Goal: Communication & Community: Answer question/provide support

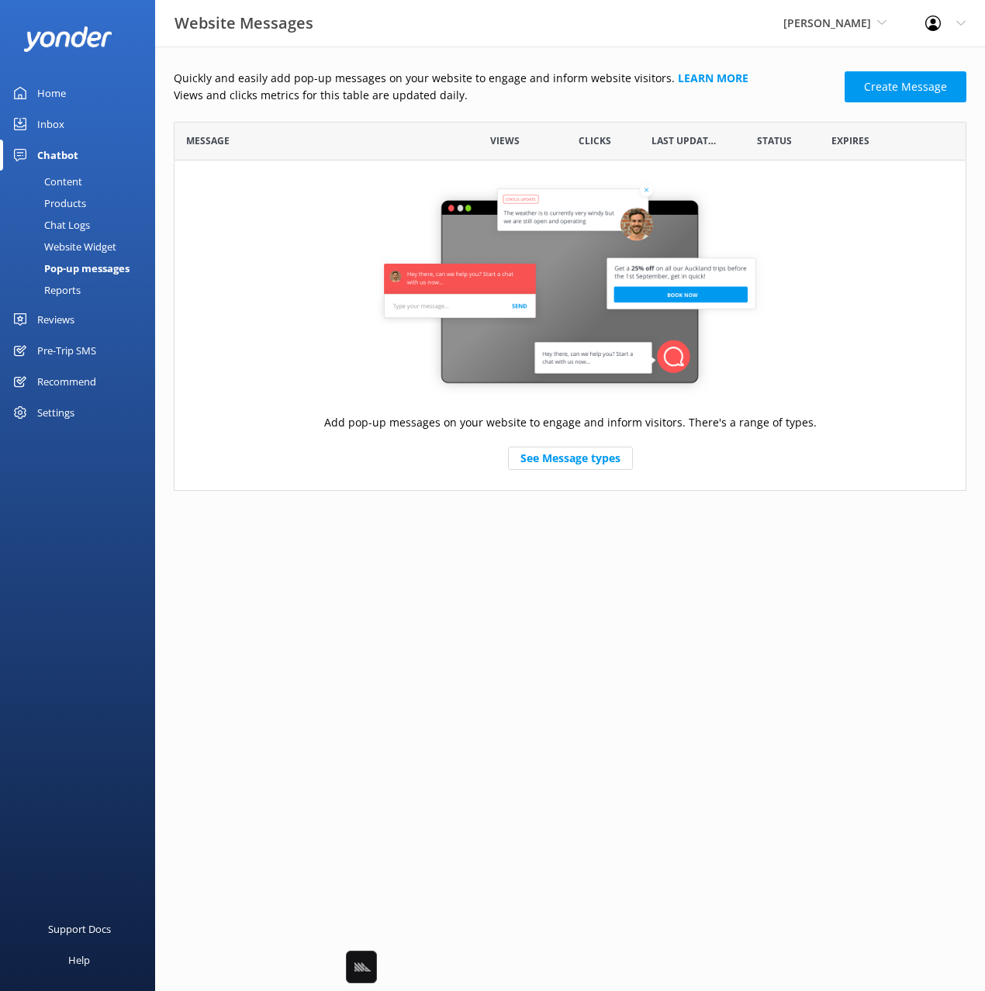
scroll to position [369, 792]
click at [688, 23] on div "Website Messages Yonder Zipline Black Cat Cruises Banff Airporter International…" at bounding box center [492, 23] width 985 height 47
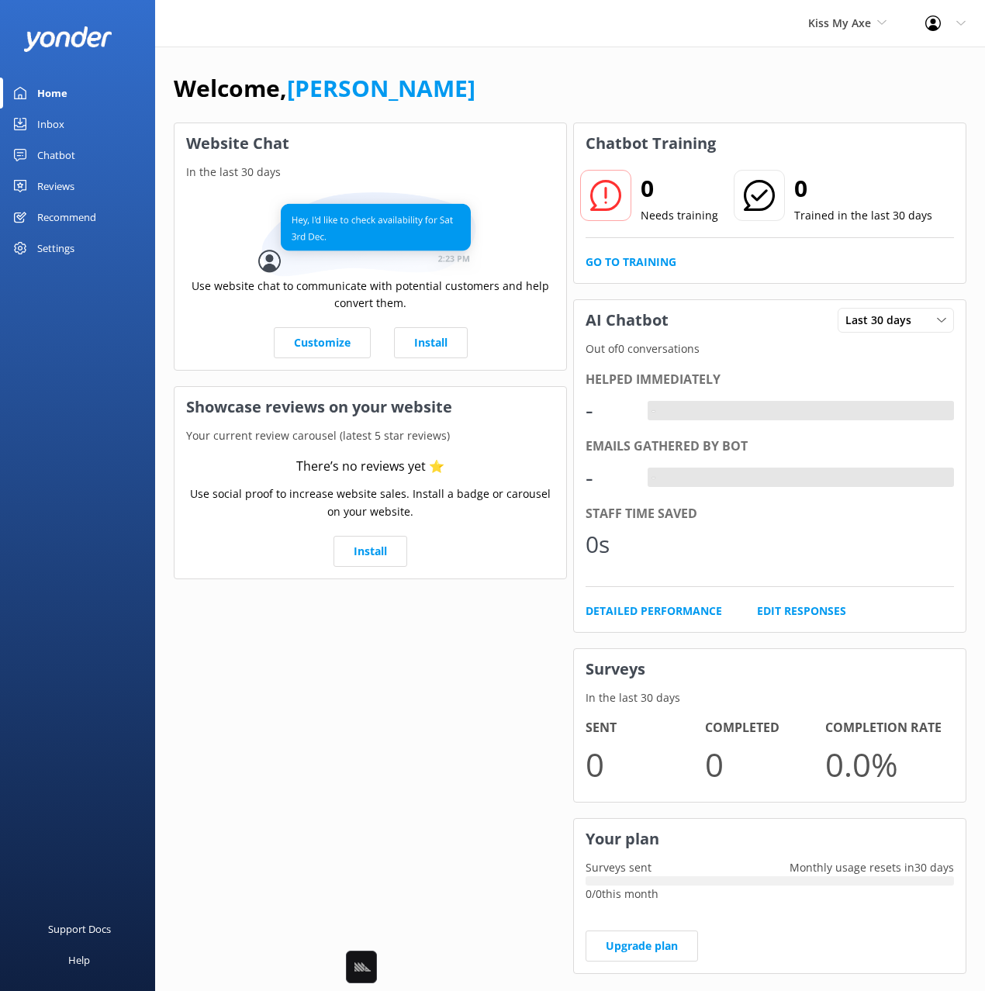
drag, startPoint x: 512, startPoint y: 77, endPoint x: 535, endPoint y: 84, distance: 24.3
click at [513, 77] on div "Welcome, Mikayla" at bounding box center [570, 96] width 792 height 53
click at [841, 90] on div "Welcome, Mikayla" at bounding box center [570, 96] width 792 height 53
drag, startPoint x: 95, startPoint y: 161, endPoint x: 149, endPoint y: 160, distance: 53.5
click at [95, 161] on link "Chatbot" at bounding box center [77, 155] width 155 height 31
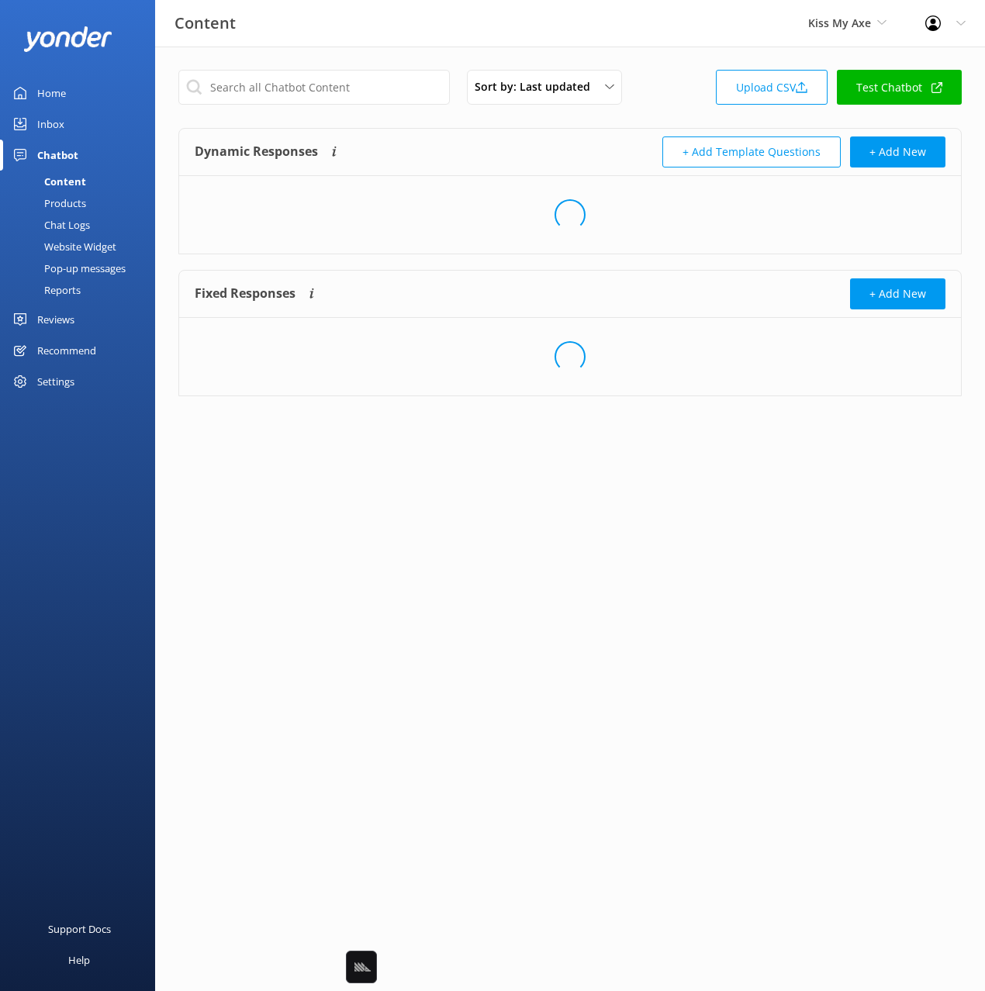
click at [690, 112] on div "Sort by: Last updated Title Last updated Upload CSV Test Chatbot" at bounding box center [569, 92] width 783 height 44
click at [758, 83] on link "Upload CSV" at bounding box center [772, 87] width 112 height 35
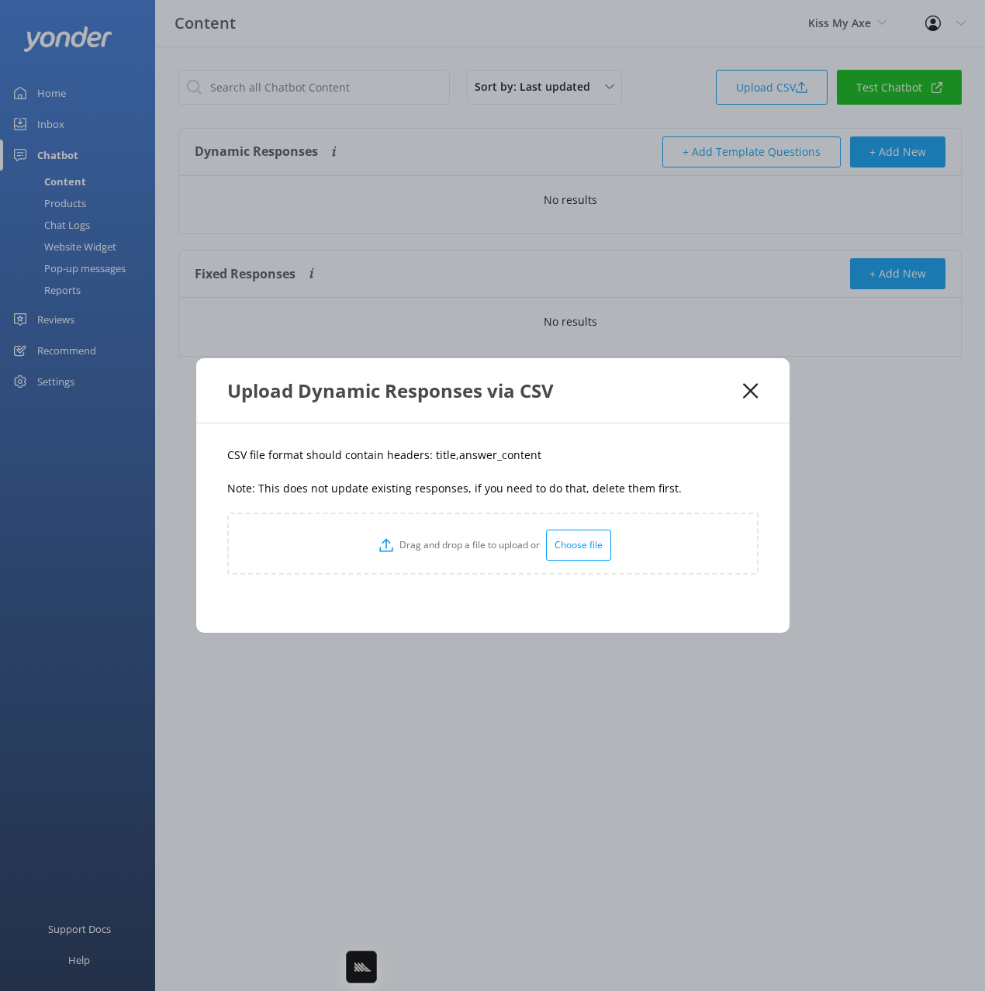
click at [489, 470] on div "CSV file format should contain headers: title,answer_content Note: This does no…" at bounding box center [492, 527] width 593 height 209
click at [436, 452] on p "CSV file format should contain headers: title,answer_content" at bounding box center [492, 455] width 531 height 17
click at [436, 453] on p "CSV file format should contain headers: title,answer_content" at bounding box center [492, 455] width 531 height 17
copy p "title"
drag, startPoint x: 517, startPoint y: 461, endPoint x: 452, endPoint y: 460, distance: 65.1
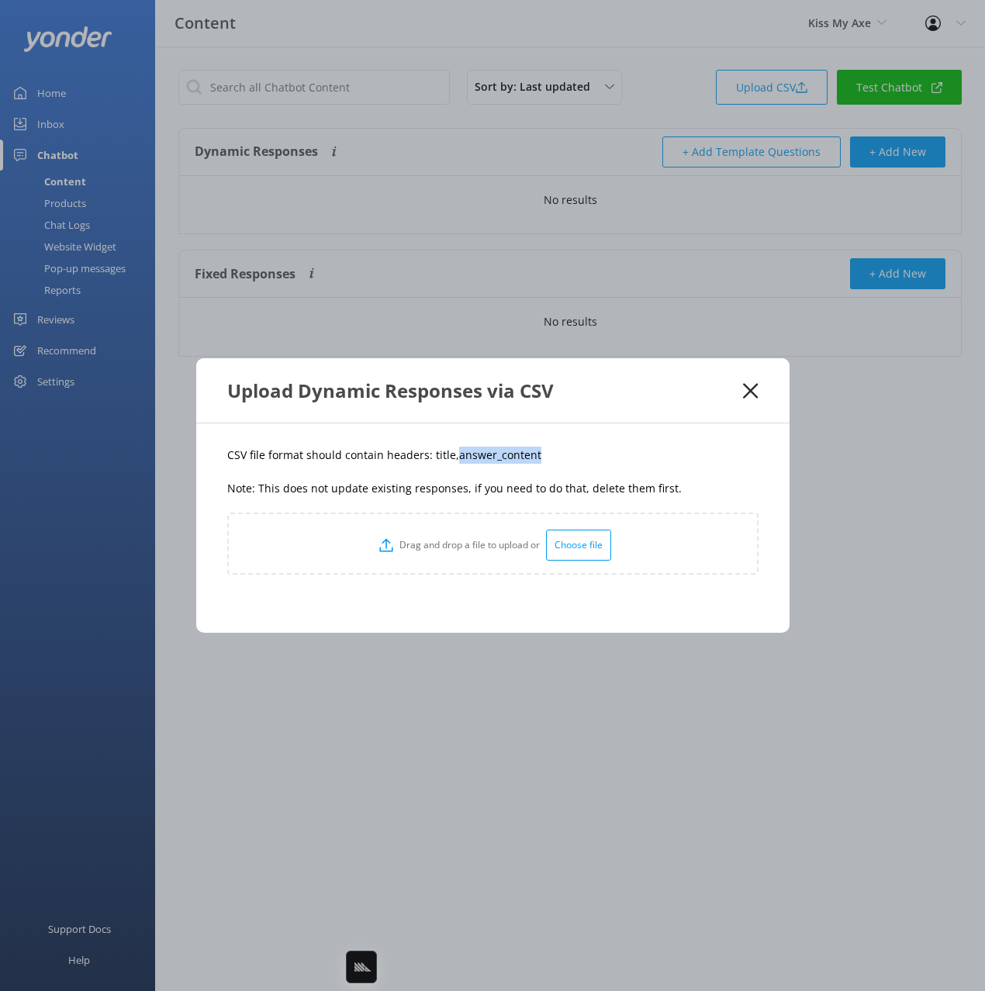
click at [452, 460] on p "CSV file format should contain headers: title,answer_content" at bounding box center [492, 455] width 531 height 17
copy p "answer_content"
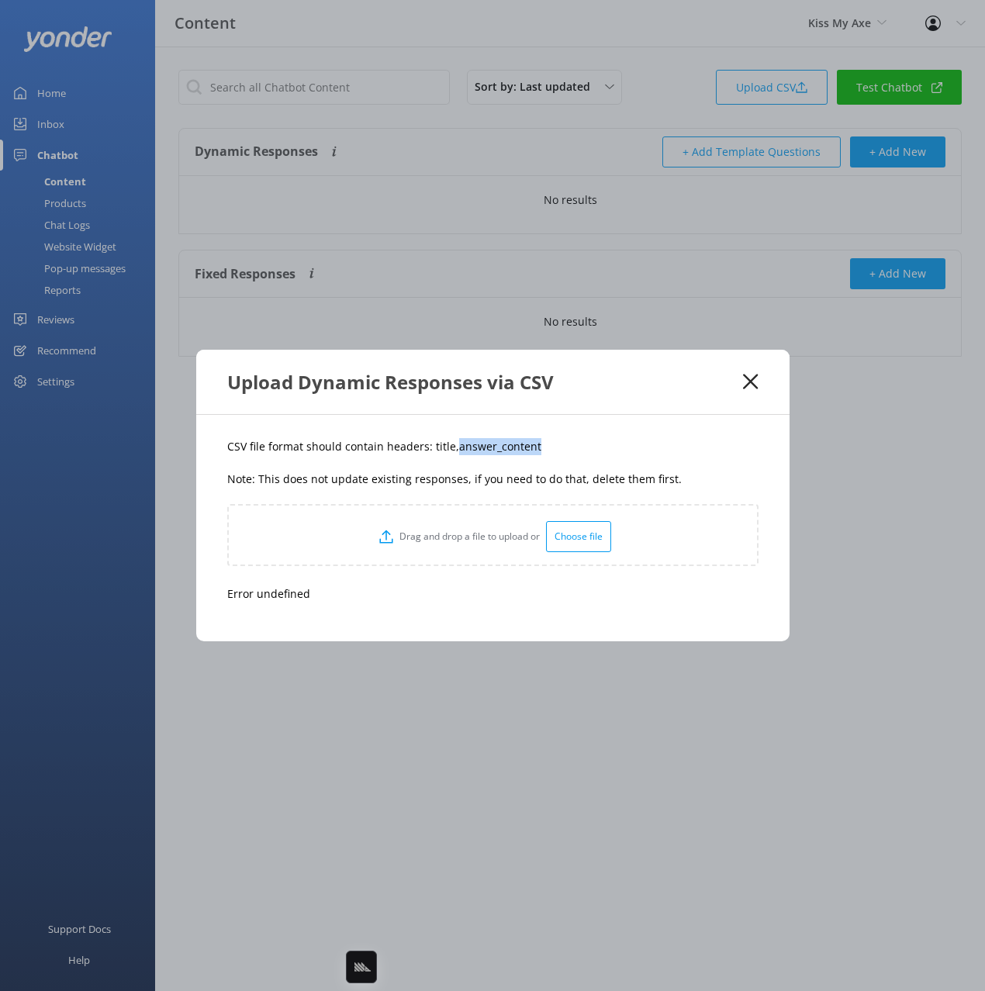
click at [748, 383] on use at bounding box center [750, 382] width 15 height 15
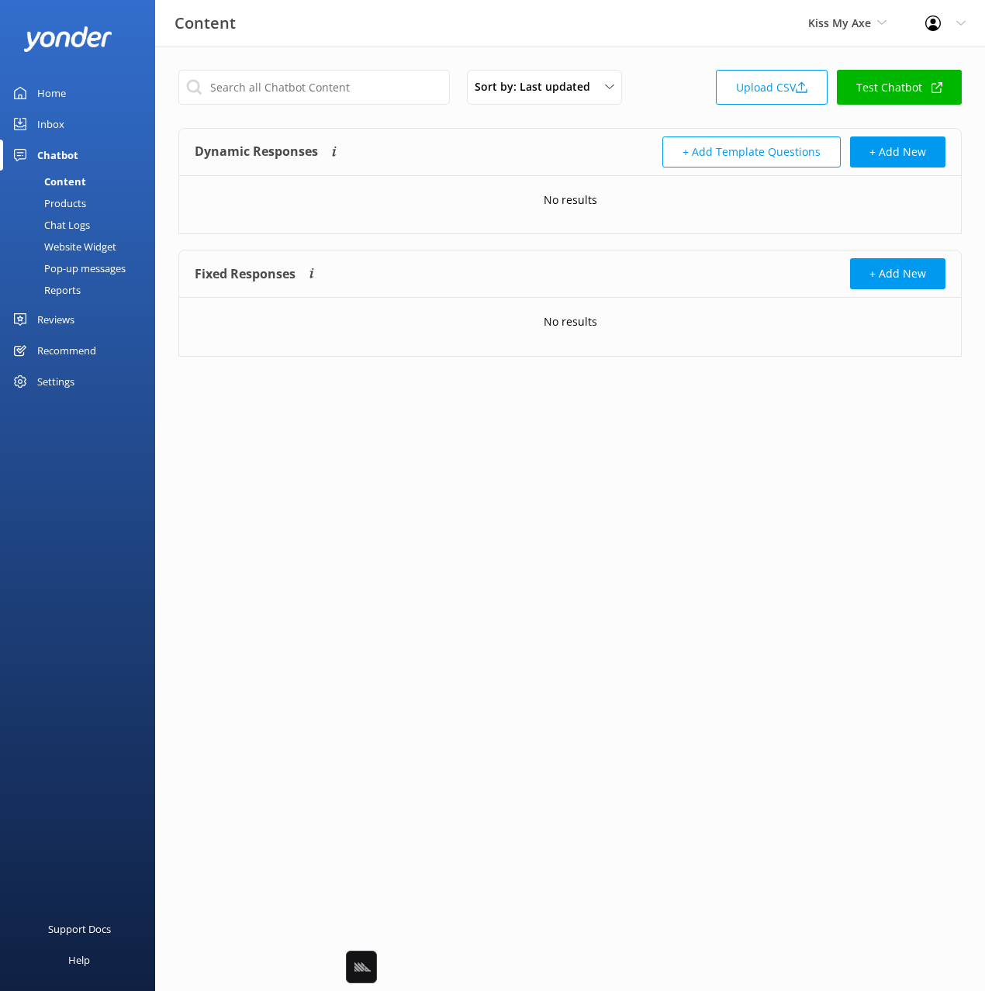
click at [721, 507] on html "Content Kiss My Axe Black Cat Cruises Banff Airporter International Antarctic C…" at bounding box center [492, 495] width 985 height 991
click at [756, 80] on link "Upload CSV" at bounding box center [772, 87] width 112 height 35
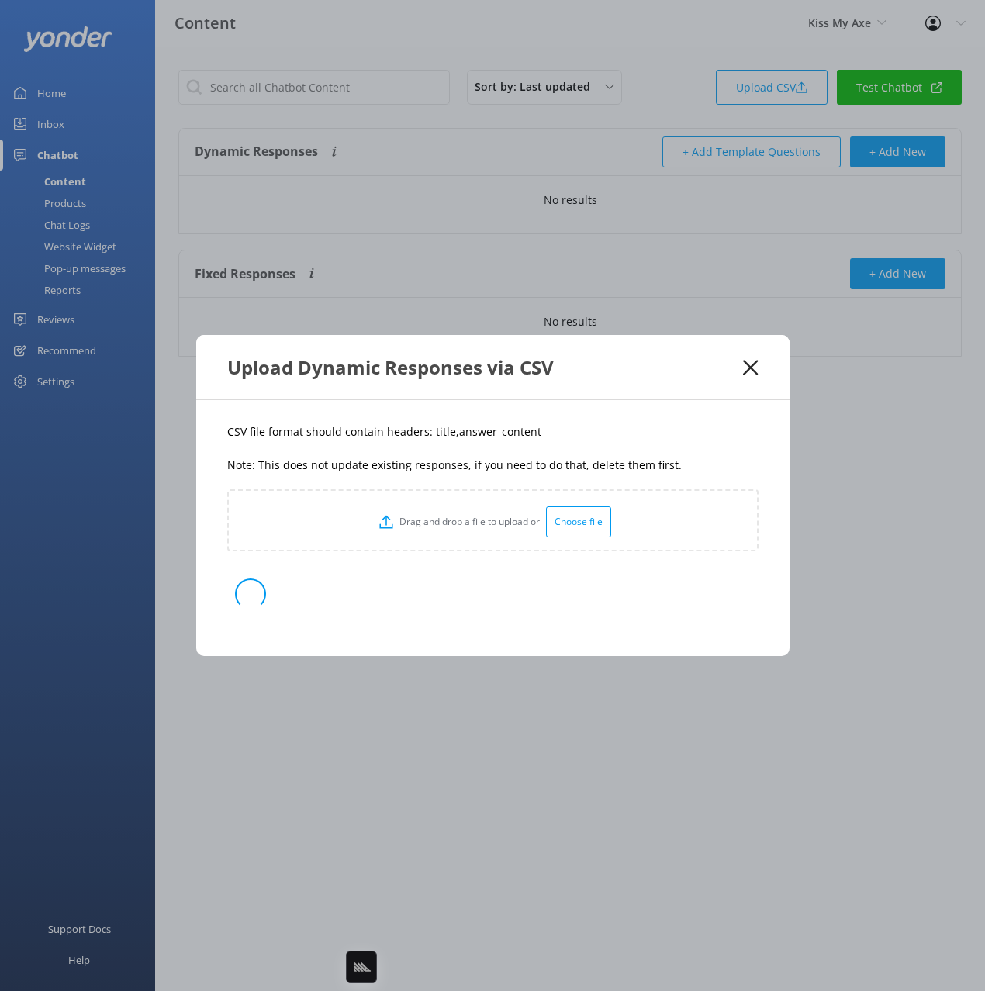
click at [626, 431] on p "CSV file format should contain headers: title,answer_content" at bounding box center [492, 431] width 531 height 17
click at [615, 437] on p "CSV file format should contain headers: title,answer_content" at bounding box center [492, 431] width 531 height 17
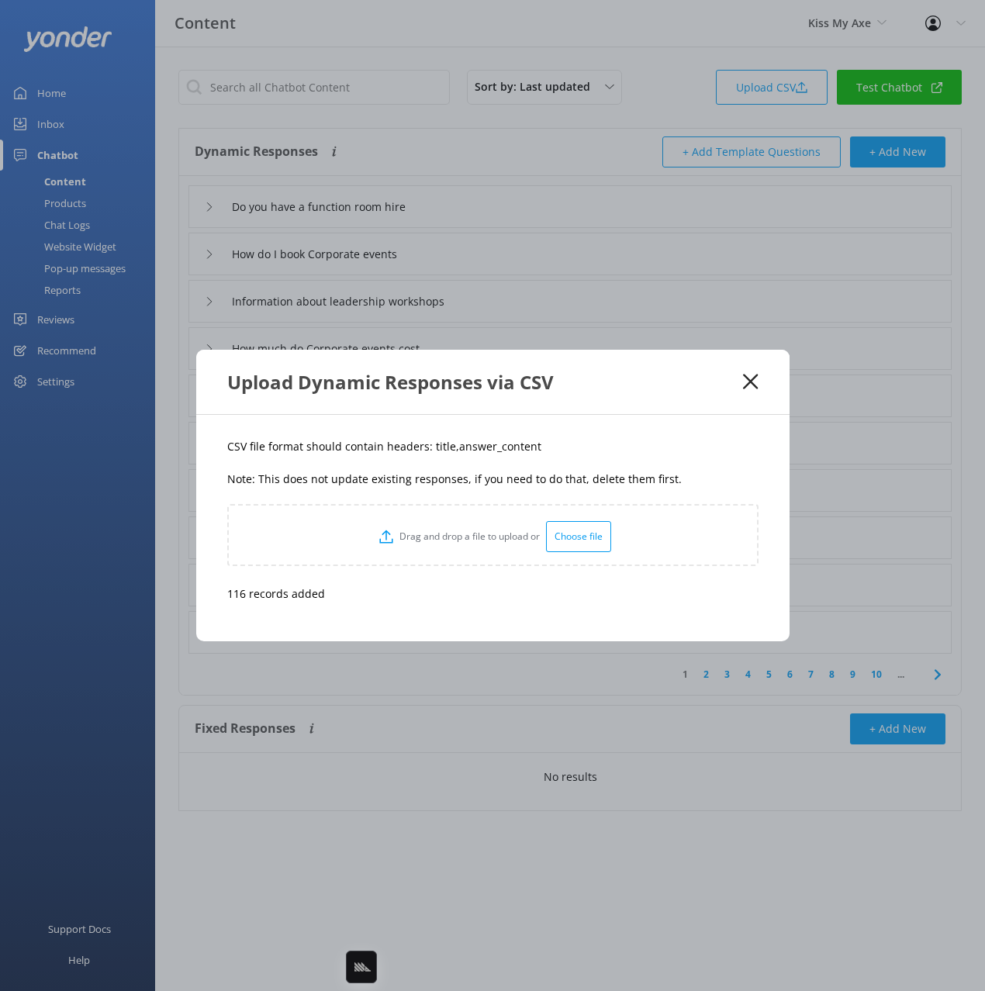
drag, startPoint x: 709, startPoint y: 434, endPoint x: 741, endPoint y: 393, distance: 52.0
click at [718, 427] on div "CSV file format should contain headers: title,answer_content Note: This does no…" at bounding box center [492, 528] width 593 height 226
click at [743, 388] on icon at bounding box center [750, 382] width 15 height 16
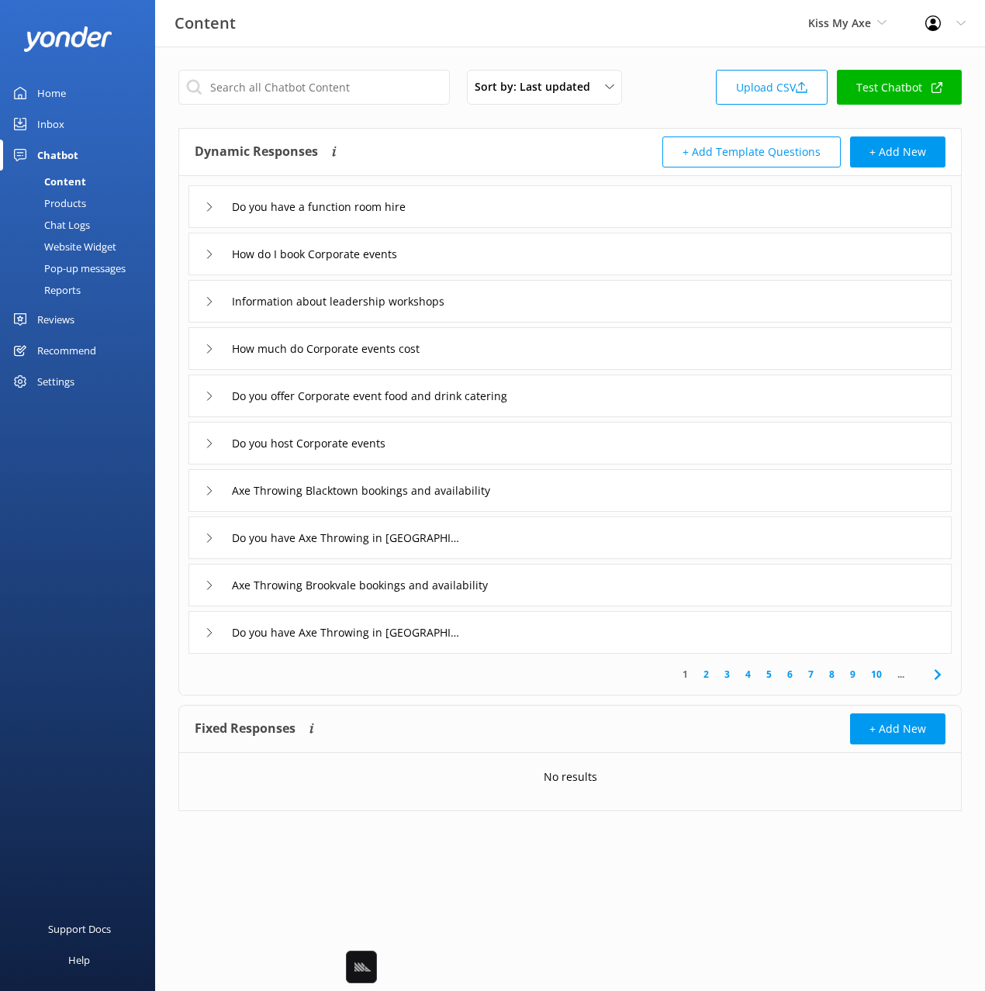
click at [478, 155] on div "Dynamic Responses Dynamic responses rely on the Large Language Model to create …" at bounding box center [382, 151] width 375 height 31
drag, startPoint x: 385, startPoint y: 58, endPoint x: 387, endPoint y: 78, distance: 19.5
click at [385, 58] on div "Sort by: Last updated Title Last updated Upload CSV Test Chatbot Dynamic Respon…" at bounding box center [570, 452] width 830 height 811
drag, startPoint x: 412, startPoint y: 151, endPoint x: 520, endPoint y: 133, distance: 110.0
click at [412, 151] on div "Dynamic Responses Dynamic responses rely on the Large Language Model to create …" at bounding box center [382, 151] width 375 height 31
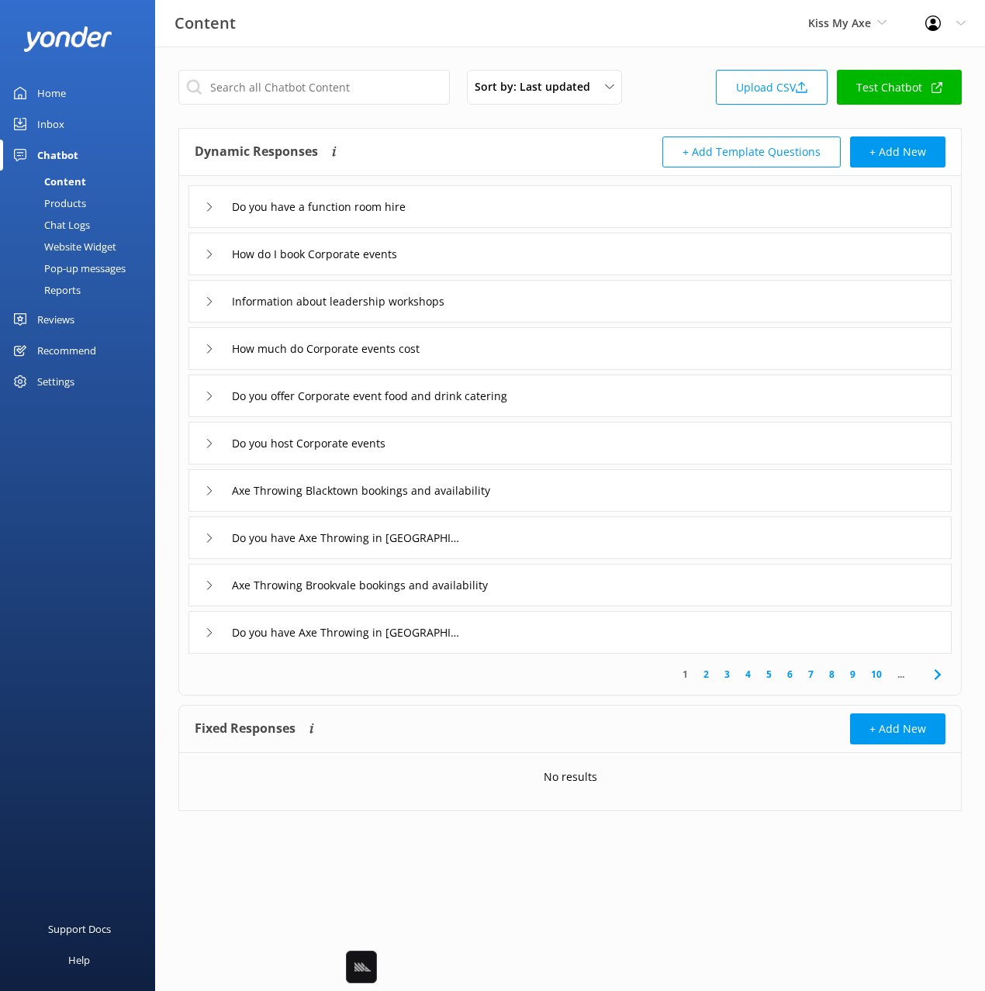
click at [616, 121] on div "Sort by: Last updated Title Last updated Upload CSV Test Chatbot Dynamic Respon…" at bounding box center [570, 452] width 830 height 811
click at [463, 36] on div "Content Kiss My Axe Black Cat Cruises [GEOGRAPHIC_DATA] [GEOGRAPHIC_DATA] [GEOG…" at bounding box center [492, 23] width 985 height 47
click at [418, 51] on div "Sort by: Last updated Title Last updated Upload CSV Test Chatbot Dynamic Respon…" at bounding box center [570, 452] width 830 height 811
click at [658, 119] on div "Sort by: Last updated Title Last updated Upload CSV Test Chatbot Dynamic Respon…" at bounding box center [570, 452] width 830 height 811
click at [507, 37] on div "Content Kiss My Axe Black Cat Cruises [GEOGRAPHIC_DATA] [GEOGRAPHIC_DATA] [GEOG…" at bounding box center [492, 23] width 985 height 47
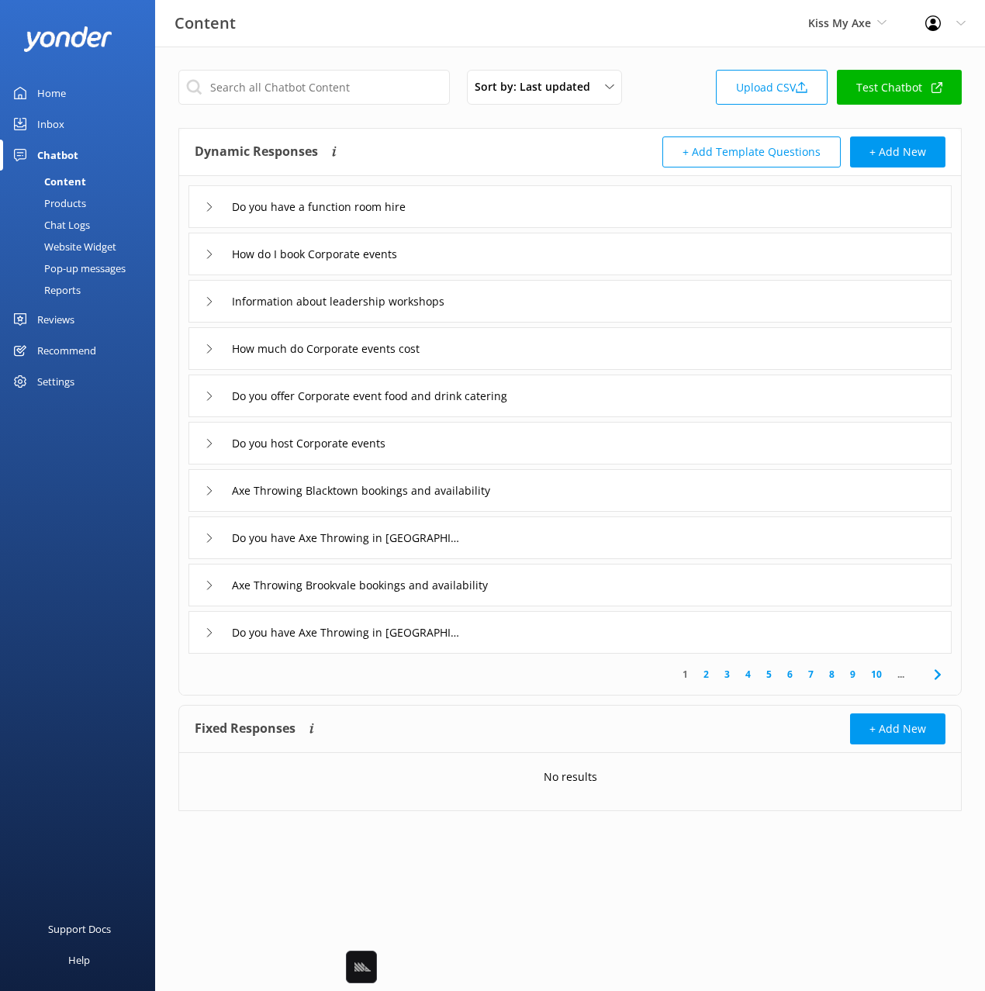
click at [662, 89] on div "Sort by: Last updated Title Last updated Upload CSV Test Chatbot" at bounding box center [569, 92] width 783 height 44
click at [330, 84] on input "text" at bounding box center [313, 87] width 271 height 35
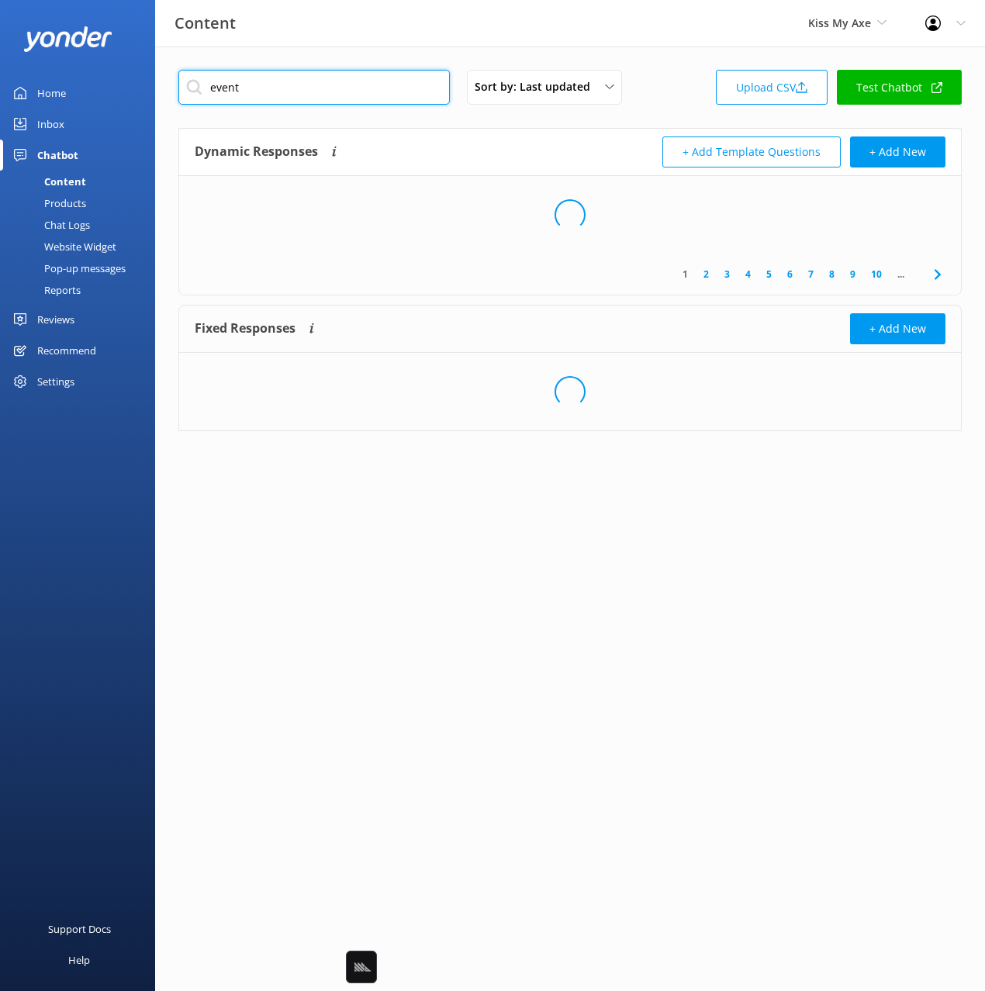
type input "event"
click at [455, 140] on div "Dynamic Responses Dynamic responses rely on the Large Language Model to create …" at bounding box center [382, 151] width 375 height 31
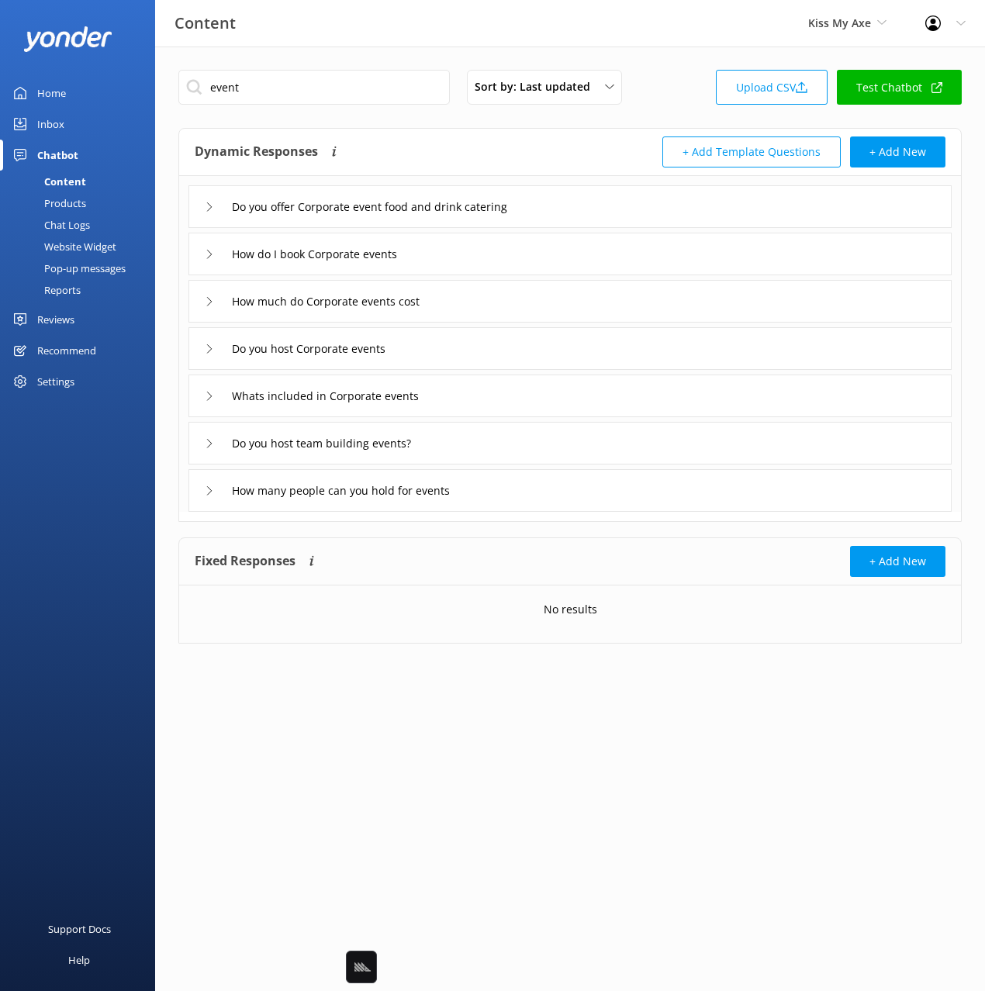
drag, startPoint x: 451, startPoint y: 137, endPoint x: 634, endPoint y: 229, distance: 205.3
click at [454, 139] on div "Dynamic Responses Dynamic responses rely on the Large Language Model to create …" at bounding box center [382, 151] width 375 height 31
click at [639, 220] on div "Do you offer Corporate event food and drink catering" at bounding box center [569, 206] width 763 height 43
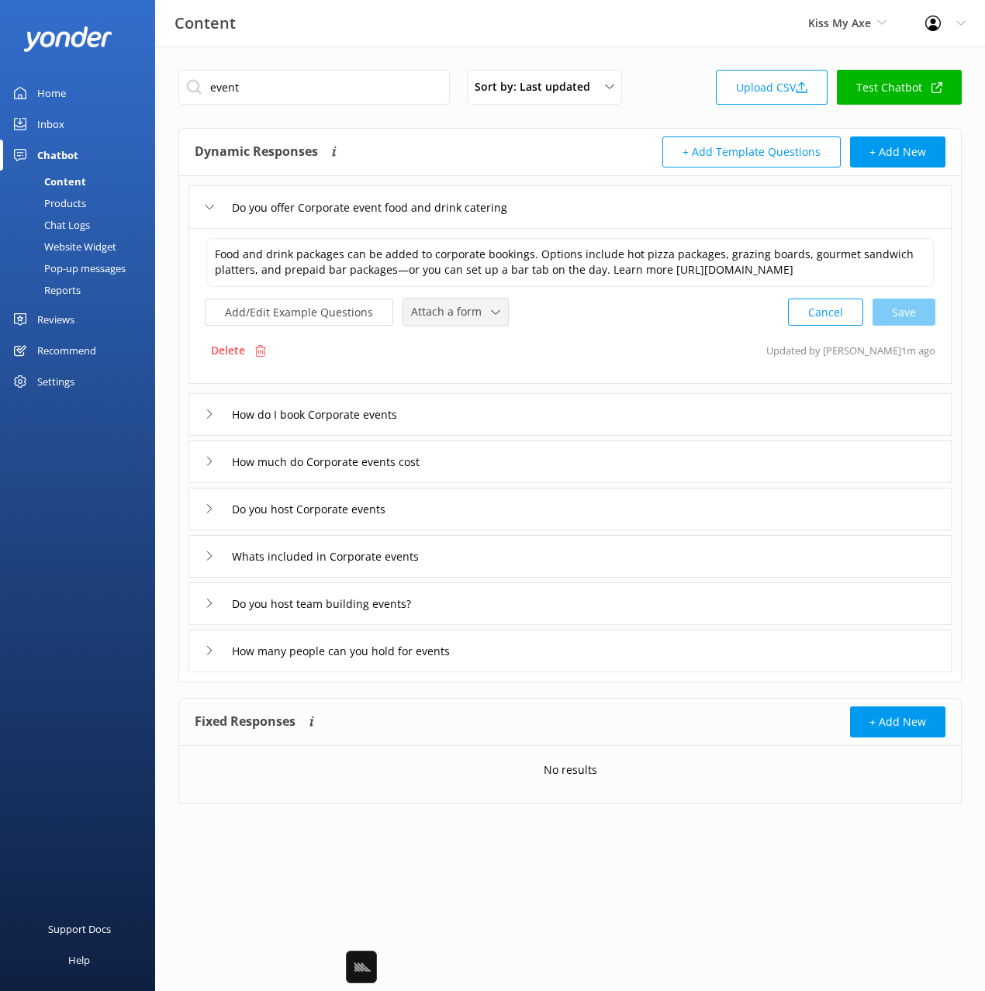
click at [453, 318] on span "Attach a form" at bounding box center [451, 311] width 80 height 17
click at [471, 344] on div "Leave contact details" at bounding box center [459, 345] width 95 height 16
click at [451, 409] on div "How do I book Corporate events" at bounding box center [569, 413] width 763 height 43
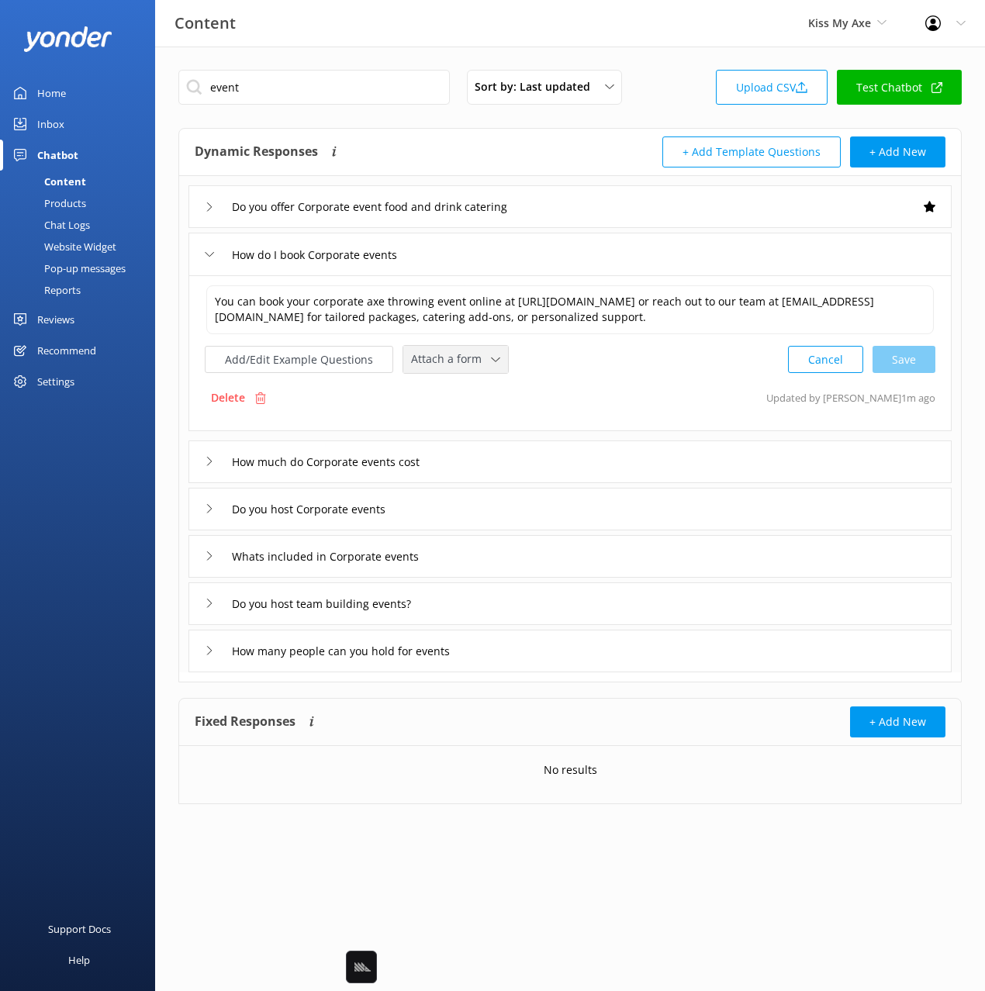
drag, startPoint x: 444, startPoint y: 361, endPoint x: 447, endPoint y: 371, distance: 10.5
click at [444, 361] on span "Attach a form" at bounding box center [451, 358] width 80 height 17
click at [452, 379] on link "Leave contact details" at bounding box center [473, 392] width 138 height 31
click at [497, 459] on div "How much do Corporate events cost" at bounding box center [569, 460] width 763 height 43
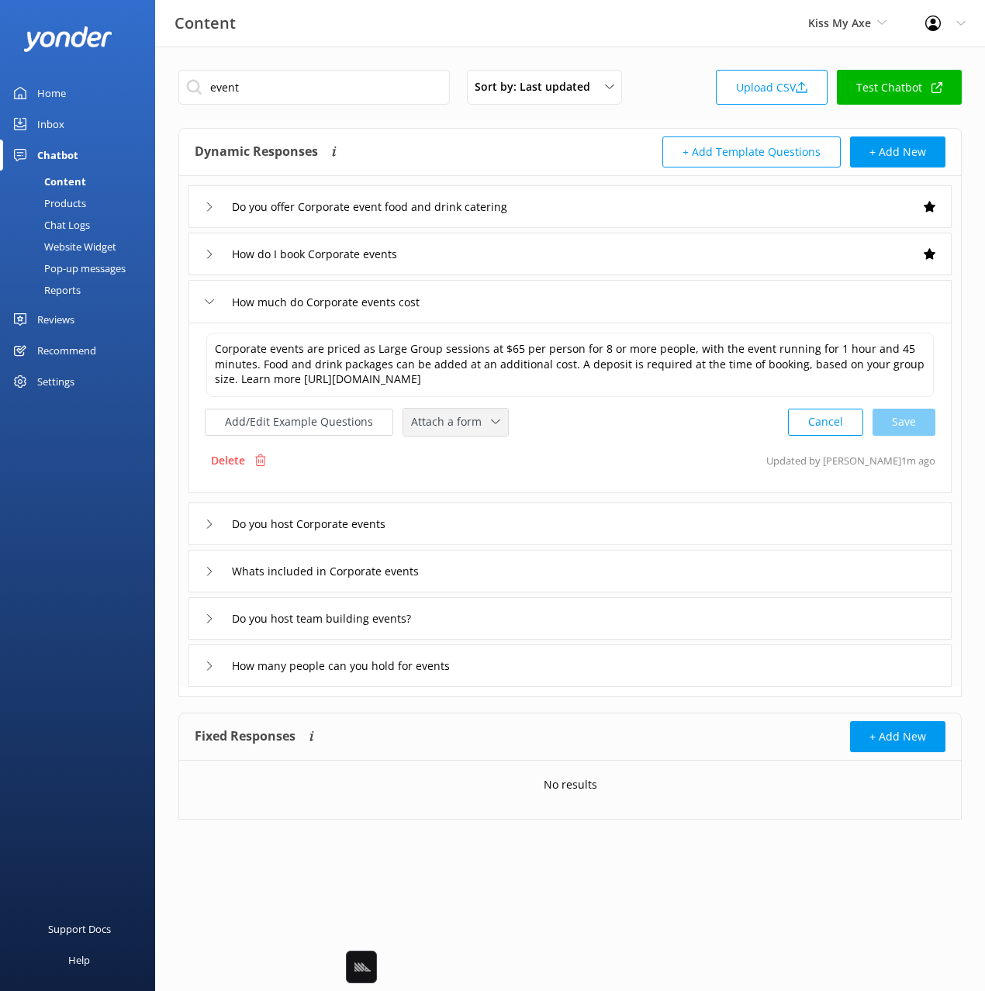
click at [430, 405] on div "Corporate events are priced as Large Group sessions at $65 per person for 8 or …" at bounding box center [570, 383] width 730 height 105
click at [441, 426] on span "Attach a form" at bounding box center [451, 421] width 80 height 17
click at [458, 447] on div "Leave contact details" at bounding box center [459, 455] width 95 height 16
click at [444, 522] on div "Do you host Corporate events" at bounding box center [569, 522] width 763 height 43
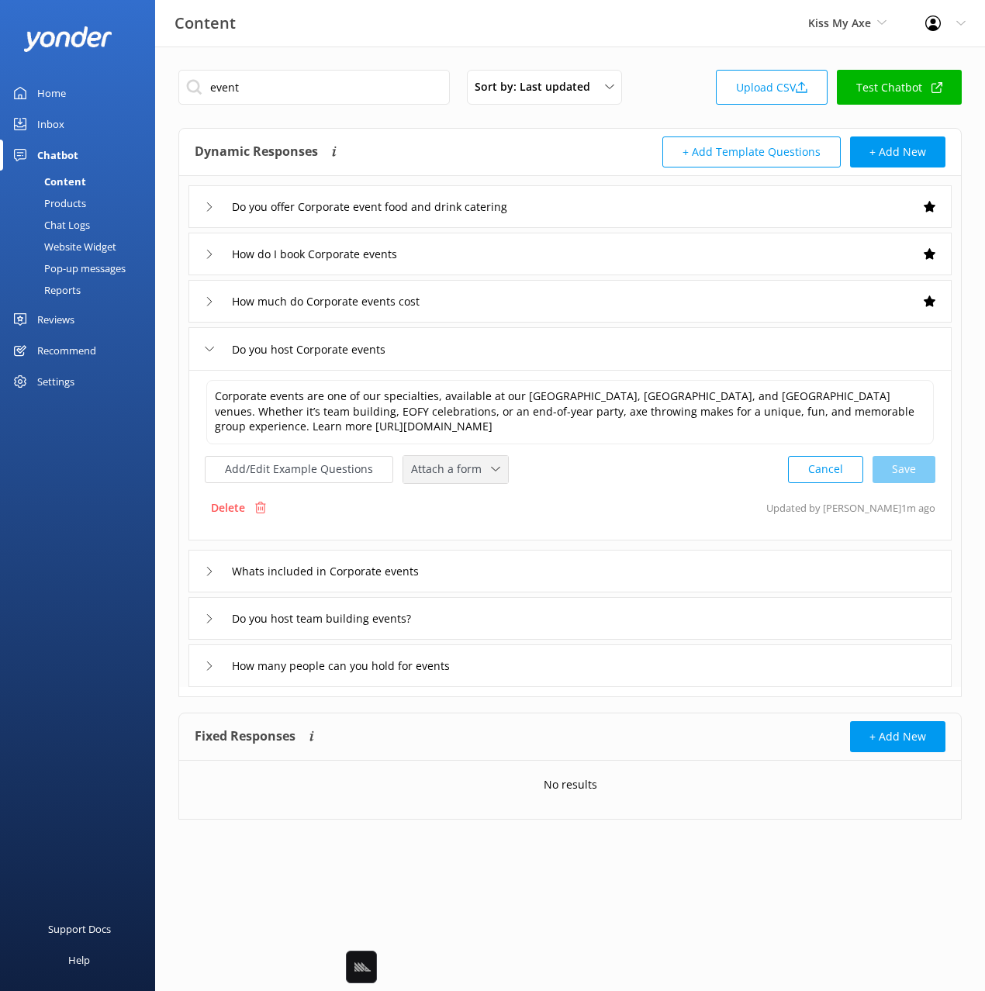
click at [433, 475] on span "Attach a form" at bounding box center [451, 469] width 80 height 17
click at [451, 499] on div "Leave contact details" at bounding box center [459, 503] width 95 height 16
click at [471, 567] on div "Whats included in Corporate events" at bounding box center [569, 569] width 763 height 43
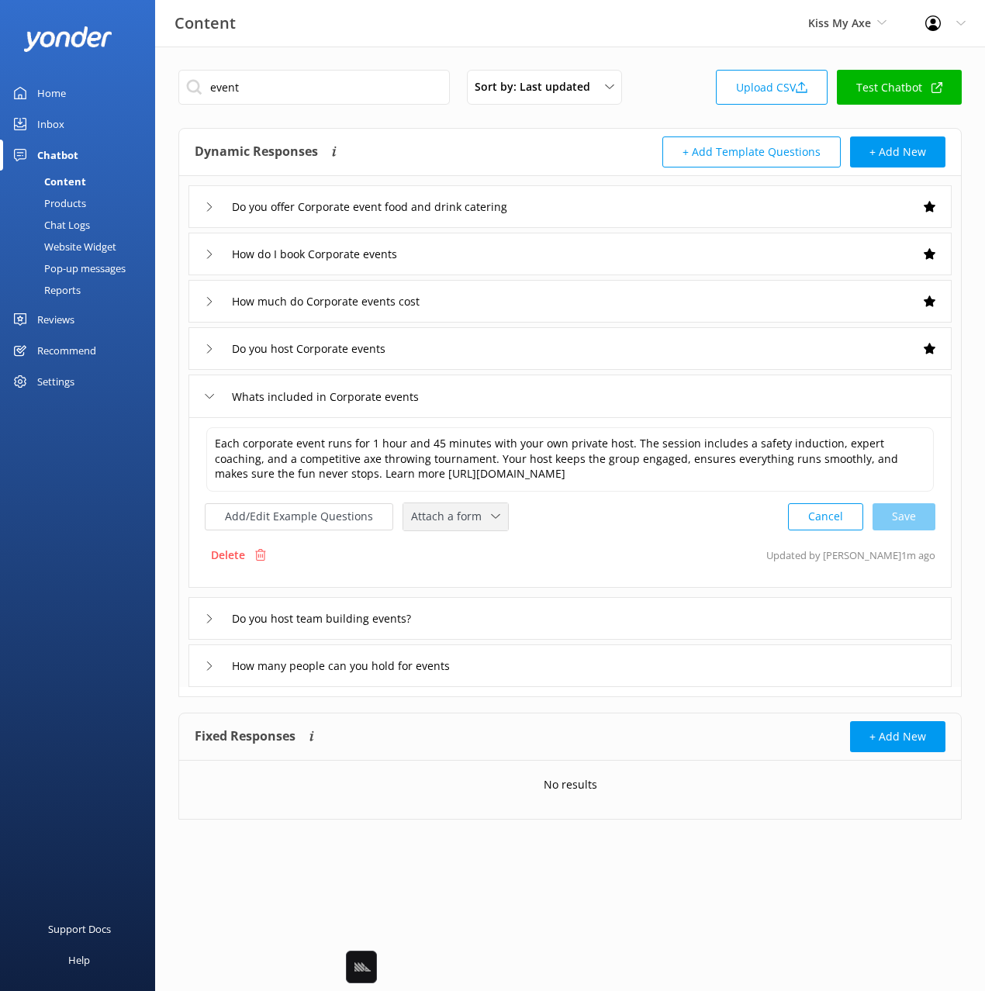
drag, startPoint x: 452, startPoint y: 518, endPoint x: 465, endPoint y: 538, distance: 24.1
click at [452, 518] on span "Attach a form" at bounding box center [451, 516] width 80 height 17
click at [468, 540] on link "Leave contact details" at bounding box center [473, 549] width 138 height 31
click at [477, 615] on div "Do you host team building events?" at bounding box center [569, 617] width 763 height 43
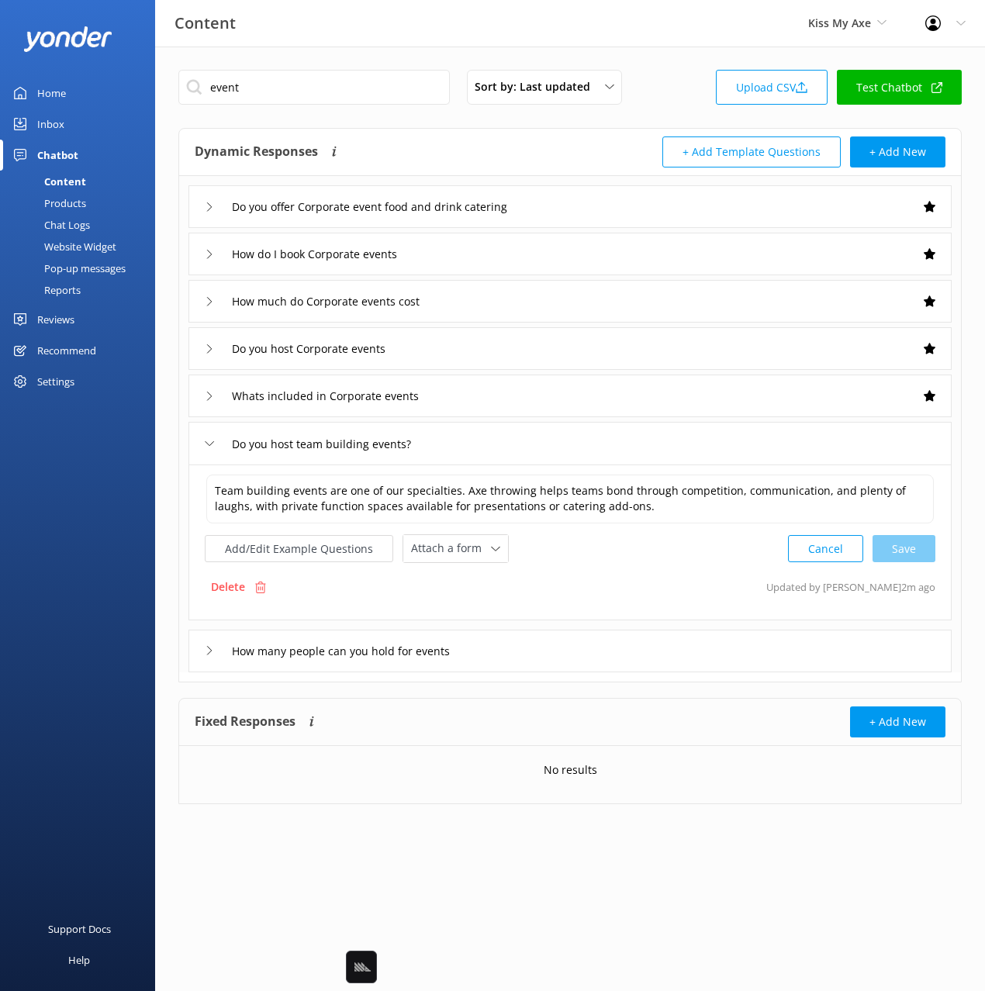
click at [458, 565] on div "Team building events are one of our specialties. Axe throwing helps teams bond …" at bounding box center [569, 542] width 763 height 156
drag, startPoint x: 459, startPoint y: 547, endPoint x: 466, endPoint y: 560, distance: 14.9
click at [459, 548] on span "Attach a form" at bounding box center [451, 548] width 80 height 17
click at [472, 571] on link "Leave contact details" at bounding box center [473, 581] width 138 height 31
click at [511, 650] on div "How many people can you hold for events" at bounding box center [569, 649] width 763 height 43
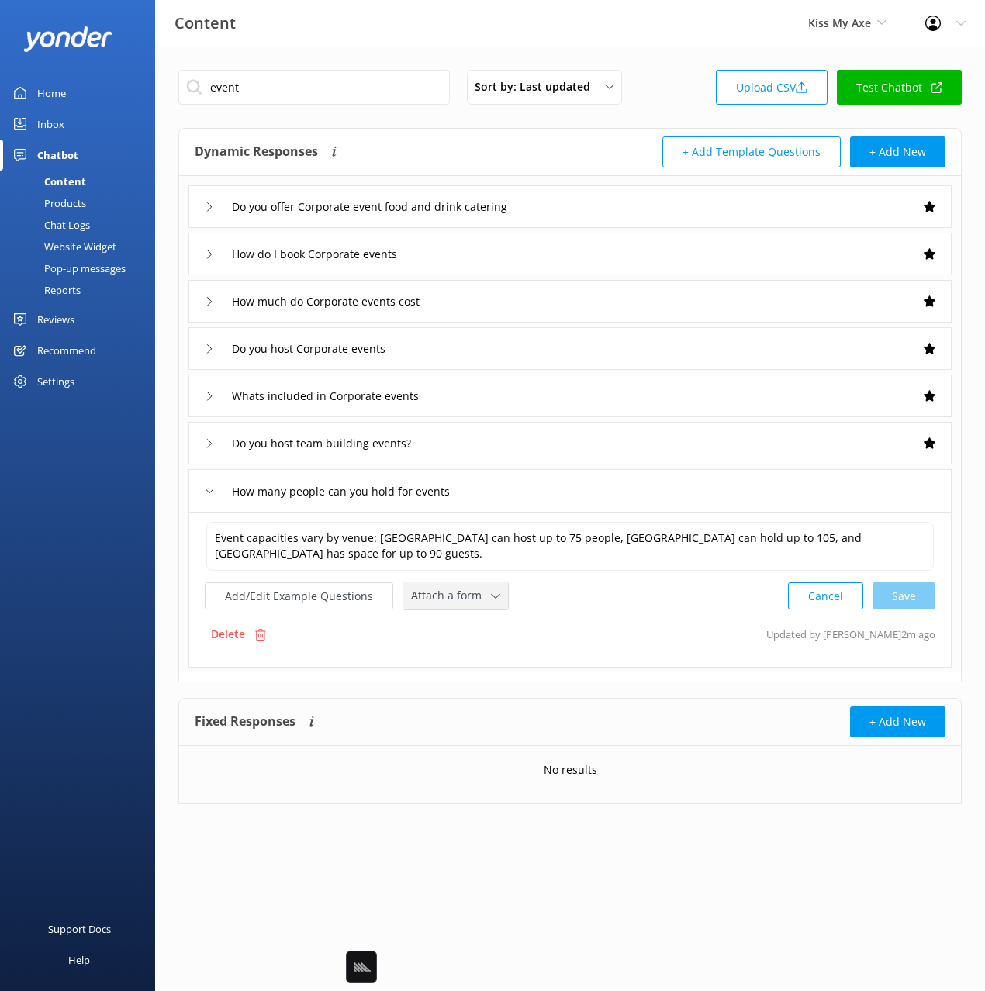
drag, startPoint x: 481, startPoint y: 592, endPoint x: 498, endPoint y: 615, distance: 28.2
click at [481, 593] on span "Attach a form" at bounding box center [451, 595] width 80 height 17
click at [500, 618] on link "Leave contact details" at bounding box center [473, 628] width 138 height 31
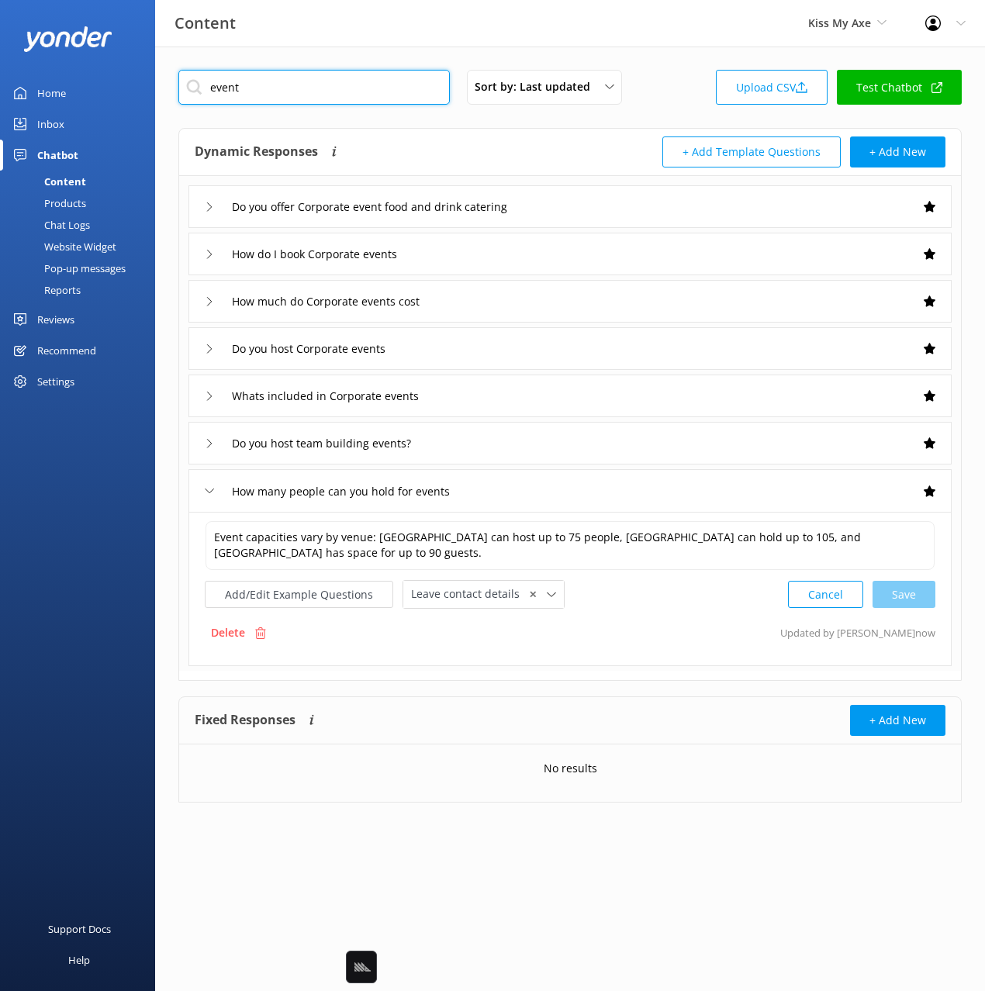
click at [224, 83] on input "event" at bounding box center [313, 87] width 271 height 35
click at [223, 82] on input "event" at bounding box center [313, 87] width 271 height 35
click at [77, 204] on div "Products" at bounding box center [47, 203] width 77 height 22
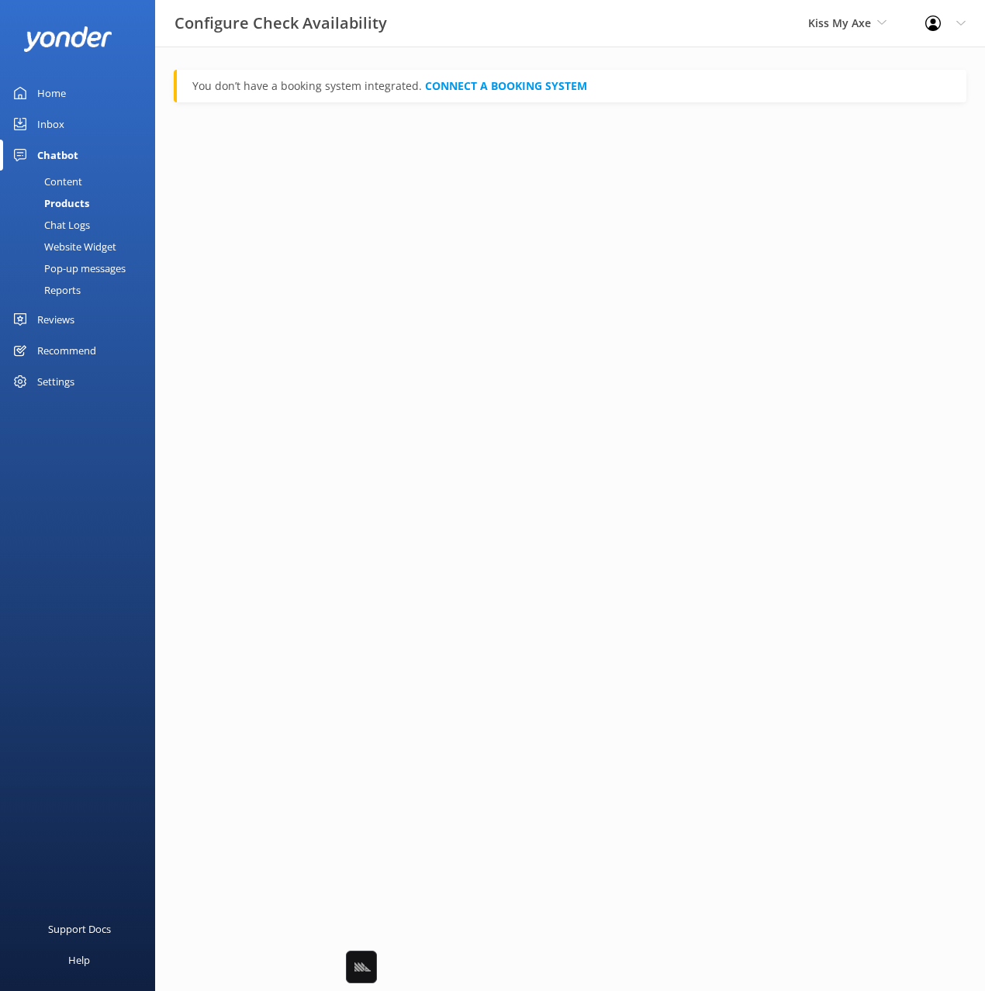
click at [70, 180] on div "Content" at bounding box center [45, 182] width 73 height 22
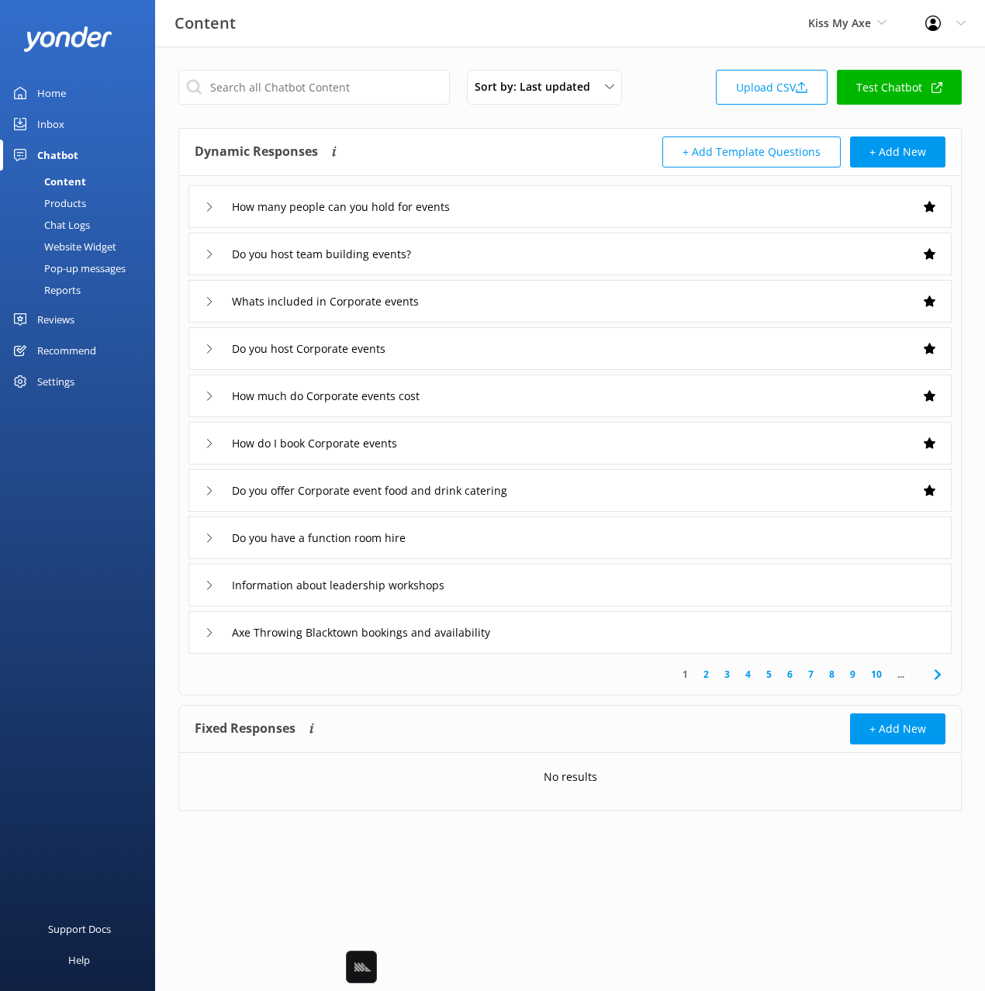
drag, startPoint x: 679, startPoint y: 104, endPoint x: 820, endPoint y: 517, distance: 436.5
click at [679, 104] on div "Sort by: Last updated Title Last updated Upload CSV Test Chatbot" at bounding box center [569, 92] width 783 height 44
drag, startPoint x: 530, startPoint y: 539, endPoint x: 520, endPoint y: 544, distance: 11.1
click at [528, 540] on div "Do you have a function room hire" at bounding box center [569, 537] width 763 height 43
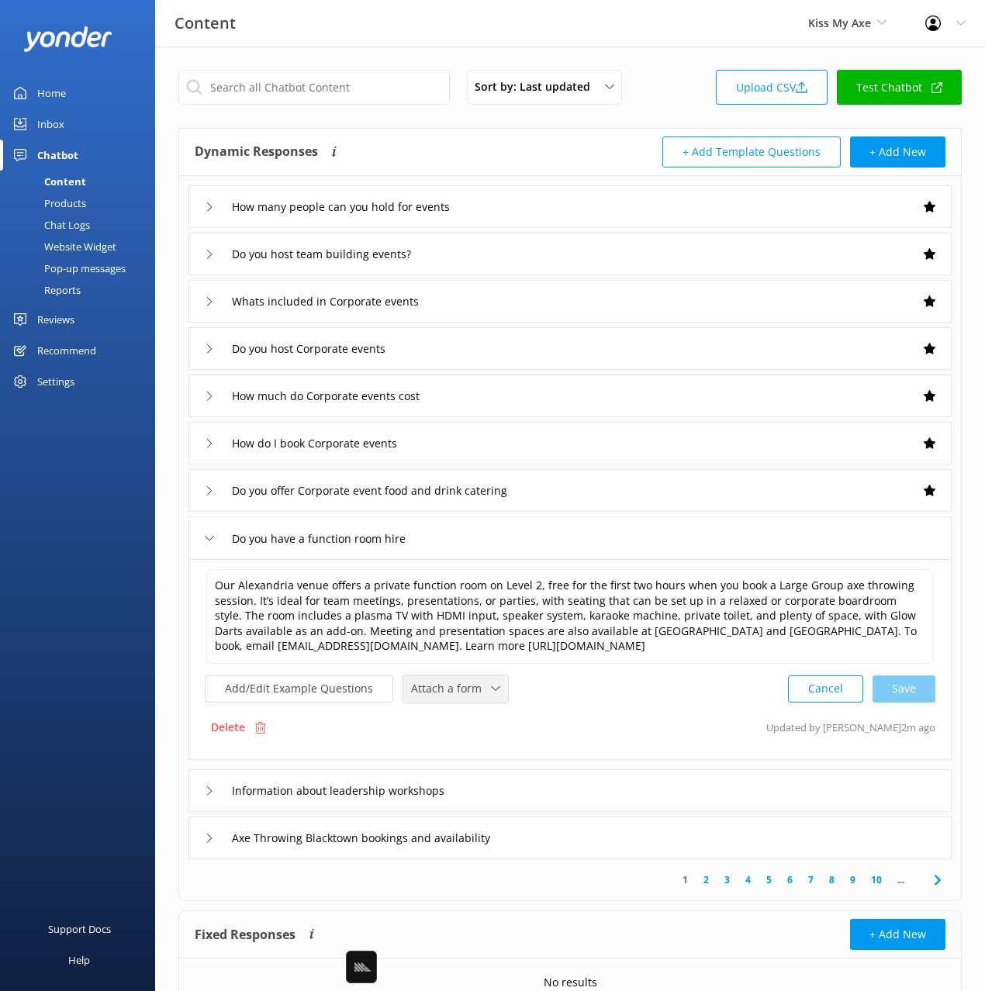
click at [464, 689] on span "Attach a form" at bounding box center [451, 688] width 80 height 17
click at [474, 711] on link "Leave contact details" at bounding box center [473, 721] width 138 height 31
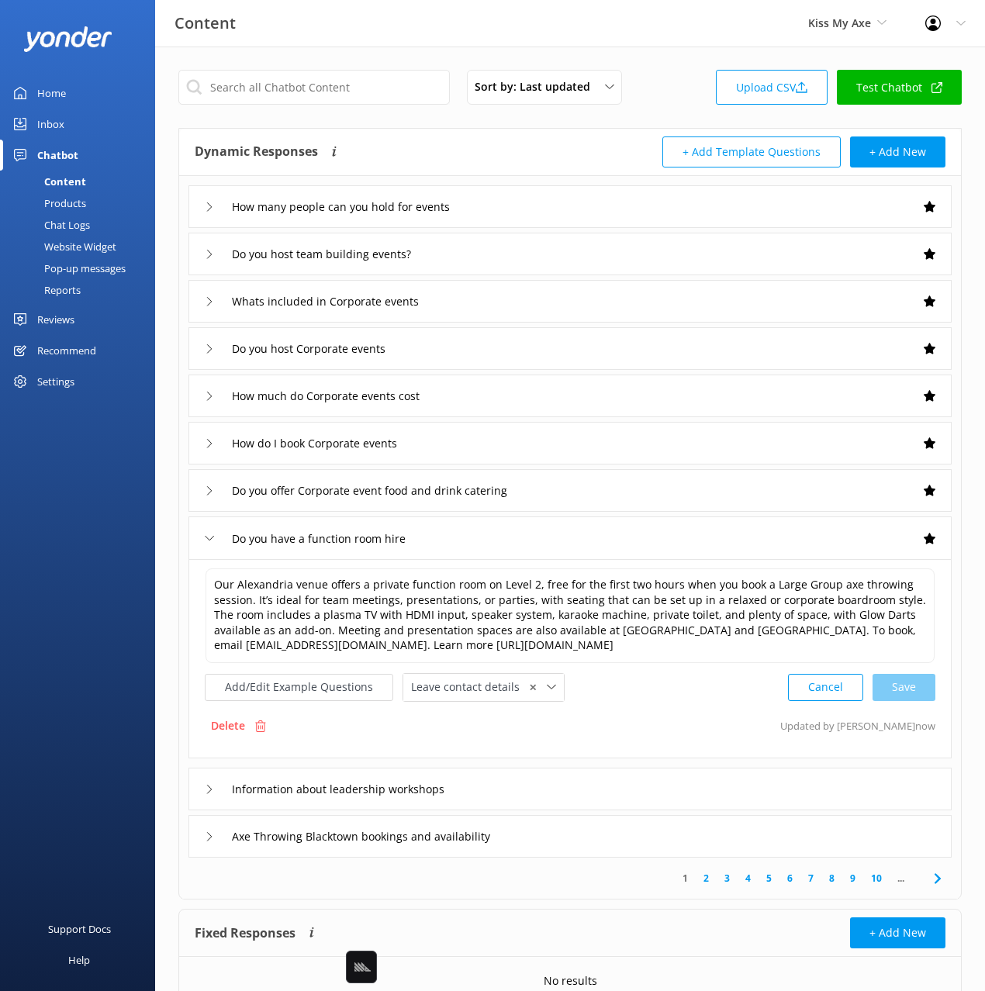
click at [585, 793] on div "Information about leadership workshops" at bounding box center [569, 789] width 763 height 43
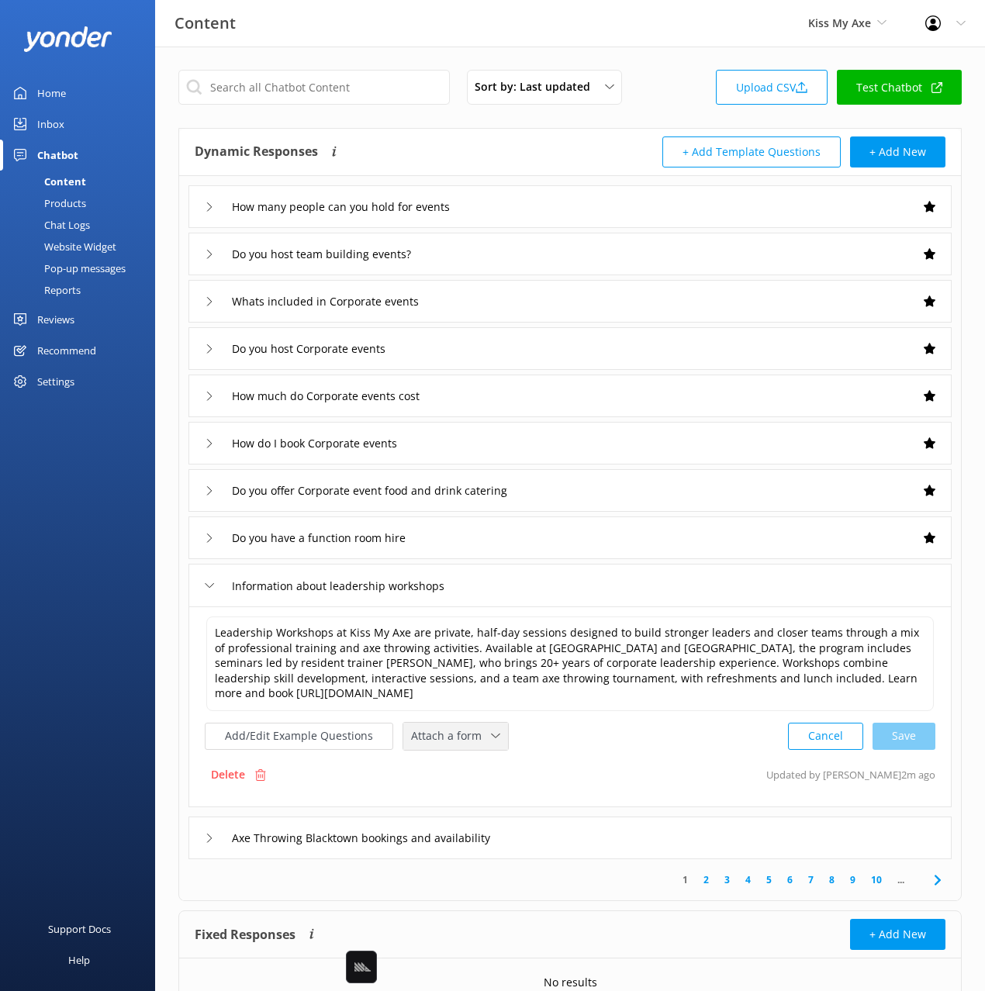
click at [466, 738] on span "Attach a form" at bounding box center [451, 735] width 80 height 17
drag, startPoint x: 478, startPoint y: 765, endPoint x: 576, endPoint y: 810, distance: 107.9
click at [478, 765] on div "Leave contact details" at bounding box center [459, 769] width 95 height 16
click at [943, 880] on icon at bounding box center [937, 878] width 19 height 19
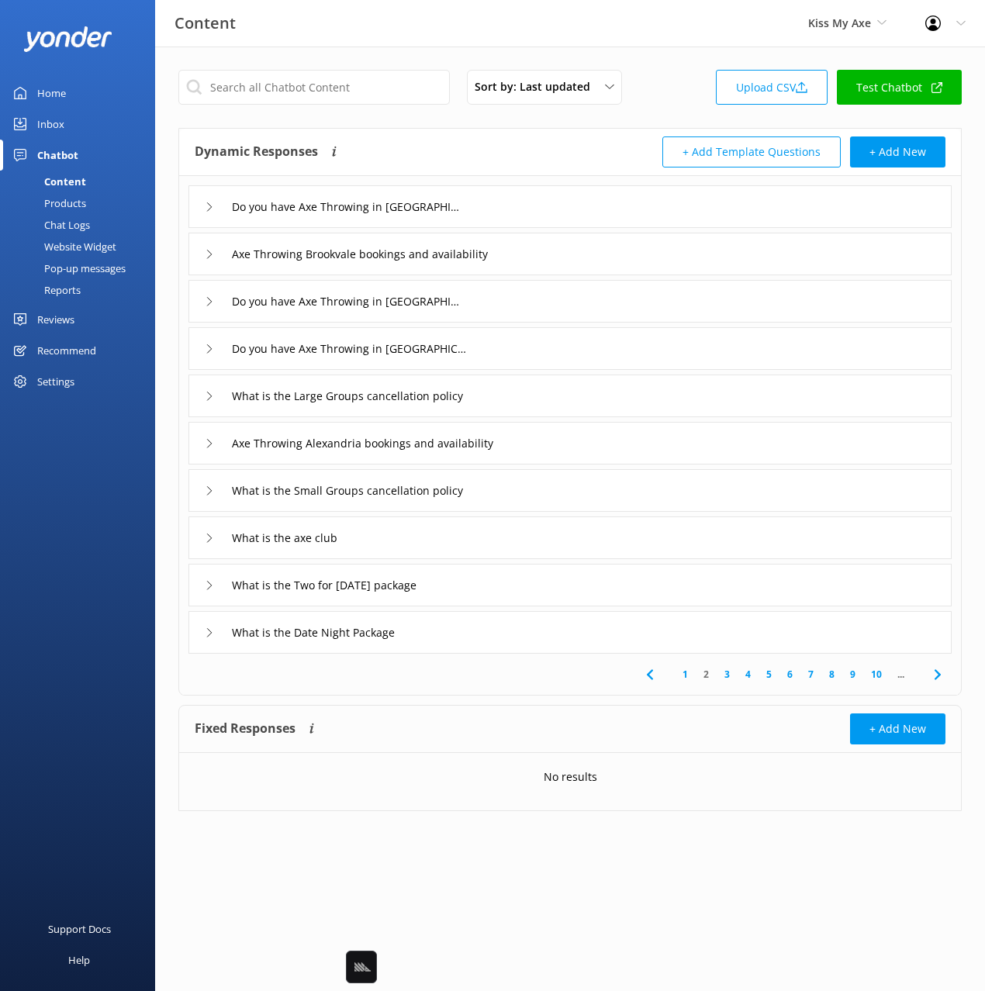
click at [939, 675] on use at bounding box center [937, 674] width 6 height 10
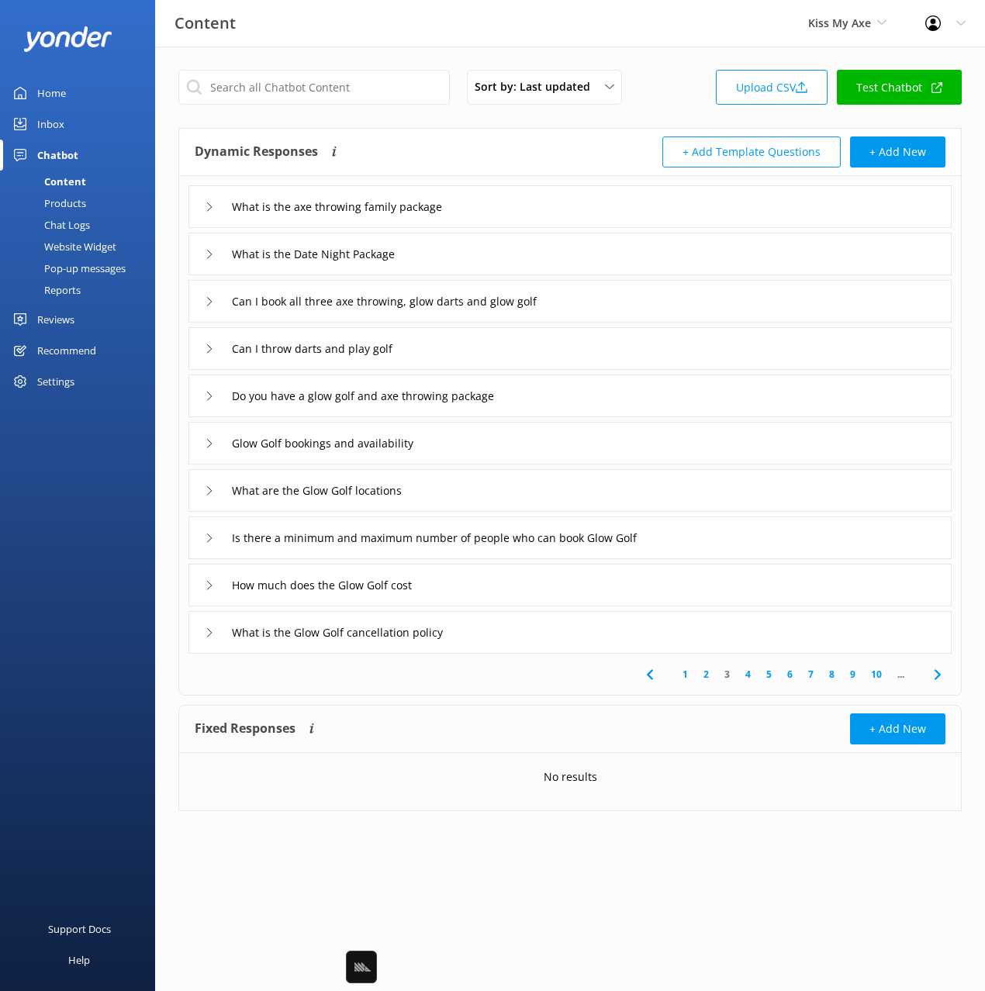
click at [936, 672] on use at bounding box center [937, 674] width 6 height 10
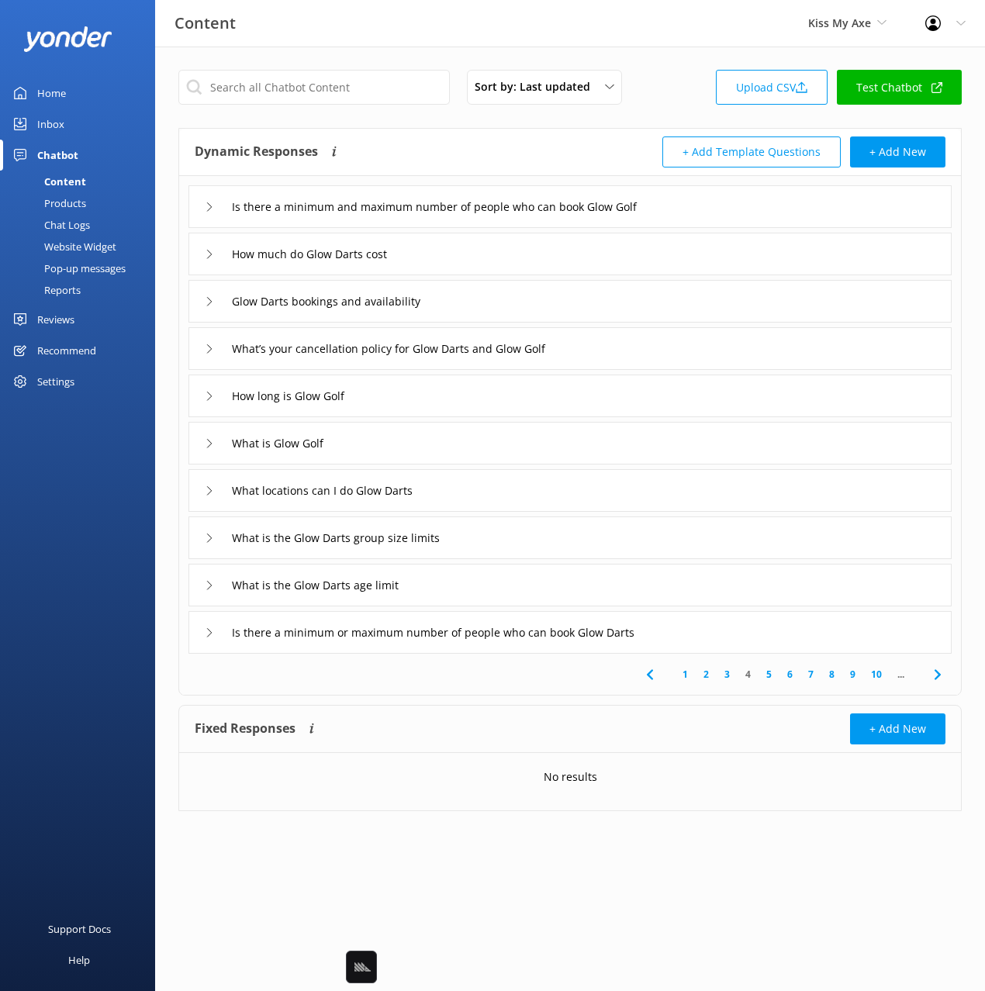
click at [935, 672] on icon at bounding box center [937, 674] width 19 height 19
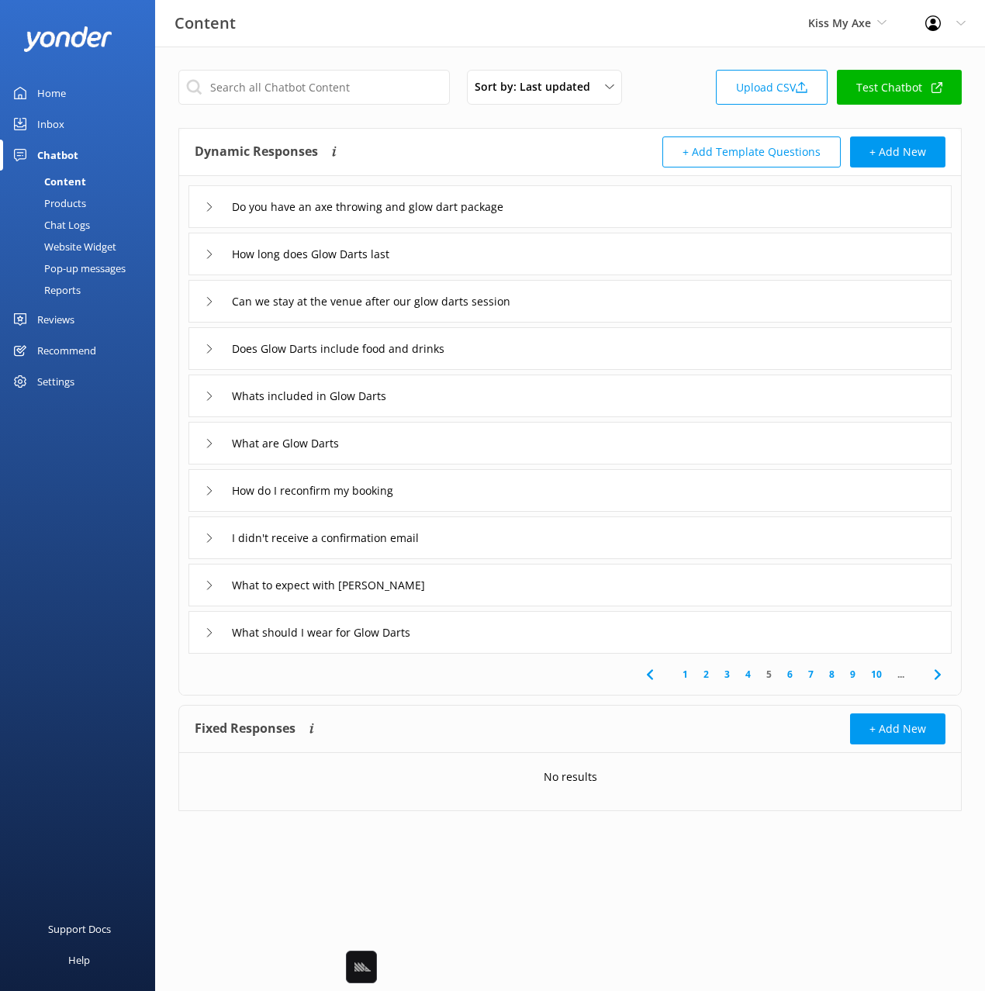
click at [941, 671] on icon at bounding box center [937, 674] width 19 height 19
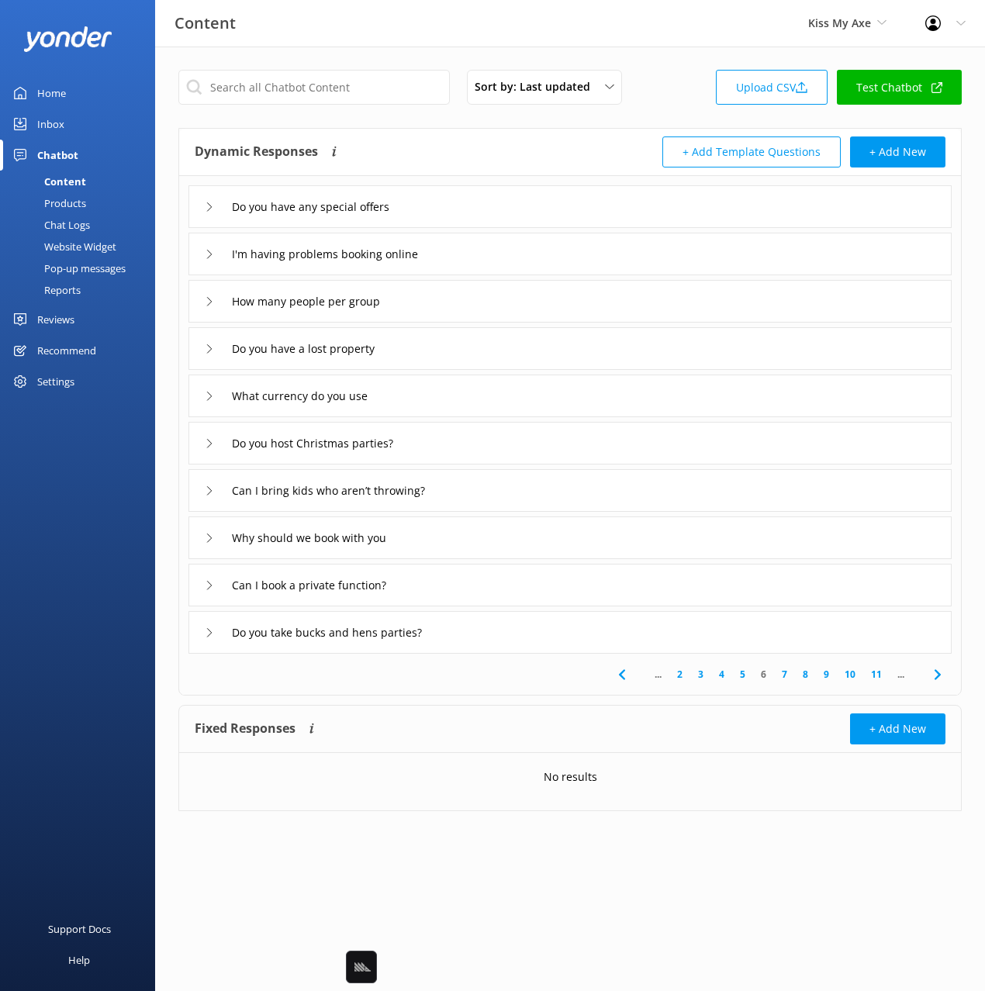
click at [495, 447] on div "Do you host Christmas parties?" at bounding box center [569, 443] width 763 height 43
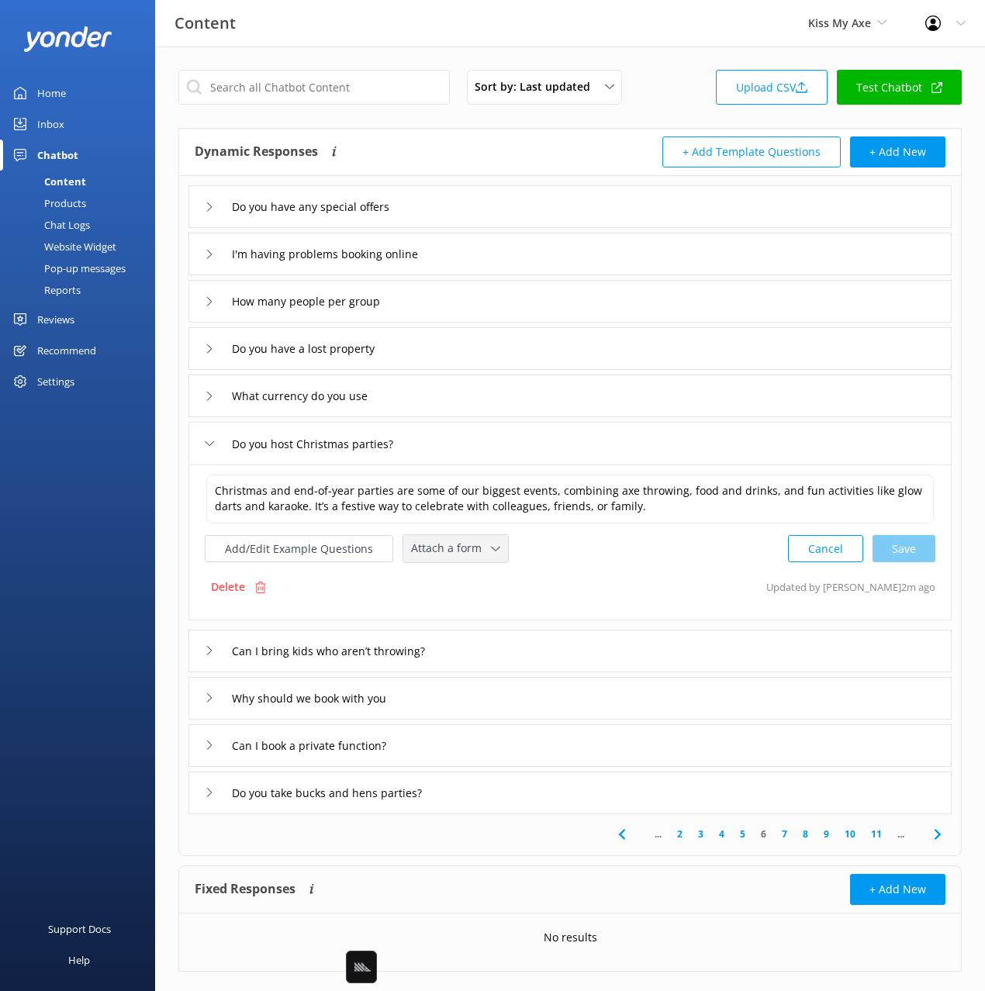
click at [444, 546] on span "Attach a form" at bounding box center [451, 548] width 80 height 17
drag, startPoint x: 473, startPoint y: 568, endPoint x: 678, endPoint y: 661, distance: 224.9
click at [474, 568] on link "Leave contact details" at bounding box center [473, 581] width 138 height 31
click at [589, 763] on div "Can I book a private function?" at bounding box center [569, 744] width 763 height 43
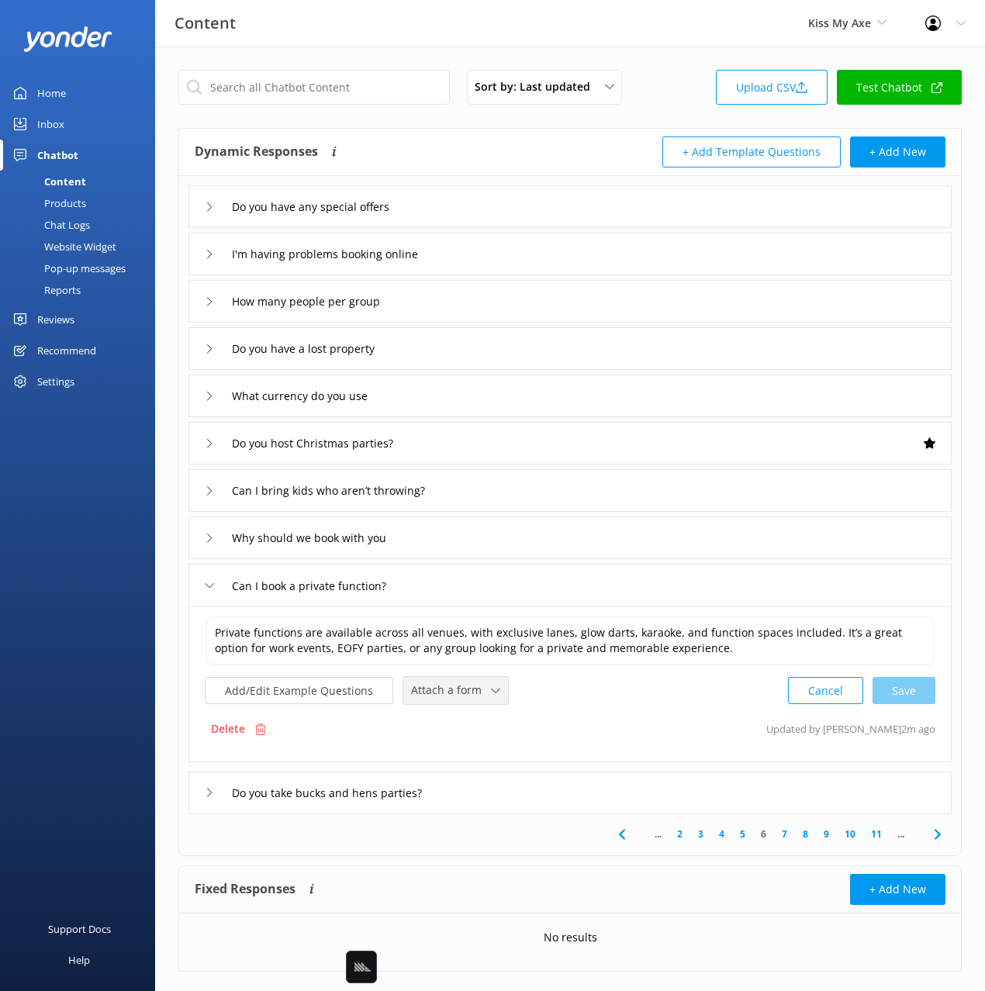
drag, startPoint x: 464, startPoint y: 692, endPoint x: 471, endPoint y: 700, distance: 10.5
click at [464, 692] on span "Attach a form" at bounding box center [451, 690] width 80 height 17
click at [488, 720] on div "Leave contact details" at bounding box center [459, 724] width 95 height 16
click at [597, 782] on div "Do you take bucks and hens parties?" at bounding box center [569, 791] width 763 height 43
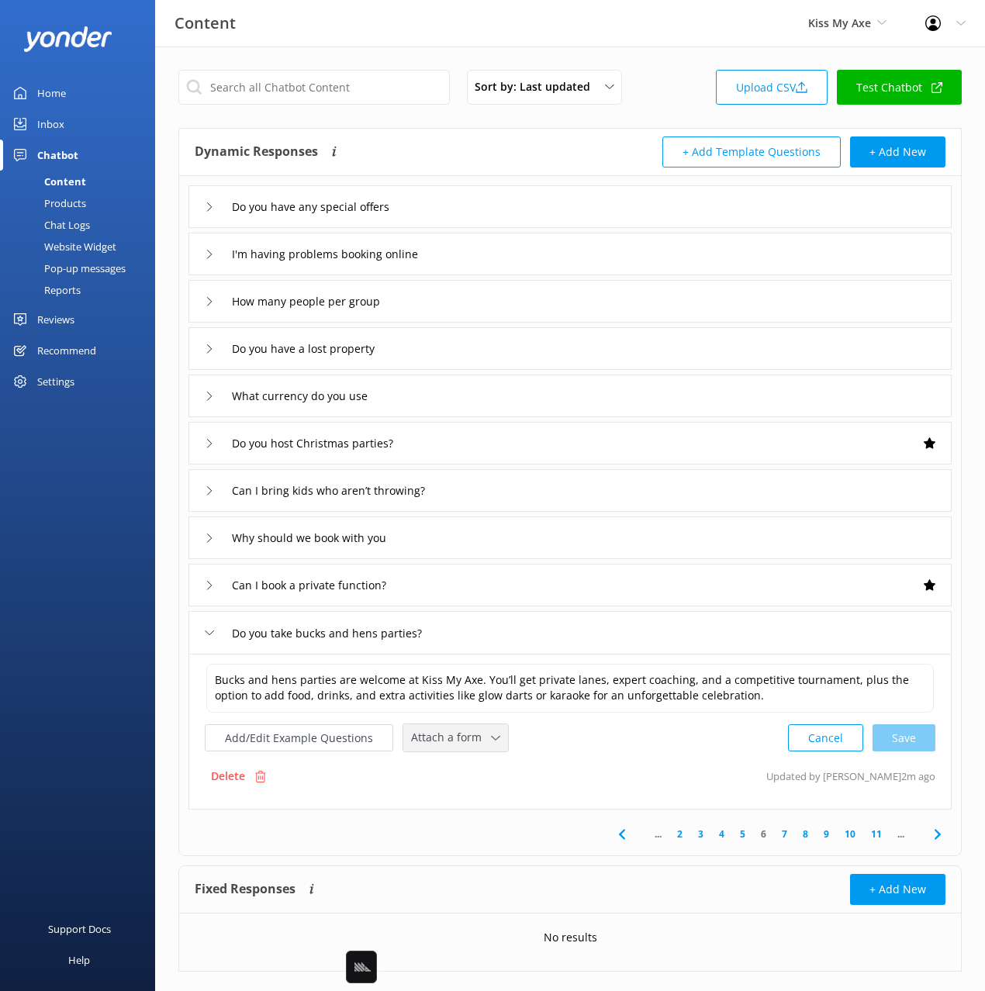
drag, startPoint x: 465, startPoint y: 742, endPoint x: 481, endPoint y: 764, distance: 26.7
click at [465, 742] on span "Attach a form" at bounding box center [451, 737] width 80 height 17
click at [484, 765] on div "Leave contact details" at bounding box center [459, 771] width 95 height 16
click at [942, 837] on icon at bounding box center [937, 832] width 19 height 19
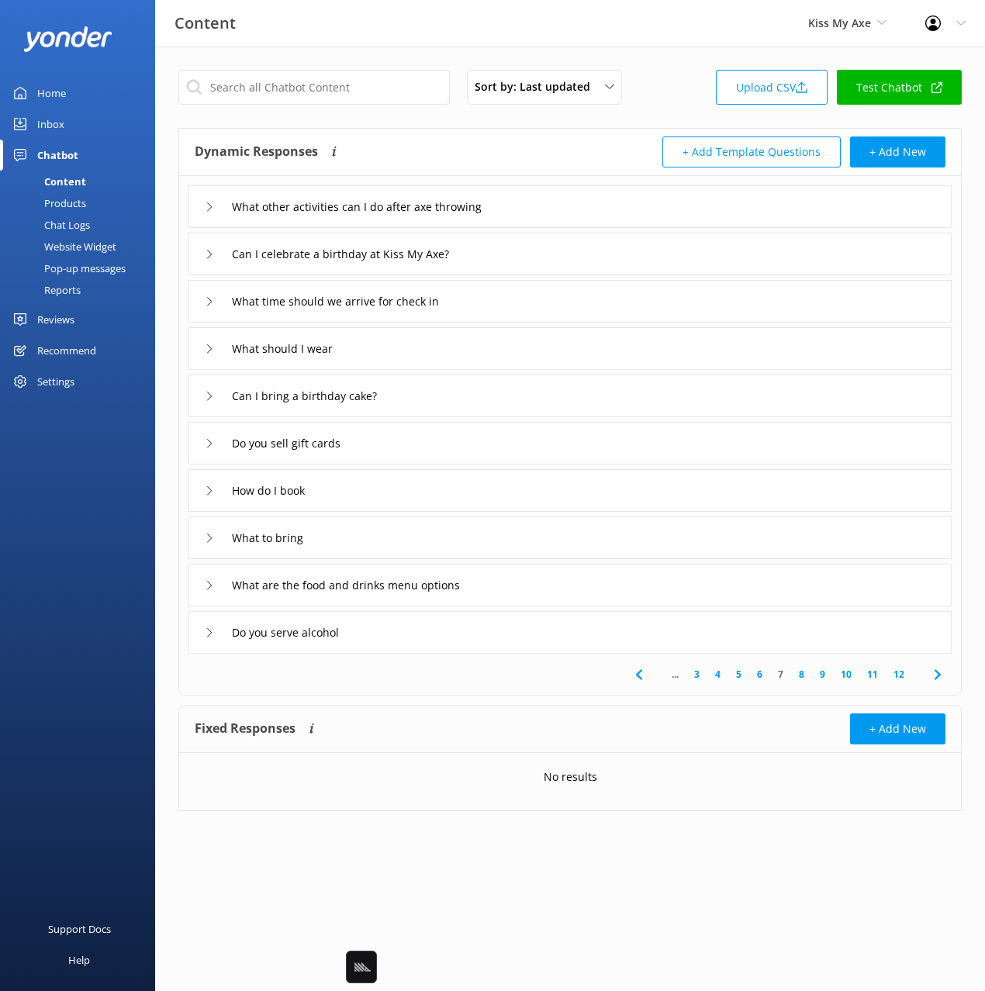
click at [526, 261] on div "Can I celebrate a birthday at Kiss My Axe?" at bounding box center [569, 254] width 763 height 43
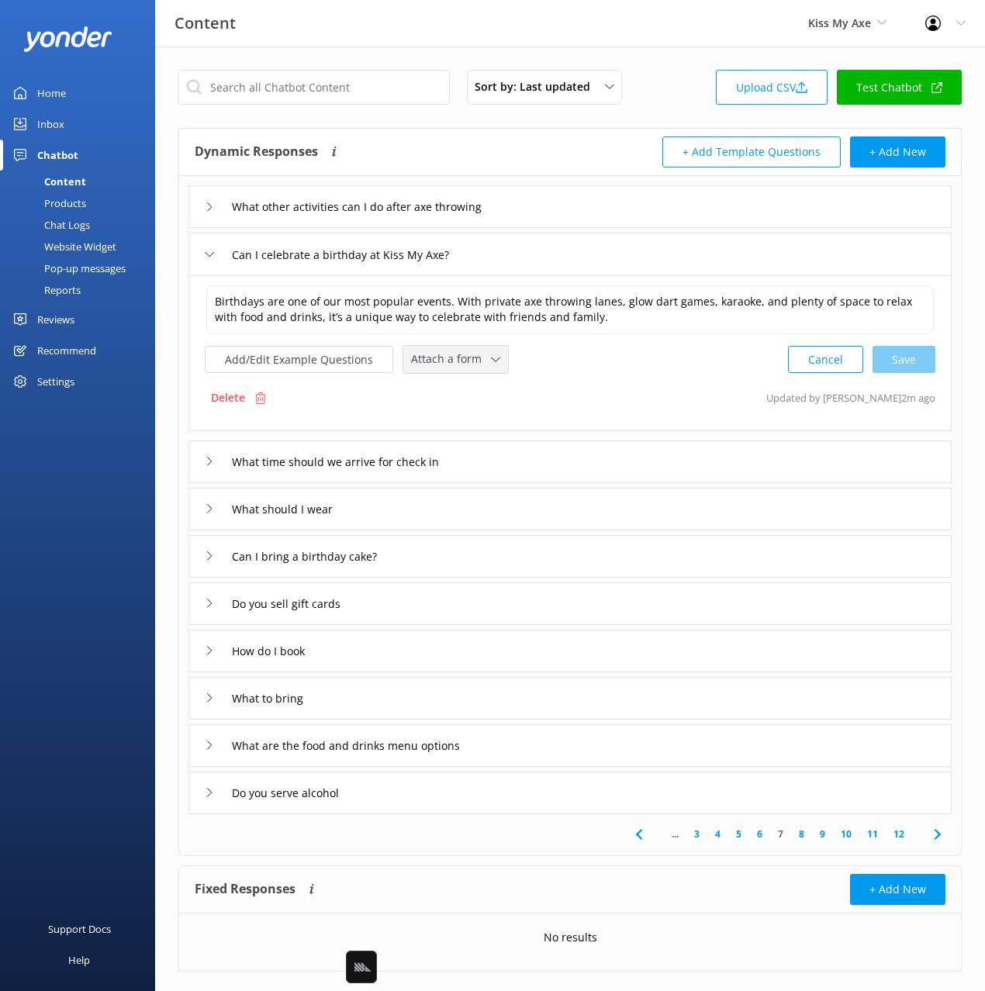
click at [452, 362] on span "Attach a form" at bounding box center [451, 358] width 80 height 17
click at [479, 385] on div "Leave contact details" at bounding box center [459, 393] width 95 height 16
click at [448, 259] on input "Can I celebrate a birthday at Kiss My Axe?" at bounding box center [362, 254] width 279 height 23
type input "Can I celebrate a birthday at Kiss My Axe"
click at [465, 276] on use at bounding box center [464, 277] width 6 height 5
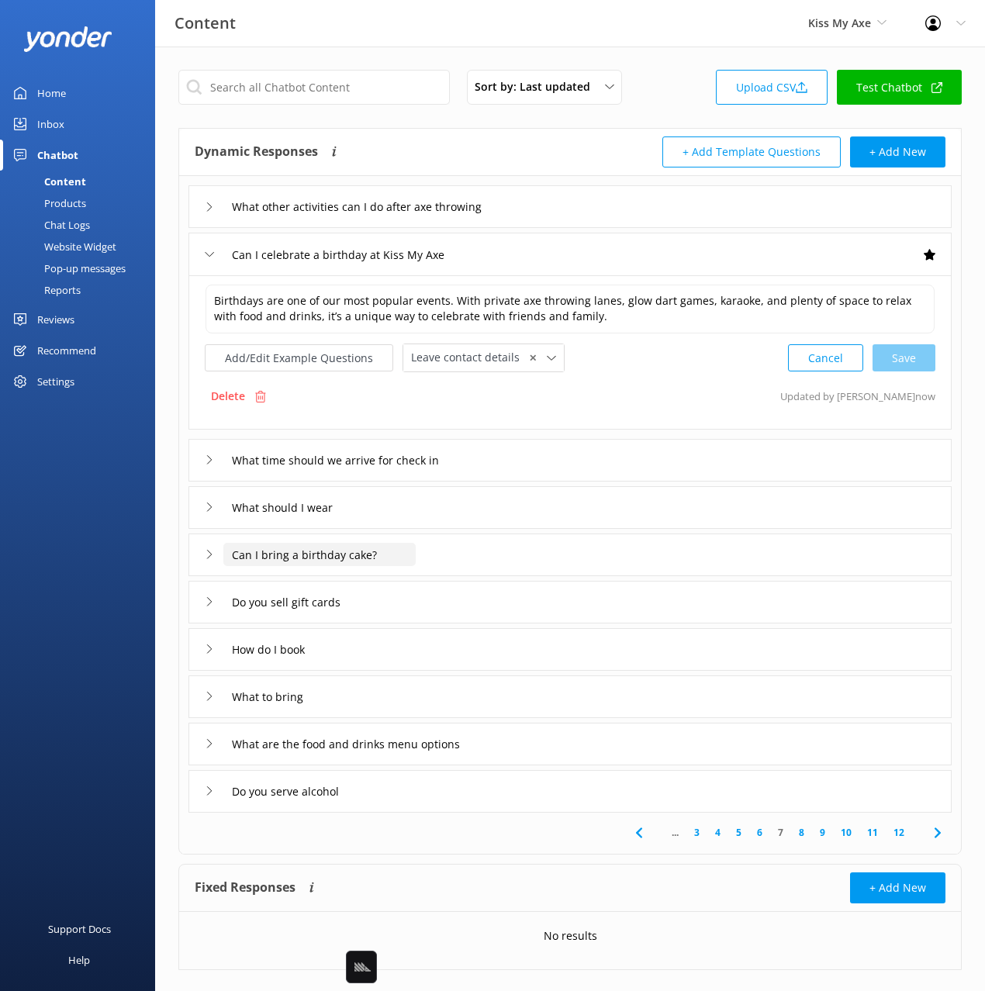
click at [379, 219] on input "Can I bring a birthday cake?" at bounding box center [384, 206] width 323 height 23
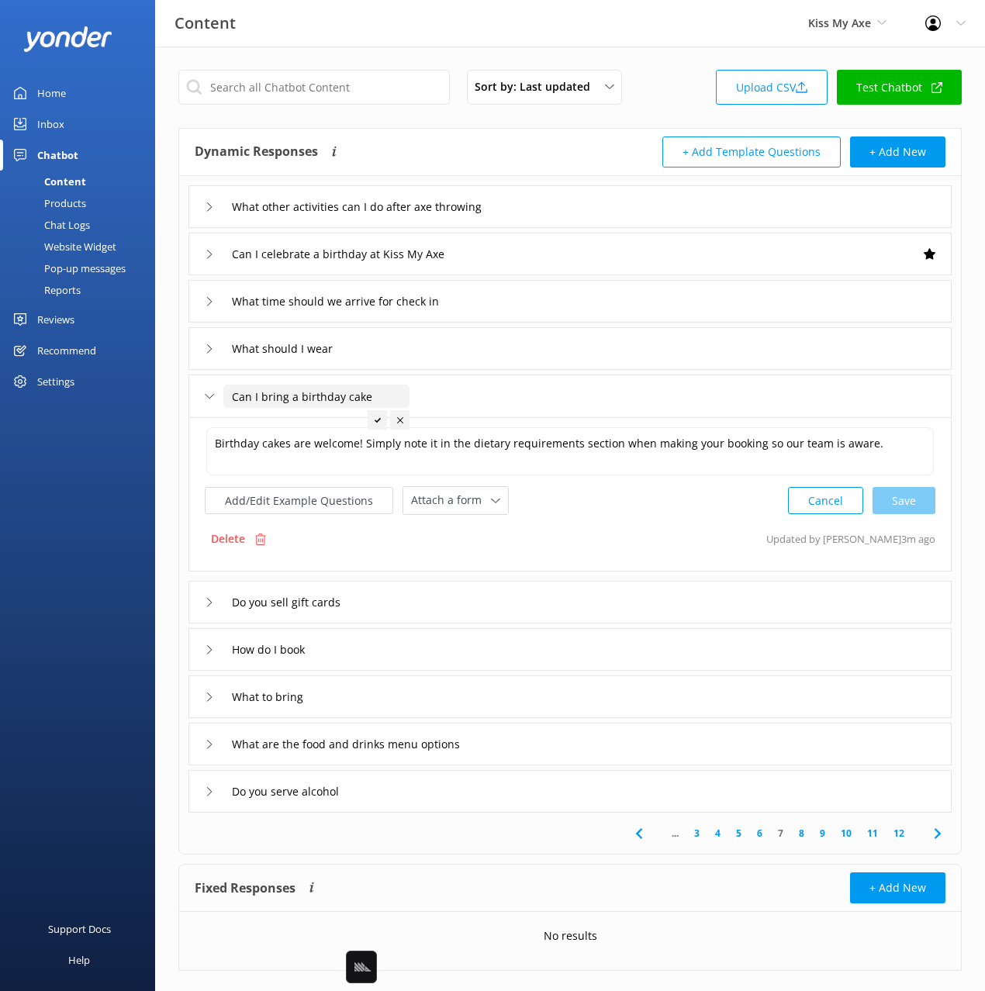
type input "Can I bring a birthday cake"
click at [375, 415] on div at bounding box center [377, 419] width 19 height 19
click at [548, 651] on div "How do I book" at bounding box center [569, 649] width 763 height 43
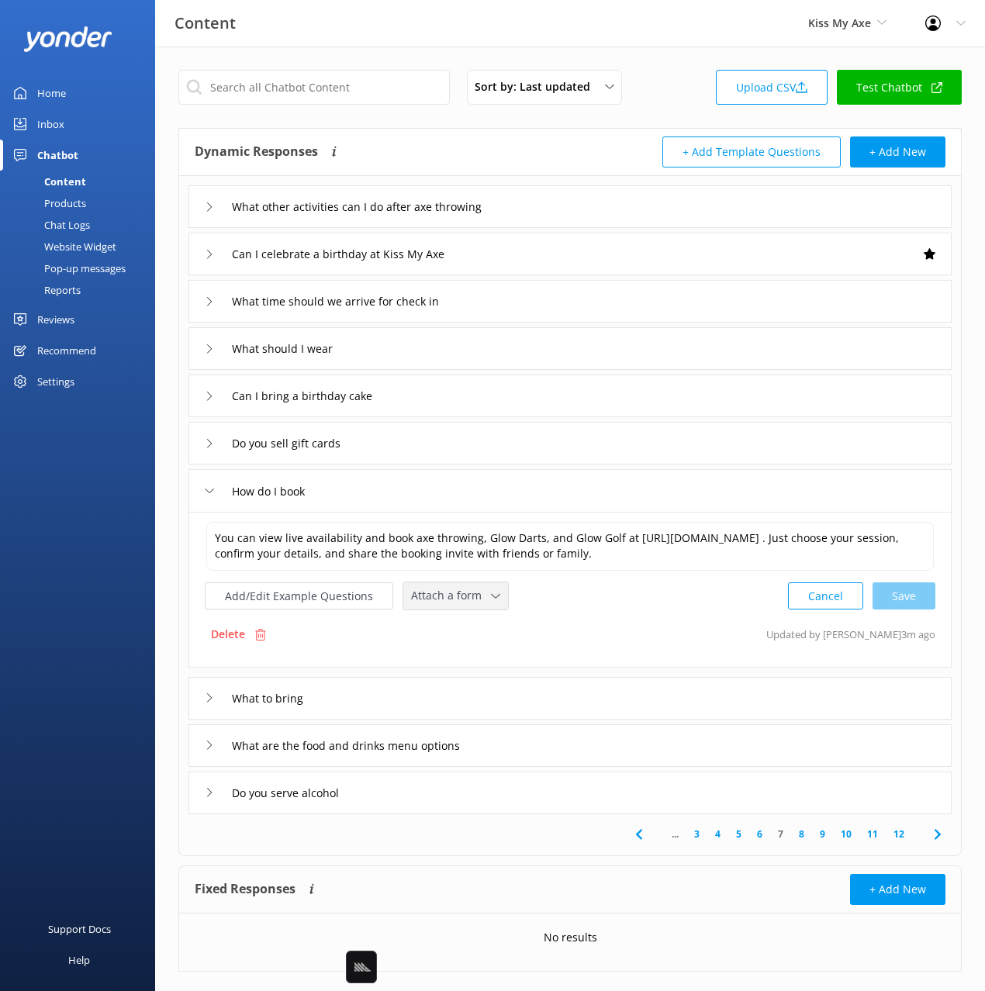
click at [430, 599] on span "Attach a form" at bounding box center [451, 595] width 80 height 17
drag, startPoint x: 448, startPoint y: 658, endPoint x: 494, endPoint y: 654, distance: 46.0
click at [448, 658] on div "Check availability" at bounding box center [450, 661] width 77 height 16
drag, startPoint x: 505, startPoint y: 592, endPoint x: 445, endPoint y: 602, distance: 60.6
click at [510, 592] on span "✕" at bounding box center [514, 594] width 8 height 15
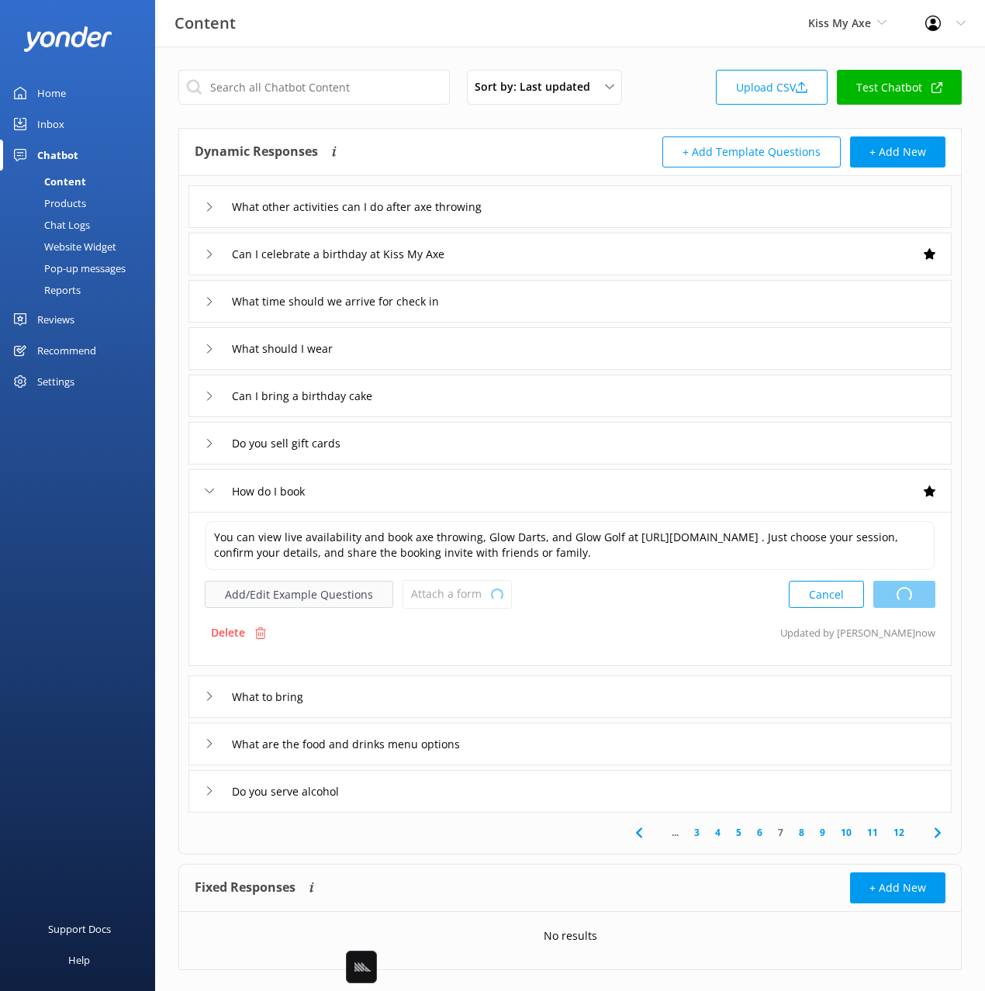
click at [315, 599] on button "Add/Edit Example Questions" at bounding box center [299, 594] width 188 height 27
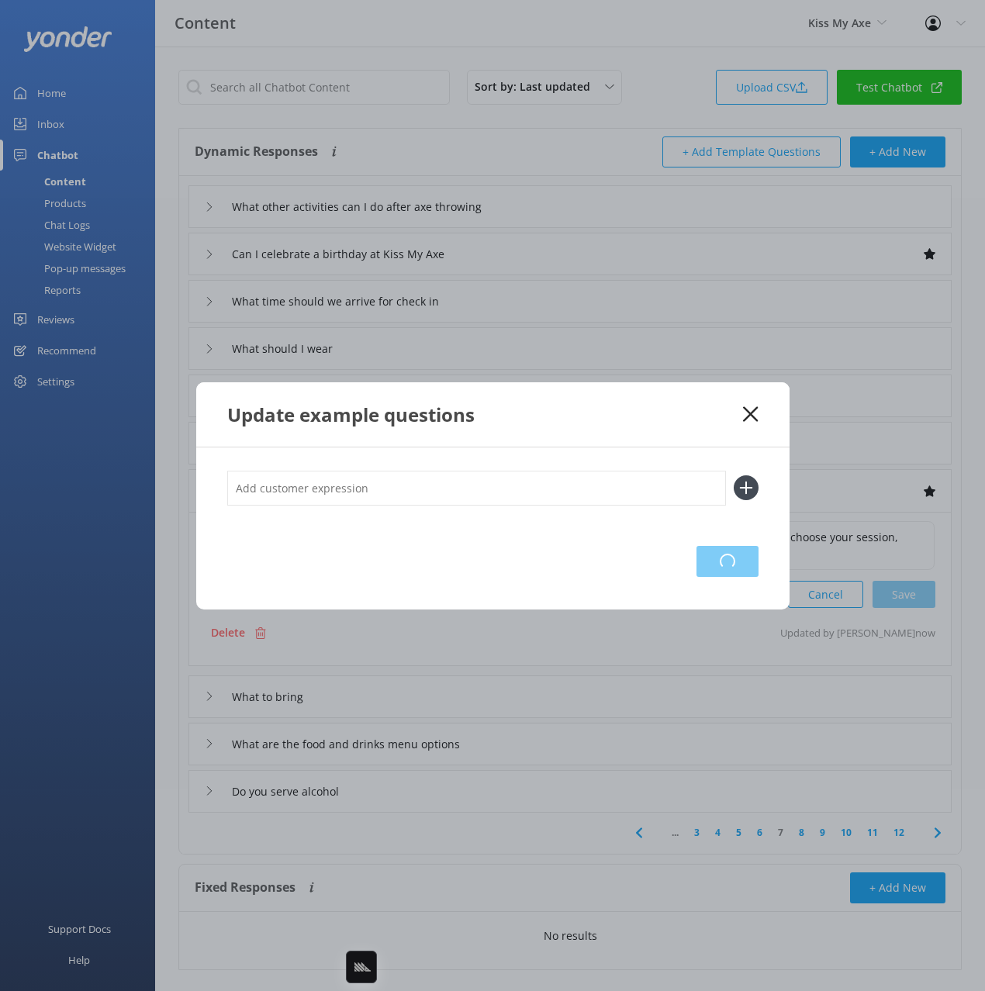
click at [537, 489] on input "text" at bounding box center [476, 488] width 499 height 35
type input "book now"
click at [734, 475] on button at bounding box center [746, 487] width 25 height 25
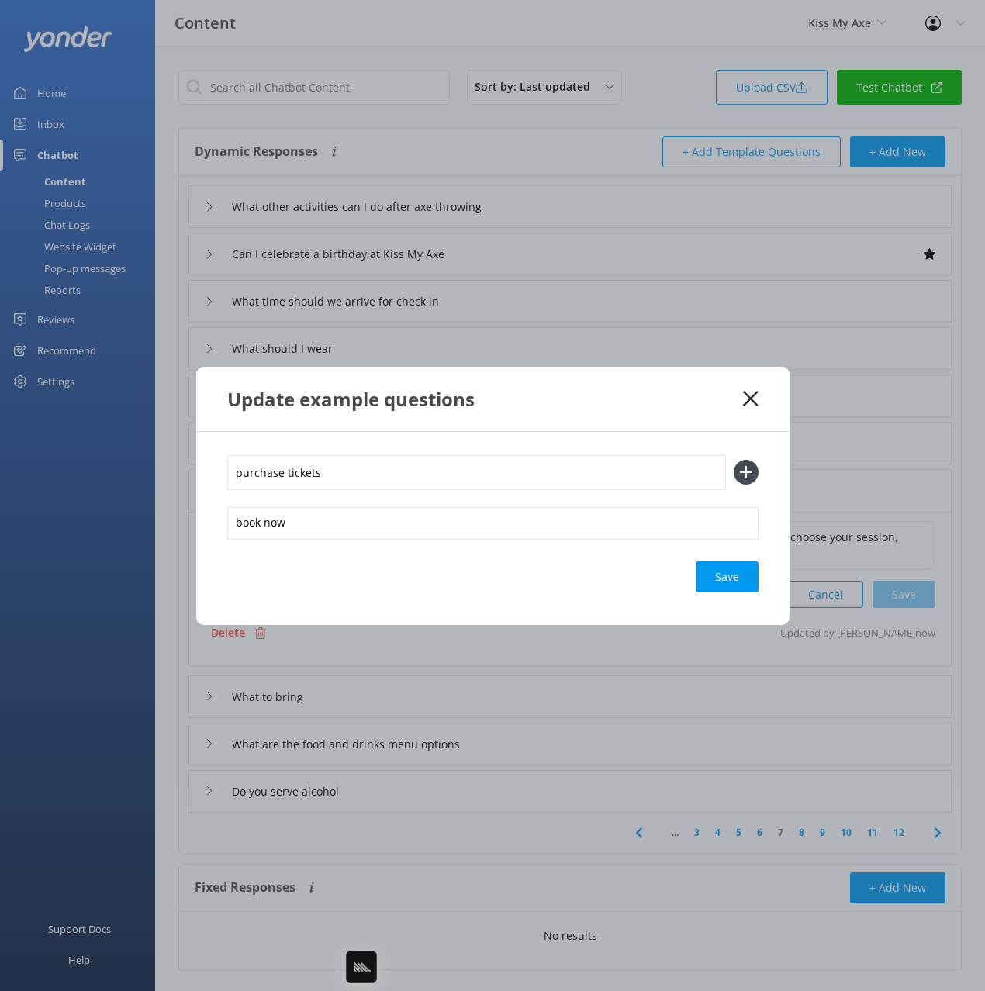
type input "purchase tickets"
click at [734, 460] on button at bounding box center [746, 472] width 25 height 25
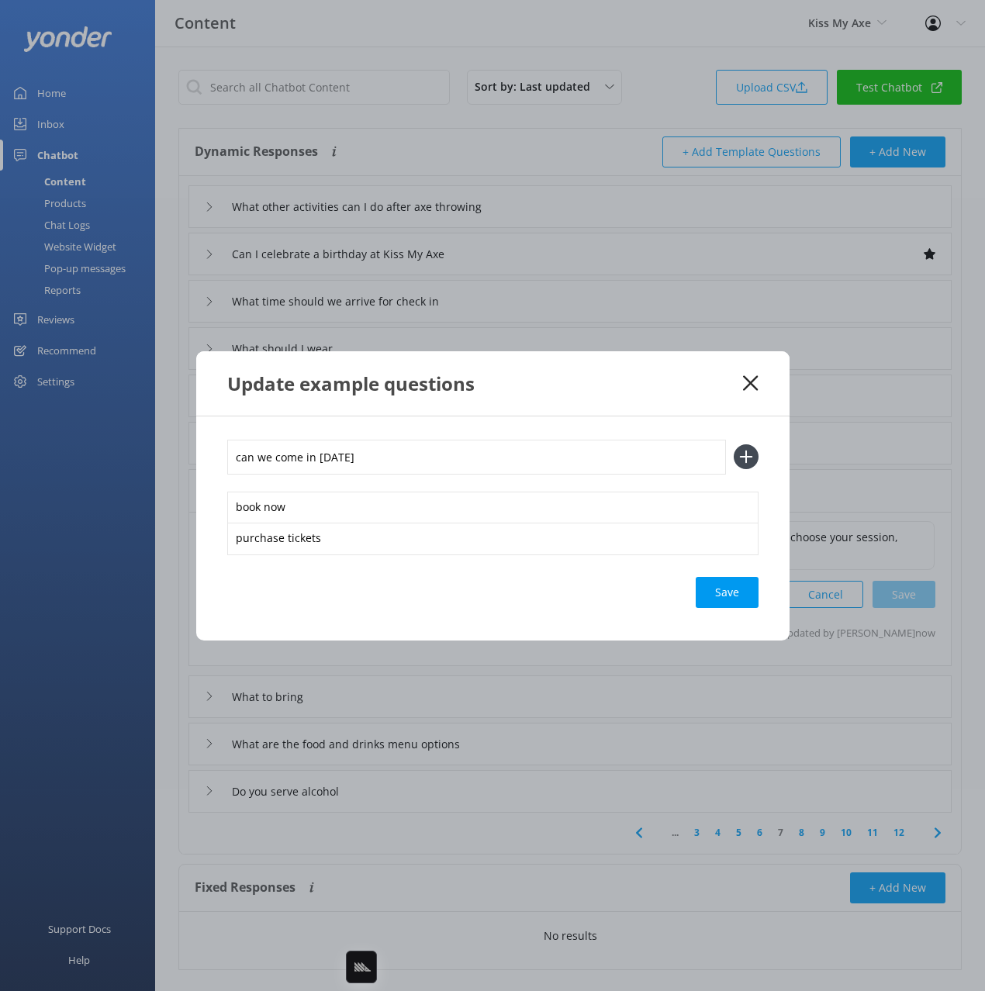
type input "can we come in [DATE]"
click at [734, 444] on button at bounding box center [746, 456] width 25 height 25
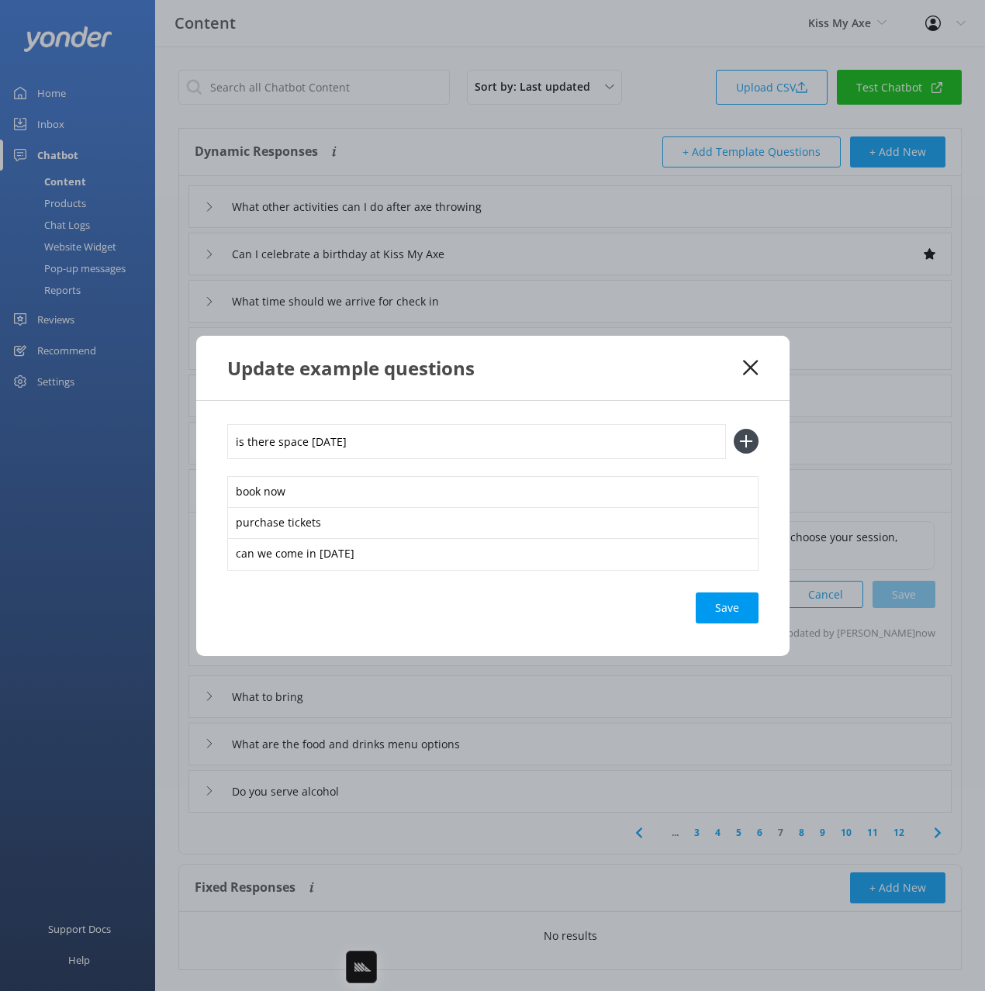
type input "is there space [DATE]"
click at [734, 429] on button at bounding box center [746, 441] width 25 height 25
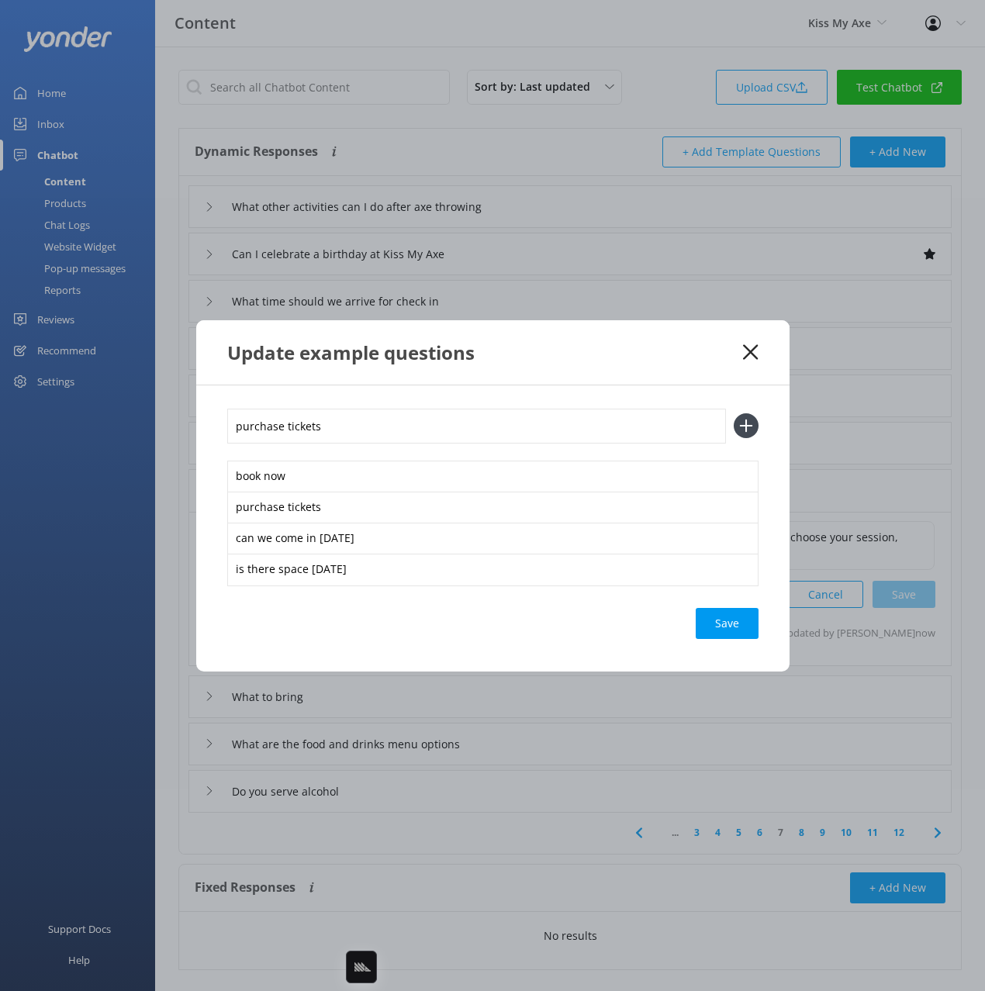
type input "purchase tickets"
click at [734, 413] on button at bounding box center [746, 425] width 25 height 25
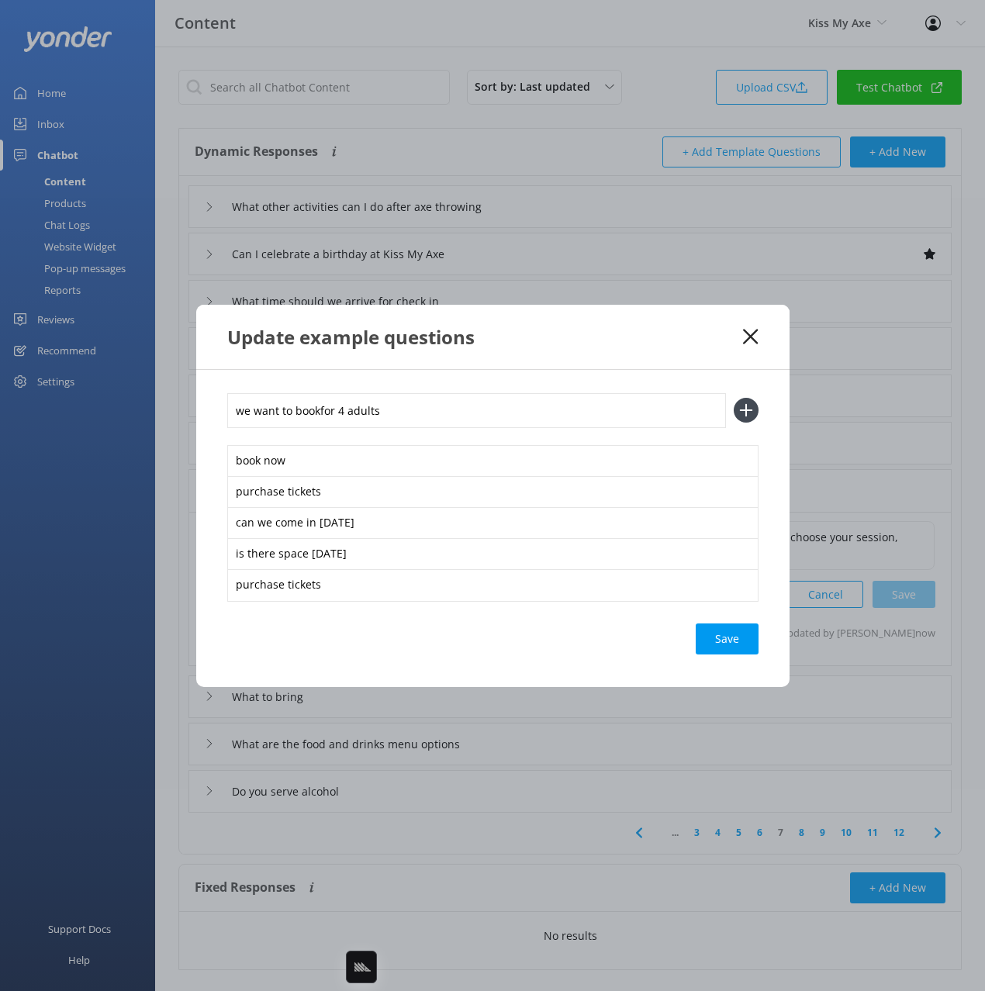
click at [317, 412] on input "we want to bookfor 4 adults" at bounding box center [476, 410] width 499 height 35
click at [430, 415] on input "we want to book for 4 adults" at bounding box center [476, 410] width 499 height 35
type input "we want to book for 4 adults"
click at [734, 398] on button at bounding box center [746, 410] width 25 height 25
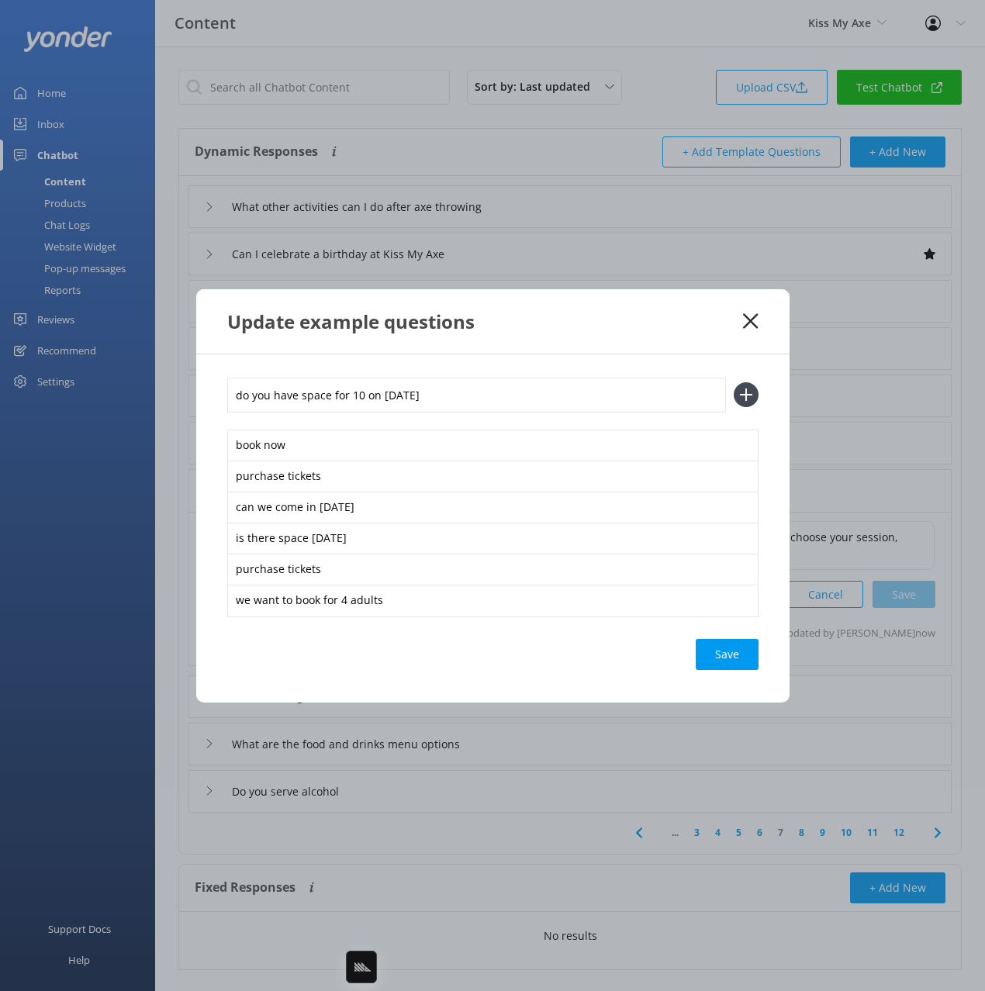
type input "do you have space for 10 on [DATE]"
click at [734, 382] on button at bounding box center [746, 394] width 25 height 25
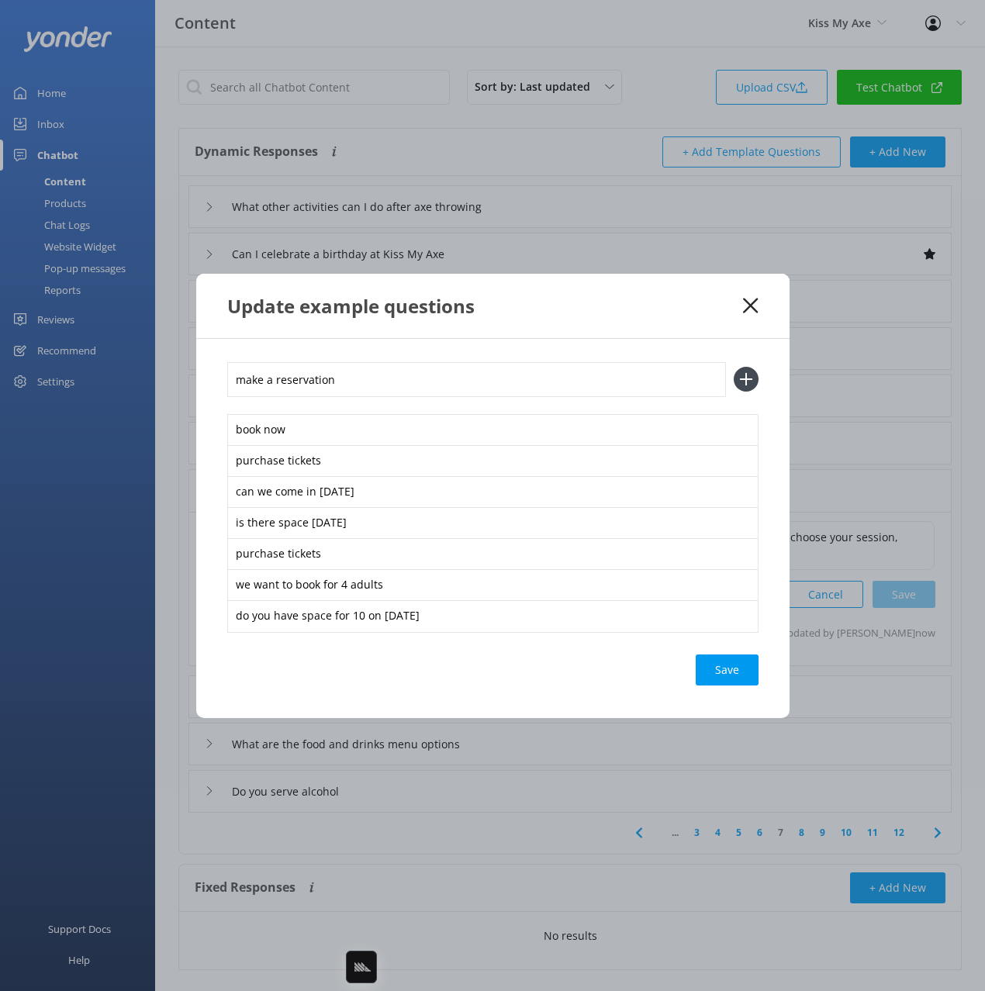
type input "make a reservation"
click at [734, 367] on button at bounding box center [746, 379] width 25 height 25
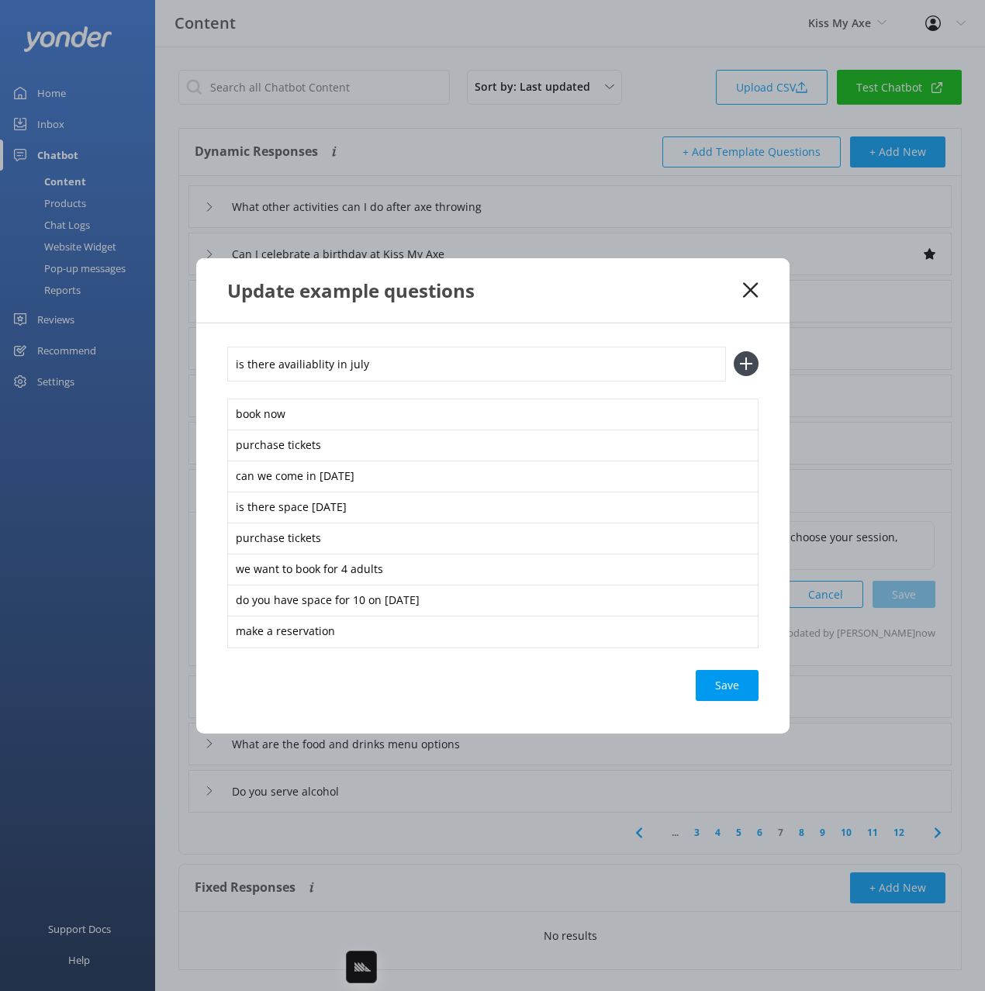
type input "is there availiablity in july"
click at [734, 351] on button at bounding box center [746, 363] width 25 height 25
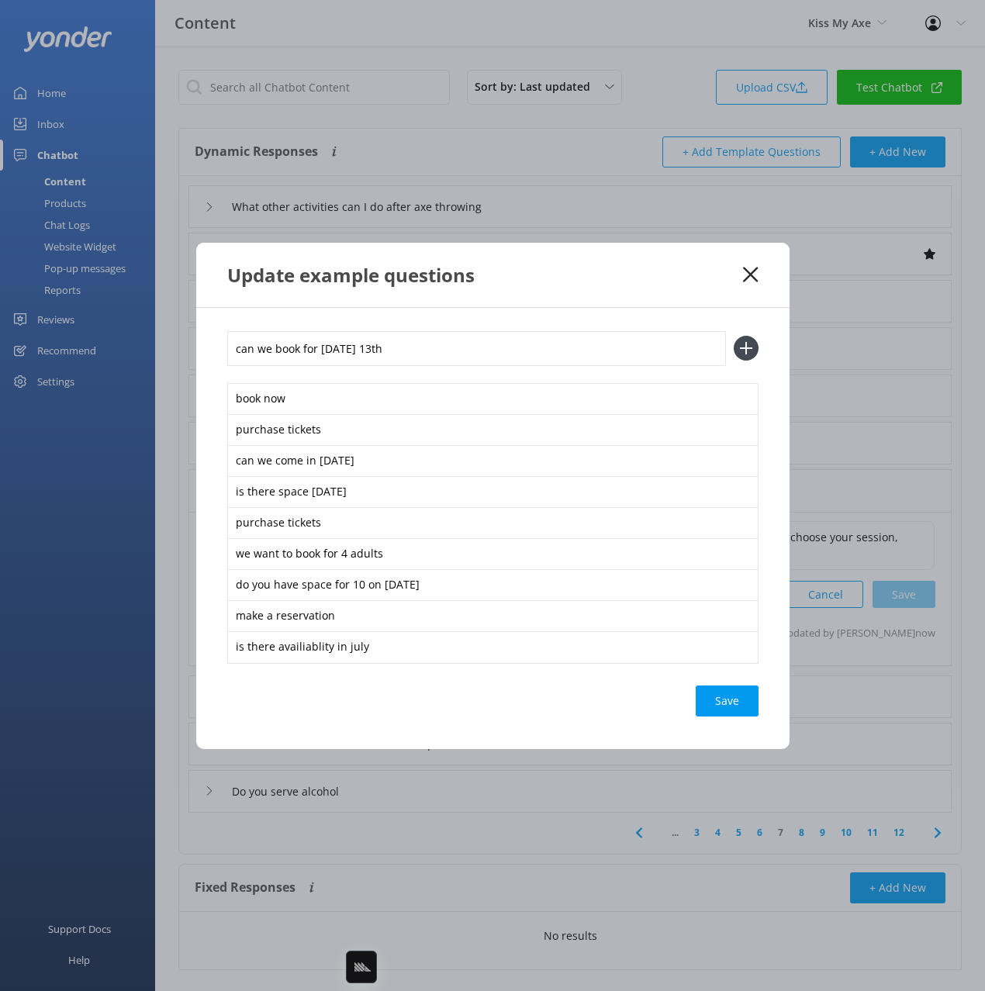
type input "can we book for [DATE] 13th"
click at [734, 336] on button at bounding box center [746, 348] width 25 height 25
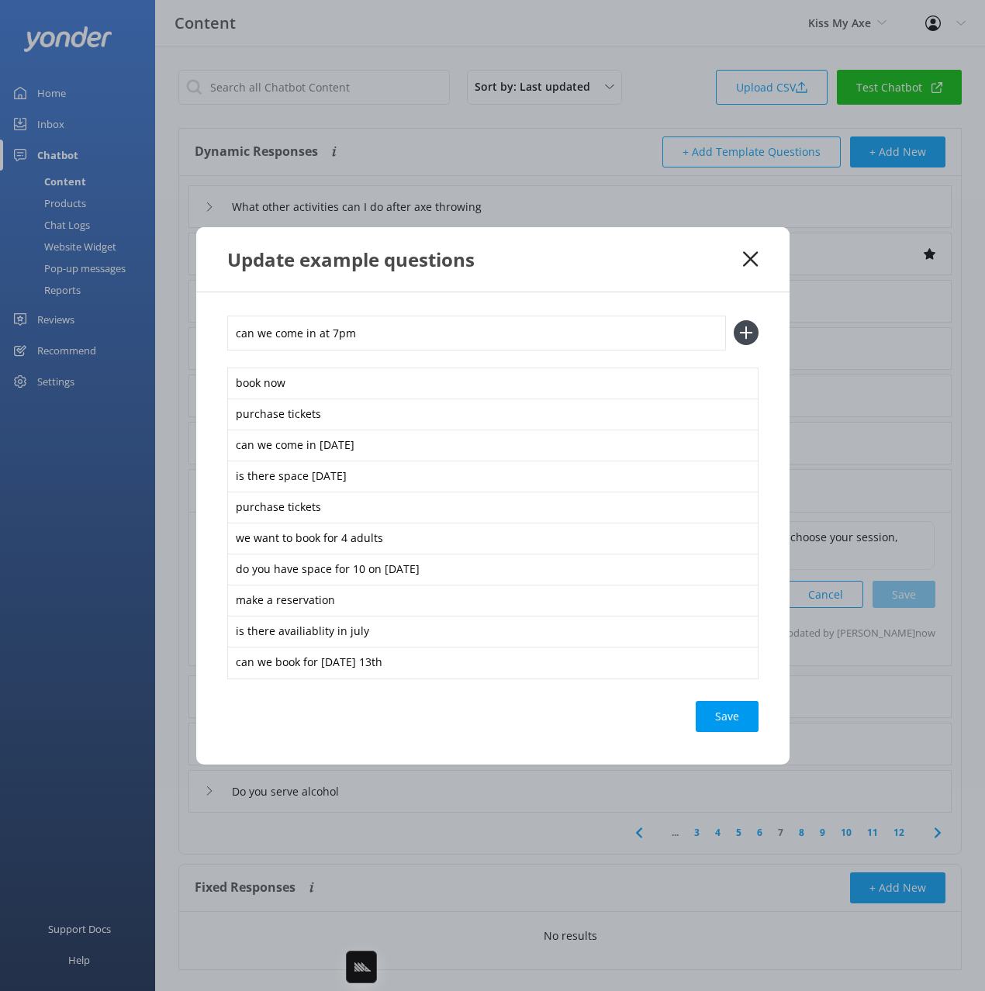
type input "can we come in at 7pm"
click at [734, 320] on button at bounding box center [746, 332] width 25 height 25
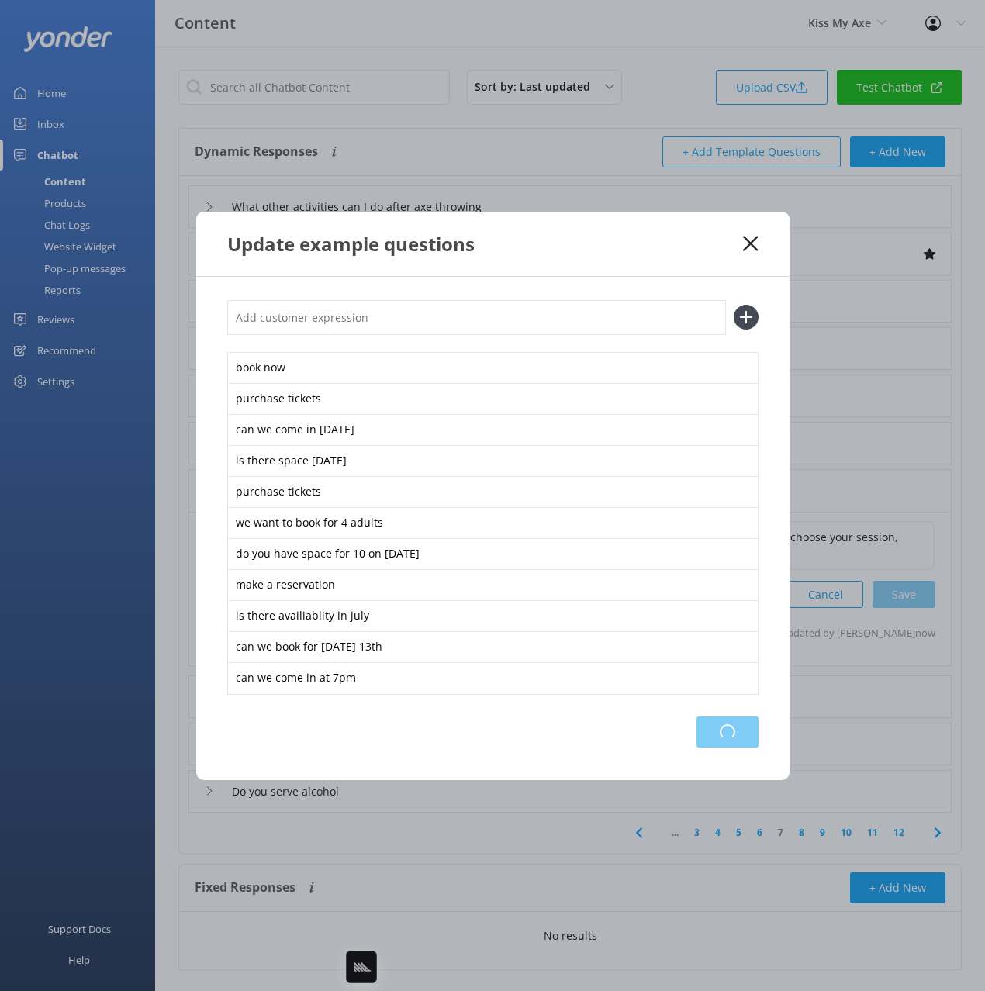
click at [738, 729] on div "Loading.." at bounding box center [727, 731] width 62 height 31
click at [658, 271] on div "Update example questions" at bounding box center [492, 244] width 593 height 64
click at [748, 238] on icon at bounding box center [750, 244] width 15 height 16
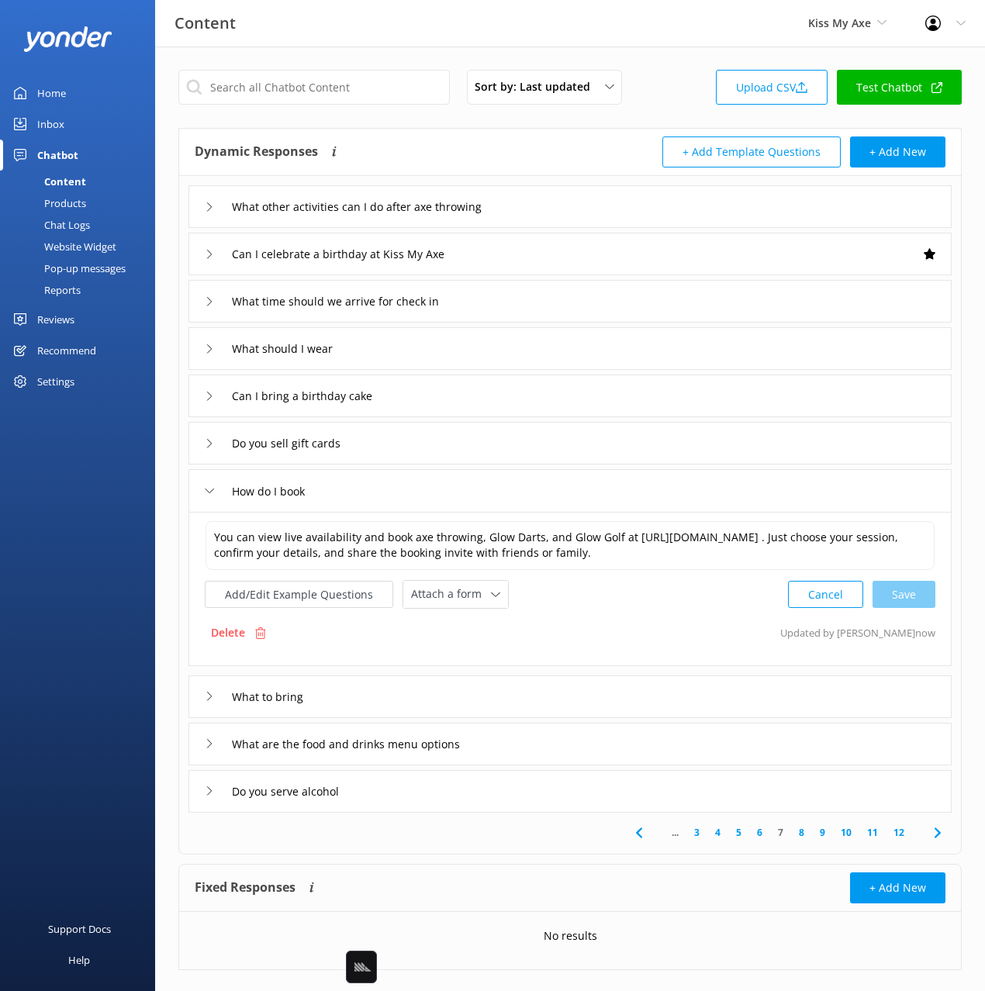
click at [937, 831] on icon at bounding box center [937, 832] width 19 height 19
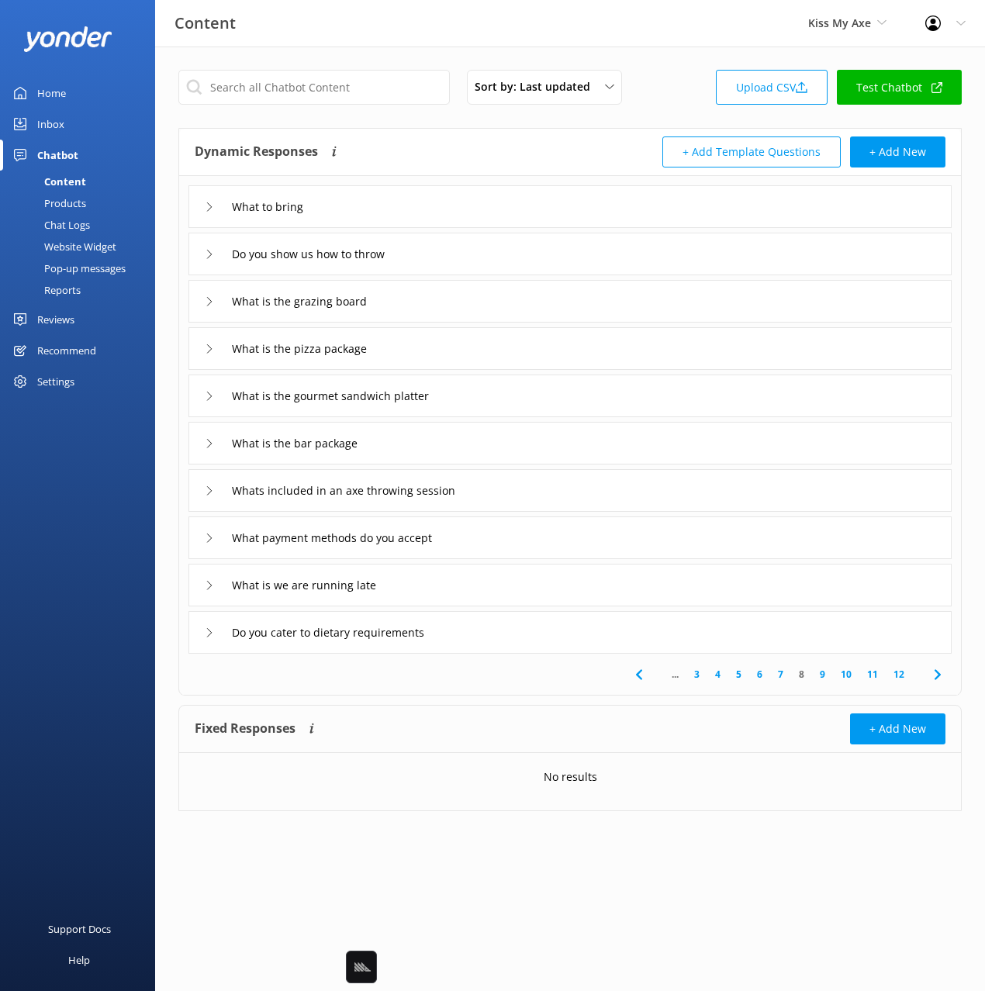
click at [937, 671] on icon at bounding box center [937, 674] width 19 height 19
click at [932, 678] on icon at bounding box center [937, 674] width 19 height 19
click at [931, 677] on icon at bounding box center [937, 674] width 19 height 19
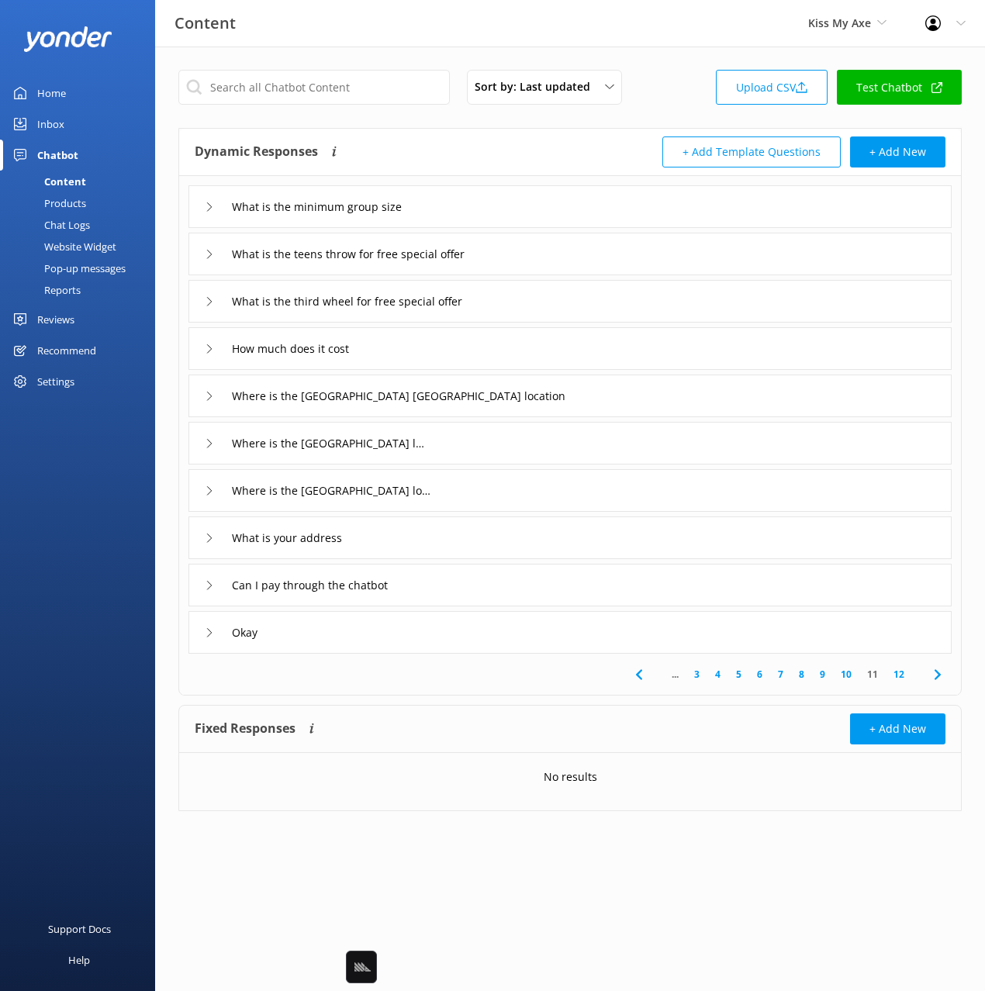
click at [452, 538] on div "What is your address" at bounding box center [569, 537] width 763 height 43
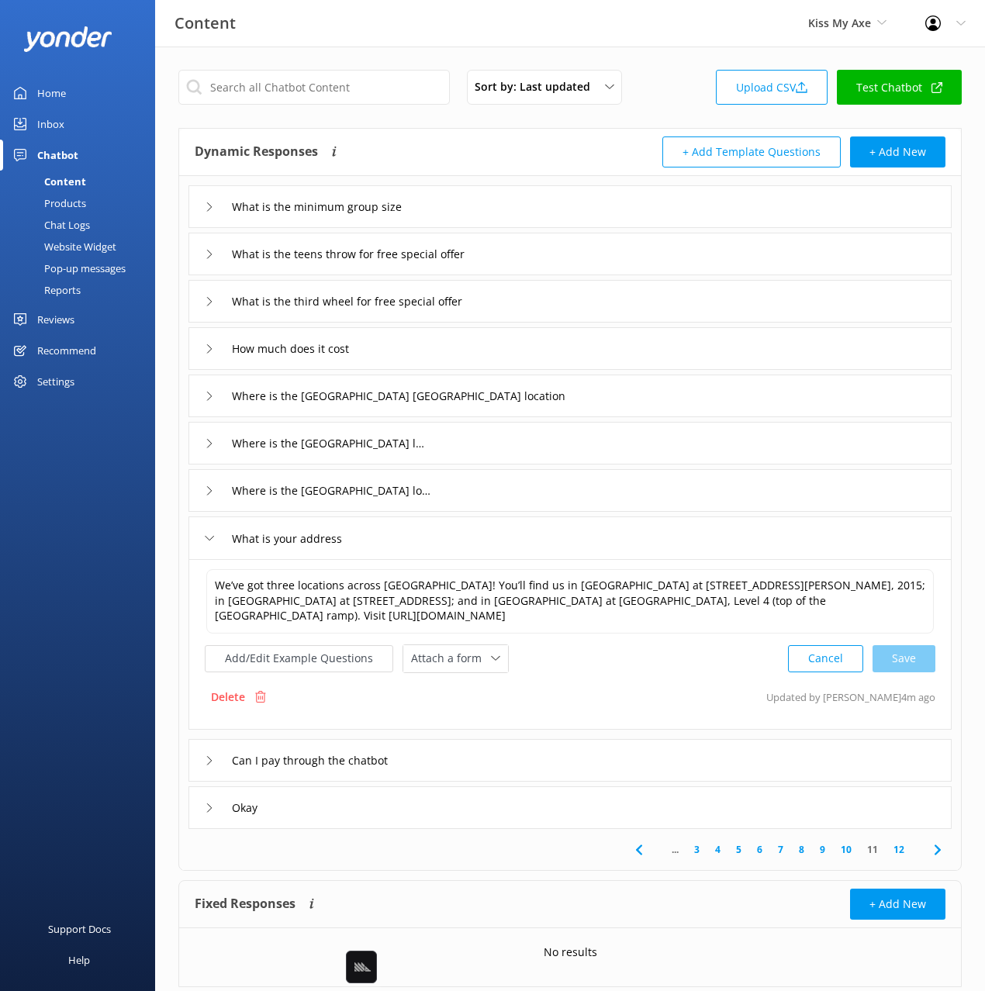
drag, startPoint x: 661, startPoint y: 672, endPoint x: 573, endPoint y: 665, distance: 88.7
click at [651, 682] on div "Delete Updated by [PERSON_NAME] 4m ago" at bounding box center [570, 696] width 730 height 29
click at [307, 645] on button "Add/Edit Example Questions" at bounding box center [299, 658] width 188 height 27
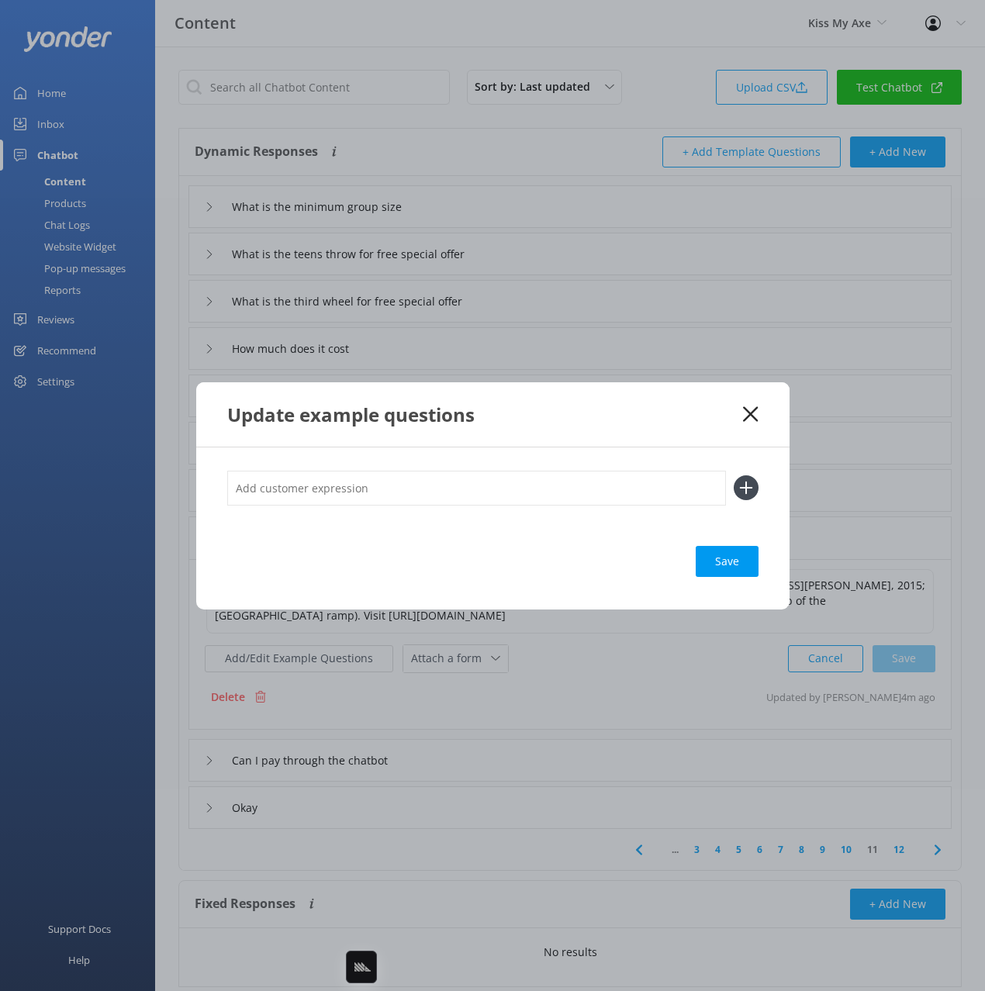
click at [492, 490] on input "text" at bounding box center [476, 488] width 499 height 35
type input "do you have multiple locations"
click at [734, 475] on button at bounding box center [746, 487] width 25 height 25
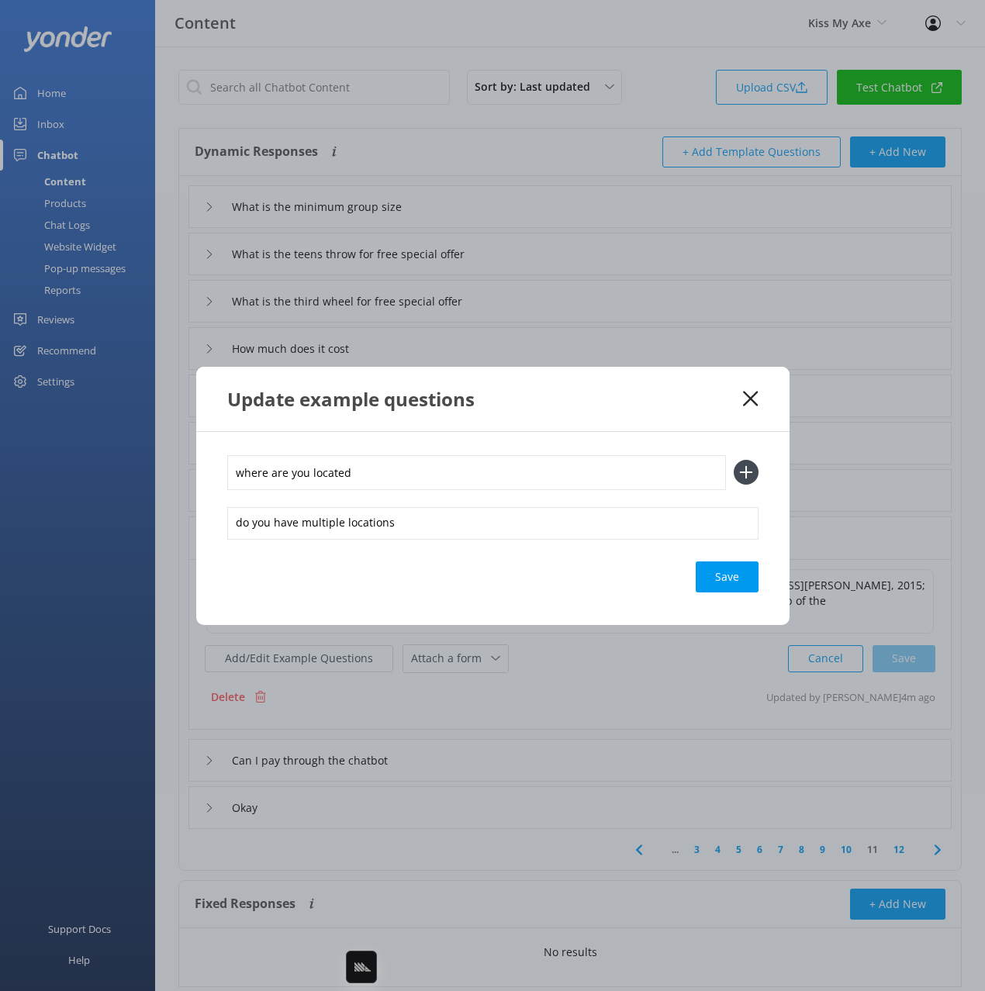
type input "where are you located"
click at [734, 460] on button at bounding box center [746, 472] width 25 height 25
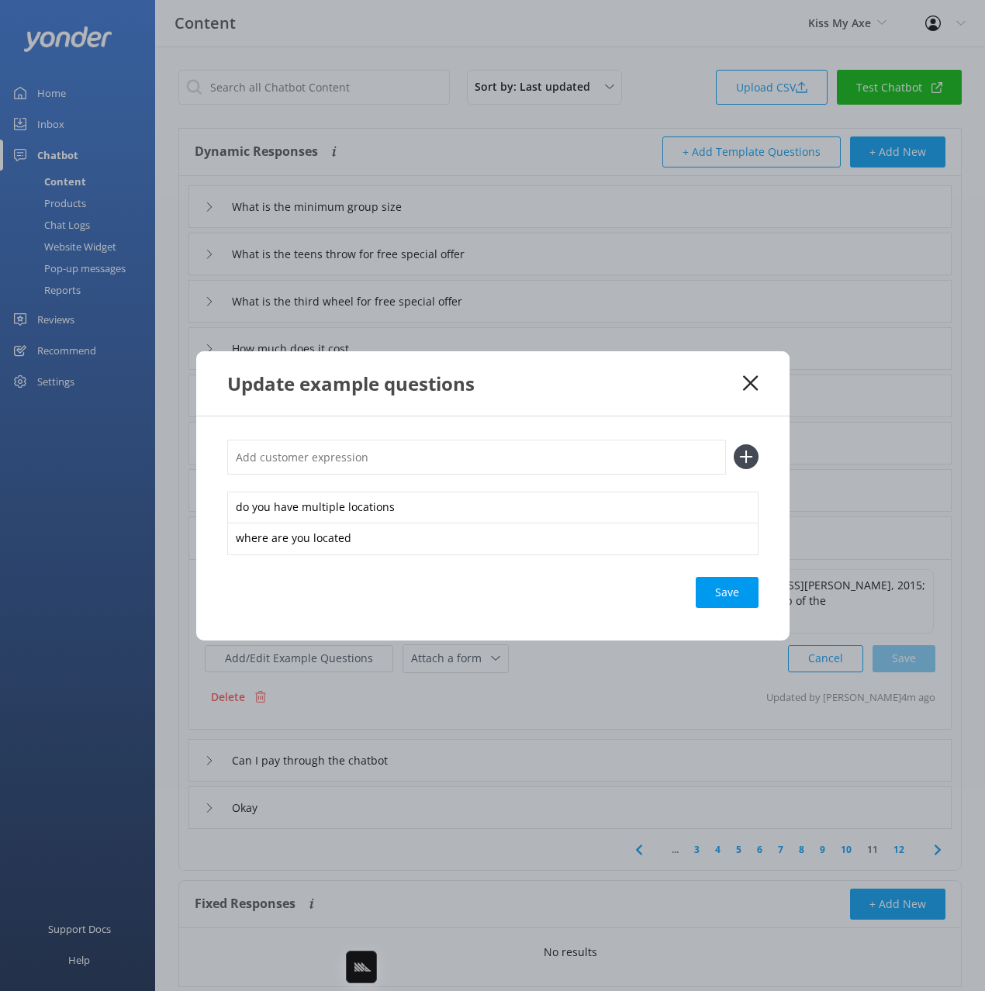
click at [714, 586] on div "Save" at bounding box center [727, 592] width 63 height 31
click at [696, 384] on div "Update example questions" at bounding box center [485, 384] width 516 height 26
click at [745, 378] on use at bounding box center [750, 382] width 15 height 15
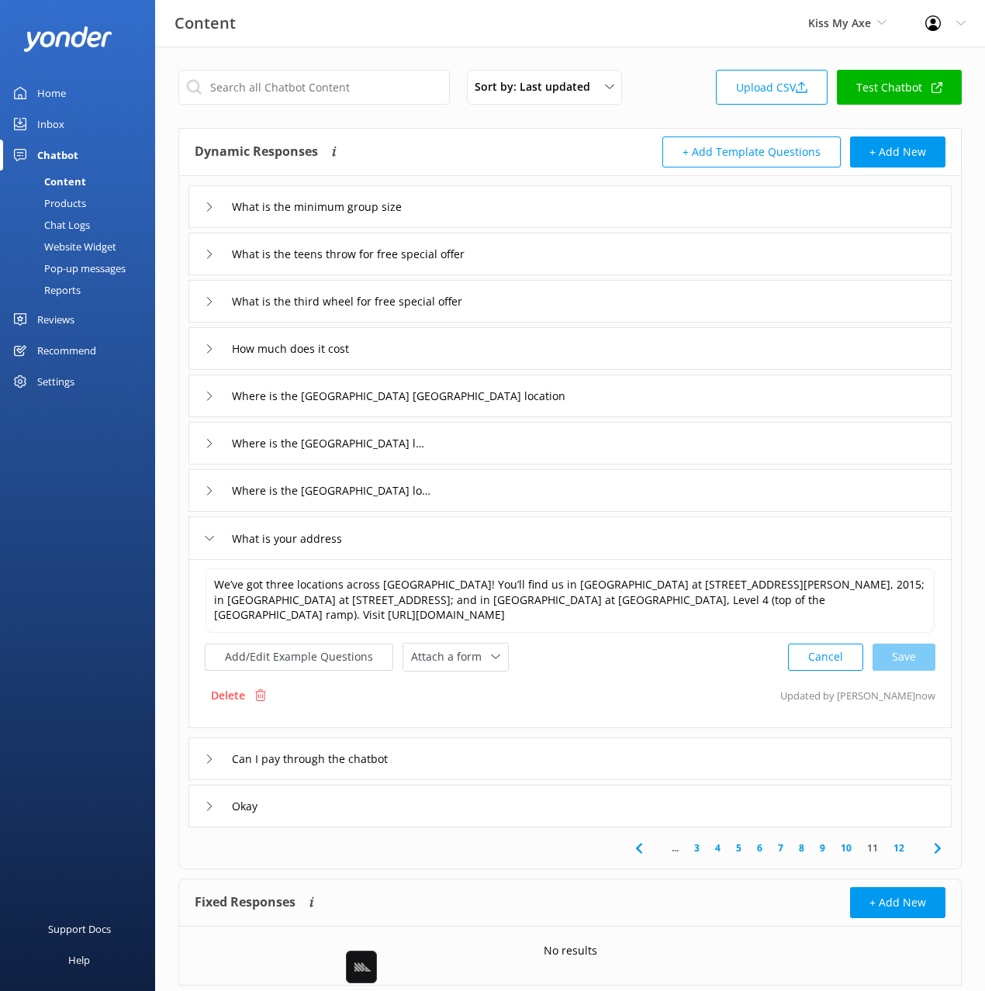
drag, startPoint x: 457, startPoint y: 350, endPoint x: 448, endPoint y: 363, distance: 16.1
click at [457, 350] on div "How much does it cost" at bounding box center [569, 348] width 763 height 43
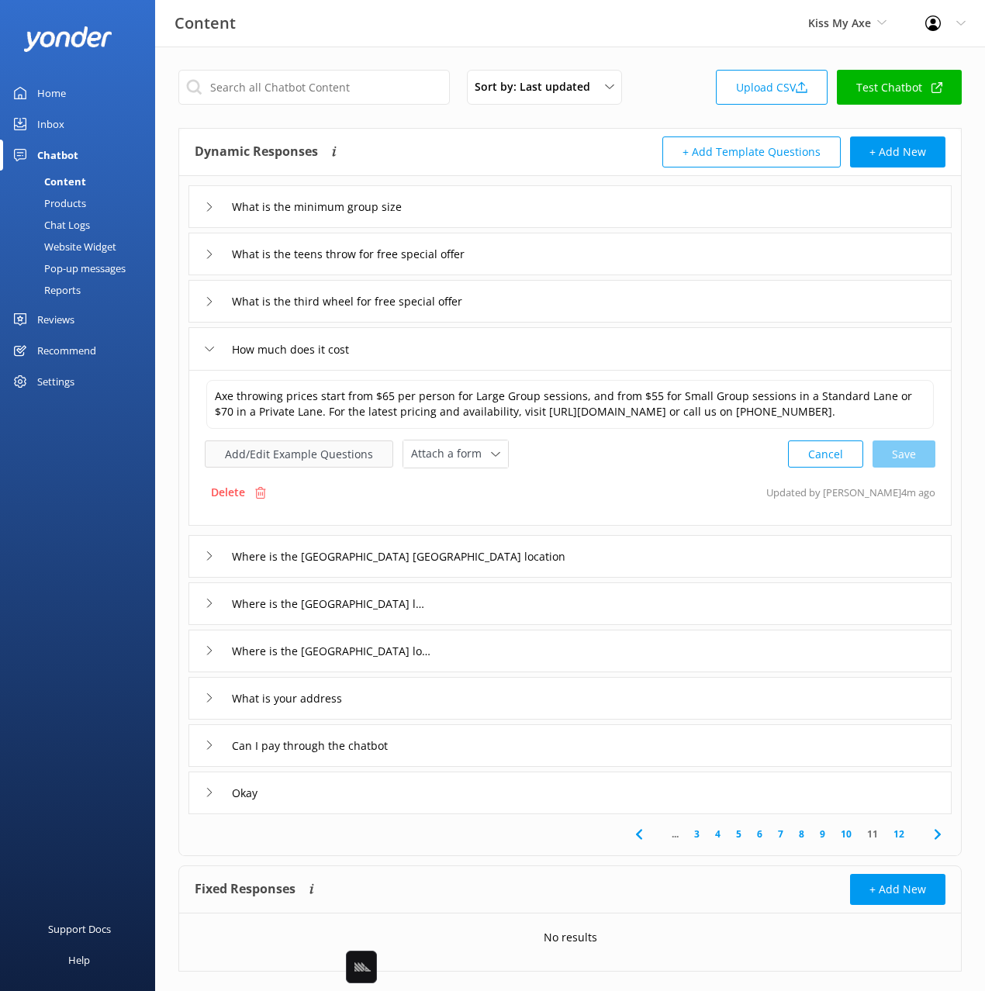
click at [308, 468] on button "Add/Edit Example Questions" at bounding box center [299, 453] width 188 height 27
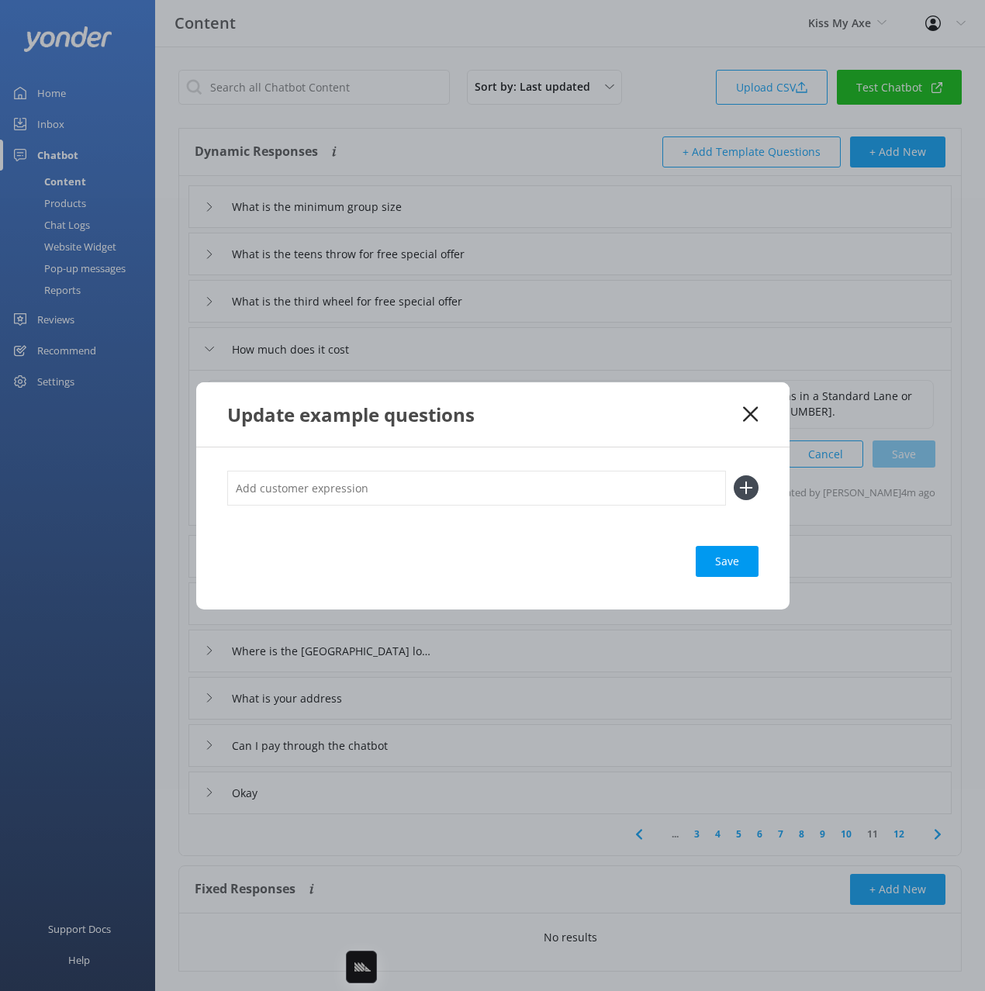
click at [478, 490] on input "text" at bounding box center [476, 488] width 499 height 35
type input "whats the price"
click at [734, 475] on button at bounding box center [746, 487] width 25 height 25
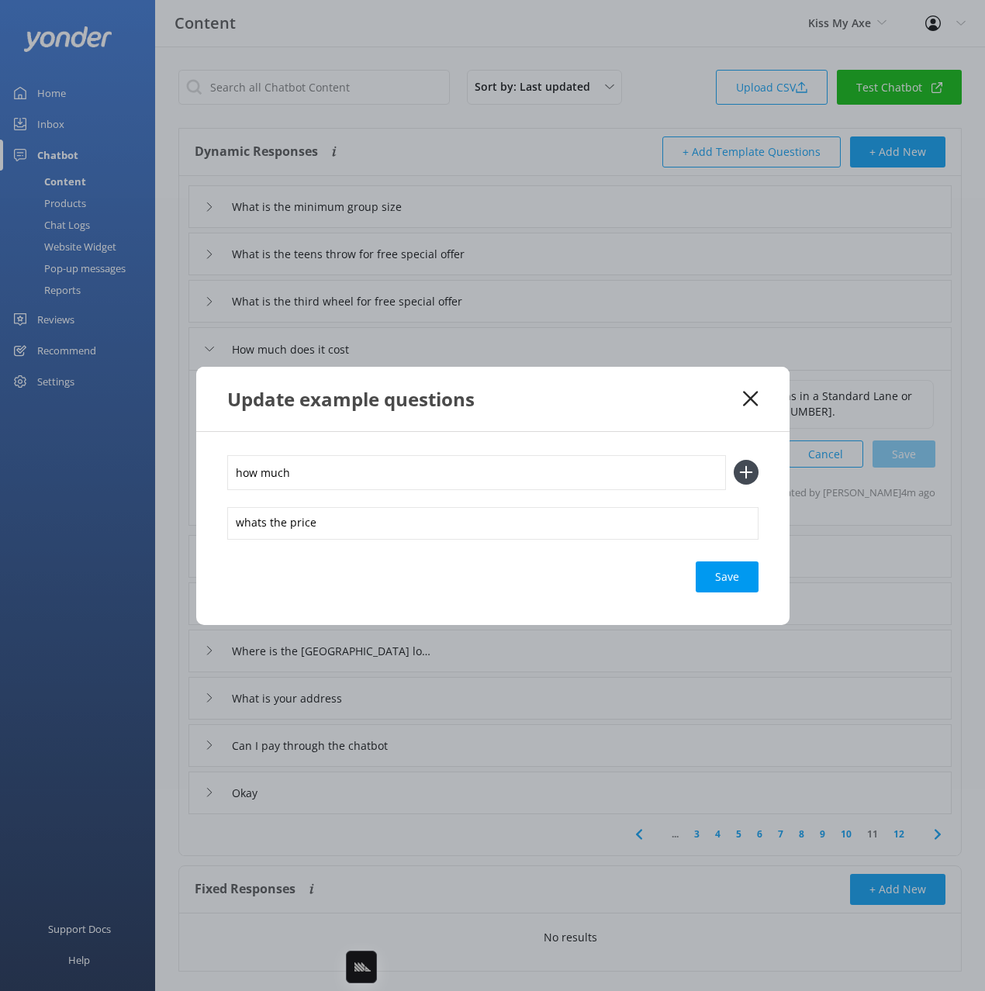
type input "how much"
click at [734, 460] on button at bounding box center [746, 472] width 25 height 25
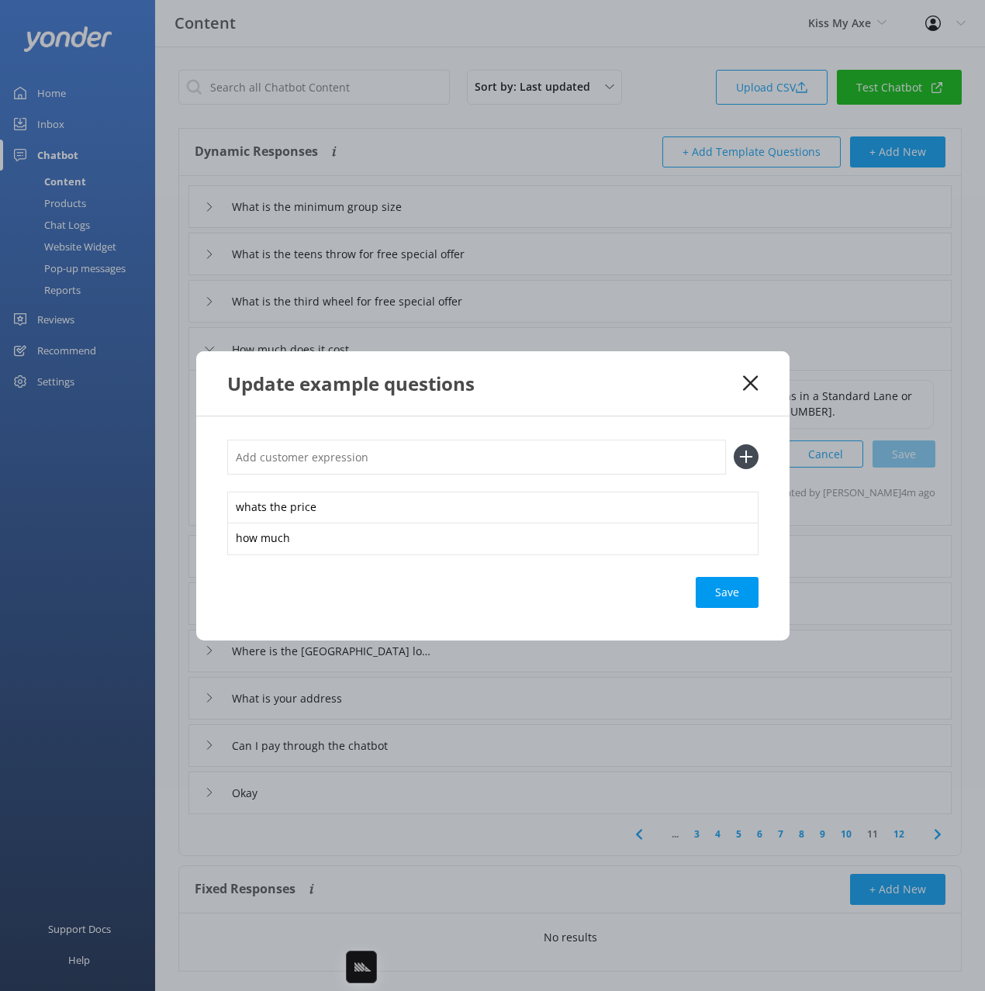
click at [727, 592] on div "Save" at bounding box center [727, 592] width 63 height 31
drag, startPoint x: 675, startPoint y: 386, endPoint x: 733, endPoint y: 382, distance: 57.6
click at [675, 386] on div "Update example questions" at bounding box center [485, 384] width 516 height 26
click at [744, 380] on icon at bounding box center [750, 383] width 15 height 16
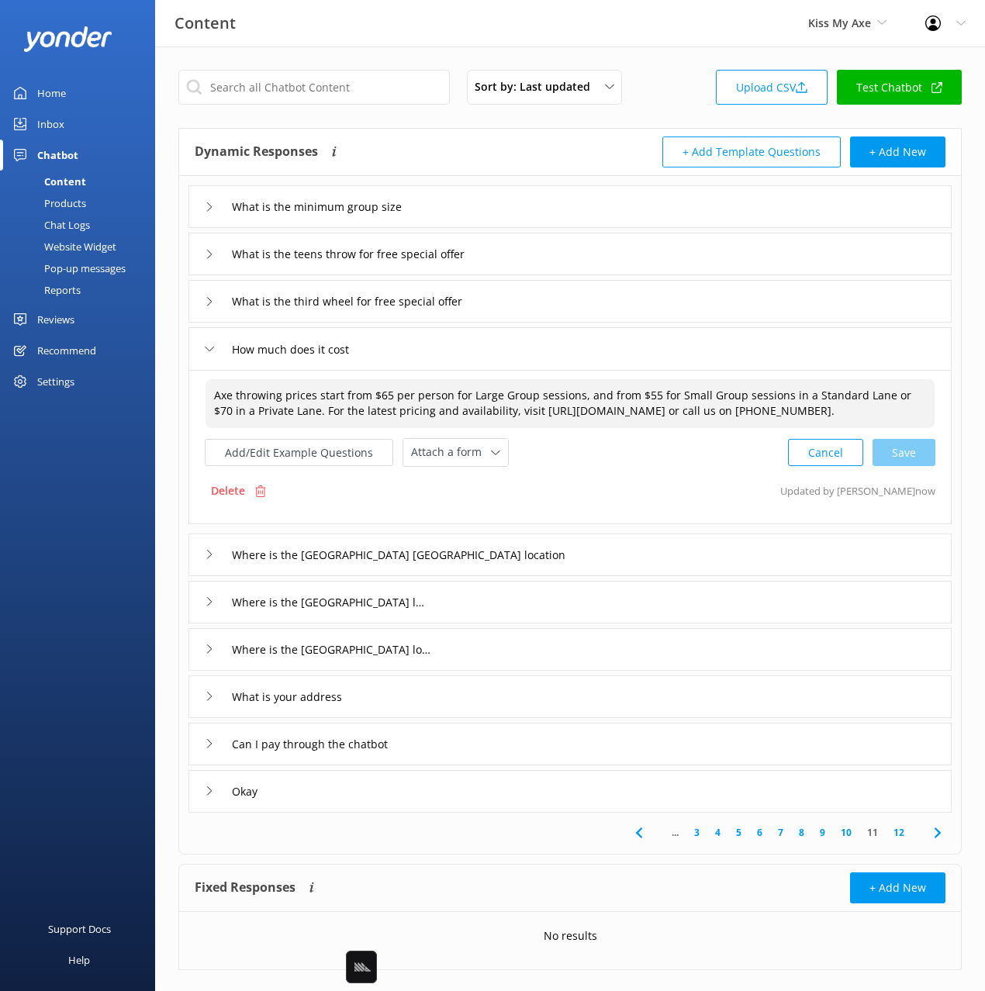
click at [209, 423] on textarea "Axe throwing prices start from $65 per person for Large Group sessions, and fro…" at bounding box center [569, 403] width 729 height 49
type textarea "Axe throwing prices start from $65 per person for Large Group sessions, and fro…"
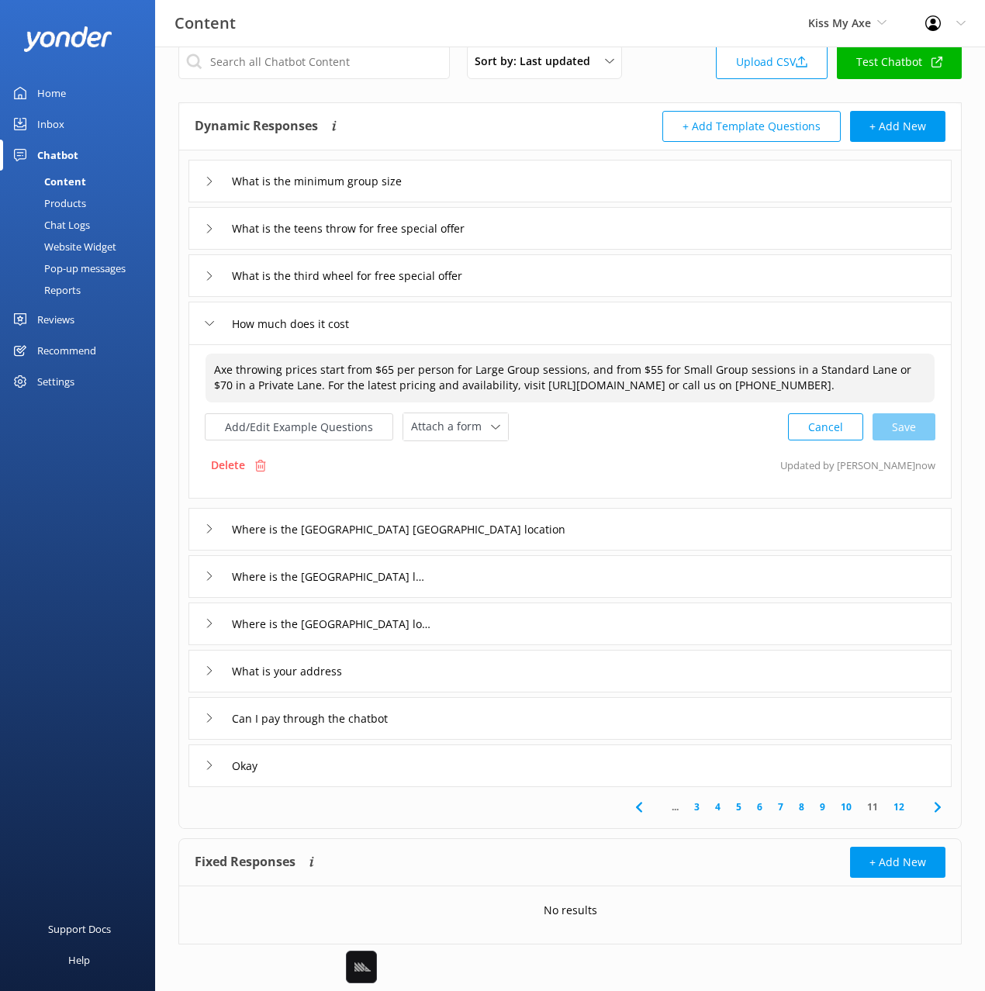
click at [933, 801] on icon at bounding box center [937, 807] width 19 height 19
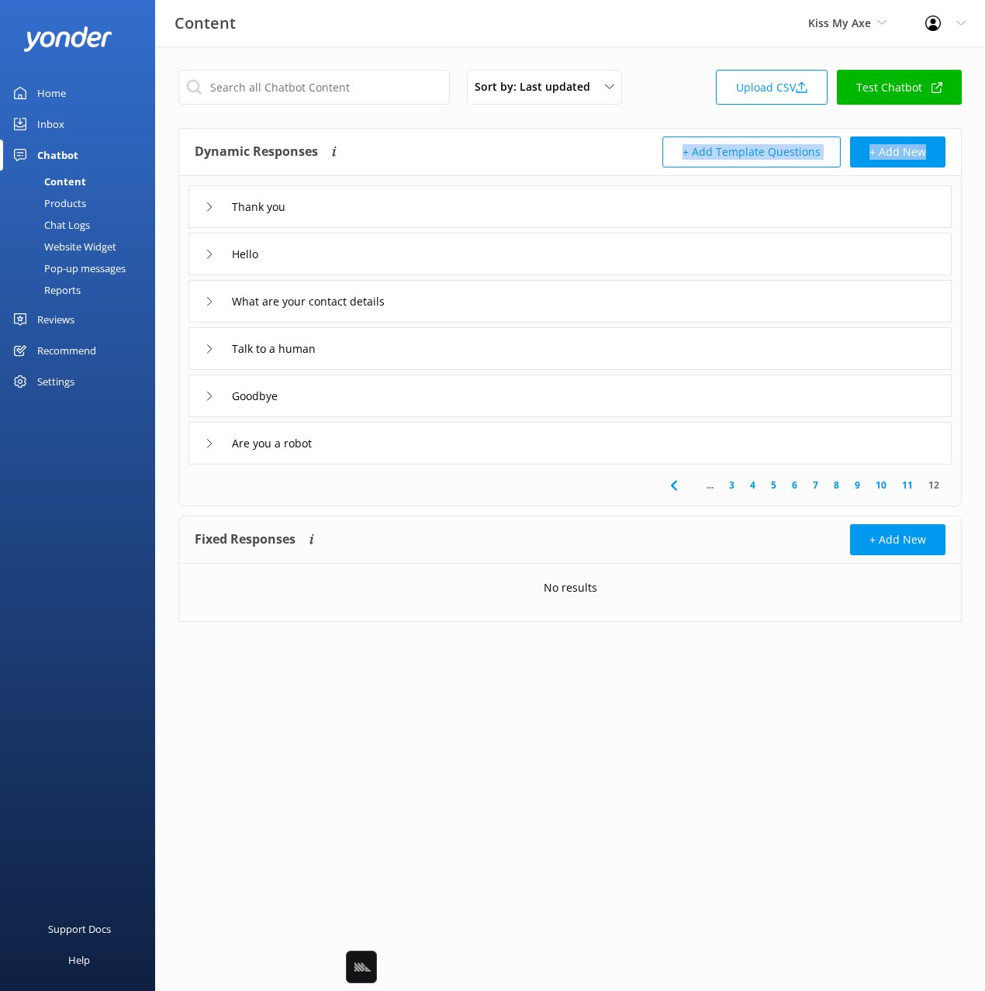
drag, startPoint x: 423, startPoint y: 171, endPoint x: 481, endPoint y: 307, distance: 148.0
click at [423, 179] on div "Dynamic Responses Dynamic responses rely on the Large Language Model to create …" at bounding box center [570, 297] width 782 height 336
click at [496, 325] on div "Thank you Hello What are your contact details Talk to a human Goodbye Are you a…" at bounding box center [570, 320] width 782 height 288
drag, startPoint x: 483, startPoint y: 300, endPoint x: 483, endPoint y: 309, distance: 9.3
click at [483, 300] on div "What are your contact details" at bounding box center [569, 301] width 763 height 43
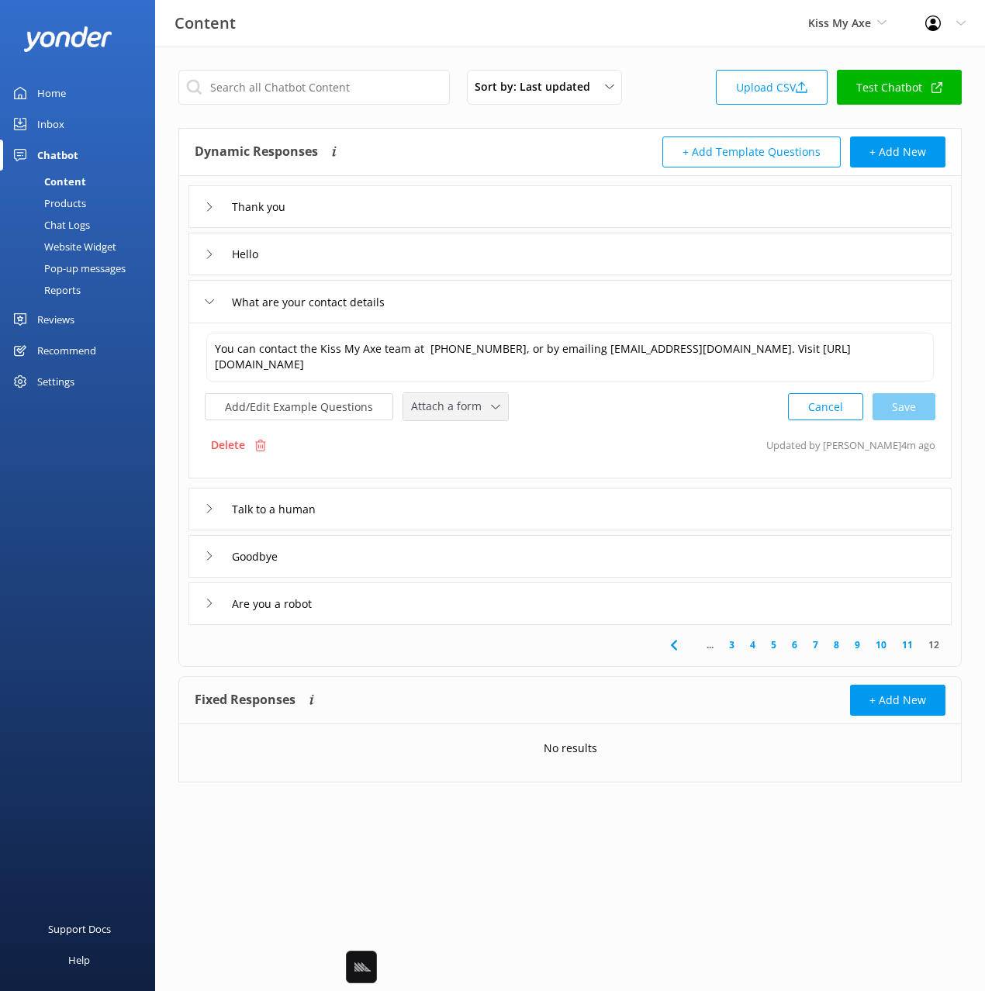
drag, startPoint x: 478, startPoint y: 403, endPoint x: 481, endPoint y: 424, distance: 21.1
click at [478, 403] on span "Attach a form" at bounding box center [451, 406] width 80 height 17
click at [481, 430] on link "Leave contact details" at bounding box center [473, 439] width 138 height 31
click at [394, 504] on div "Talk to a human" at bounding box center [569, 507] width 763 height 43
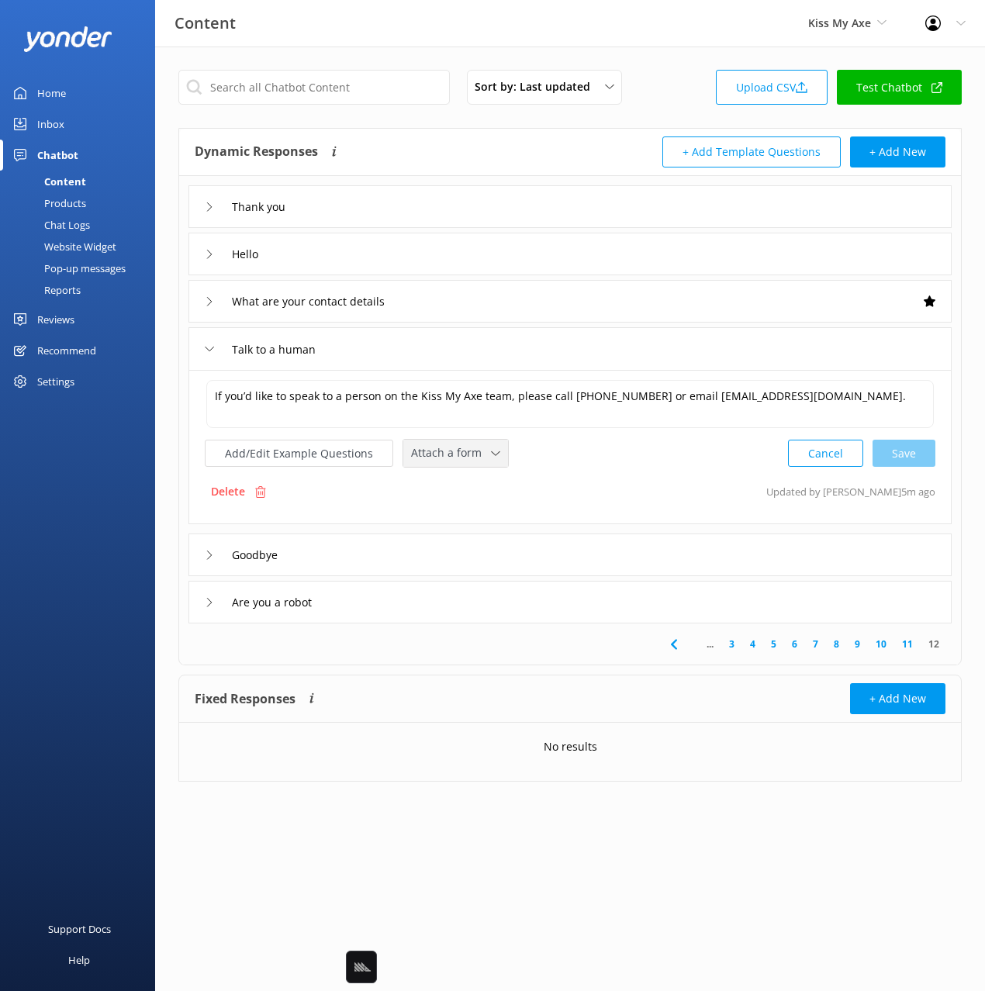
drag, startPoint x: 464, startPoint y: 461, endPoint x: 464, endPoint y: 481, distance: 20.2
click at [463, 460] on span "Attach a form" at bounding box center [451, 452] width 80 height 17
click at [465, 486] on div "Leave contact details" at bounding box center [459, 486] width 95 height 16
click at [310, 452] on button "Add/Edit Example Questions" at bounding box center [299, 451] width 188 height 27
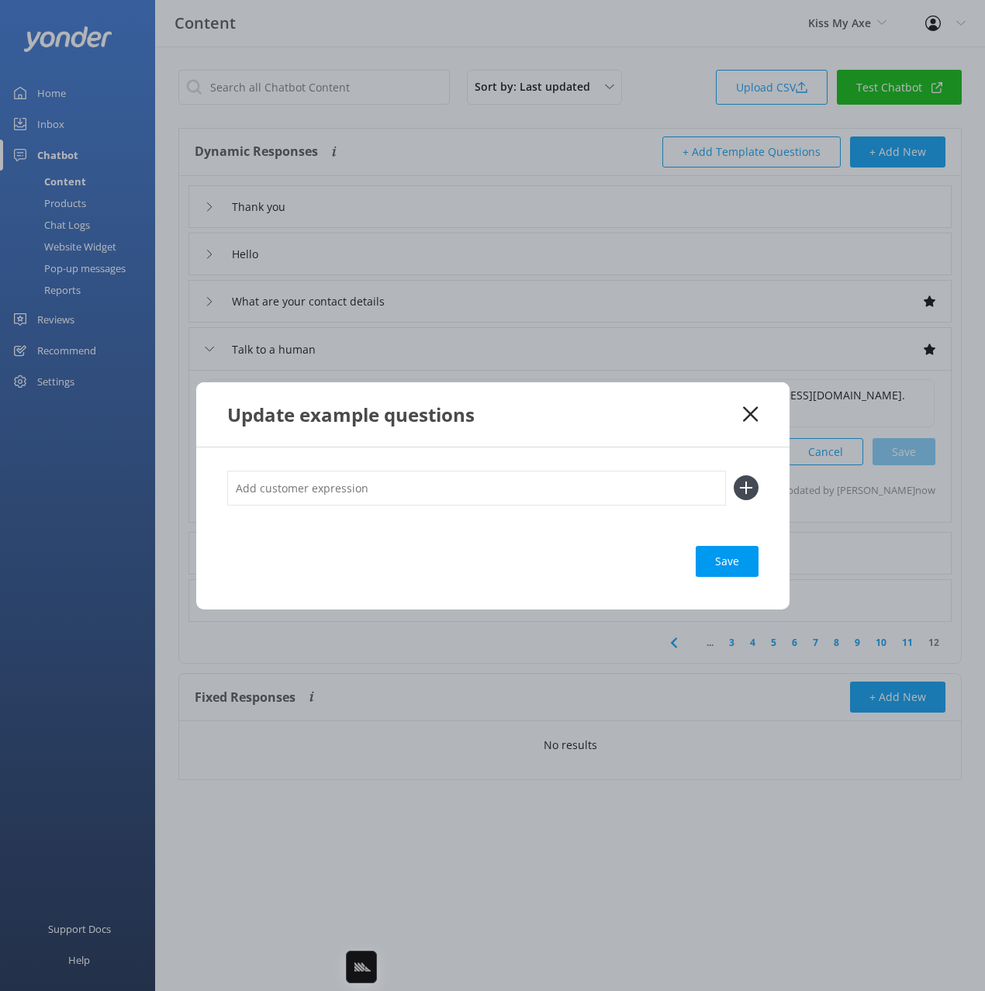
click at [530, 484] on input "text" at bounding box center [476, 488] width 499 height 35
type input "agent"
click at [734, 475] on button at bounding box center [746, 487] width 25 height 25
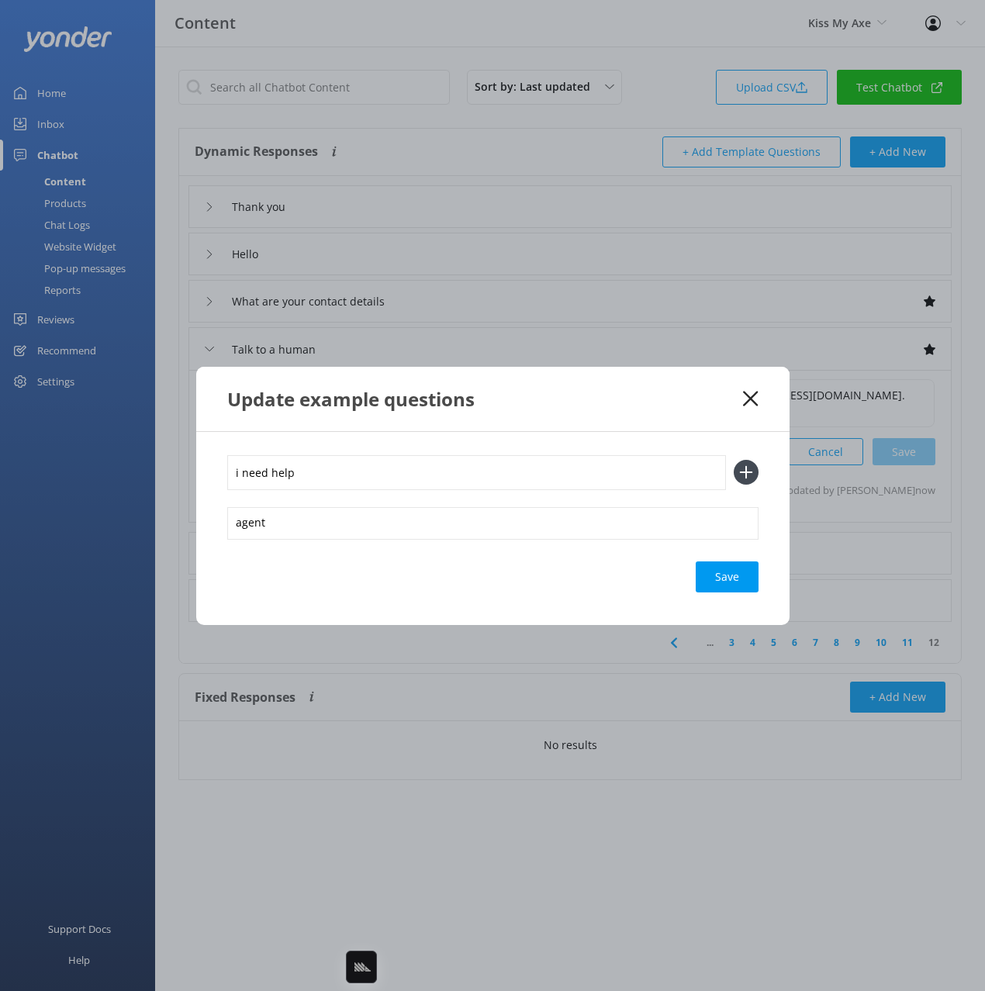
type input "i need help"
click at [734, 460] on button at bounding box center [746, 472] width 25 height 25
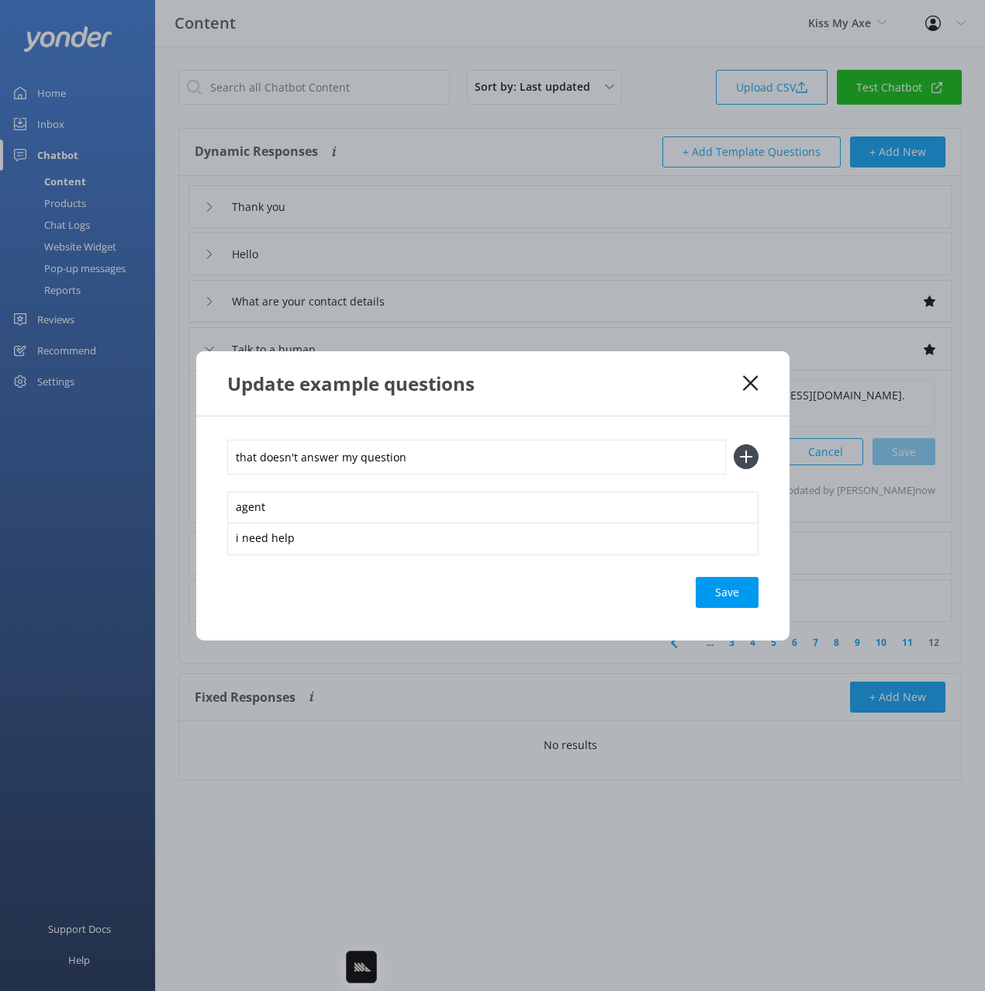
type input "that doesn't answer my question"
click at [734, 444] on button at bounding box center [746, 456] width 25 height 25
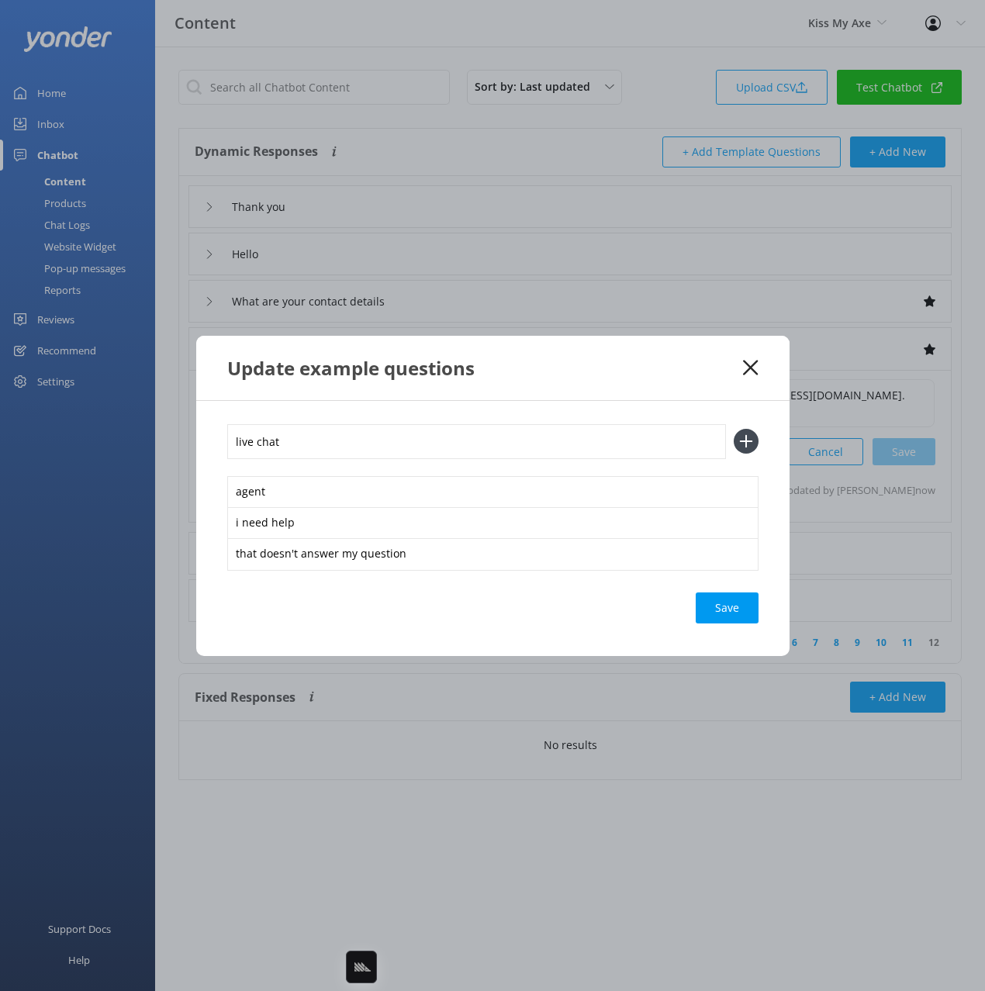
type input "live chat"
click at [734, 429] on button at bounding box center [746, 441] width 25 height 25
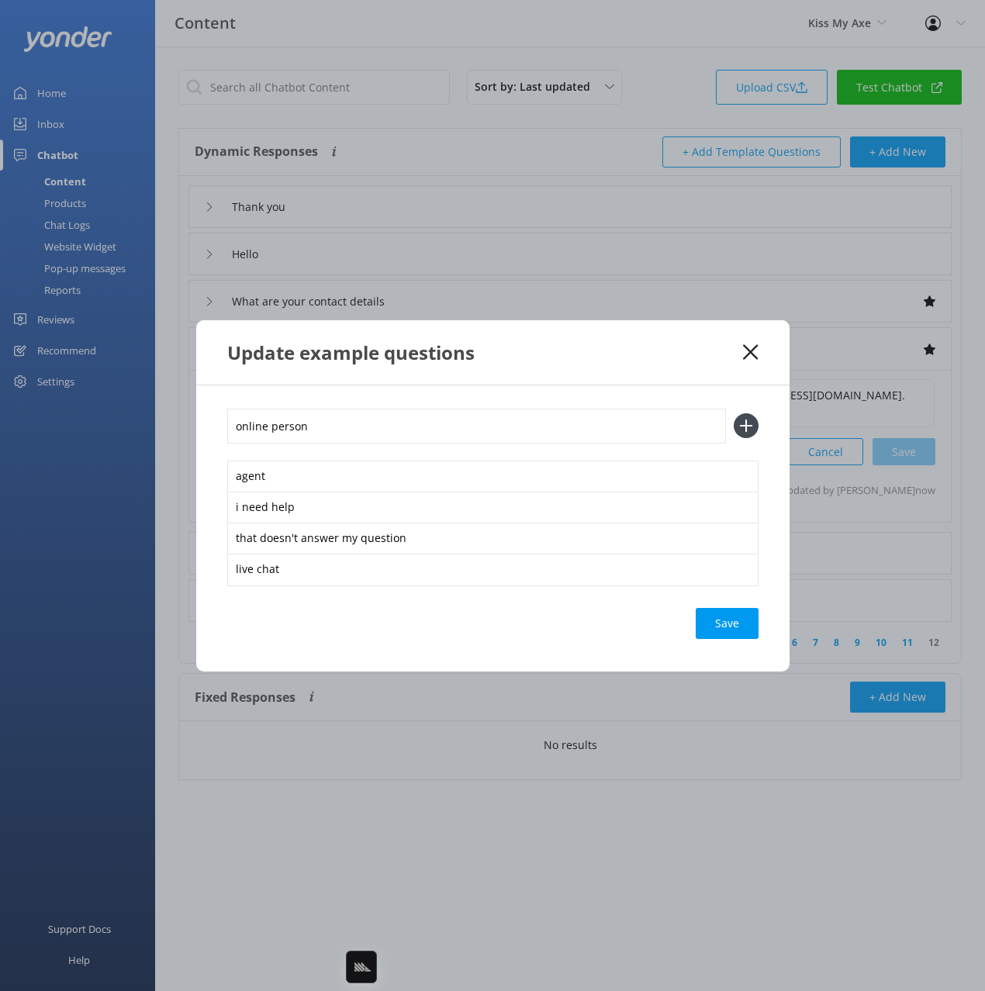
type input "online person"
click at [734, 413] on button at bounding box center [746, 425] width 25 height 25
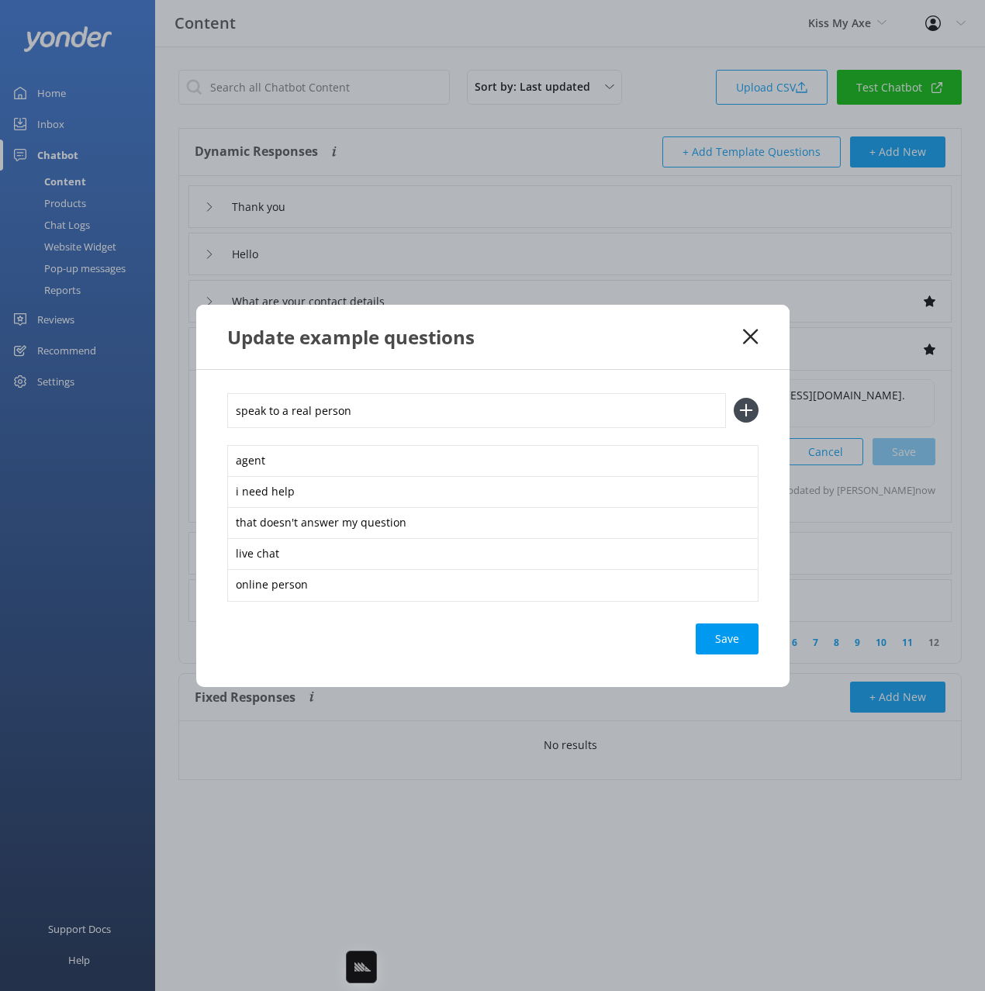
type input "speak to a real person"
click at [734, 398] on button at bounding box center [746, 410] width 25 height 25
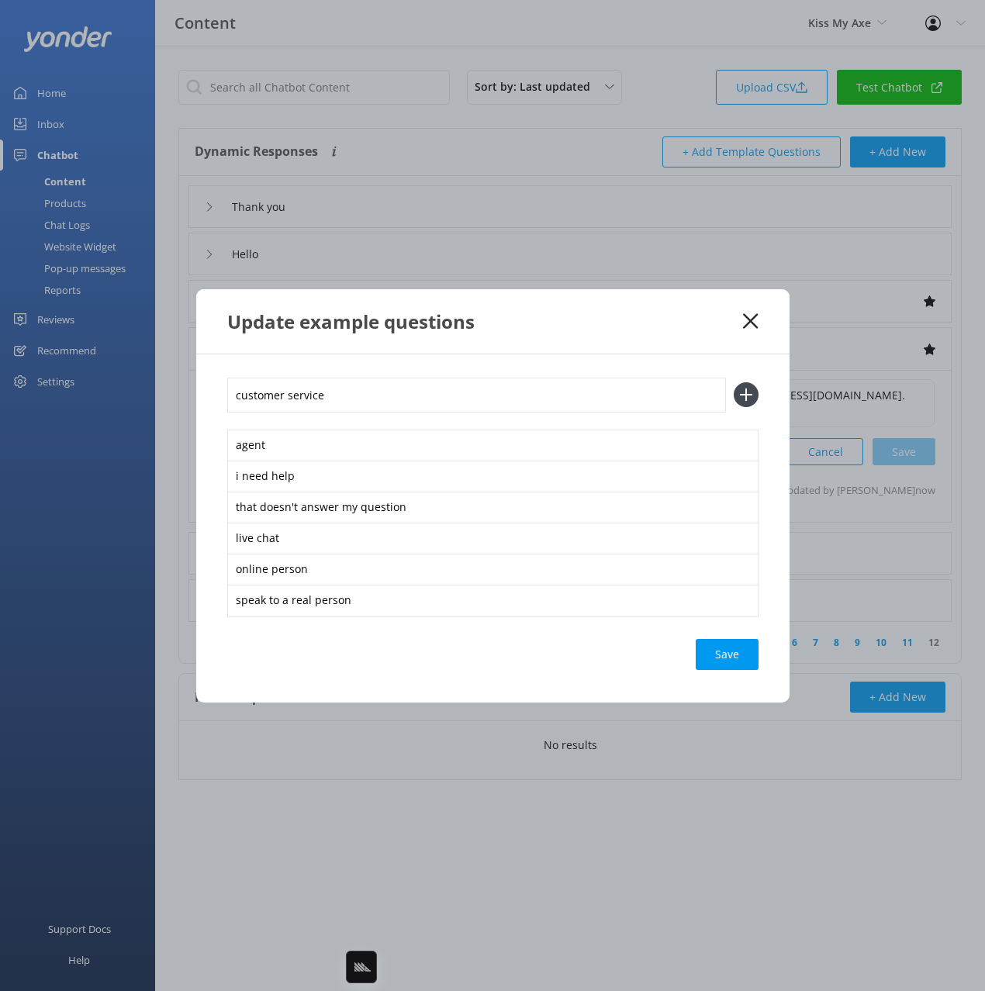
type input "customer service"
click at [734, 382] on button at bounding box center [746, 394] width 25 height 25
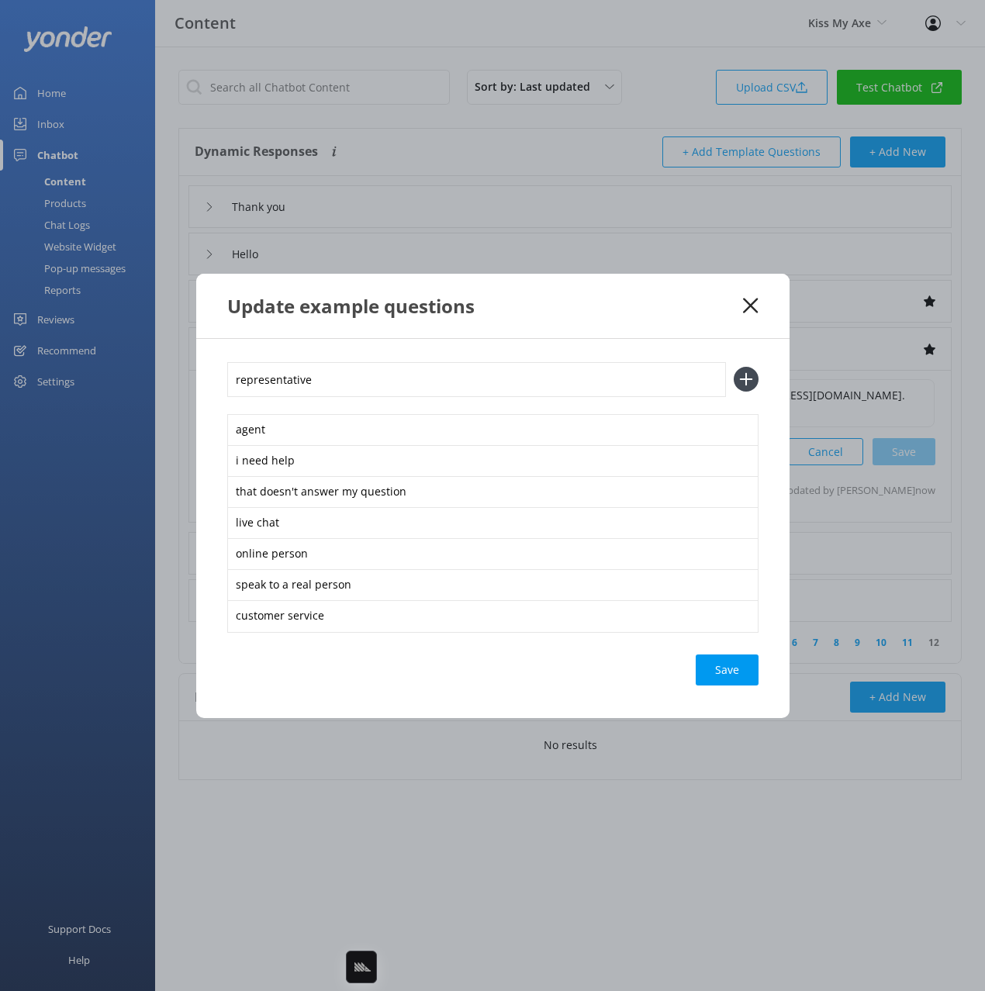
type input "representative"
click at [734, 367] on button at bounding box center [746, 379] width 25 height 25
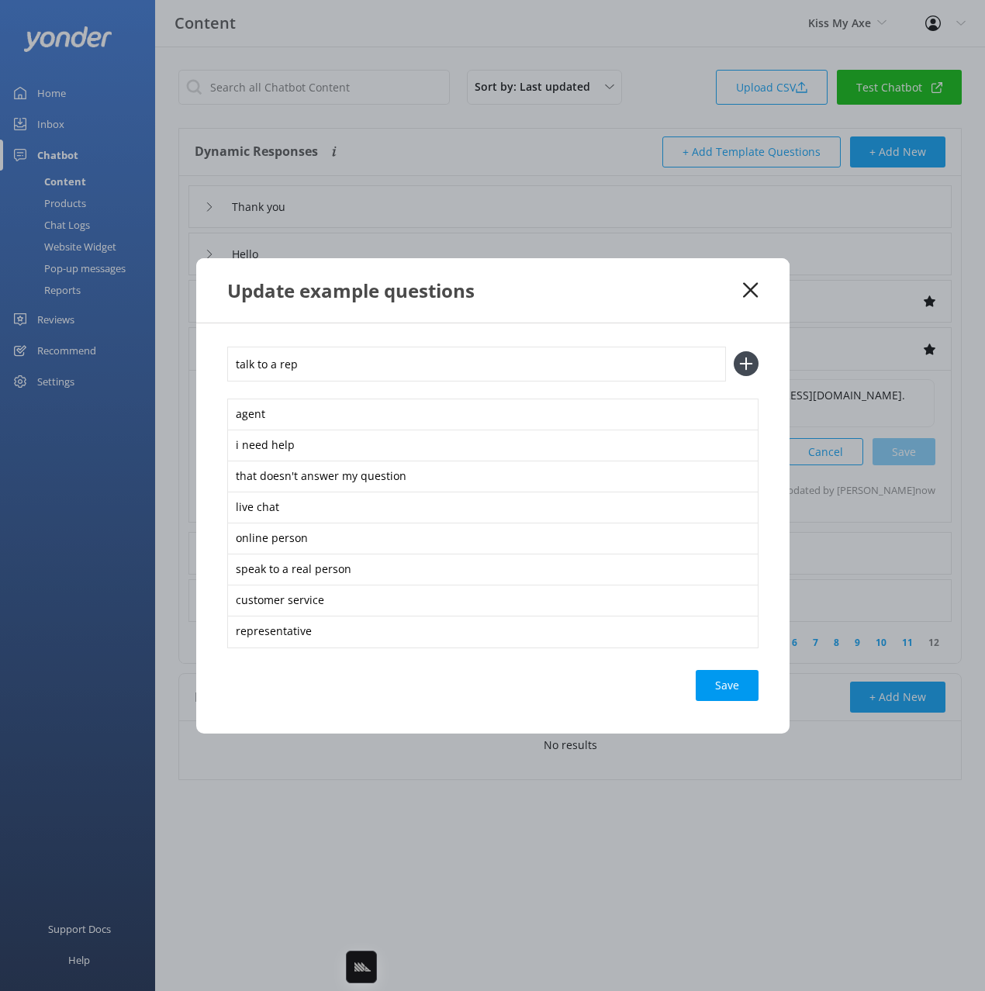
type input "talk to a rep"
click at [734, 351] on button at bounding box center [746, 363] width 25 height 25
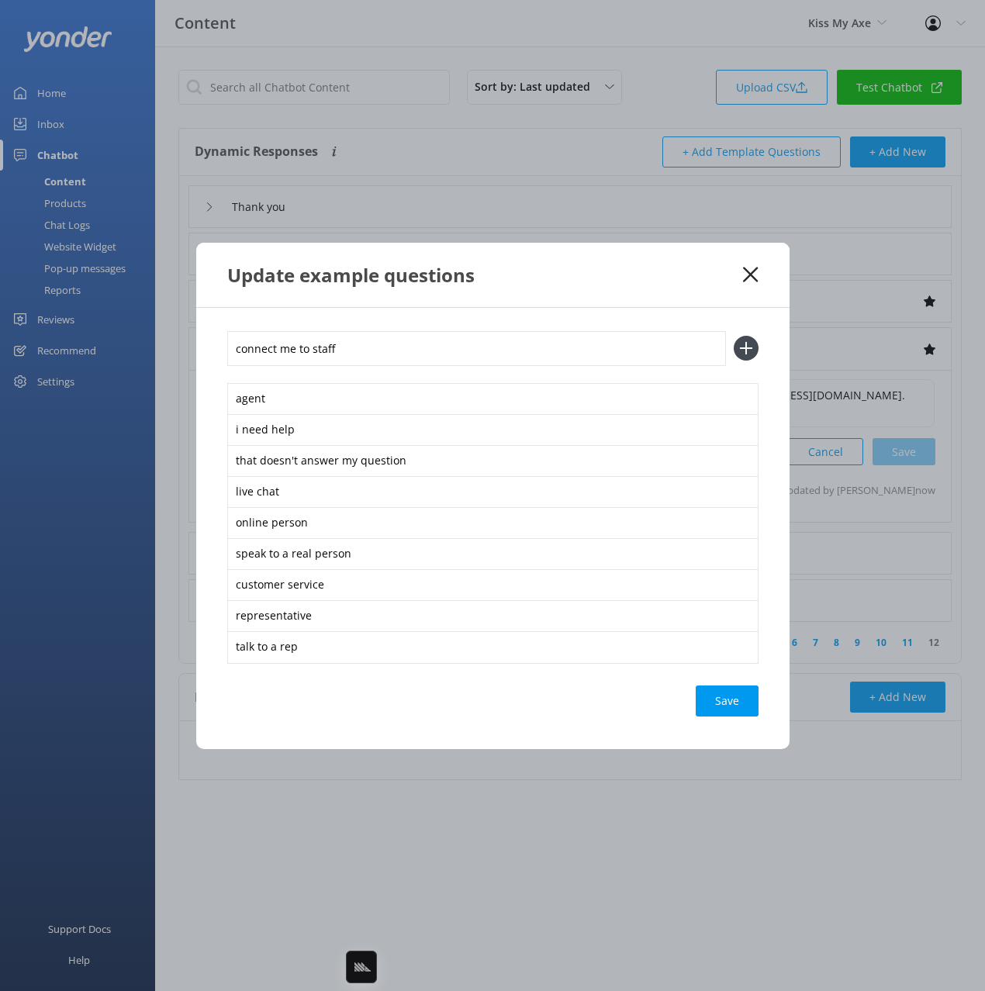
type input "connect me to staff"
click at [734, 336] on button at bounding box center [746, 348] width 25 height 25
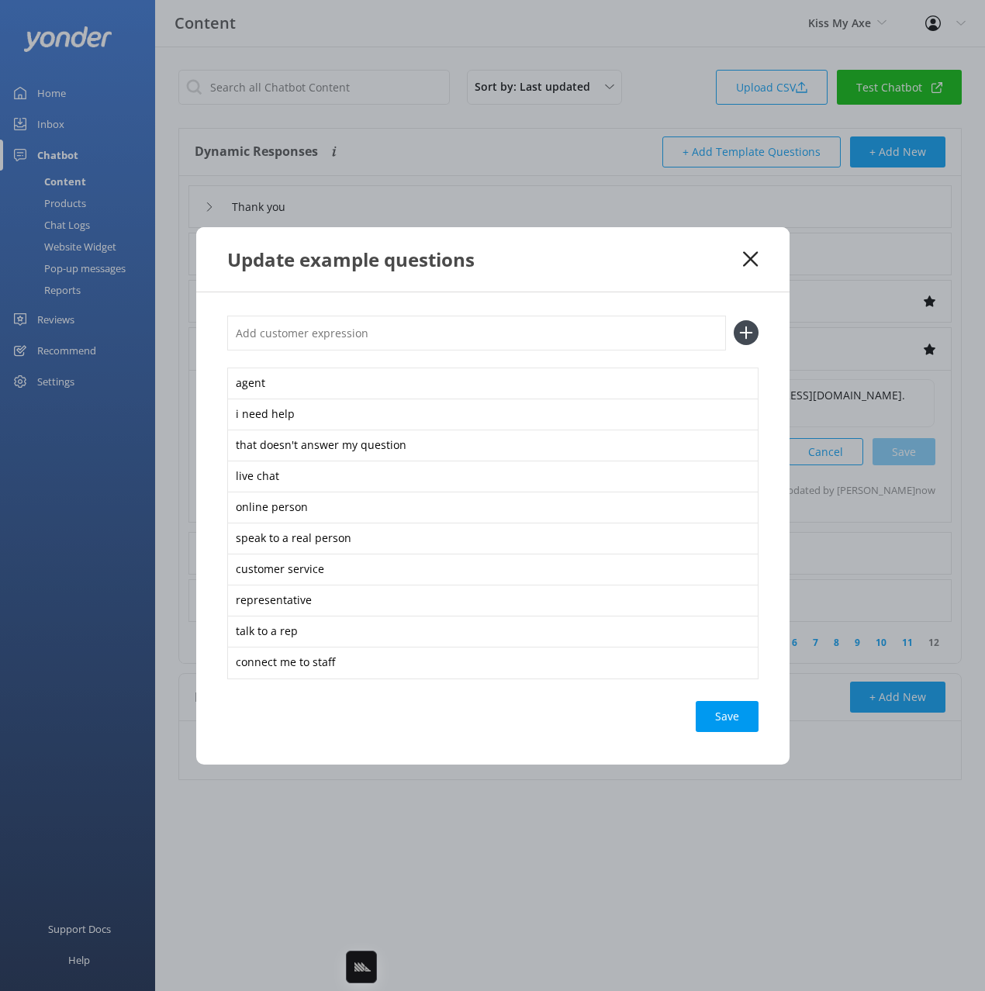
click at [712, 718] on div "Save" at bounding box center [727, 716] width 63 height 31
click at [519, 288] on div "Update example questions" at bounding box center [492, 259] width 593 height 64
click at [746, 254] on use at bounding box center [750, 258] width 15 height 15
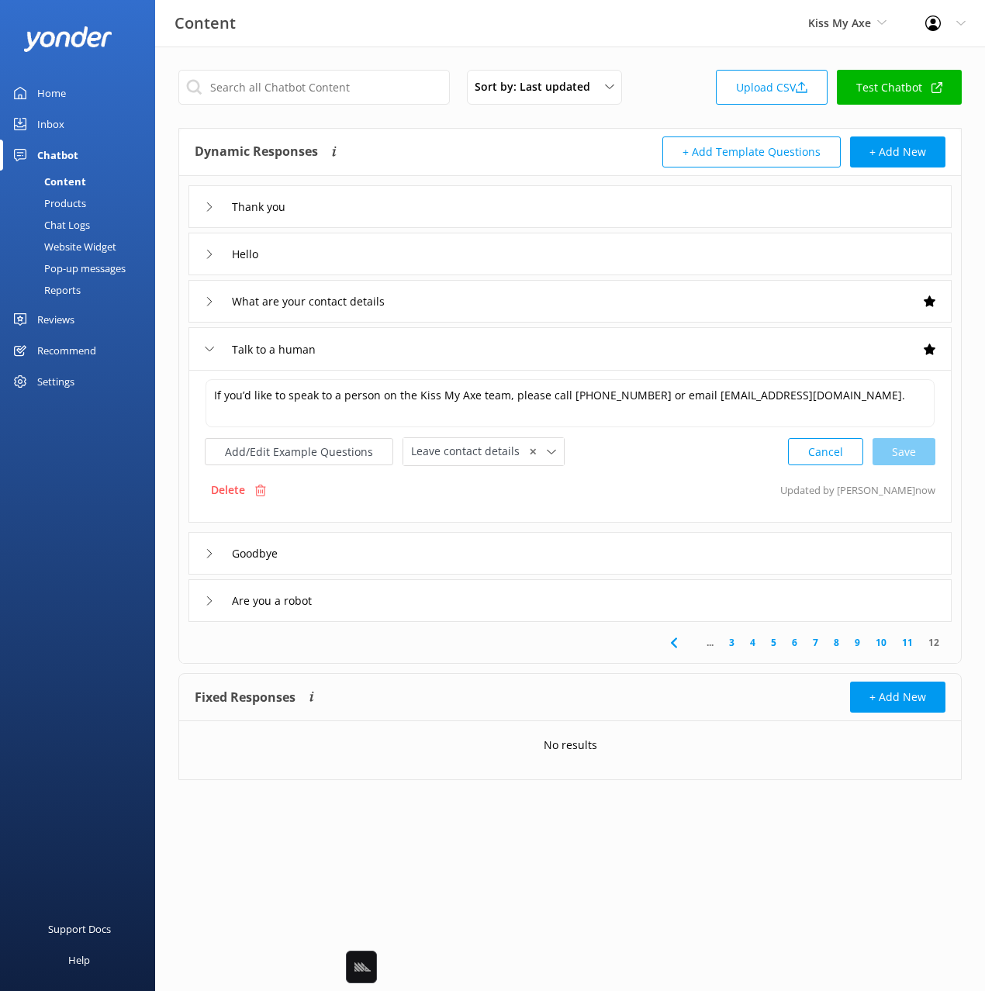
click at [395, 128] on div "Dynamic Responses Dynamic responses rely on the Large Language Model to create …" at bounding box center [569, 396] width 783 height 536
drag, startPoint x: 304, startPoint y: 79, endPoint x: 327, endPoint y: 91, distance: 26.4
click at [304, 79] on input "text" at bounding box center [313, 87] width 271 height 35
paste input "Do you host Corporate events"
type input "Do you host Corporate events"
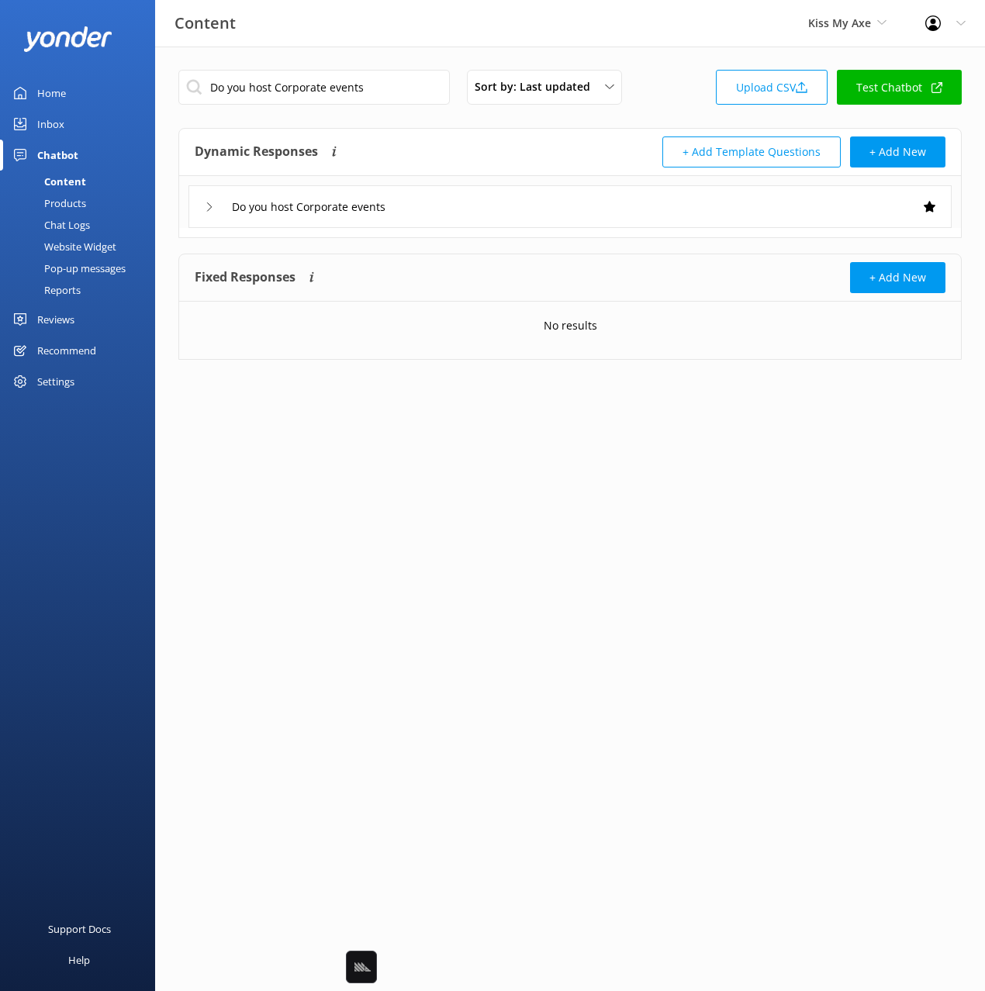
click at [454, 210] on div "Do you host Corporate events" at bounding box center [569, 206] width 763 height 43
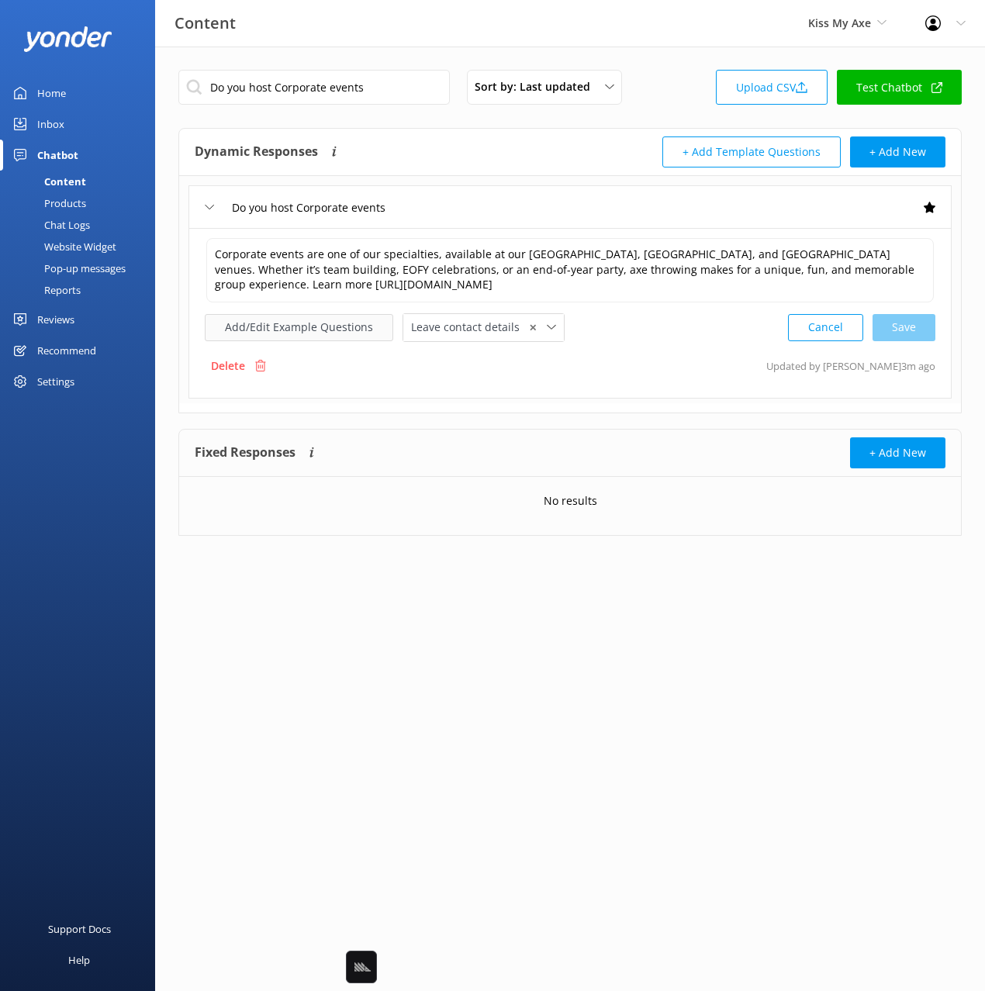
click at [294, 337] on button "Add/Edit Example Questions" at bounding box center [299, 327] width 188 height 27
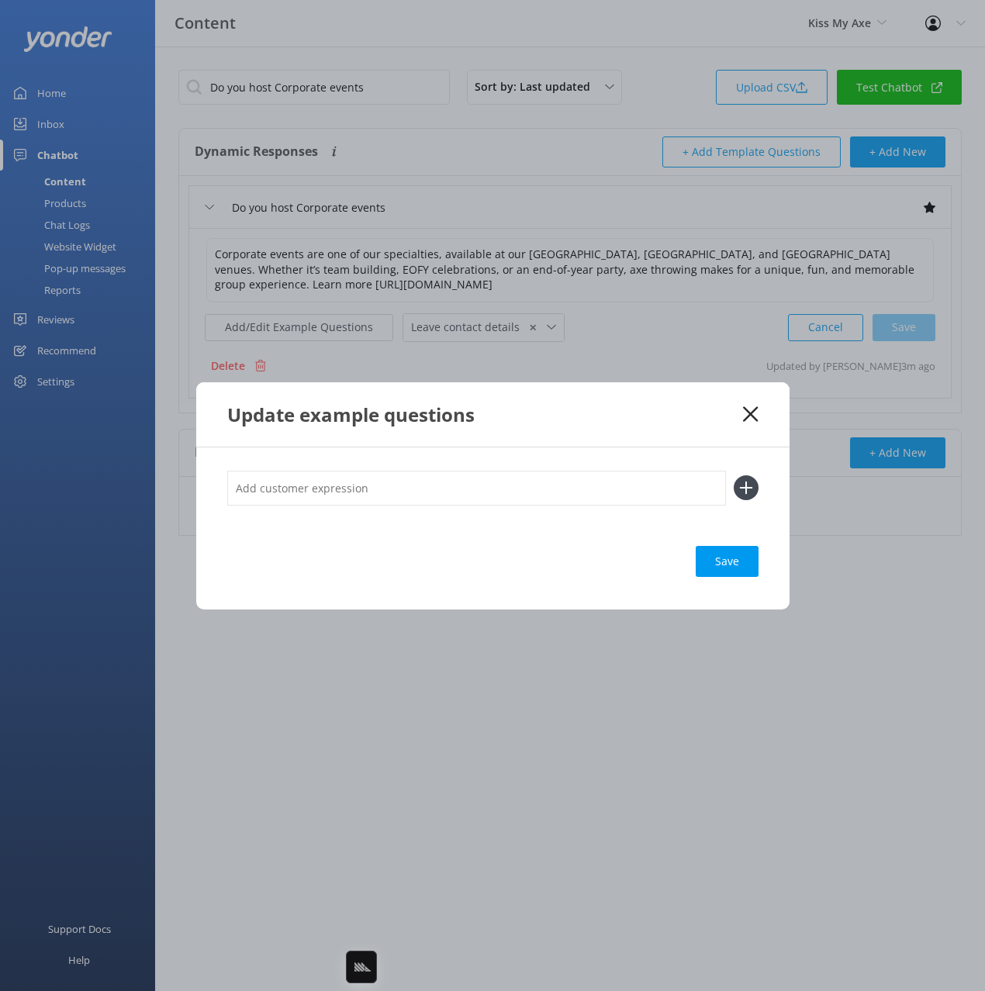
click at [606, 483] on input "text" at bounding box center [476, 488] width 499 height 35
paste input "Do you offer corporate events like leadership training or team building"
type input "Do you offer corporate events like leadership training or team building"
click at [734, 475] on button at bounding box center [746, 487] width 25 height 25
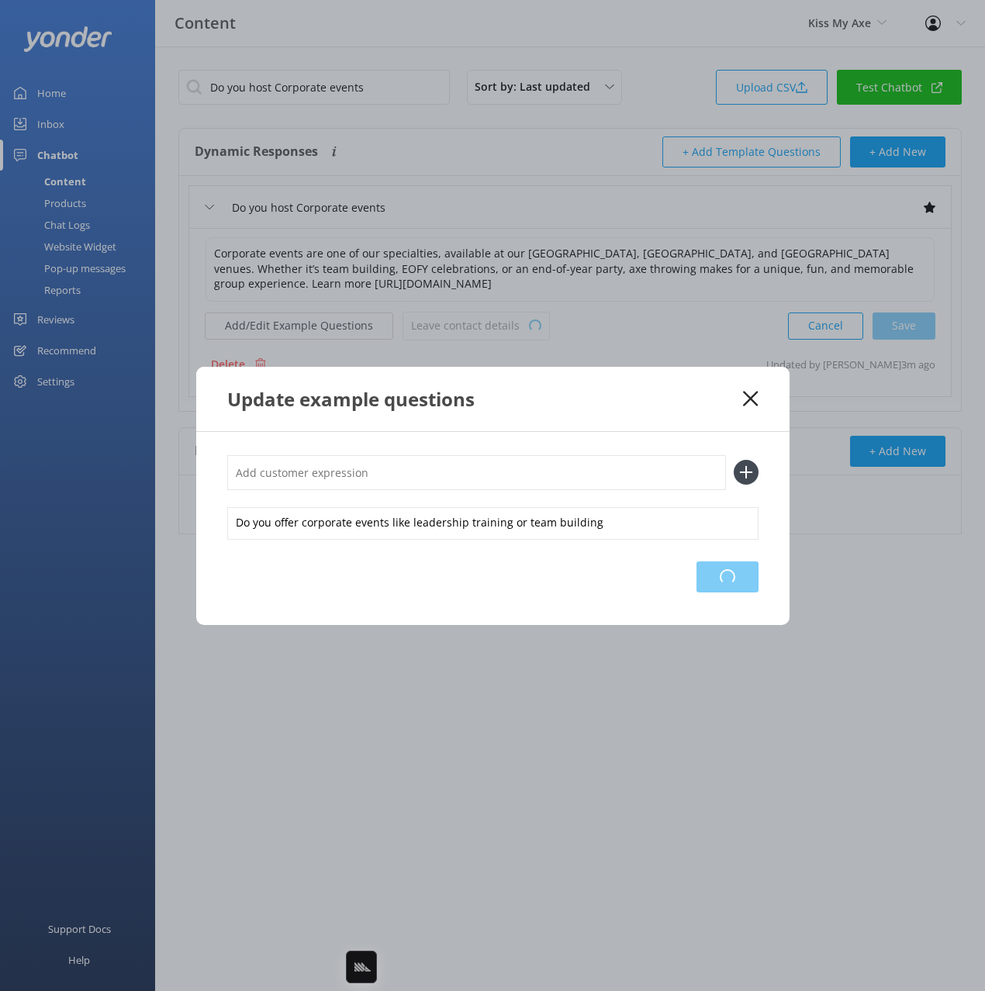
click at [717, 576] on div "Loading.." at bounding box center [727, 576] width 62 height 31
drag, startPoint x: 748, startPoint y: 396, endPoint x: 734, endPoint y: 350, distance: 47.6
click at [748, 396] on use at bounding box center [750, 398] width 15 height 15
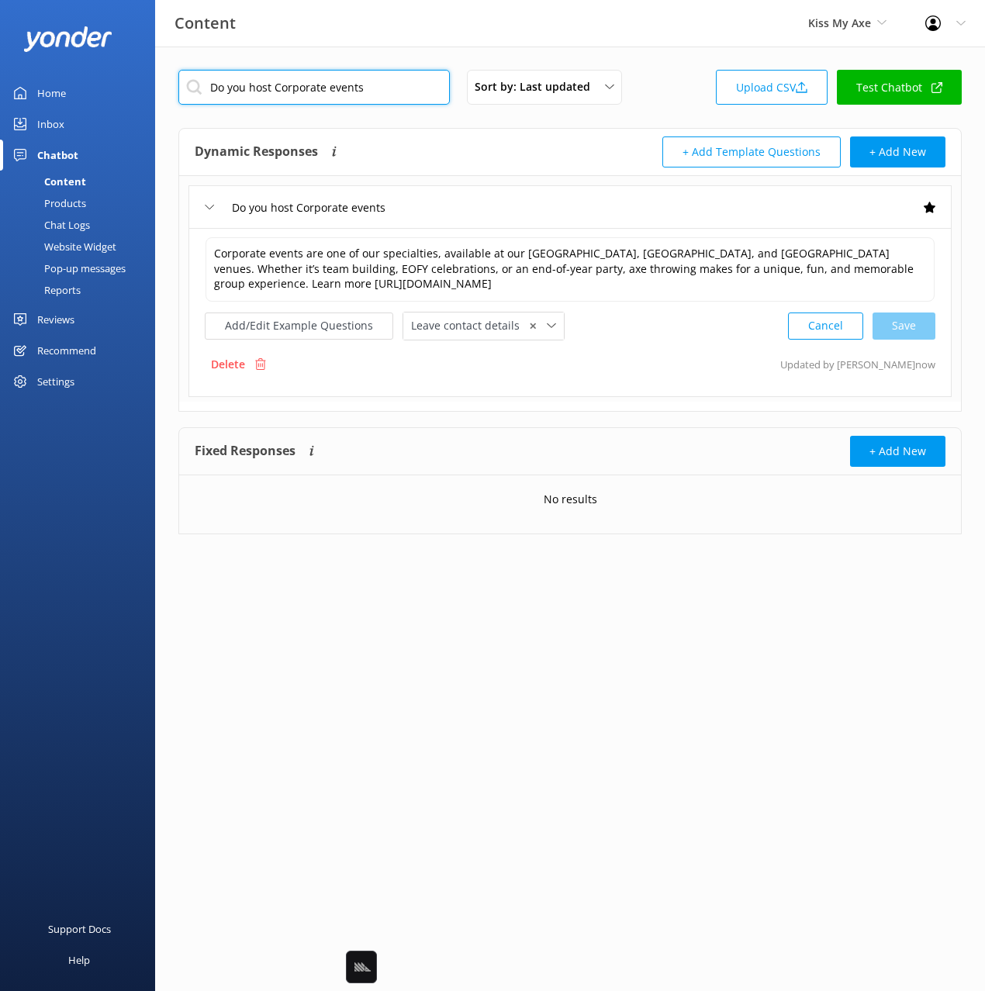
click at [373, 85] on input "Do you host Corporate events" at bounding box center [313, 87] width 271 height 35
paste input "How much do Corporate events cost"
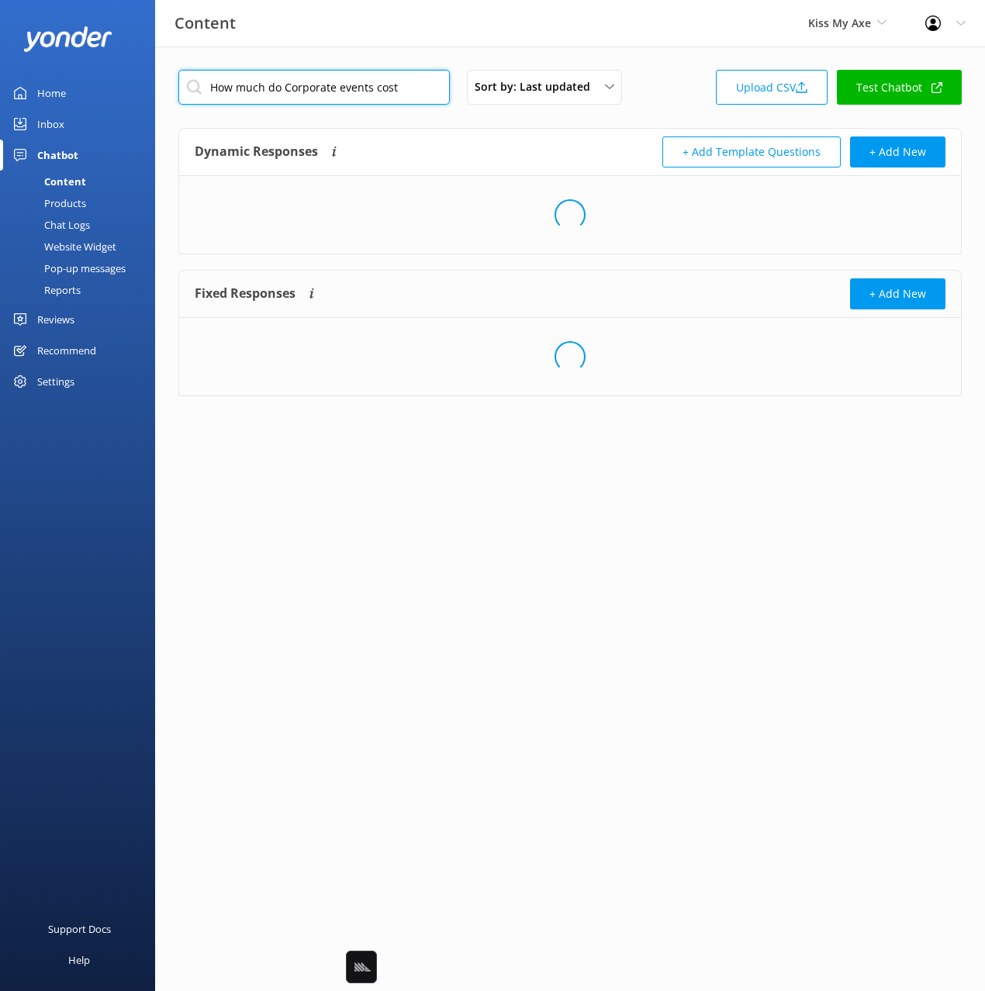
type input "How much do Corporate events cost"
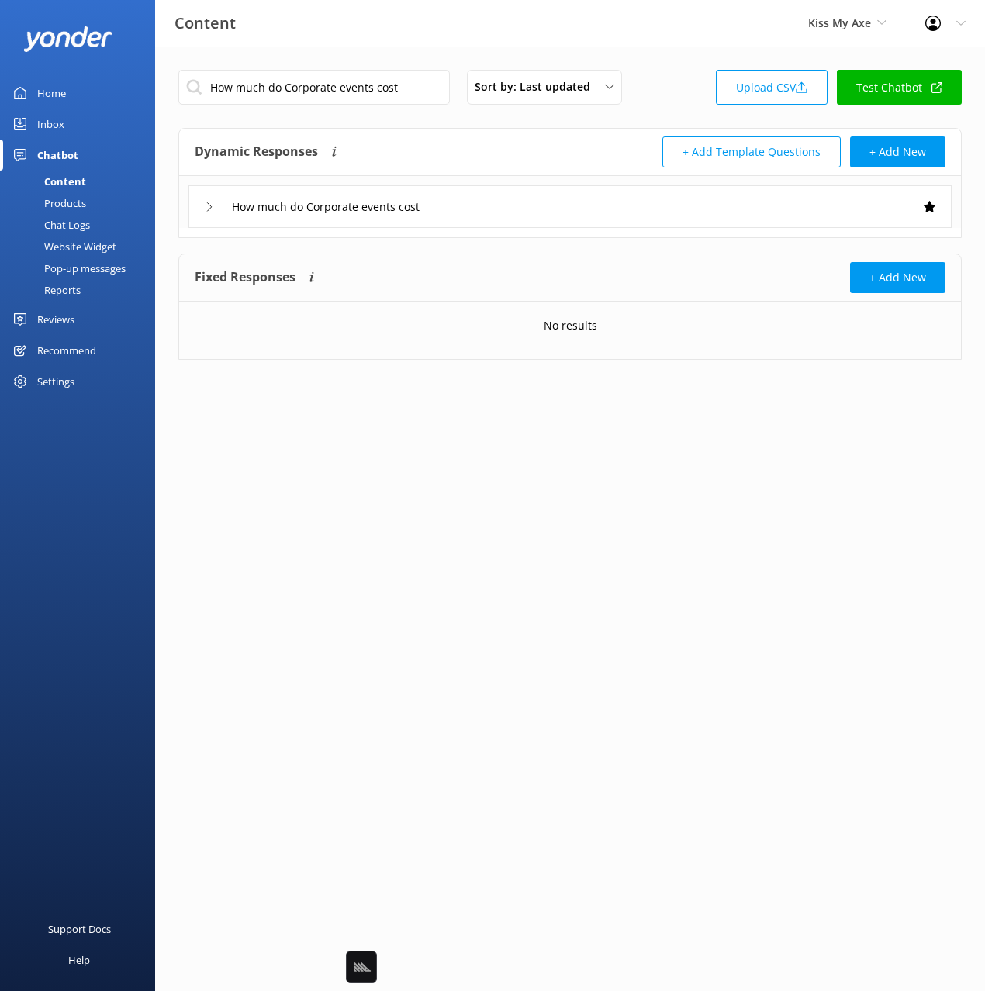
drag, startPoint x: 492, startPoint y: 202, endPoint x: 462, endPoint y: 222, distance: 35.9
click at [485, 204] on div "How much do Corporate events cost" at bounding box center [569, 206] width 763 height 43
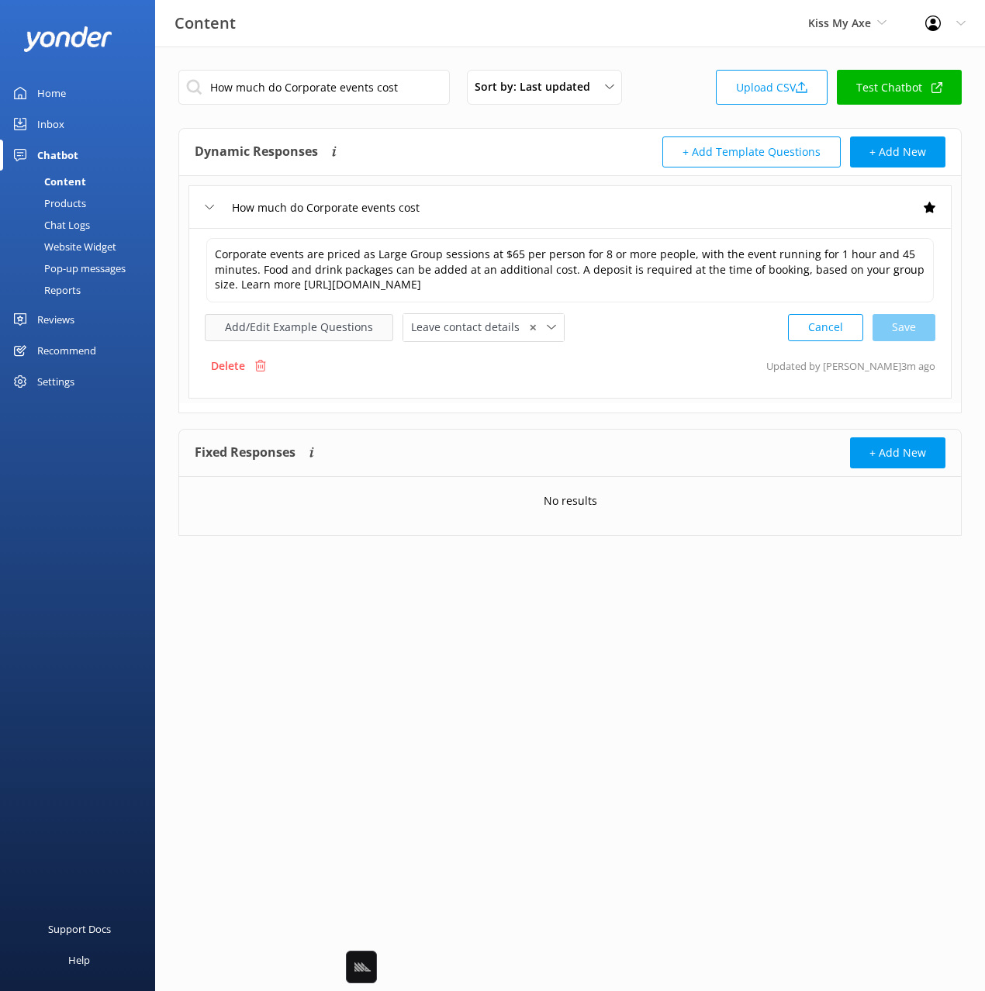
click at [323, 331] on button "Add/Edit Example Questions" at bounding box center [299, 327] width 188 height 27
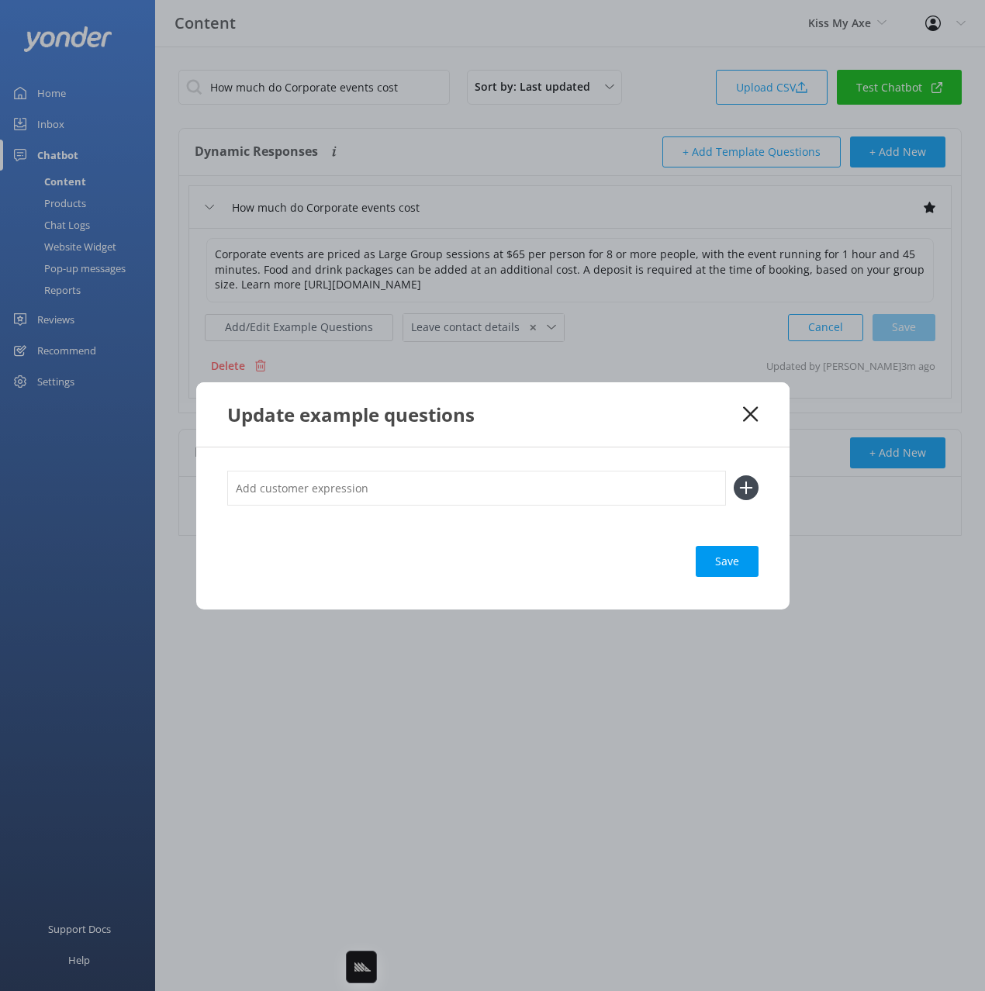
click at [549, 476] on input "text" at bounding box center [476, 488] width 499 height 35
paste input ""Do I need to pay a deposit for corporate events How do I book corporate event …"
type input ""Do I need to pay a deposit for corporate events How do I book corporate event …"
drag, startPoint x: 744, startPoint y: 489, endPoint x: 714, endPoint y: 492, distance: 29.6
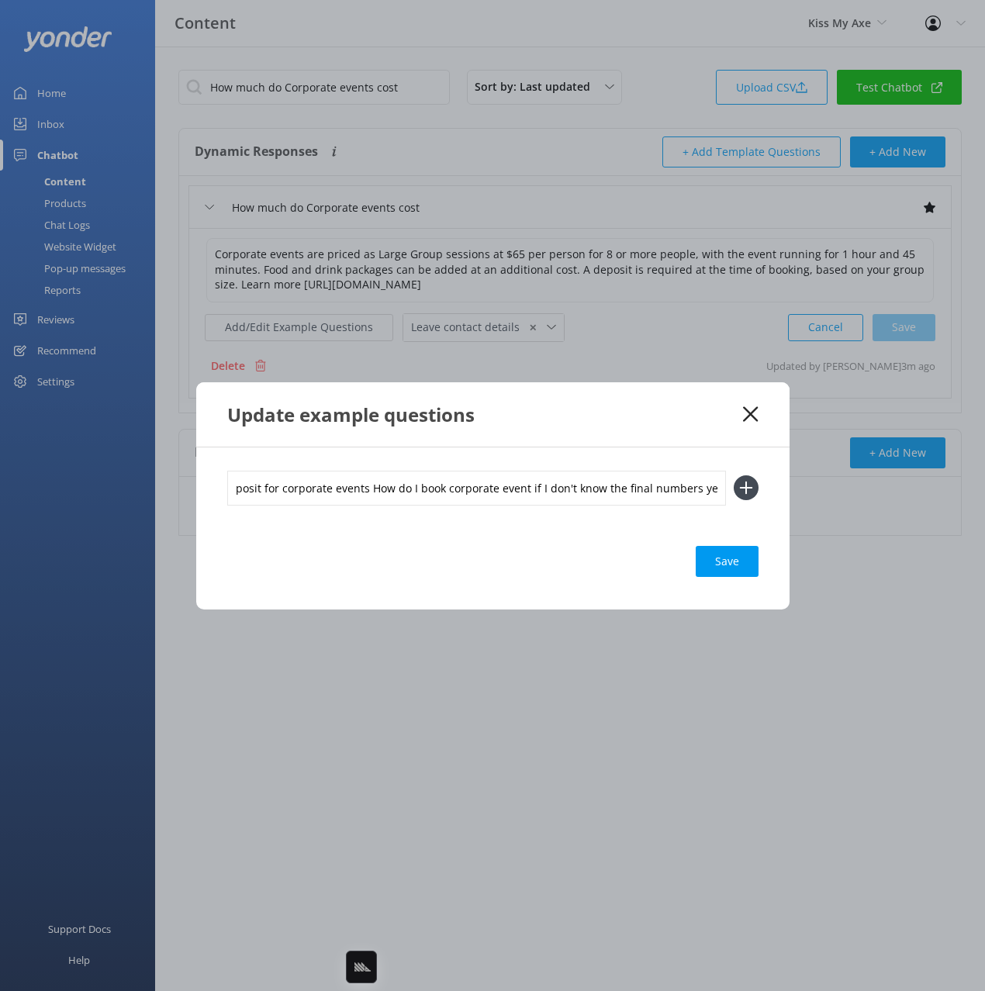
click at [743, 489] on icon at bounding box center [746, 487] width 25 height 25
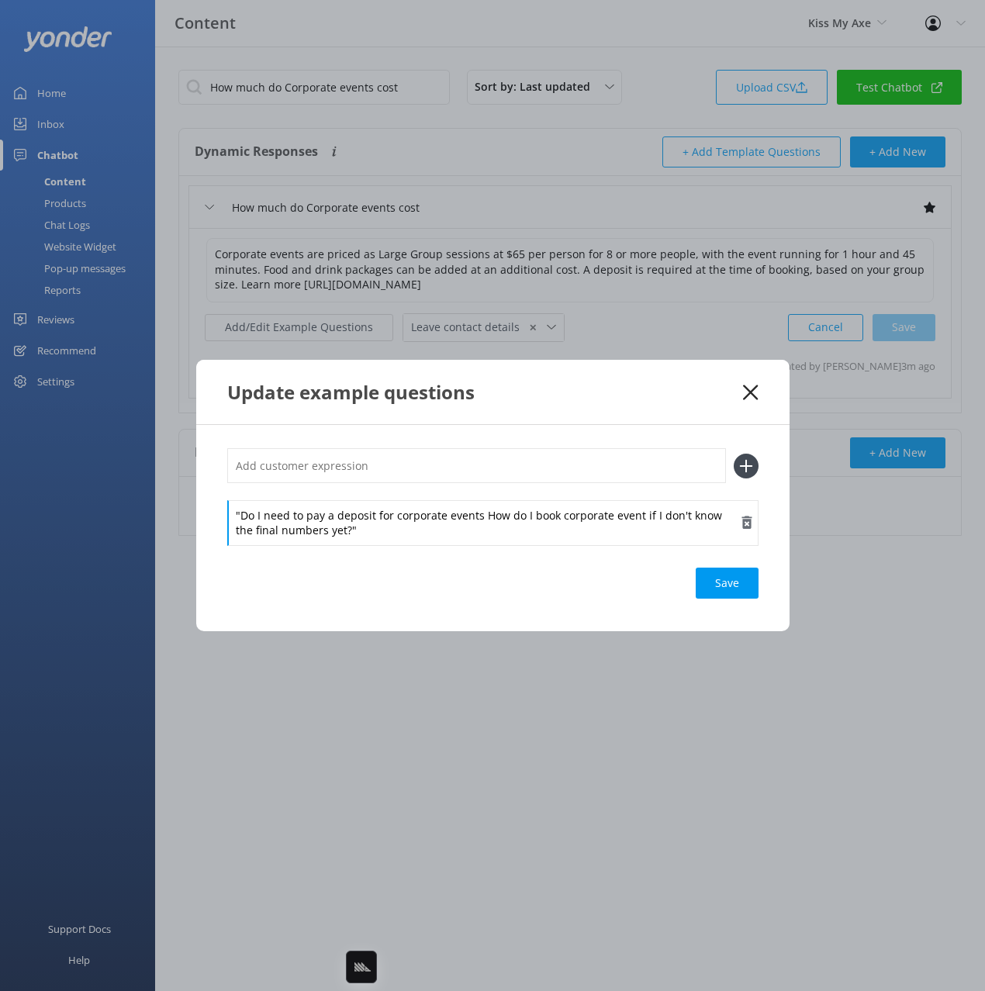
drag, startPoint x: 395, startPoint y: 516, endPoint x: 328, endPoint y: 521, distance: 67.6
click at [390, 516] on div ""Do I need to pay a deposit for corporate events How do I book corporate event …" at bounding box center [492, 522] width 531 height 45
drag, startPoint x: 237, startPoint y: 512, endPoint x: 219, endPoint y: 515, distance: 18.1
click at [219, 516] on div ""Do I need to pay a deposit for corporate events How do I book corporate event …" at bounding box center [492, 527] width 593 height 205
drag, startPoint x: 477, startPoint y: 516, endPoint x: 474, endPoint y: 502, distance: 14.3
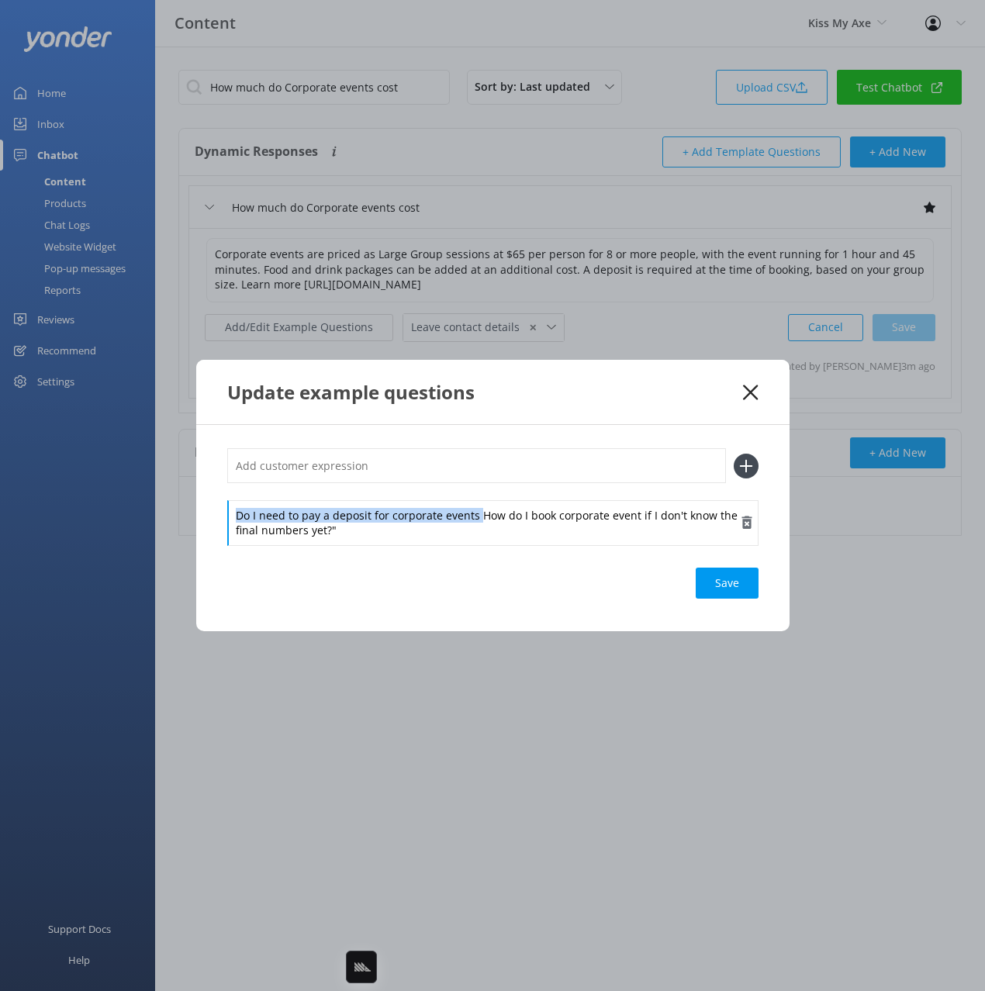
click at [474, 500] on div "Do I need to pay a deposit for corporate events How do I book corporate event i…" at bounding box center [492, 522] width 531 height 45
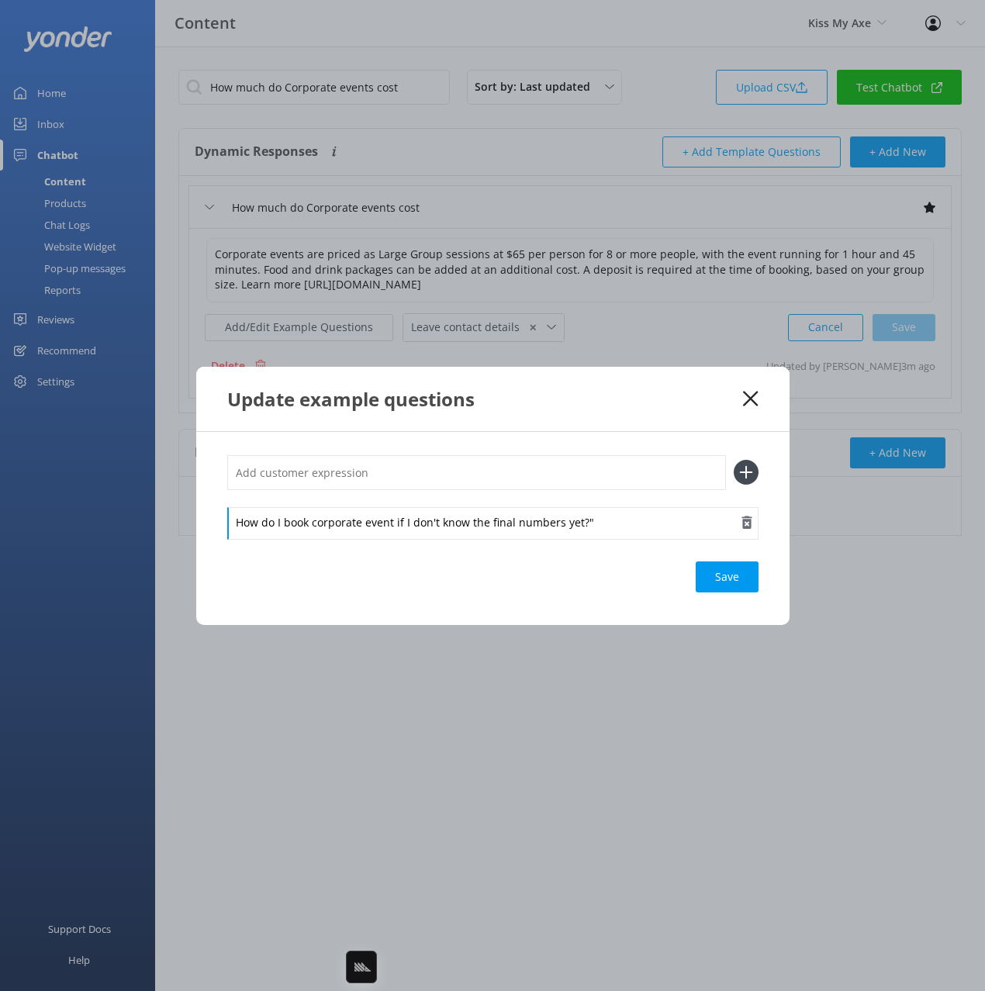
click at [618, 522] on div "How do I book corporate event if I don't know the final numbers yet?"" at bounding box center [492, 523] width 531 height 33
click at [389, 478] on input "text" at bounding box center [476, 472] width 499 height 35
paste input "Do I need to pay a deposit for corporate events"
type input "Do I need to pay a deposit for corporate events"
drag, startPoint x: 751, startPoint y: 475, endPoint x: 749, endPoint y: 495, distance: 20.3
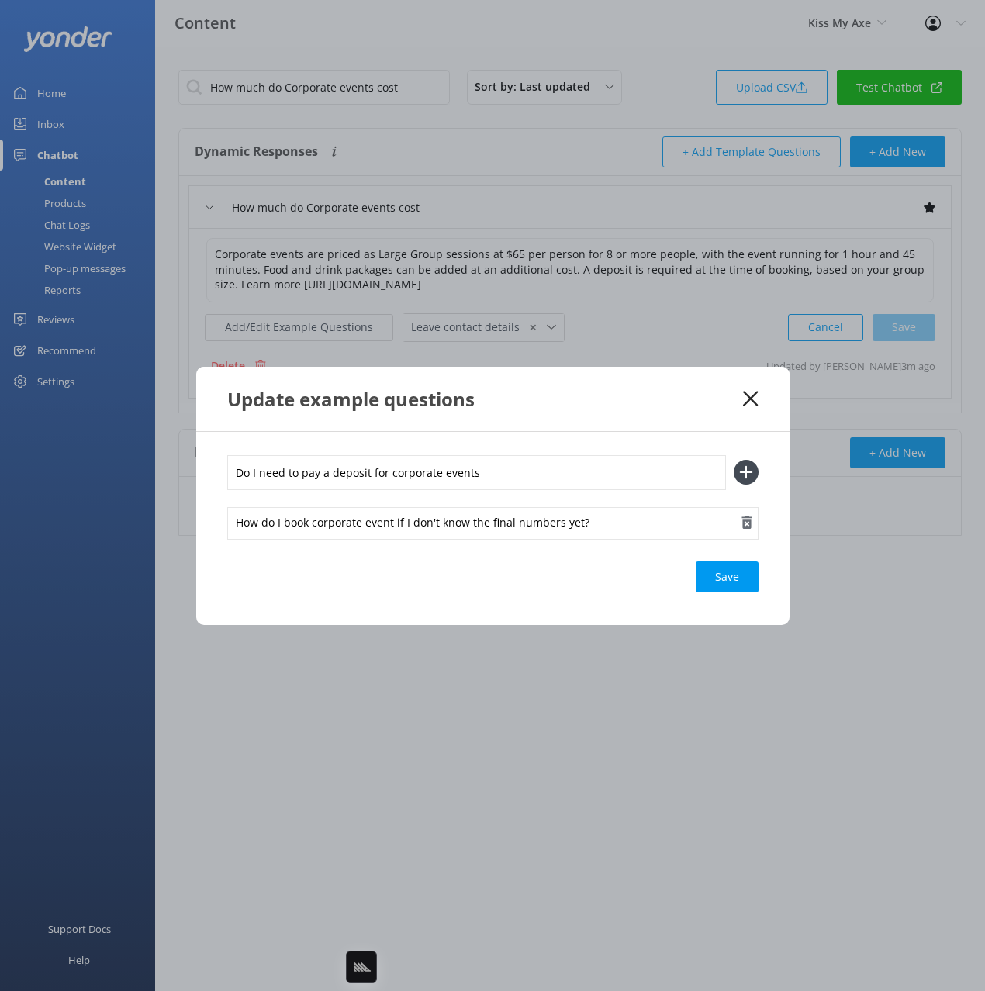
click at [751, 475] on icon at bounding box center [746, 472] width 25 height 25
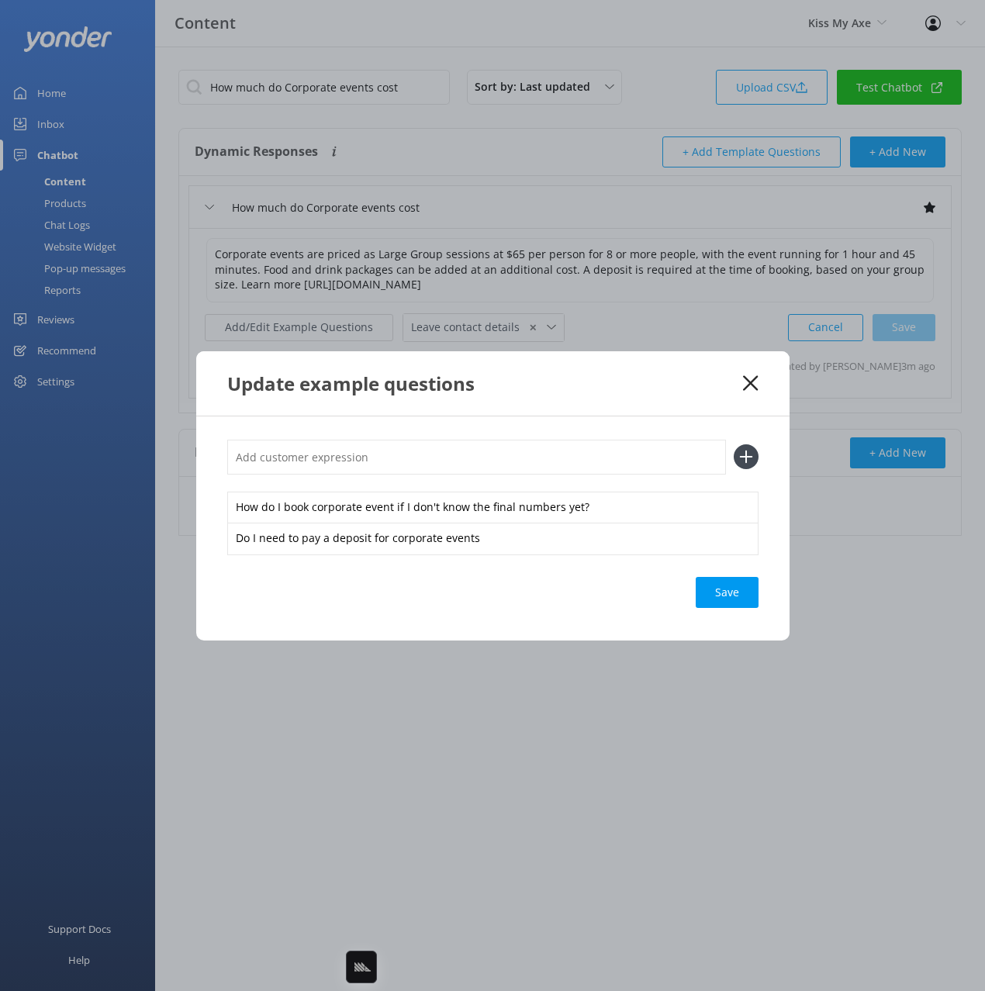
drag, startPoint x: 732, startPoint y: 587, endPoint x: 941, endPoint y: 607, distance: 209.6
click at [733, 587] on div "Save" at bounding box center [727, 592] width 63 height 31
click at [745, 381] on icon at bounding box center [750, 383] width 15 height 16
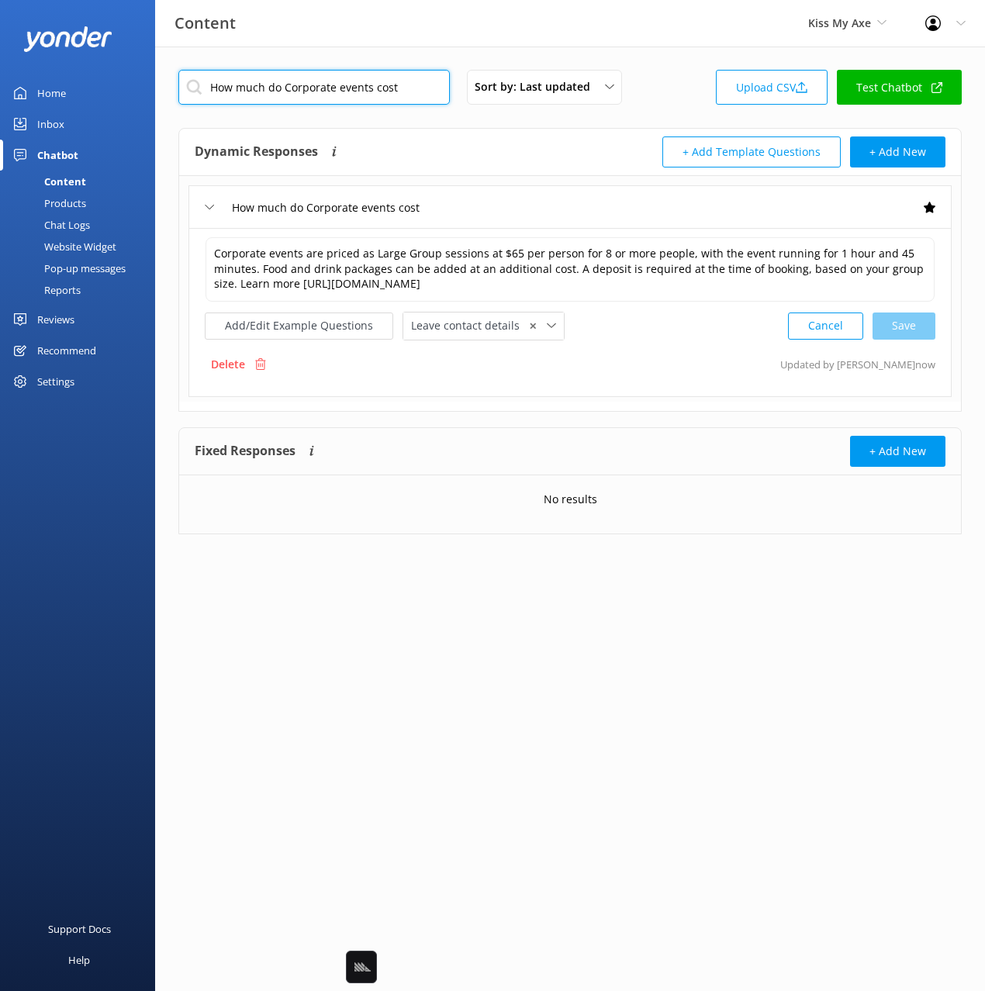
click at [331, 85] on input "How much do Corporate events cost" at bounding box center [313, 87] width 271 height 35
paste input "What is your address"
type input "What is your address"
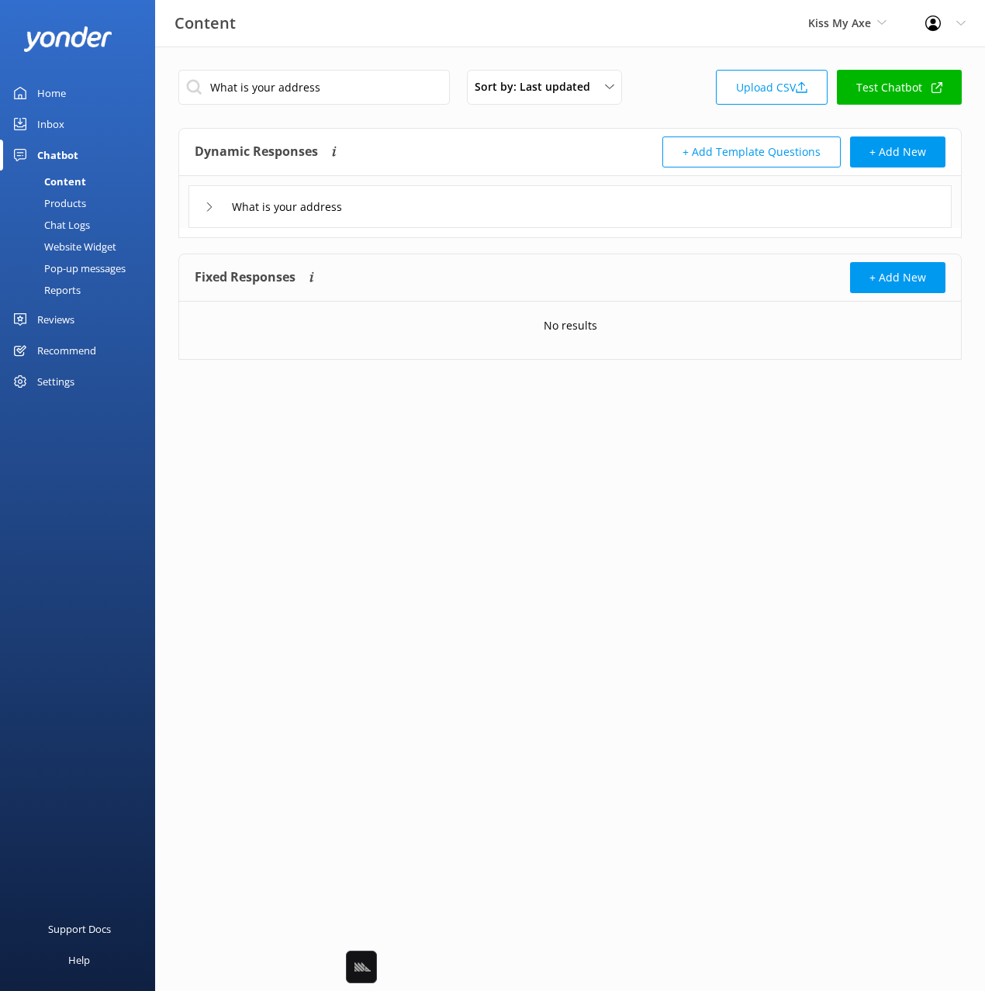
drag, startPoint x: 421, startPoint y: 209, endPoint x: 409, endPoint y: 218, distance: 15.5
click at [419, 209] on div "What is your address" at bounding box center [569, 206] width 763 height 43
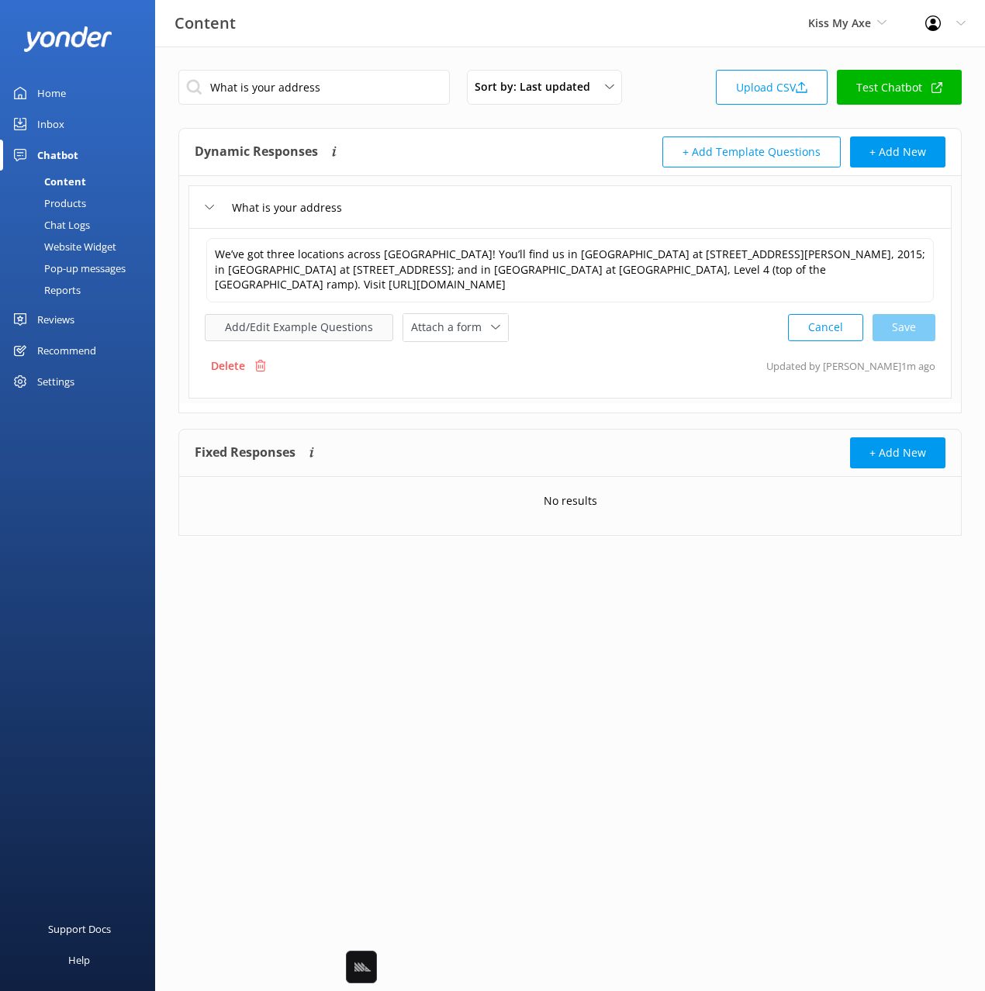
click at [296, 322] on button "Add/Edit Example Questions" at bounding box center [299, 327] width 188 height 27
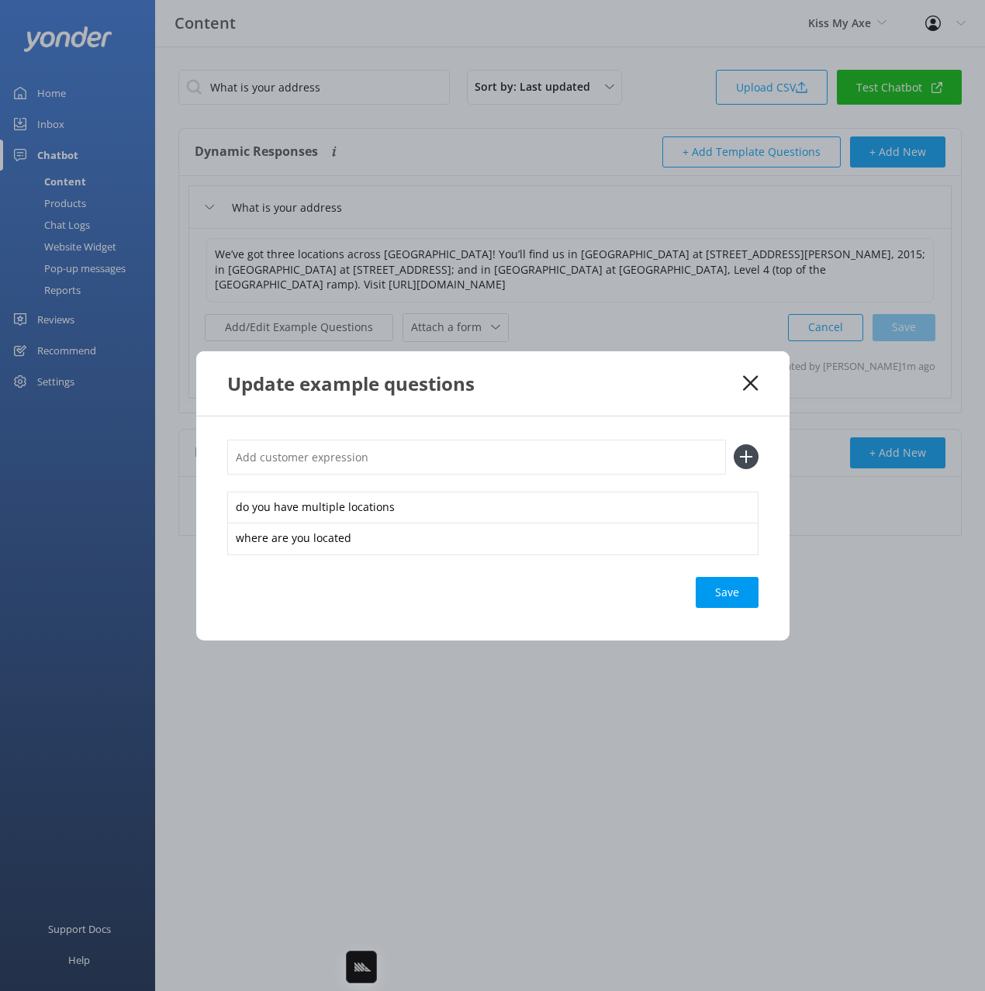
click at [655, 450] on input "text" at bounding box center [476, 457] width 499 height 35
paste input "Is there axe throwing near me"
type input "Is there axe throwing near me"
click at [734, 444] on button at bounding box center [746, 456] width 25 height 25
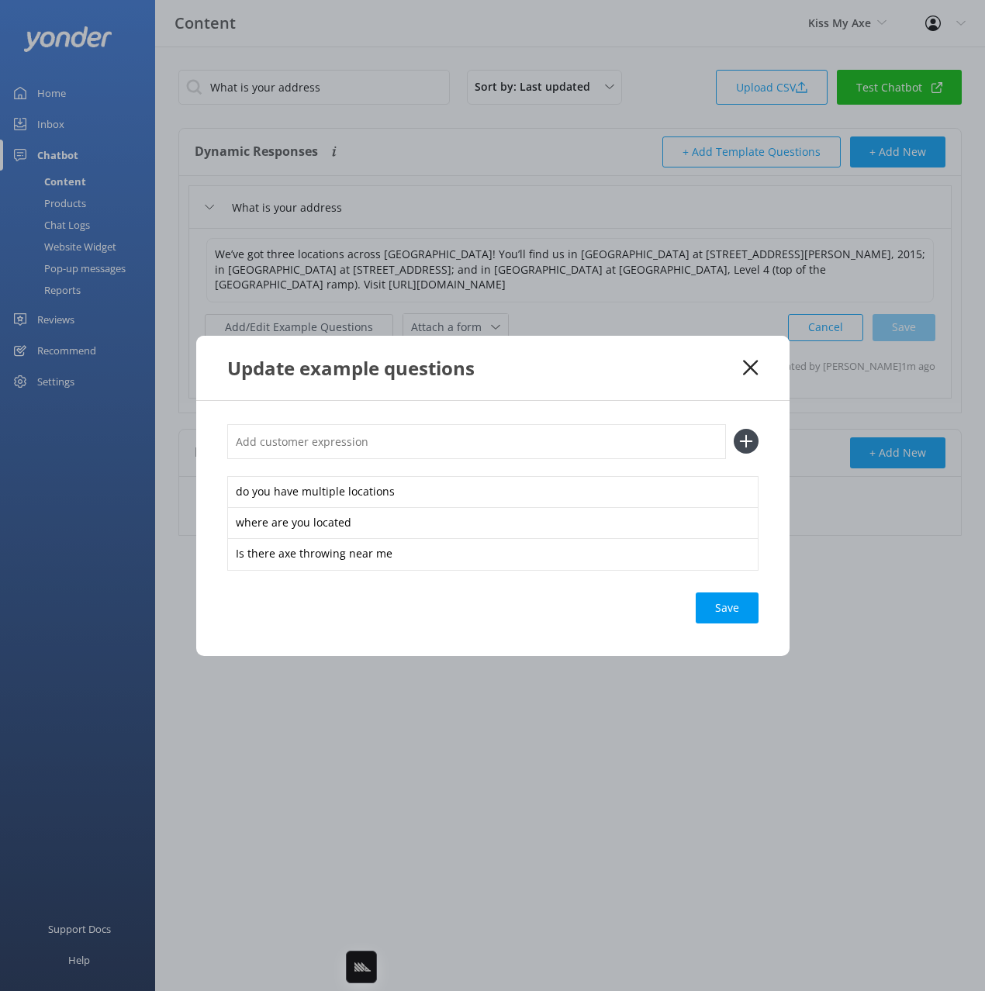
drag, startPoint x: 739, startPoint y: 602, endPoint x: 744, endPoint y: 596, distance: 8.4
click at [740, 602] on div "Save" at bounding box center [727, 607] width 63 height 31
click at [753, 364] on use at bounding box center [750, 367] width 15 height 15
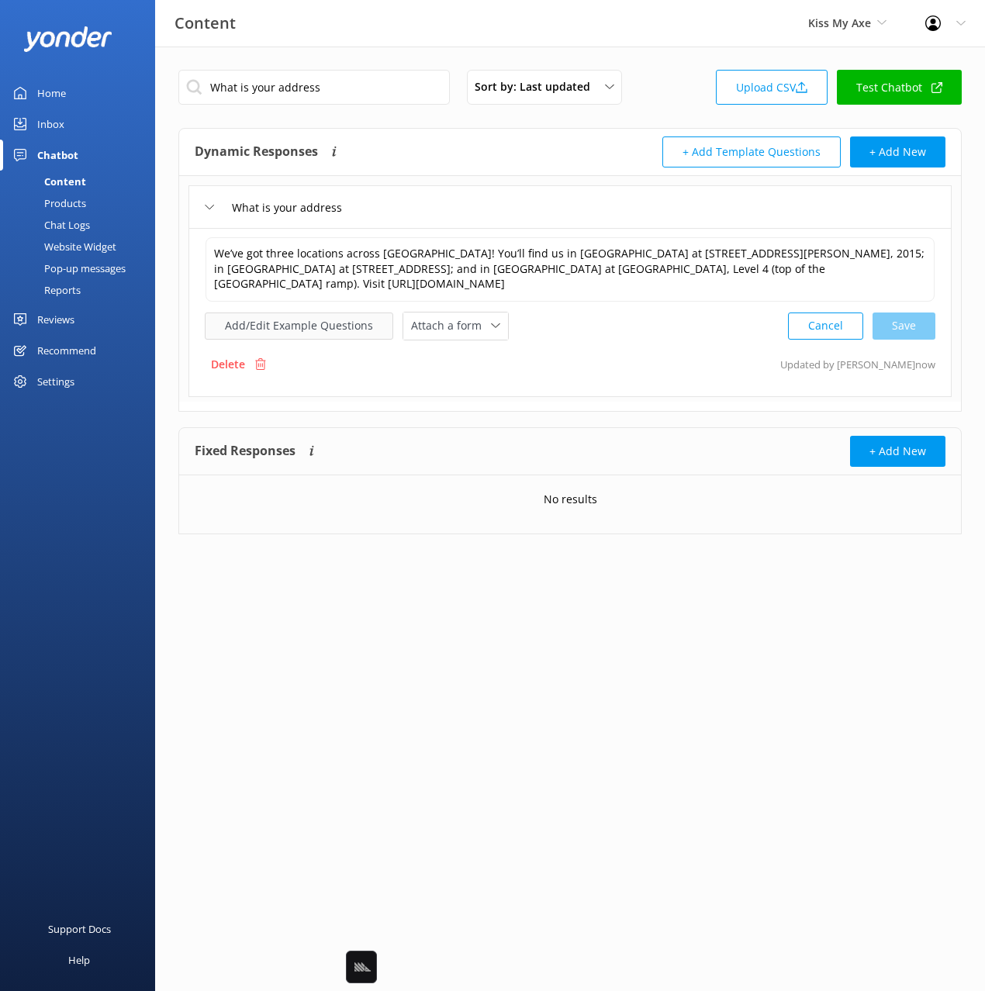
click at [319, 312] on button "Add/Edit Example Questions" at bounding box center [299, 325] width 188 height 27
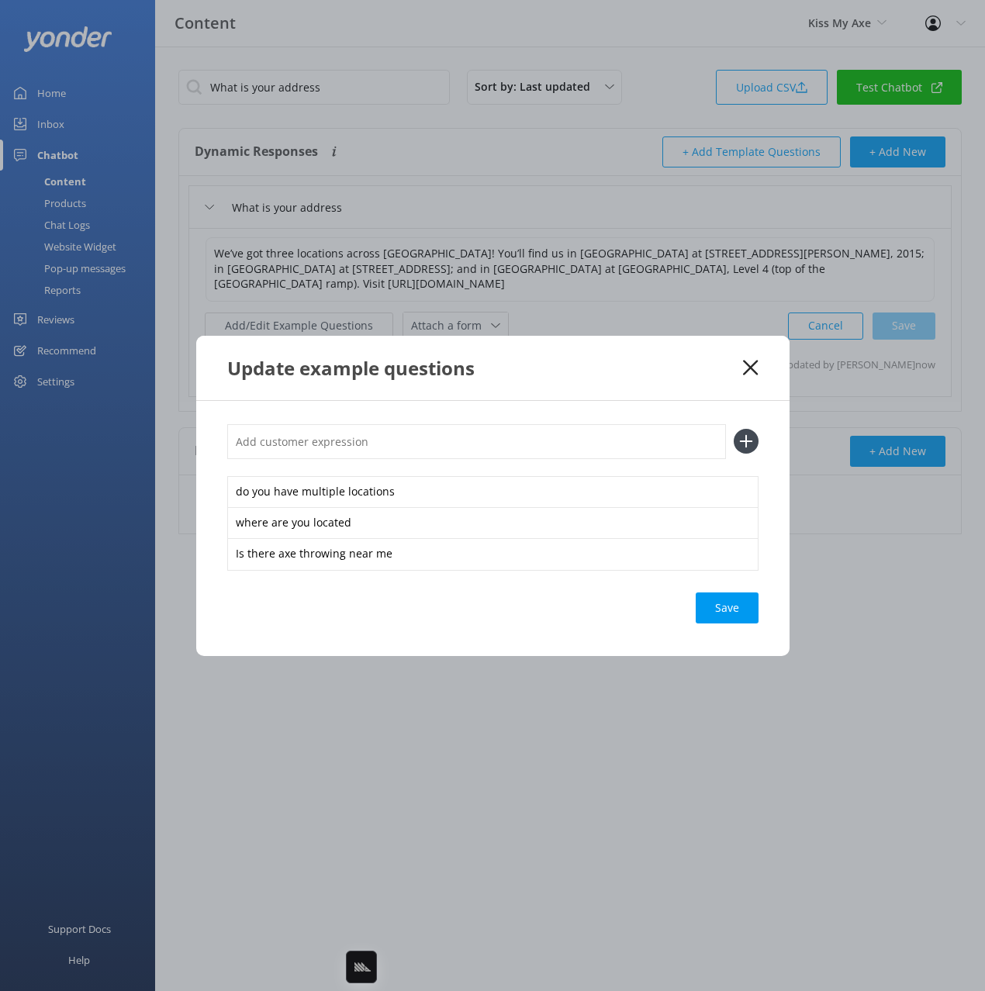
click at [561, 443] on input "text" at bounding box center [476, 441] width 499 height 35
type input "are you in [GEOGRAPHIC_DATA]"
click at [734, 429] on button at bounding box center [746, 441] width 25 height 25
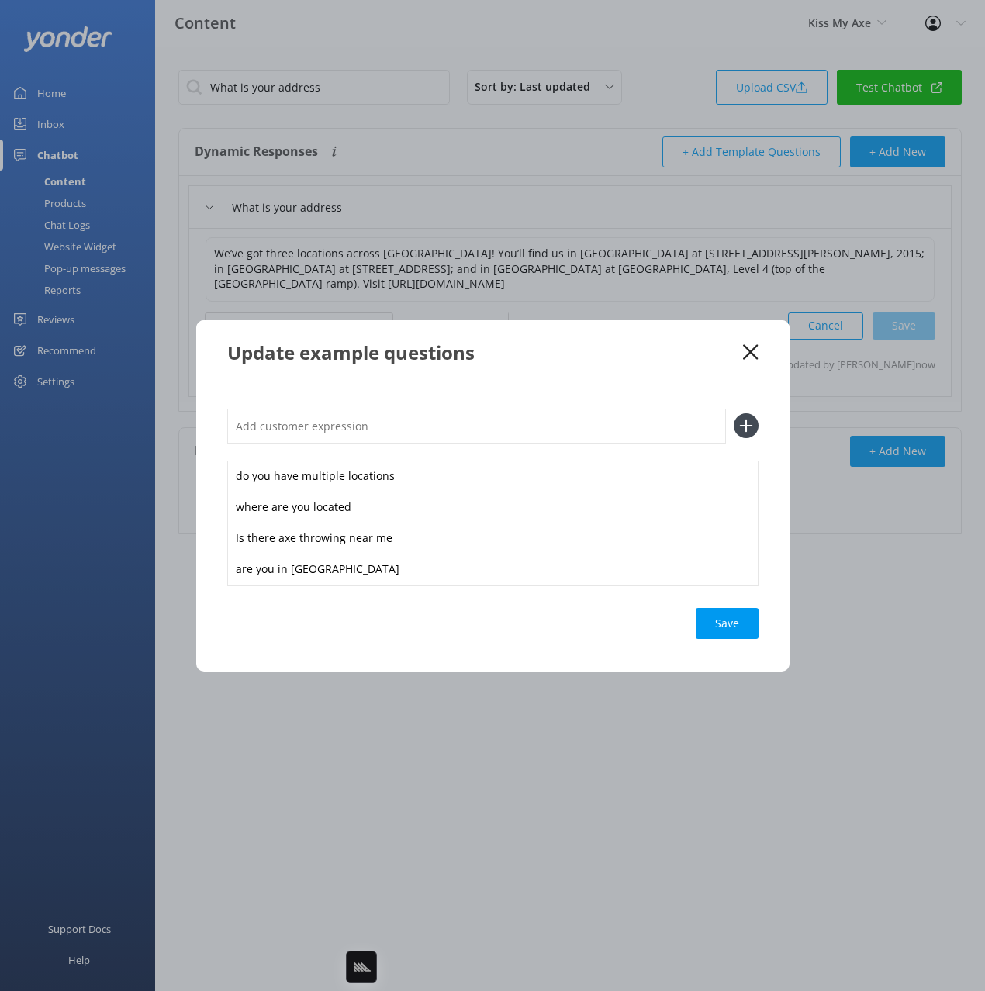
click at [733, 617] on div "Save" at bounding box center [727, 623] width 63 height 31
click at [751, 350] on icon at bounding box center [750, 352] width 15 height 16
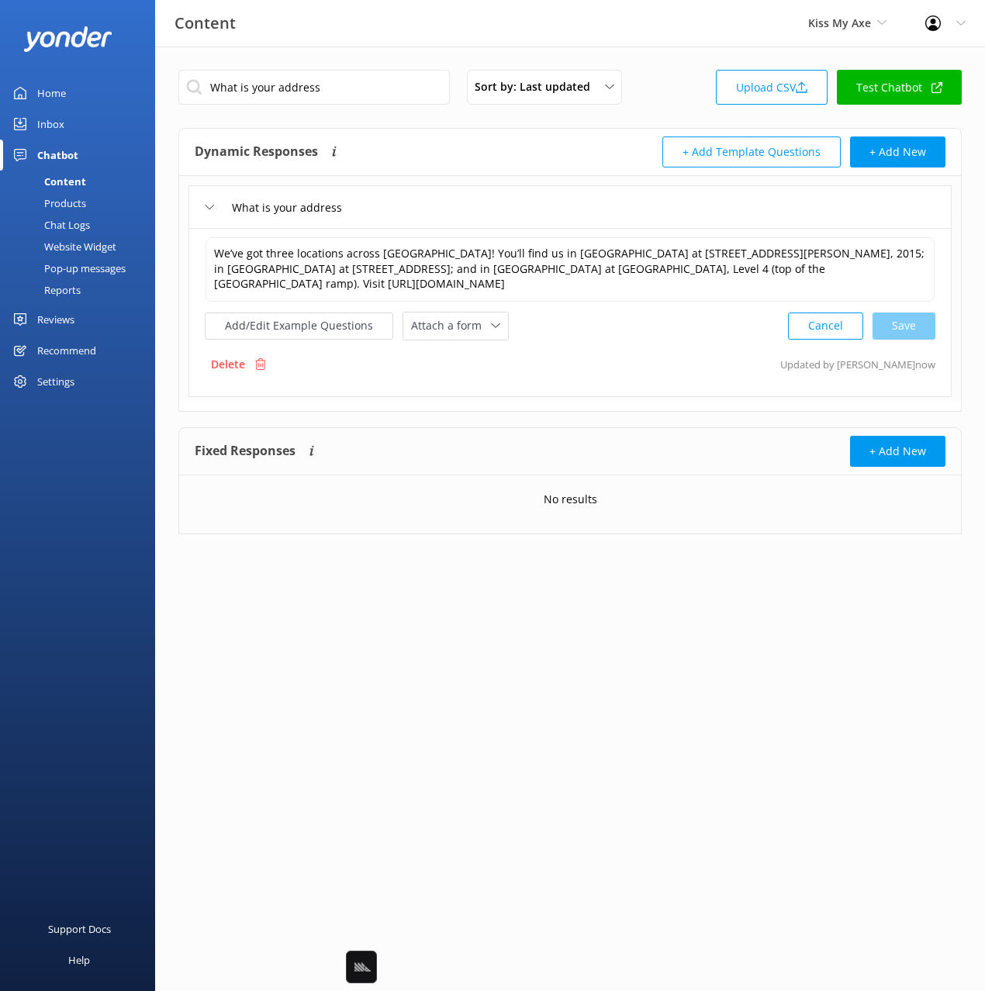
drag, startPoint x: 539, startPoint y: 133, endPoint x: 497, endPoint y: 117, distance: 44.7
click at [510, 123] on div "What is your address Sort by: Last updated Title Last updated Upload CSV Test C…" at bounding box center [570, 314] width 830 height 534
drag, startPoint x: 364, startPoint y: 74, endPoint x: 406, endPoint y: 105, distance: 51.7
click at [364, 75] on input "What is your address" at bounding box center [313, 87] width 271 height 35
paste input "the minimum group size"
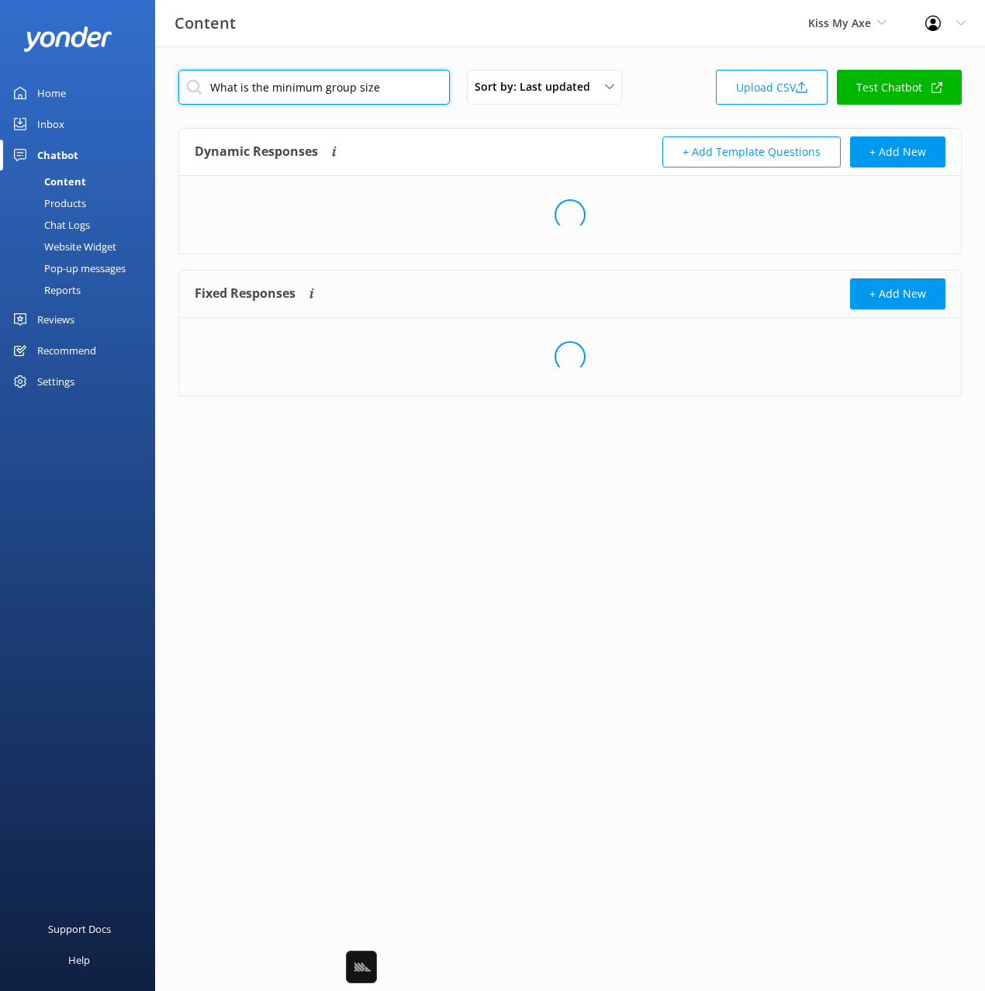
type input "What is the minimum group size"
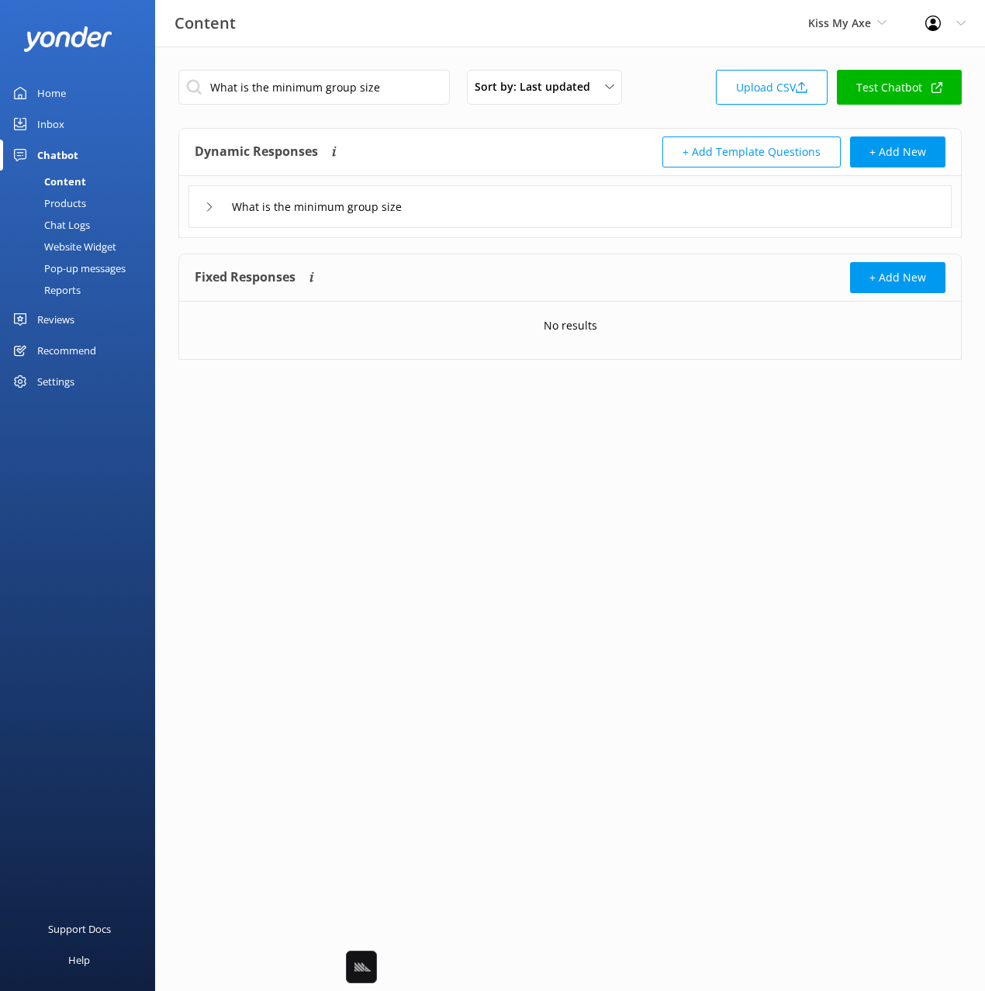
drag, startPoint x: 496, startPoint y: 216, endPoint x: 487, endPoint y: 225, distance: 13.2
click at [487, 225] on div "What is the minimum group size" at bounding box center [569, 206] width 763 height 43
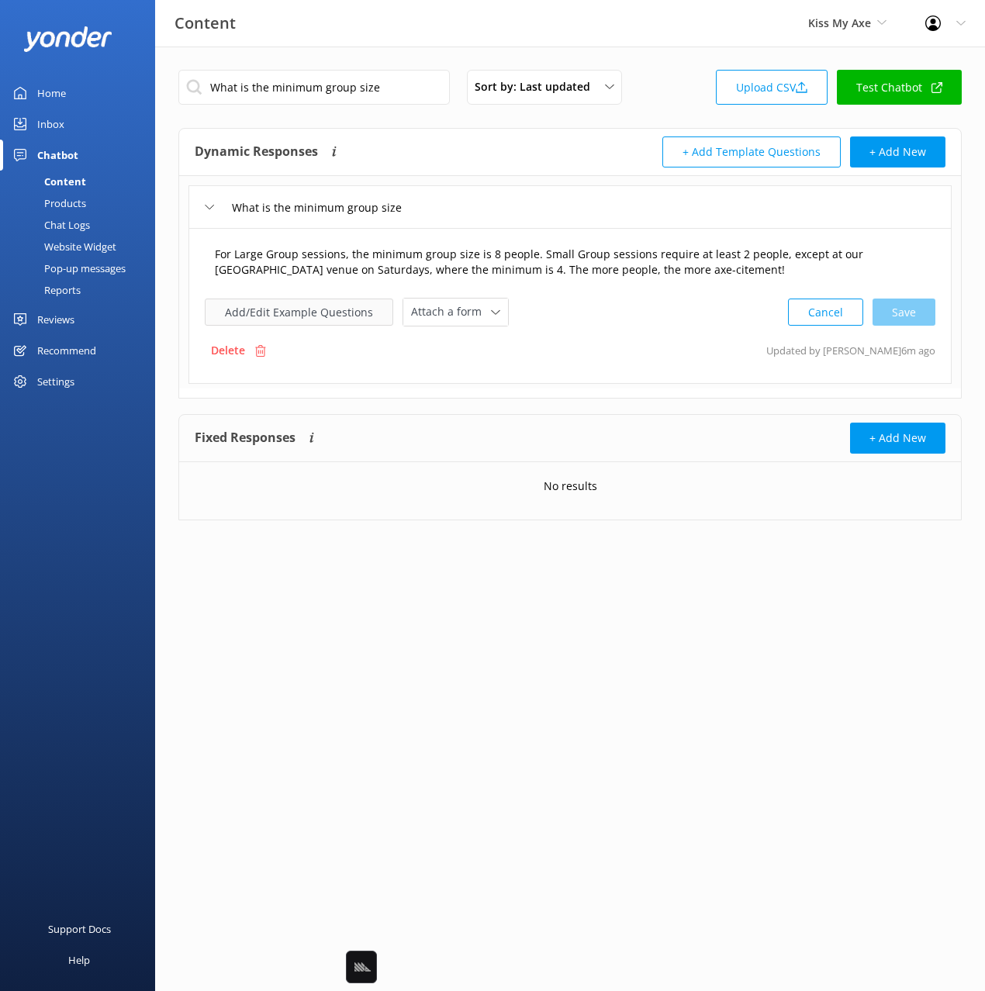
drag, startPoint x: 308, startPoint y: 285, endPoint x: 310, endPoint y: 302, distance: 17.2
click at [308, 288] on div "For Large Group sessions, the minimum group size is 8 people. Small Group sessi…" at bounding box center [570, 263] width 730 height 52
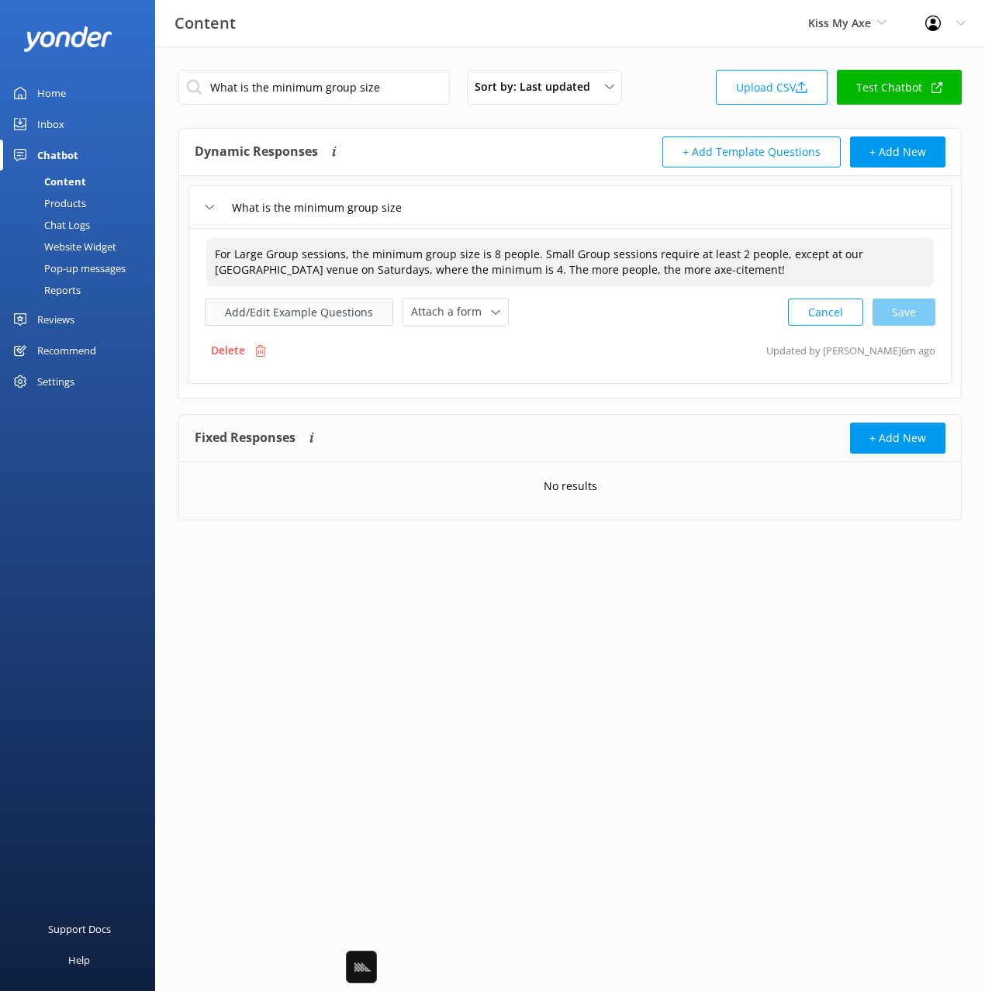
click at [313, 308] on button "Add/Edit Example Questions" at bounding box center [299, 312] width 188 height 27
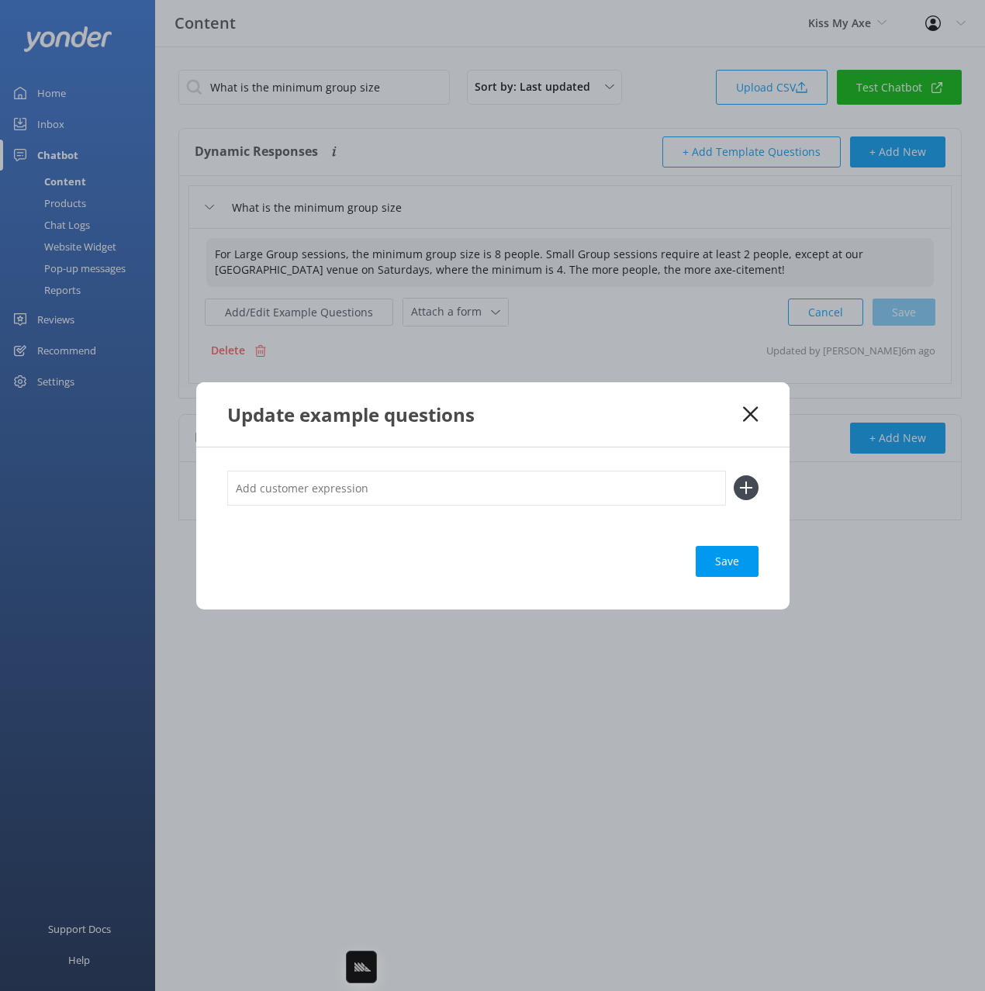
click at [596, 473] on input "text" at bounding box center [476, 488] width 499 height 35
paste input "How many people do we need in our axe throwing group?"
type input "How many people do we need in our axe throwing group?"
click at [734, 475] on button at bounding box center [746, 487] width 25 height 25
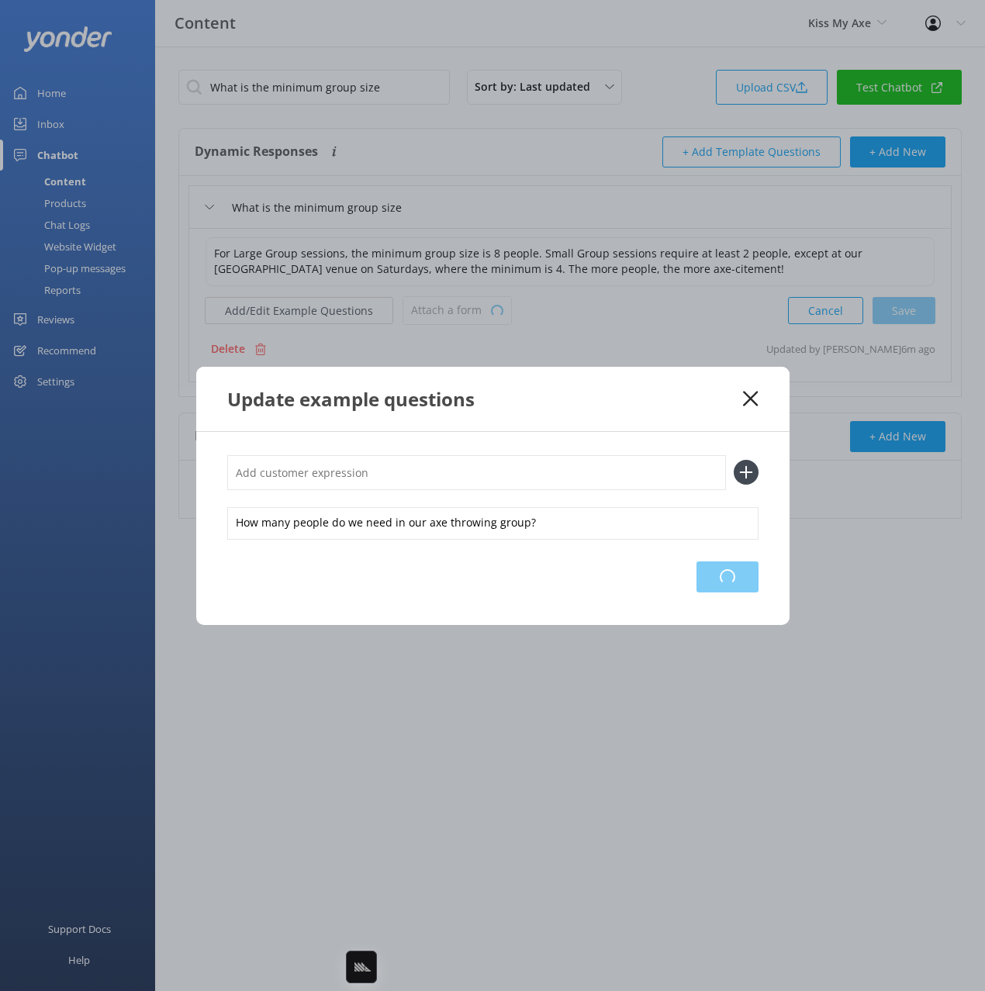
drag, startPoint x: 739, startPoint y: 568, endPoint x: 740, endPoint y: 548, distance: 20.2
click at [739, 568] on div "Loading.." at bounding box center [727, 576] width 62 height 31
drag, startPoint x: 747, startPoint y: 398, endPoint x: 924, endPoint y: 464, distance: 188.7
click at [751, 399] on icon at bounding box center [750, 399] width 15 height 16
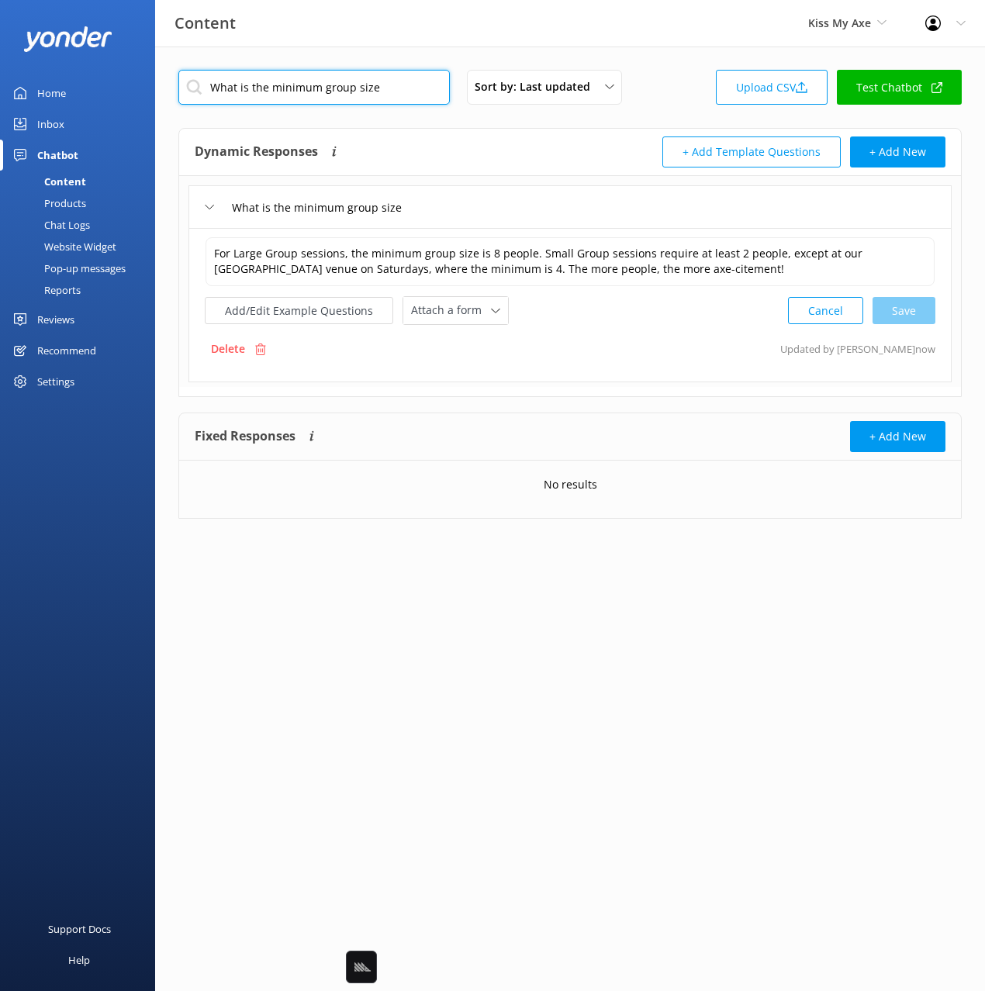
click at [295, 95] on input "What is the minimum group size" at bounding box center [313, 87] width 271 height 35
paste input "ill the axe be too heavy for me to throw"
type input "Will the axe be too heavy for me to throw"
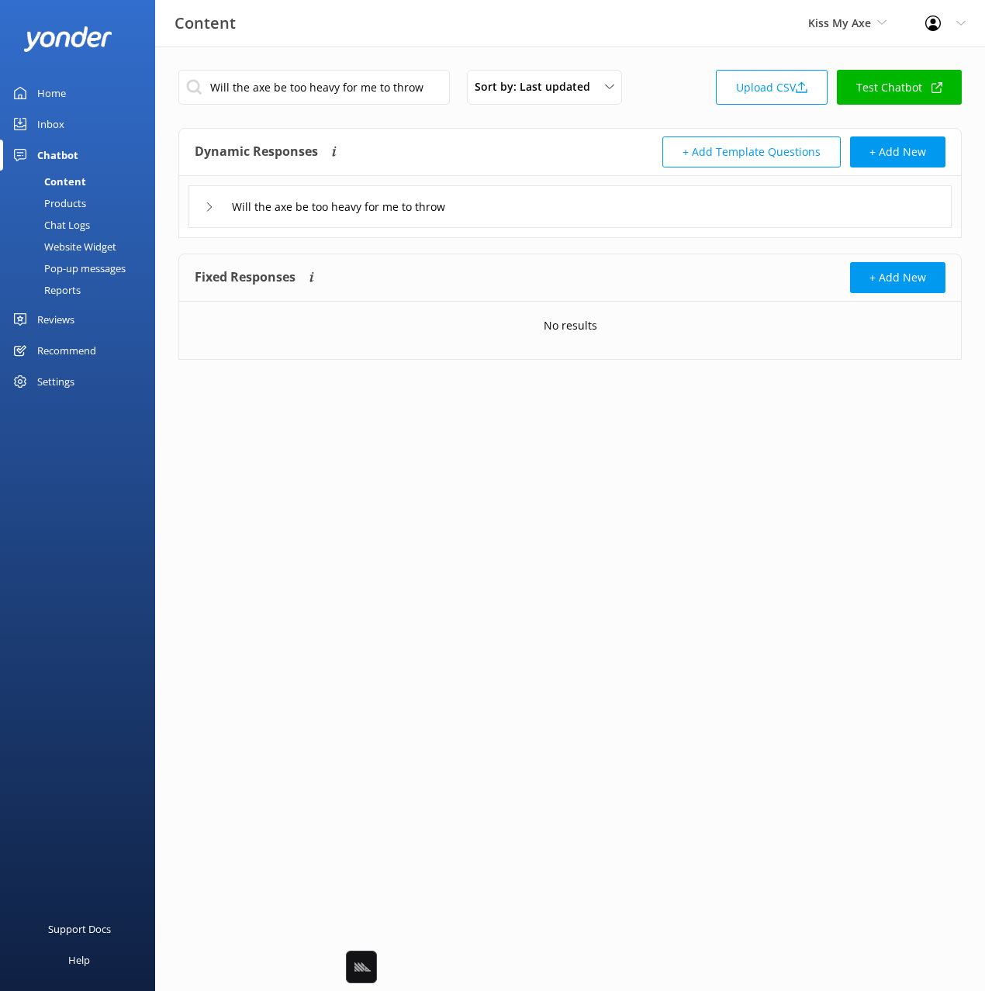
drag, startPoint x: 520, startPoint y: 229, endPoint x: 474, endPoint y: 240, distance: 48.0
click at [513, 230] on div "Dynamic Responses Dynamic responses rely on the Large Language Model to create …" at bounding box center [569, 183] width 783 height 110
click at [564, 217] on div "Will the axe be too heavy for me to throw" at bounding box center [569, 206] width 763 height 43
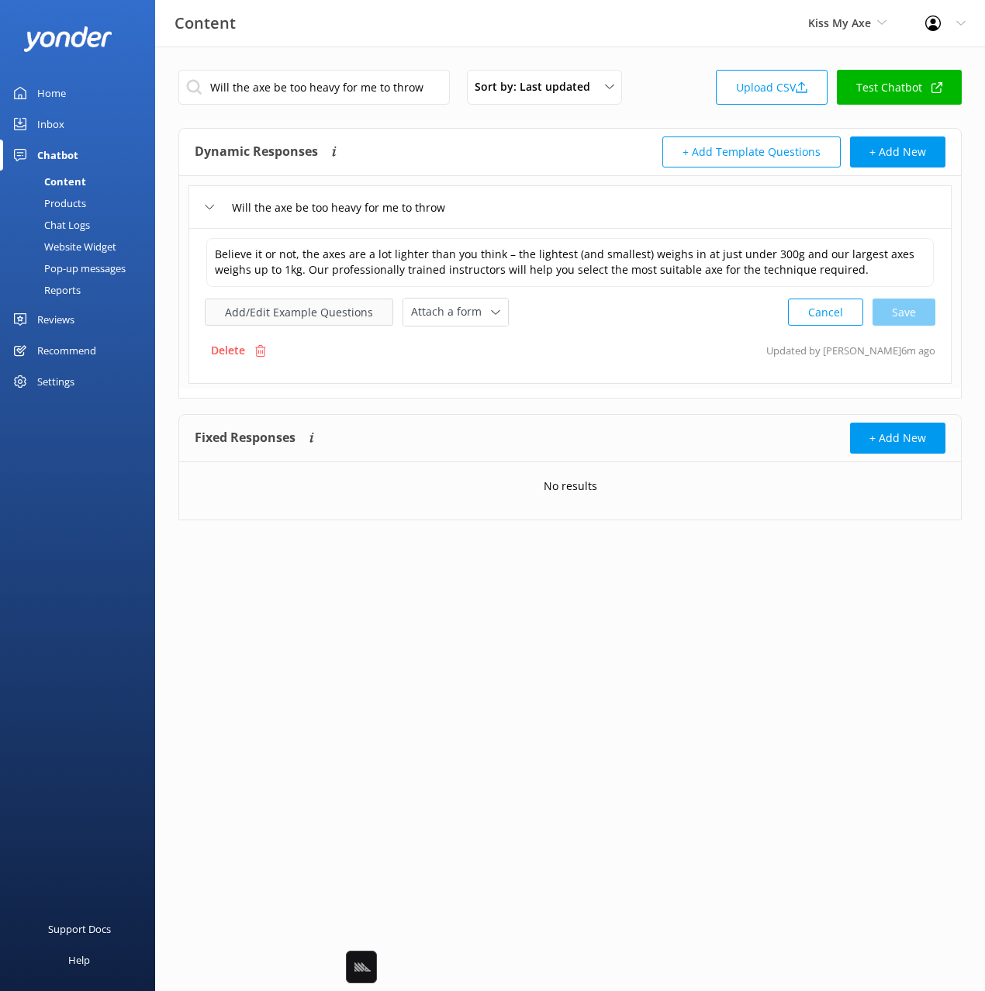
click at [309, 310] on button "Add/Edit Example Questions" at bounding box center [299, 312] width 188 height 27
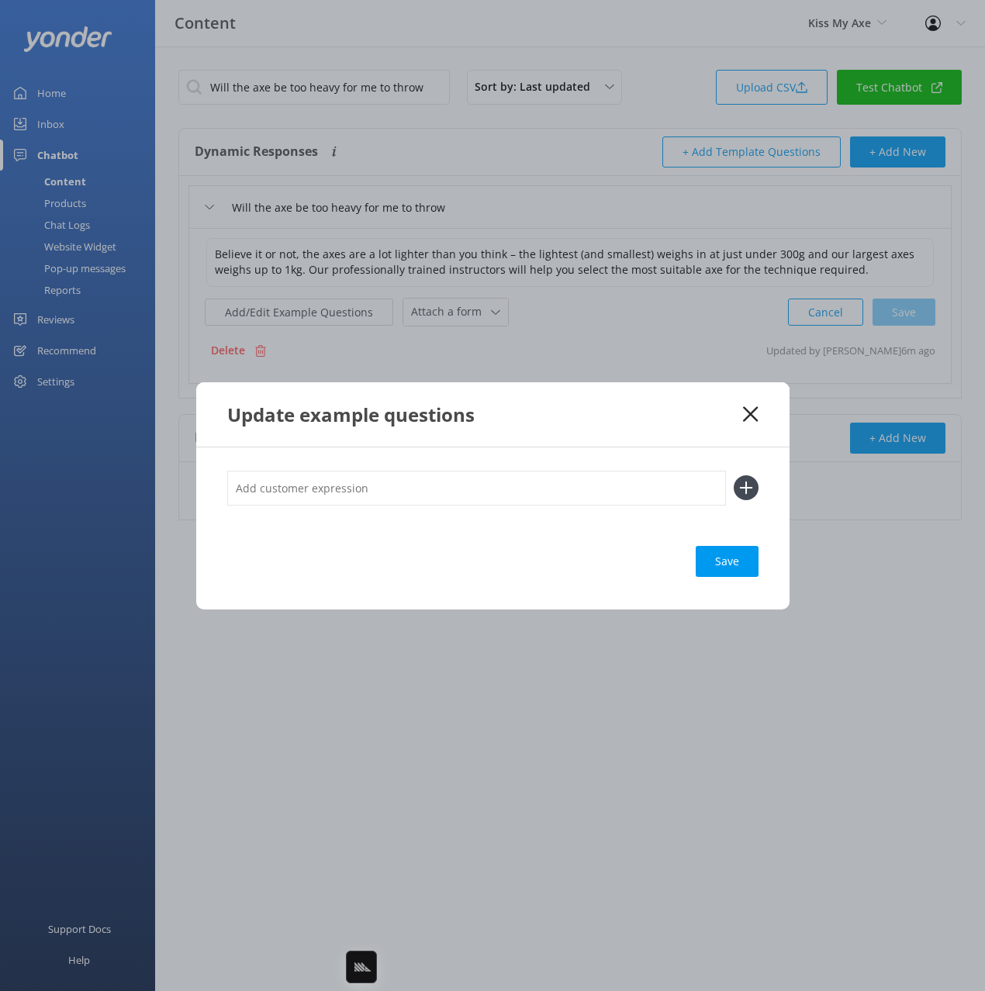
click at [634, 492] on input "text" at bounding box center [476, 488] width 499 height 35
paste input ""How heavy are the axes Are the axes hard to throw""
drag, startPoint x: 362, startPoint y: 486, endPoint x: 374, endPoint y: 510, distance: 26.7
click at [374, 511] on div ""How heavy are the axes Are the axes hard to throw"" at bounding box center [492, 497] width 531 height 52
type input ""How heavy are the axes"
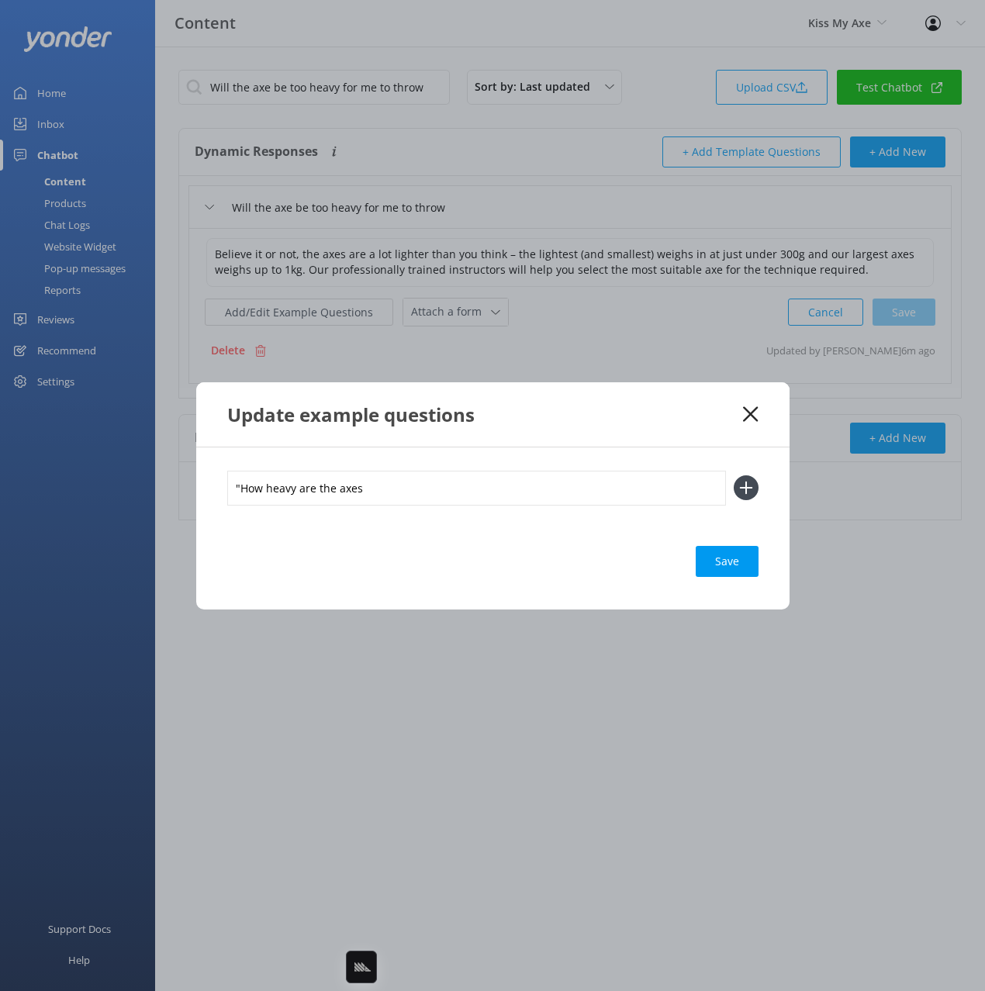
click at [734, 475] on button at bounding box center [746, 487] width 25 height 25
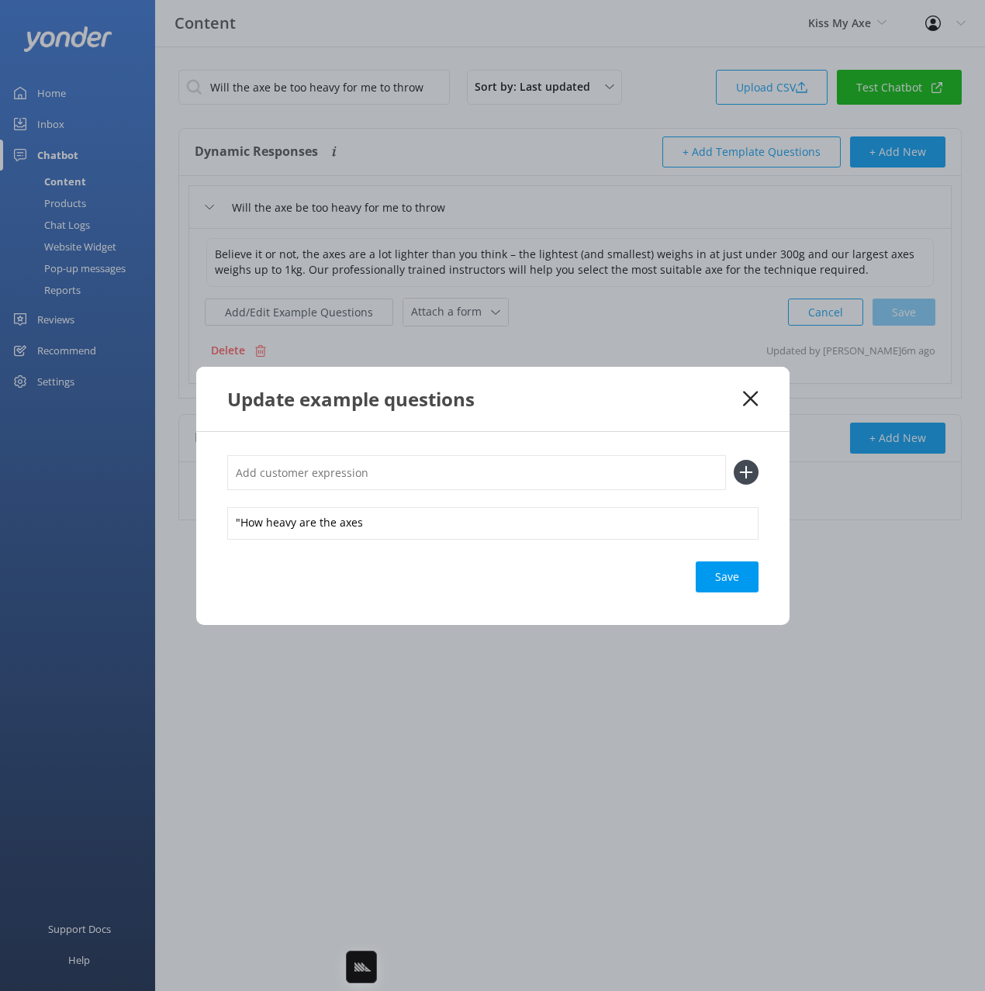
paste input "Are the axes hard to throw""
type input "Are the axes hard to throw""
click at [734, 460] on button at bounding box center [746, 472] width 25 height 25
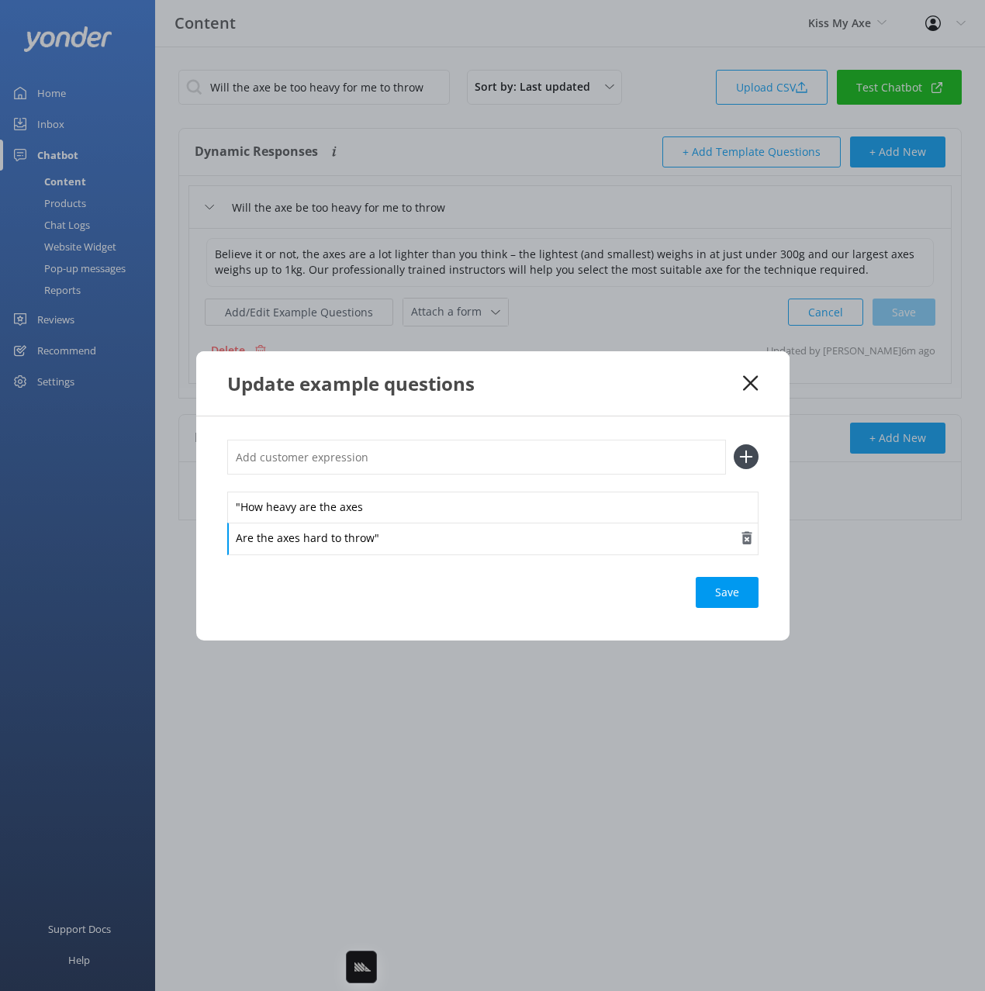
click at [404, 539] on div "Are the axes hard to throw"" at bounding box center [492, 539] width 531 height 33
drag, startPoint x: 234, startPoint y: 506, endPoint x: 210, endPoint y: 506, distance: 24.1
click at [210, 506] on div ""How heavy are the axes Are the axes hard to throw Save" at bounding box center [492, 528] width 593 height 224
click at [710, 580] on div "Save" at bounding box center [727, 592] width 63 height 31
click at [746, 382] on div "Update example questions" at bounding box center [492, 383] width 593 height 64
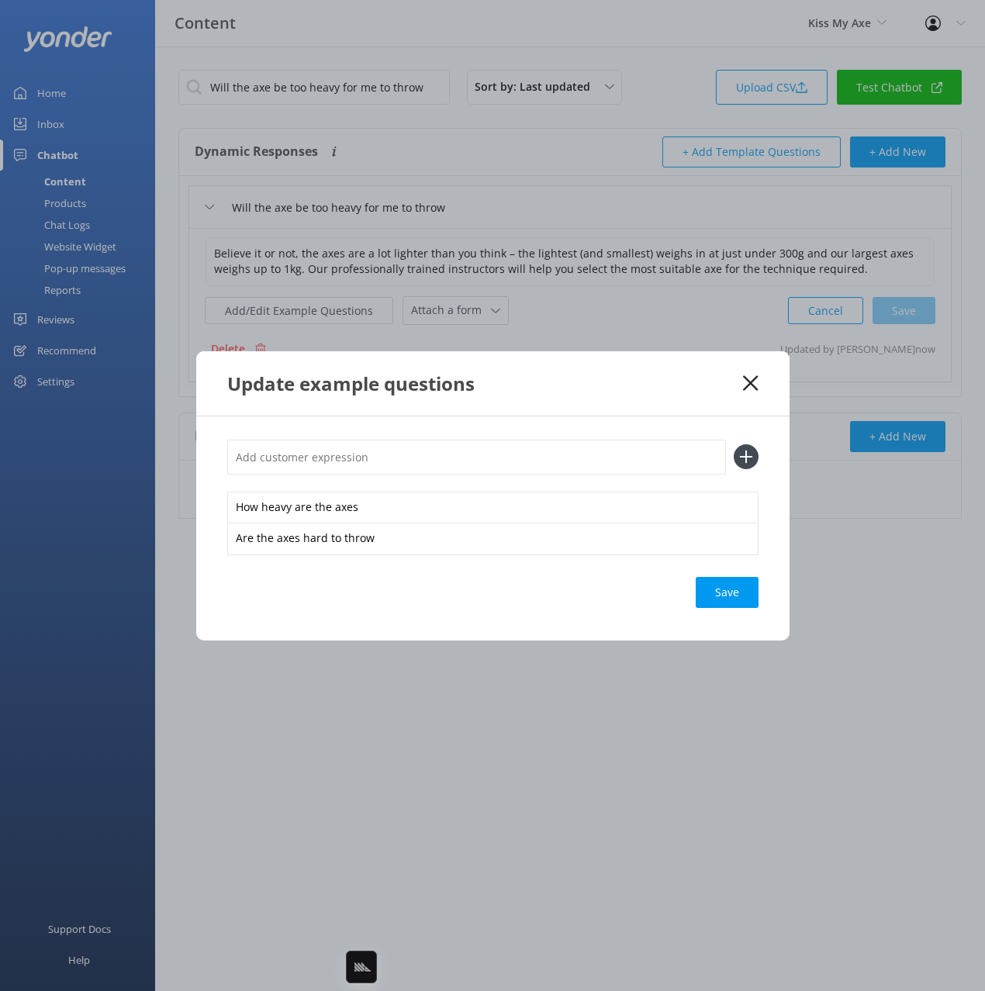
drag, startPoint x: 751, startPoint y: 384, endPoint x: 625, endPoint y: 258, distance: 177.6
click at [748, 382] on use at bounding box center [750, 382] width 15 height 15
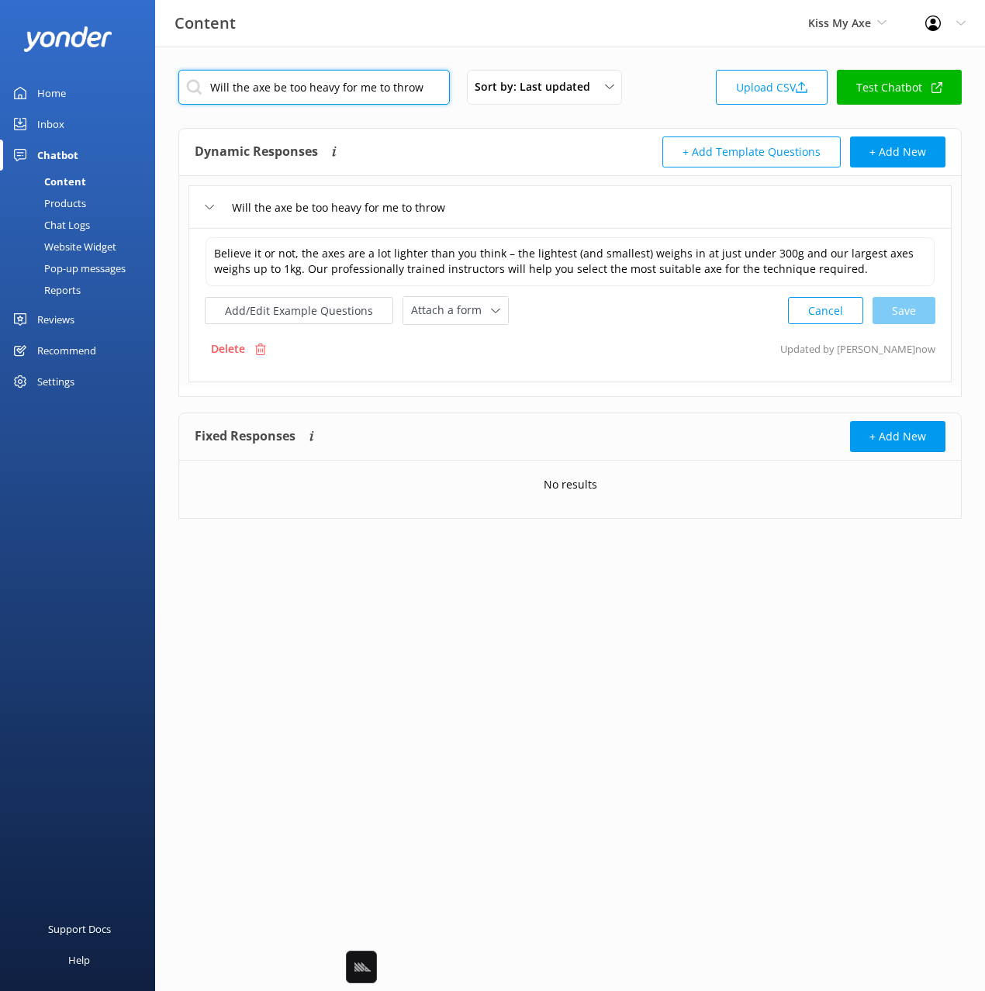
drag, startPoint x: 368, startPoint y: 85, endPoint x: 393, endPoint y: 96, distance: 27.8
click at [368, 87] on input "Will the axe be too heavy for me to throw" at bounding box center [313, 87] width 271 height 35
paste input "Can I get there by public transport"
type input "Can I get there by public transport"
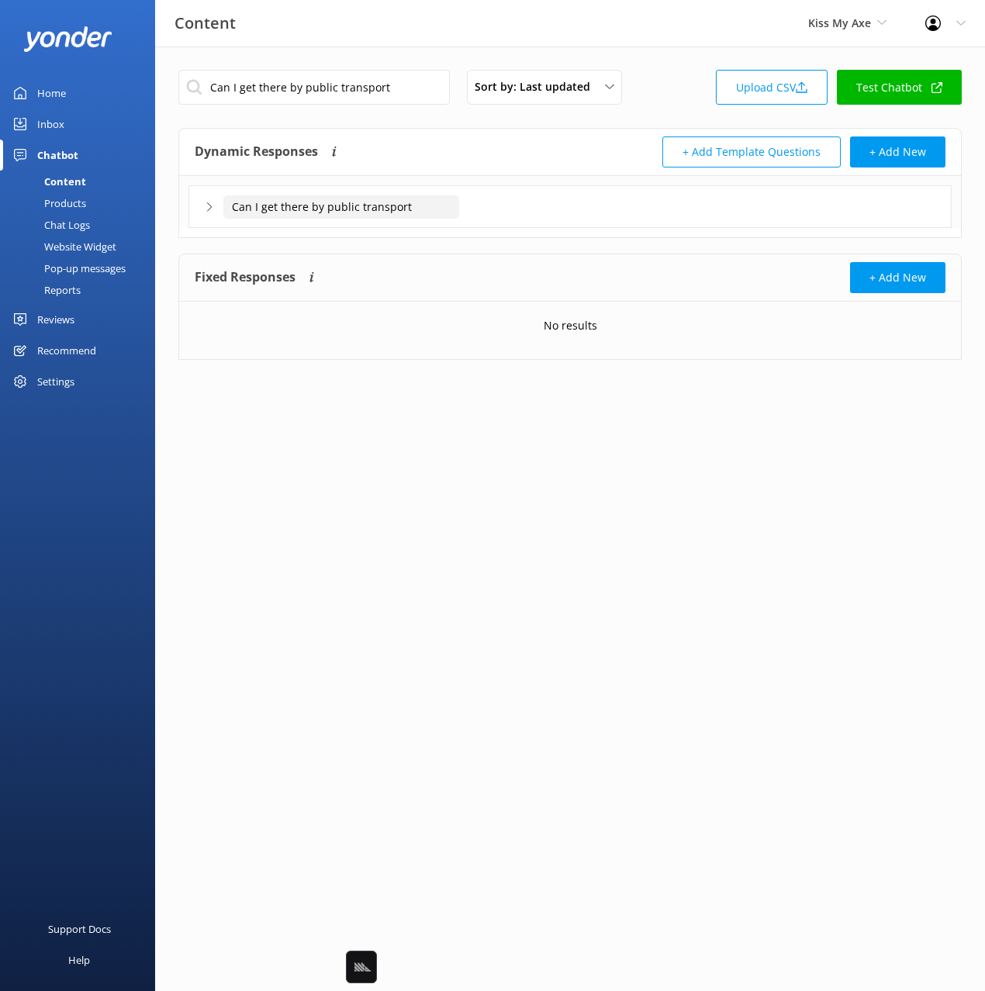
click at [354, 208] on input "Can I get there by public transport" at bounding box center [341, 206] width 236 height 23
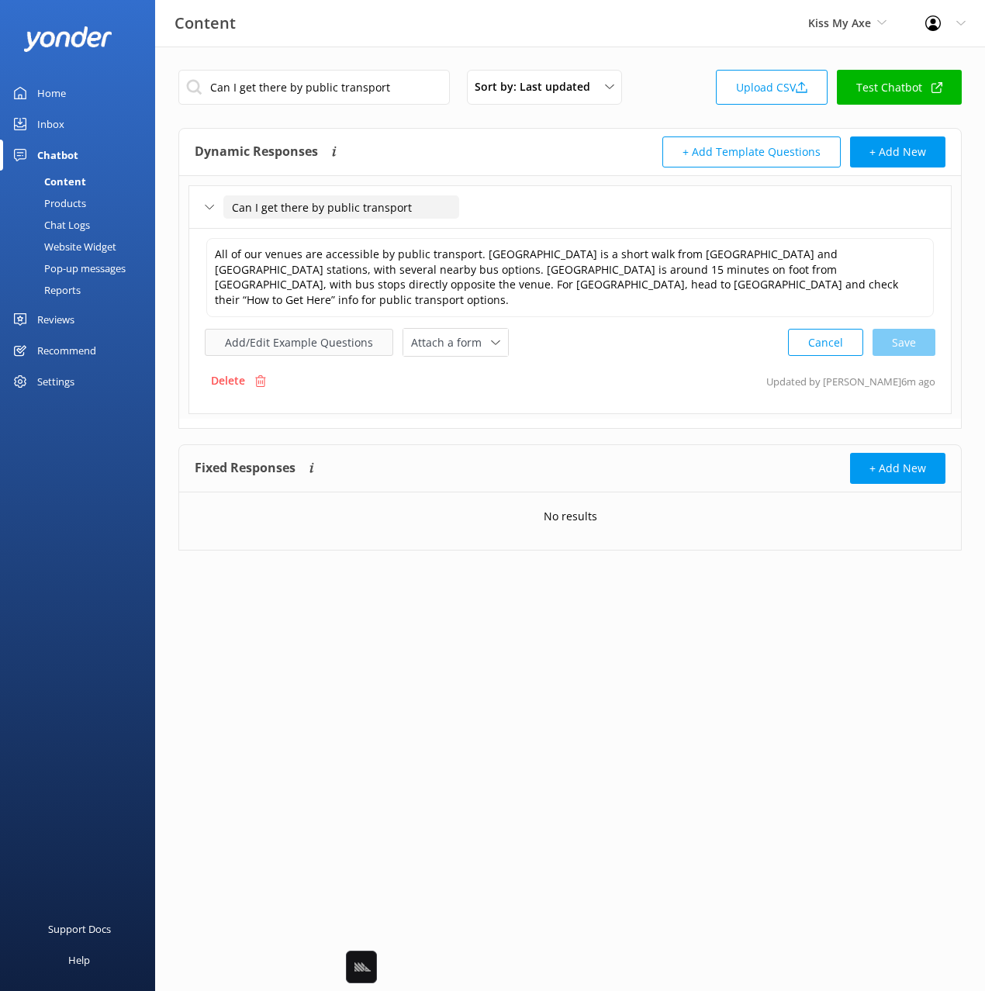
click at [279, 332] on button "Add/Edit Example Questions" at bounding box center [299, 342] width 188 height 27
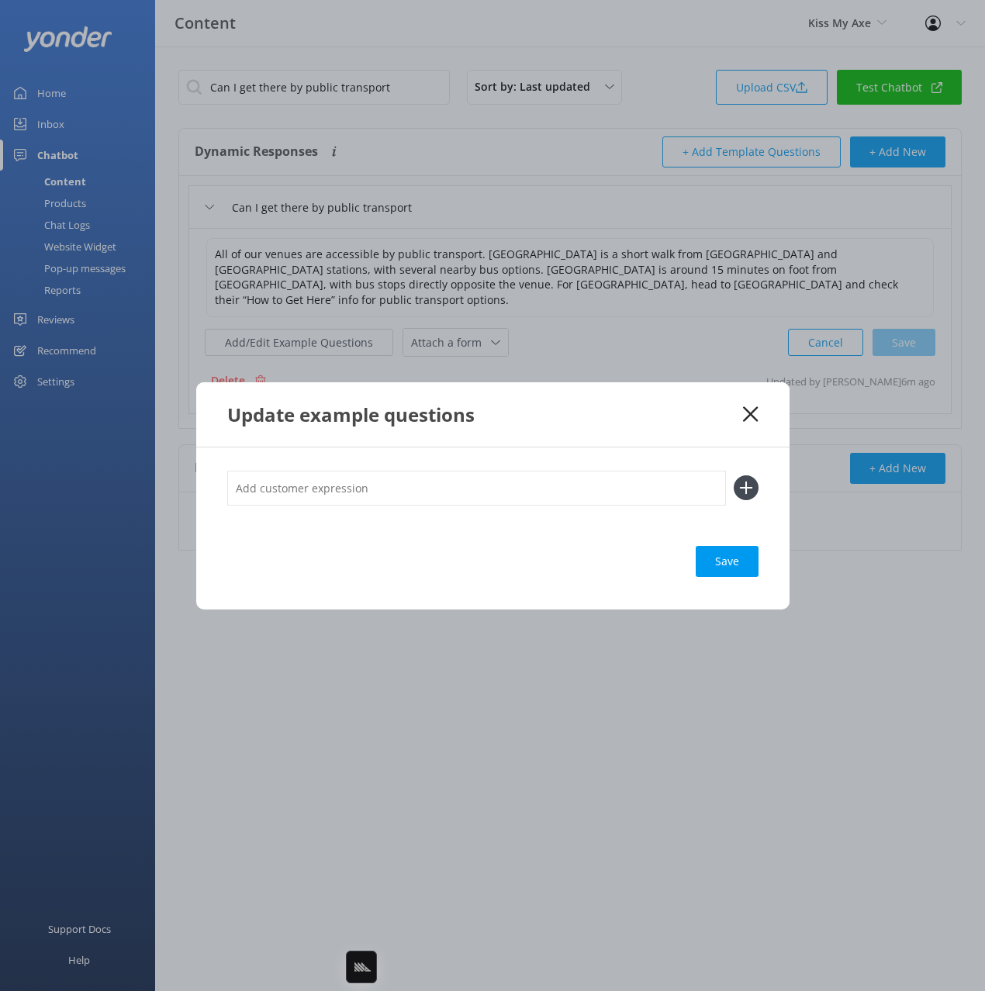
click at [688, 489] on input "text" at bounding box center [476, 488] width 499 height 35
paste input "Do you offer transport"
type input "Do you offer transport"
drag, startPoint x: 749, startPoint y: 494, endPoint x: 761, endPoint y: 519, distance: 27.7
click at [749, 493] on icon at bounding box center [746, 487] width 25 height 25
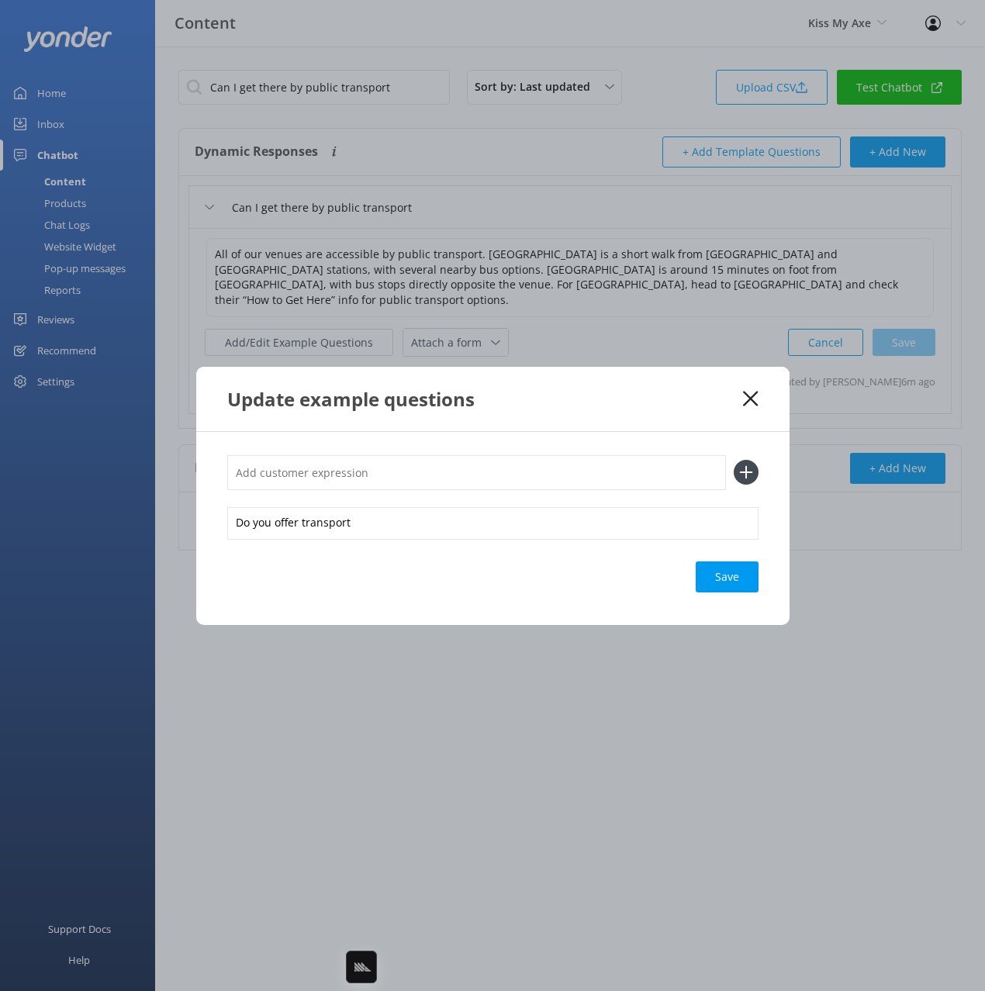
click at [730, 564] on div "Save" at bounding box center [727, 576] width 63 height 31
click at [745, 395] on icon at bounding box center [750, 399] width 15 height 16
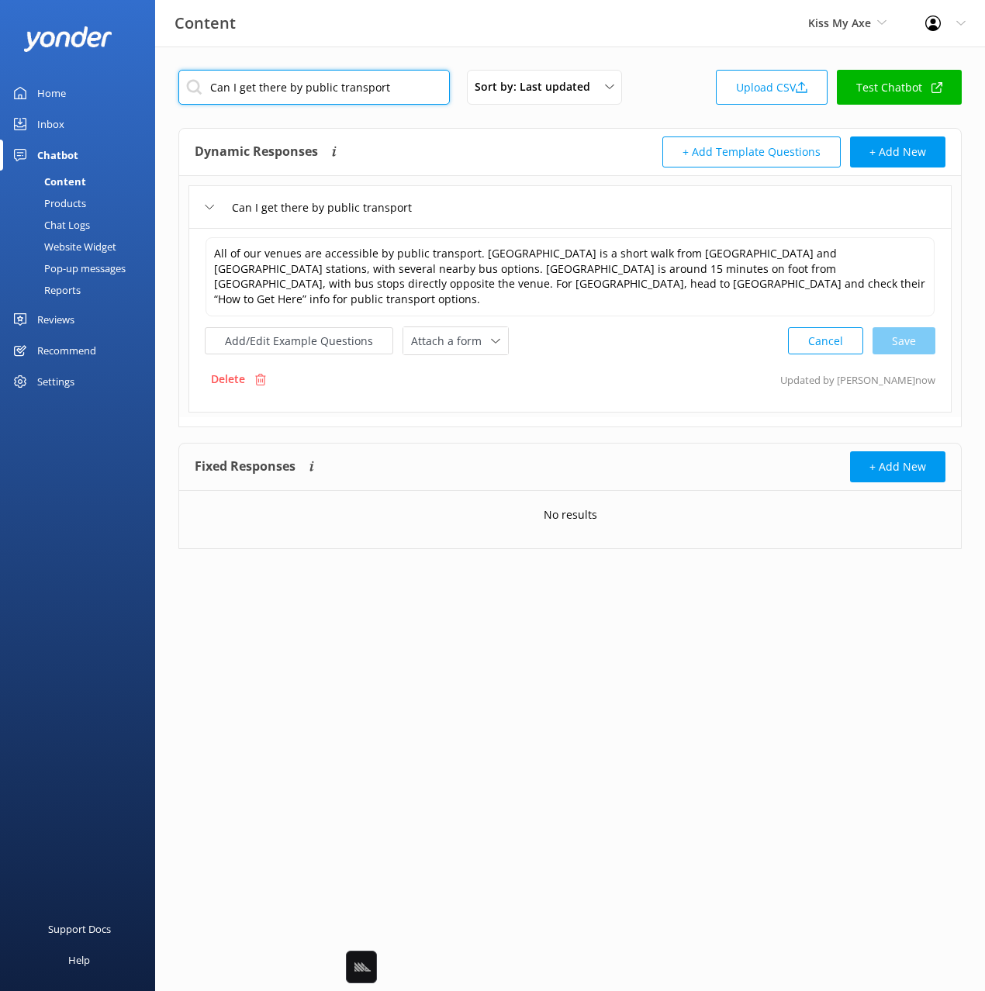
click at [326, 78] on input "Can I get there by public transport" at bounding box center [313, 87] width 271 height 35
paste input "Do you serve alcohol"
type input "Do you serve alcohol"
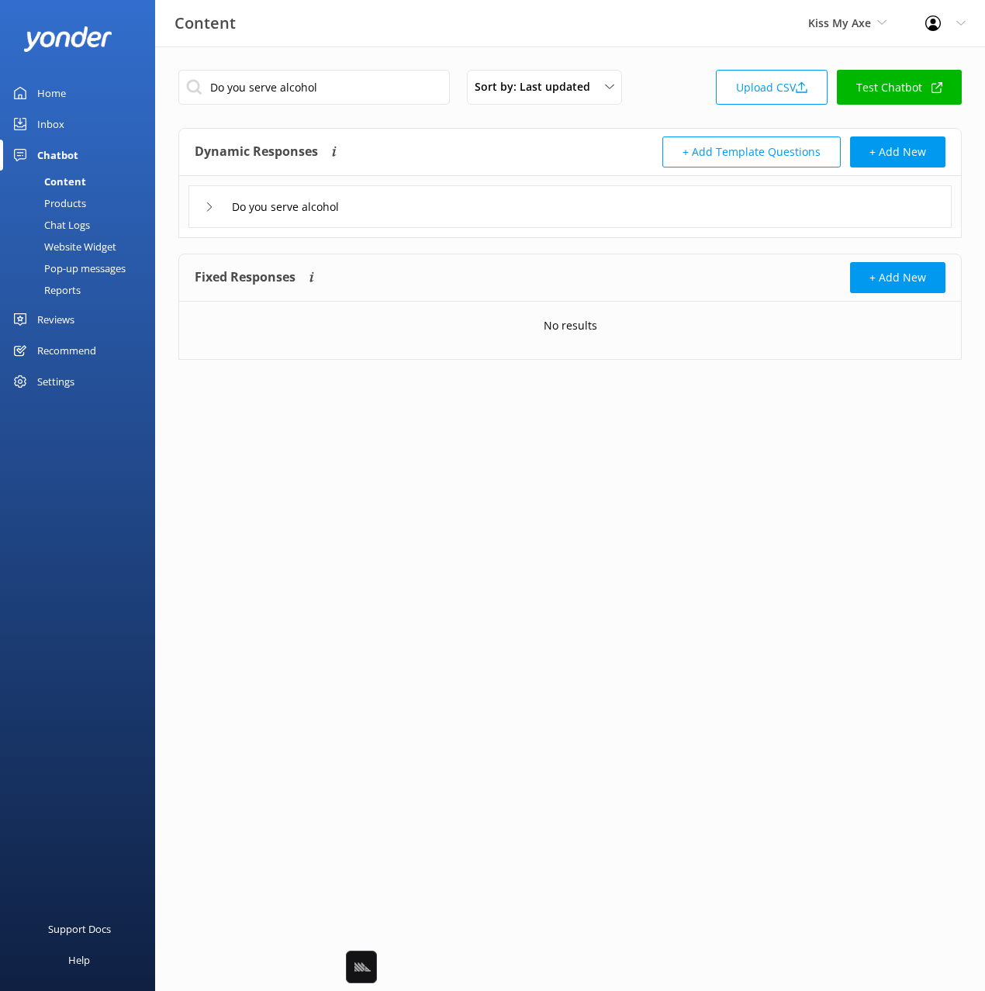
drag, startPoint x: 437, startPoint y: 213, endPoint x: 402, endPoint y: 226, distance: 36.6
click at [433, 214] on div "Do you serve alcohol" at bounding box center [569, 206] width 763 height 43
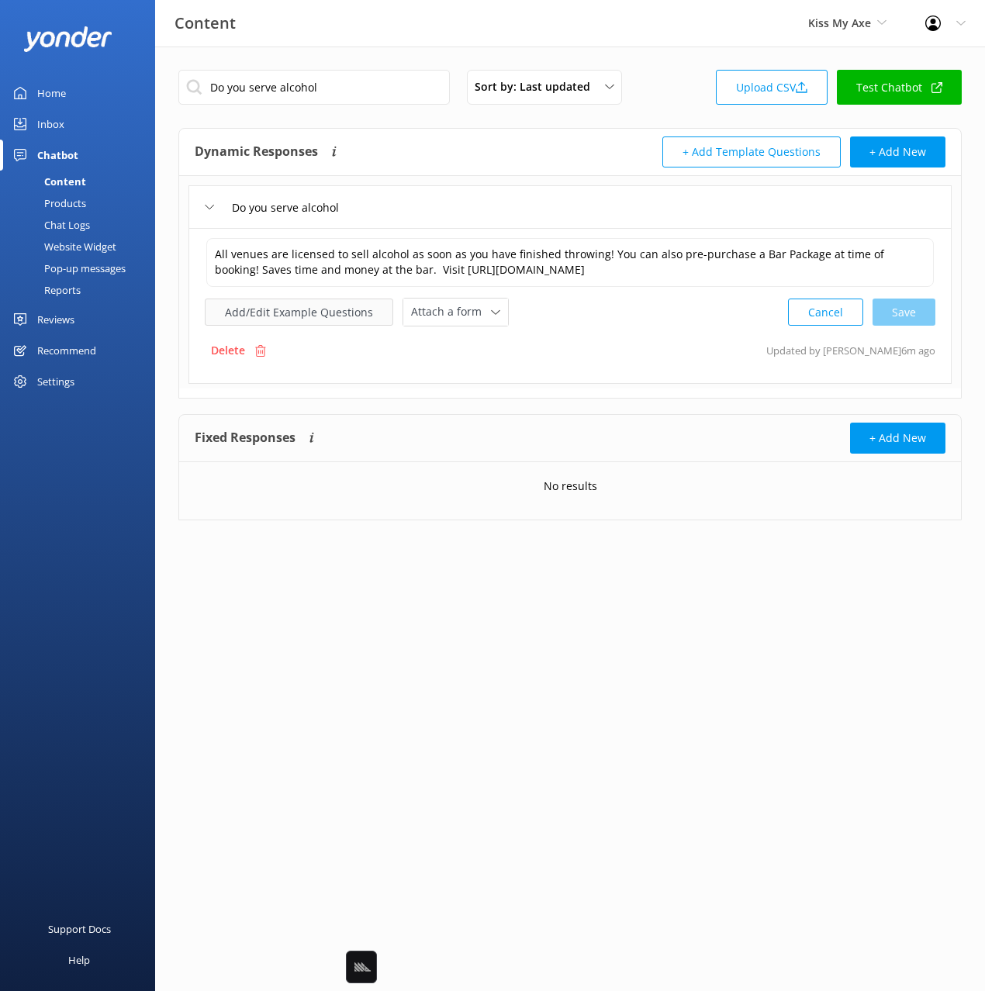
click at [275, 323] on button "Add/Edit Example Questions" at bounding box center [299, 312] width 188 height 27
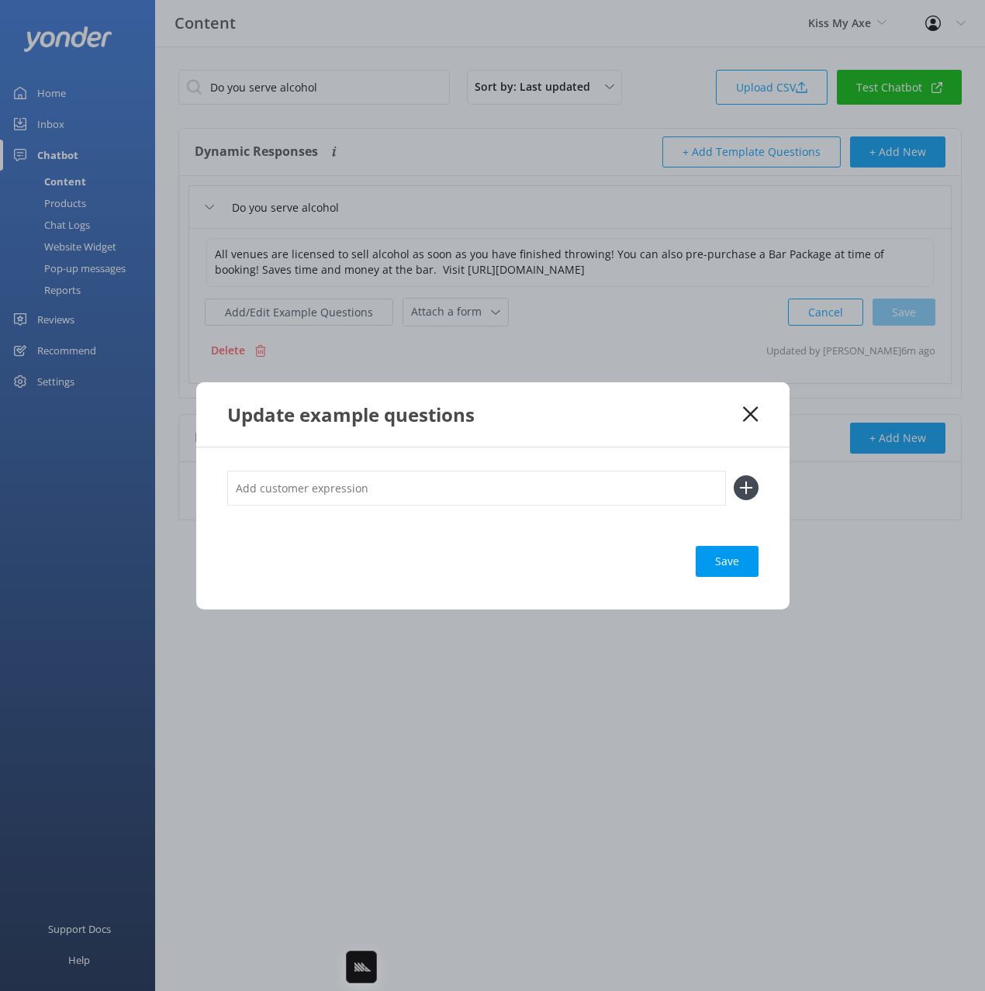
click at [683, 479] on input "text" at bounding box center [476, 488] width 499 height 35
paste input "Can we drink alcohol and throw axes"
type input "Can we drink alcohol and throw axes"
drag, startPoint x: 741, startPoint y: 485, endPoint x: 743, endPoint y: 496, distance: 11.1
click at [741, 485] on icon at bounding box center [746, 487] width 25 height 25
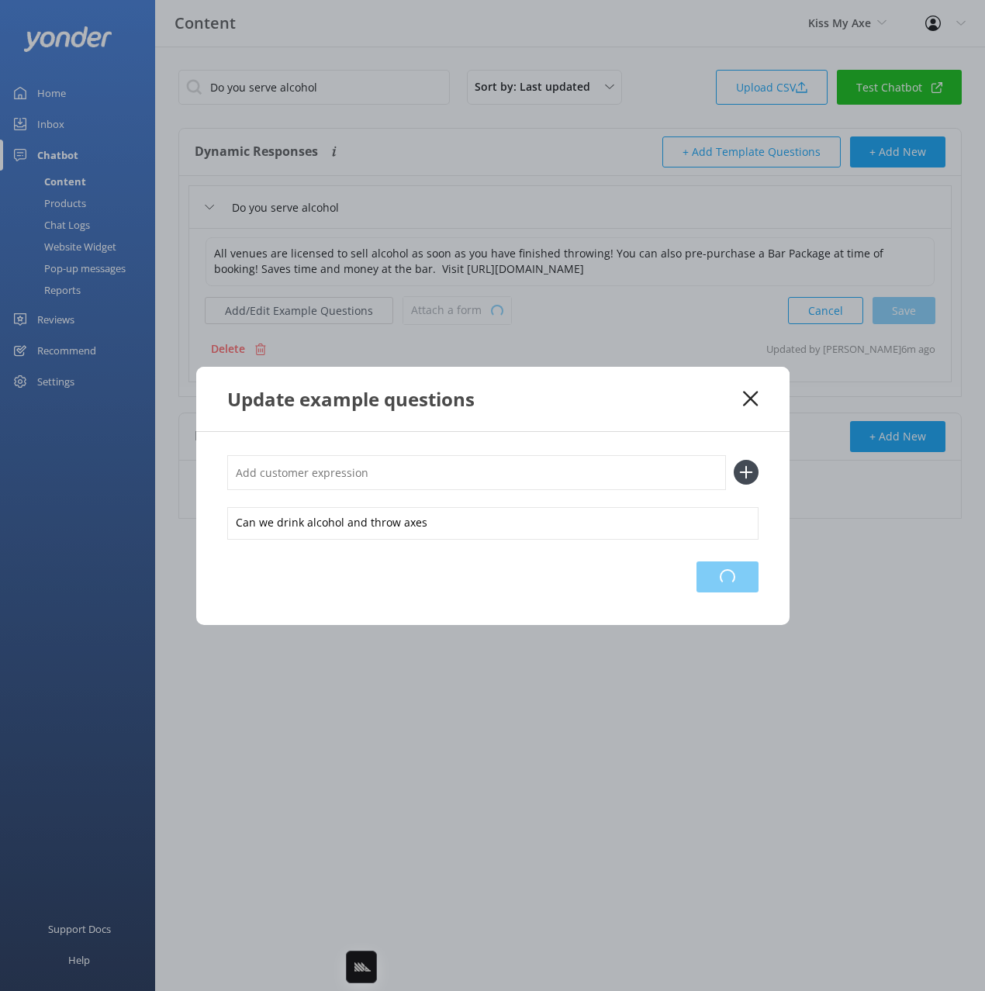
drag, startPoint x: 734, startPoint y: 575, endPoint x: 941, endPoint y: 546, distance: 209.0
click at [736, 574] on div "Loading.." at bounding box center [727, 576] width 62 height 31
drag, startPoint x: 744, startPoint y: 399, endPoint x: 756, endPoint y: 402, distance: 12.8
click at [744, 399] on icon at bounding box center [750, 399] width 15 height 16
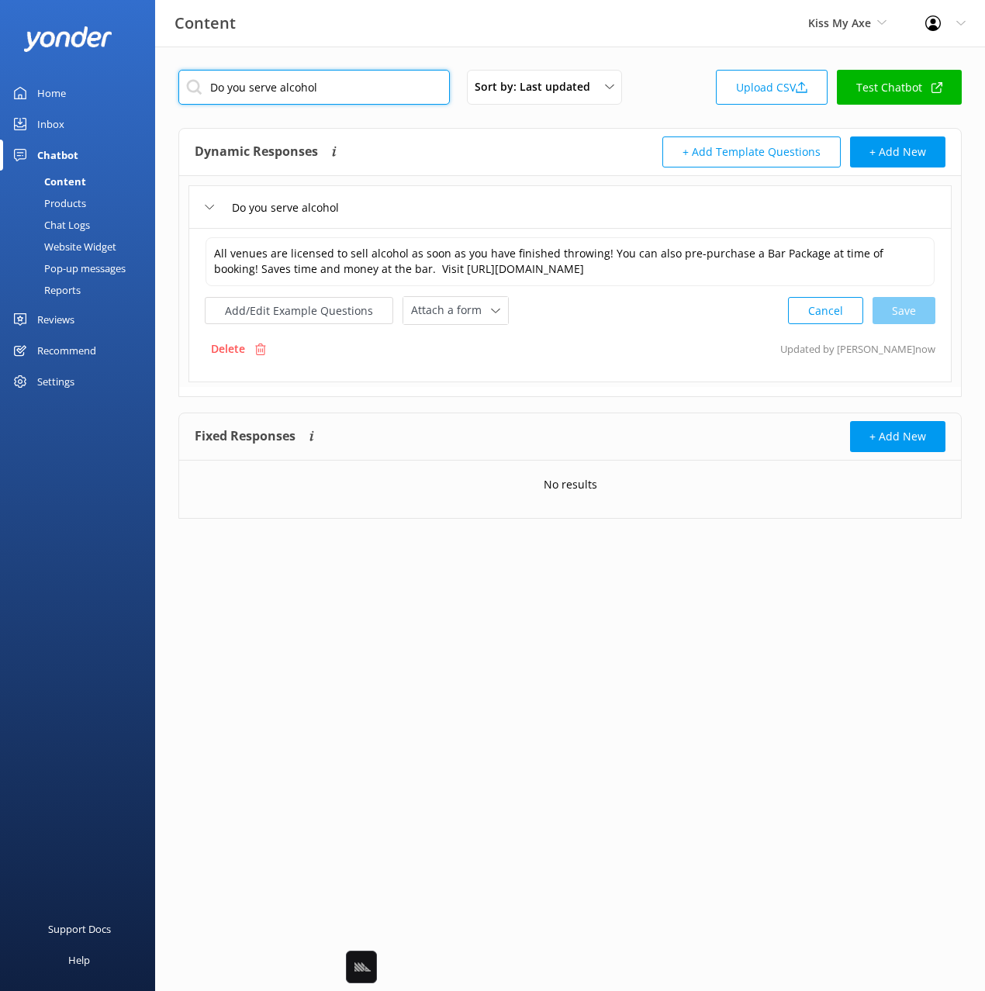
drag, startPoint x: 358, startPoint y: 93, endPoint x: 457, endPoint y: 146, distance: 111.7
click at [358, 91] on input "Do you serve alcohol" at bounding box center [313, 87] width 271 height 35
paste input "What are the food and drinks menu options"
type input "What are the food and drinks menu options"
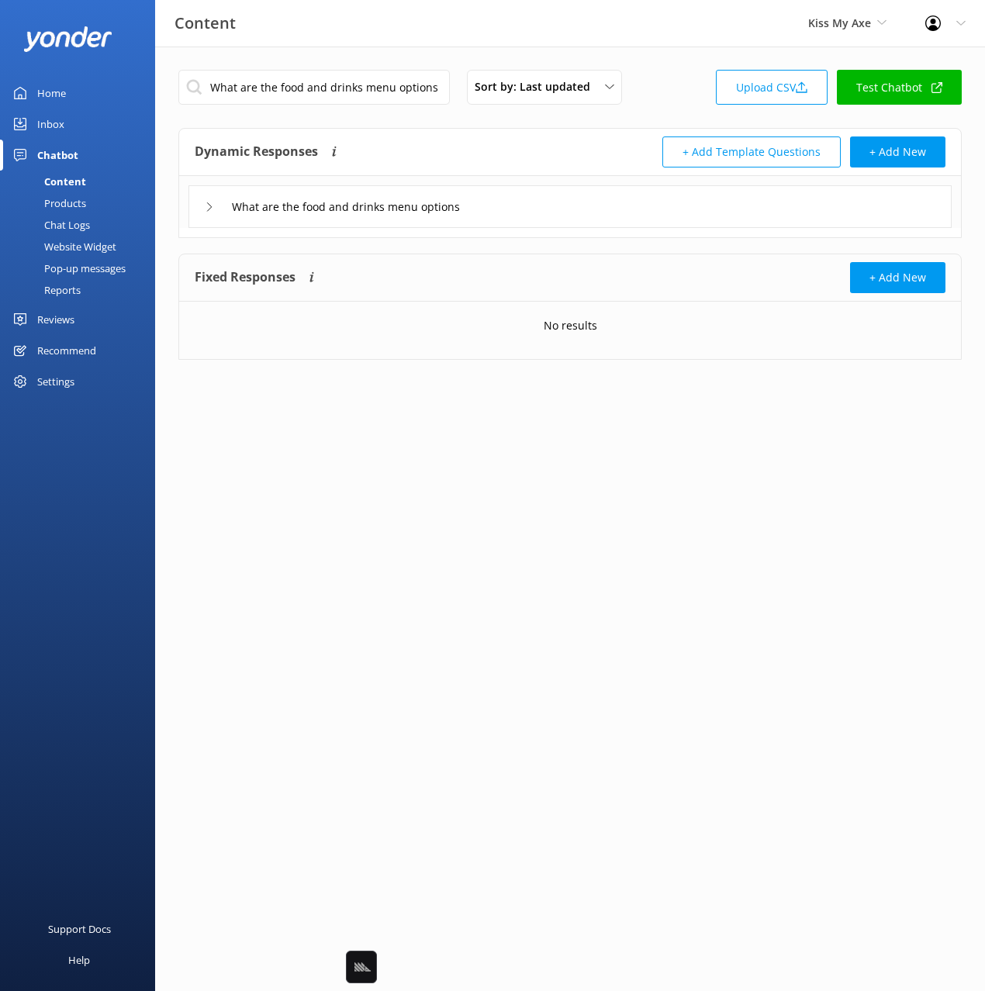
drag, startPoint x: 627, startPoint y: 216, endPoint x: 503, endPoint y: 221, distance: 124.2
click at [617, 215] on div "What are the food and drinks menu options" at bounding box center [569, 206] width 763 height 43
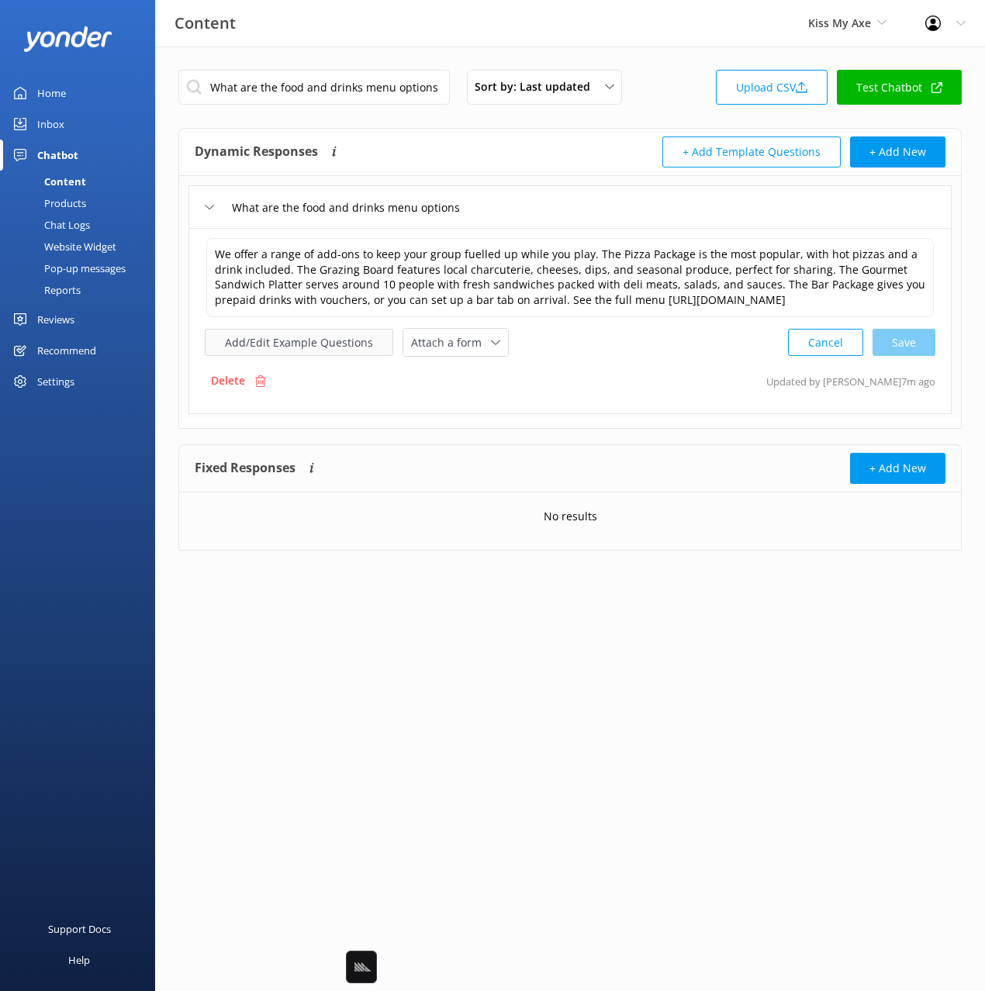
drag, startPoint x: 336, startPoint y: 361, endPoint x: 332, endPoint y: 333, distance: 28.2
click at [335, 359] on div "We offer a range of add-ons to keep your group fuelled up while you play. The P…" at bounding box center [569, 321] width 763 height 186
click at [336, 333] on button "Add/Edit Example Questions" at bounding box center [299, 342] width 188 height 27
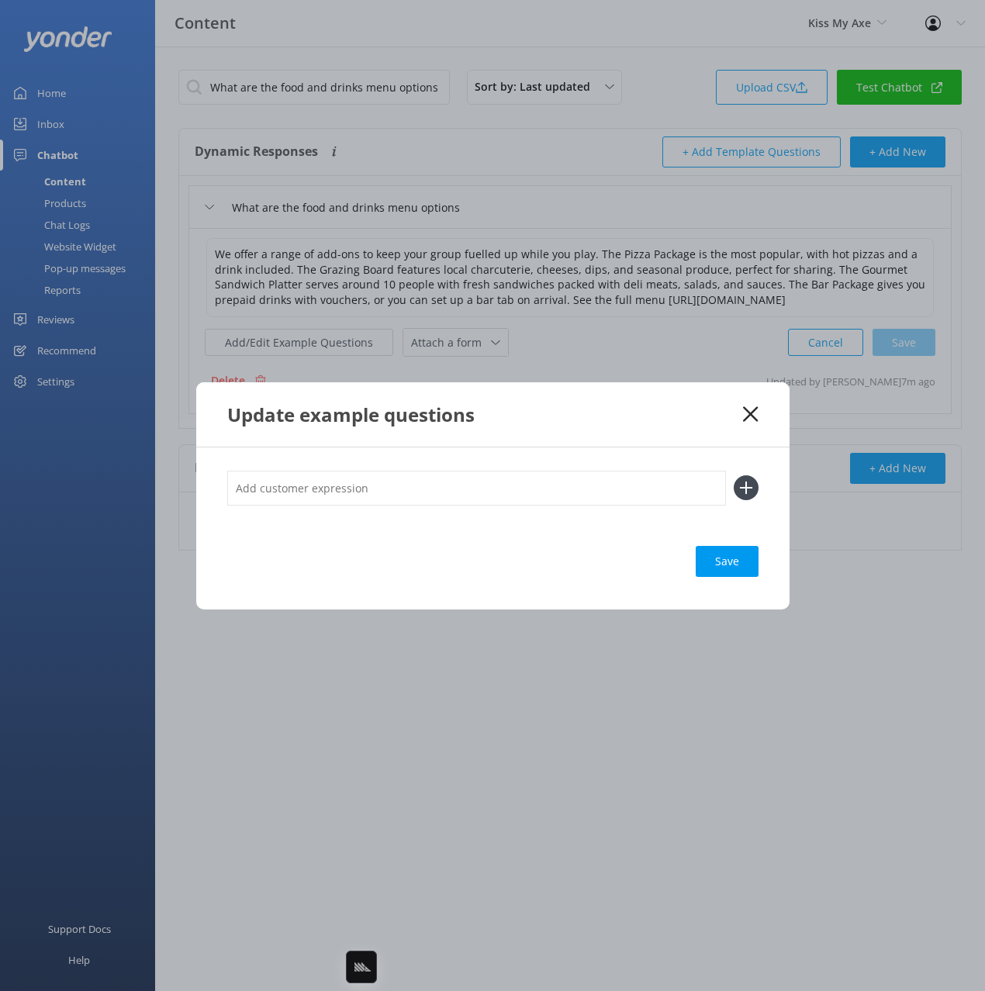
click at [661, 480] on input "text" at bounding box center [476, 488] width 499 height 35
paste input "Do you offer food catering"
type input "Do you offer food catering"
click at [734, 475] on button at bounding box center [746, 487] width 25 height 25
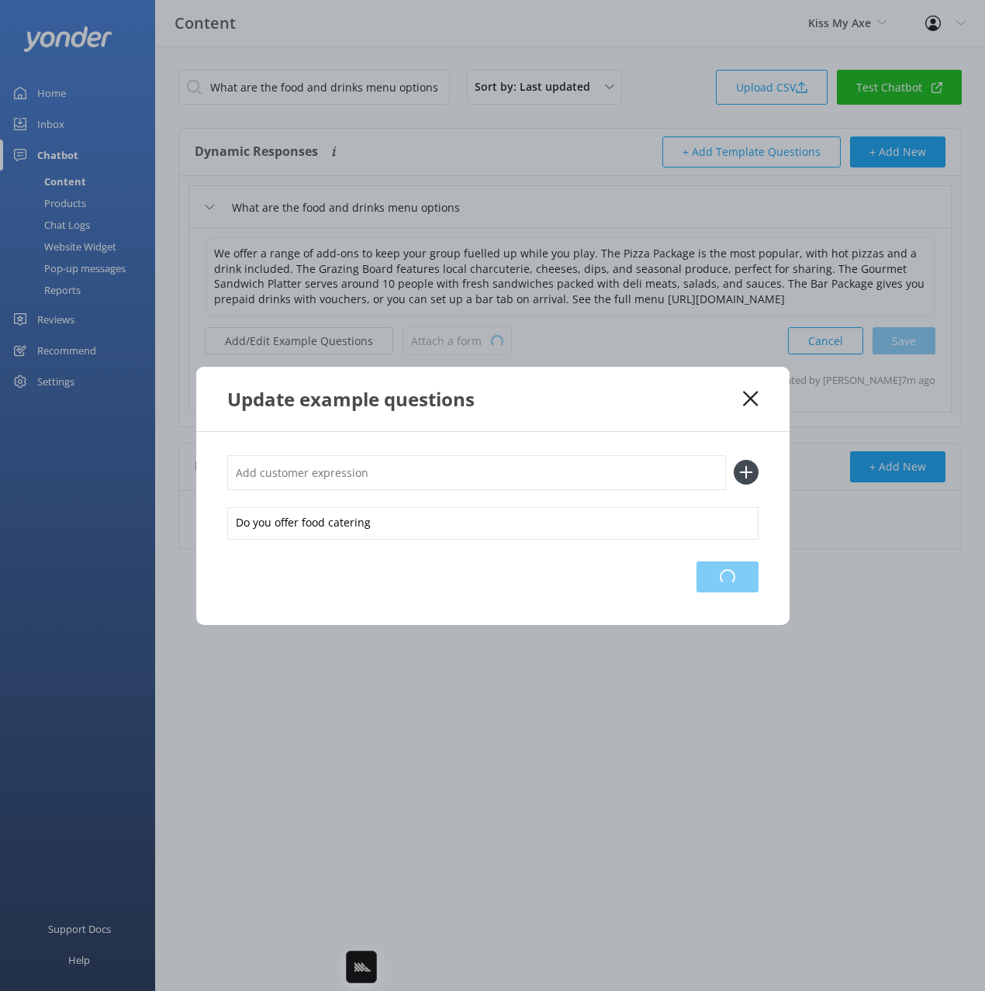
click at [735, 575] on div "Loading.." at bounding box center [727, 576] width 62 height 31
click at [733, 571] on div "Loading.." at bounding box center [727, 576] width 62 height 31
click at [746, 399] on icon at bounding box center [750, 399] width 15 height 16
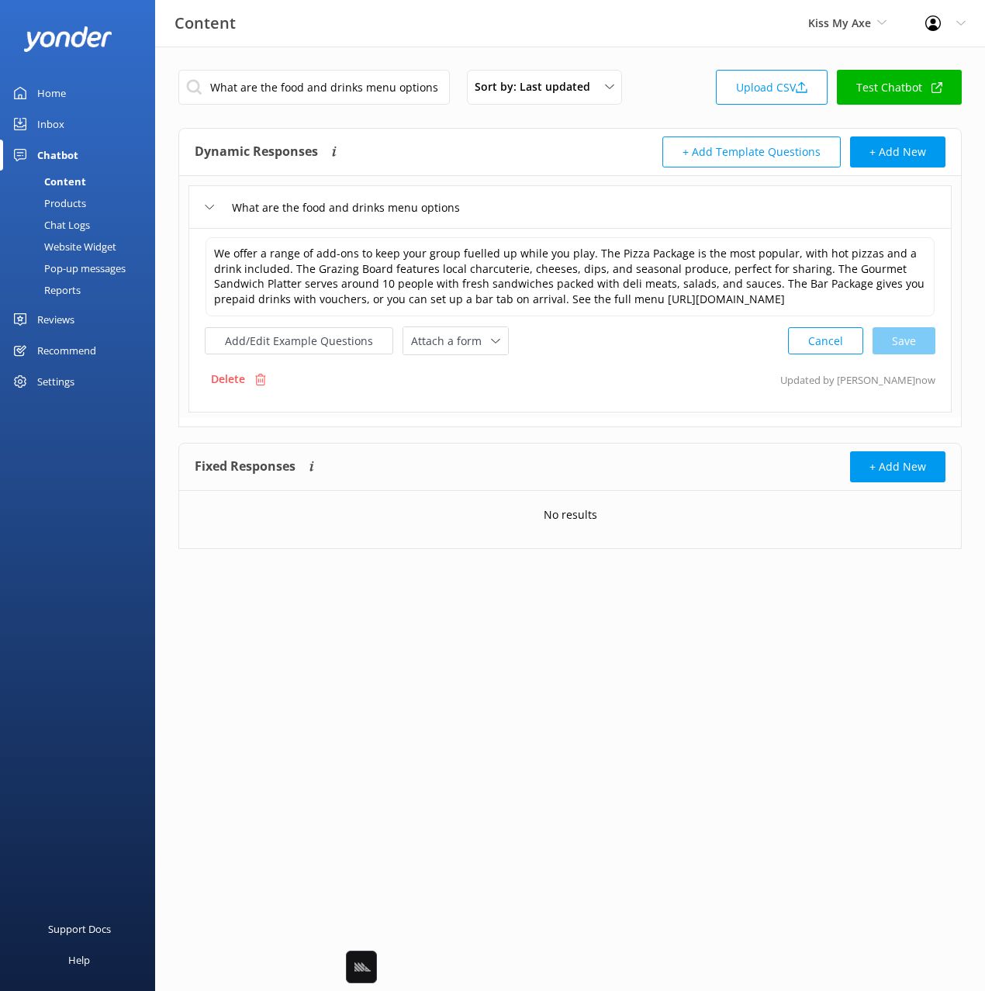
click at [102, 247] on div "Website Widget" at bounding box center [62, 247] width 107 height 22
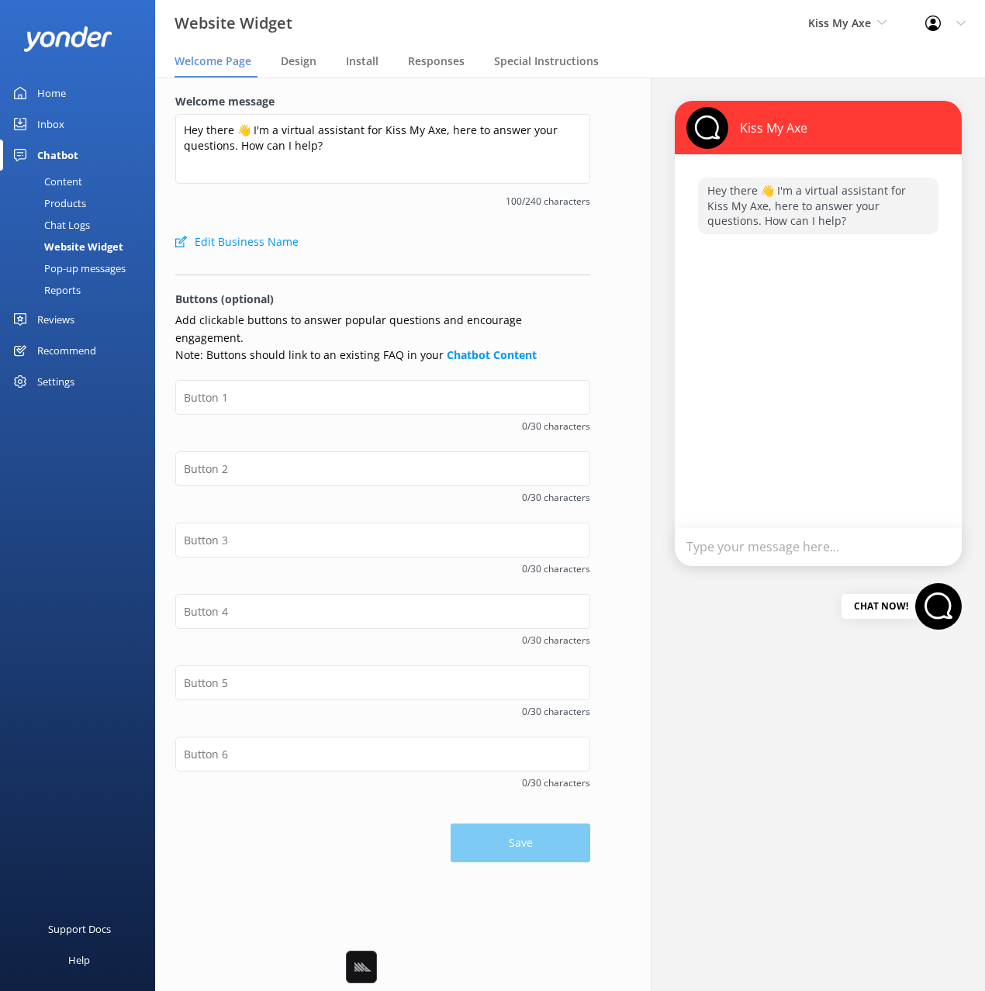
click at [445, 261] on form "Welcome message Hey there 👋 I'm a virtual assistant for Kiss My Axe, here to an…" at bounding box center [382, 477] width 415 height 769
click at [278, 458] on input "text" at bounding box center [382, 468] width 415 height 35
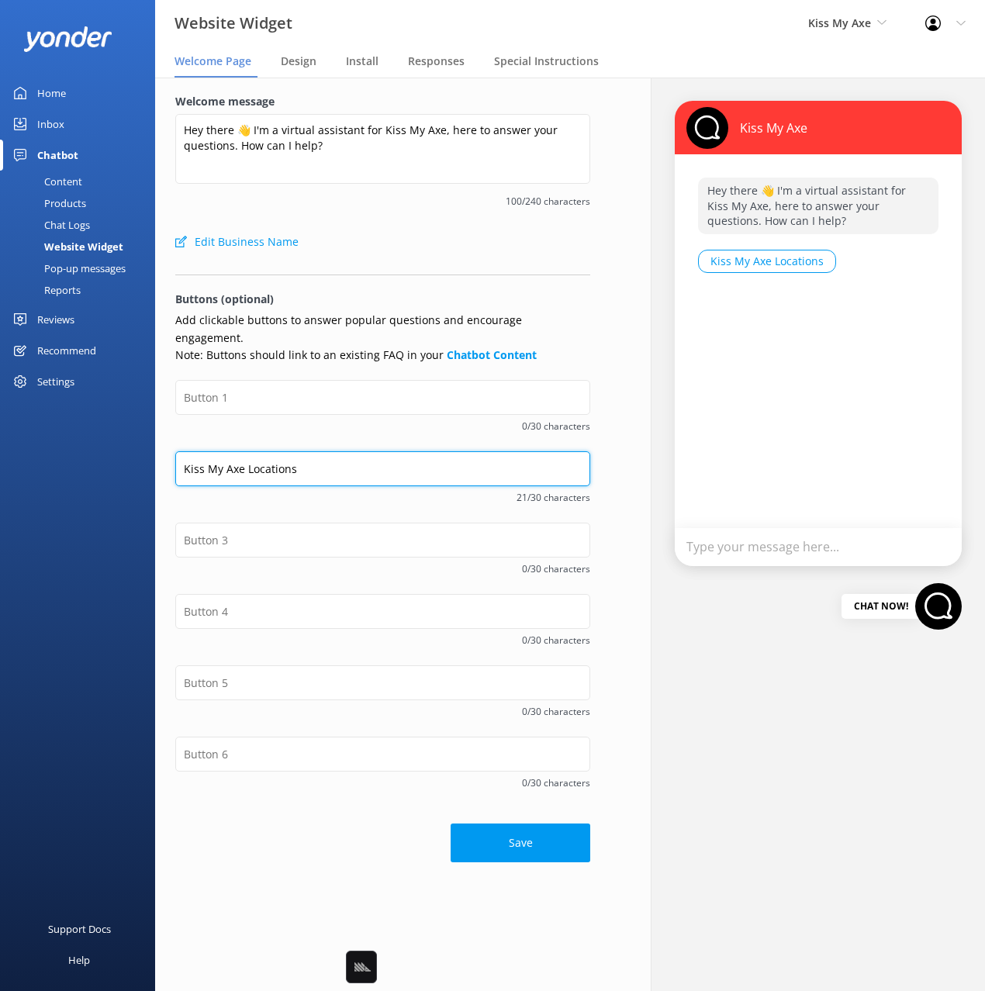
click at [273, 453] on input "Kiss My Axe Locations" at bounding box center [382, 468] width 415 height 35
type input "Locations"
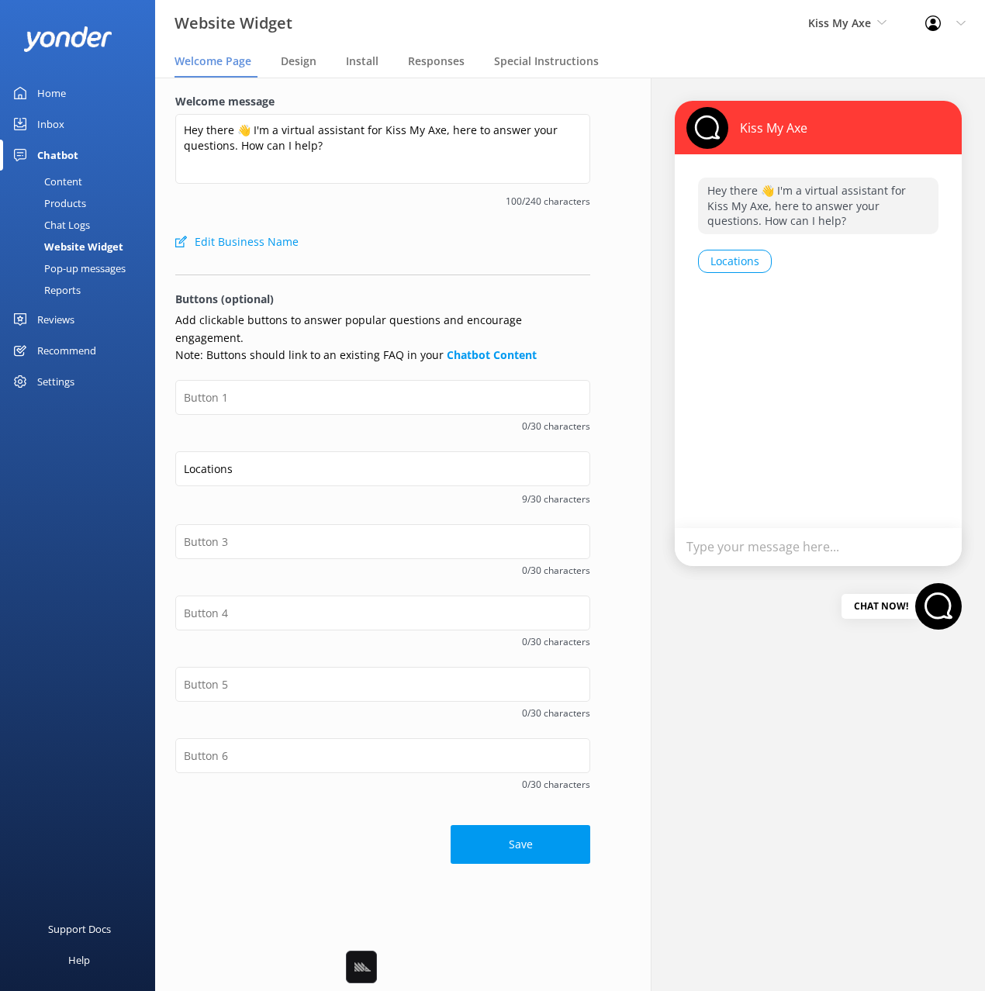
drag, startPoint x: 294, startPoint y: 496, endPoint x: 486, endPoint y: 502, distance: 192.4
click at [295, 495] on div "Locations 9/30 characters" at bounding box center [382, 487] width 415 height 73
click at [220, 382] on input "text" at bounding box center [382, 397] width 415 height 35
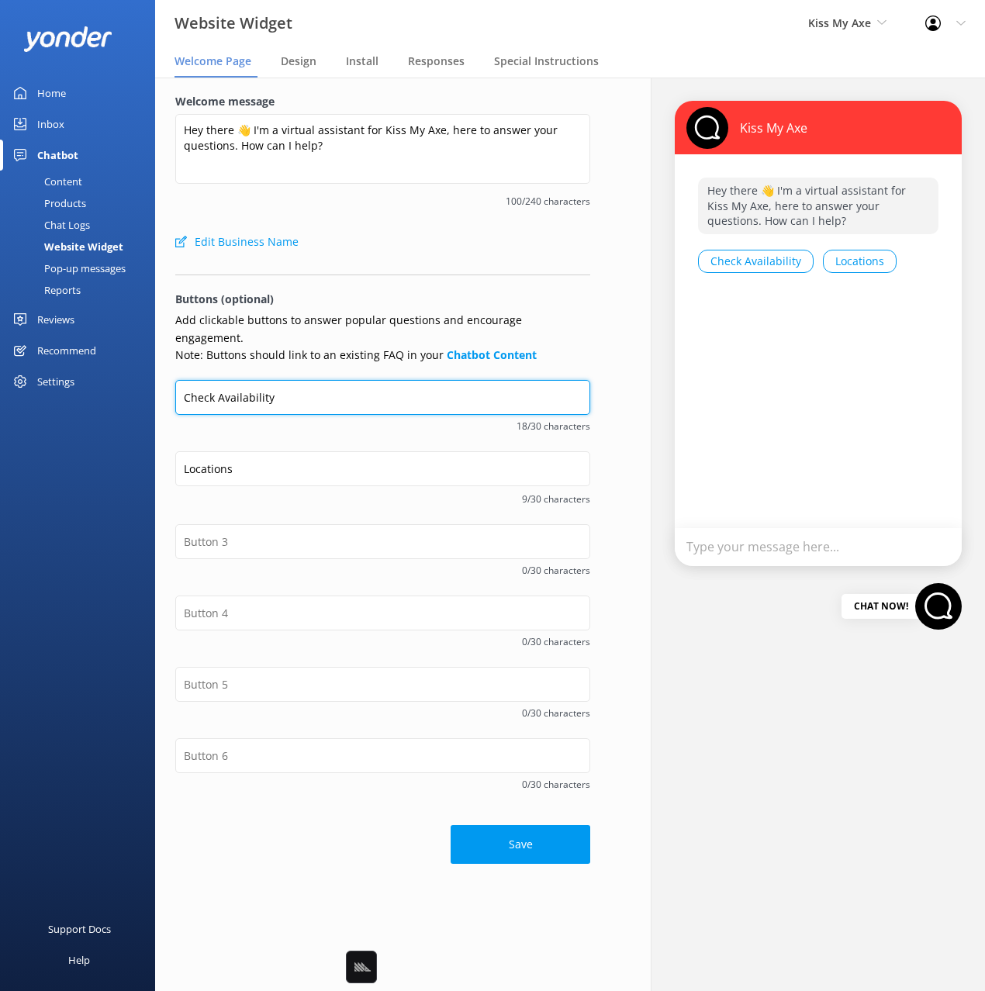
type input "Check Availability"
click at [216, 492] on span "9/30 characters" at bounding box center [382, 499] width 415 height 15
click at [206, 429] on div "Check Availability 18/30 characters" at bounding box center [382, 416] width 415 height 73
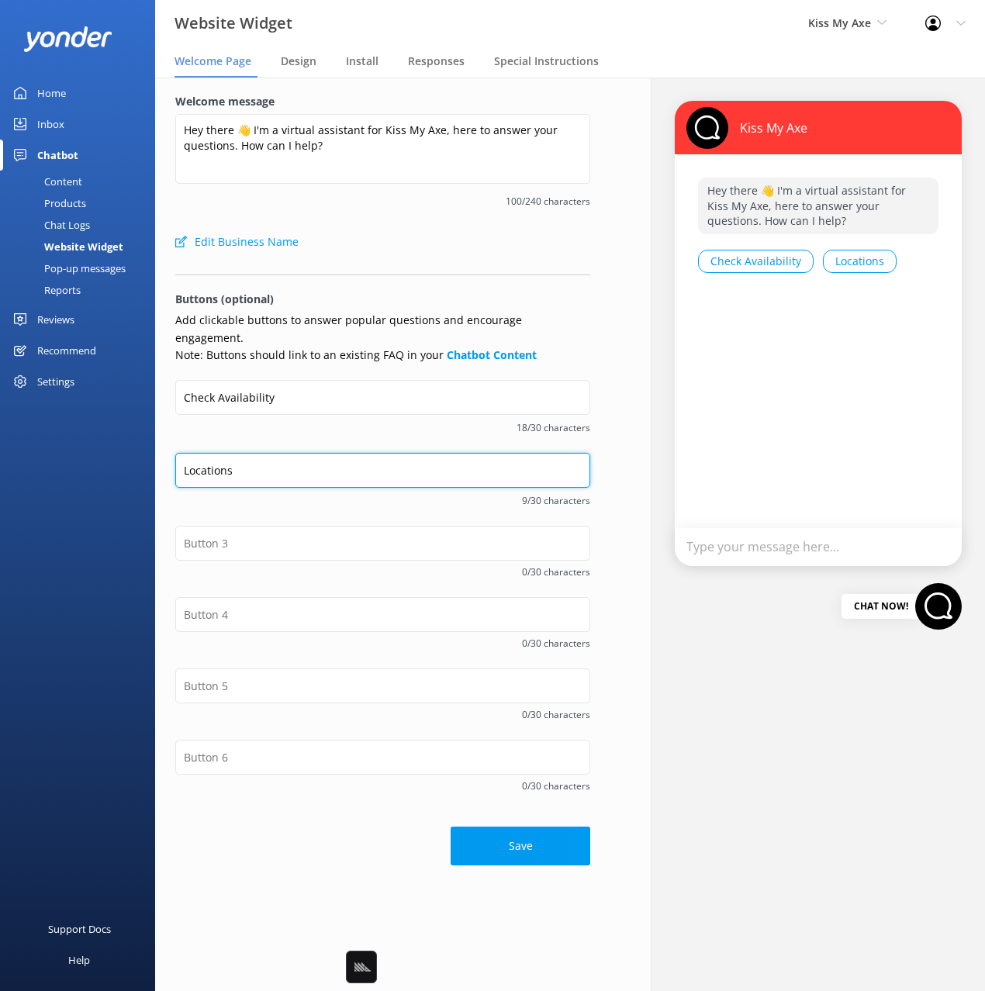
click at [179, 453] on input "Locations" at bounding box center [382, 470] width 415 height 35
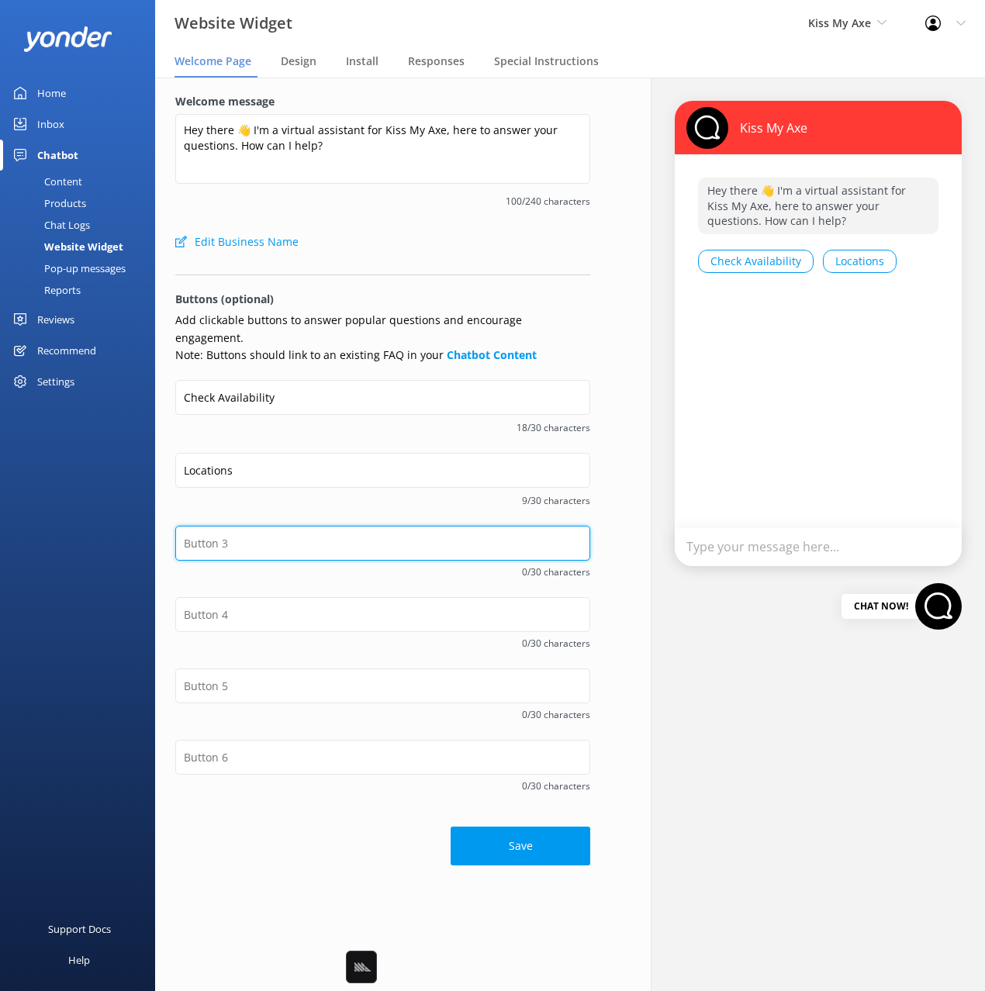
drag, startPoint x: 276, startPoint y: 523, endPoint x: 296, endPoint y: 527, distance: 20.4
click at [277, 526] on input "text" at bounding box center [382, 543] width 415 height 35
type input "Food & Bar Menu"
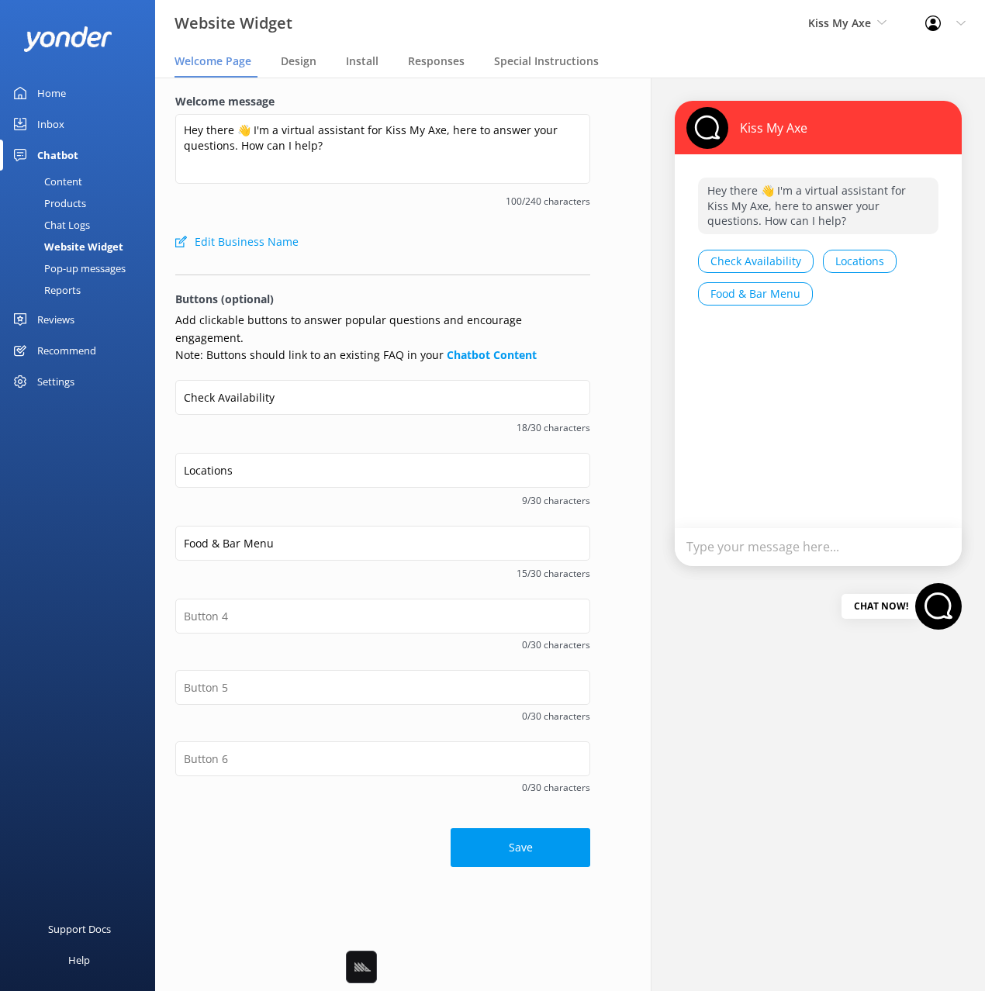
drag, startPoint x: 270, startPoint y: 413, endPoint x: 817, endPoint y: 540, distance: 561.3
click at [270, 420] on span "18/30 characters" at bounding box center [382, 427] width 415 height 15
click at [202, 579] on div "Food & Bar Menu 15/30 characters" at bounding box center [382, 562] width 415 height 73
click at [217, 599] on input "text" at bounding box center [382, 616] width 415 height 35
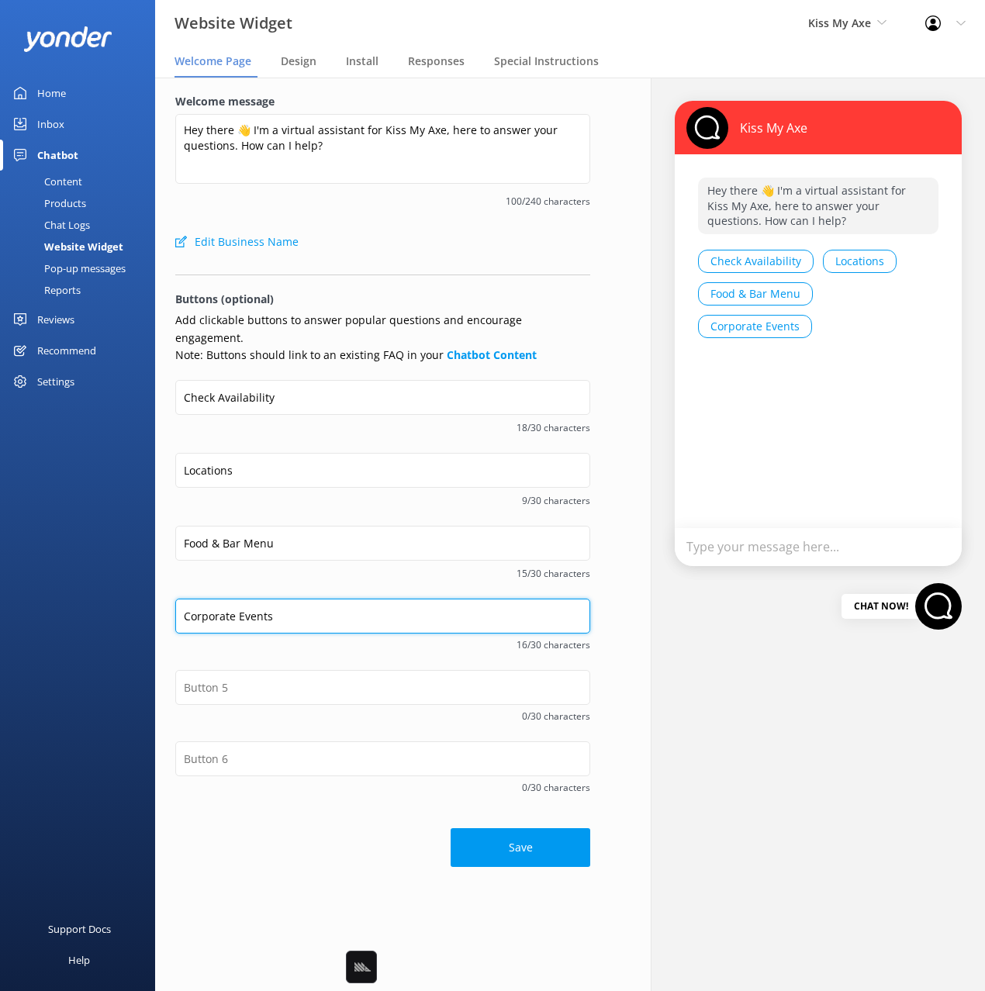
type input "Corporate Events"
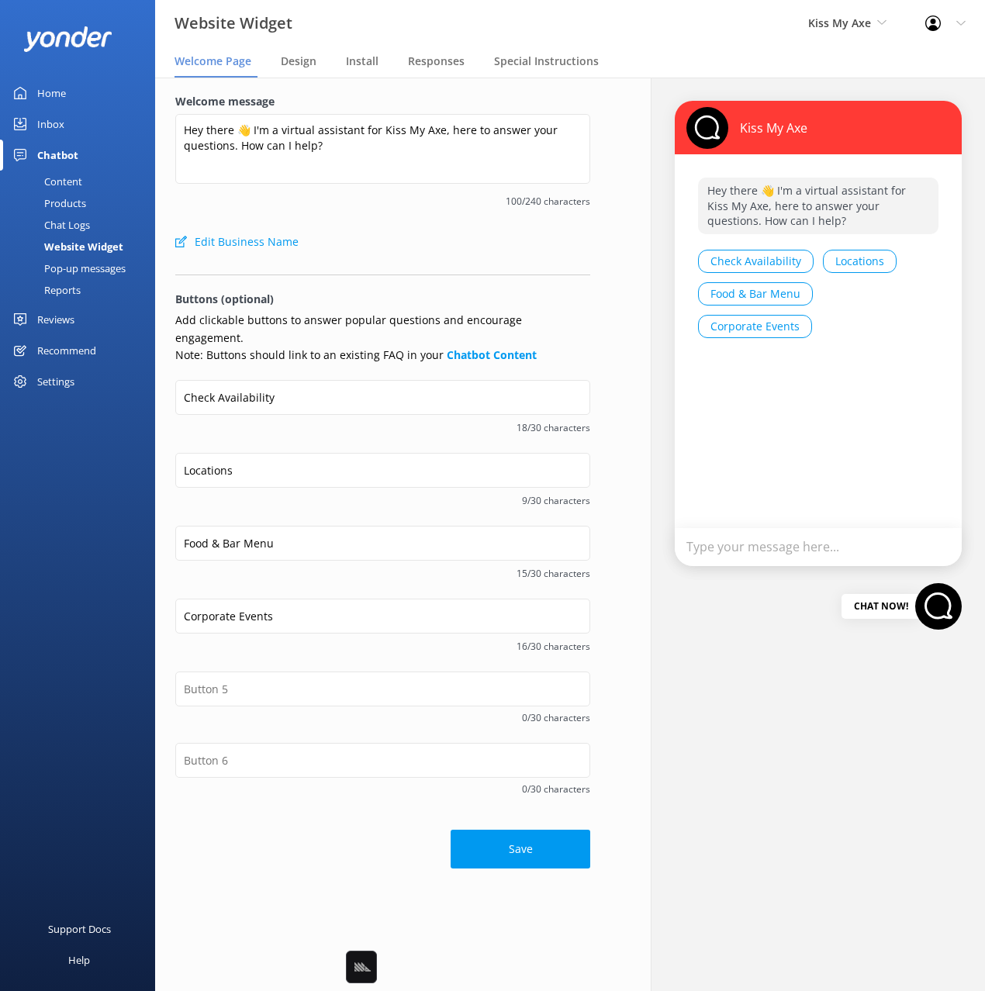
drag, startPoint x: 326, startPoint y: 492, endPoint x: 358, endPoint y: 540, distance: 58.1
click at [326, 492] on div "Locations 9/30 characters" at bounding box center [382, 489] width 415 height 73
click at [284, 457] on input "Locations" at bounding box center [382, 470] width 415 height 35
click at [195, 453] on input "Locations" at bounding box center [382, 470] width 415 height 35
drag, startPoint x: 195, startPoint y: 451, endPoint x: 254, endPoint y: 451, distance: 59.7
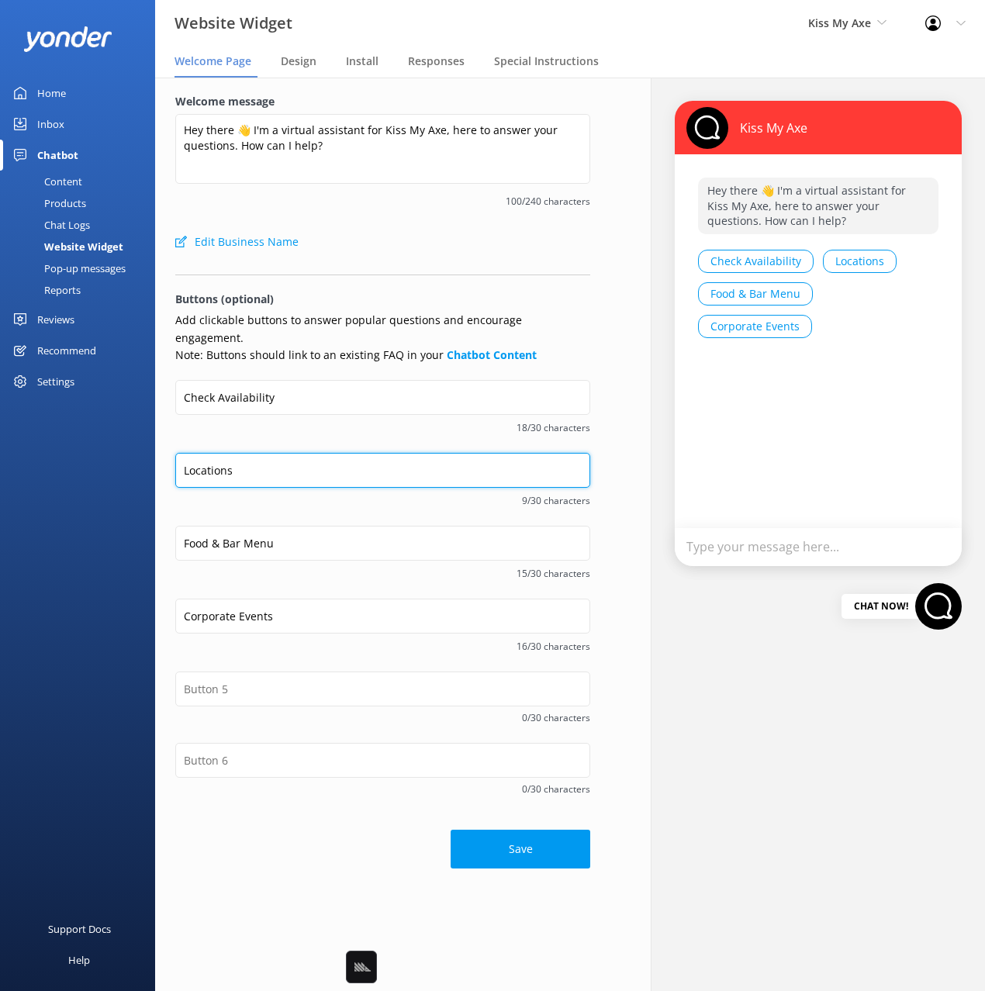
click at [195, 453] on input "Locations" at bounding box center [382, 470] width 415 height 35
click at [270, 453] on input "Locations" at bounding box center [382, 470] width 415 height 35
type input "Location Addresses"
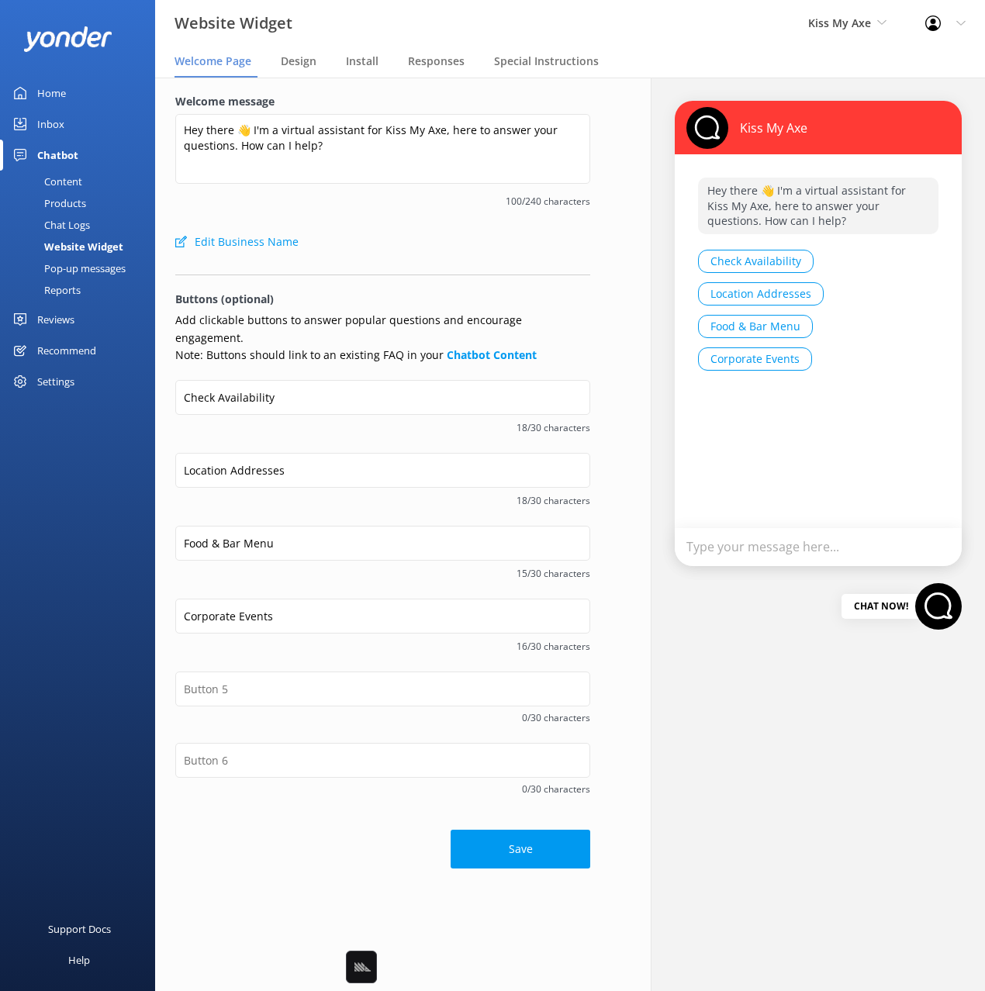
drag, startPoint x: 323, startPoint y: 490, endPoint x: 541, endPoint y: 537, distance: 222.8
click at [323, 490] on div "18/30 characters" at bounding box center [382, 498] width 415 height 19
click at [257, 672] on input "text" at bounding box center [382, 689] width 415 height 35
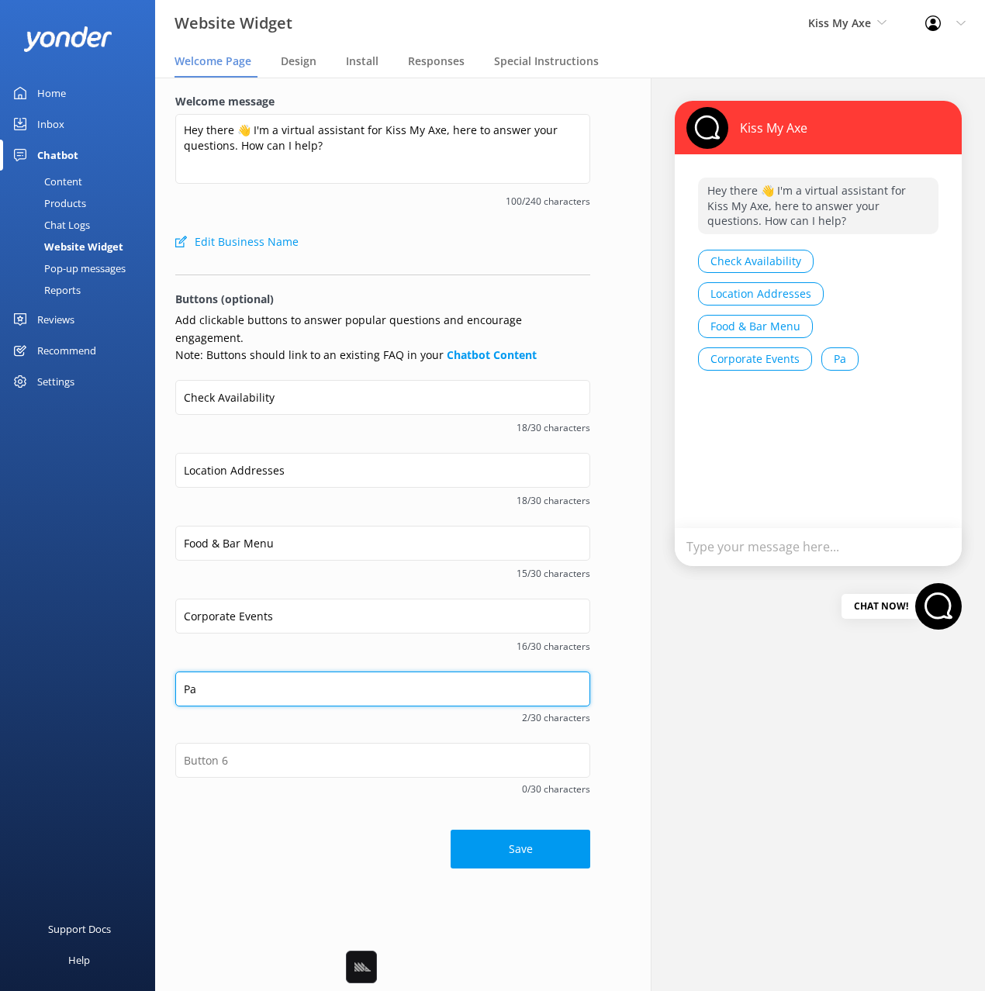
type input "P"
type input "Package Specials"
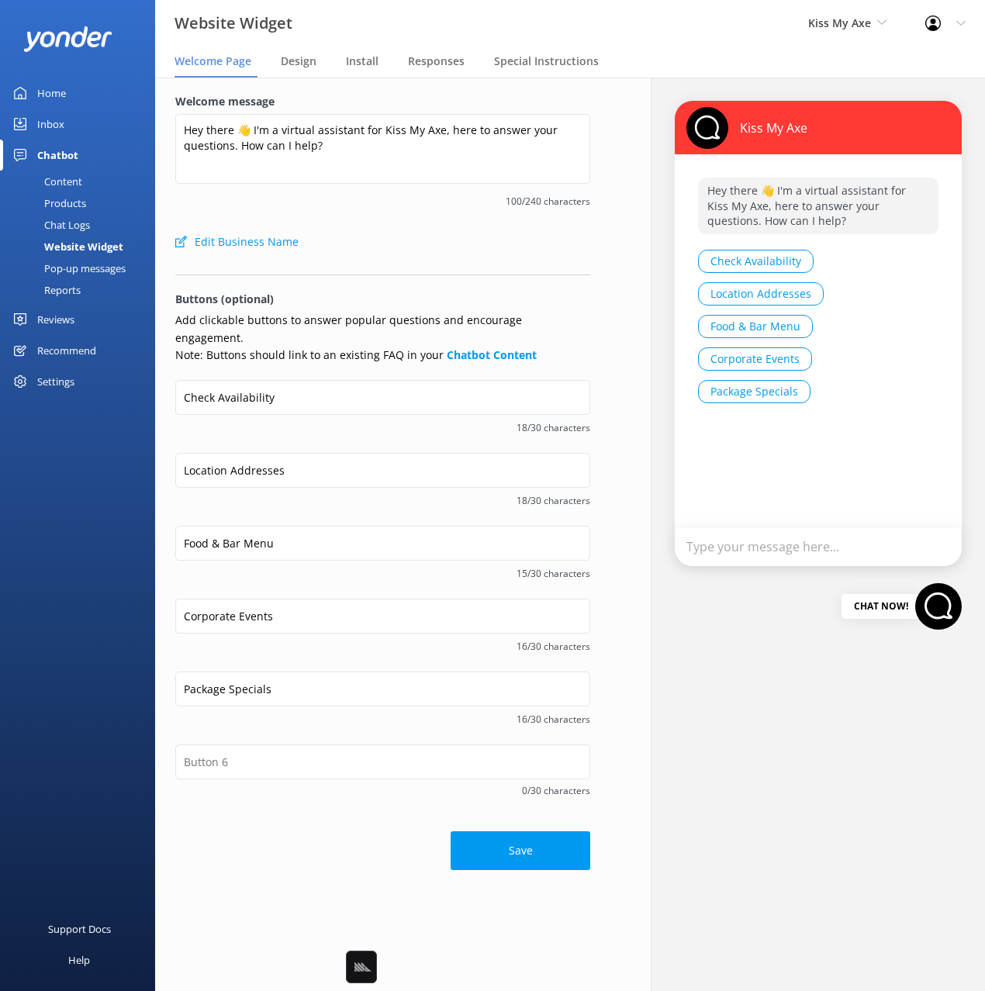
drag, startPoint x: 292, startPoint y: 645, endPoint x: 305, endPoint y: 643, distance: 13.4
click at [292, 645] on div "Corporate Events 16/30 characters" at bounding box center [382, 635] width 415 height 73
drag, startPoint x: 293, startPoint y: 455, endPoint x: 163, endPoint y: 449, distance: 130.4
click at [163, 449] on div "Welcome message Hey there 👋 I'm a virtual assistant for Kiss My Axe, here to an…" at bounding box center [382, 482] width 455 height 808
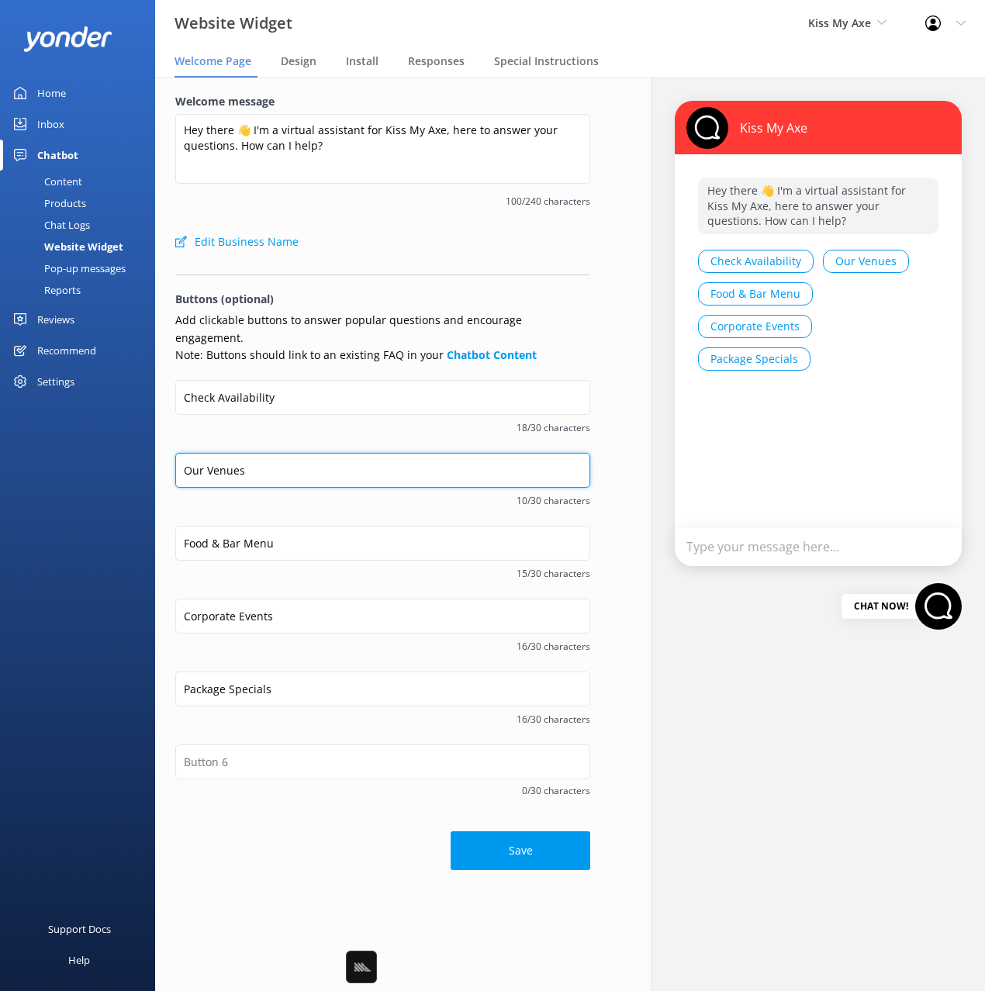
type input "Our Venues"
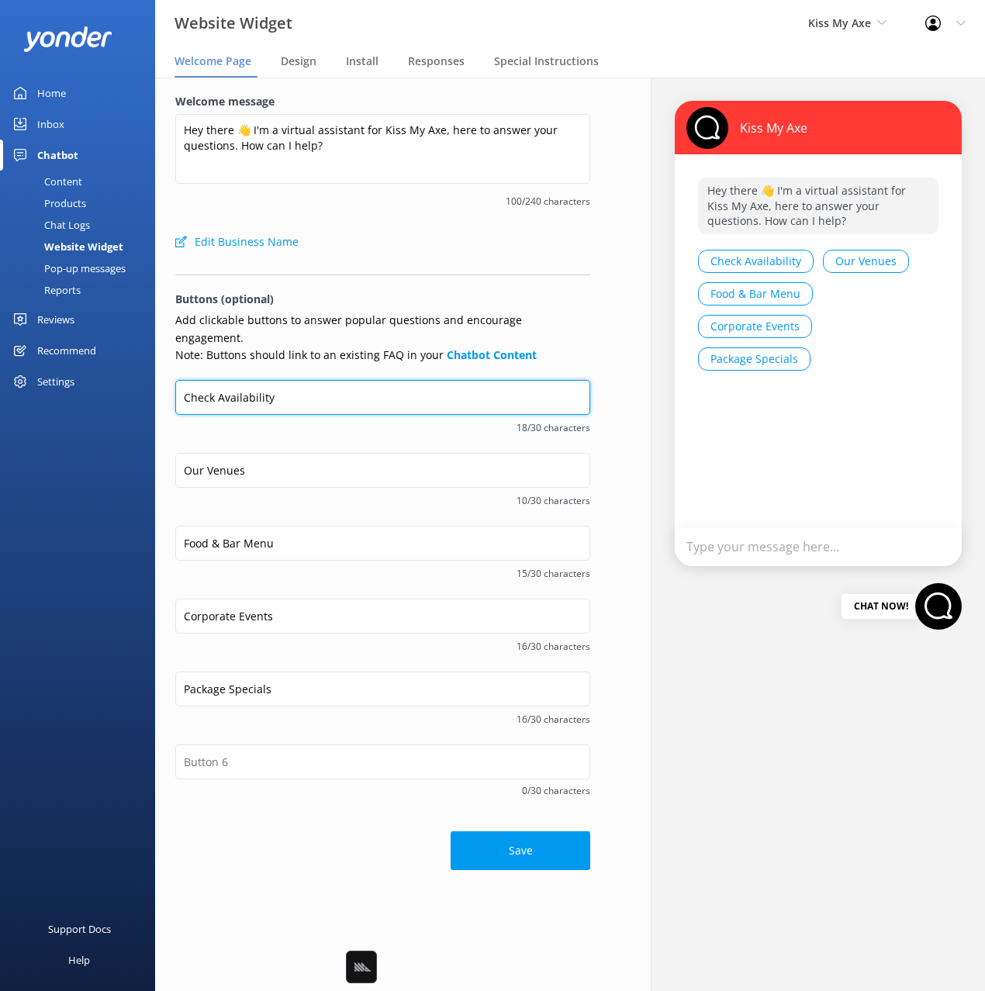
drag, startPoint x: 306, startPoint y: 368, endPoint x: 306, endPoint y: 377, distance: 8.5
click at [306, 380] on input "Check Availability" at bounding box center [382, 397] width 415 height 35
drag, startPoint x: 233, startPoint y: 374, endPoint x: 173, endPoint y: 371, distance: 59.8
click at [174, 371] on div "Welcome message Hey there 👋 I'm a virtual assistant for Kiss My Axe, here to an…" at bounding box center [382, 482] width 455 height 808
type input "Book Now"
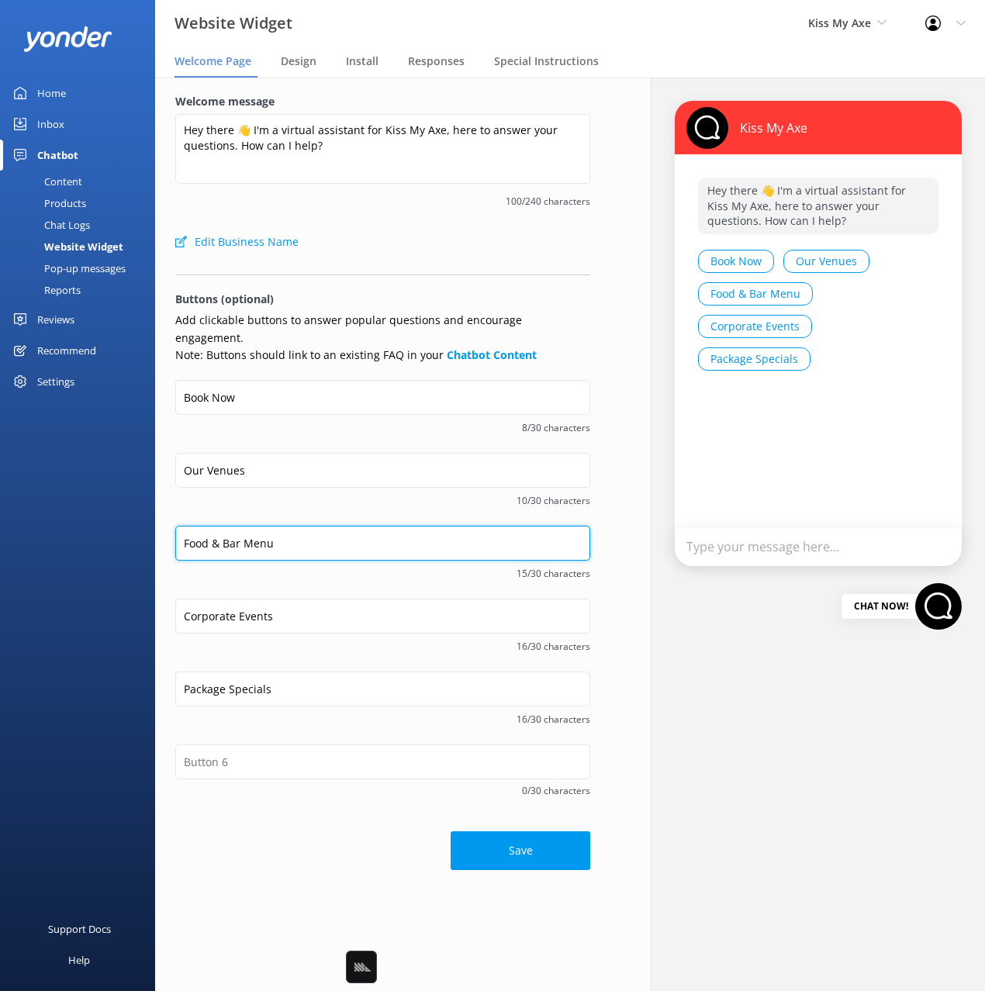
click at [346, 535] on input "Food & Bar Menu" at bounding box center [382, 543] width 415 height 35
type input "Food & Drinks"
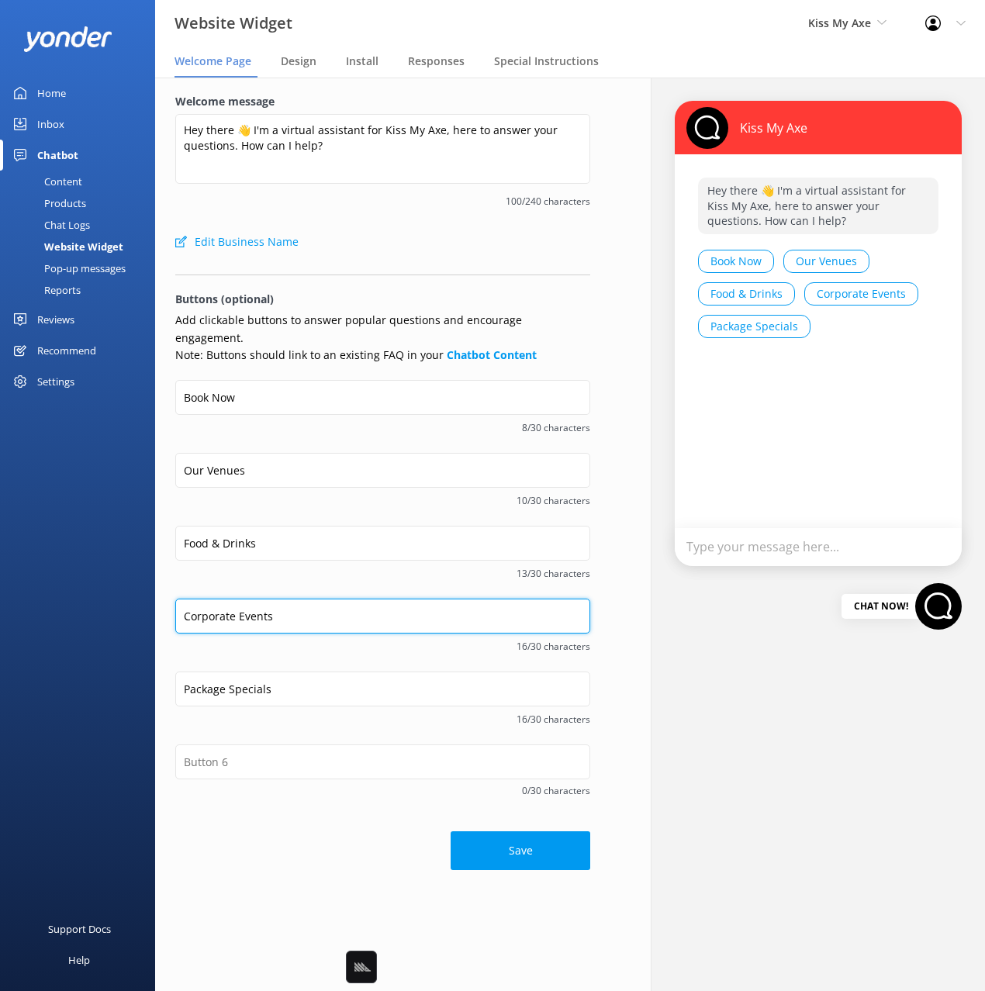
click at [326, 599] on input "Corporate Events" at bounding box center [382, 616] width 415 height 35
drag, startPoint x: 403, startPoint y: 590, endPoint x: 320, endPoint y: 627, distance: 90.9
click at [400, 599] on input "Corporate Events" at bounding box center [382, 616] width 415 height 35
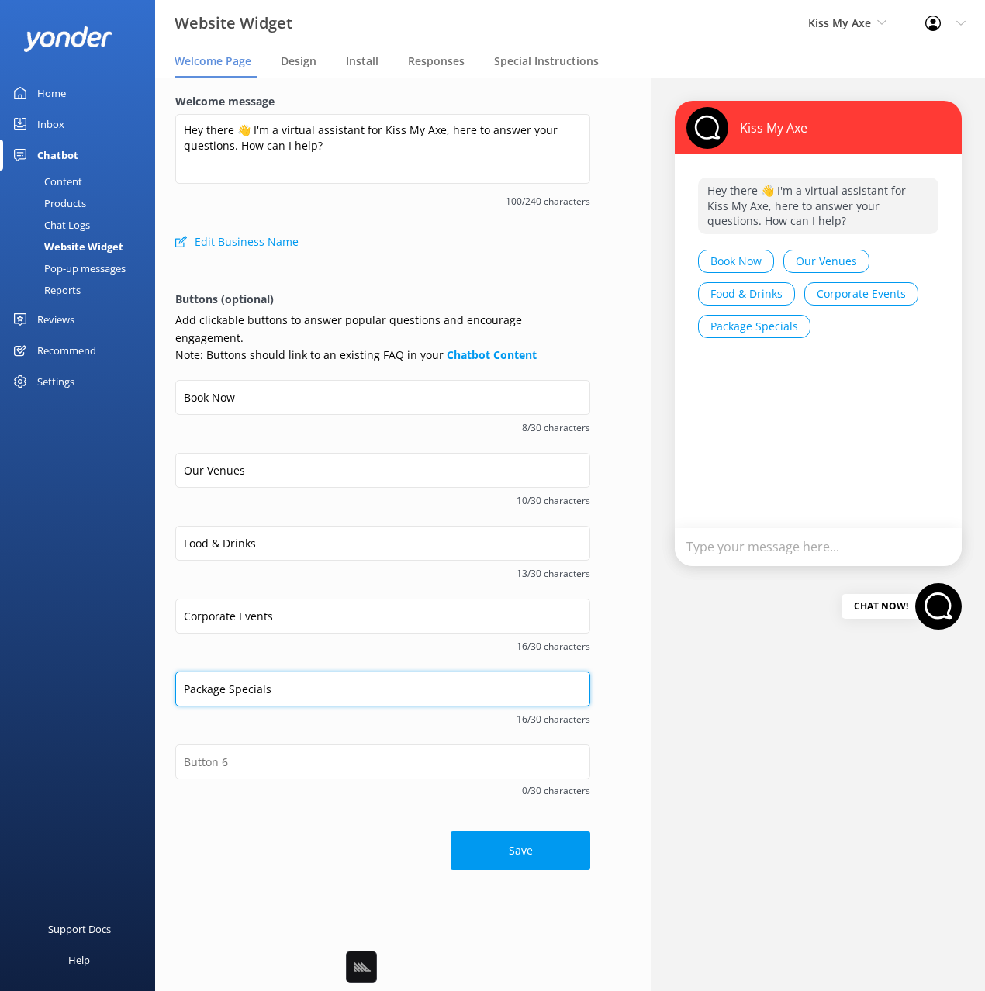
click at [311, 673] on input "Package Specials" at bounding box center [382, 689] width 415 height 35
drag, startPoint x: 374, startPoint y: 676, endPoint x: 359, endPoint y: 677, distance: 14.8
click at [368, 677] on input "Package Specials" at bounding box center [382, 689] width 415 height 35
click at [307, 672] on input "Package Specials" at bounding box center [382, 689] width 415 height 35
drag, startPoint x: 255, startPoint y: 675, endPoint x: 229, endPoint y: 671, distance: 26.6
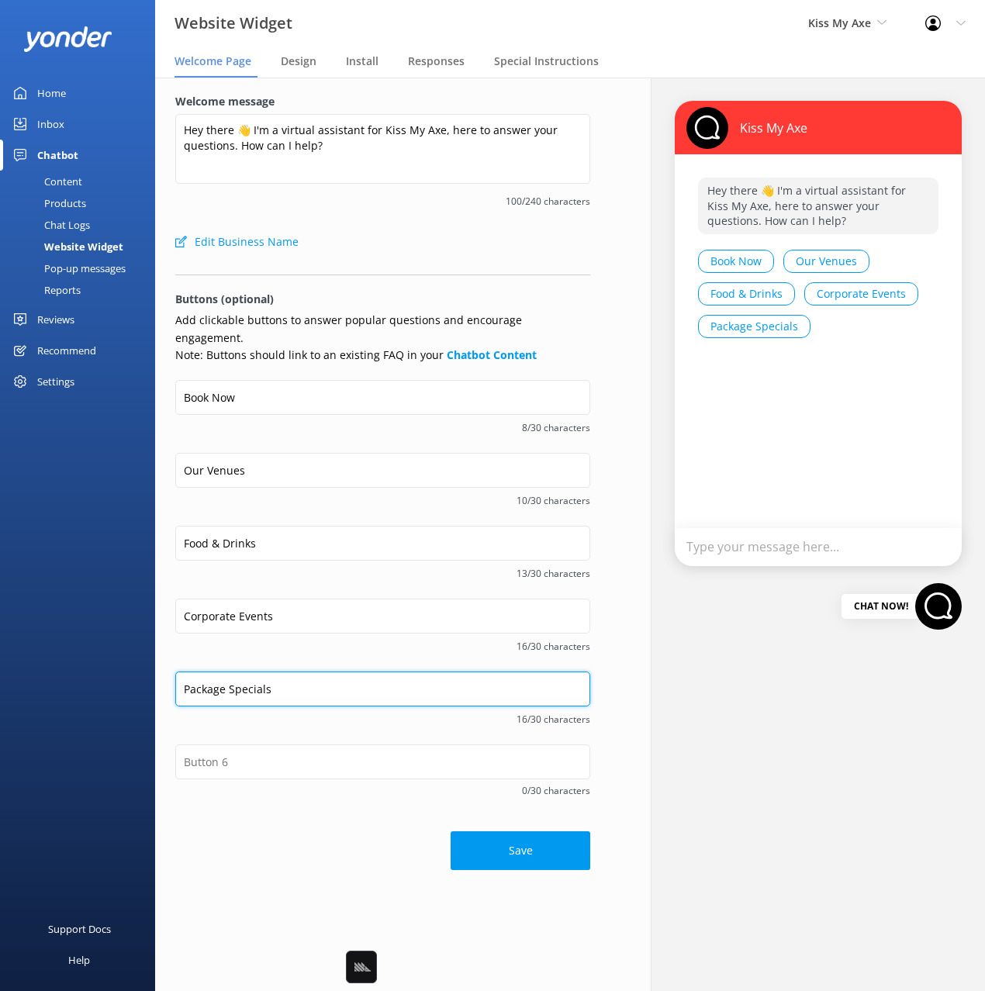
click at [249, 673] on input "Package Specials" at bounding box center [382, 689] width 415 height 35
drag, startPoint x: 221, startPoint y: 669, endPoint x: 153, endPoint y: 668, distance: 68.3
click at [153, 668] on div "Website Widget Kiss My Axe Black Cat Cruises [GEOGRAPHIC_DATA] [GEOGRAPHIC_DATA…" at bounding box center [492, 534] width 985 height 913
type input "Specials"
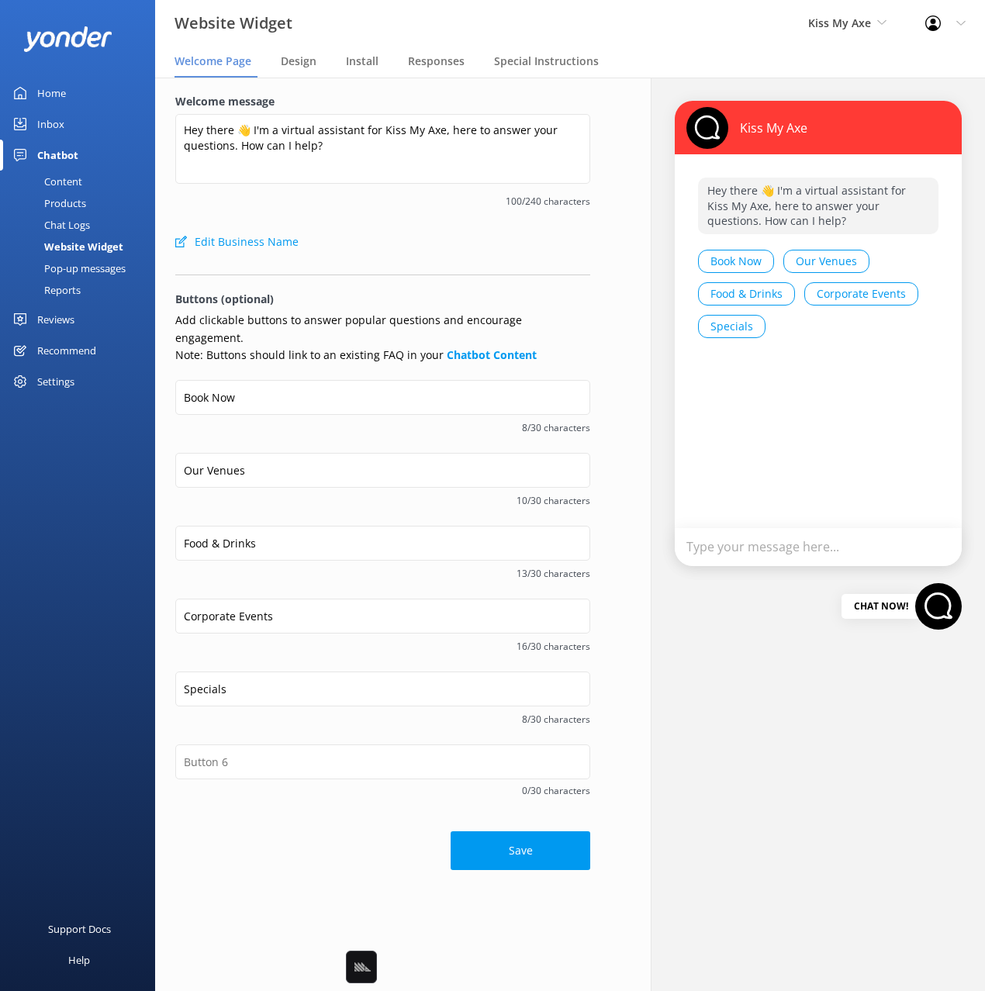
drag, startPoint x: 337, startPoint y: 634, endPoint x: 357, endPoint y: 640, distance: 21.8
click at [337, 639] on span "16/30 characters" at bounding box center [382, 646] width 415 height 15
click at [364, 637] on div "Corporate Events 16/30 characters" at bounding box center [382, 635] width 415 height 73
click at [268, 672] on input "Specials" at bounding box center [382, 689] width 415 height 35
click at [248, 531] on input "Food & Drinks" at bounding box center [382, 543] width 415 height 35
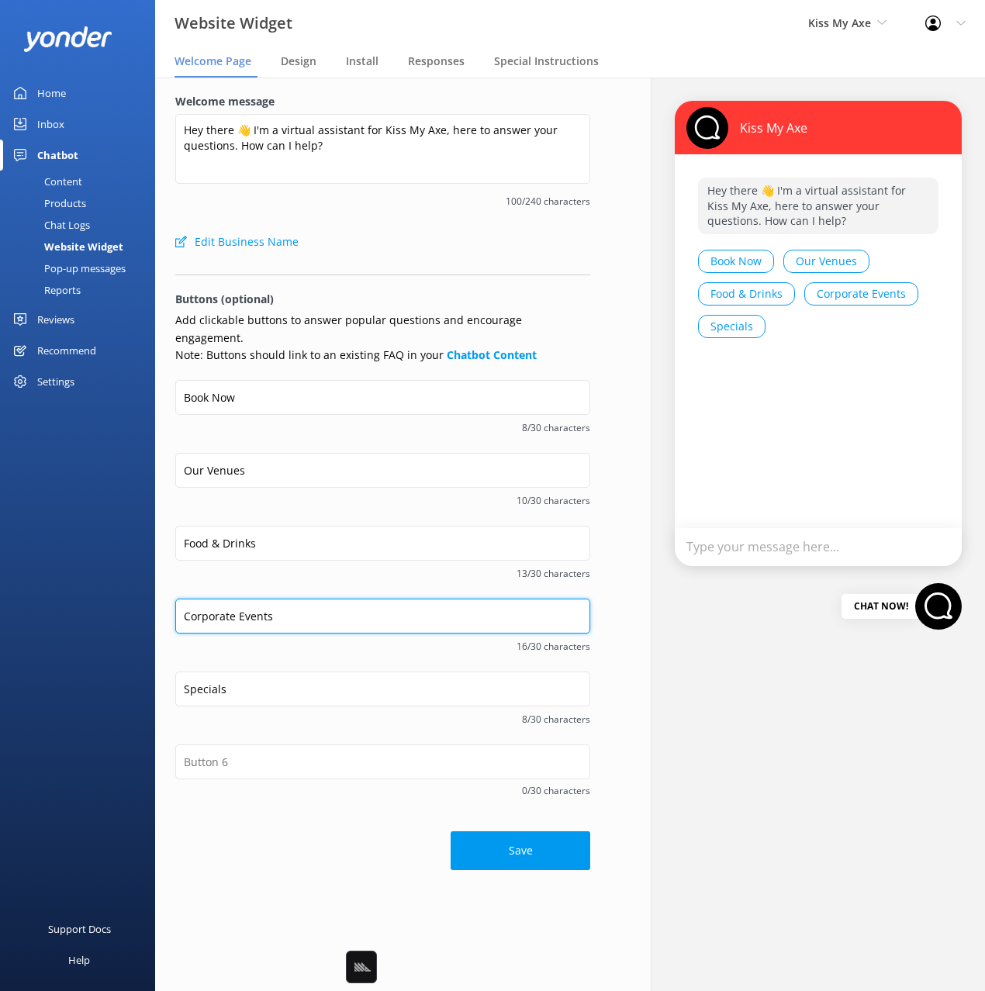
drag, startPoint x: 289, startPoint y: 602, endPoint x: 271, endPoint y: 661, distance: 61.8
click at [147, 593] on div "Website Widget Kiss My Axe Black Cat Cruises [GEOGRAPHIC_DATA] [GEOGRAPHIC_DATA…" at bounding box center [492, 534] width 985 height 913
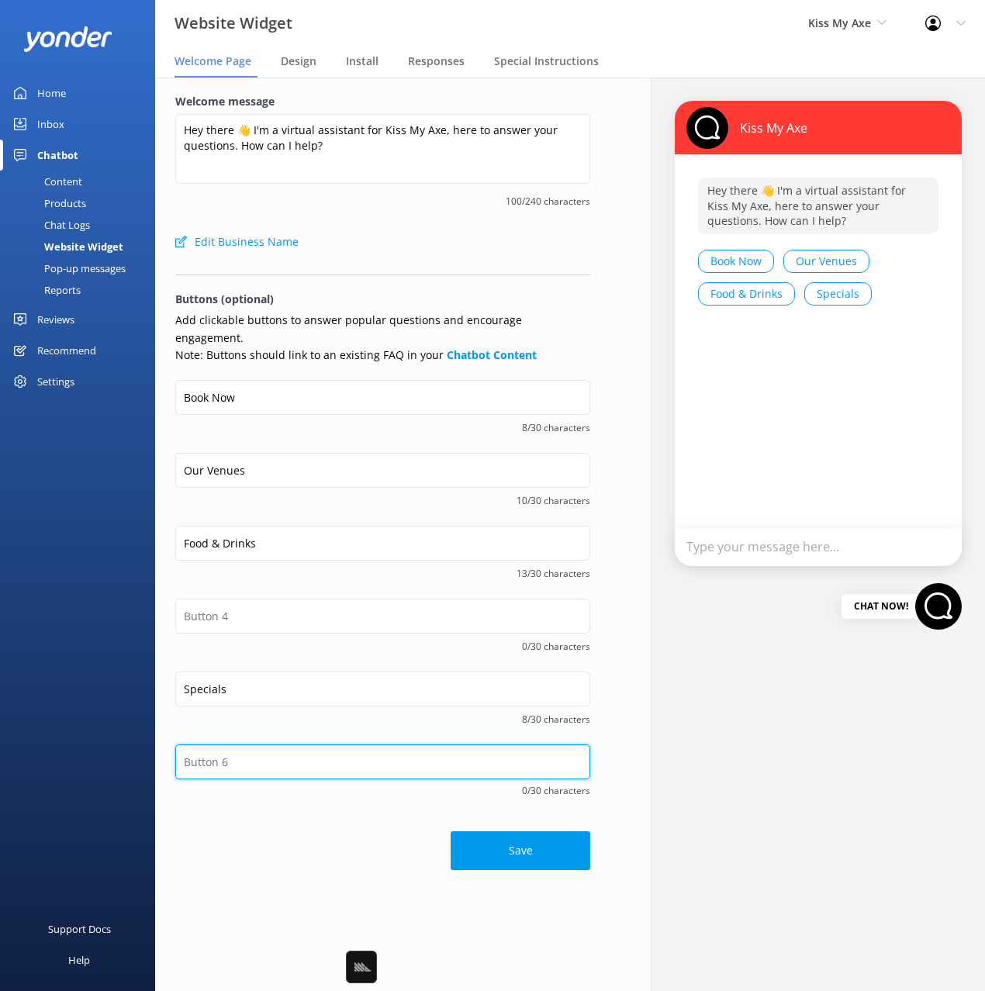
click at [281, 744] on input "text" at bounding box center [382, 761] width 415 height 35
paste input "Corporate Events"
type input "Corporate Events"
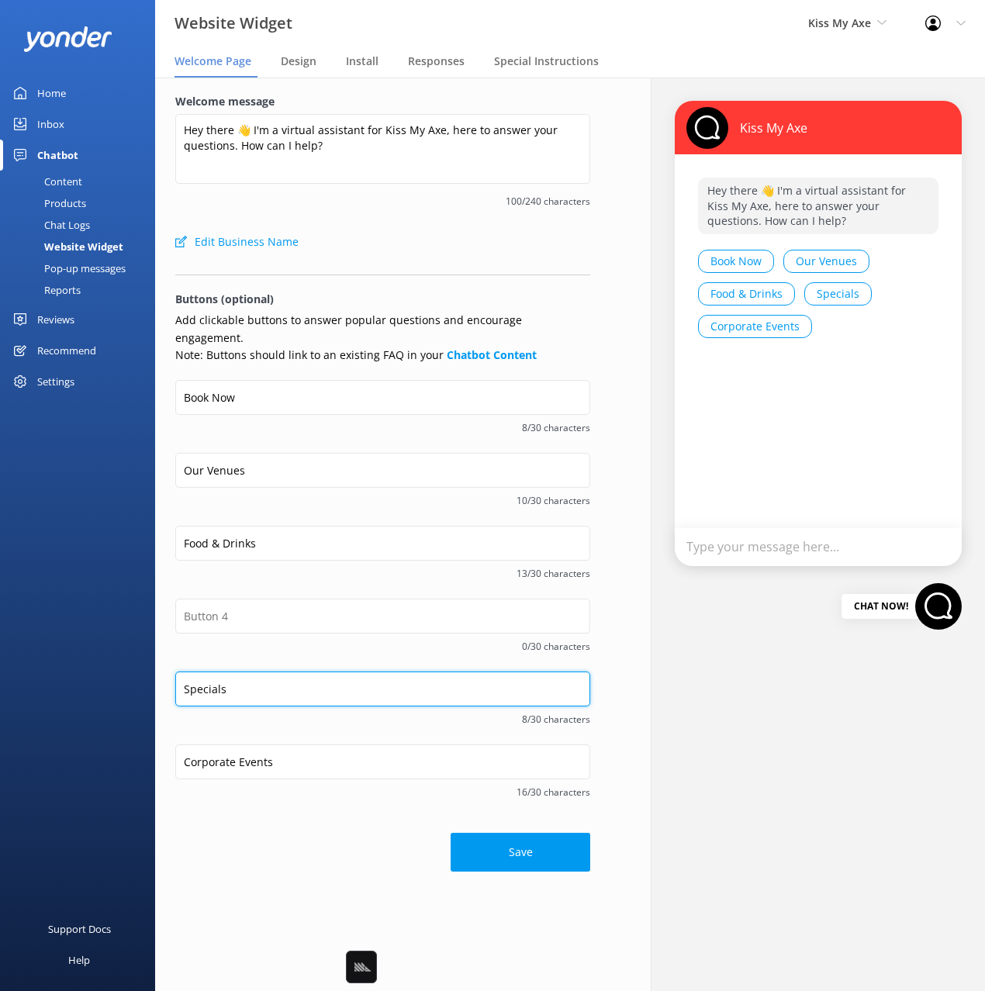
drag, startPoint x: 179, startPoint y: 667, endPoint x: 195, endPoint y: 676, distance: 18.1
click at [179, 672] on input "Specials" at bounding box center [382, 689] width 415 height 35
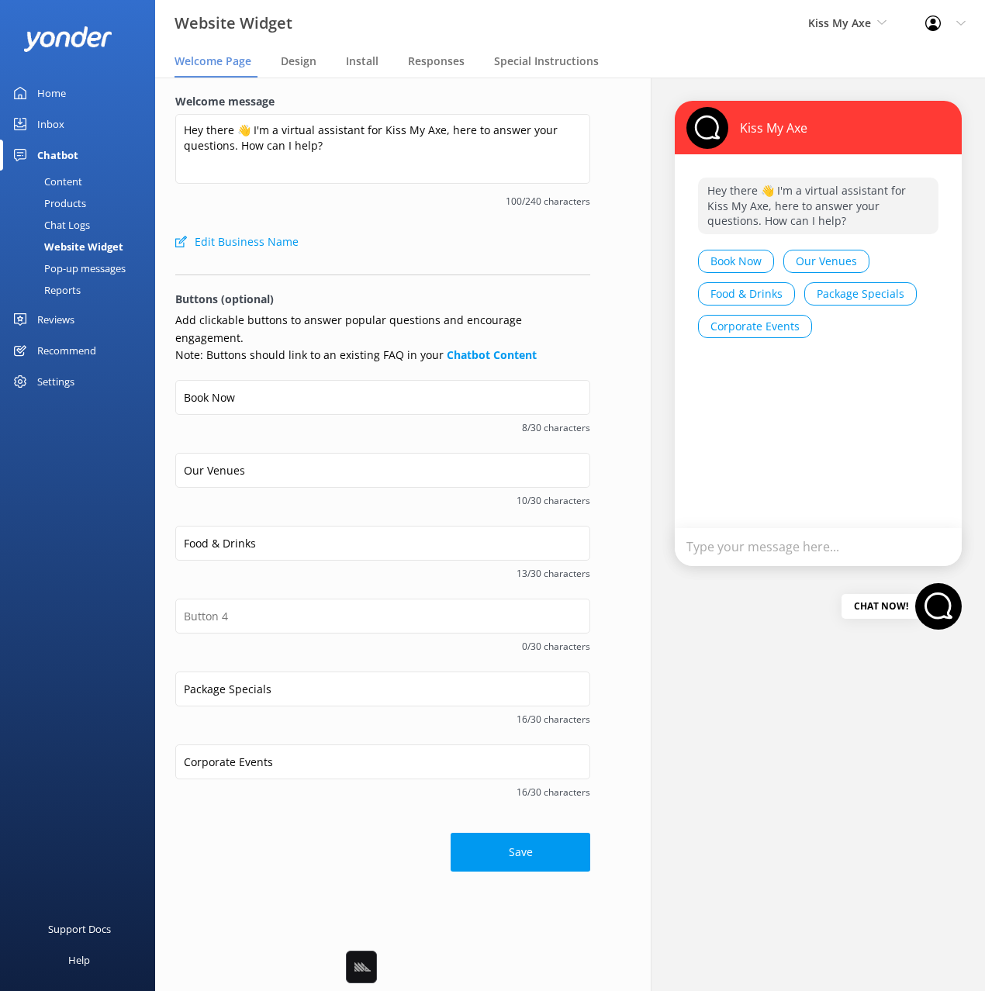
click at [340, 639] on span "0/30 characters" at bounding box center [382, 646] width 415 height 15
click at [315, 712] on span "16/30 characters" at bounding box center [382, 719] width 415 height 15
click at [288, 678] on input "Package Specials" at bounding box center [382, 689] width 415 height 35
drag, startPoint x: 288, startPoint y: 672, endPoint x: 150, endPoint y: 672, distance: 138.0
click at [150, 672] on div "Website Widget Kiss My Axe Black Cat Cruises [GEOGRAPHIC_DATA] [GEOGRAPHIC_DATA…" at bounding box center [492, 534] width 985 height 913
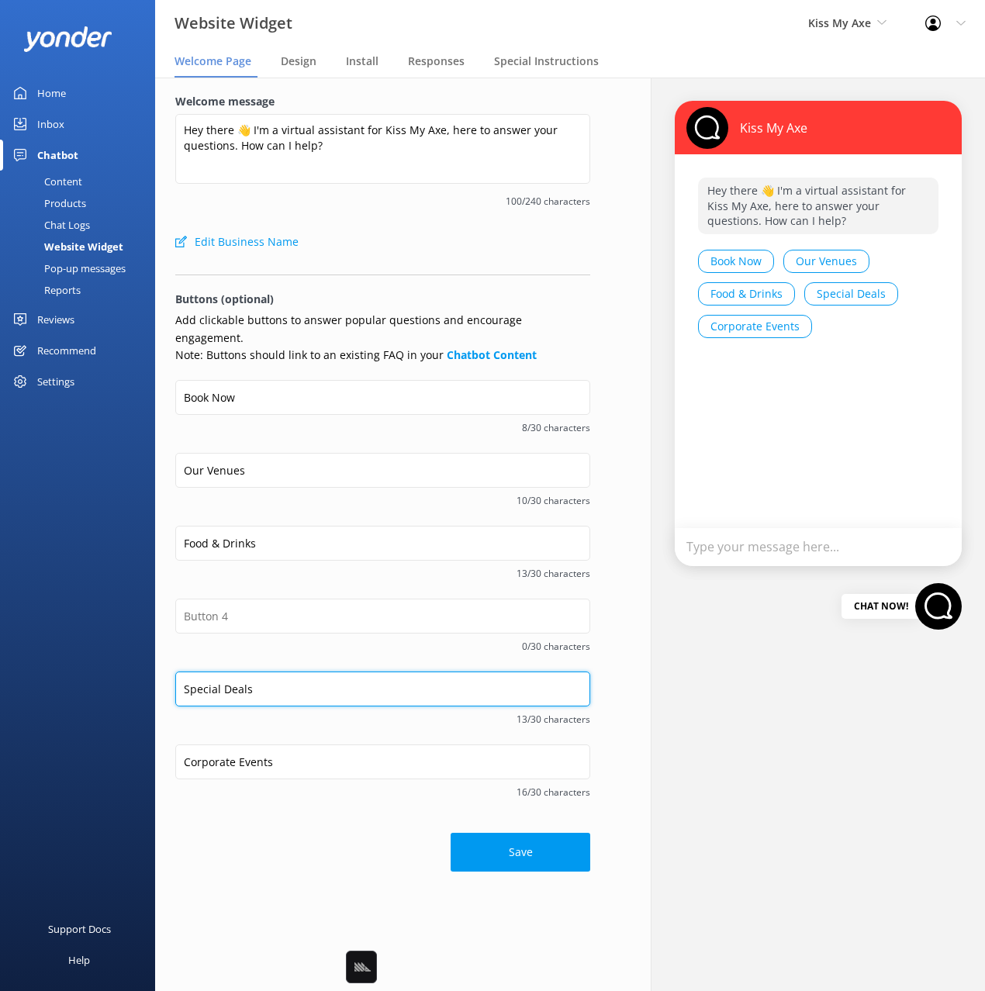
type input "Special Deals"
click at [266, 567] on div "Food & Drinks 13/30 characters" at bounding box center [382, 562] width 415 height 73
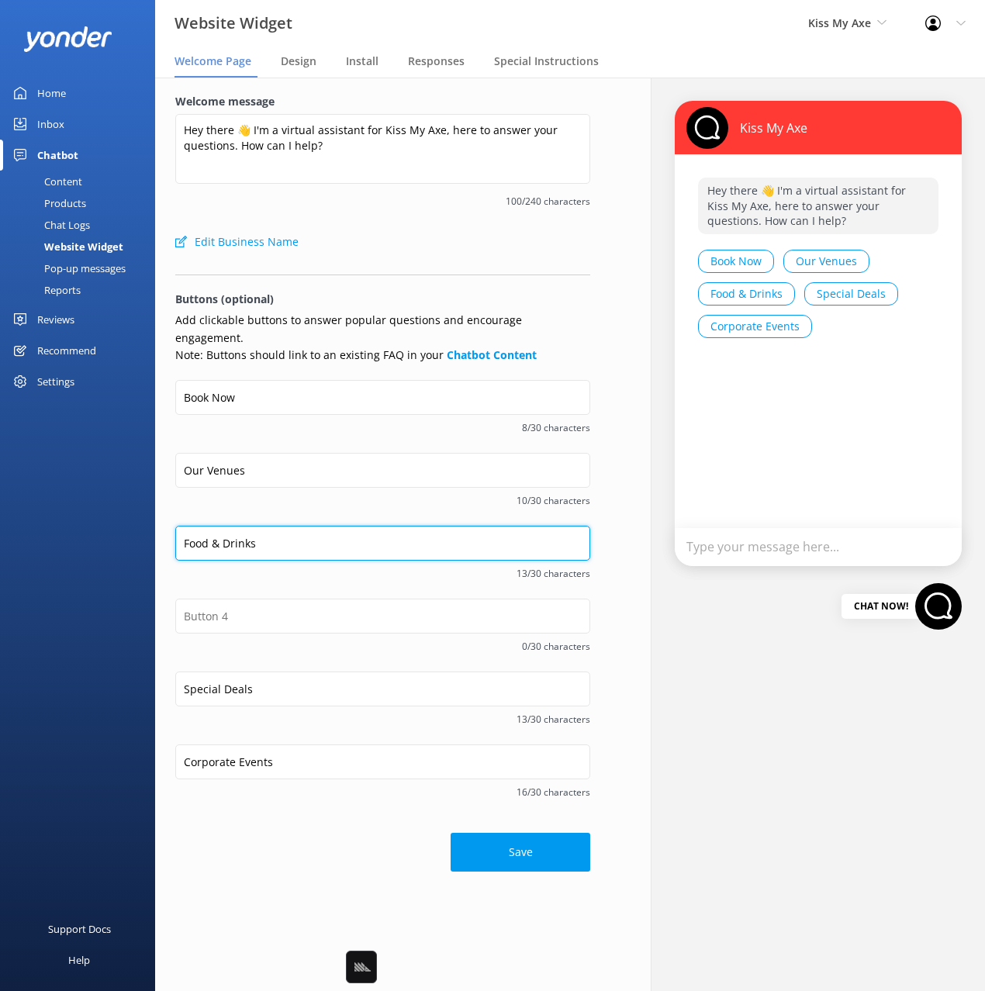
drag, startPoint x: 202, startPoint y: 533, endPoint x: 148, endPoint y: 532, distance: 53.5
click at [142, 531] on div "Website Widget Kiss My Axe Black Cat Cruises [GEOGRAPHIC_DATA] [GEOGRAPHIC_DATA…" at bounding box center [492, 534] width 985 height 913
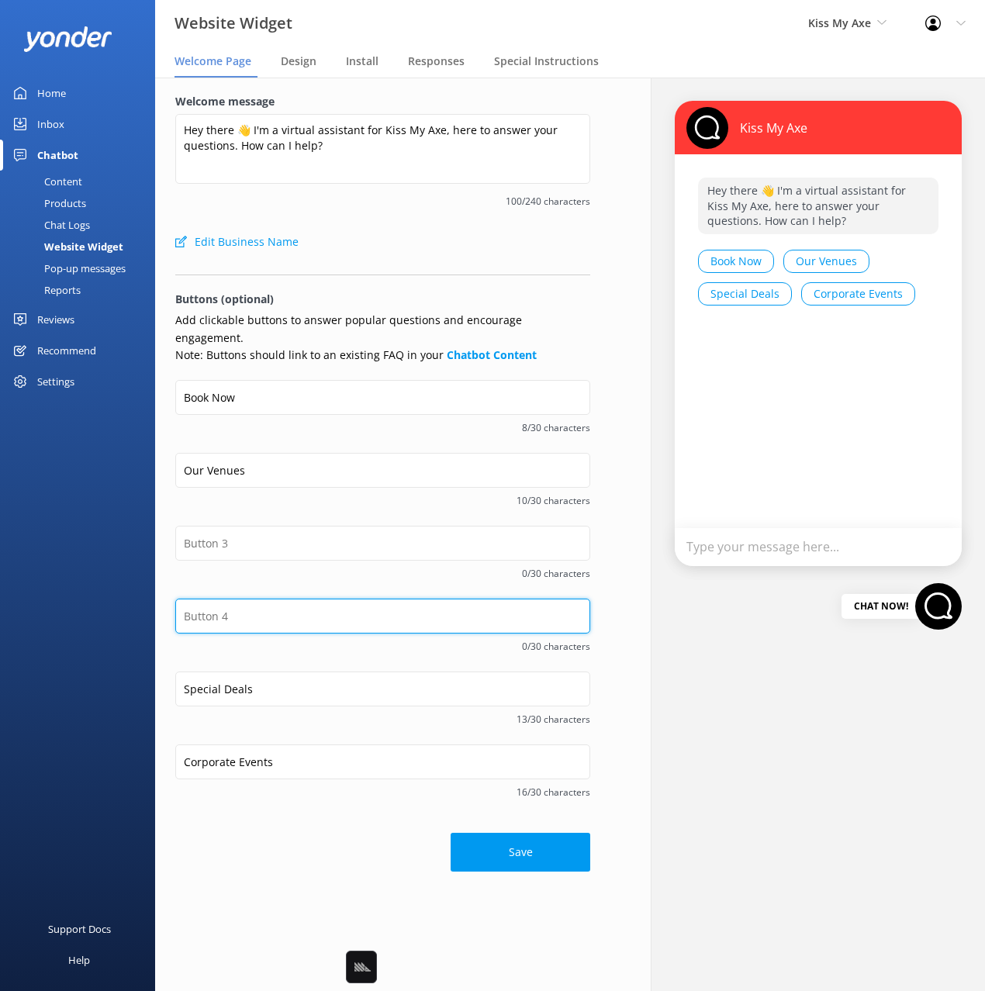
click at [265, 602] on input "text" at bounding box center [382, 616] width 415 height 35
paste input "Food & Drinks"
type input "Food & Drinks"
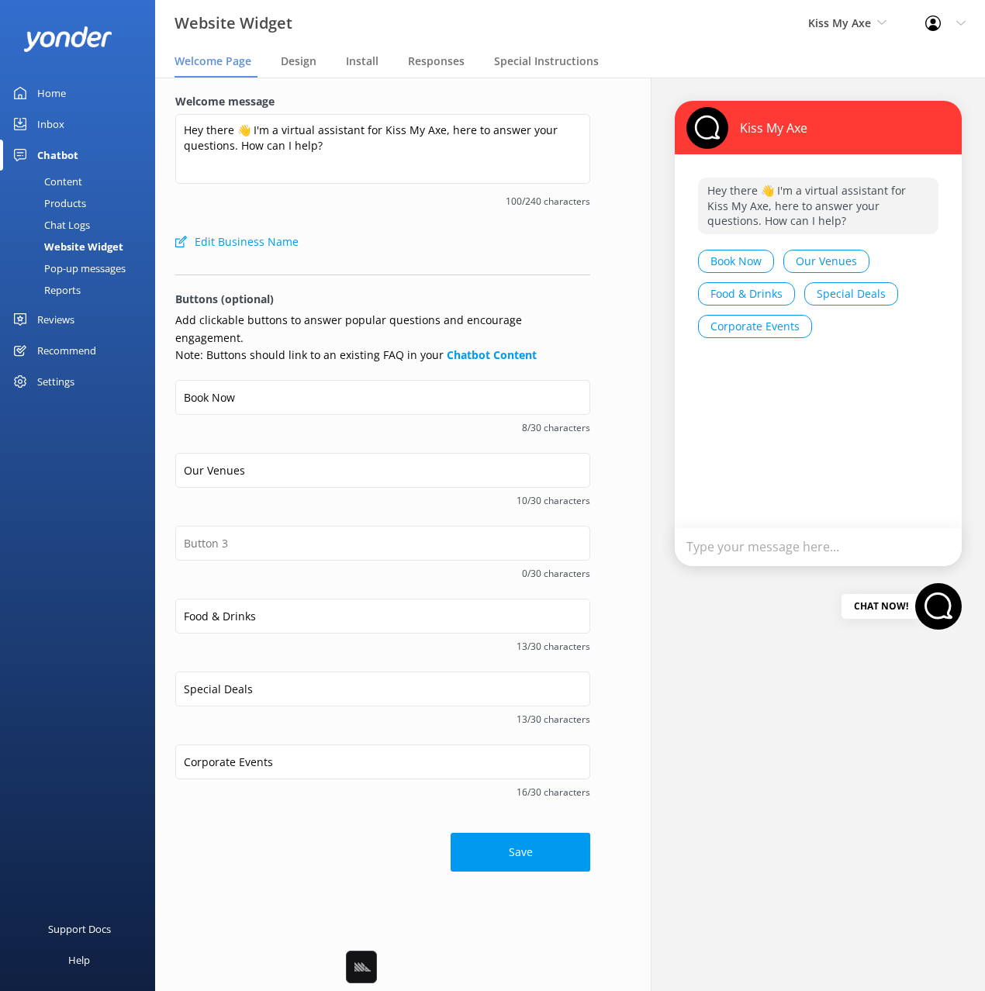
drag, startPoint x: 219, startPoint y: 568, endPoint x: 255, endPoint y: 643, distance: 82.5
click at [219, 568] on div "0/30 characters" at bounding box center [382, 562] width 415 height 73
click at [259, 672] on input "Special Deals" at bounding box center [382, 689] width 415 height 35
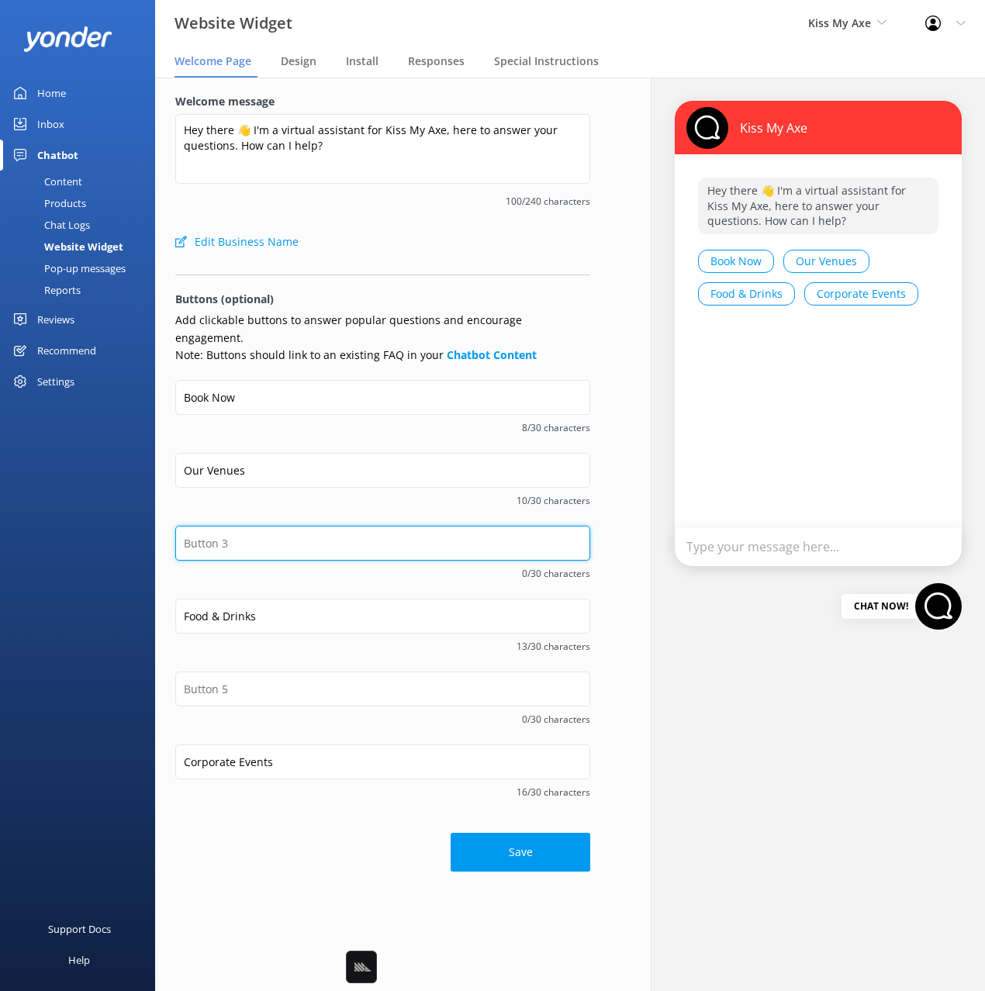
drag, startPoint x: 236, startPoint y: 530, endPoint x: 243, endPoint y: 556, distance: 27.3
click at [236, 529] on input "text" at bounding box center [382, 543] width 415 height 35
paste input "Special Deals"
type input "Special Deals"
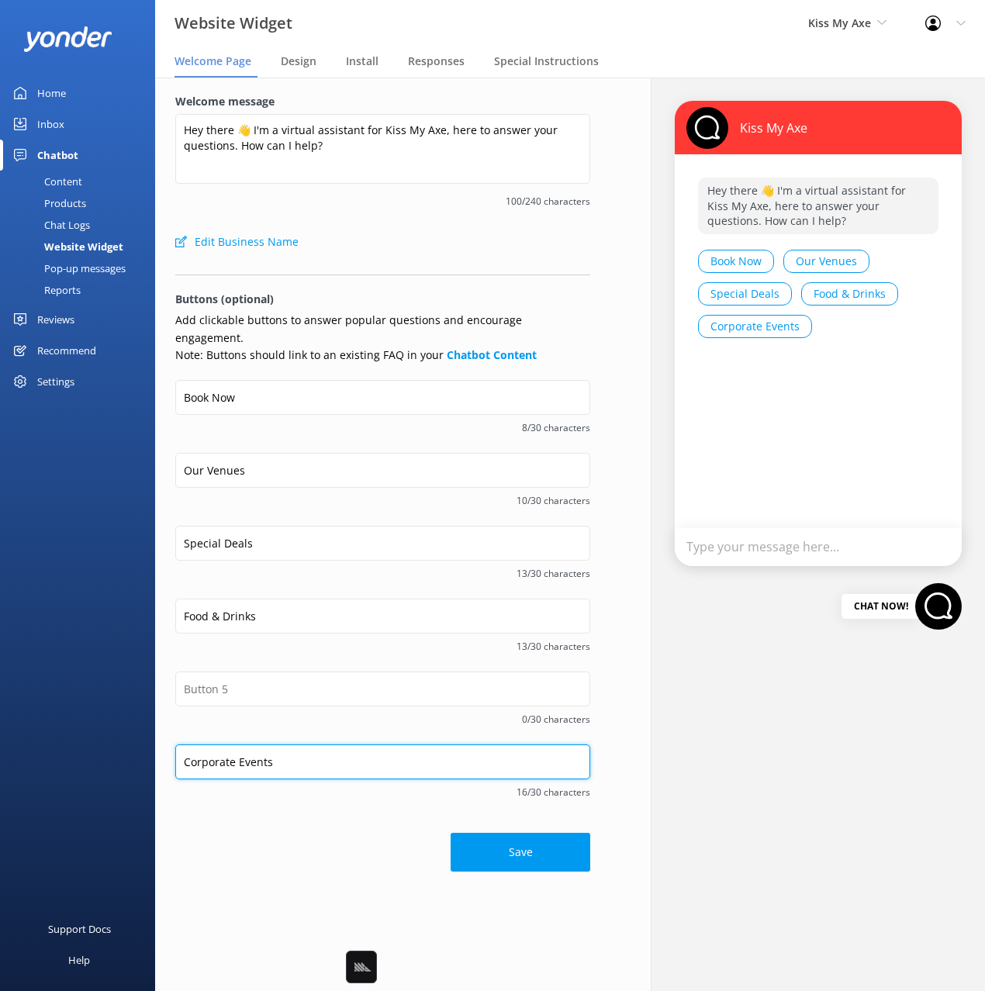
click at [235, 748] on input "Corporate Events" at bounding box center [382, 761] width 415 height 35
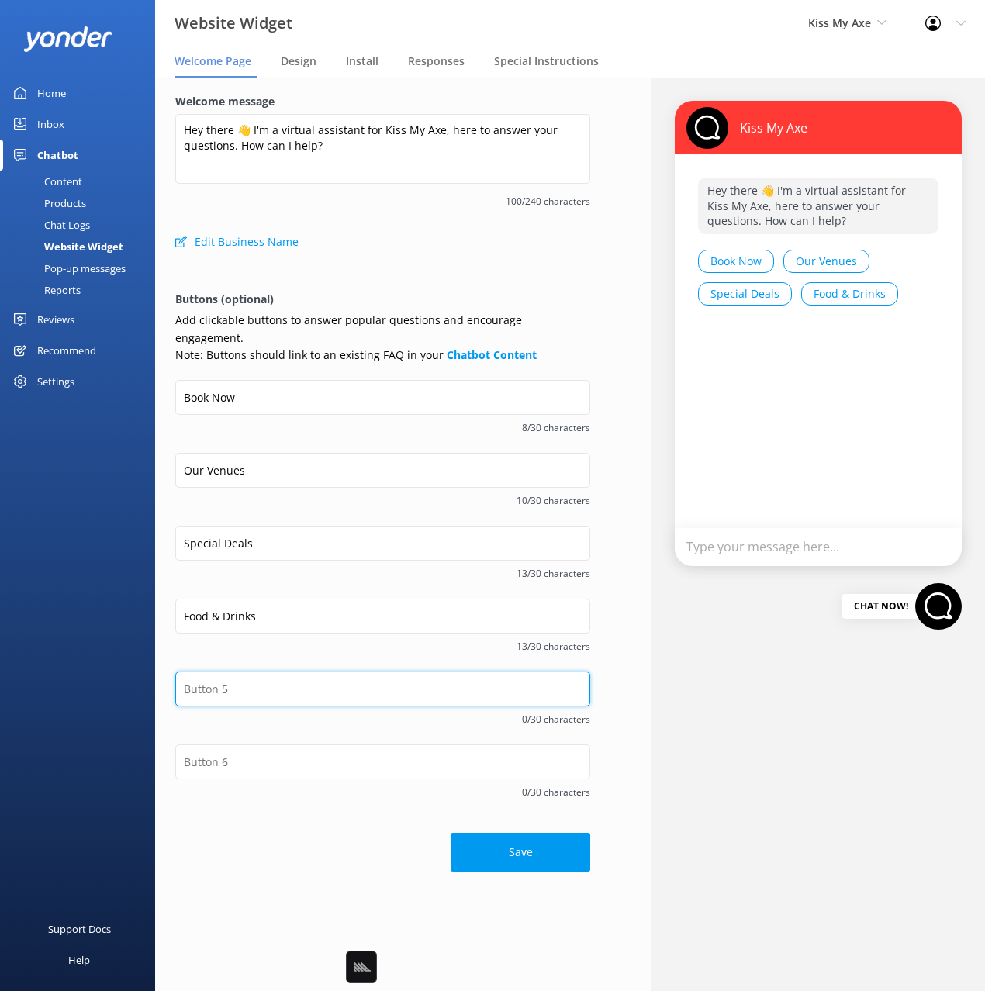
click at [219, 672] on input "text" at bounding box center [382, 689] width 415 height 35
paste input "Corporate Events"
type input "Corporate Events"
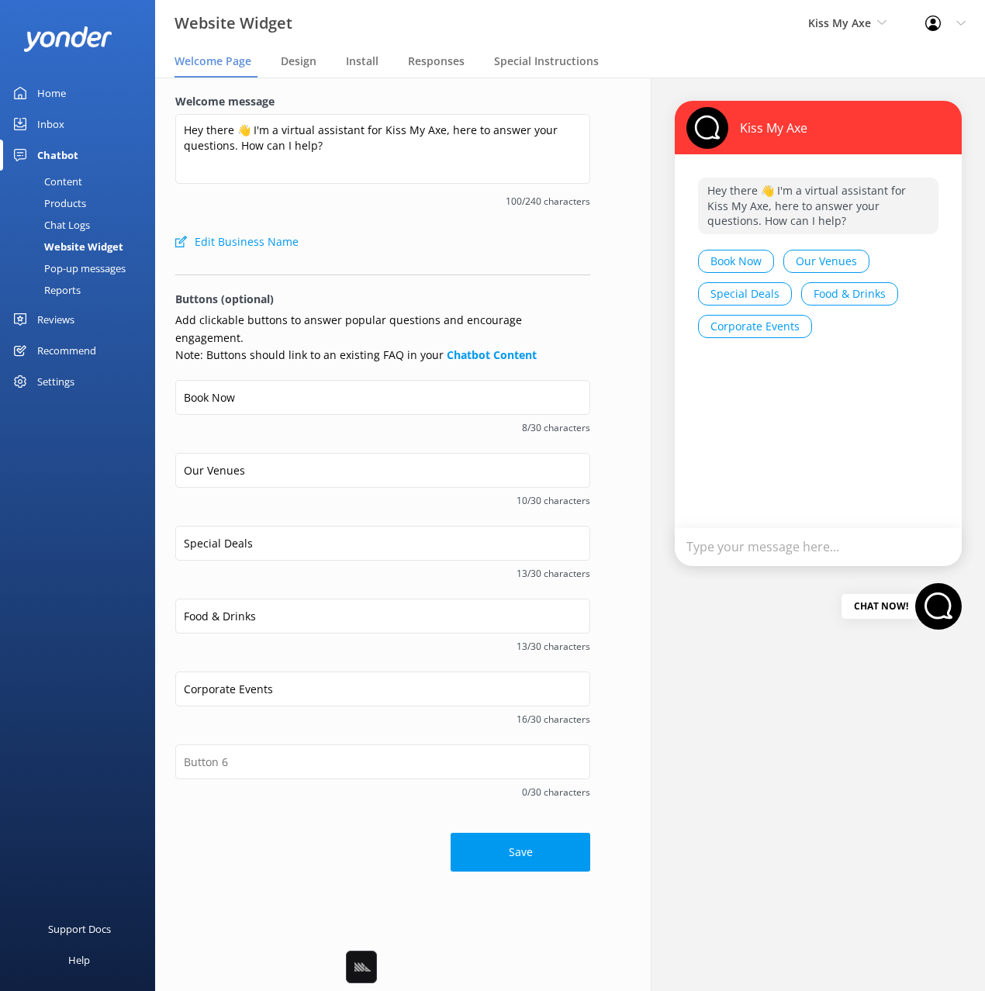
click at [208, 640] on div "Food & Drinks 13/30 characters" at bounding box center [382, 635] width 415 height 73
click at [246, 600] on input "Food & Drinks" at bounding box center [382, 616] width 415 height 35
click at [280, 601] on input "Food & Drinks" at bounding box center [382, 616] width 415 height 35
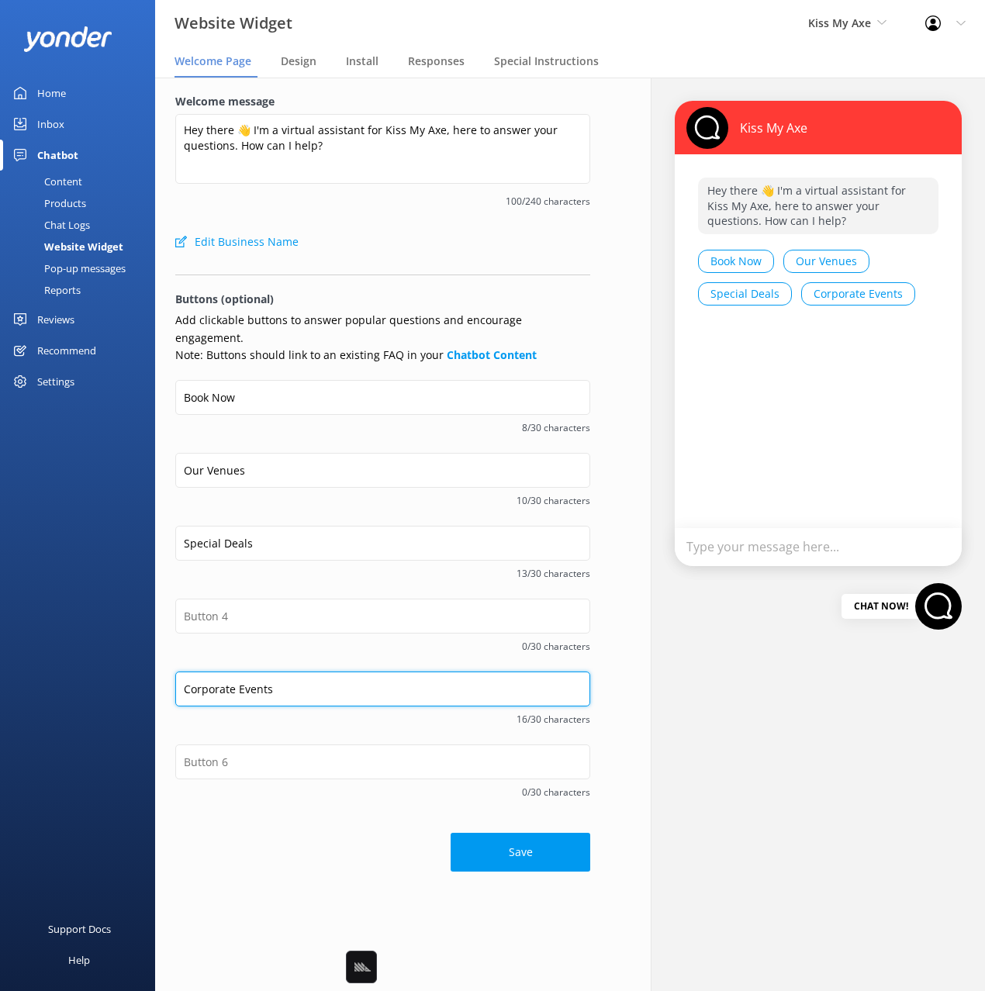
click at [260, 672] on input "Corporate Events" at bounding box center [382, 689] width 415 height 35
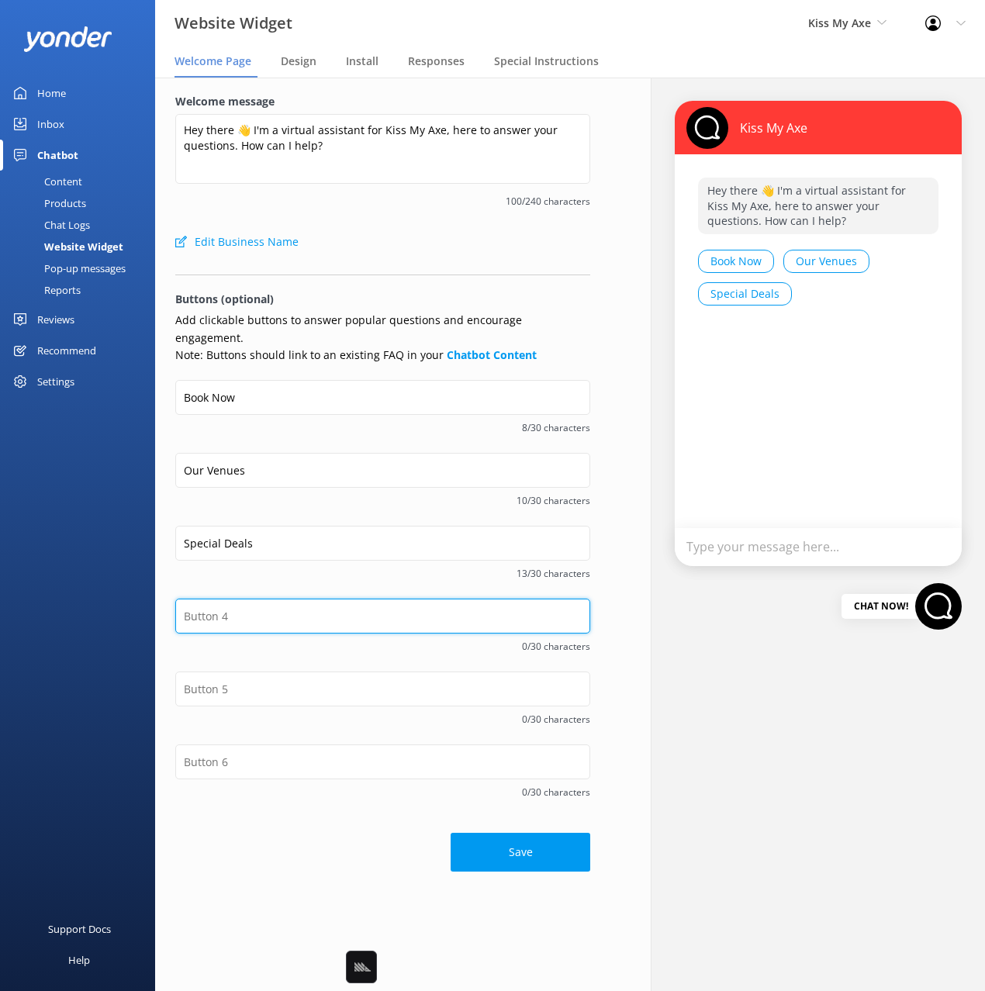
click at [245, 610] on input "text" at bounding box center [382, 616] width 415 height 35
paste input "Corporate Events"
type input "Corporate Events"
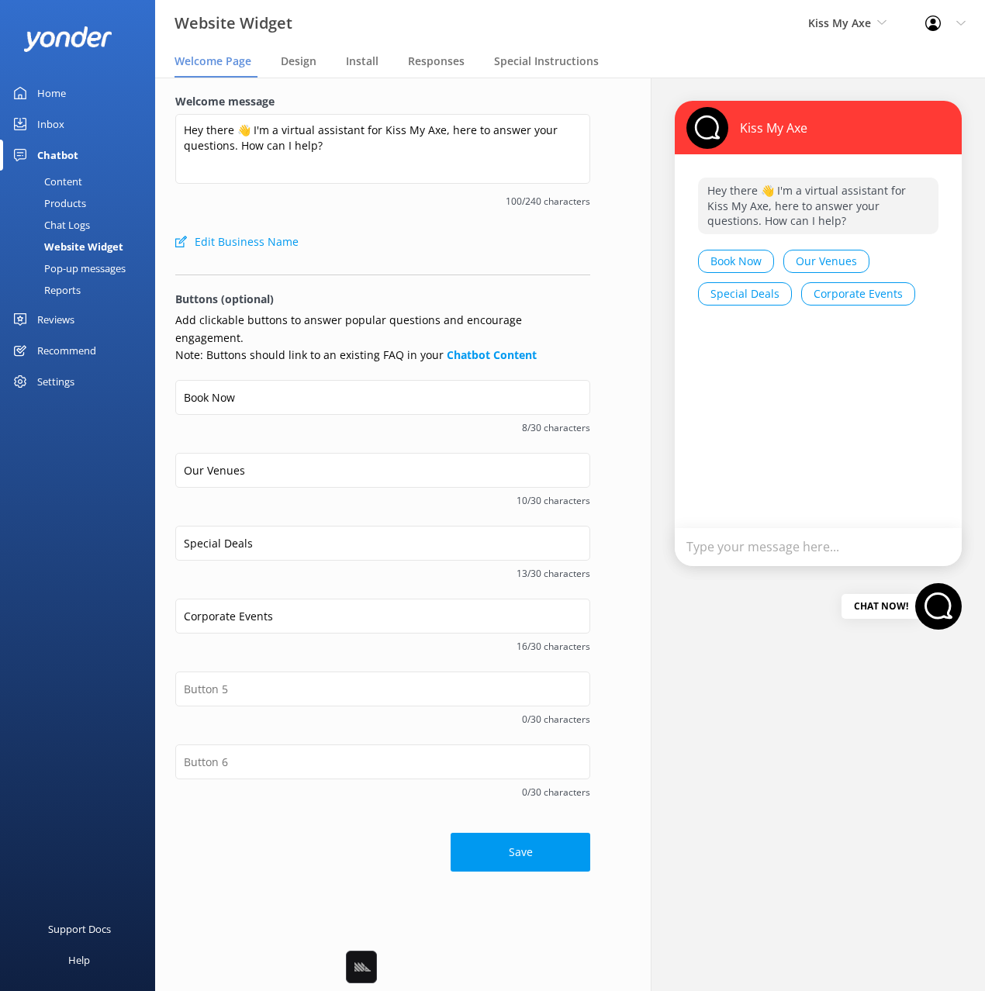
click at [227, 568] on div "Special Deals 13/30 characters" at bounding box center [382, 562] width 415 height 73
click at [288, 640] on div "Corporate Events 16/30 characters" at bounding box center [382, 635] width 415 height 73
click at [496, 833] on button "Save" at bounding box center [521, 852] width 140 height 39
drag, startPoint x: 848, startPoint y: 385, endPoint x: 907, endPoint y: 361, distance: 64.1
click at [852, 383] on div "Kiss My Axe Hey there 👋 I'm a virtual assistant for Kiss My Axe, here to answer…" at bounding box center [818, 333] width 287 height 465
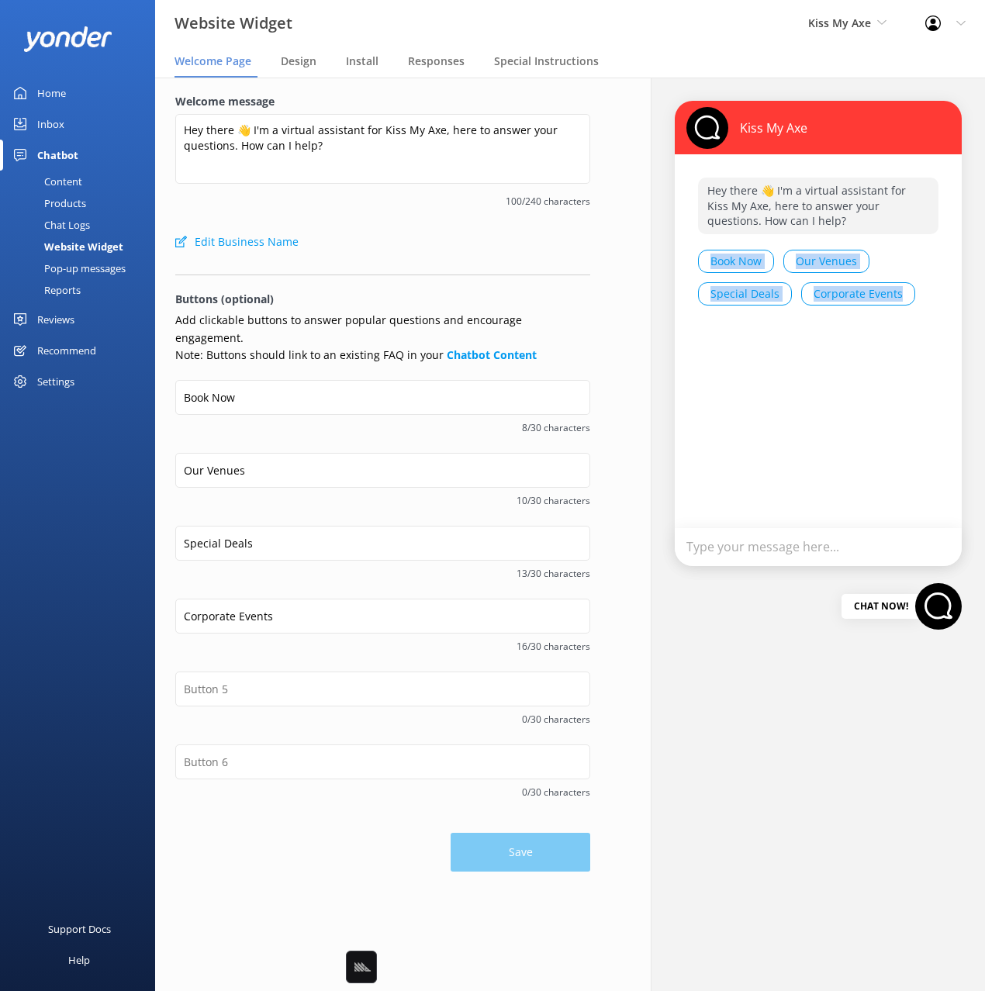
drag, startPoint x: 832, startPoint y: 313, endPoint x: 768, endPoint y: 338, distance: 69.0
click at [704, 261] on div "Kiss My Axe Hey there 👋 I'm a virtual assistant for Kiss My Axe, here to answer…" at bounding box center [818, 333] width 287 height 465
copy div "Book Now Our Venues Special Deals Corporate Events"
drag, startPoint x: 89, startPoint y: 185, endPoint x: 112, endPoint y: 185, distance: 22.5
click at [89, 185] on link "Content" at bounding box center [82, 182] width 146 height 22
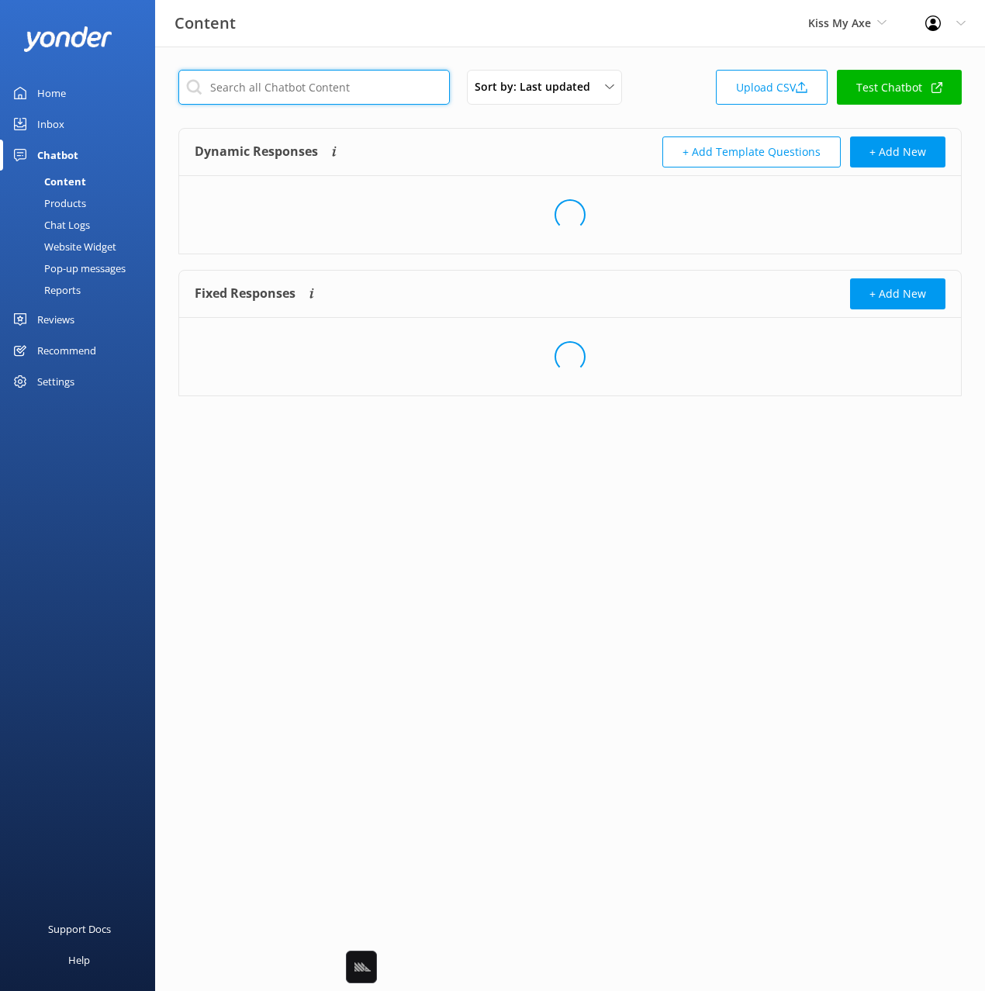
click at [343, 91] on input "text" at bounding box center [313, 87] width 271 height 35
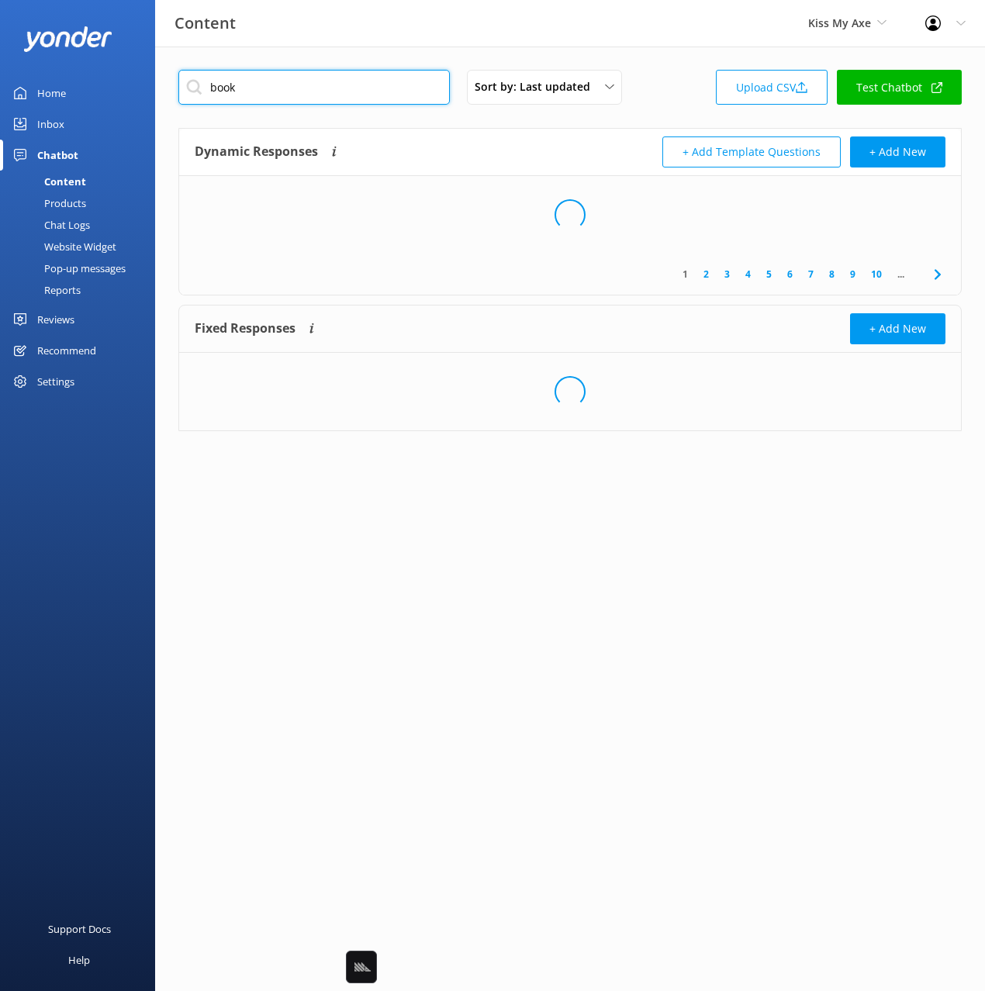
type input "book"
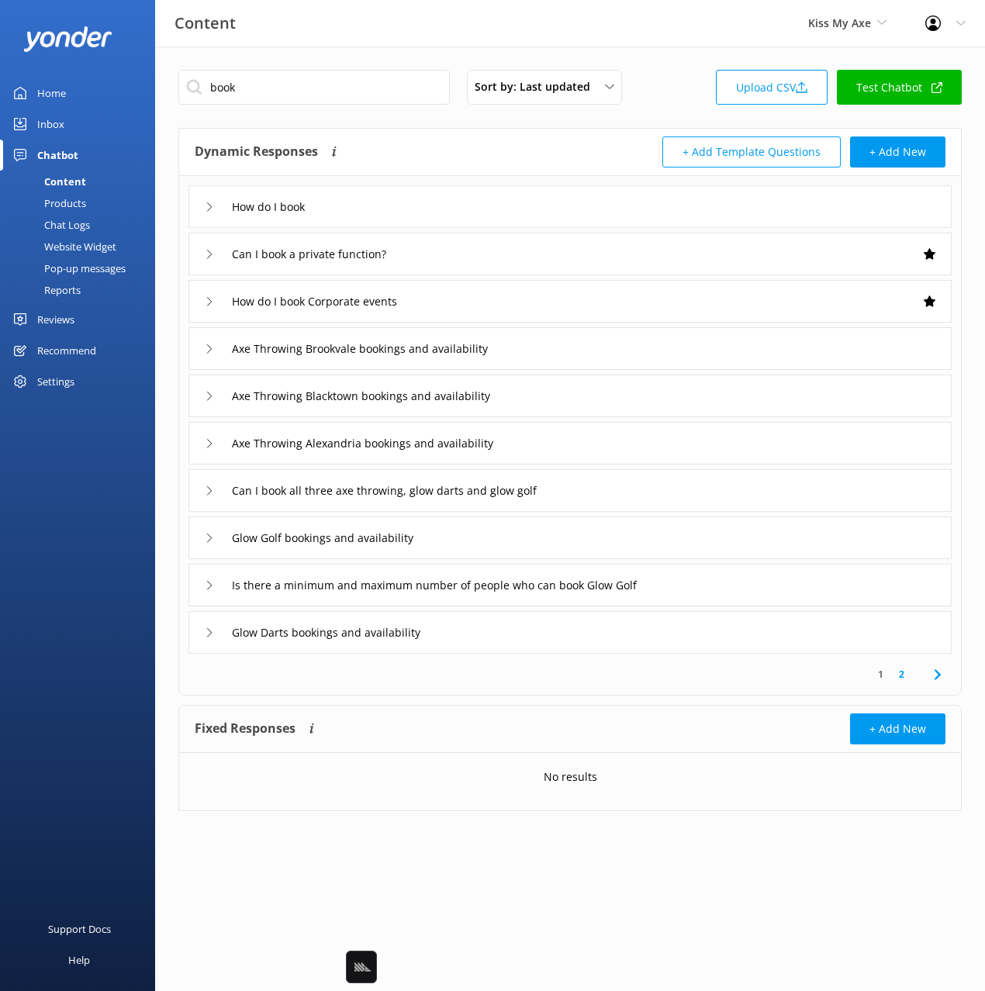
click at [409, 195] on div "How do I book" at bounding box center [569, 206] width 763 height 43
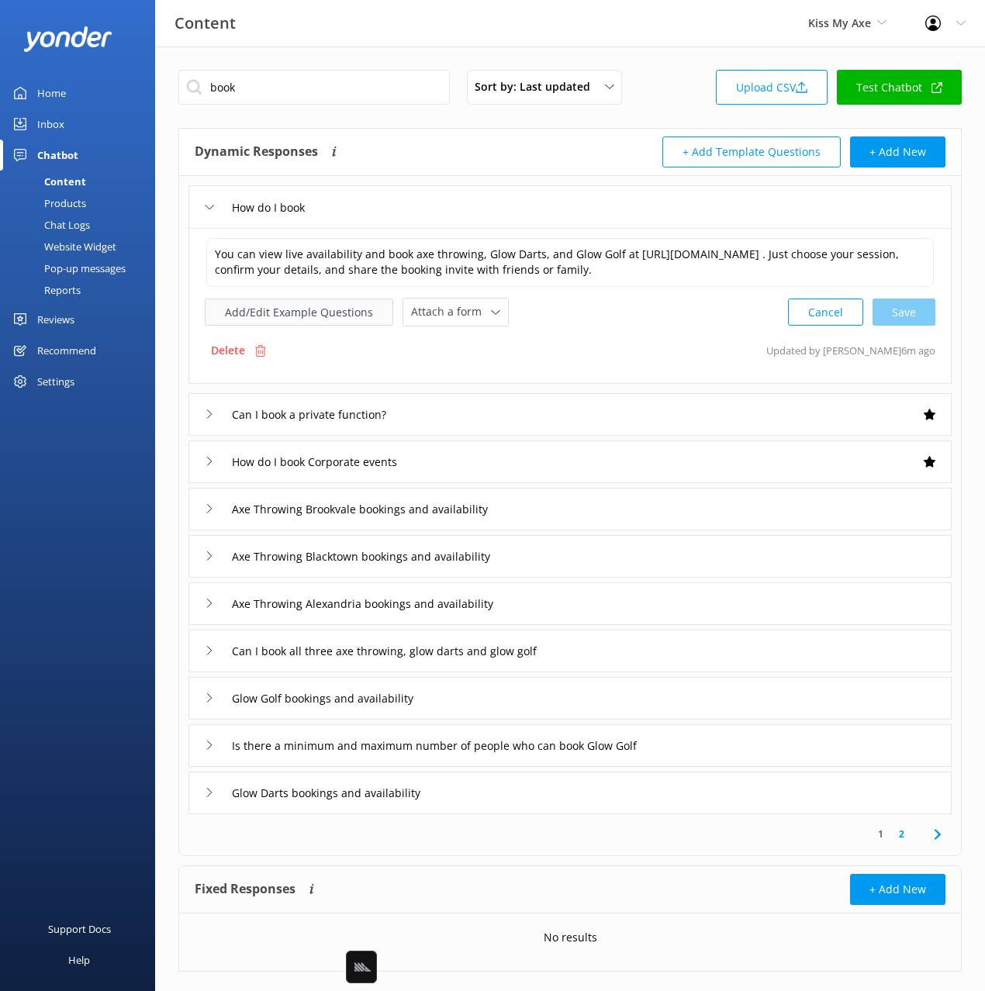
click at [340, 311] on button "Add/Edit Example Questions" at bounding box center [299, 312] width 188 height 27
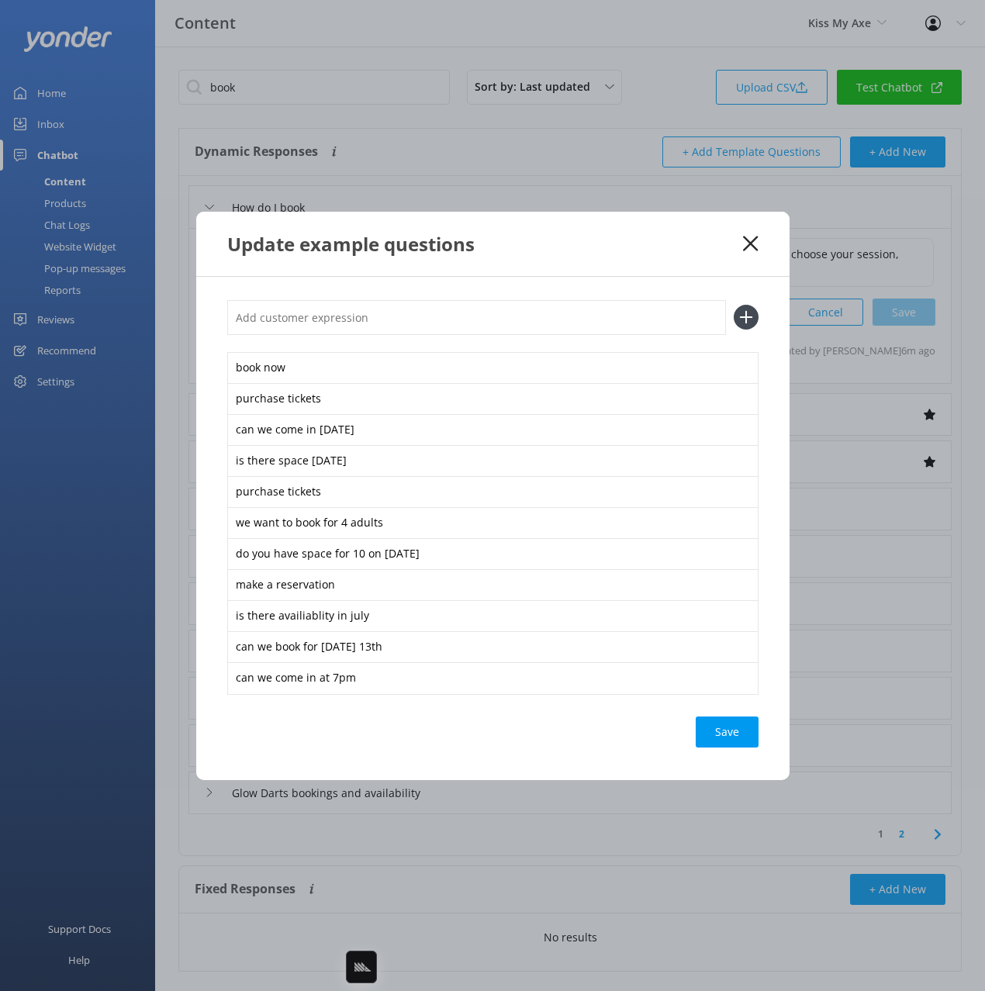
click at [512, 323] on input "text" at bounding box center [476, 317] width 499 height 35
paste input "Book Now"
type input "Book Now"
click at [734, 305] on button at bounding box center [746, 317] width 25 height 25
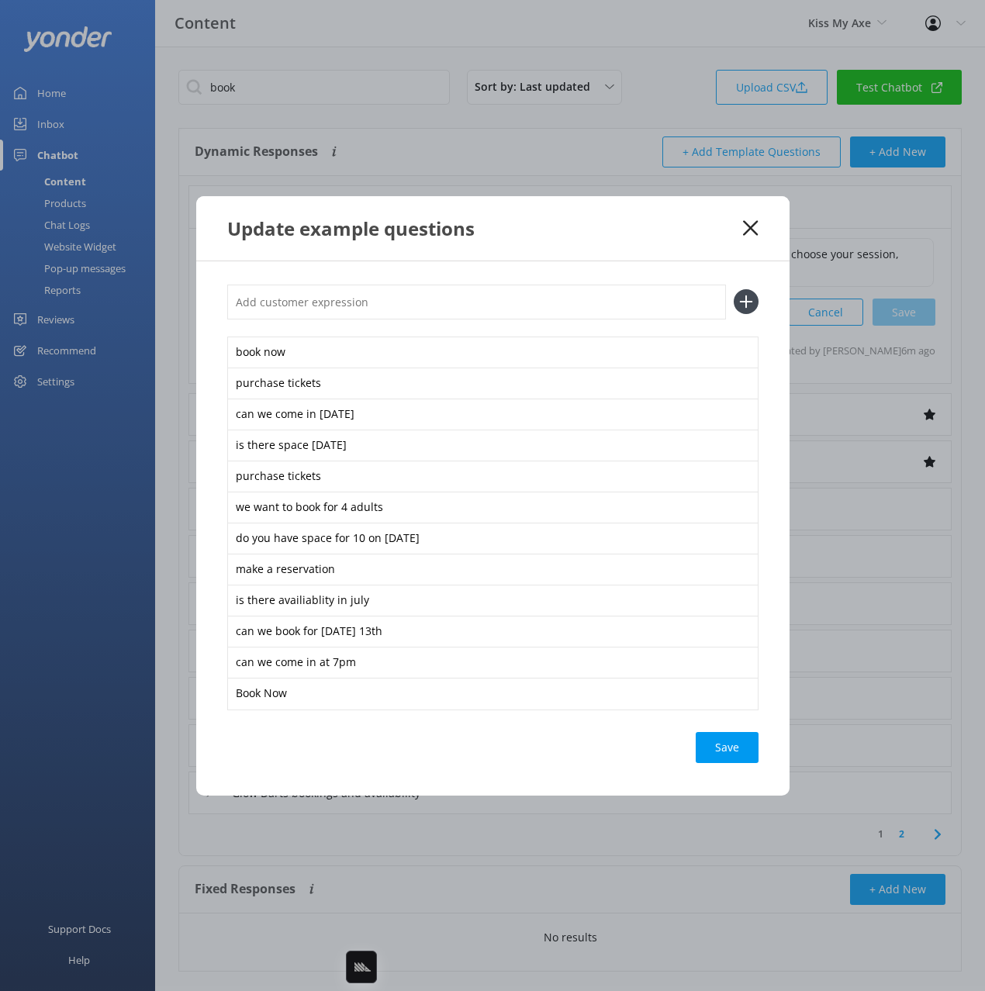
paste input "Book Now"
type input "Book Now"
click at [734, 289] on button at bounding box center [746, 301] width 25 height 25
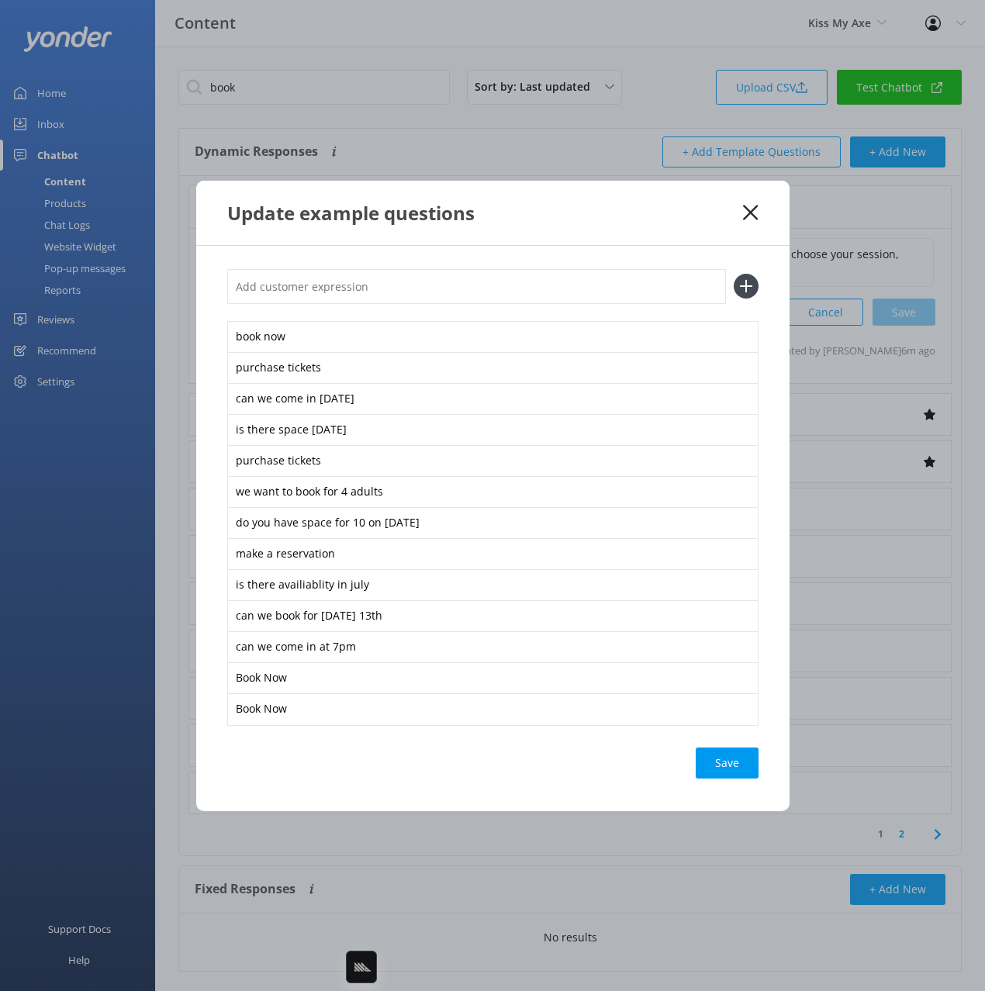
paste input "Book Now"
type input "Book Now"
click at [734, 274] on button at bounding box center [746, 286] width 25 height 25
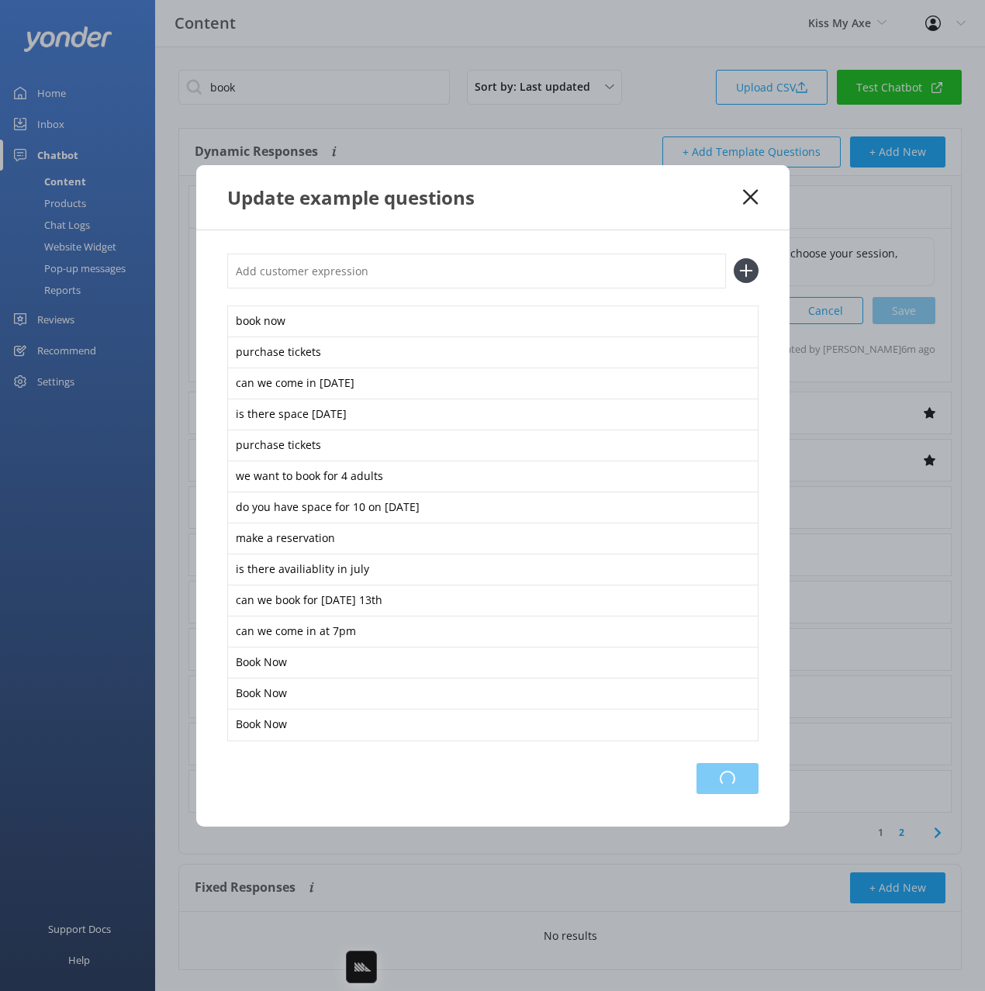
click at [745, 775] on div "Loading.." at bounding box center [727, 778] width 62 height 31
drag, startPoint x: 748, startPoint y: 192, endPoint x: 684, endPoint y: 173, distance: 66.5
click at [748, 192] on icon at bounding box center [750, 197] width 15 height 16
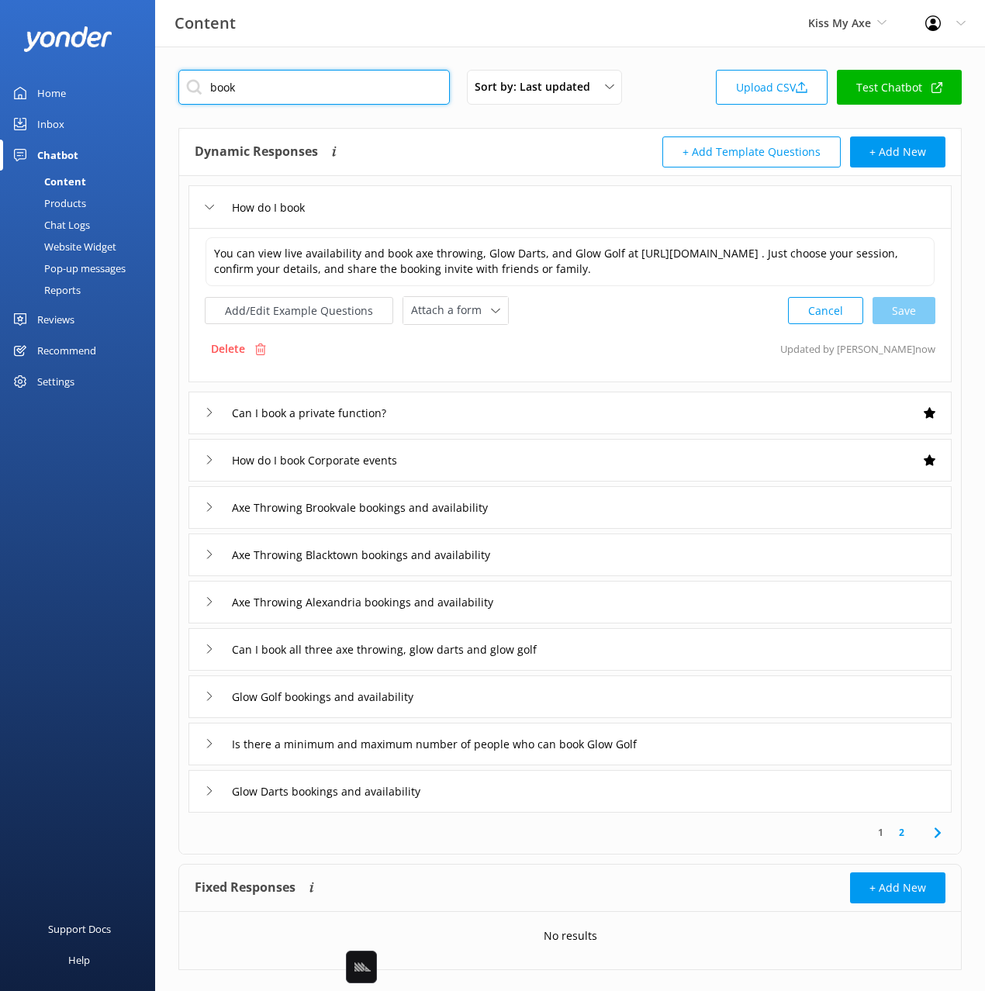
click at [344, 80] on input "book" at bounding box center [313, 87] width 271 height 35
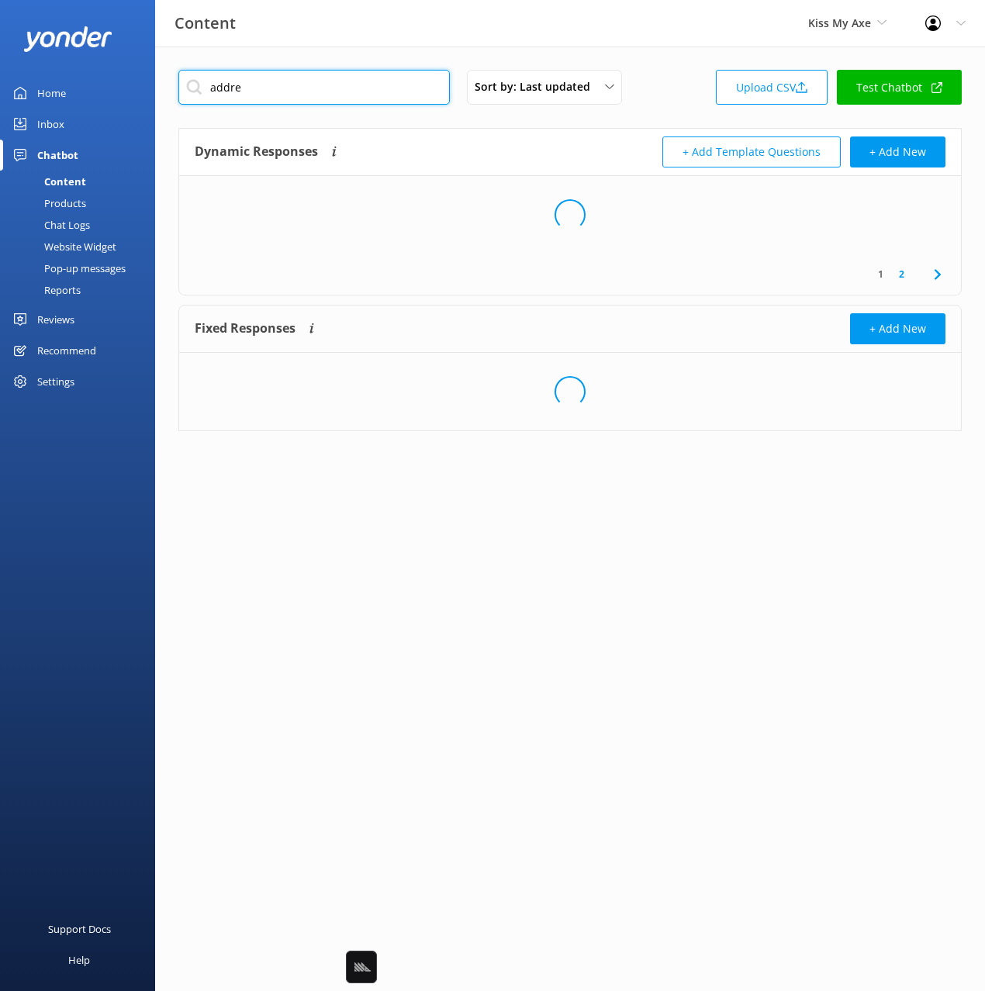
type input "addre"
click at [490, 147] on div "Dynamic Responses Dynamic responses rely on the Large Language Model to create …" at bounding box center [382, 151] width 375 height 31
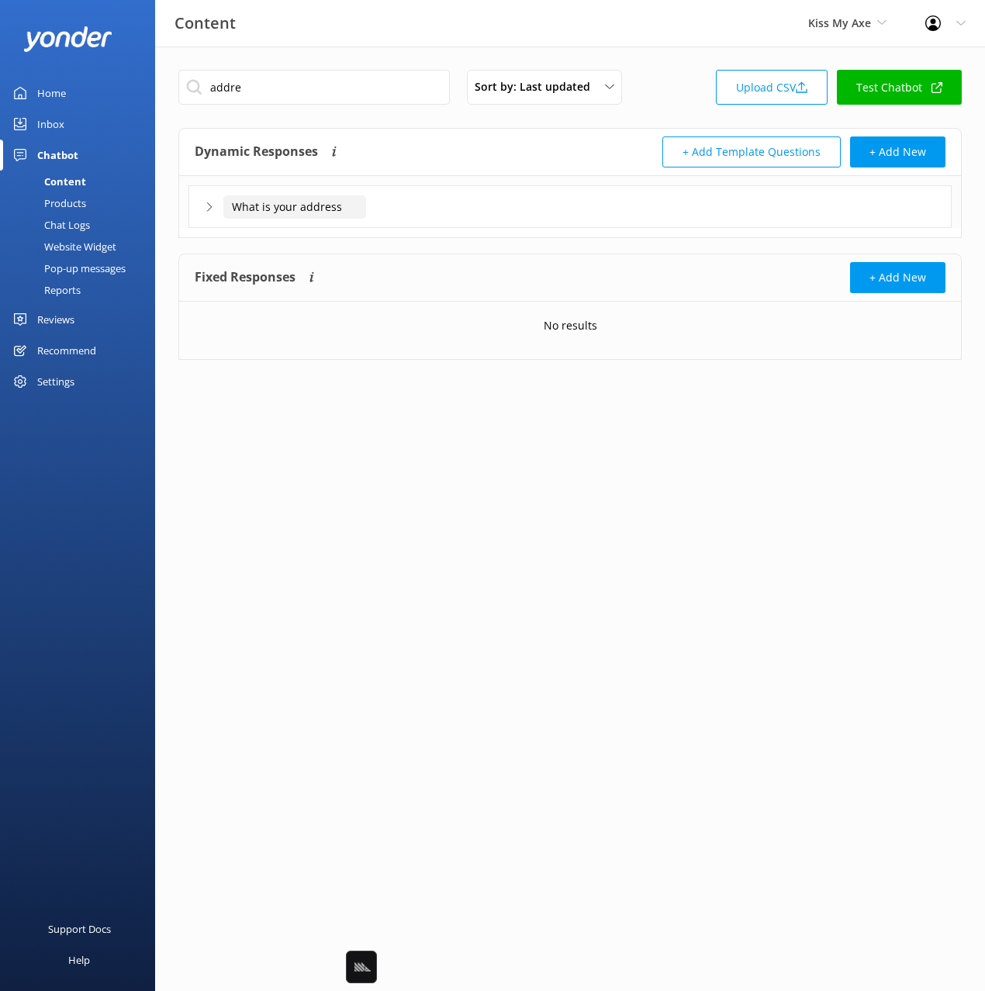
click at [298, 209] on input "What is your address" at bounding box center [294, 206] width 143 height 23
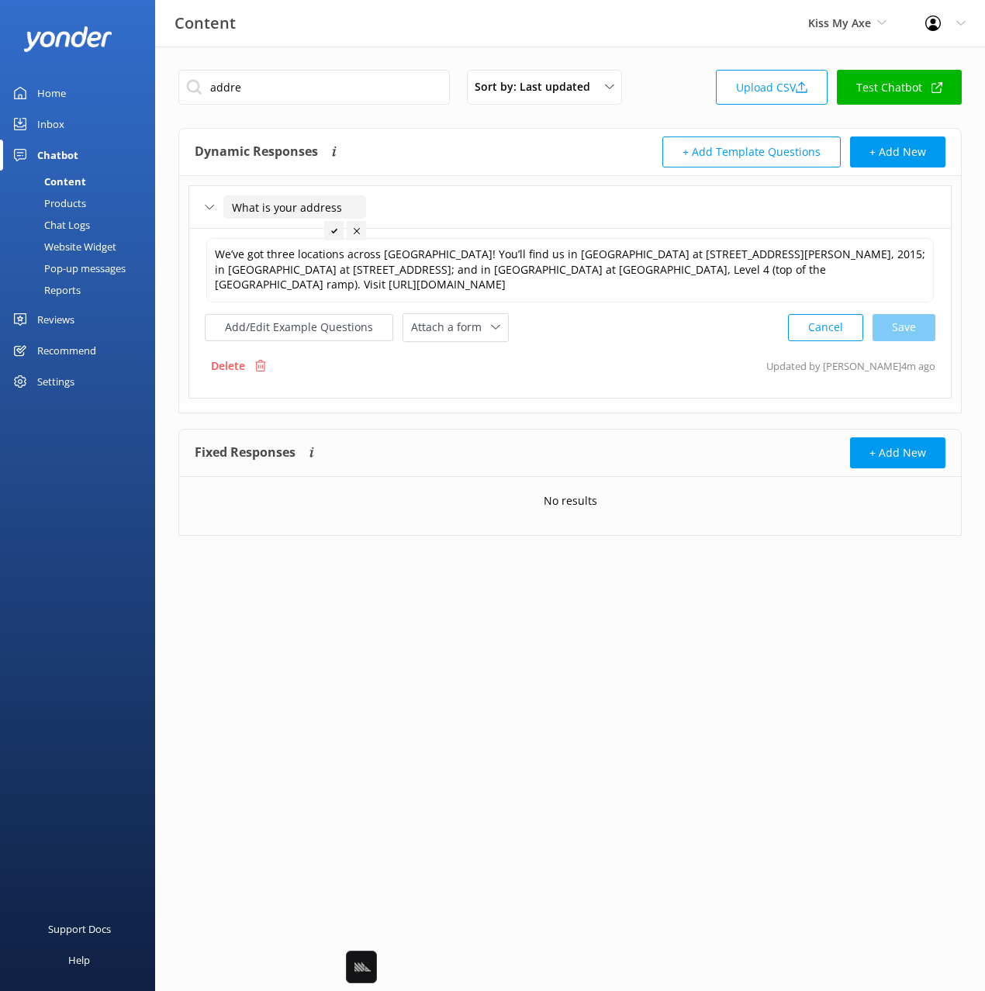
click at [263, 206] on input "What is your address" at bounding box center [294, 206] width 143 height 23
click at [263, 205] on input "What is your address" at bounding box center [294, 206] width 143 height 23
drag, startPoint x: 309, startPoint y: 208, endPoint x: 309, endPoint y: 217, distance: 9.3
click at [309, 208] on input "What are your address" at bounding box center [297, 206] width 149 height 23
click at [382, 205] on input "What are your venue addresse" at bounding box center [316, 206] width 186 height 23
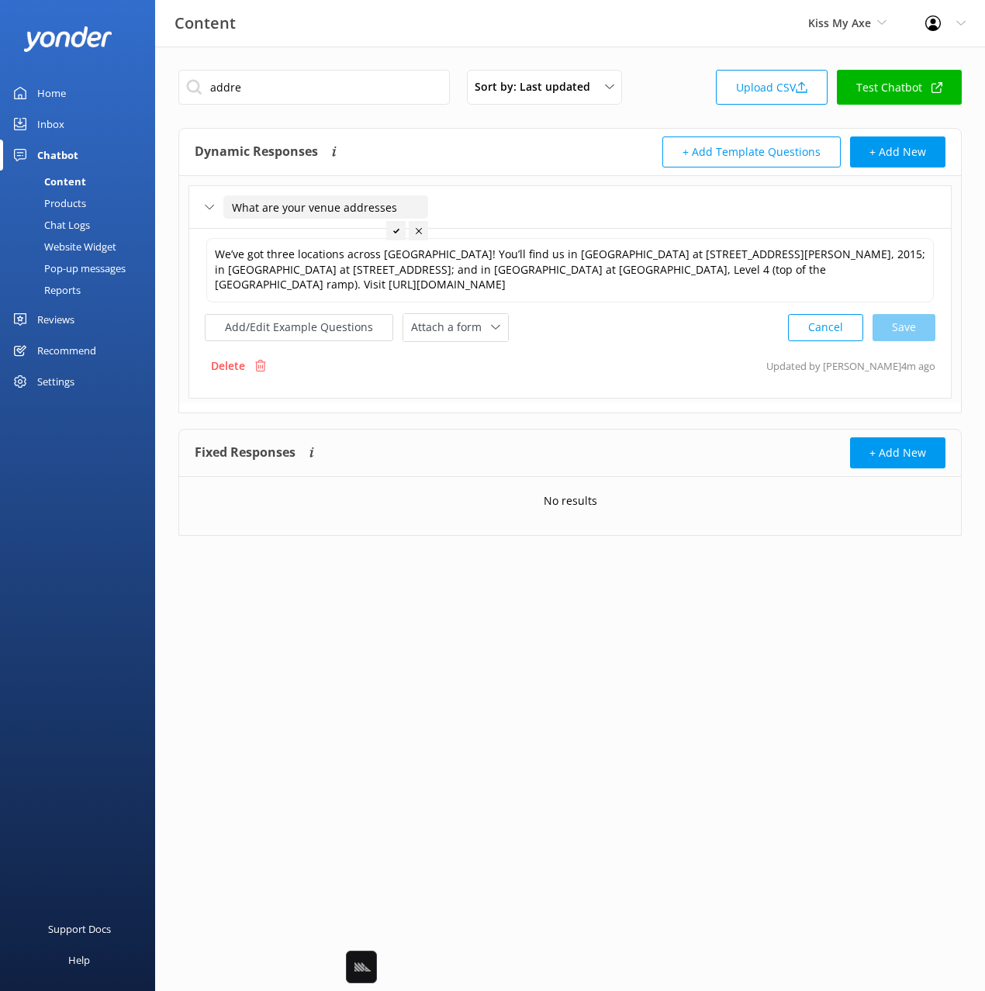
type input "What are your venue addresses"
drag, startPoint x: 393, startPoint y: 233, endPoint x: 379, endPoint y: 268, distance: 38.3
click at [393, 233] on icon at bounding box center [396, 231] width 6 height 6
click at [340, 314] on button "Add/Edit Example Questions" at bounding box center [299, 327] width 188 height 27
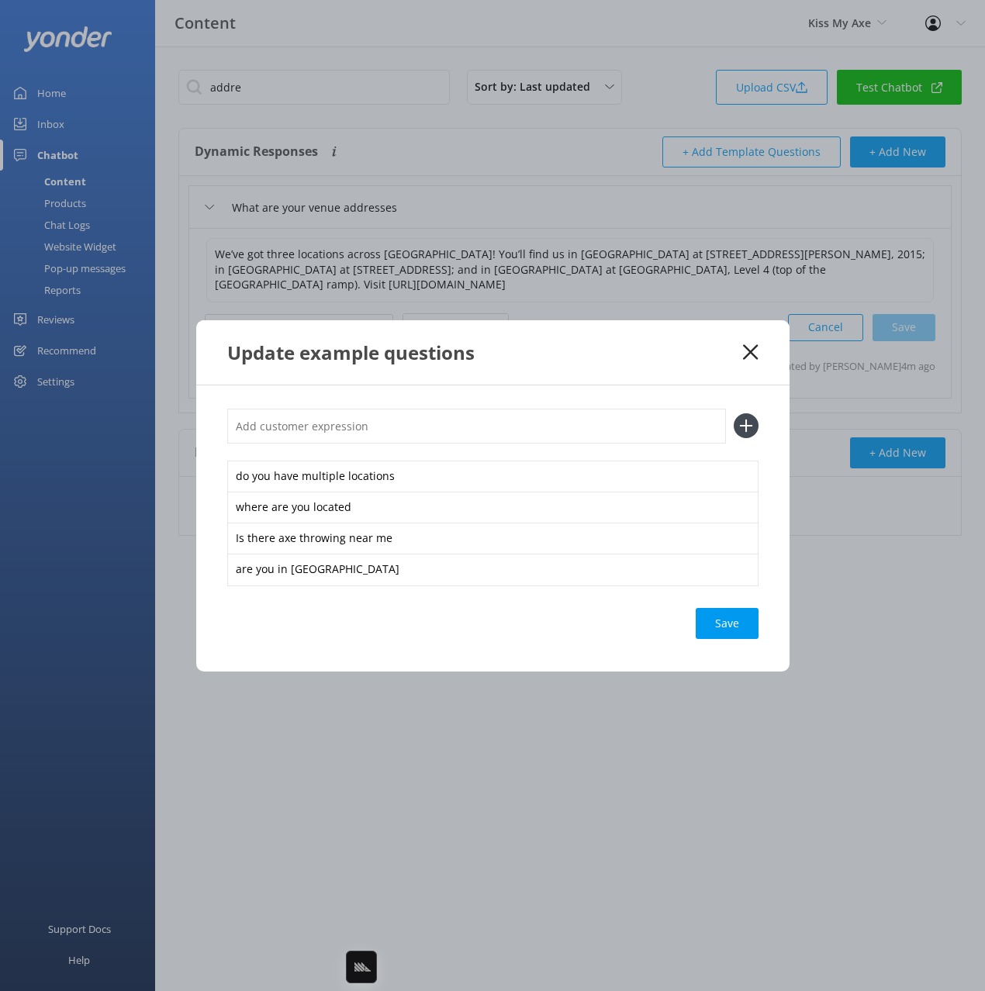
click at [529, 426] on input "text" at bounding box center [476, 426] width 499 height 35
paste input "Our Venues"
type input "Our Venues"
click at [734, 413] on button at bounding box center [746, 425] width 25 height 25
paste input "Our Venues"
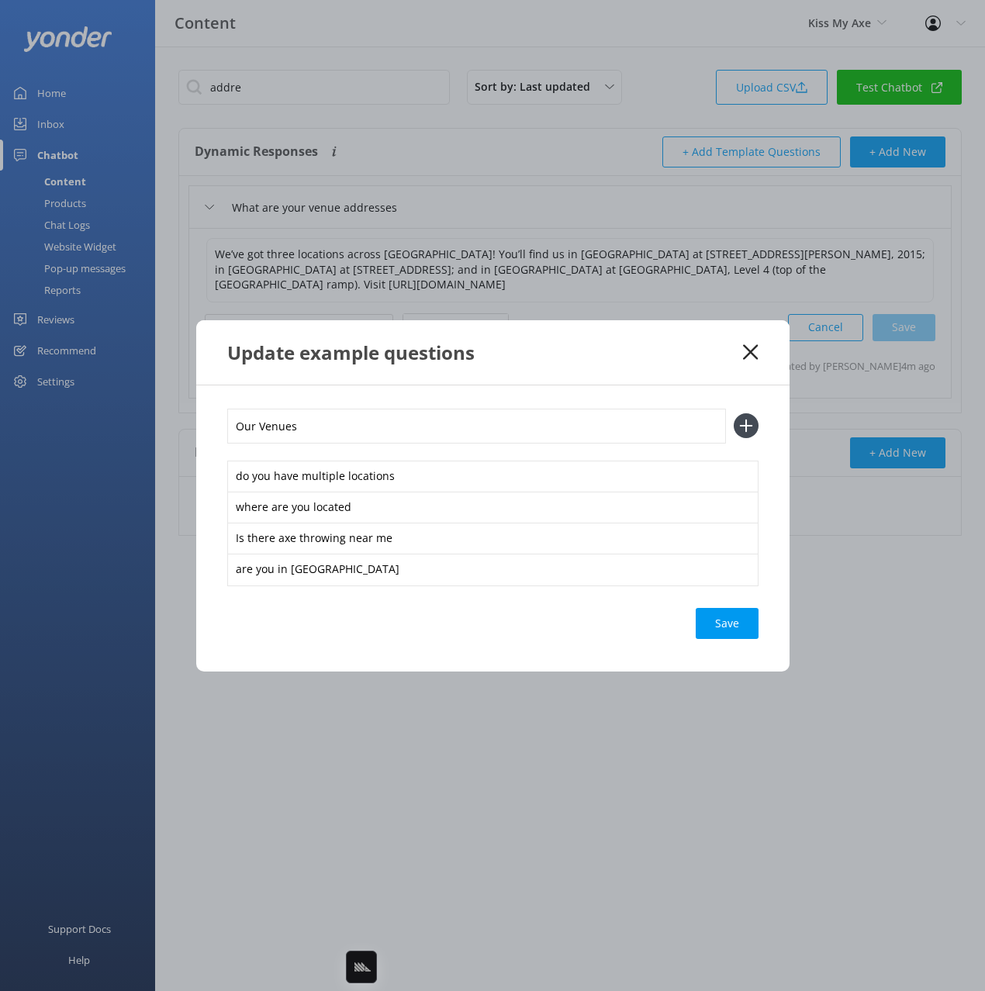
type input "Our Venues"
click at [734, 413] on button at bounding box center [746, 425] width 25 height 25
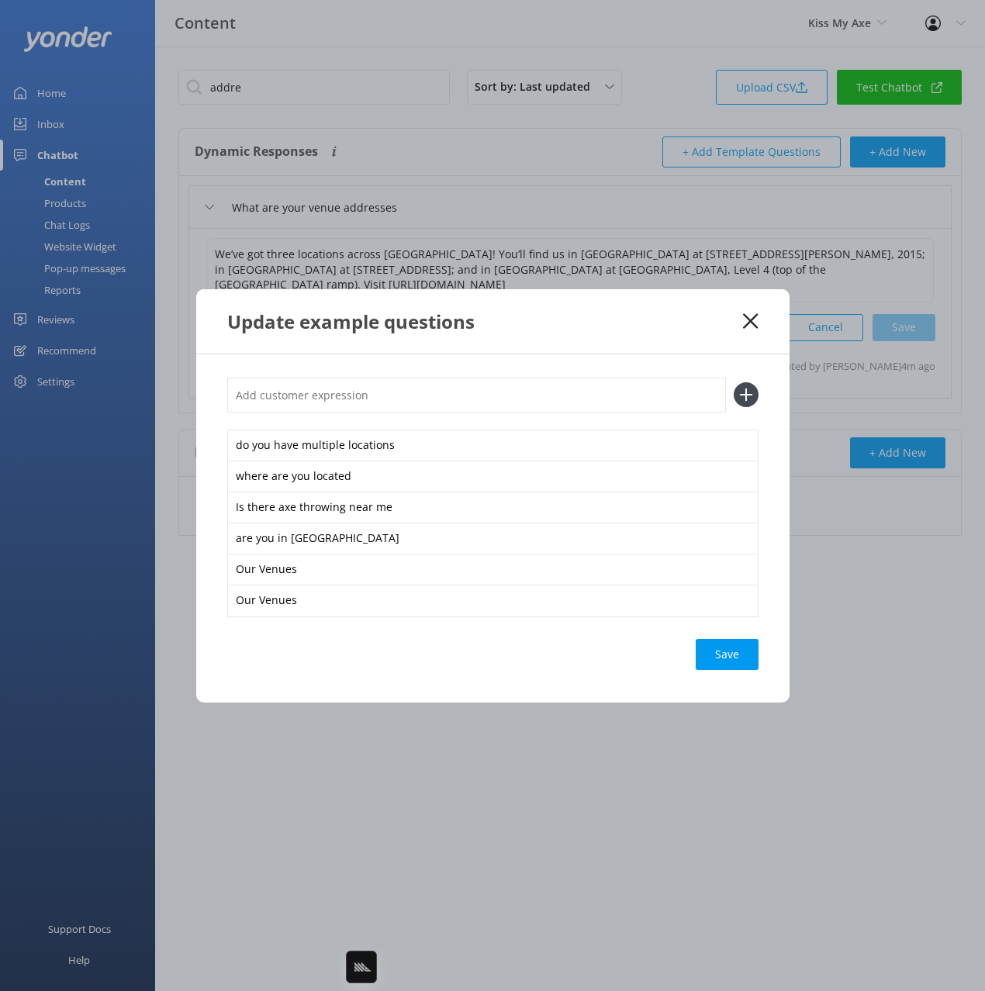
paste input "Our Venues"
type input "Our Venues"
click at [734, 382] on button at bounding box center [746, 394] width 25 height 25
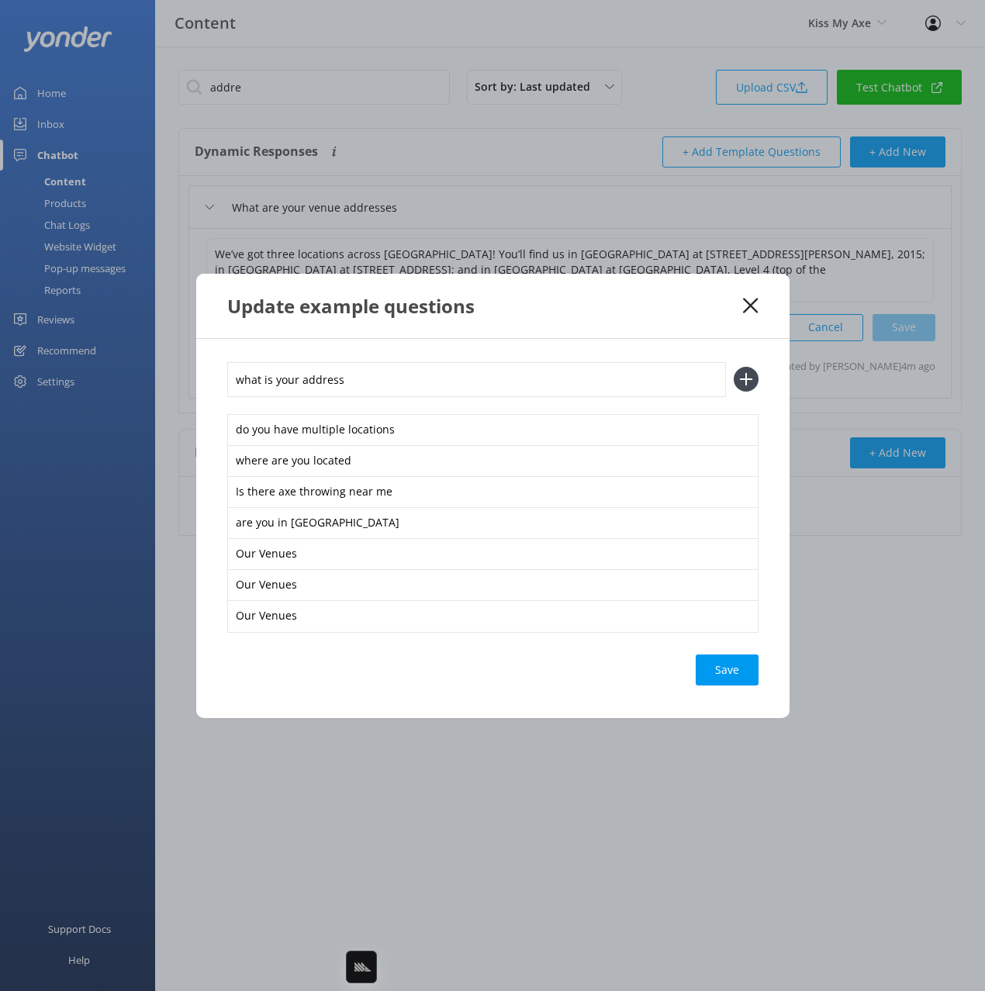
type input "what is your address"
click at [734, 367] on button at bounding box center [746, 379] width 25 height 25
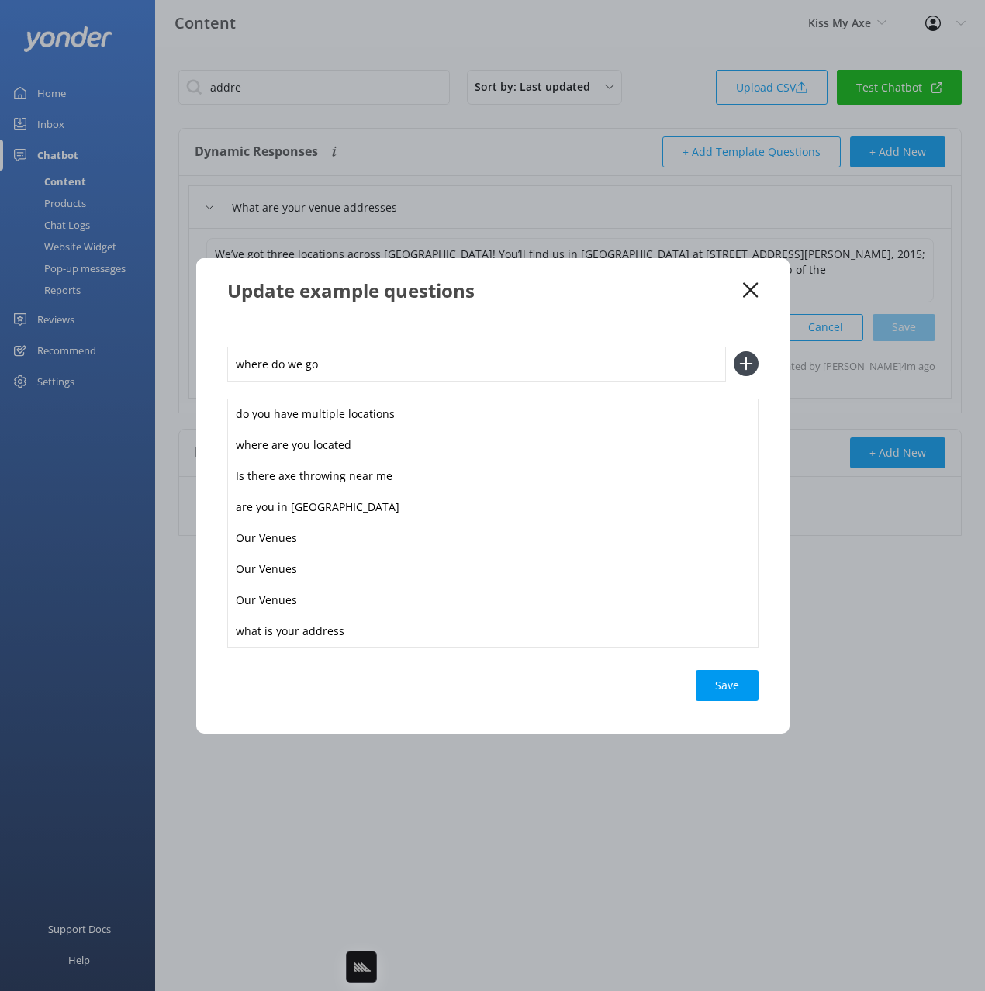
type input "where do we go"
click at [734, 351] on button at bounding box center [746, 363] width 25 height 25
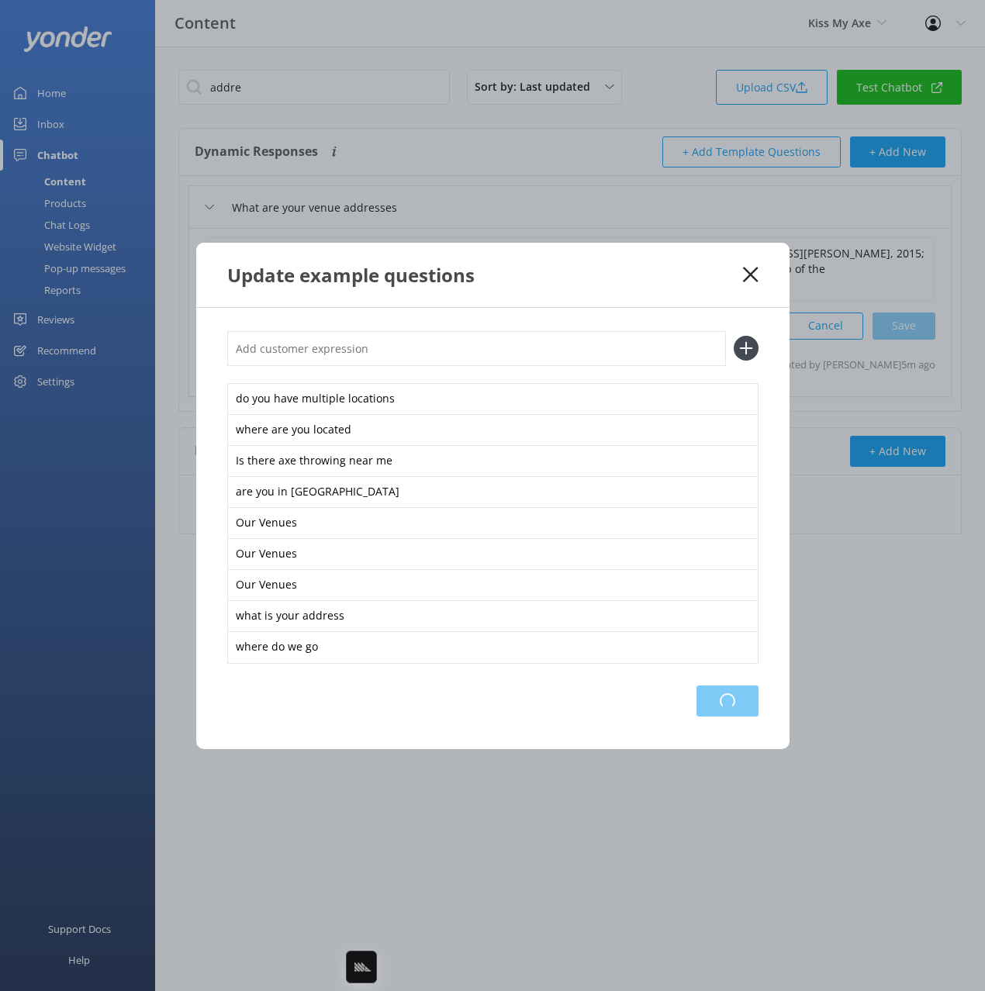
click at [729, 710] on div "Loading.." at bounding box center [727, 700] width 62 height 31
click at [750, 271] on icon at bounding box center [750, 275] width 15 height 16
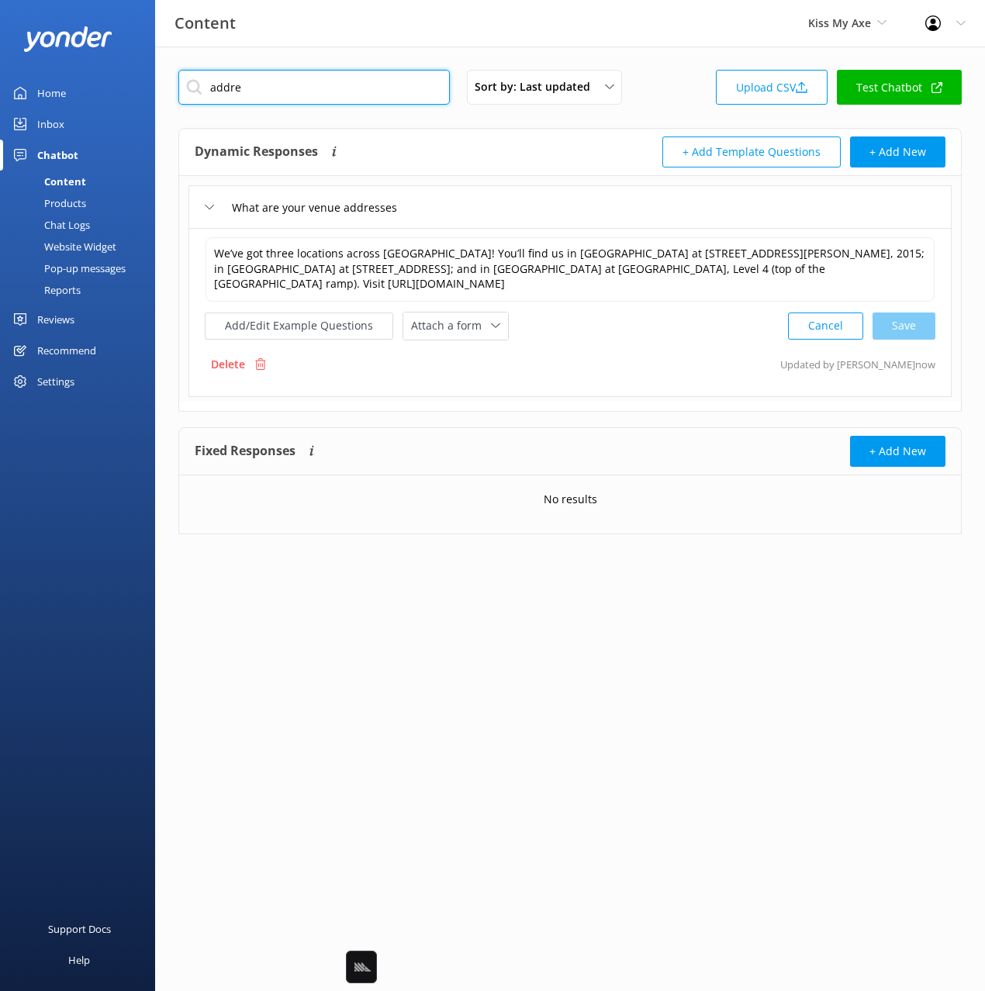
click at [326, 95] on input "addre" at bounding box center [313, 87] width 271 height 35
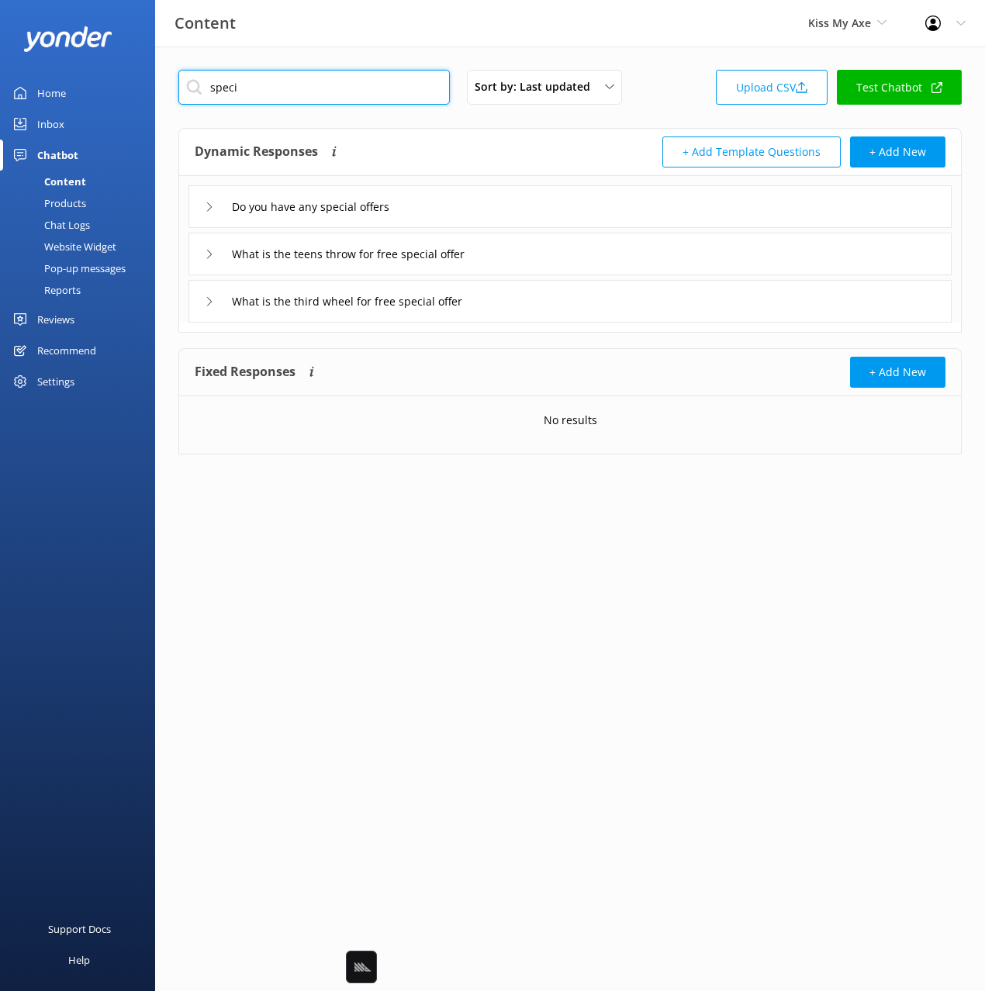
type input "speci"
drag, startPoint x: 520, startPoint y: 153, endPoint x: 518, endPoint y: 163, distance: 10.3
click at [520, 154] on div "Dynamic Responses Dynamic responses rely on the Large Language Model to create …" at bounding box center [382, 151] width 375 height 31
drag, startPoint x: 516, startPoint y: 212, endPoint x: 521, endPoint y: 220, distance: 9.7
click at [517, 212] on div "Do you have any special offers" at bounding box center [569, 206] width 763 height 43
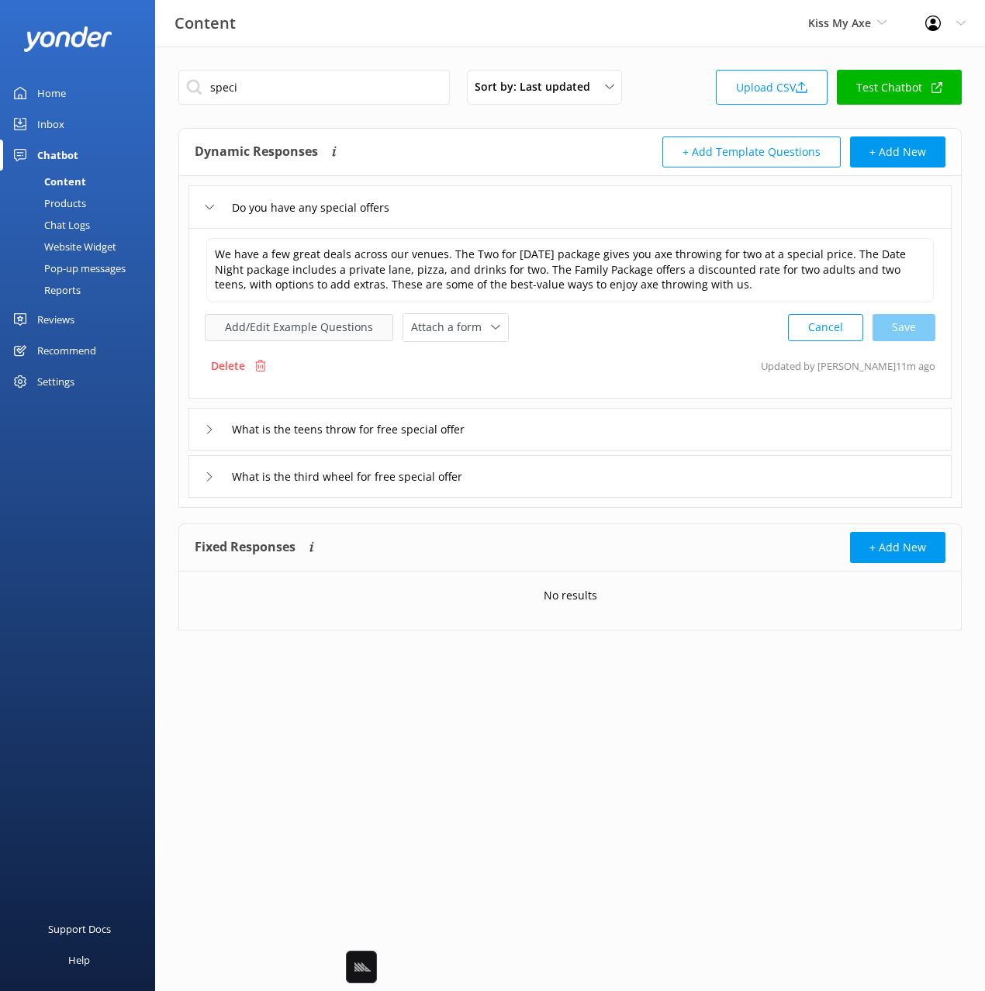
click at [332, 326] on button "Add/Edit Example Questions" at bounding box center [299, 327] width 188 height 27
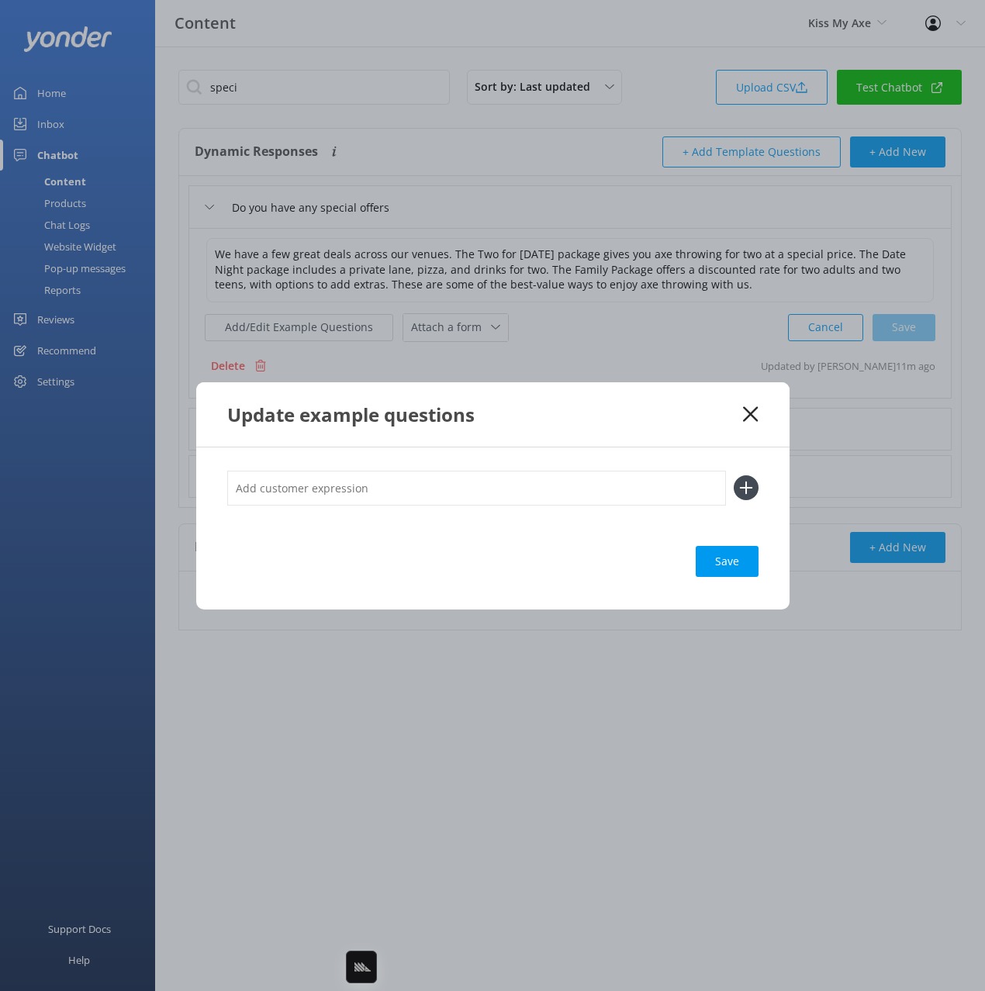
click at [513, 484] on input "text" at bounding box center [476, 488] width 499 height 35
paste input "Special Deals"
type input "Special Deals"
click at [734, 475] on button at bounding box center [746, 487] width 25 height 25
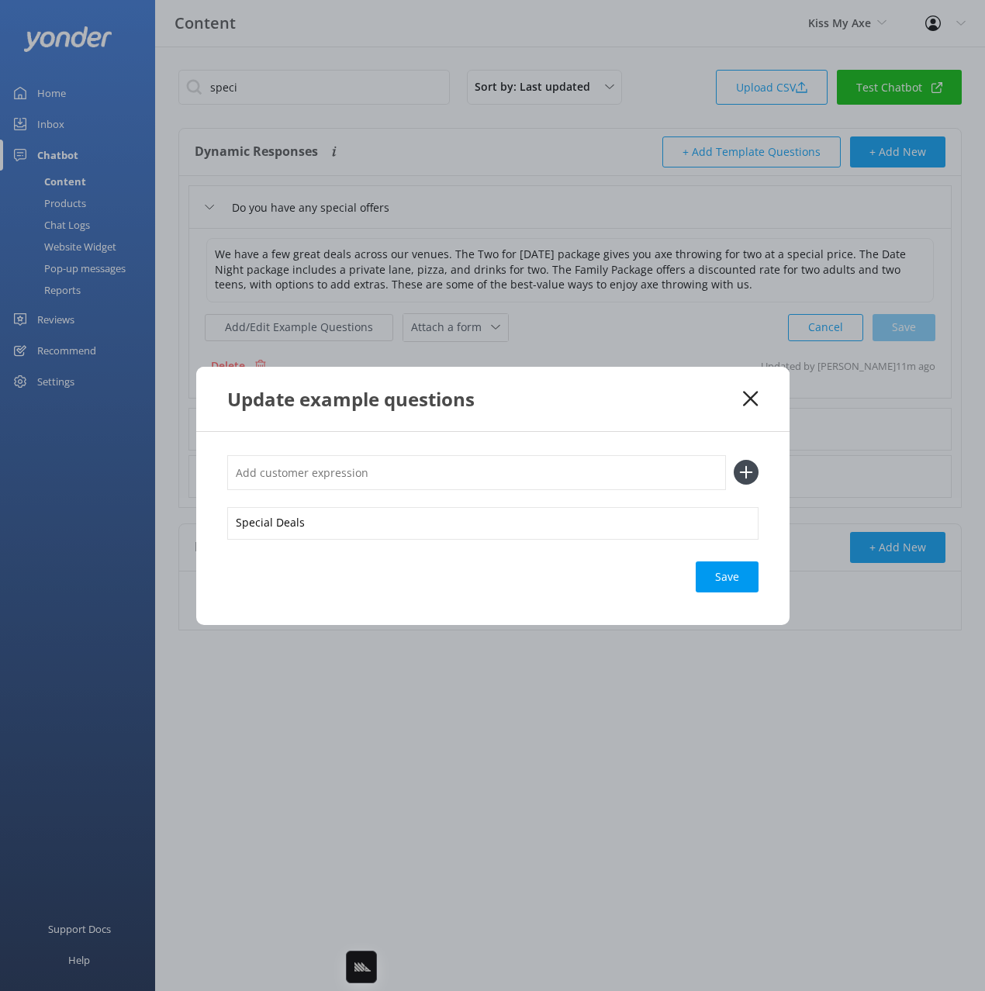
paste input "Special Deals"
type input "Special Deals"
click at [734, 460] on button at bounding box center [746, 472] width 25 height 25
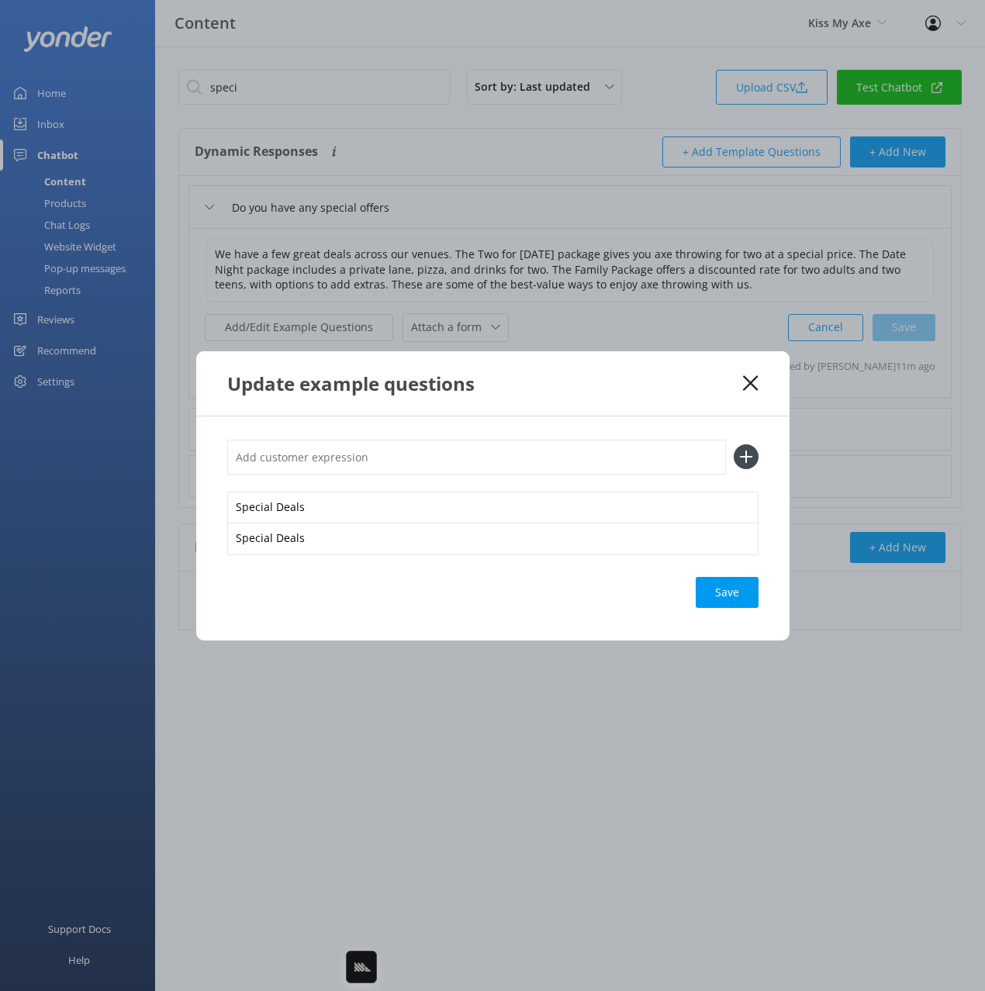
paste input "Special Deals"
type input "Special Deals"
click at [734, 444] on button at bounding box center [746, 456] width 25 height 25
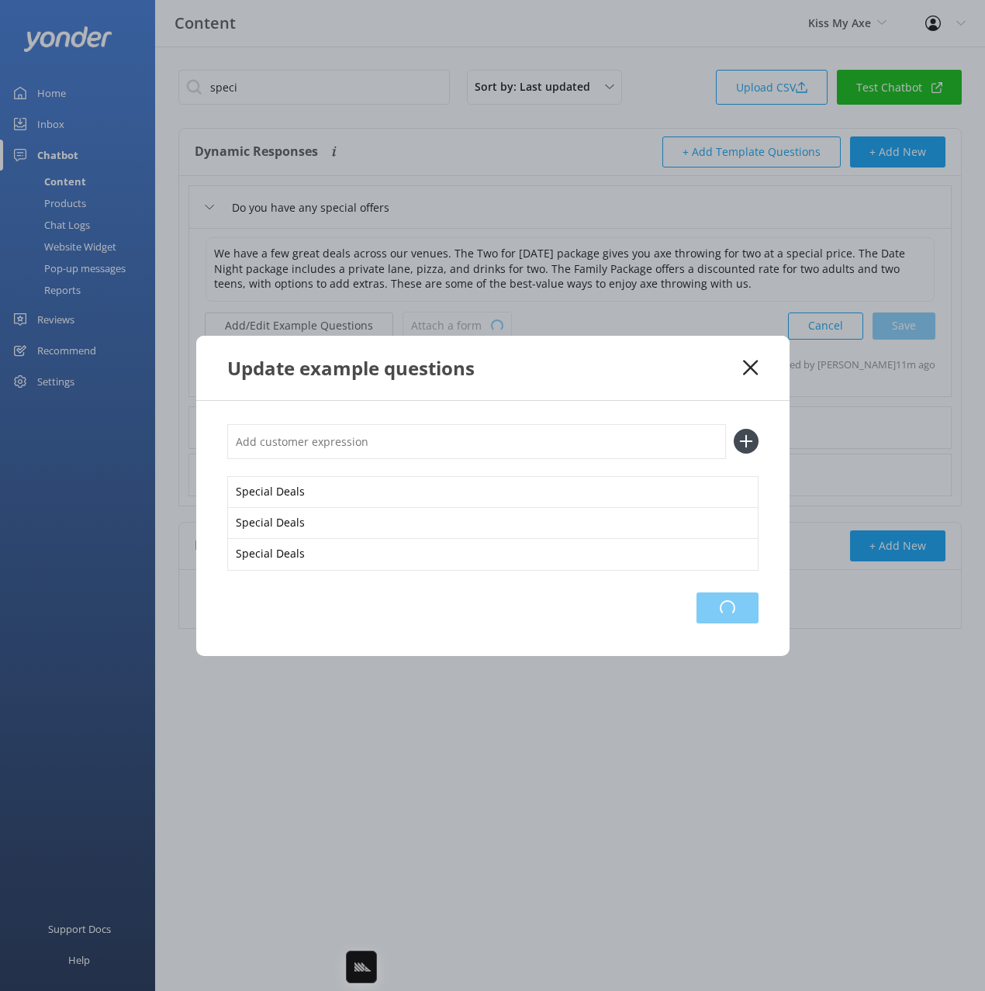
click at [723, 605] on div "Loading.." at bounding box center [727, 607] width 62 height 31
click at [753, 362] on icon at bounding box center [750, 368] width 15 height 16
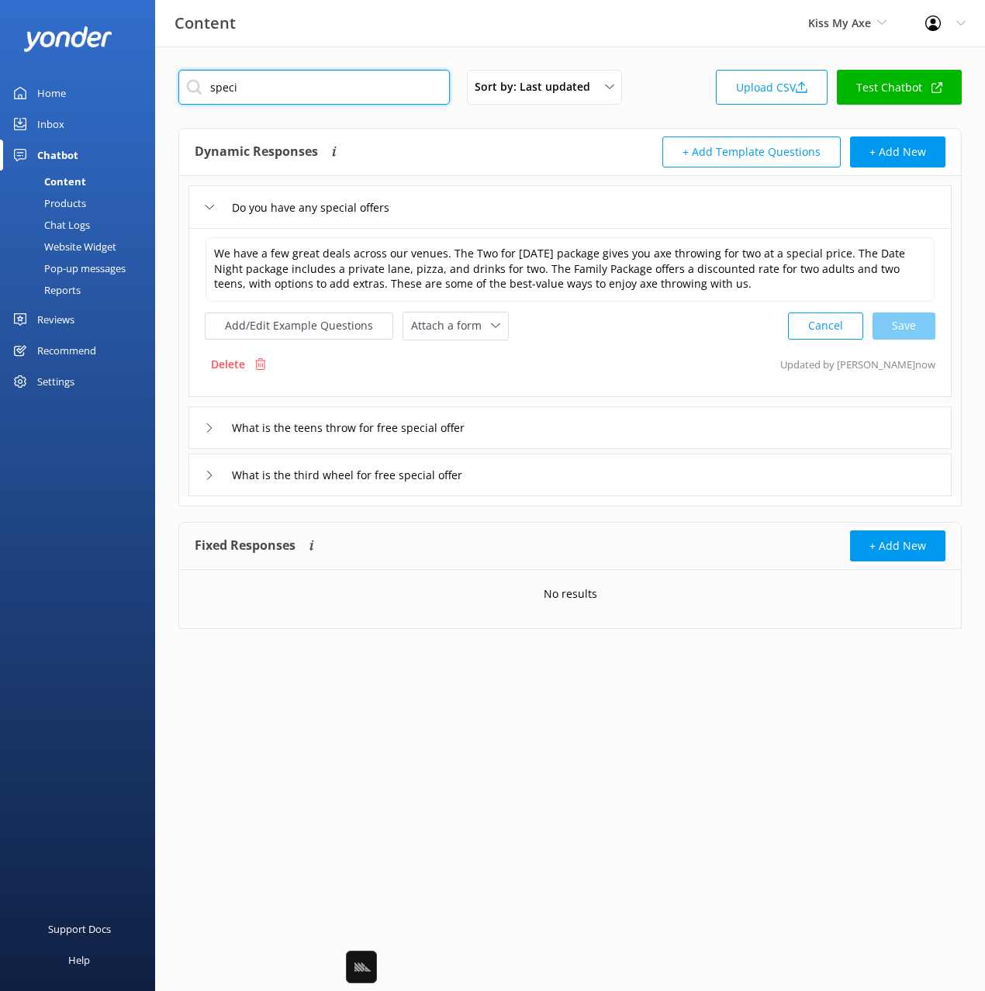
click at [332, 96] on input "speci" at bounding box center [313, 87] width 271 height 35
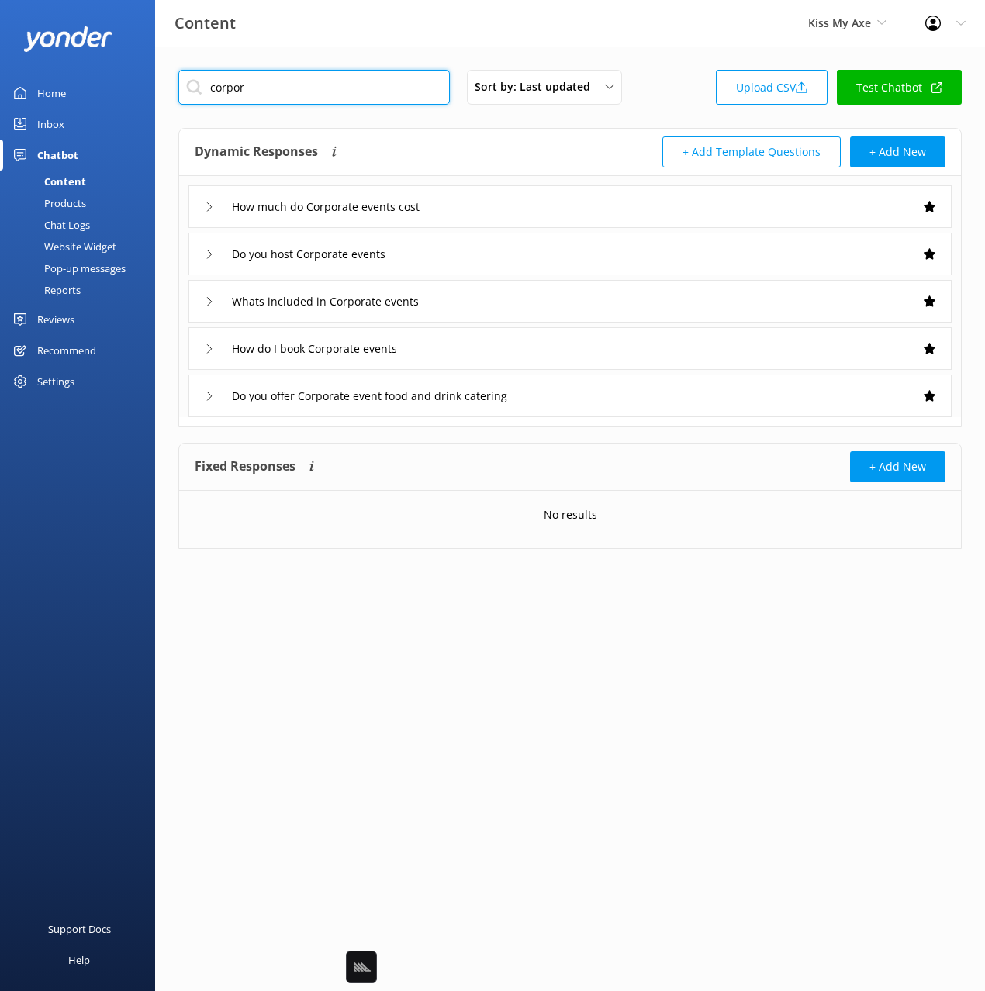
type input "corpor"
click at [533, 141] on div "Dynamic Responses Dynamic responses rely on the Large Language Model to create …" at bounding box center [382, 151] width 375 height 31
drag, startPoint x: 468, startPoint y: 138, endPoint x: 594, endPoint y: 225, distance: 153.4
click at [468, 138] on div "Dynamic Responses Dynamic responses rely on the Large Language Model to create …" at bounding box center [382, 151] width 375 height 31
click at [464, 262] on div "Do you host Corporate events" at bounding box center [569, 254] width 763 height 43
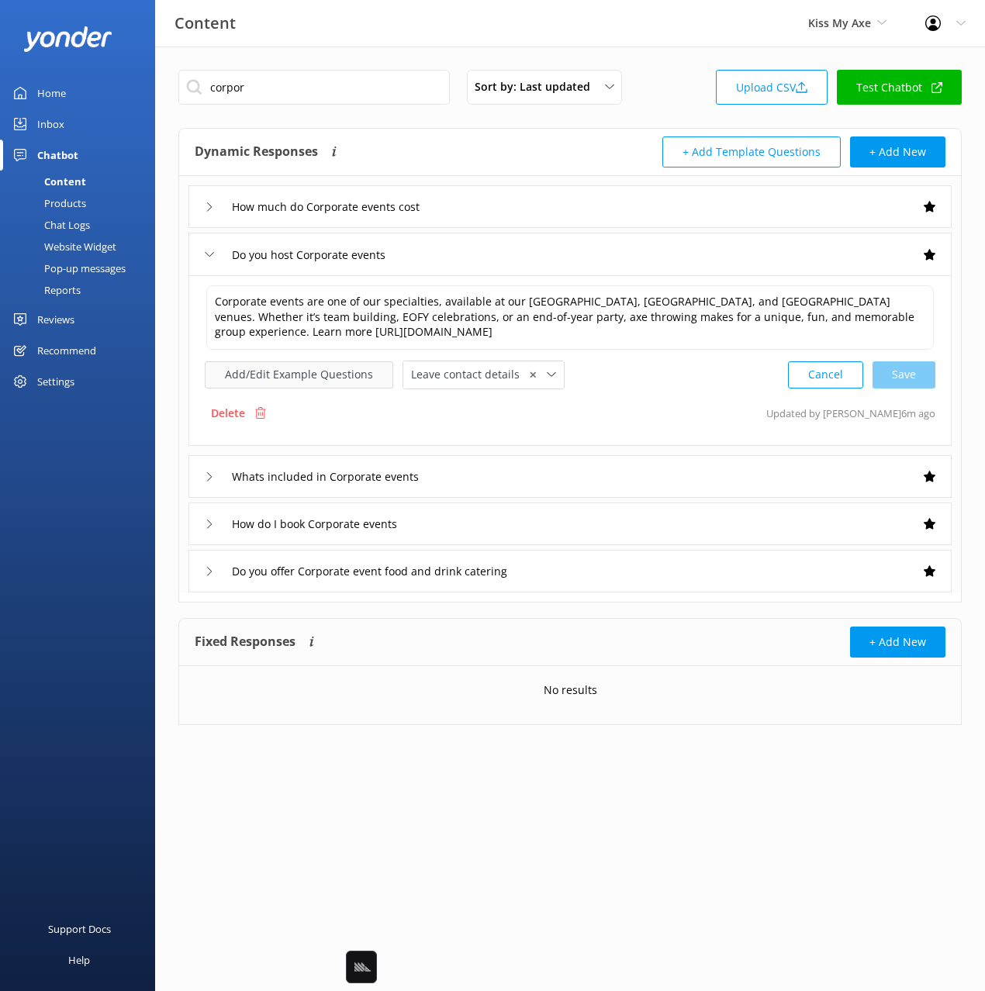
click at [337, 376] on button "Add/Edit Example Questions" at bounding box center [299, 374] width 188 height 27
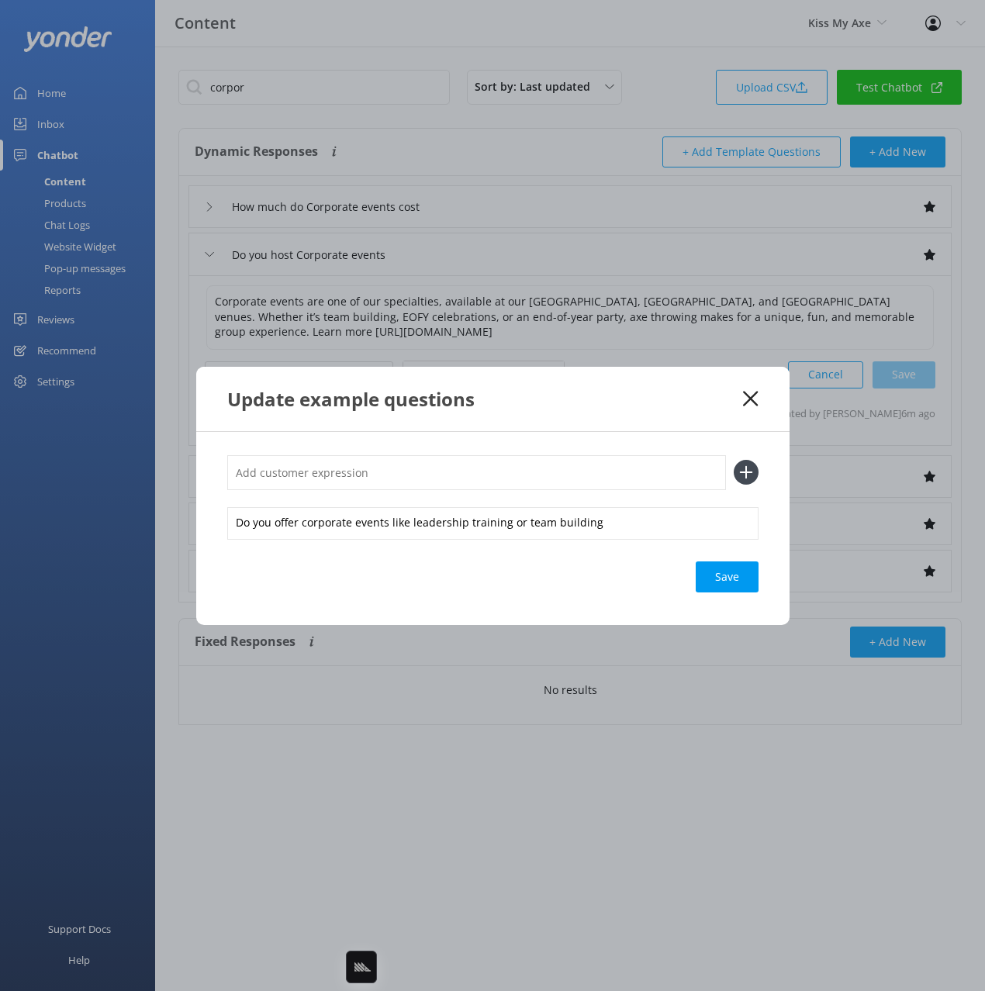
click at [521, 475] on input "text" at bounding box center [476, 472] width 499 height 35
click at [741, 394] on div "Update example questions" at bounding box center [492, 399] width 593 height 64
drag, startPoint x: 745, startPoint y: 394, endPoint x: 739, endPoint y: 400, distance: 8.8
click at [744, 395] on icon at bounding box center [750, 399] width 15 height 16
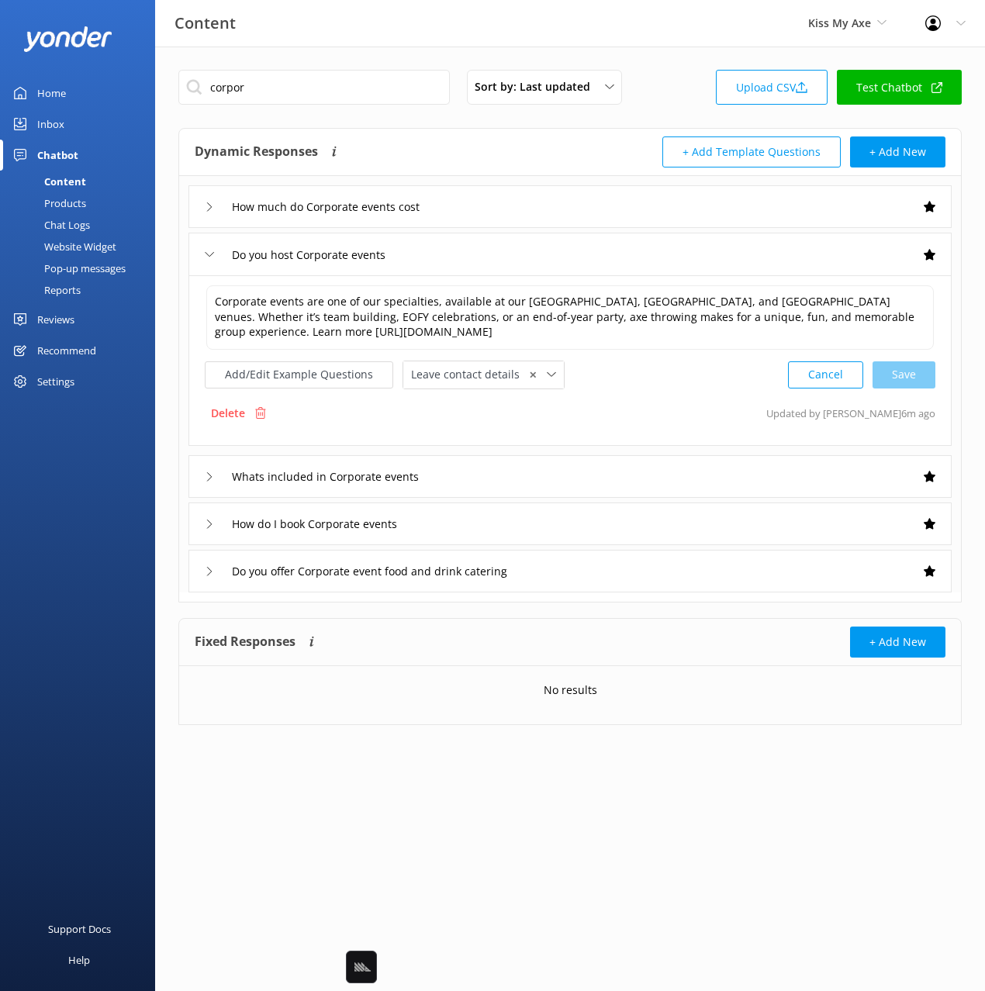
click at [481, 531] on div "How do I book Corporate events" at bounding box center [569, 523] width 763 height 43
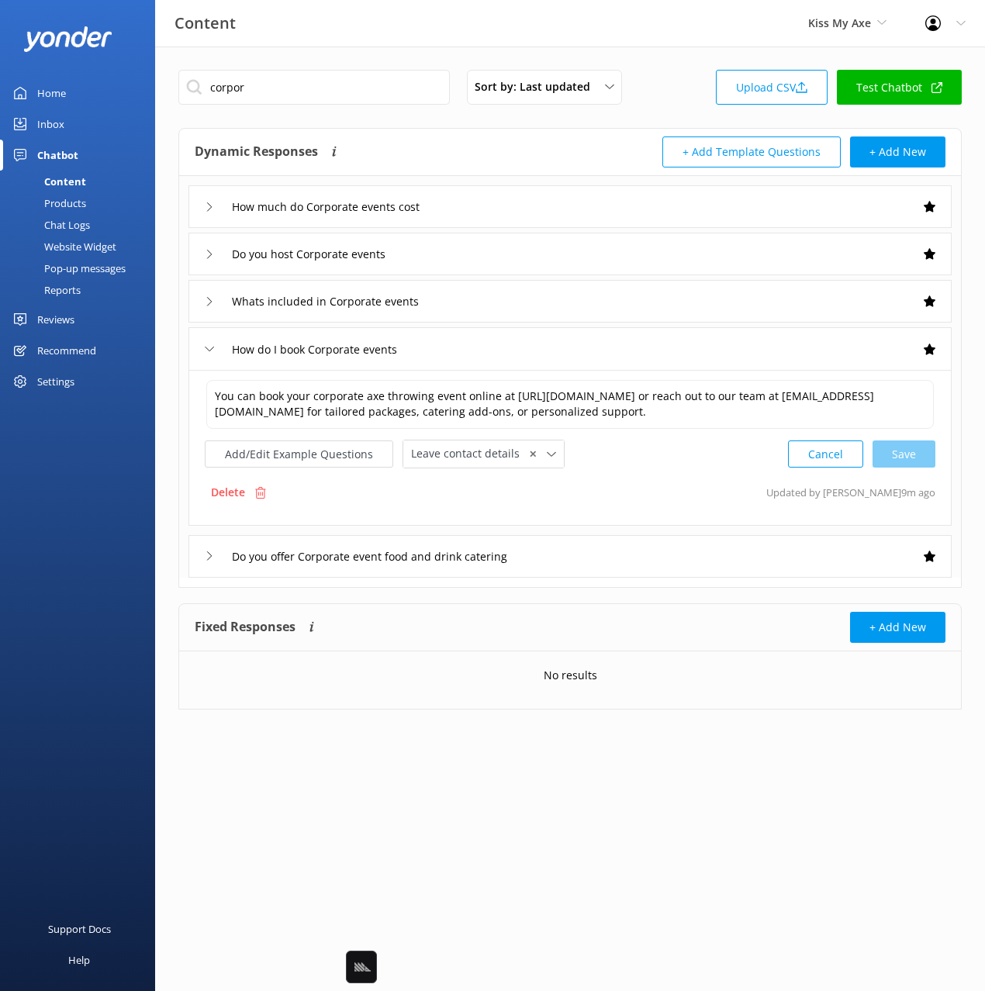
click at [515, 207] on div "How much do Corporate events cost" at bounding box center [569, 206] width 763 height 43
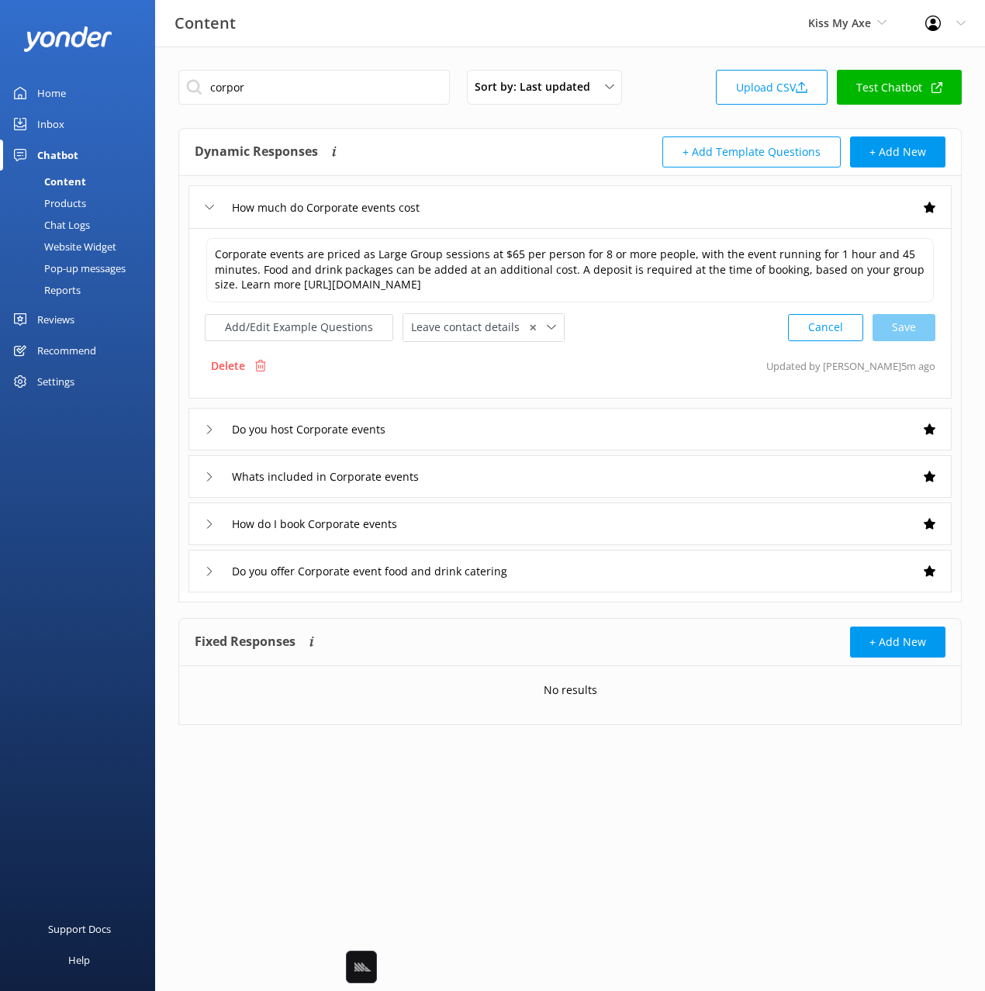
click at [582, 426] on div "Do you host Corporate events" at bounding box center [569, 429] width 763 height 43
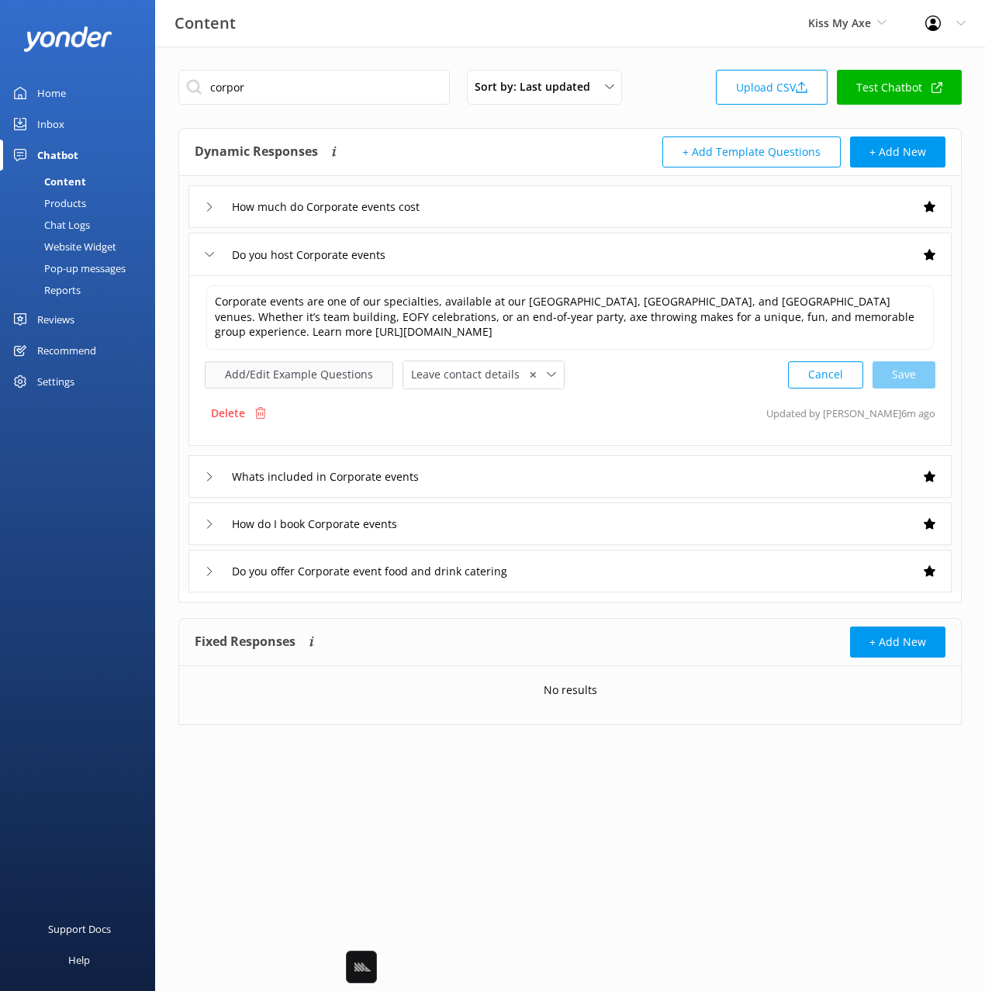
click at [330, 367] on button "Add/Edit Example Questions" at bounding box center [299, 374] width 188 height 27
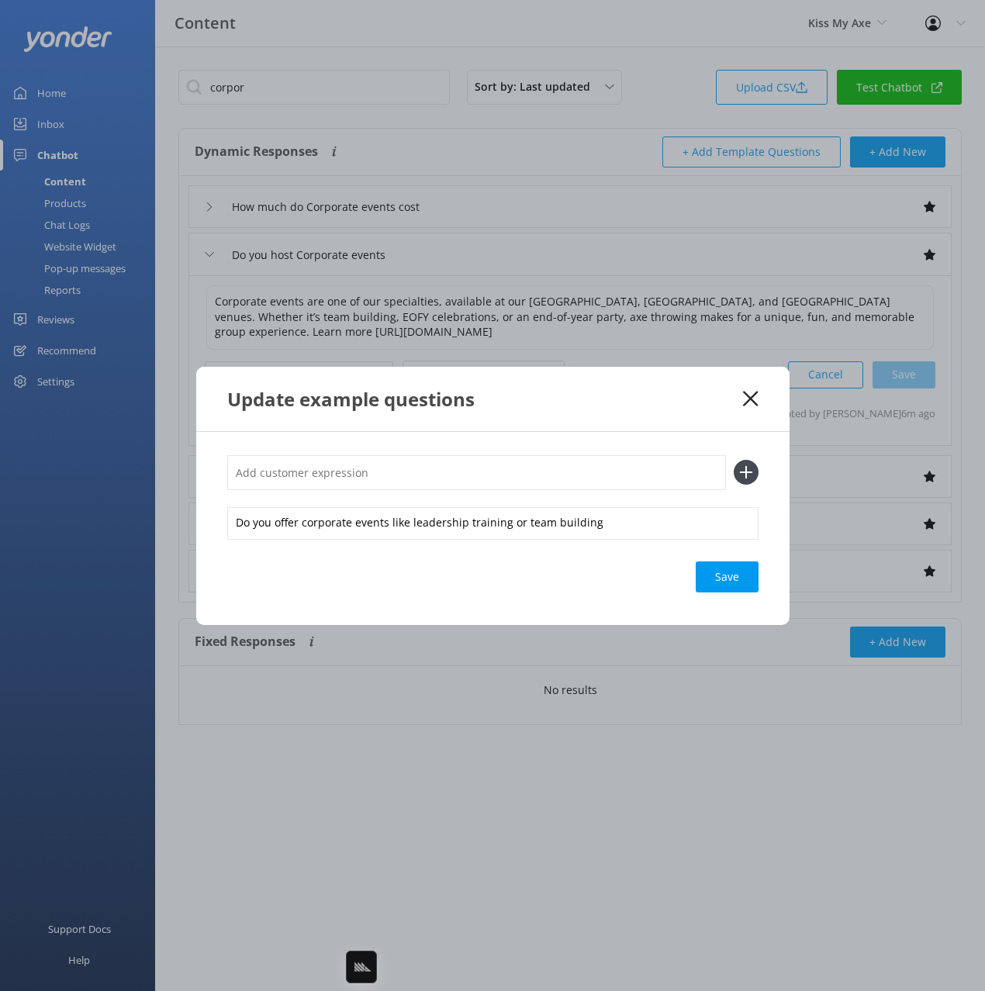
click at [542, 465] on input "text" at bounding box center [476, 472] width 499 height 35
paste input "Corporate Events"
type input "Corporate Events"
click at [734, 460] on button at bounding box center [746, 472] width 25 height 25
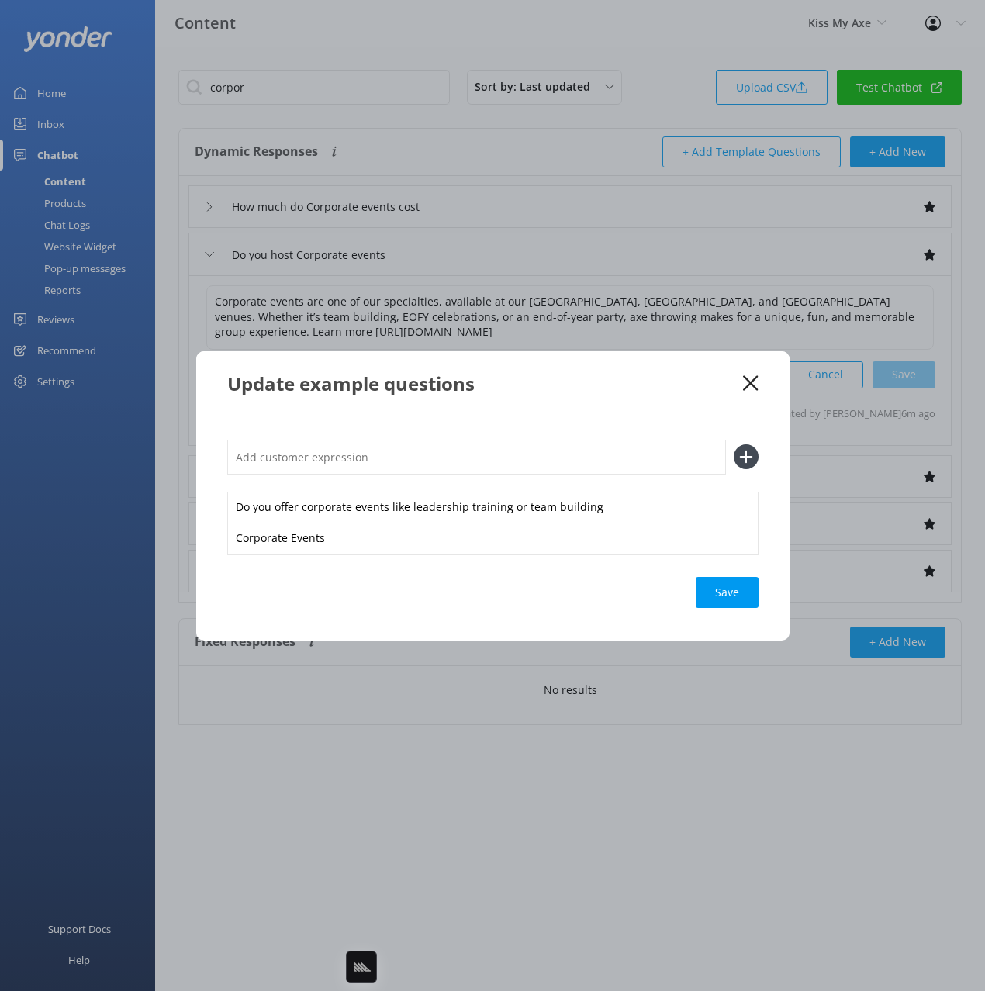
paste input "Corporate Events"
type input "Corporate Events"
click at [734, 444] on button at bounding box center [746, 456] width 25 height 25
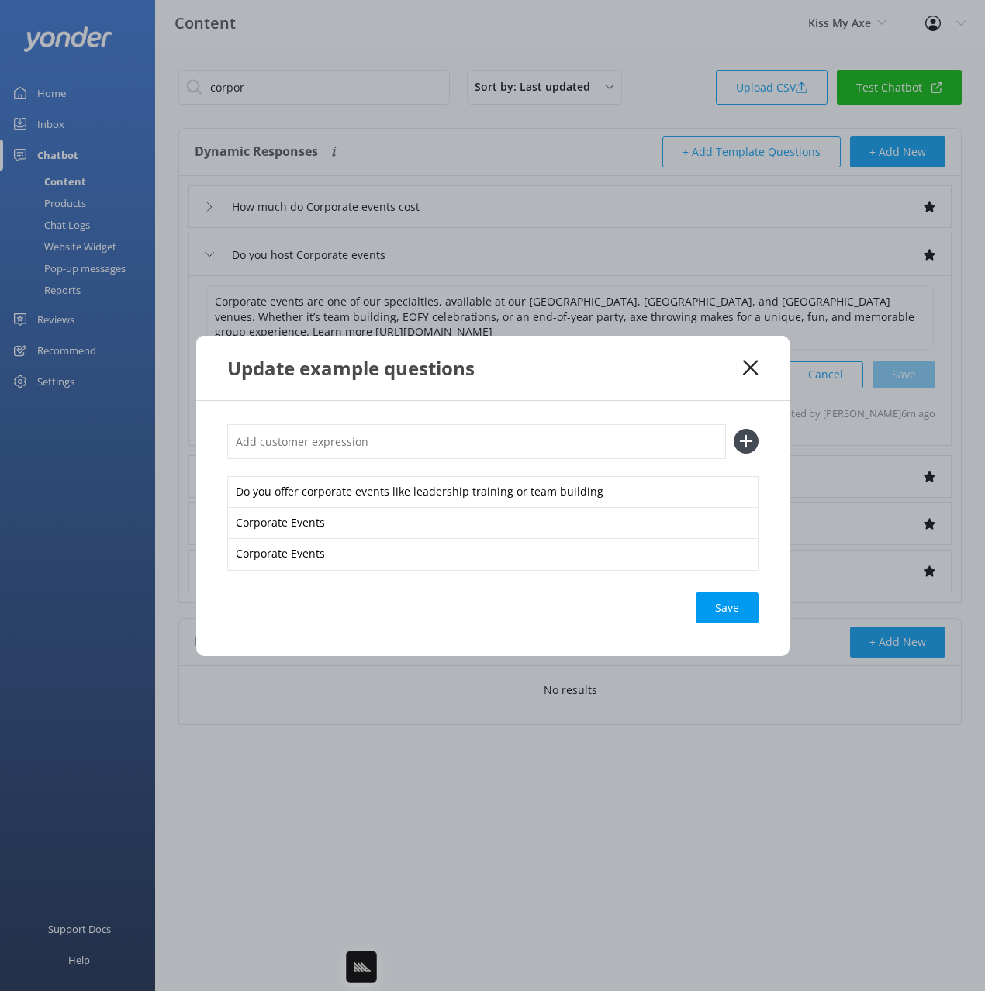
paste input "Corporate Events"
type input "Corporate Events"
click at [734, 429] on button at bounding box center [746, 441] width 25 height 25
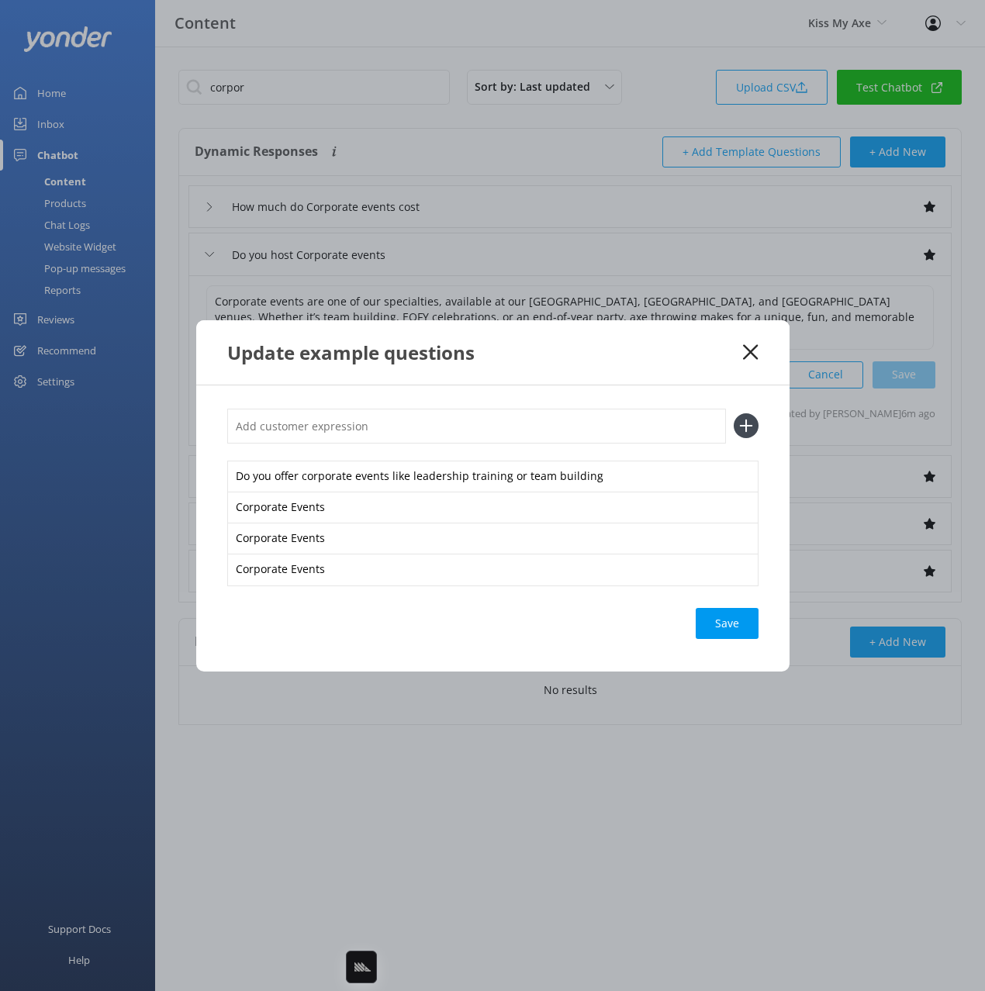
click at [713, 628] on div "Save" at bounding box center [727, 623] width 63 height 31
click at [750, 351] on use at bounding box center [750, 351] width 15 height 15
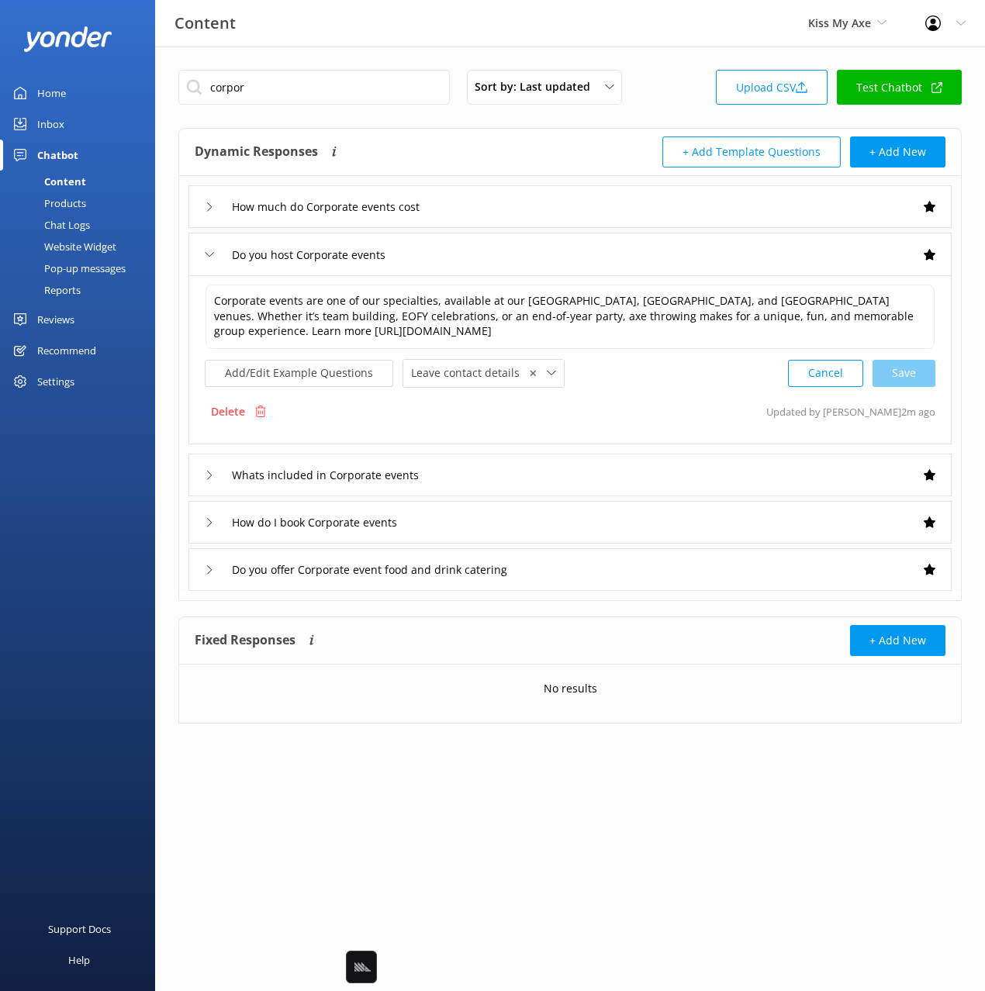
click at [672, 83] on div "corpor Sort by: Last updated Title Last updated Upload CSV Test Chatbot" at bounding box center [569, 92] width 783 height 44
click at [910, 95] on link "Test Chatbot" at bounding box center [899, 87] width 125 height 35
drag, startPoint x: 60, startPoint y: 381, endPoint x: 74, endPoint y: 370, distance: 17.7
click at [62, 379] on div "Settings" at bounding box center [55, 381] width 37 height 31
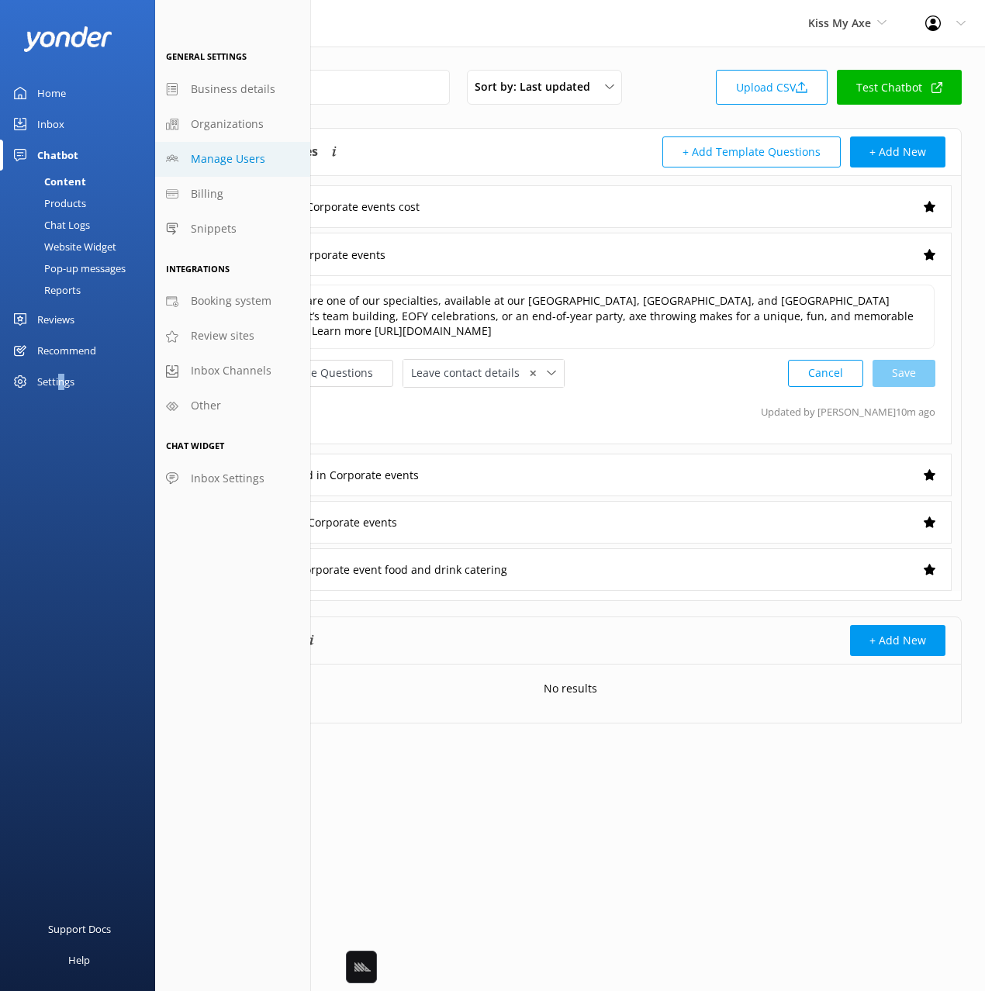
click at [266, 165] on link "Manage Users" at bounding box center [232, 159] width 155 height 35
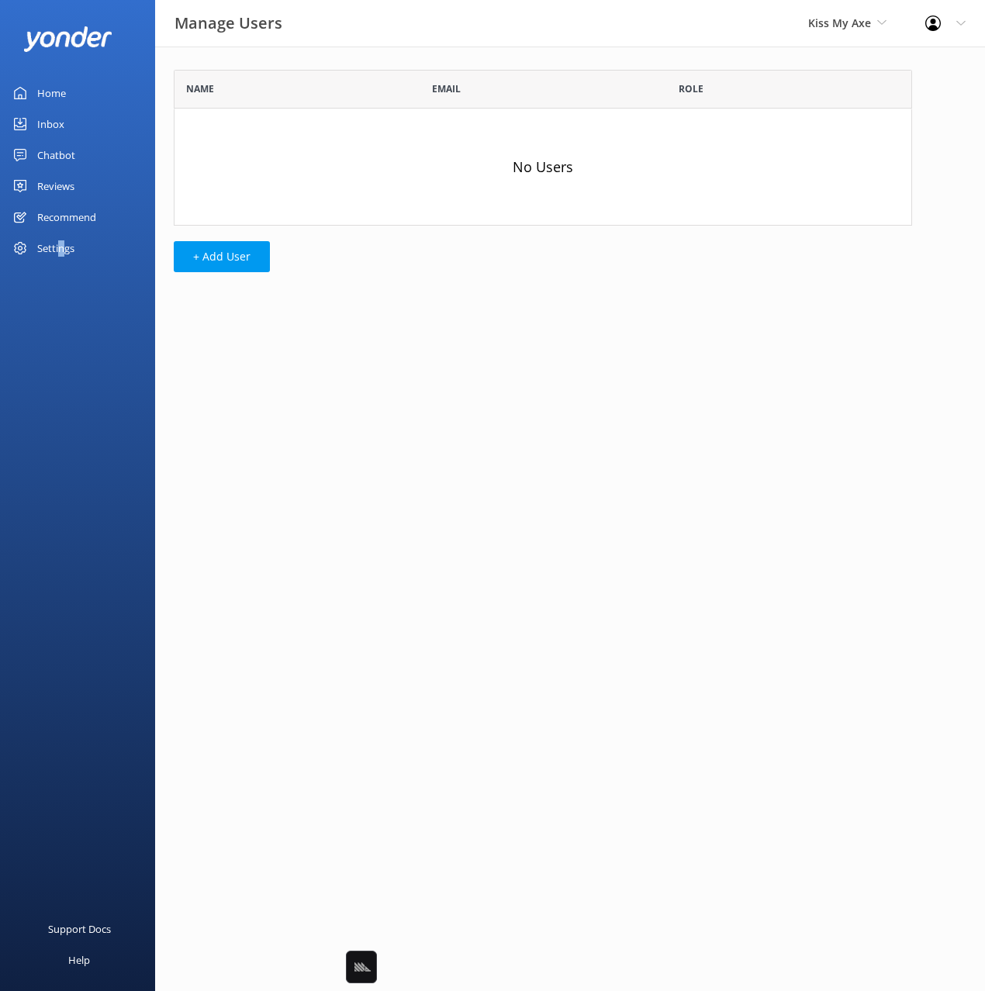
scroll to position [156, 738]
drag, startPoint x: 447, startPoint y: 144, endPoint x: 399, endPoint y: 177, distance: 58.1
click at [436, 151] on div "No Users" at bounding box center [543, 167] width 738 height 116
click at [239, 247] on button "+ Add User" at bounding box center [222, 256] width 96 height 31
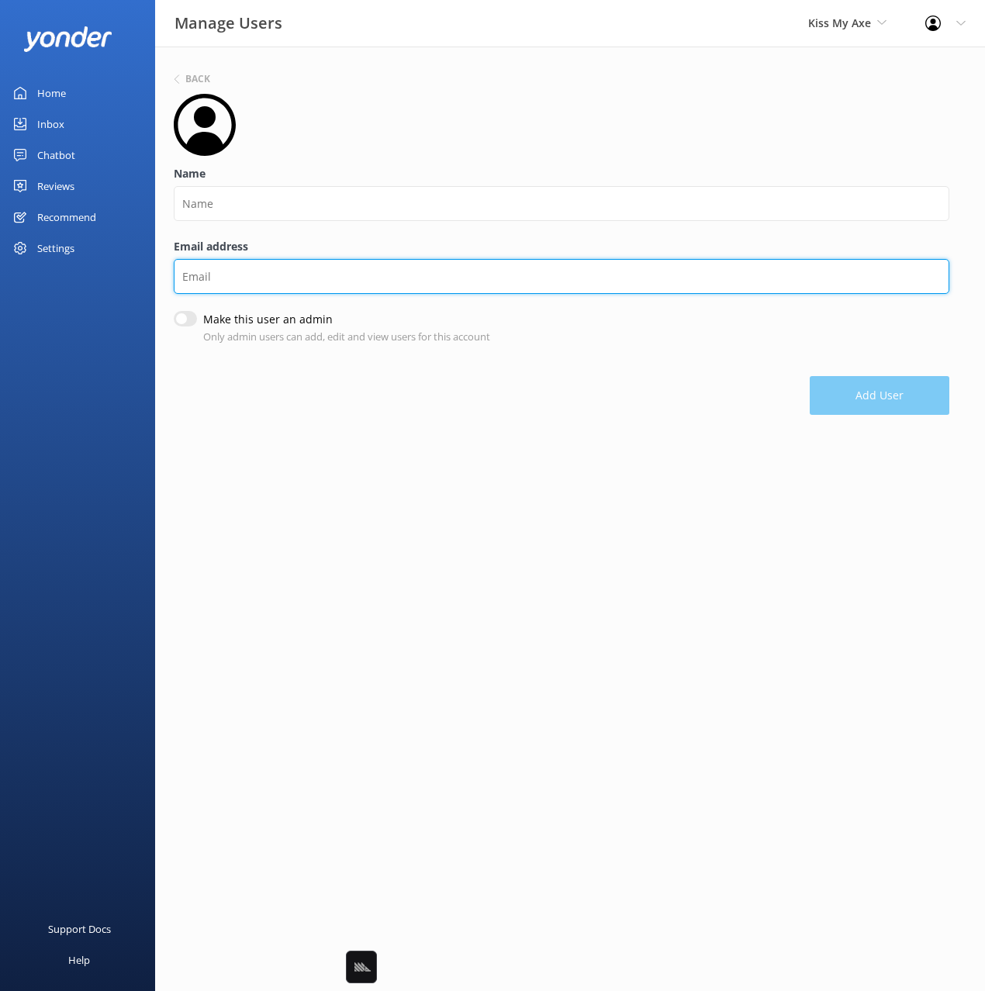
drag, startPoint x: 237, startPoint y: 285, endPoint x: 237, endPoint y: 233, distance: 52.7
click at [237, 284] on input "Email address" at bounding box center [561, 276] width 775 height 35
paste input "[PERSON_NAME][EMAIL_ADDRESS][DOMAIN_NAME]"
click at [192, 279] on input "[PERSON_NAME][EMAIL_ADDRESS][DOMAIN_NAME]" at bounding box center [561, 276] width 775 height 35
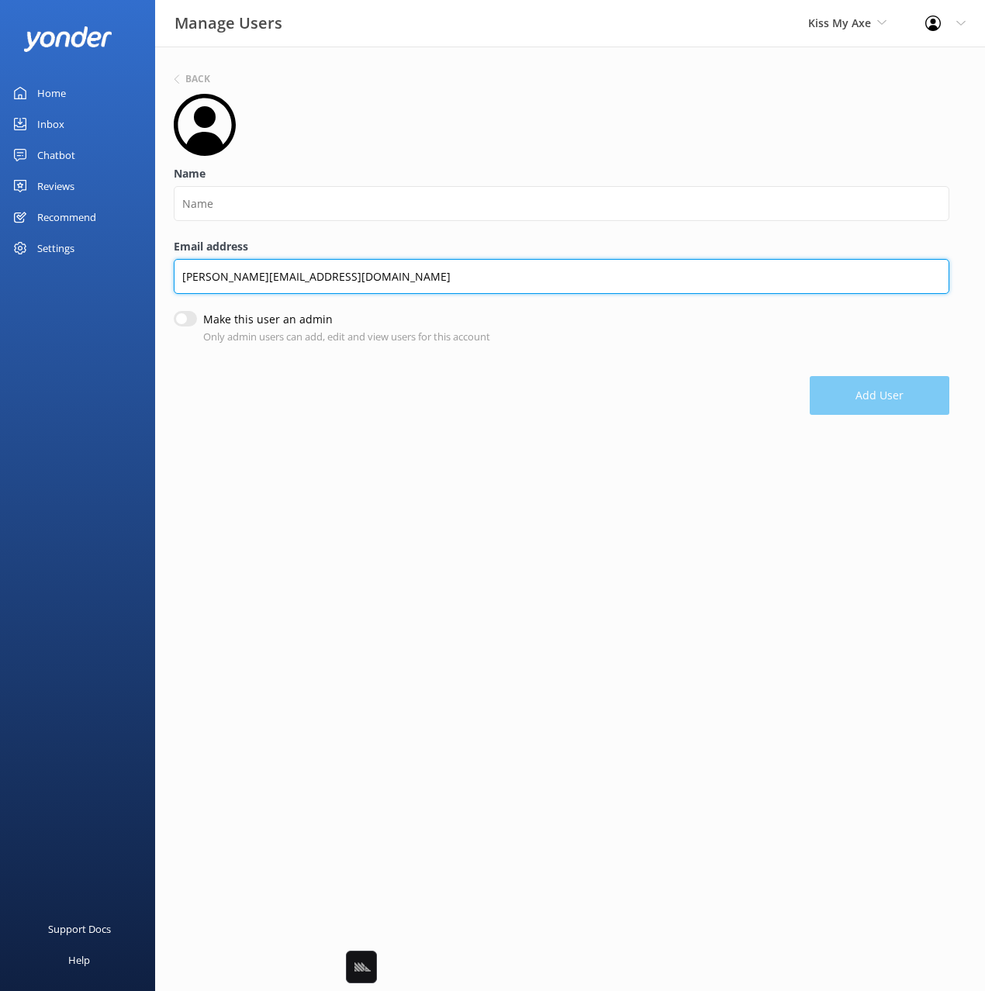
type input "[PERSON_NAME][EMAIL_ADDRESS][DOMAIN_NAME]"
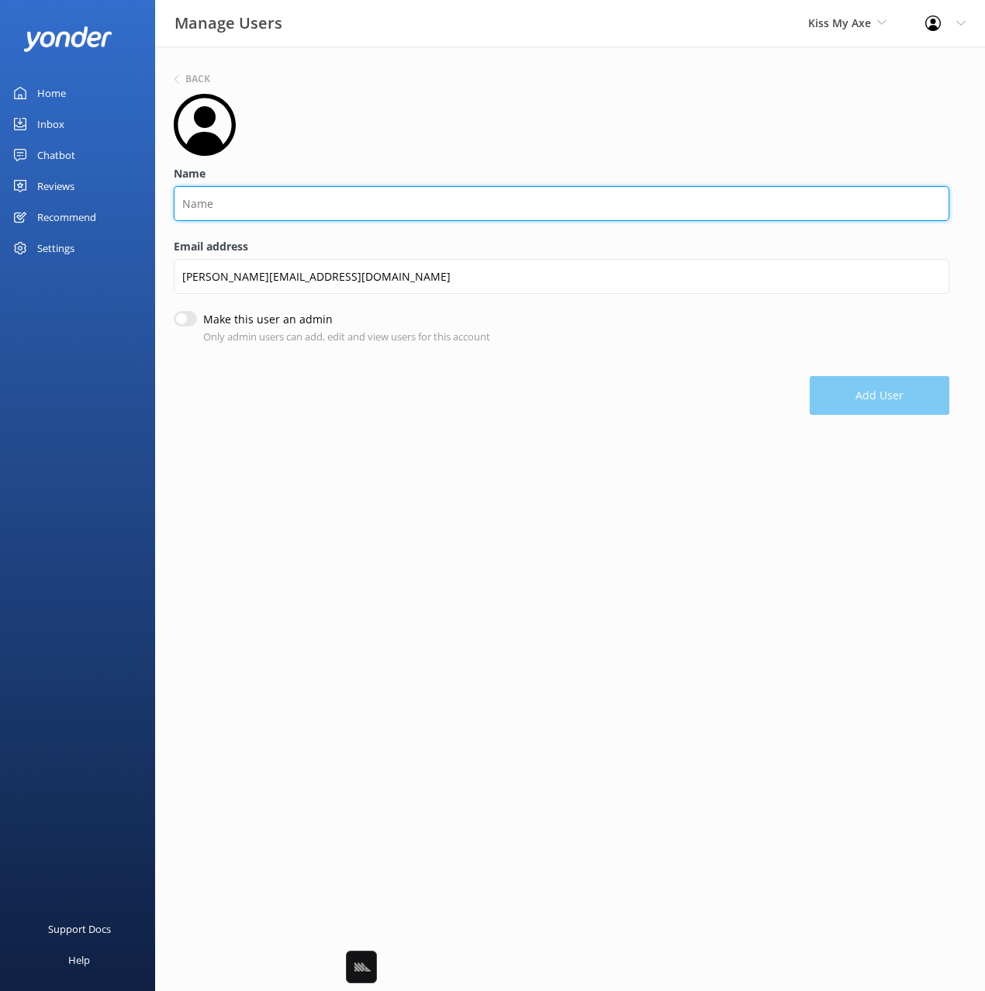
click at [205, 209] on input "Name" at bounding box center [561, 203] width 775 height 35
paste input "elisha"
click at [174, 205] on input "elisha" at bounding box center [561, 203] width 775 height 35
type input "[PERSON_NAME]"
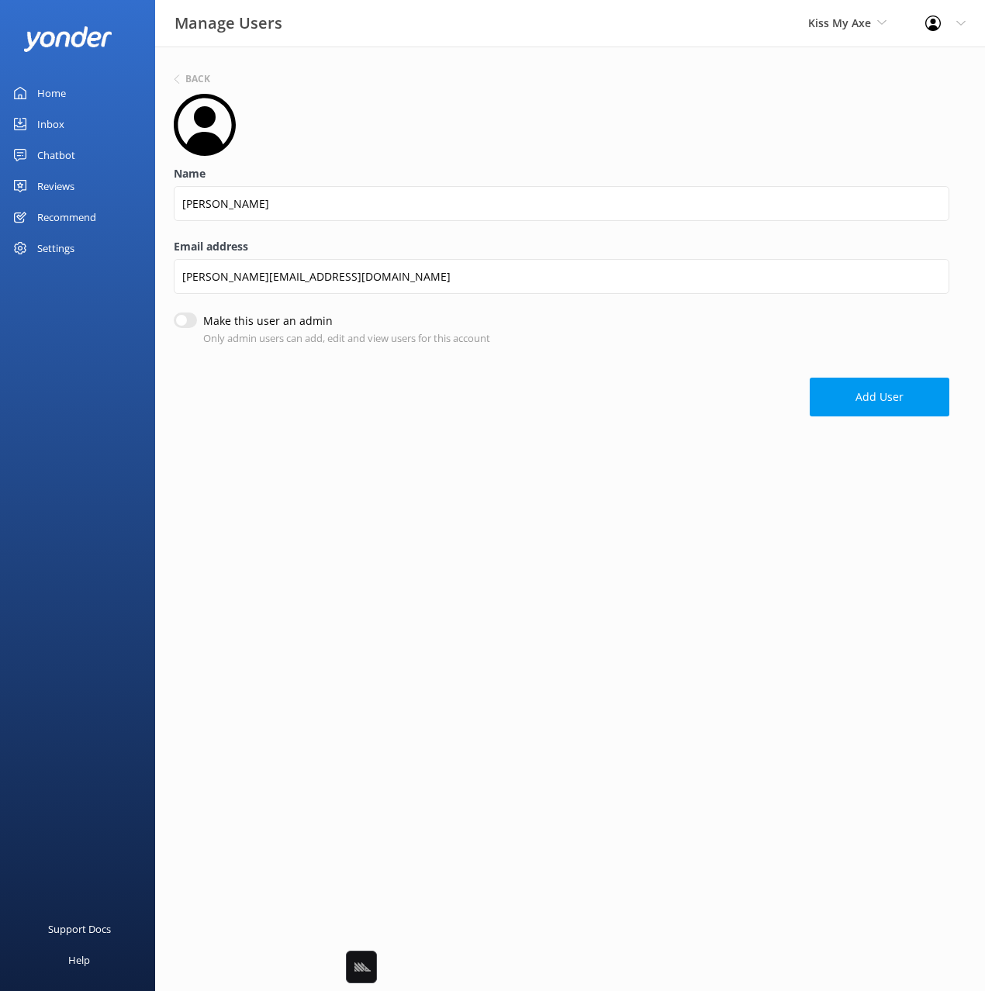
click at [175, 315] on input "Make this user an admin" at bounding box center [185, 320] width 23 height 16
checkbox input "true"
click at [846, 408] on button "Add User" at bounding box center [880, 398] width 140 height 39
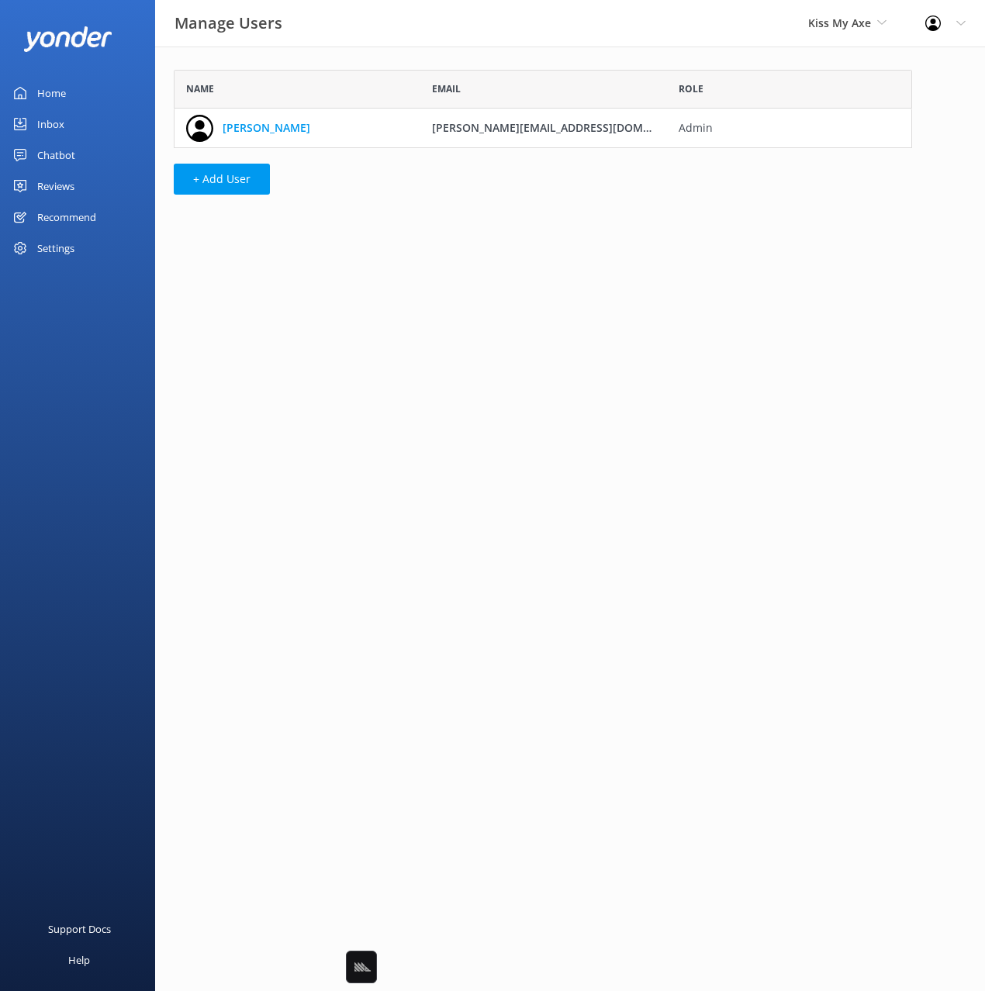
scroll to position [1, 1]
drag, startPoint x: 40, startPoint y: 92, endPoint x: 67, endPoint y: 92, distance: 27.1
click at [40, 92] on div "Home" at bounding box center [51, 93] width 29 height 31
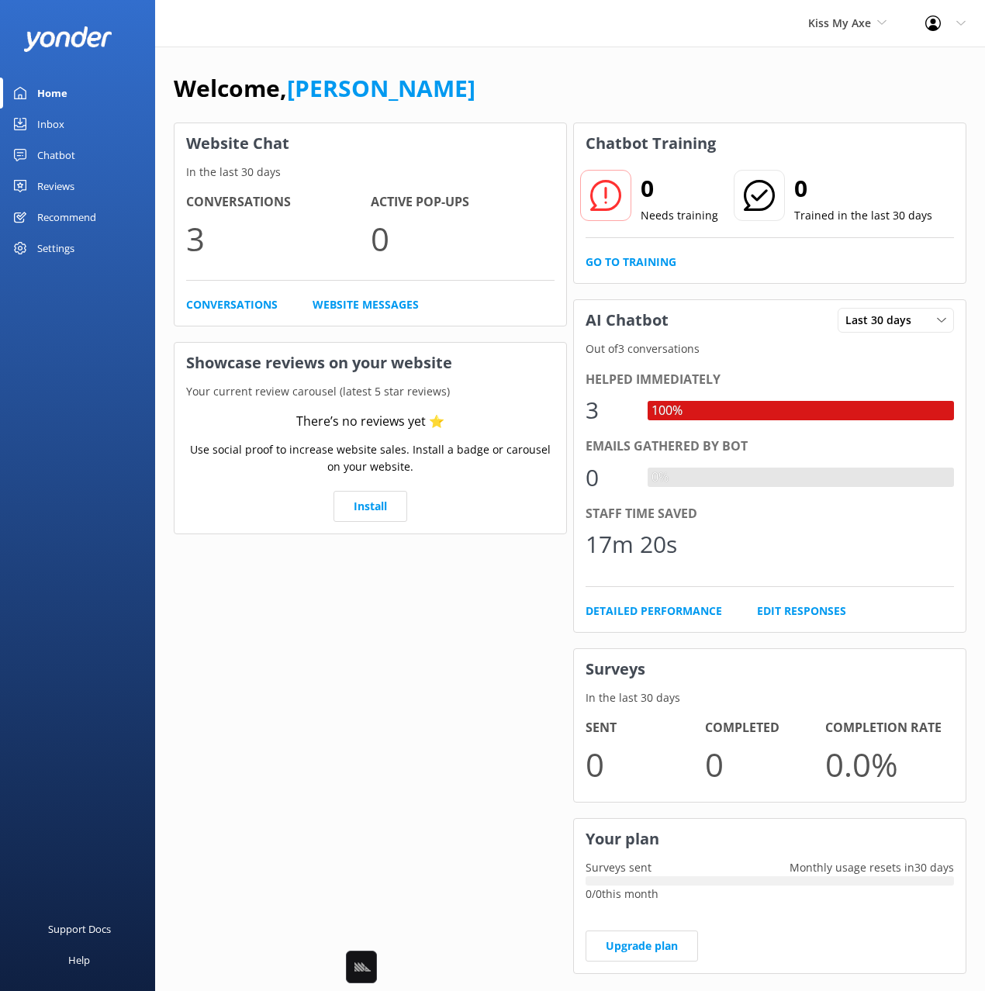
drag, startPoint x: 688, startPoint y: 87, endPoint x: 573, endPoint y: 111, distance: 117.3
click at [683, 88] on div "Welcome, [PERSON_NAME]" at bounding box center [570, 96] width 792 height 53
click at [57, 154] on div "Chatbot" at bounding box center [56, 155] width 38 height 31
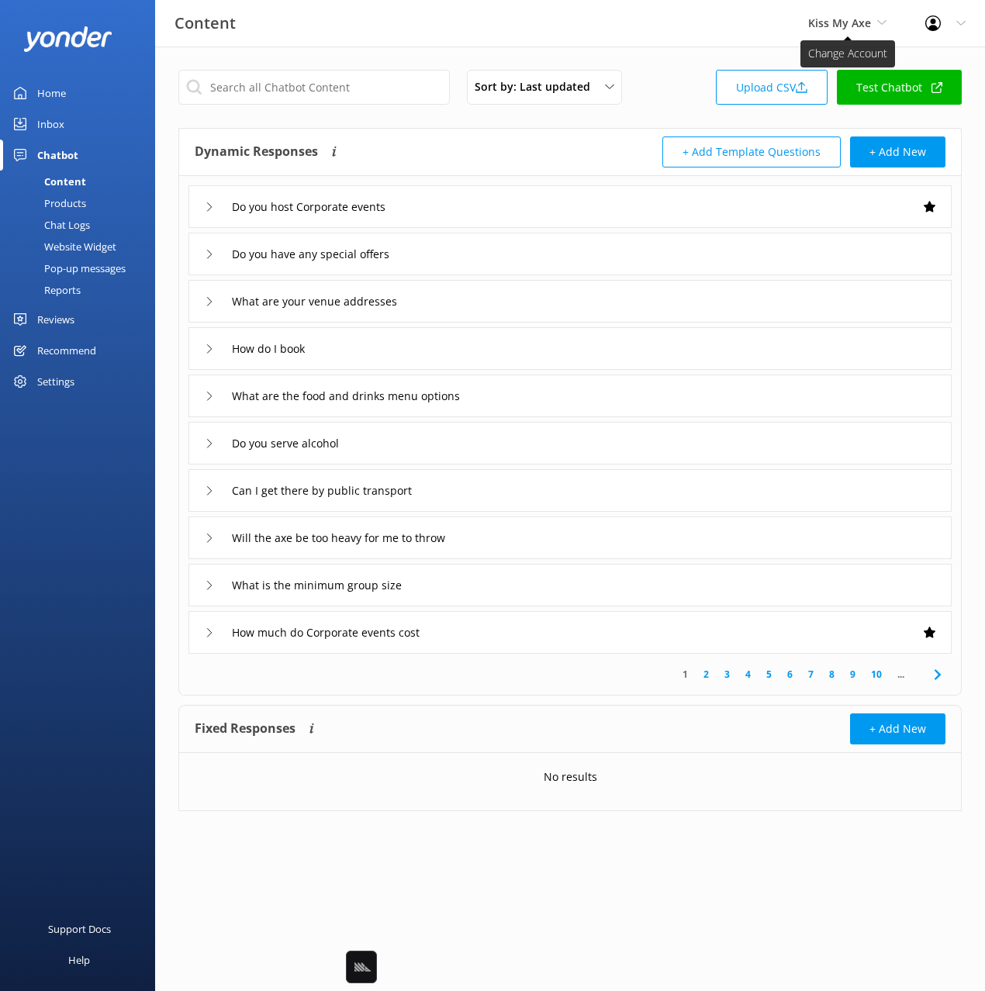
click at [827, 23] on span "Kiss My Axe" at bounding box center [839, 23] width 63 height 15
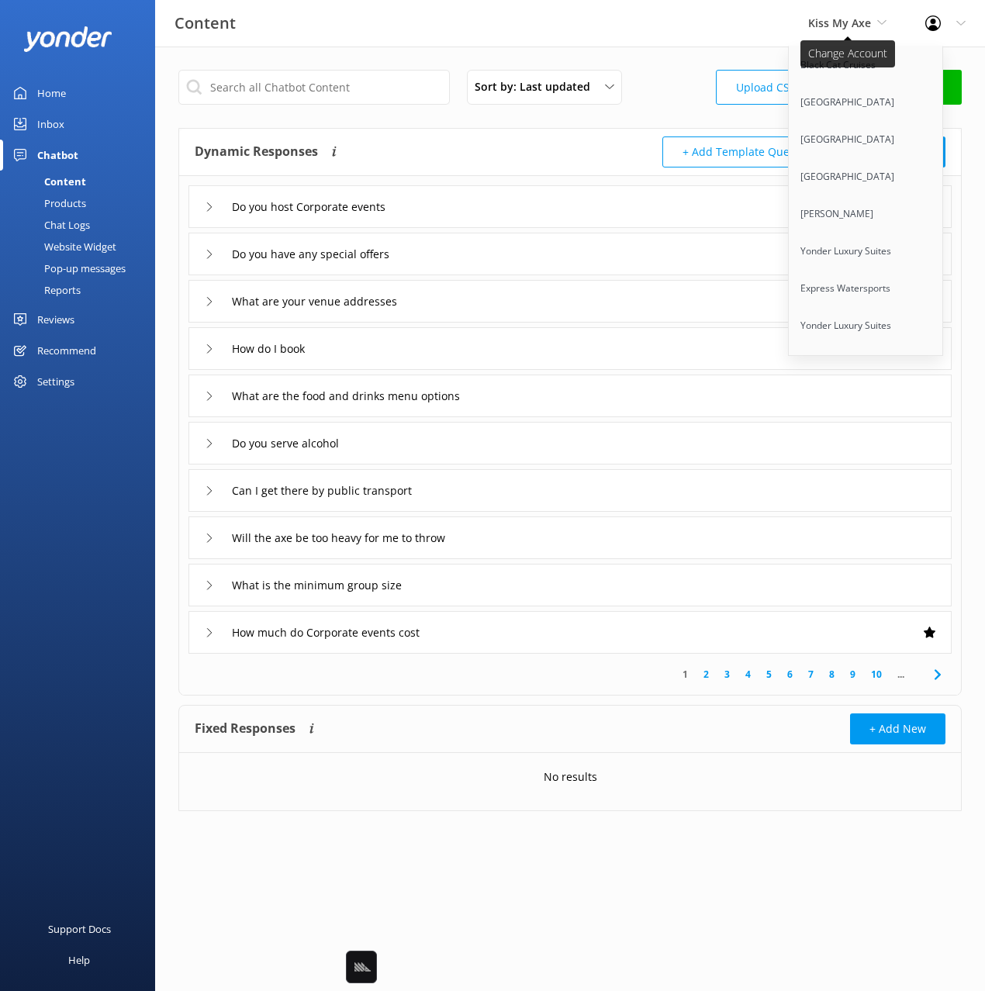
scroll to position [9416, 0]
click at [834, 419] on link "[GEOGRAPHIC_DATA]" at bounding box center [866, 437] width 155 height 37
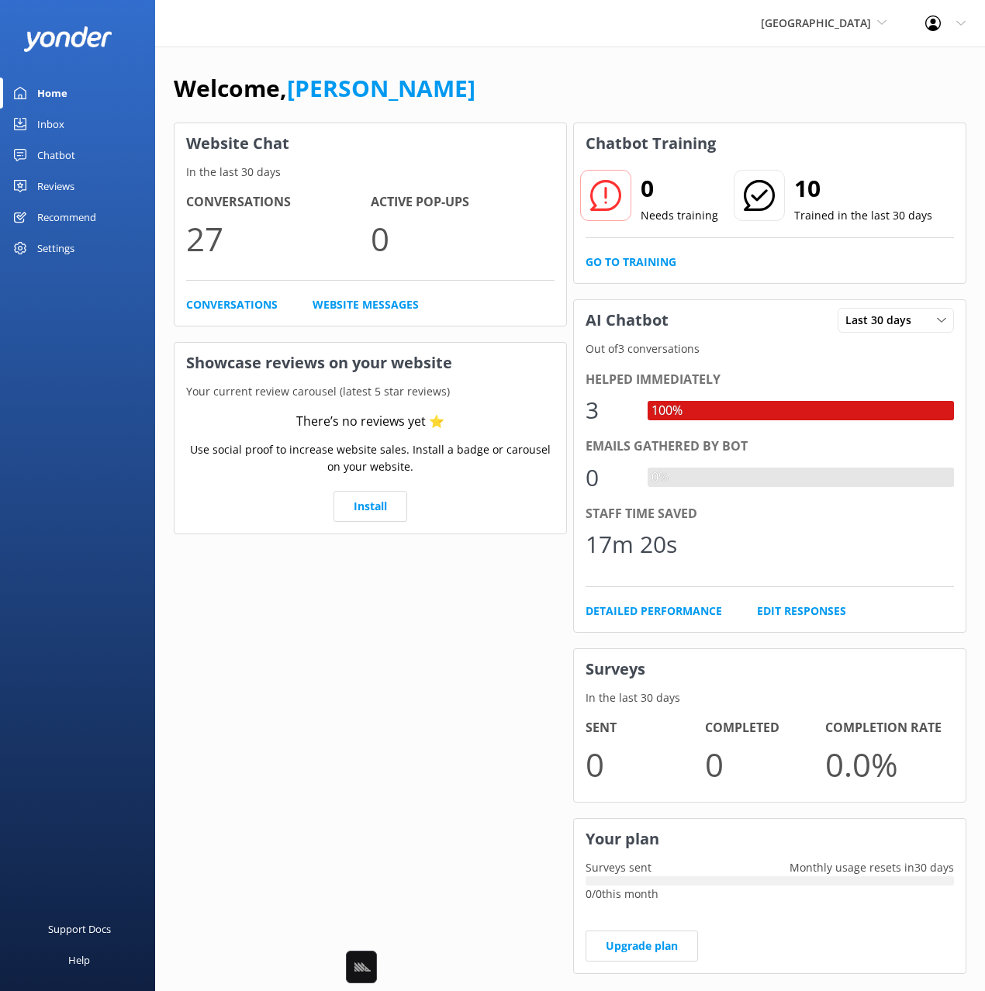
click at [807, 61] on div "Welcome, [PERSON_NAME] Website Chat In the last 30 days Conversations 27 Active…" at bounding box center [570, 534] width 830 height 974
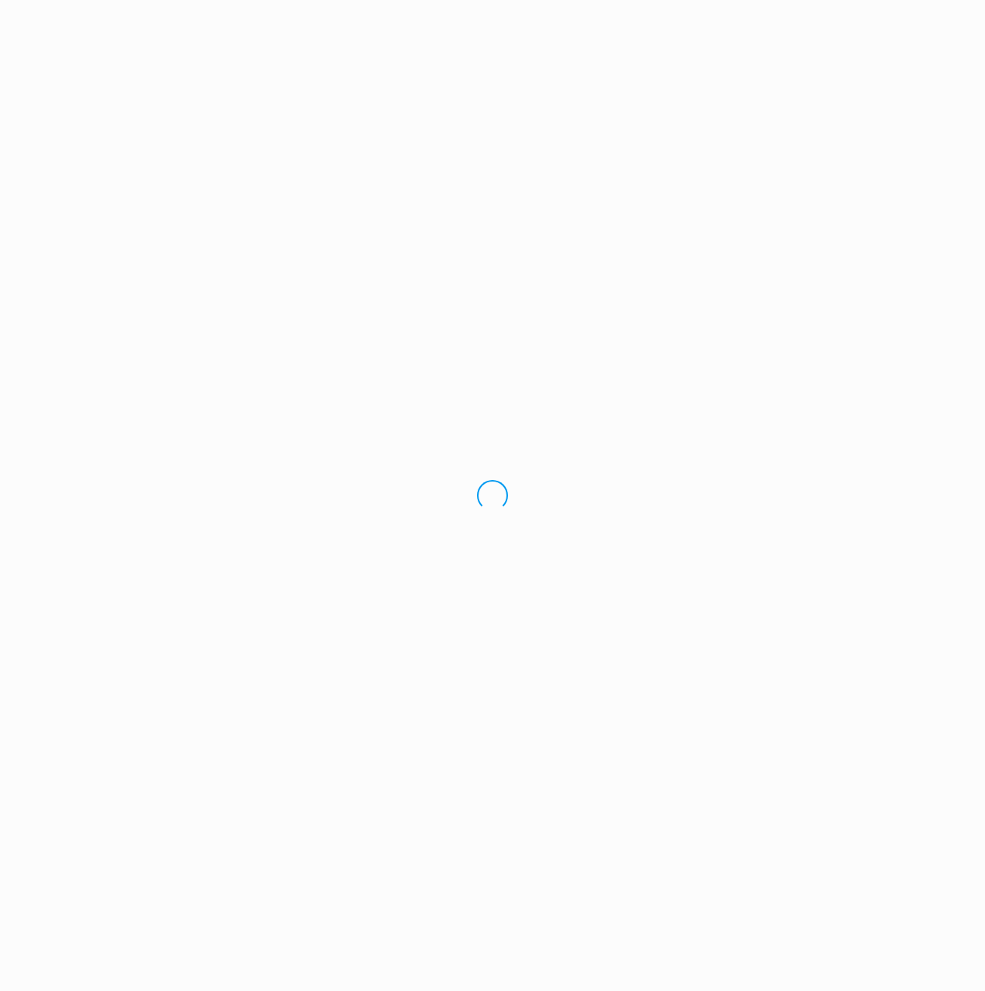
click at [62, 136] on div "Loading.." at bounding box center [492, 495] width 985 height 991
click at [63, 129] on div "Loading.." at bounding box center [492, 495] width 985 height 991
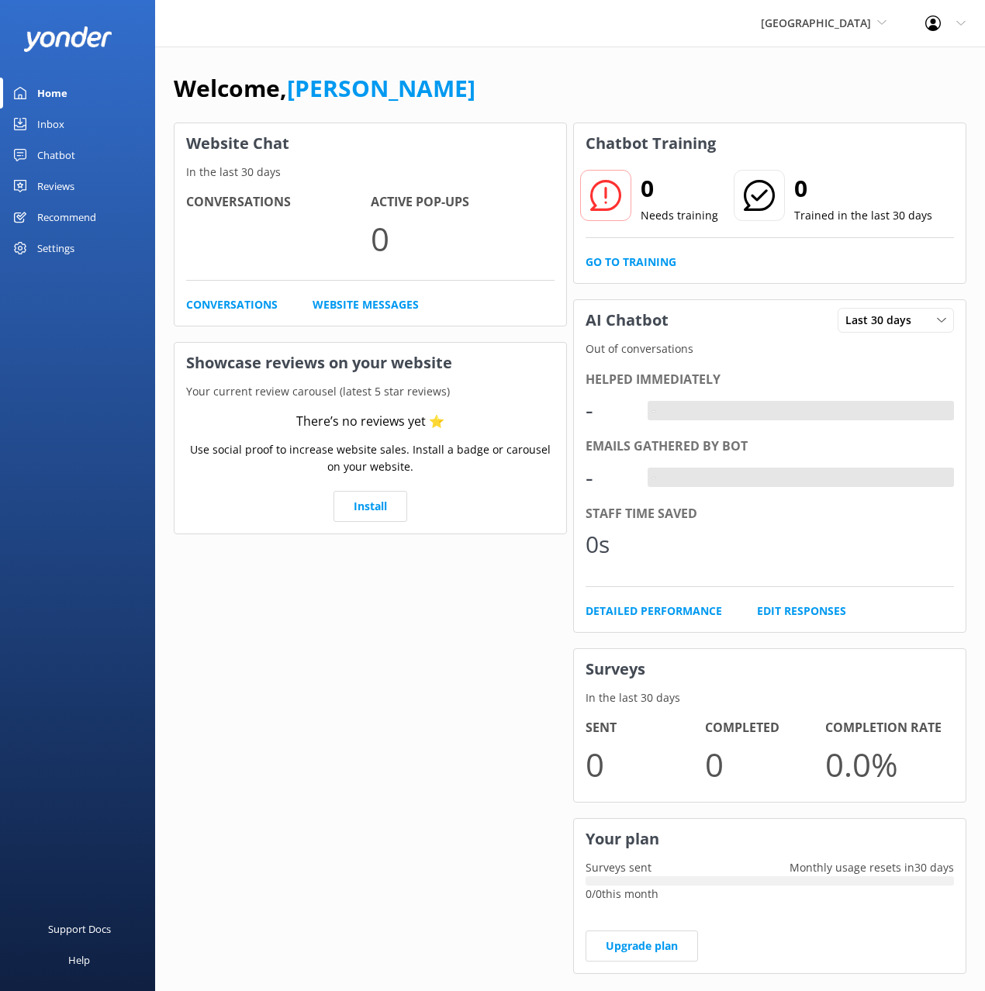
click at [64, 129] on link "Inbox" at bounding box center [77, 124] width 155 height 31
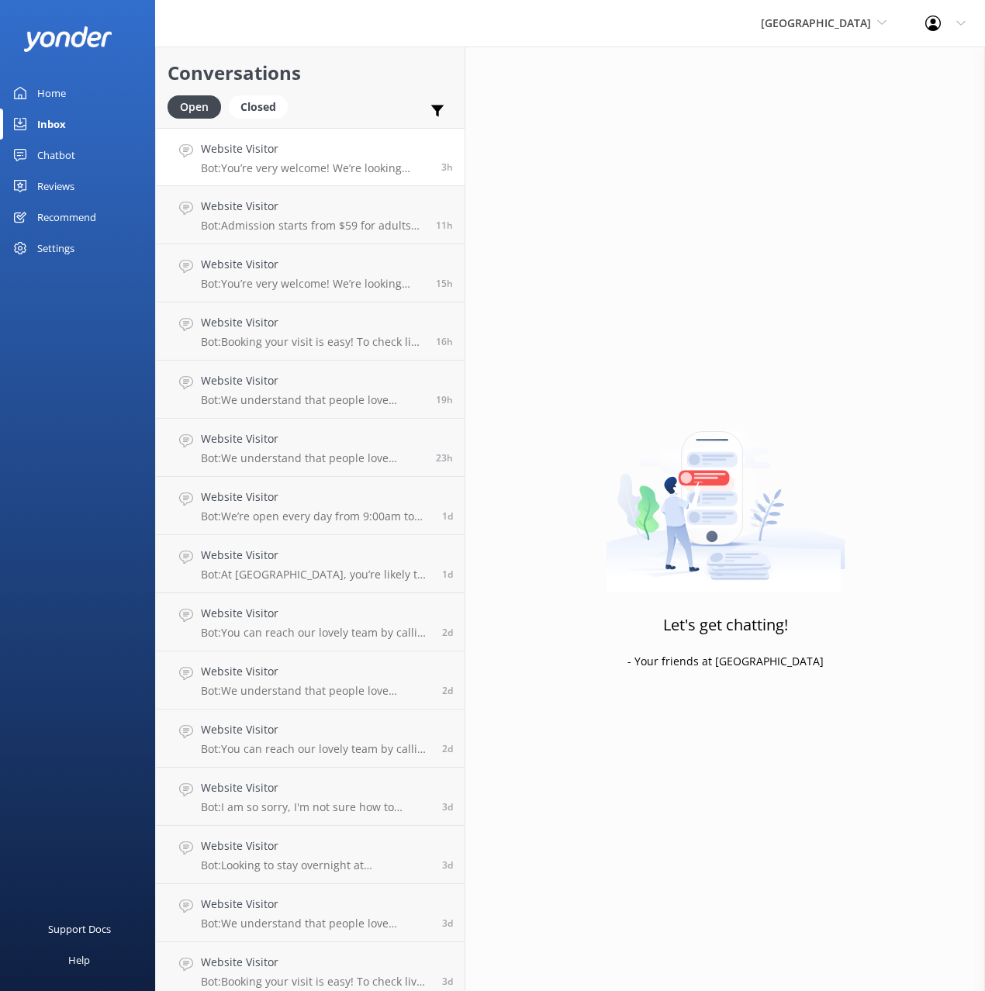
drag, startPoint x: 350, startPoint y: 87, endPoint x: 332, endPoint y: 171, distance: 86.5
click at [350, 87] on h2 "Conversations" at bounding box center [309, 72] width 285 height 29
click at [331, 174] on p "Bot: You’re very welcome! We’re looking forward to welcoming you to Paronella P…" at bounding box center [315, 168] width 229 height 14
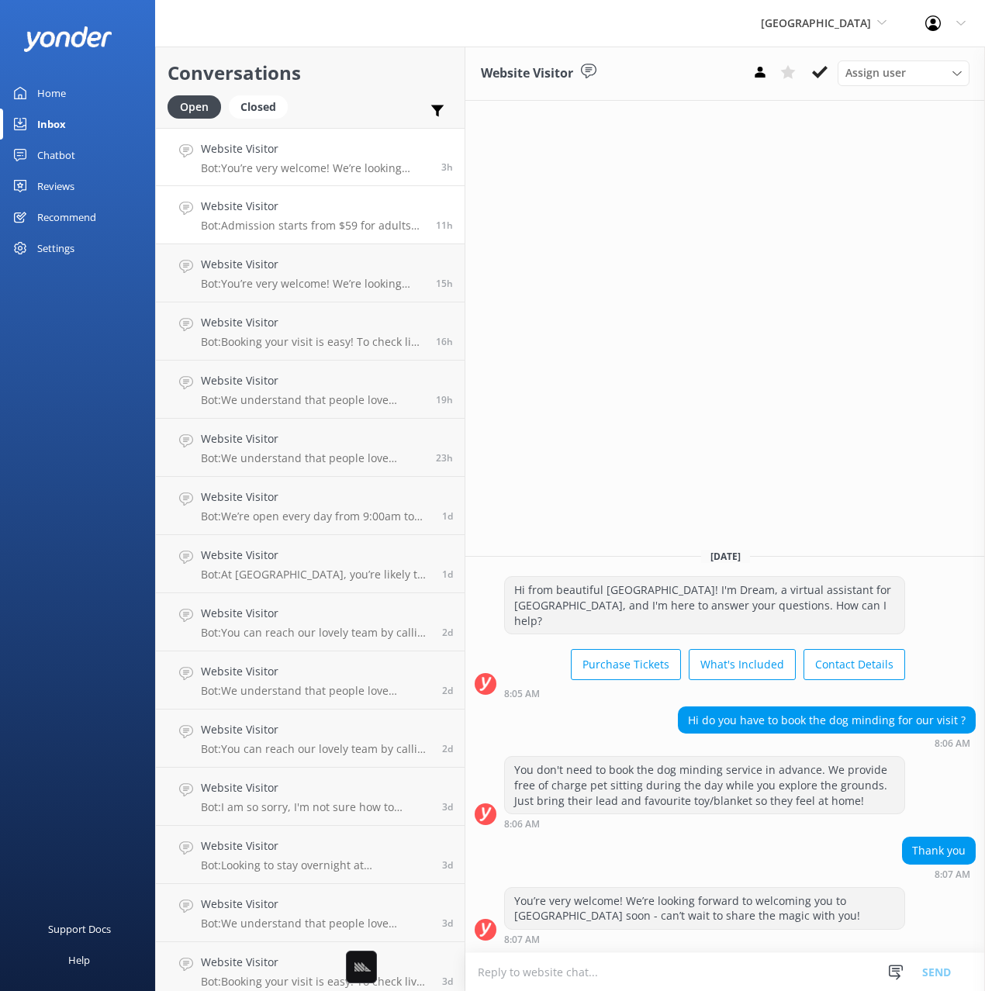
click at [328, 218] on div "Website Visitor Bot: Admission starts from $59 for adults and $33 for children …" at bounding box center [312, 215] width 223 height 34
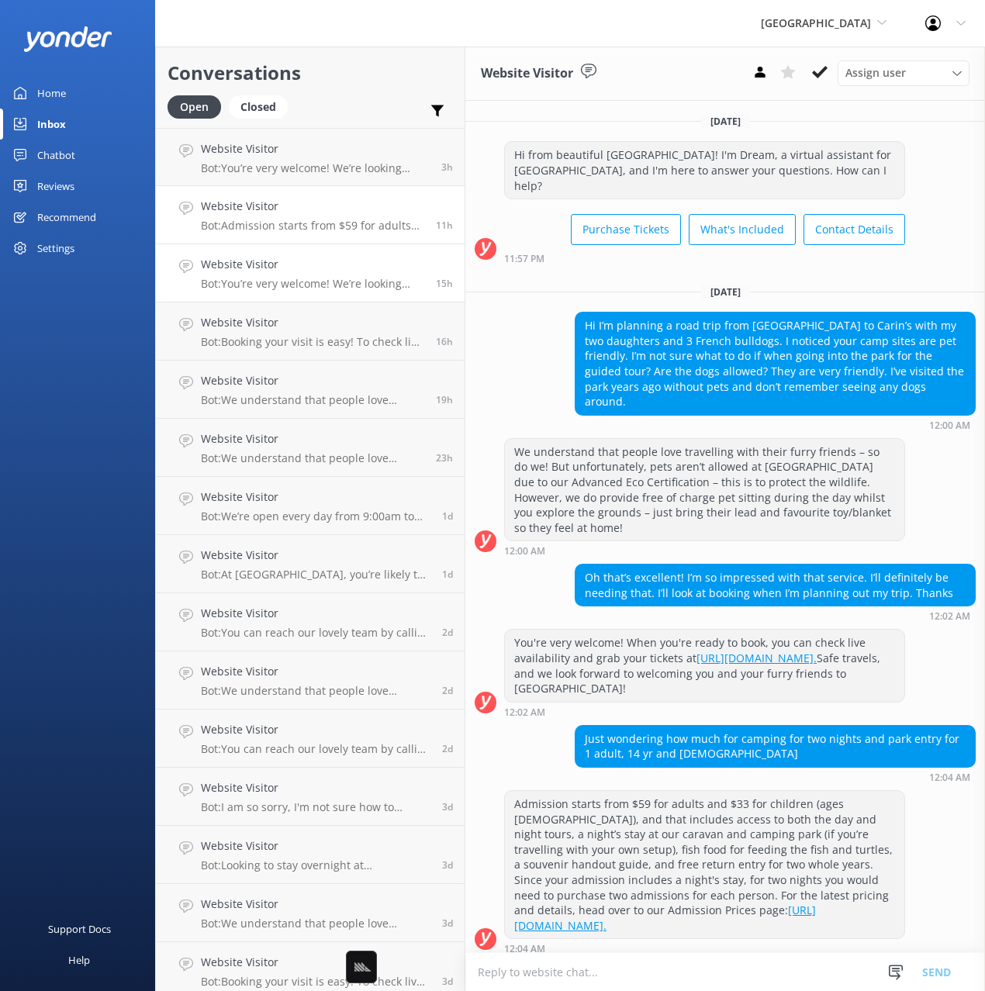
click at [326, 292] on link "Website Visitor Bot: You’re very welcome! We’re looking forward to welcoming yo…" at bounding box center [310, 273] width 309 height 58
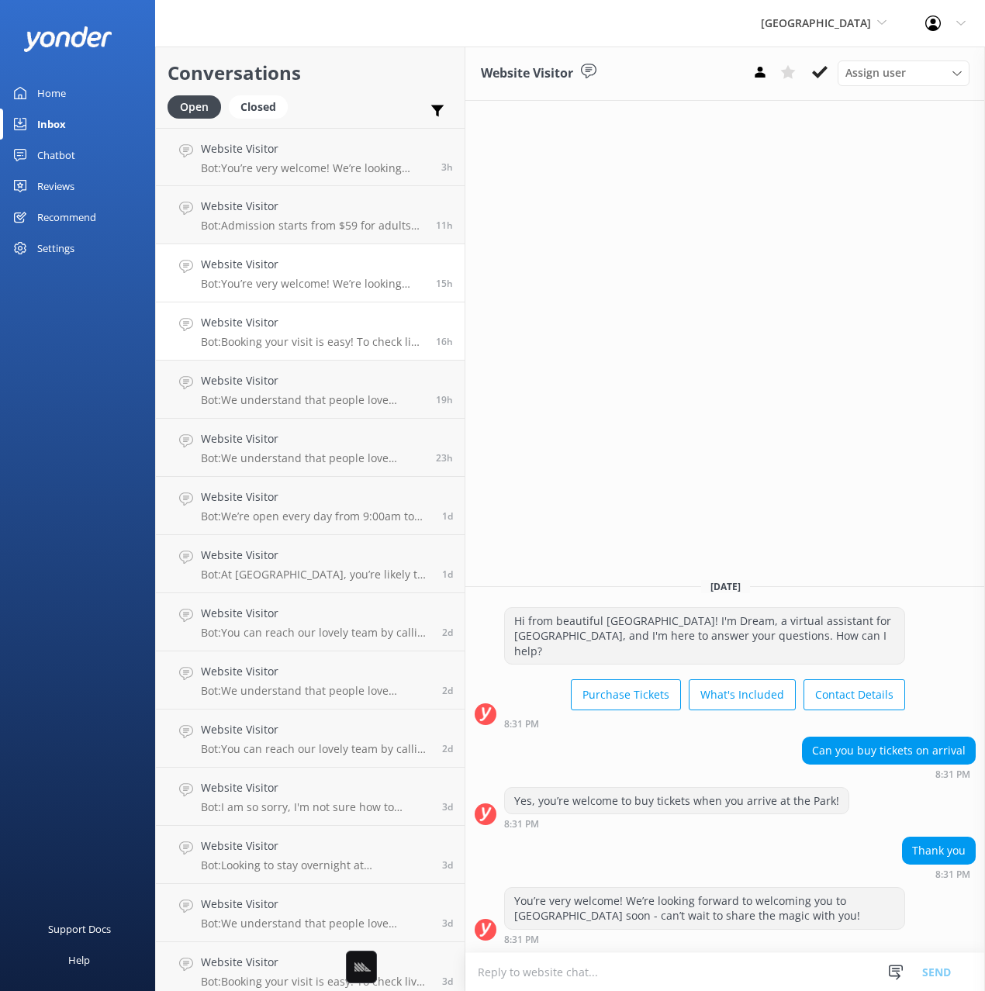
click at [328, 340] on p "Bot: Booking your visit is easy! To check live availability and grab your ticke…" at bounding box center [312, 342] width 223 height 14
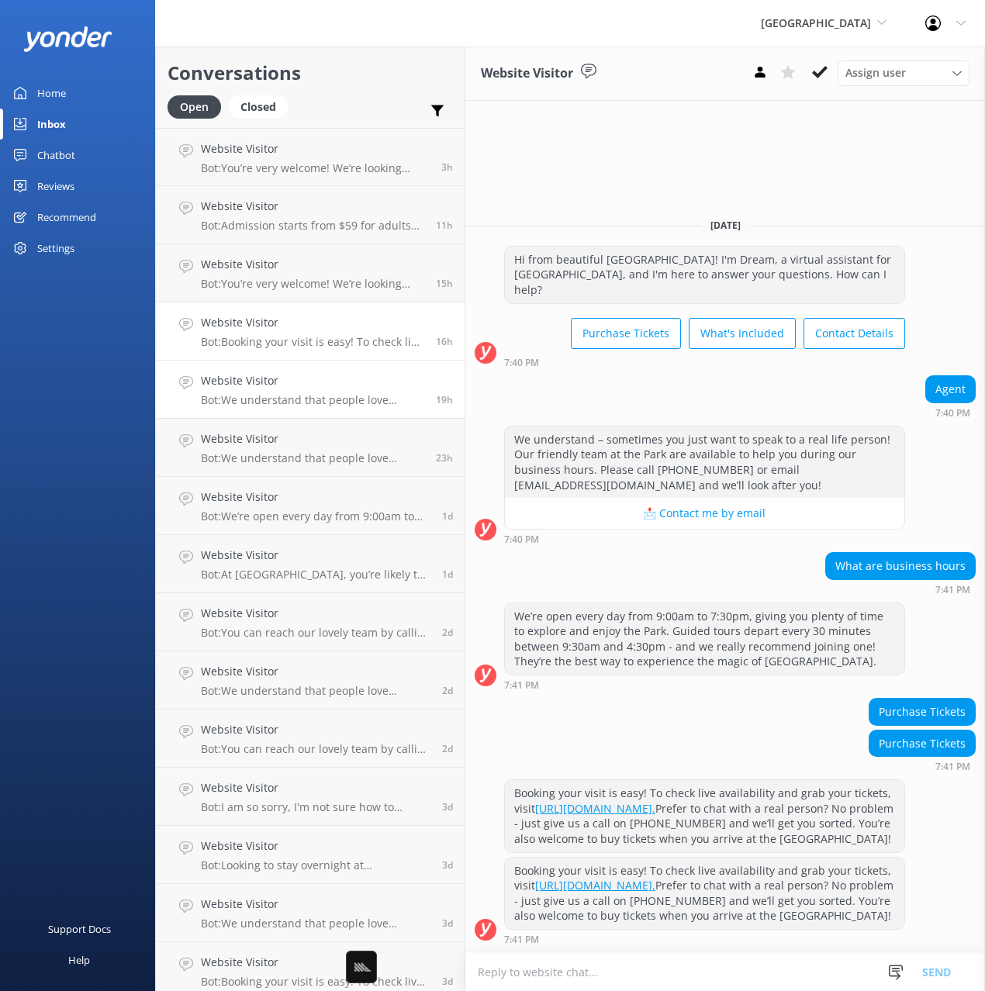
click at [345, 400] on p "Bot: We understand that people love travelling with their furry friends – so do…" at bounding box center [312, 400] width 223 height 14
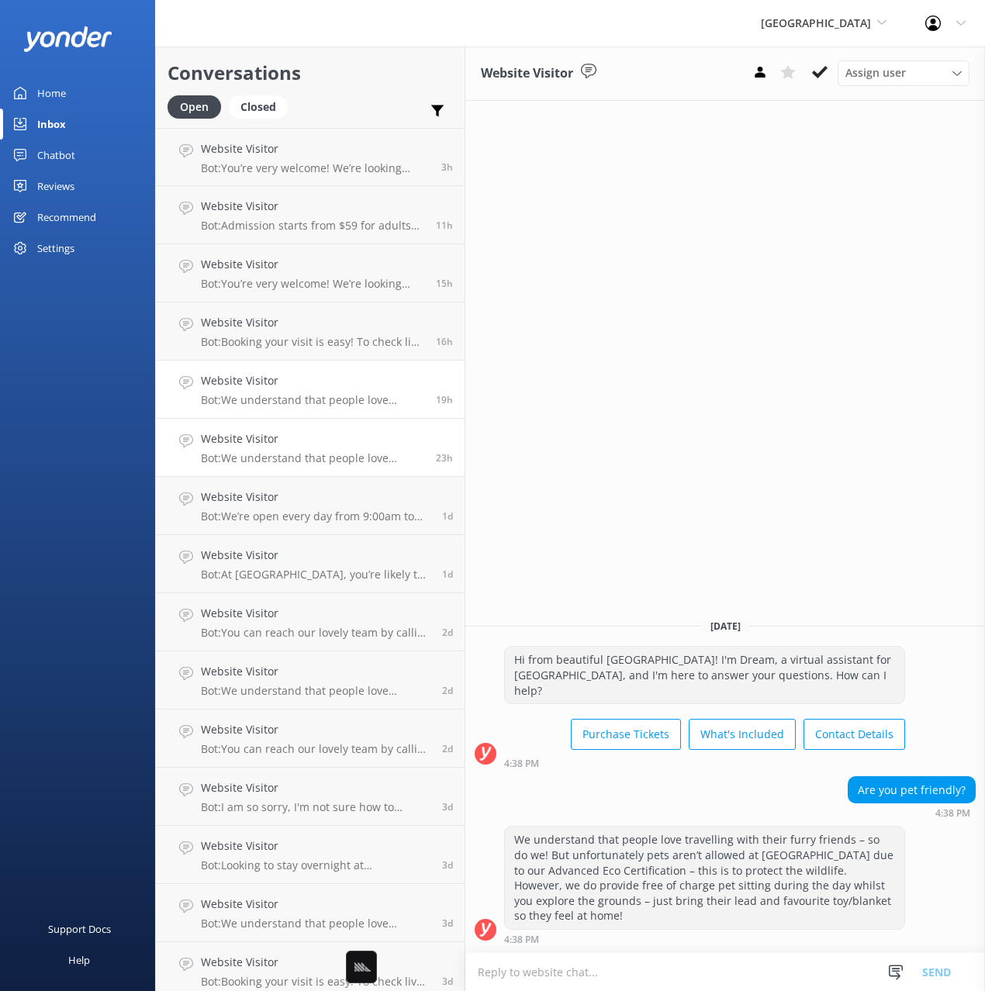
click at [348, 461] on p "Bot: We understand that people love travelling with their furry friends – so do…" at bounding box center [312, 458] width 223 height 14
click at [348, 506] on div "Website Visitor Bot: We’re open every day from 9:00am to 7:30pm, giving you ple…" at bounding box center [316, 506] width 230 height 34
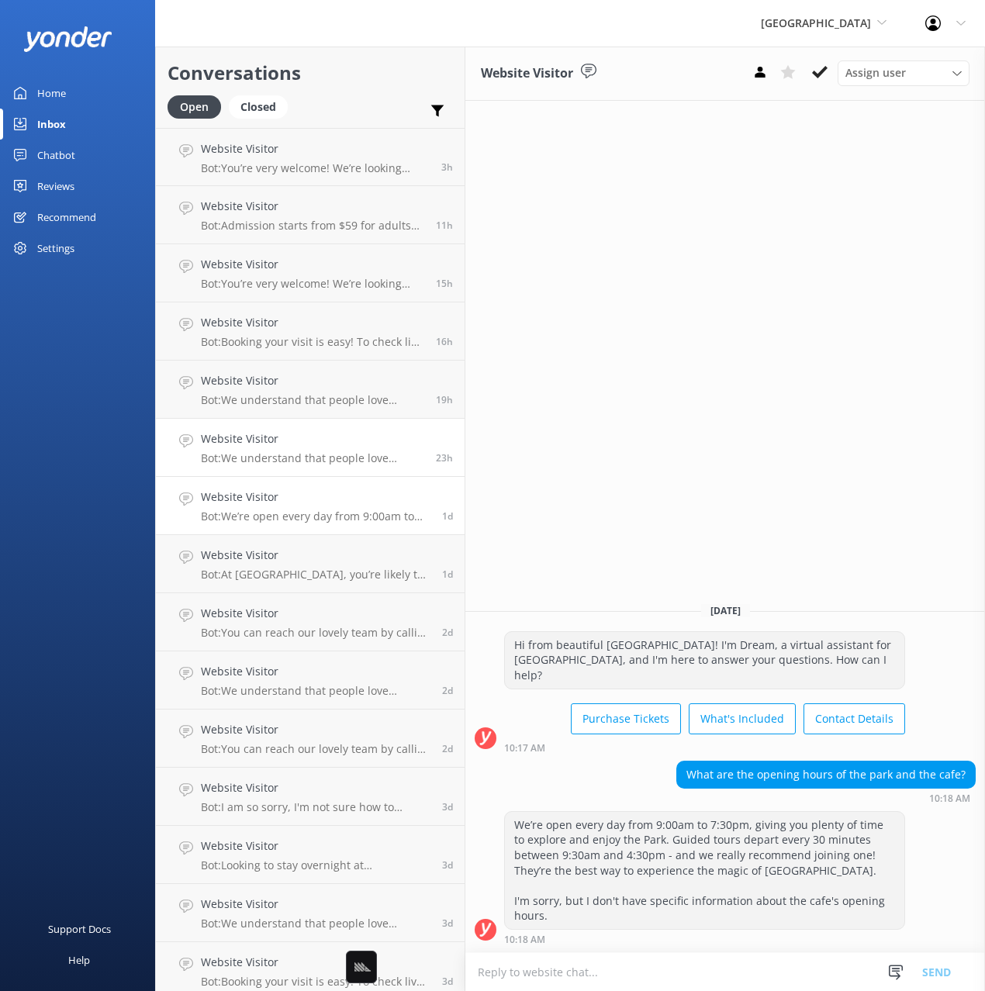
click at [347, 465] on link "Website Visitor Bot: We understand that people love travelling with their furry…" at bounding box center [310, 448] width 309 height 58
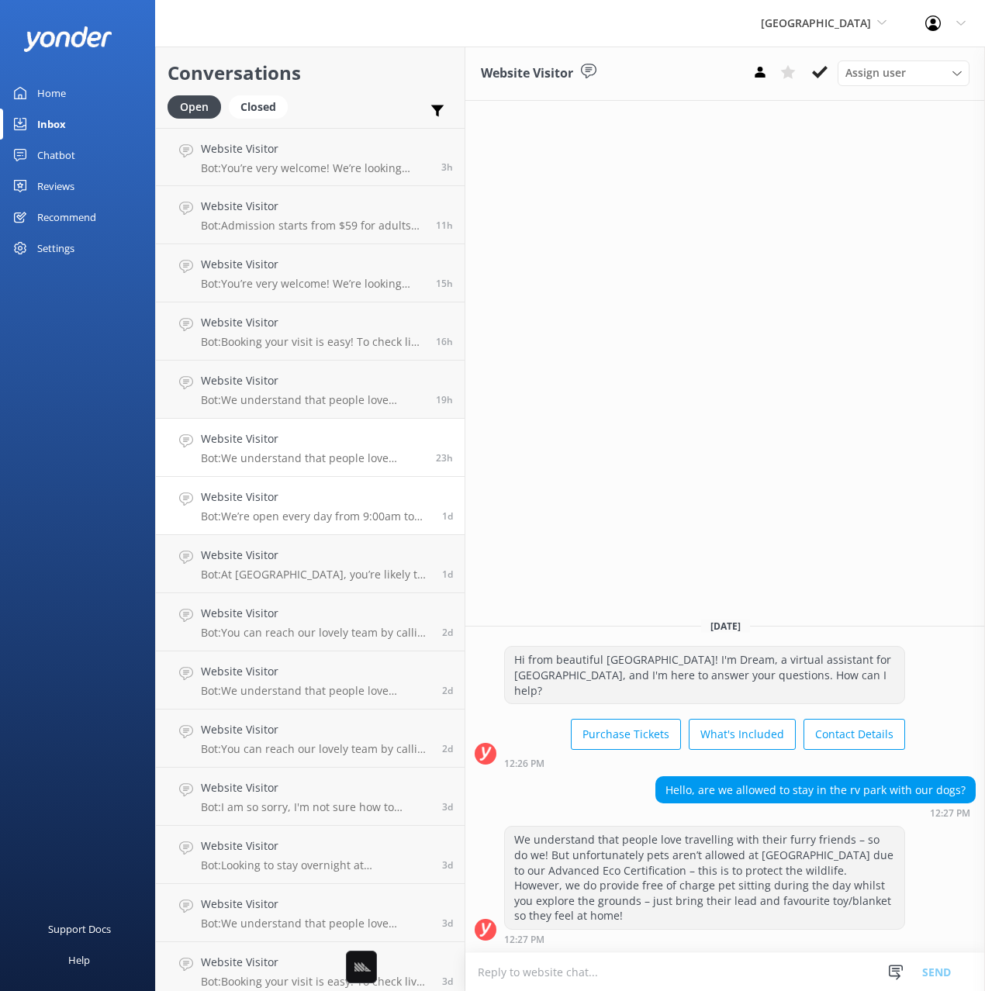
click at [356, 507] on div "Website Visitor Bot: We’re open every day from 9:00am to 7:30pm, giving you ple…" at bounding box center [316, 506] width 230 height 34
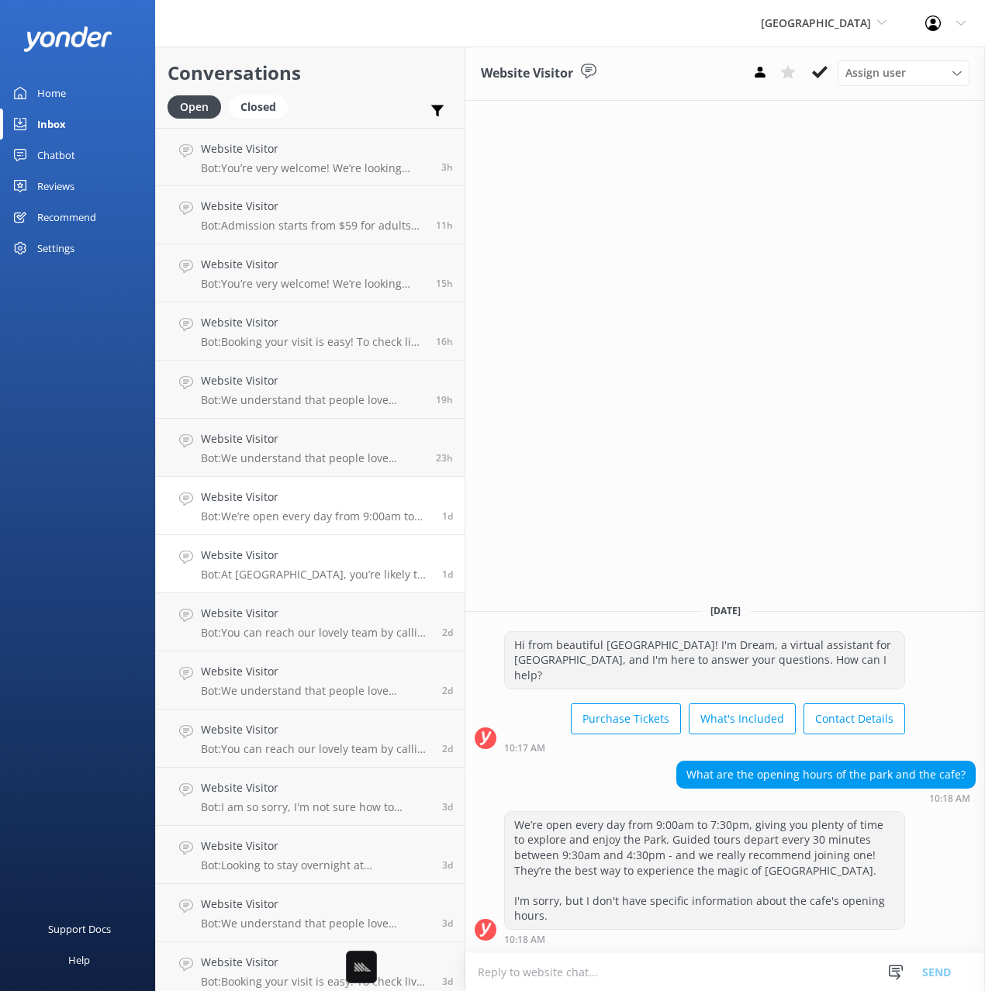
click at [361, 567] on div "Website Visitor Bot: At Paronella Park, you’re likely to come across some amazi…" at bounding box center [316, 564] width 230 height 34
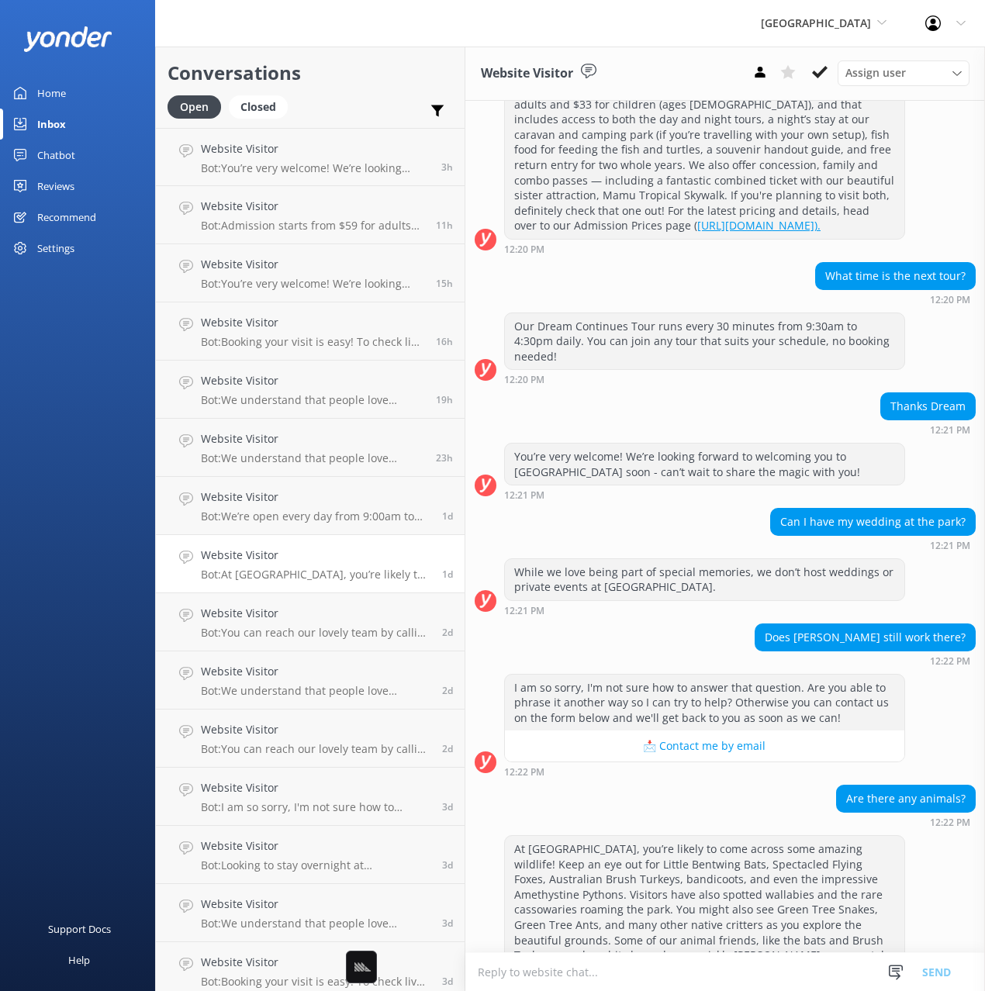
scroll to position [578, 0]
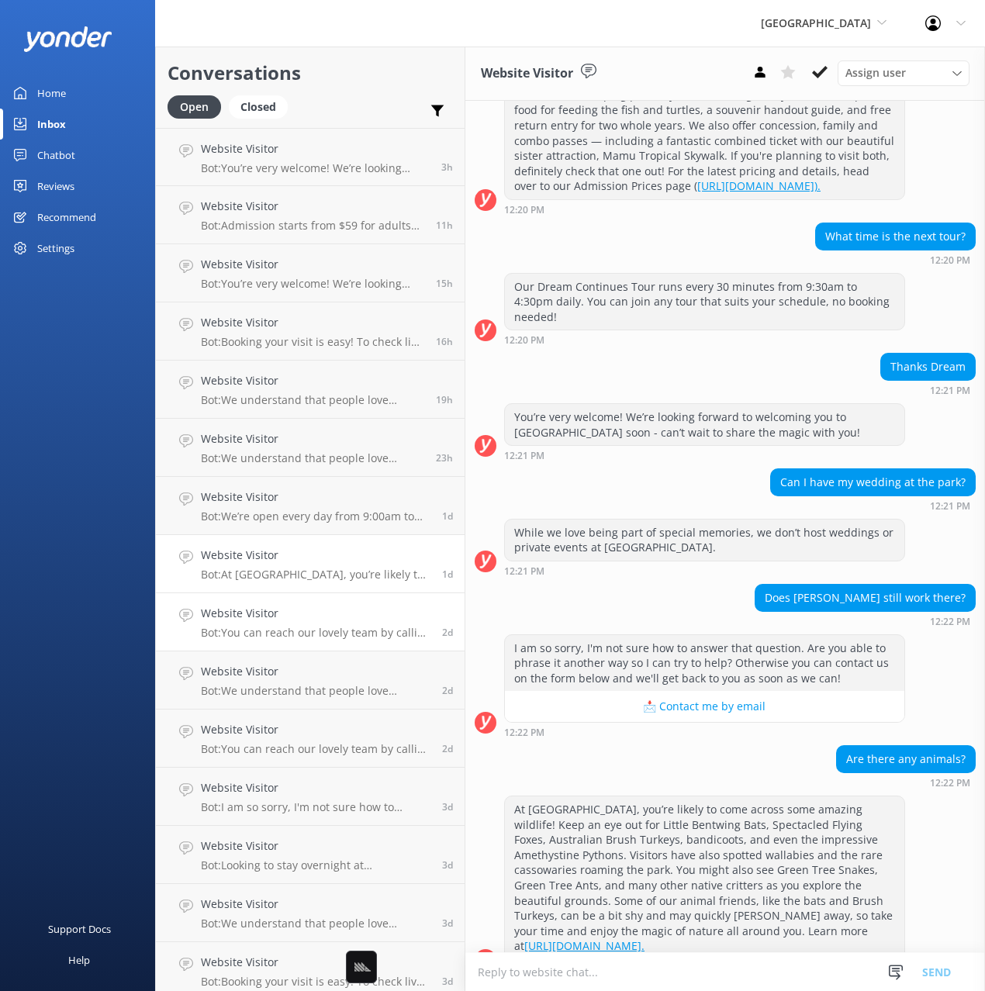
click at [328, 623] on div "Website Visitor Bot: You can reach our lovely team by calling +61 7 4065 0000 o…" at bounding box center [316, 622] width 230 height 34
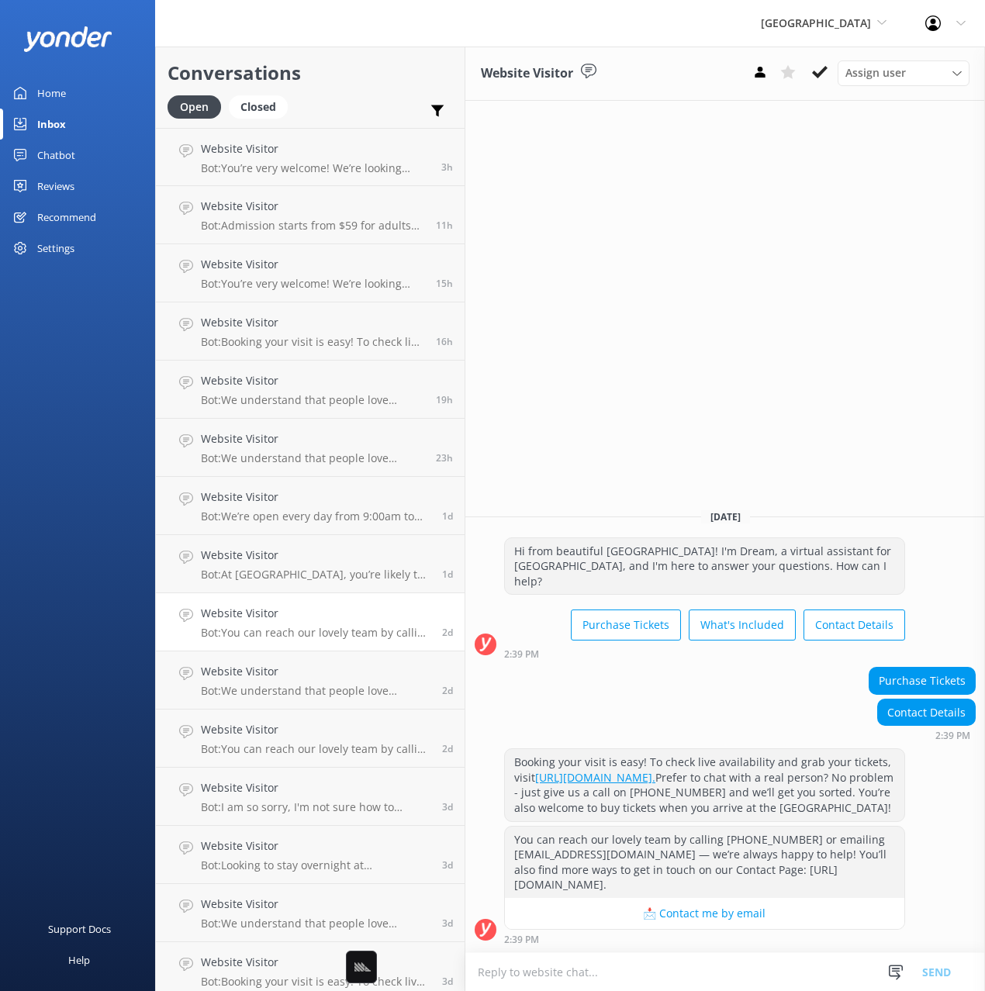
scroll to position [67, 0]
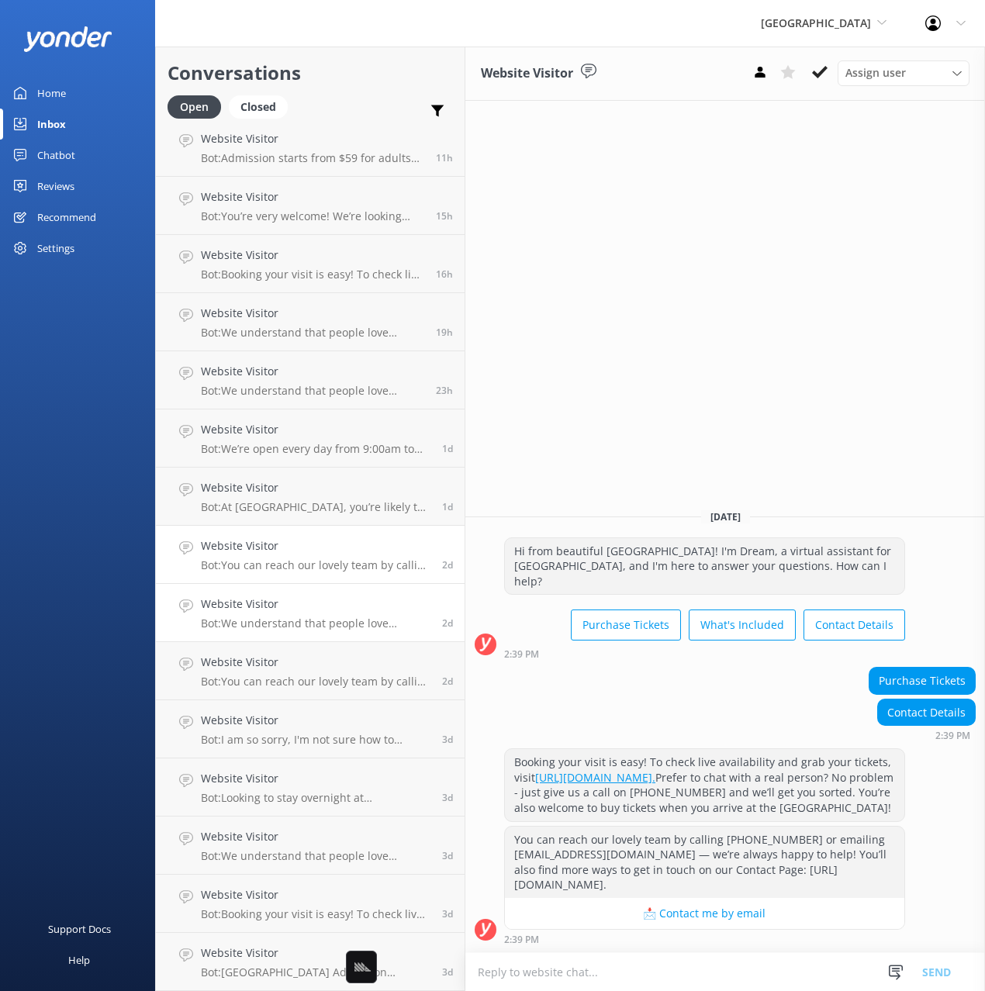
click at [326, 615] on div "Website Visitor Bot: We understand that people love travelling with their furry…" at bounding box center [316, 613] width 230 height 34
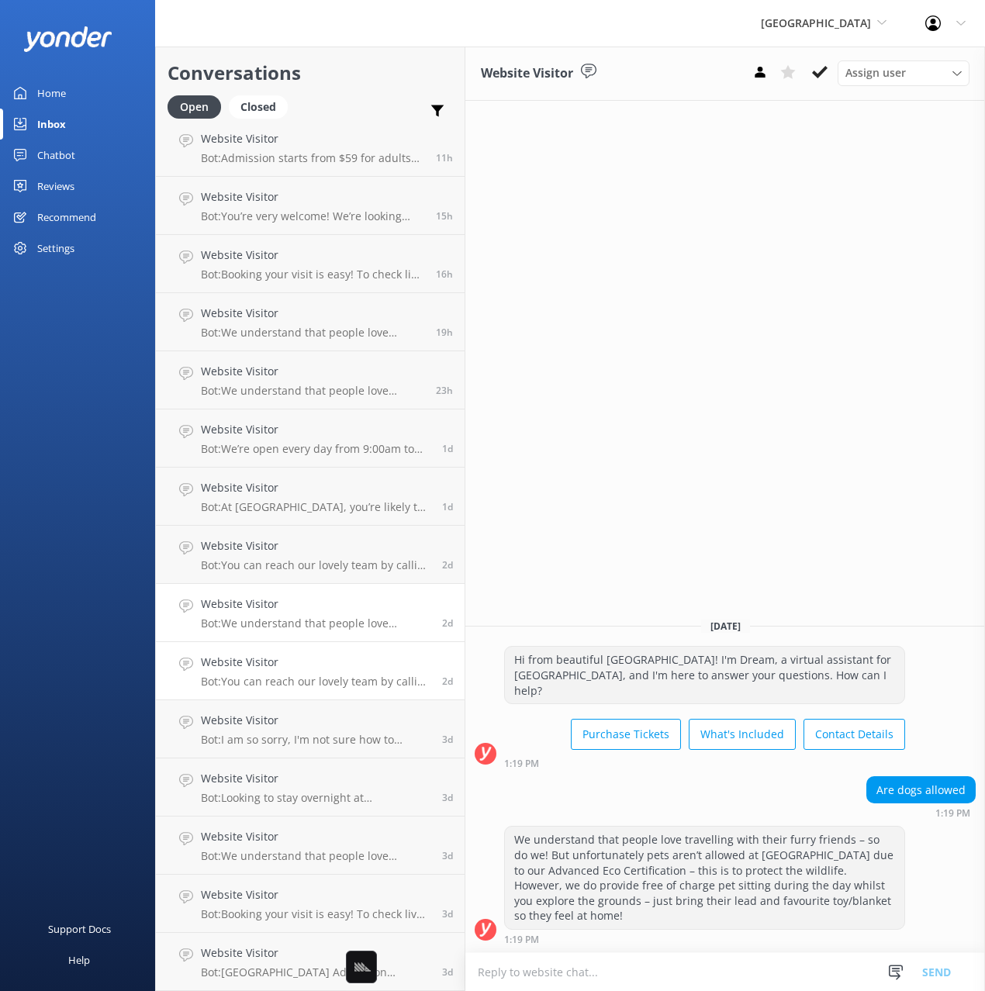
click at [349, 665] on h4 "Website Visitor" at bounding box center [316, 662] width 230 height 17
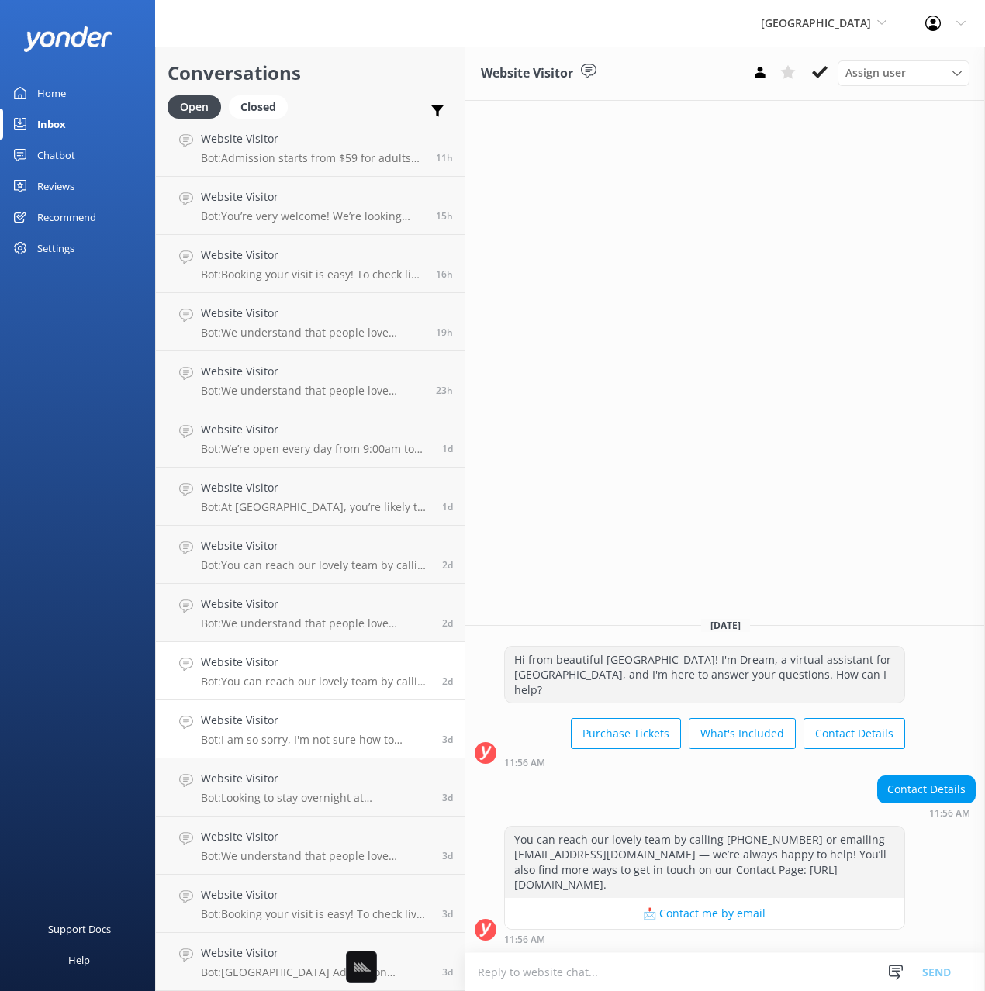
click at [364, 732] on div "Website Visitor Bot: I am so sorry, I'm not sure how to answer that question. A…" at bounding box center [316, 729] width 230 height 34
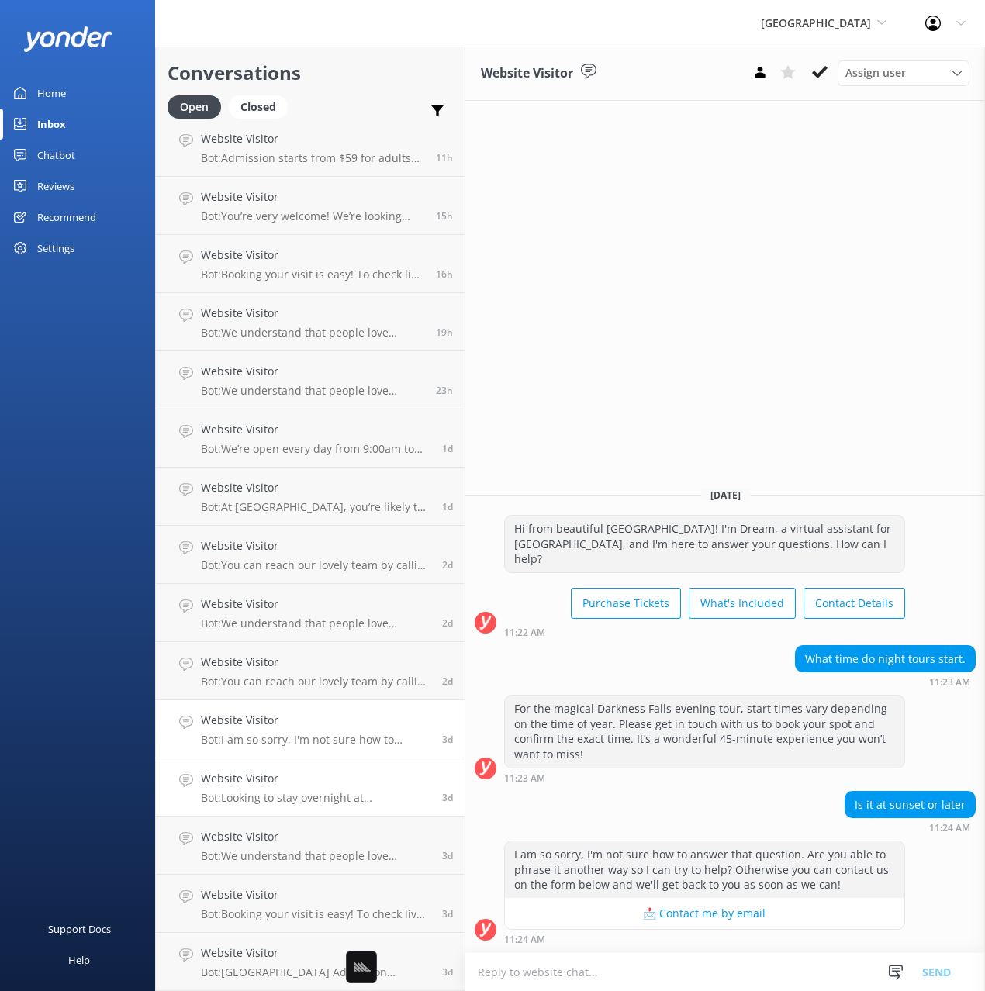
click at [357, 792] on p "Bot: Looking to stay overnight at Paronella Park? Our cosy on-site cabins are a…" at bounding box center [316, 798] width 230 height 14
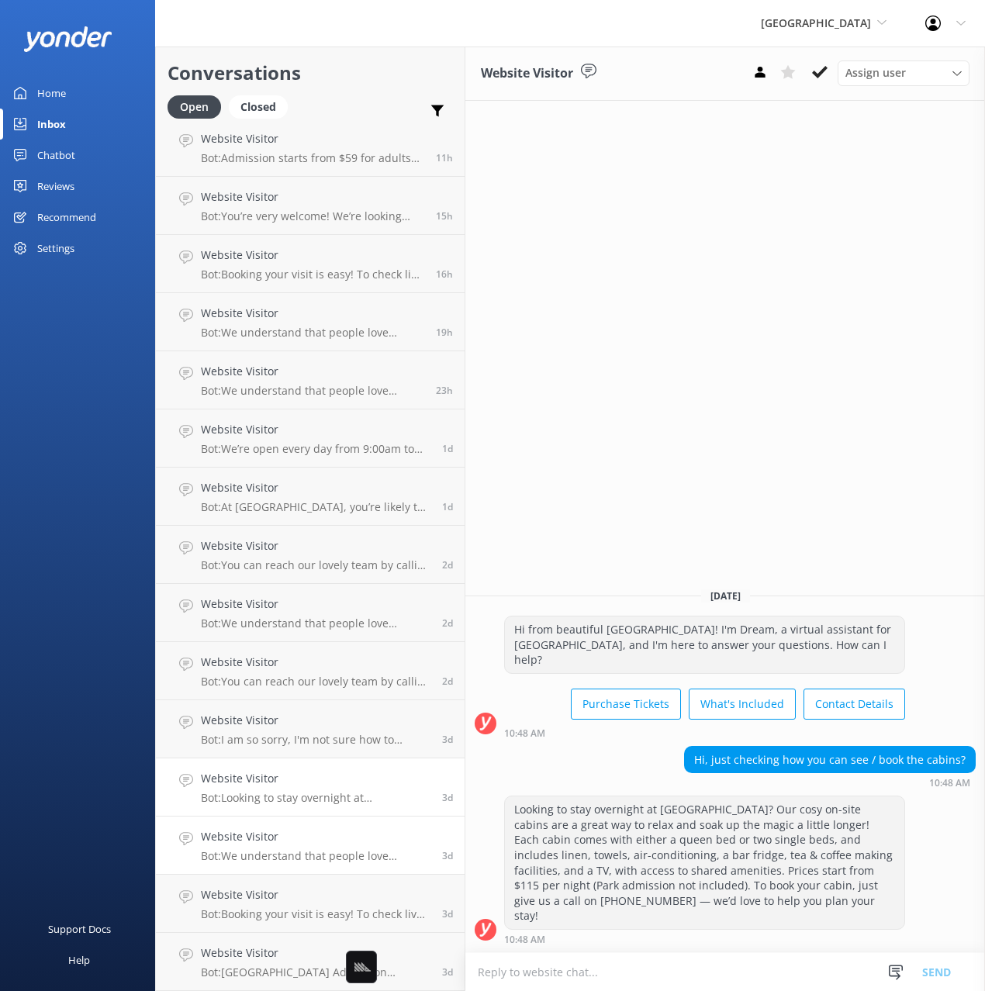
click at [369, 841] on h4 "Website Visitor" at bounding box center [316, 836] width 230 height 17
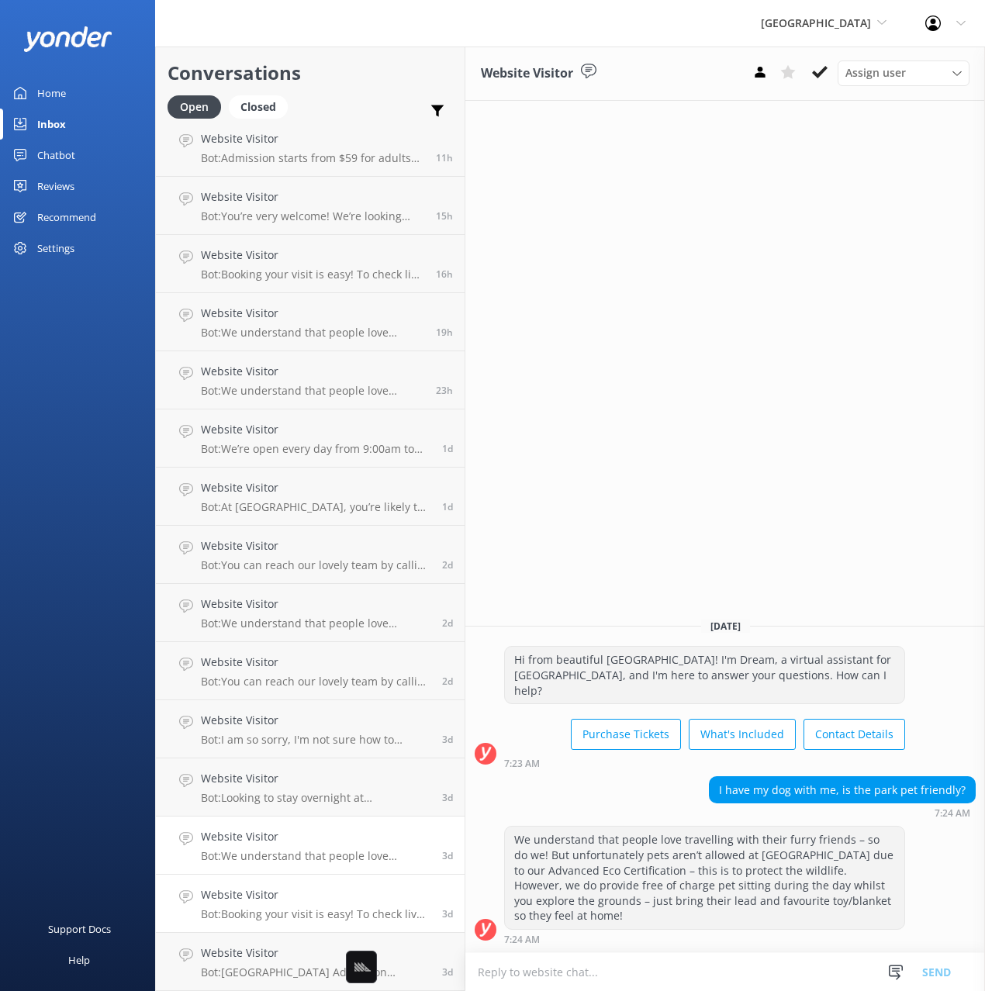
click at [378, 897] on h4 "Website Visitor" at bounding box center [316, 894] width 230 height 17
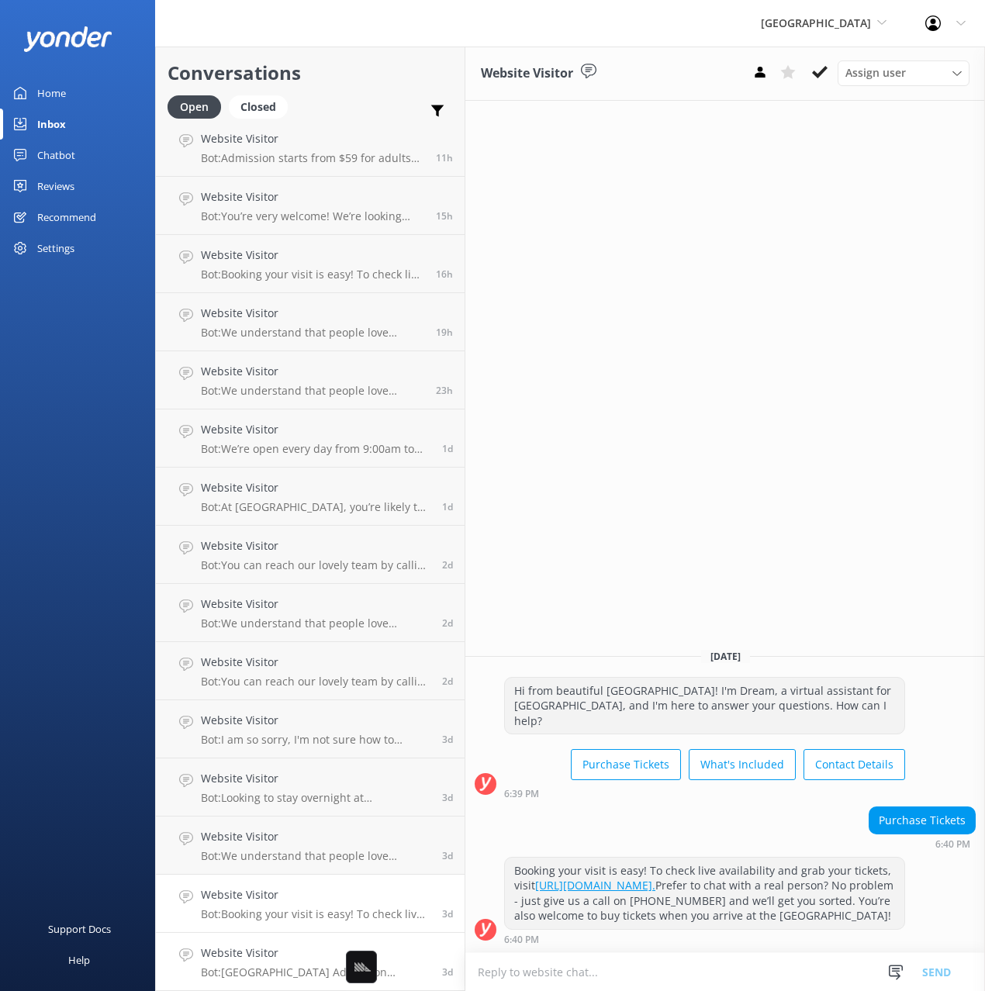
click at [423, 959] on h4 "Website Visitor" at bounding box center [316, 952] width 230 height 17
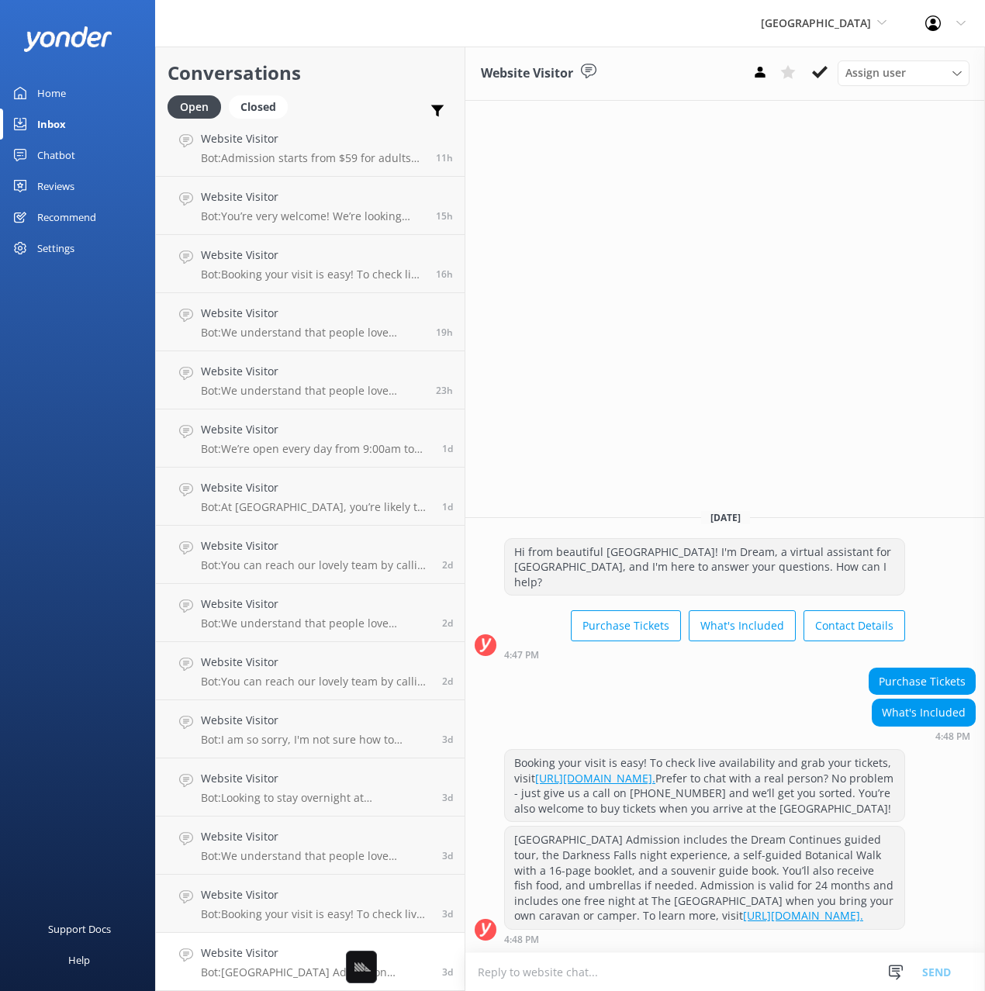
drag, startPoint x: 266, startPoint y: 110, endPoint x: 312, endPoint y: 125, distance: 48.1
click at [266, 110] on div "Closed" at bounding box center [258, 106] width 59 height 23
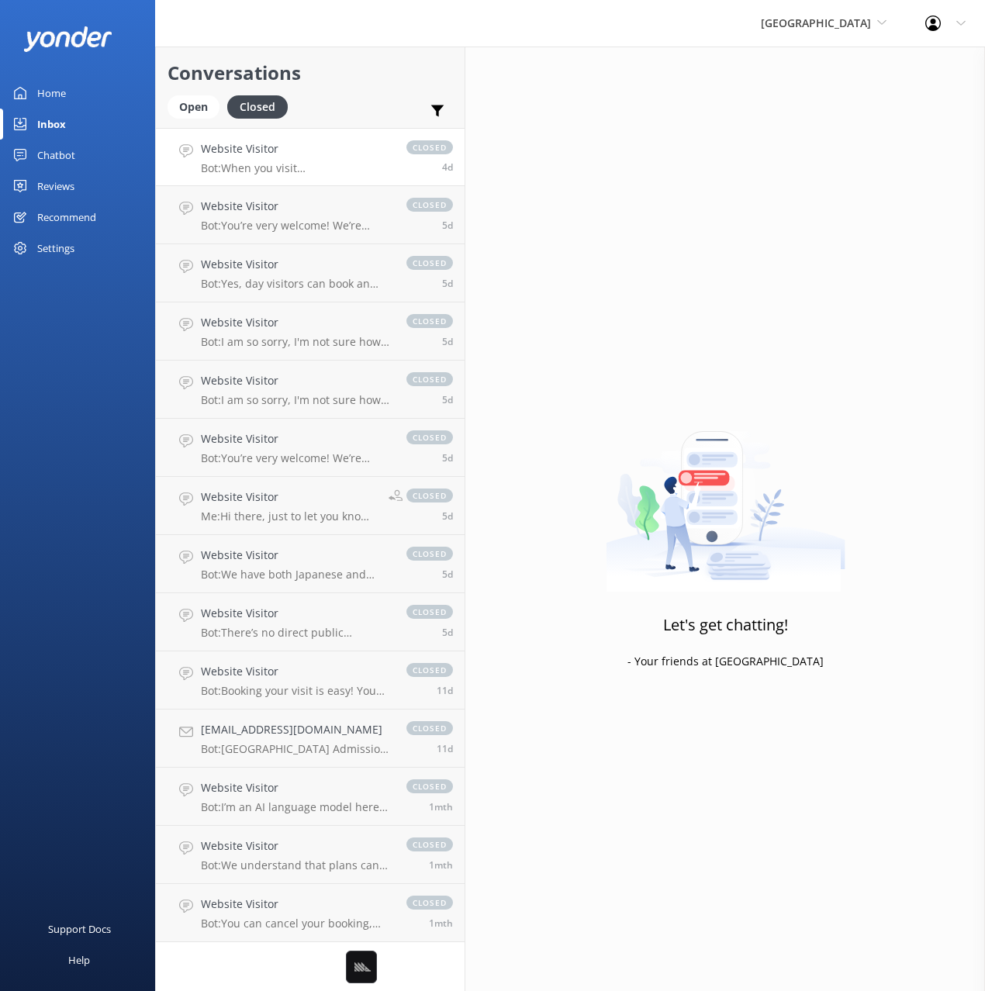
click at [335, 167] on p "Bot: When you visit Paronella Park, be sure to register for your 2 Year Return …" at bounding box center [296, 168] width 190 height 14
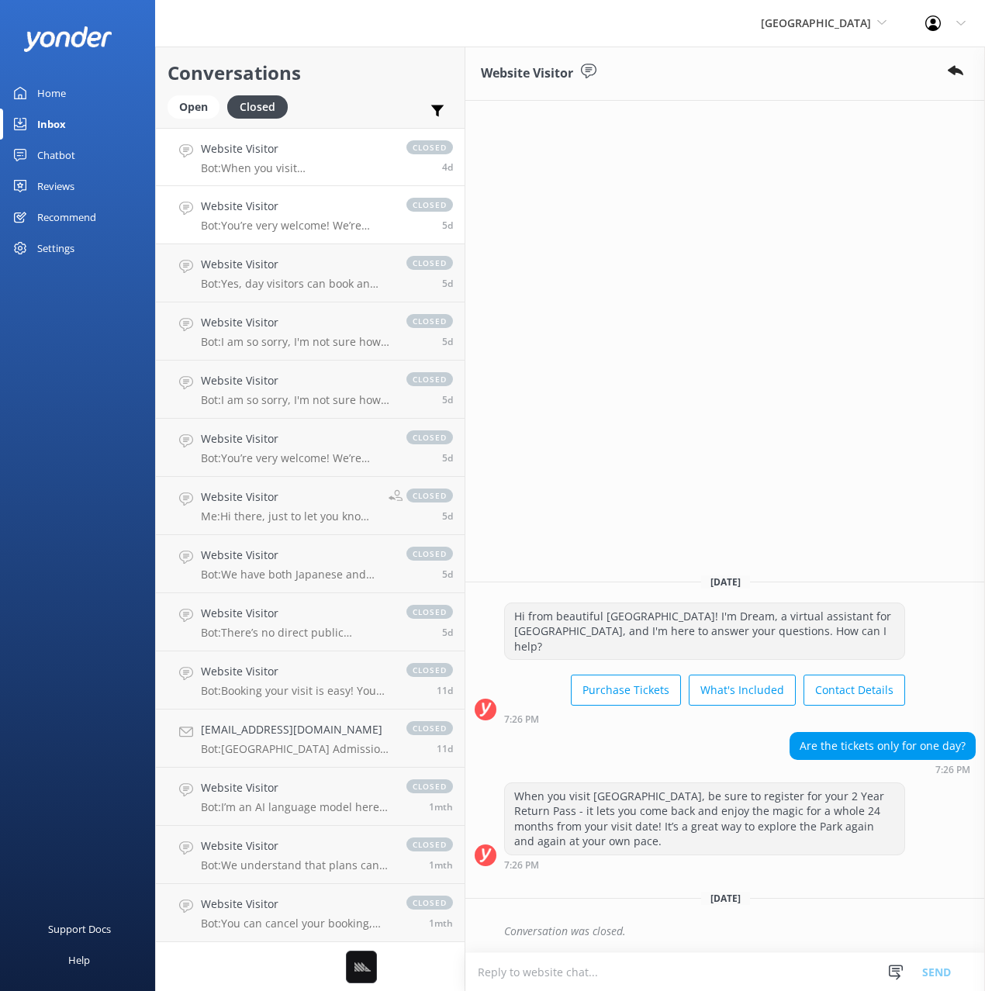
click at [358, 214] on h4 "Website Visitor" at bounding box center [296, 206] width 190 height 17
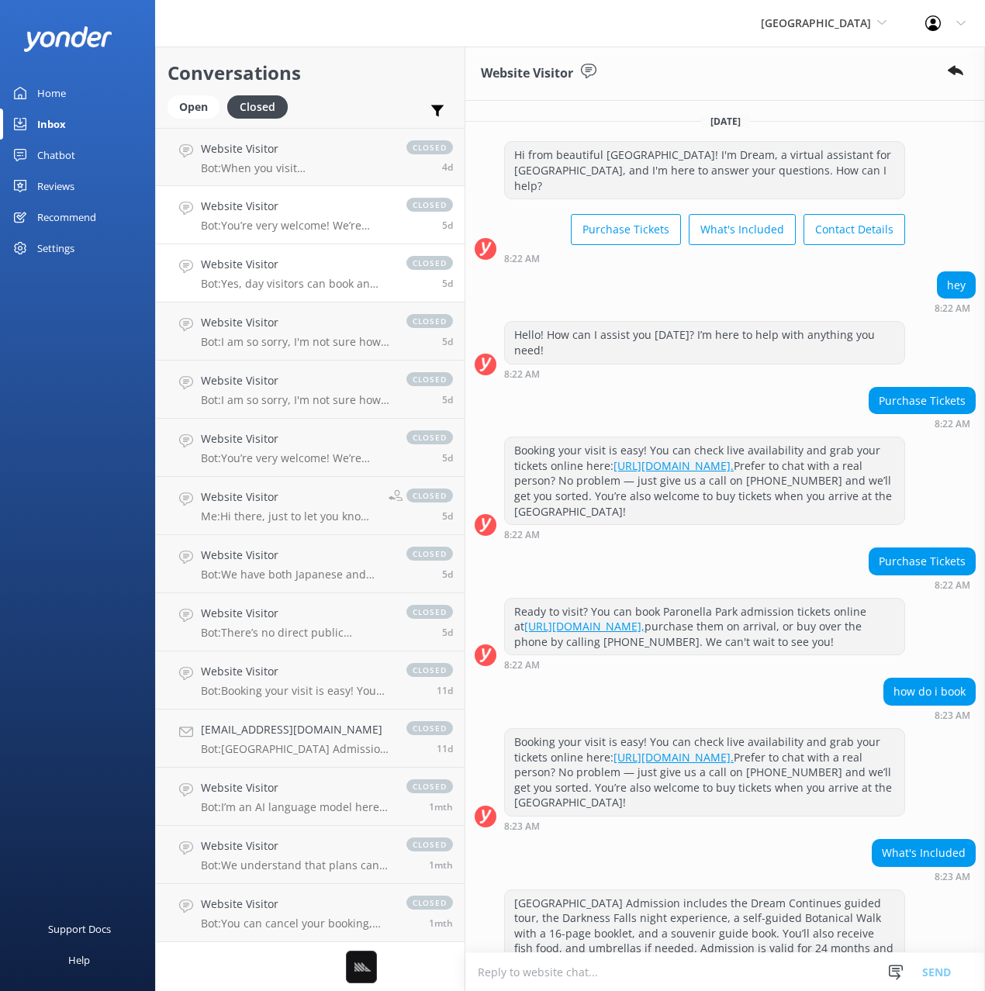
click at [299, 271] on h4 "Website Visitor" at bounding box center [296, 264] width 190 height 17
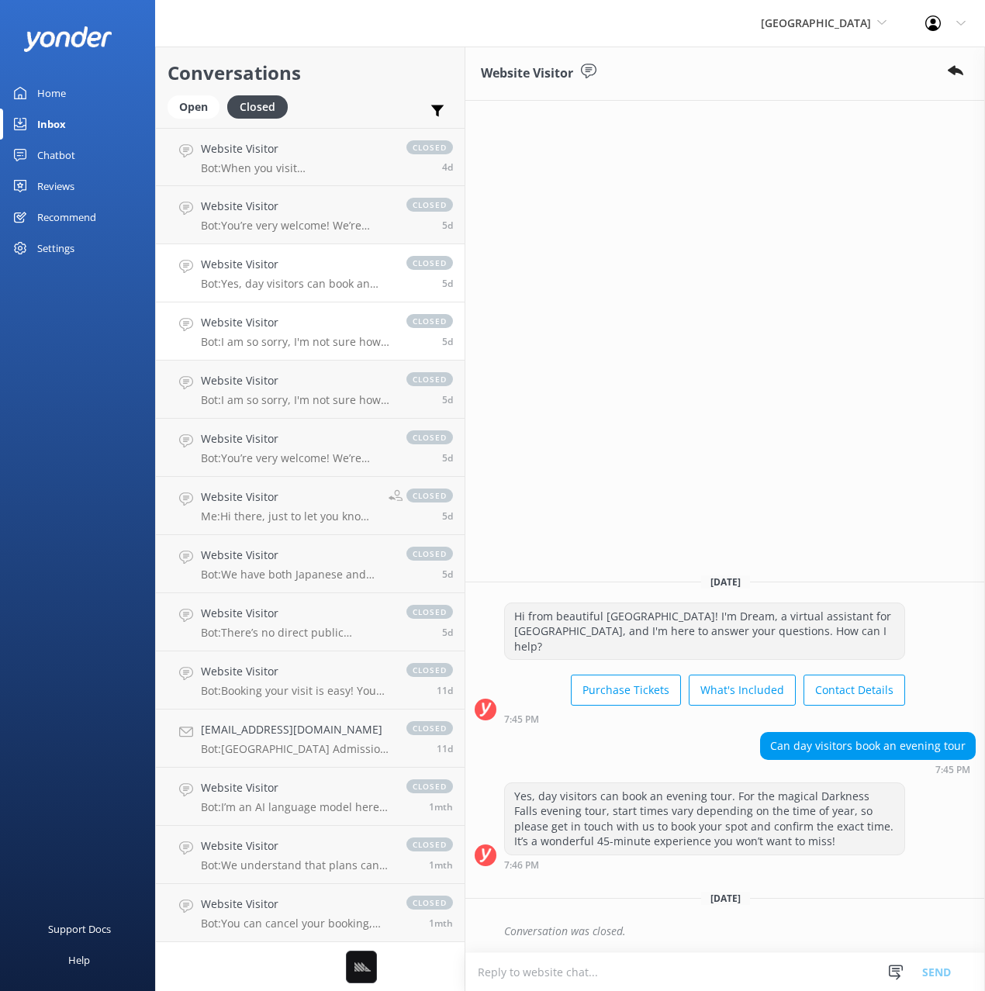
click at [320, 319] on h4 "Website Visitor" at bounding box center [296, 322] width 190 height 17
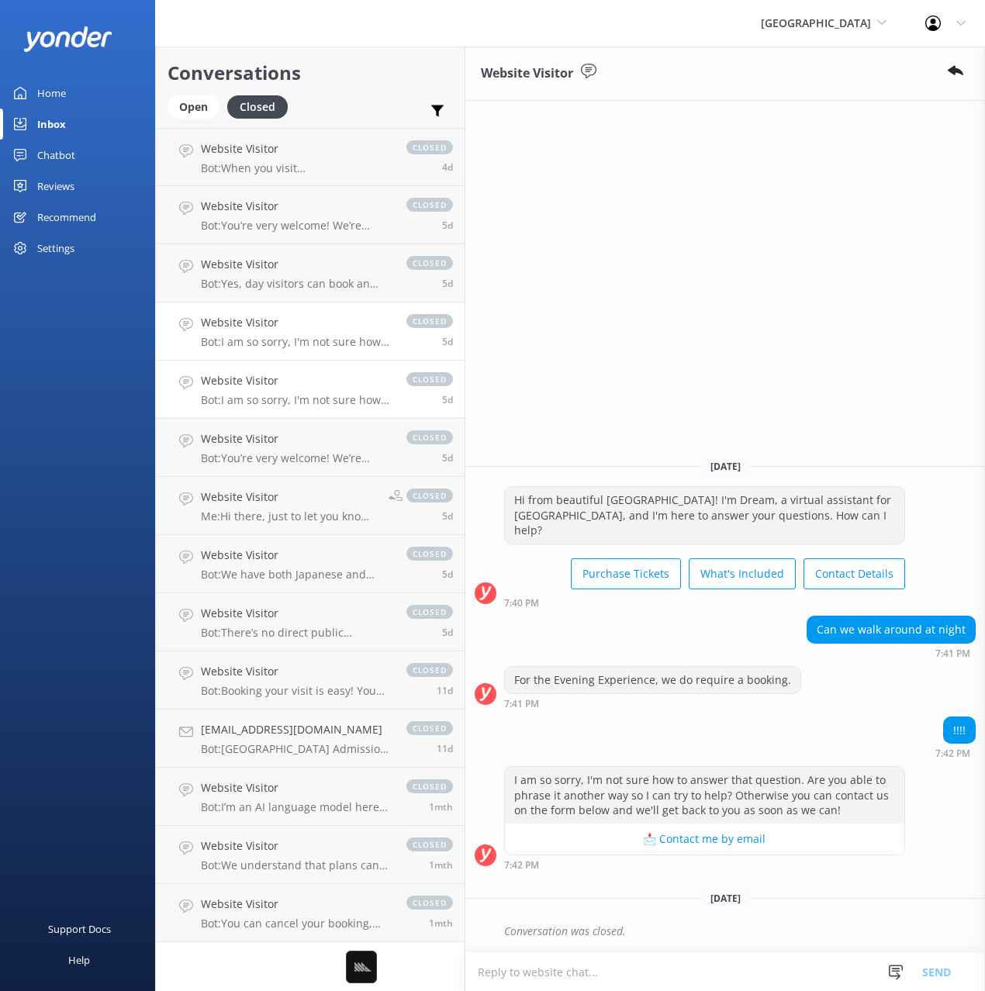
click at [337, 398] on p "Bot: I am so sorry, I'm not sure how to answer that question. Are you able to p…" at bounding box center [296, 400] width 190 height 14
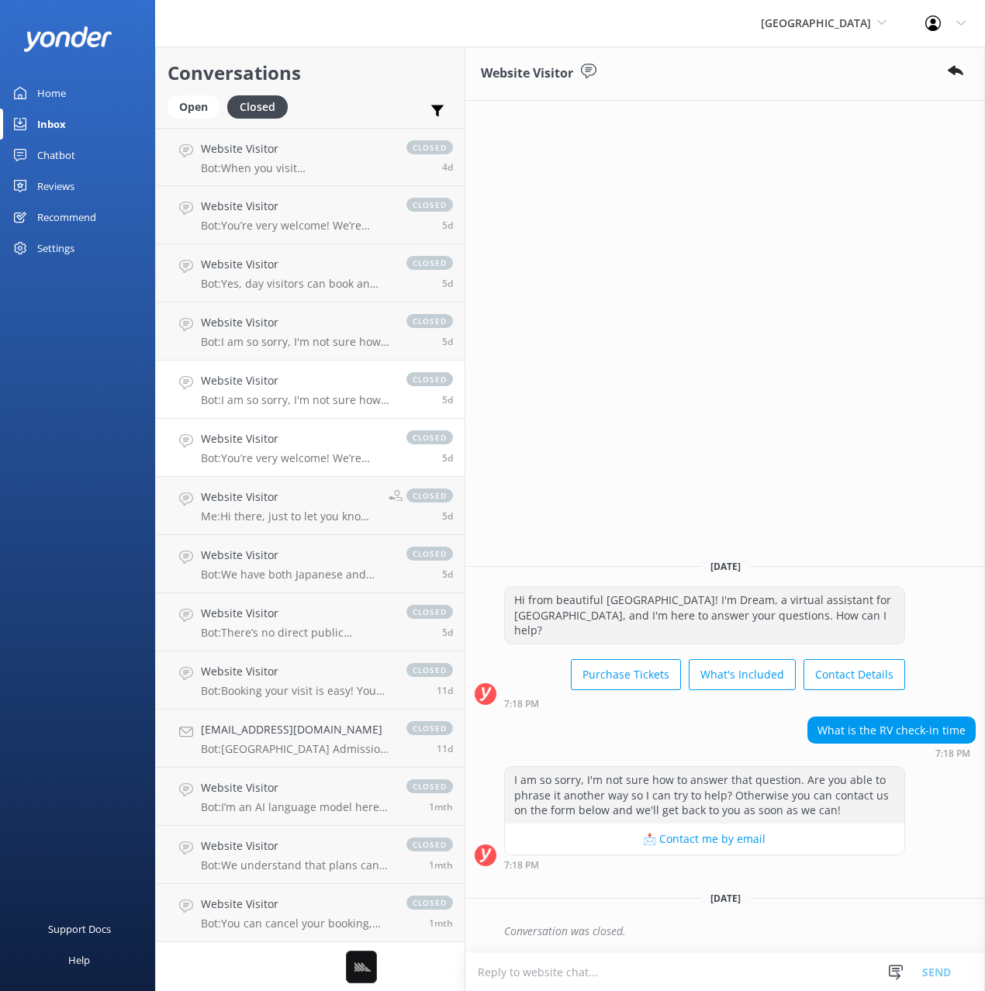
click at [341, 456] on p "Bot: You’re very welcome! We’re looking forward to welcoming you to Paronella P…" at bounding box center [296, 458] width 190 height 14
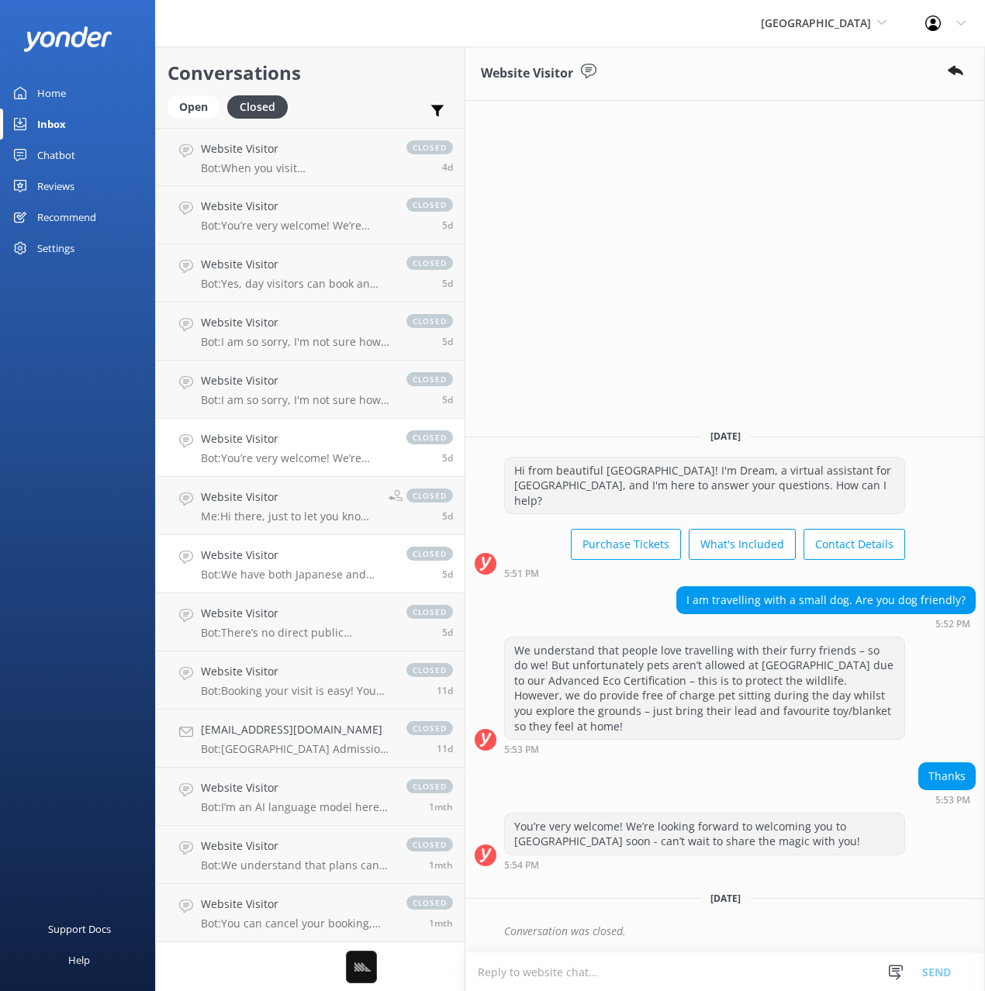
click at [350, 568] on p "Bot: We have both Japanese and Chinese speaking guides here at Paronella Park, …" at bounding box center [296, 575] width 190 height 14
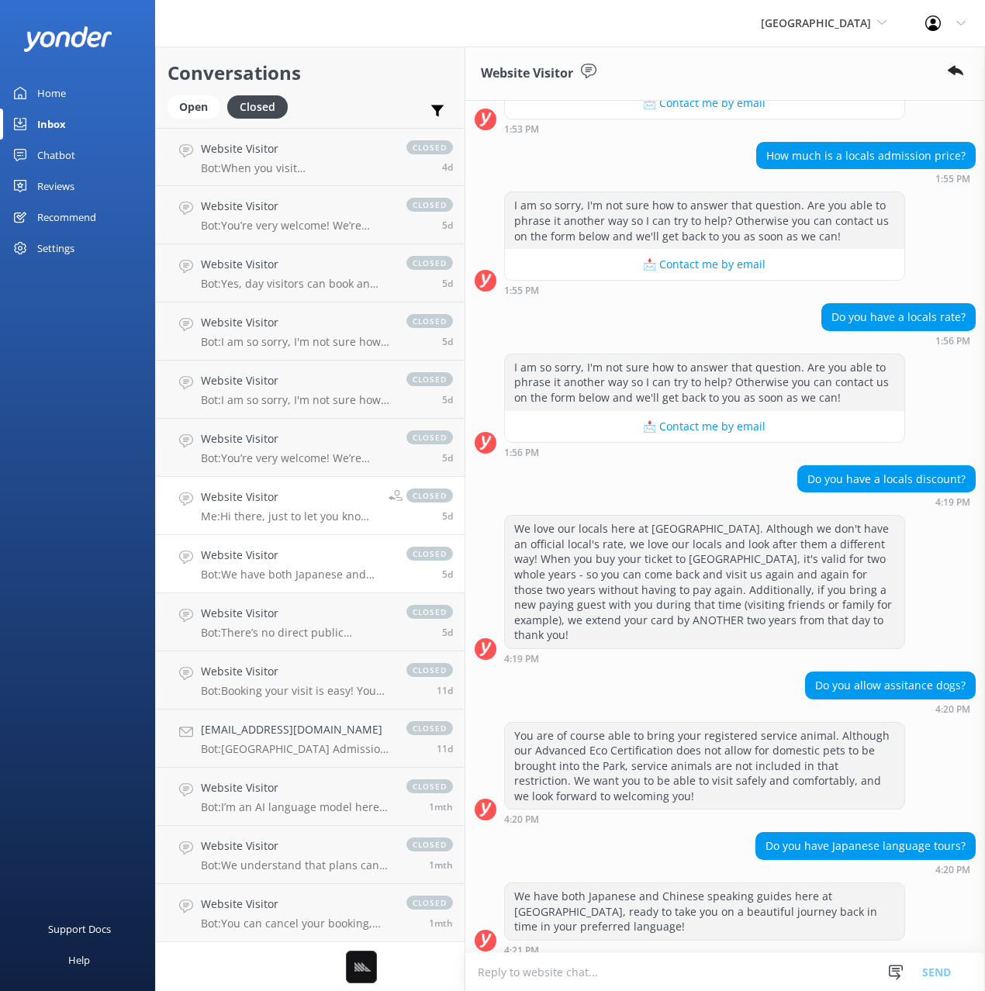
scroll to position [861, 0]
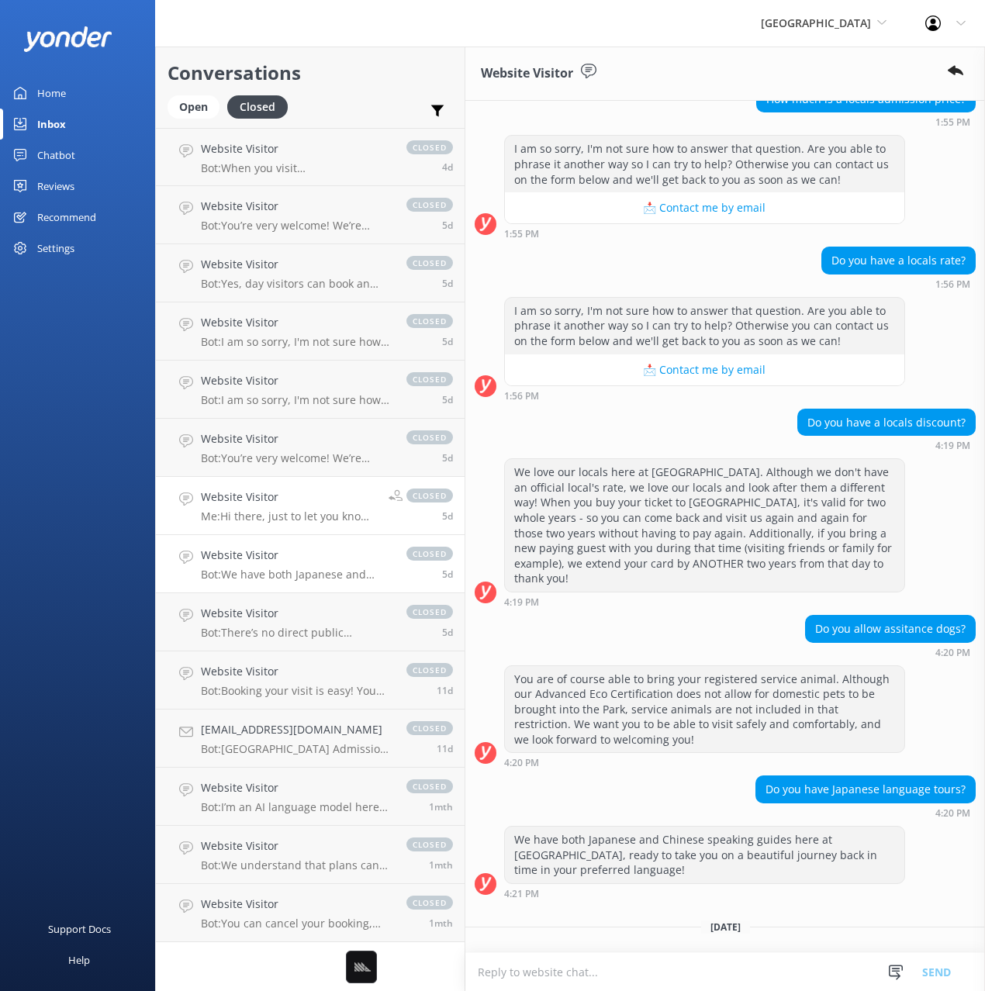
click at [326, 524] on link "Website Visitor Me: Hi there, just to let you know, we do have potable water in…" at bounding box center [310, 506] width 309 height 58
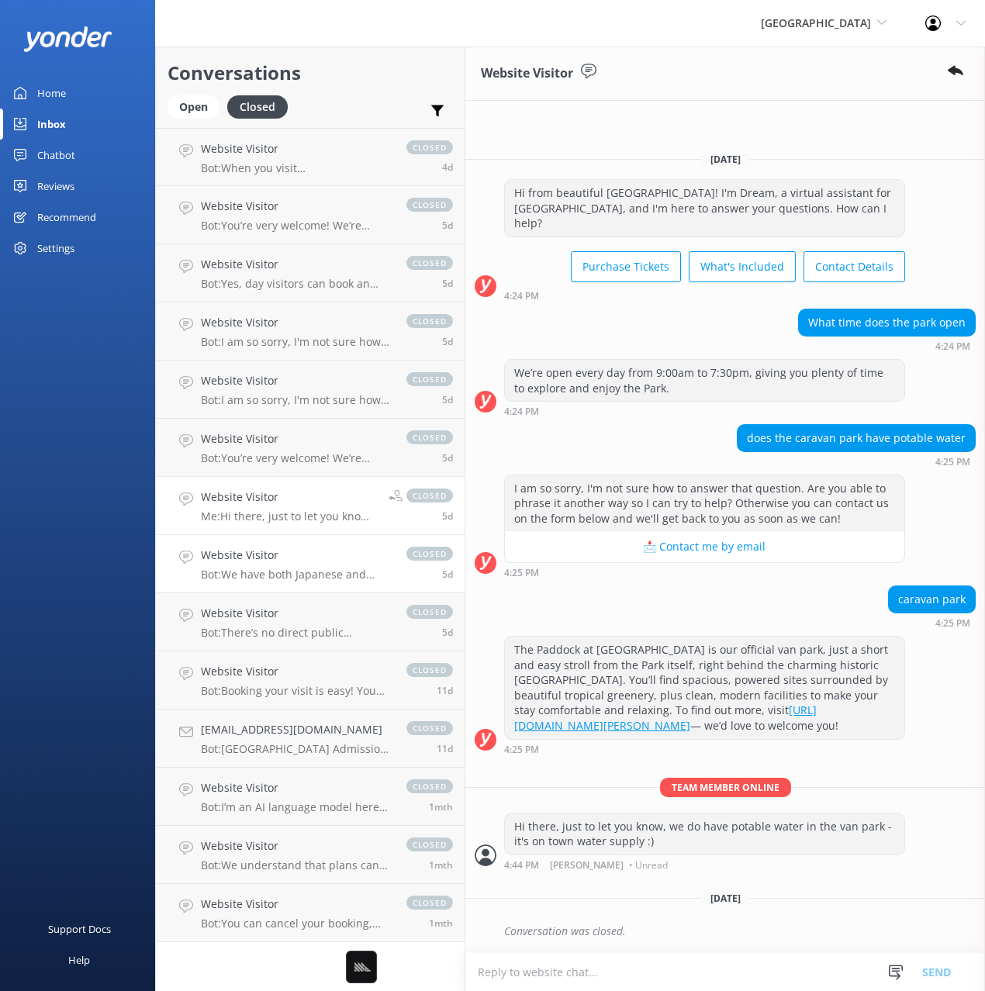
click at [362, 576] on p "Bot: We have both Japanese and Chinese speaking guides here at Paronella Park, …" at bounding box center [296, 575] width 190 height 14
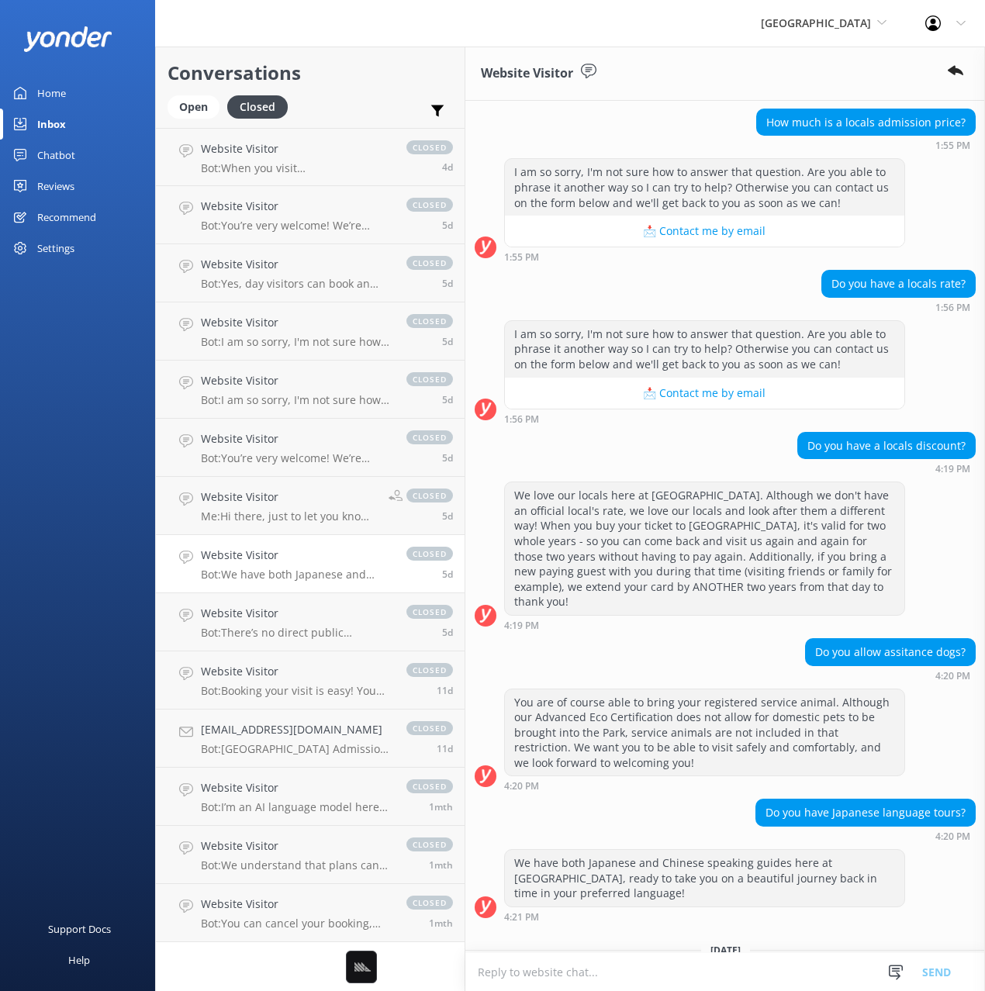
scroll to position [875, 0]
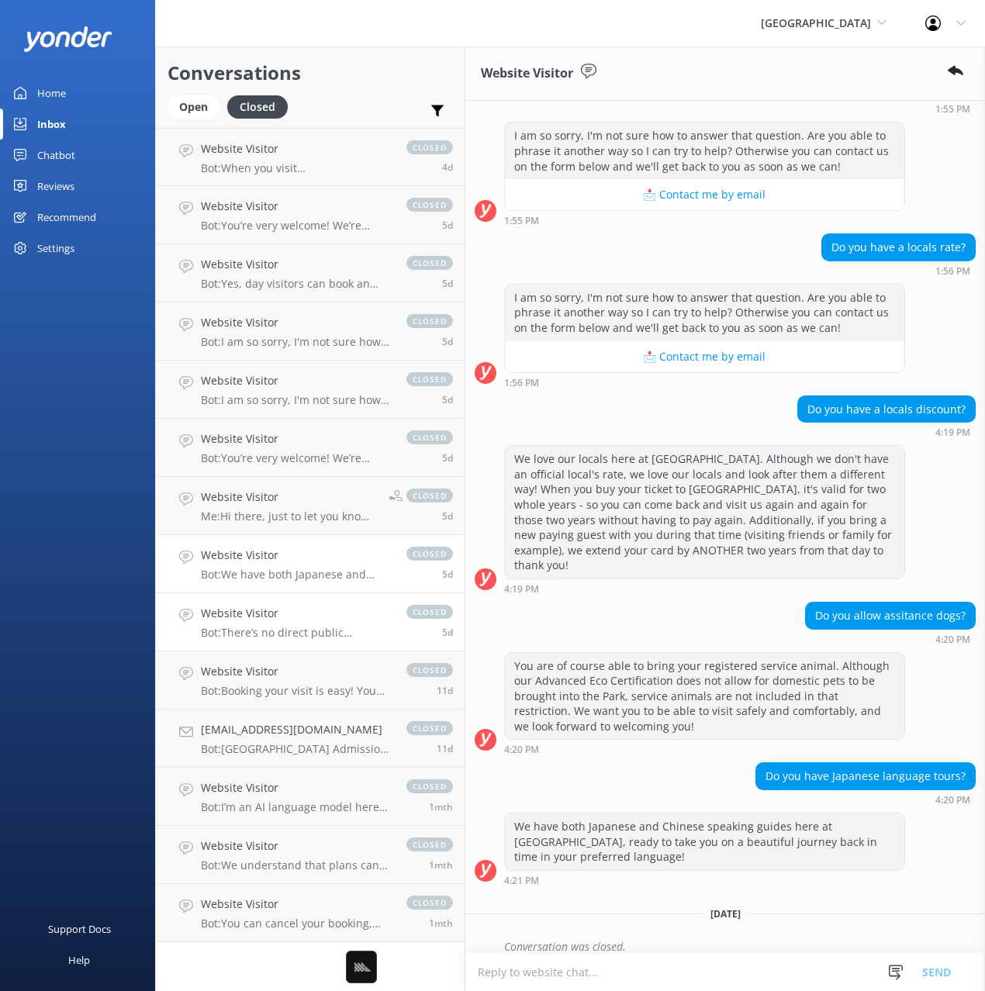
click at [303, 605] on h4 "Website Visitor" at bounding box center [296, 613] width 190 height 17
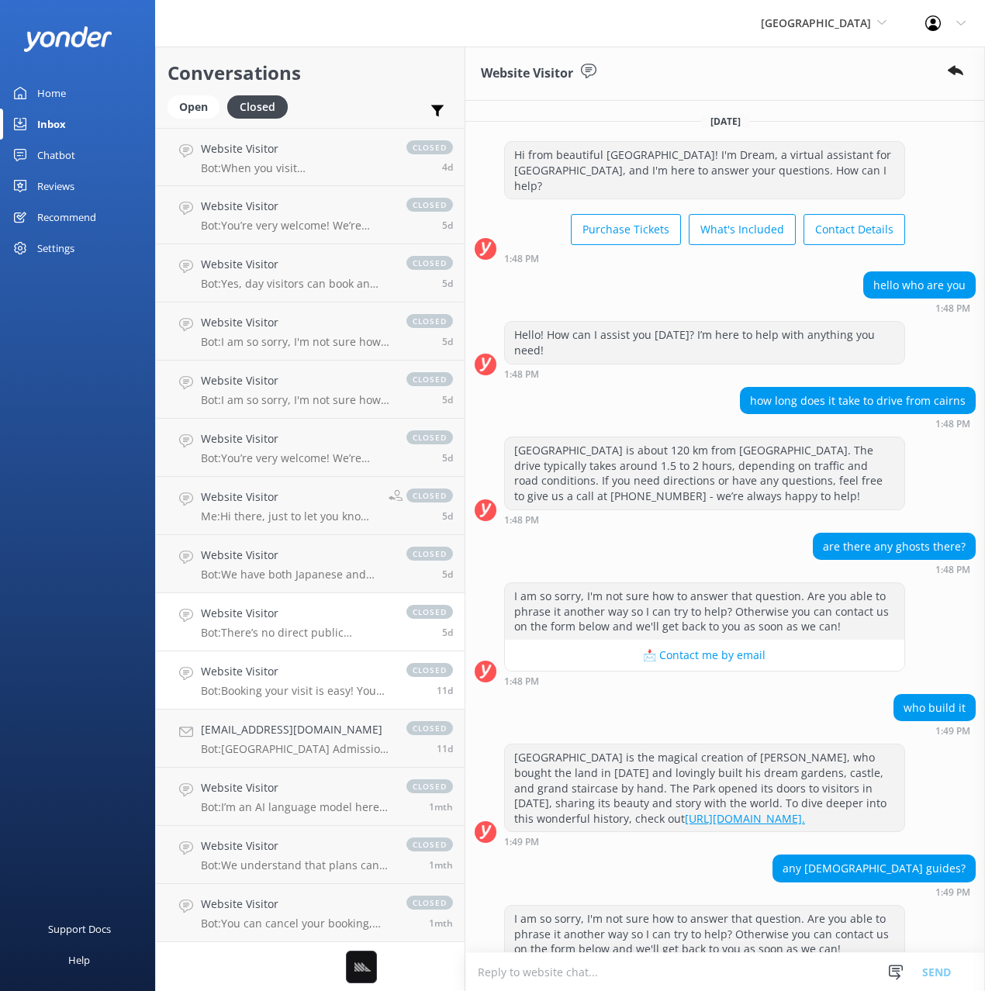
drag, startPoint x: 243, startPoint y: 672, endPoint x: 250, endPoint y: 678, distance: 9.9
click at [243, 672] on h4 "Website Visitor" at bounding box center [296, 671] width 190 height 17
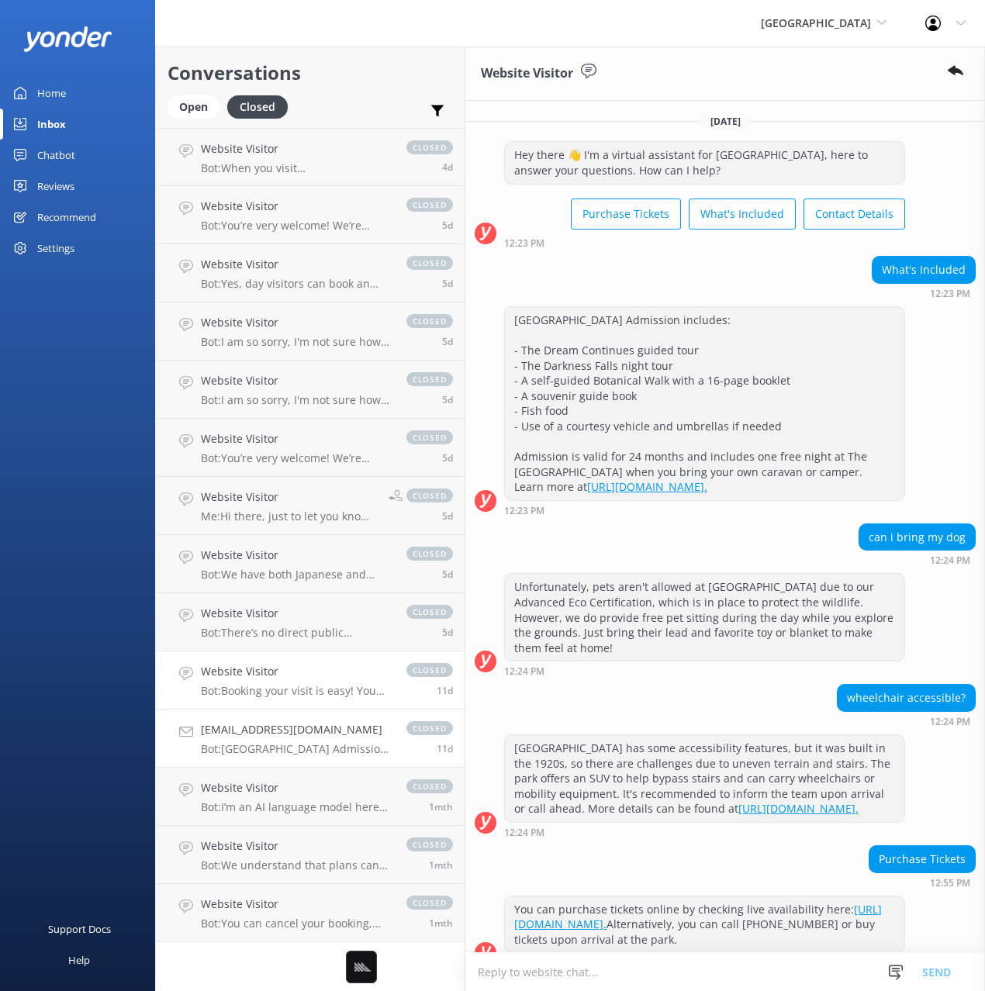
click at [299, 745] on p "Bot: Paronella Park Admission includes the Dream Continues guided tour, the Dar…" at bounding box center [296, 749] width 190 height 14
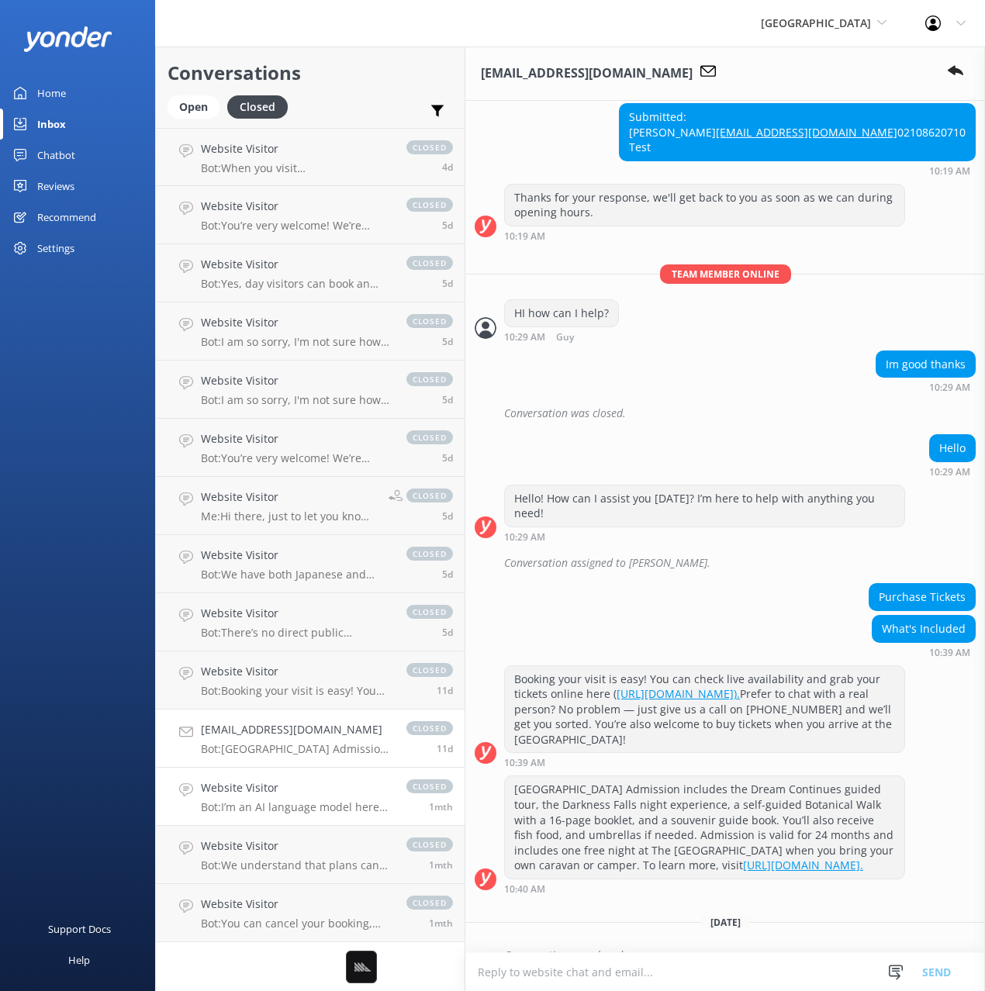
scroll to position [499, 0]
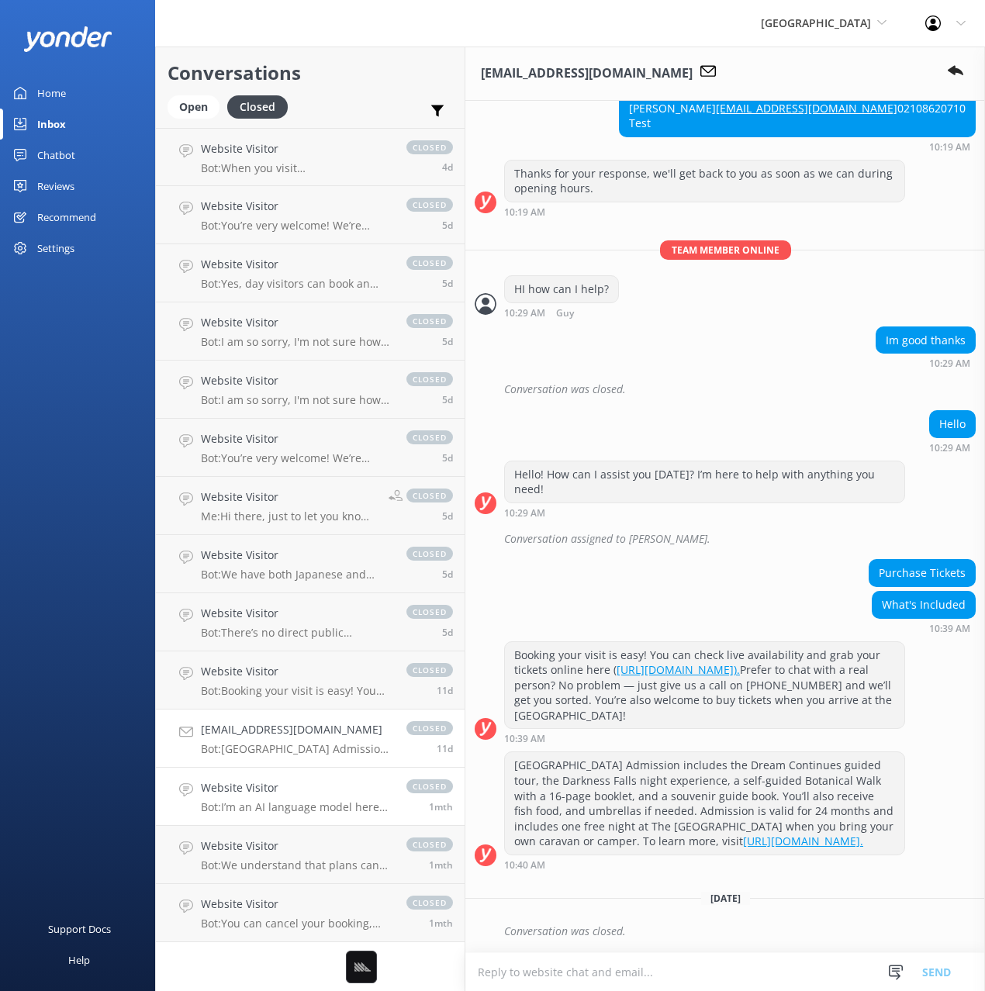
click at [313, 789] on h4 "Website Visitor" at bounding box center [296, 787] width 190 height 17
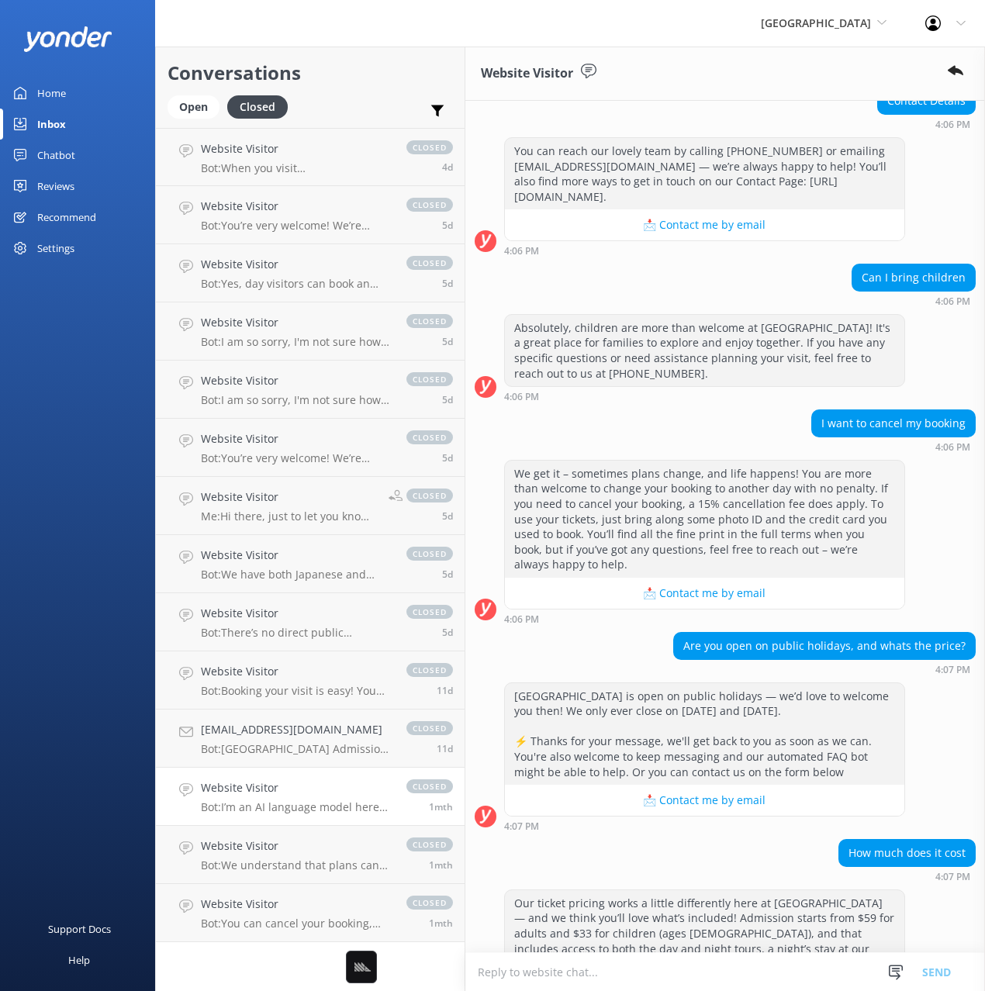
scroll to position [1670, 0]
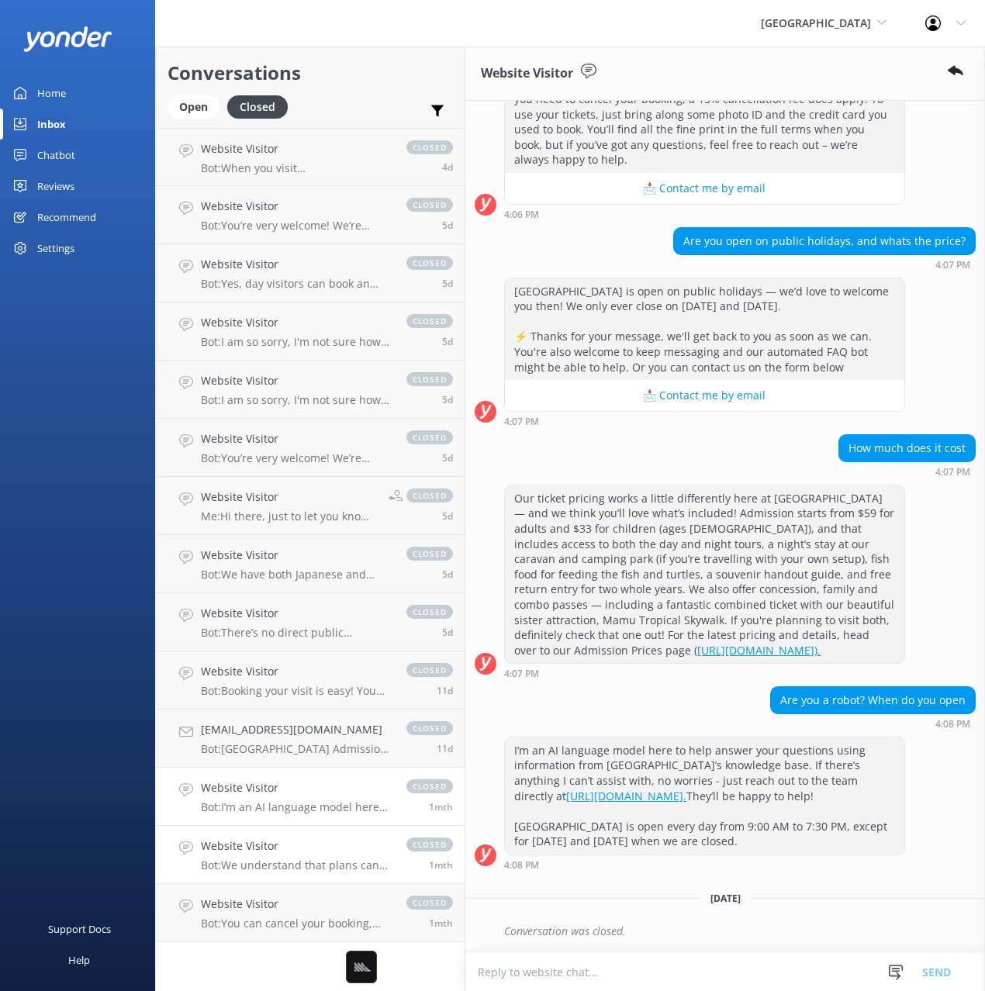
click at [326, 857] on div "Website Visitor Bot: We understand that plans can change. You are welcome to ch…" at bounding box center [296, 854] width 190 height 34
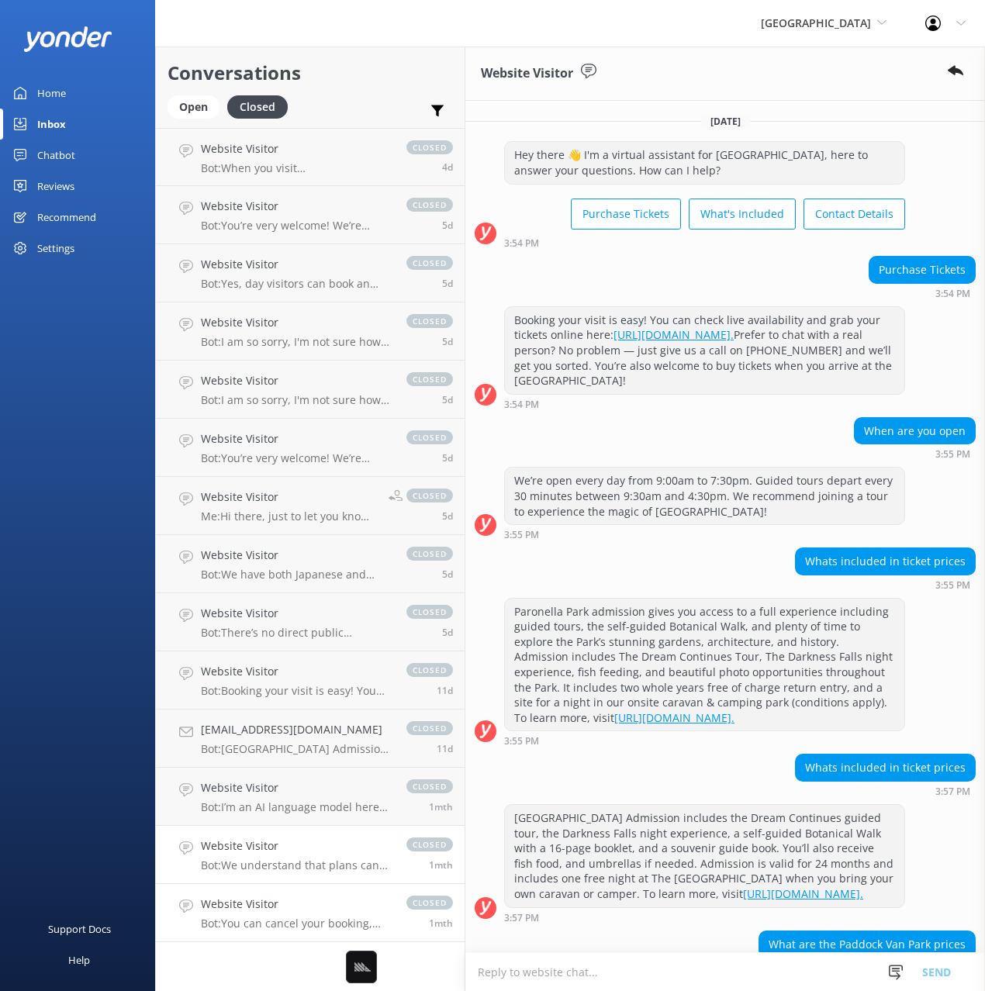
click at [312, 924] on p "Bot: You can cancel your booking, but please note that a 15% cancellation fee a…" at bounding box center [296, 924] width 190 height 14
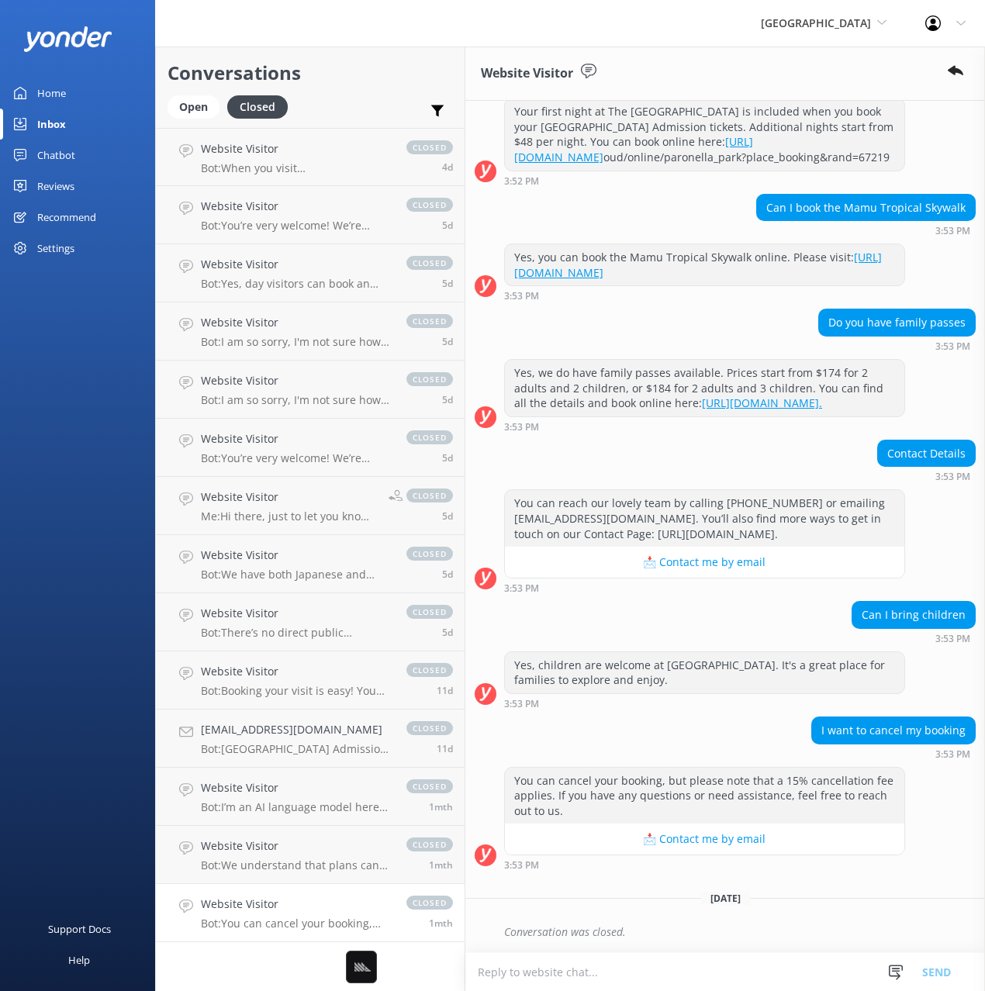
scroll to position [1772, 0]
drag, startPoint x: 74, startPoint y: 336, endPoint x: 51, endPoint y: 204, distance: 133.9
click at [76, 328] on div "Home Inbox Chatbot Content Products Chat Logs Website Widget Pop-up messages Re…" at bounding box center [77, 247] width 155 height 495
drag, startPoint x: 47, startPoint y: 157, endPoint x: 55, endPoint y: 190, distance: 34.2
click at [47, 157] on div "Chatbot" at bounding box center [56, 155] width 38 height 31
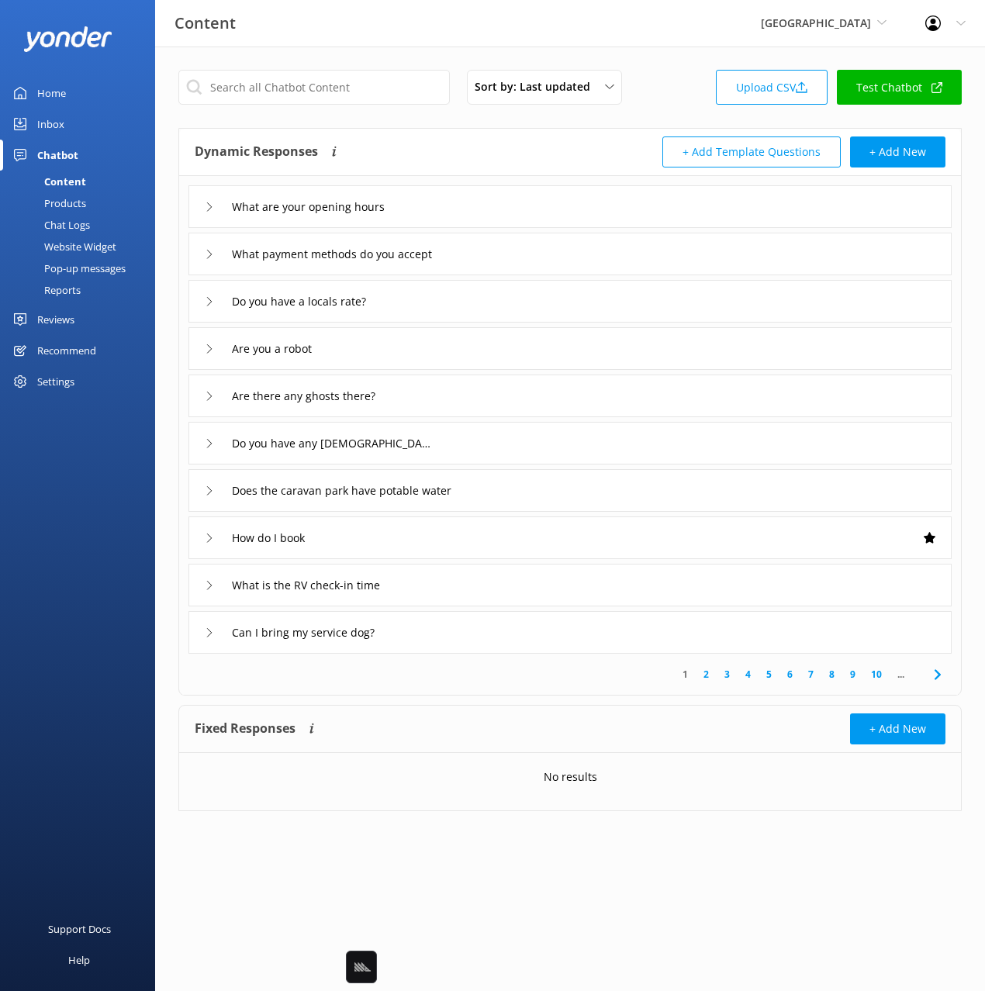
click at [78, 248] on div "Website Widget" at bounding box center [62, 247] width 107 height 22
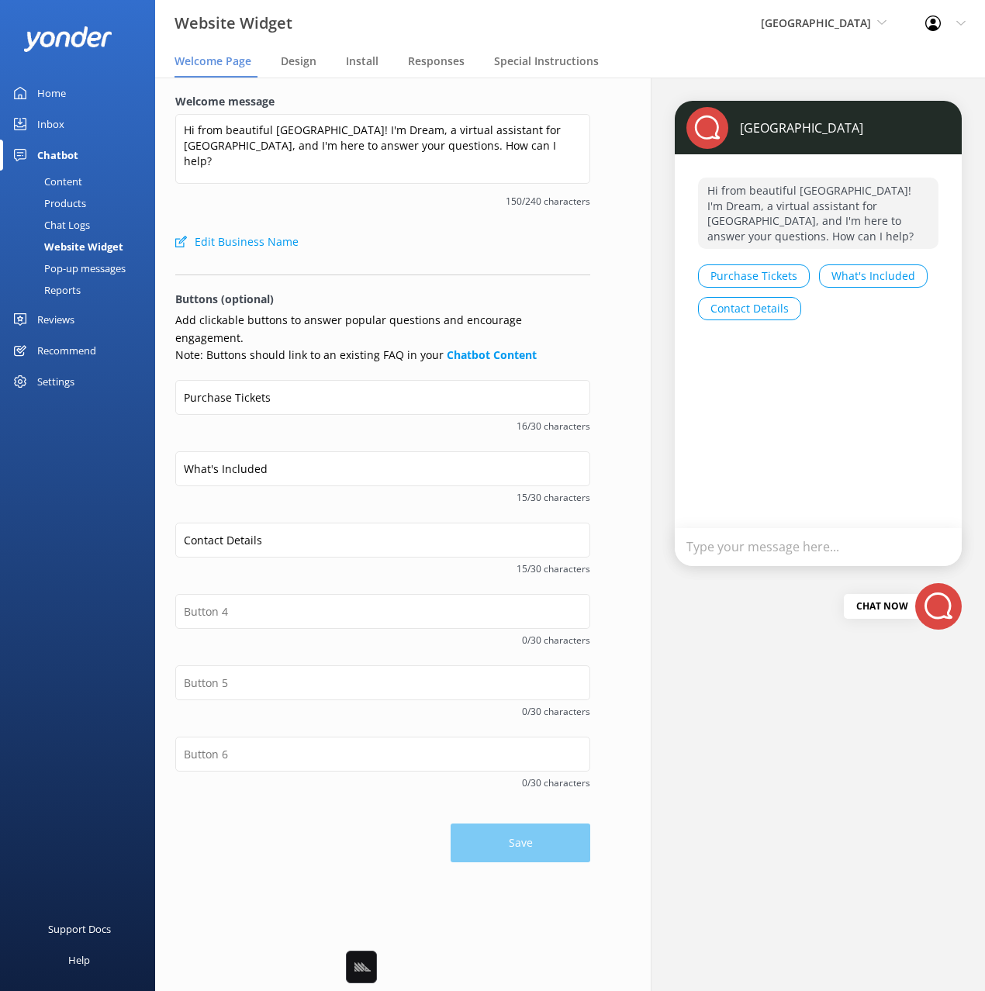
click at [74, 224] on div "Chat Logs" at bounding box center [49, 225] width 81 height 22
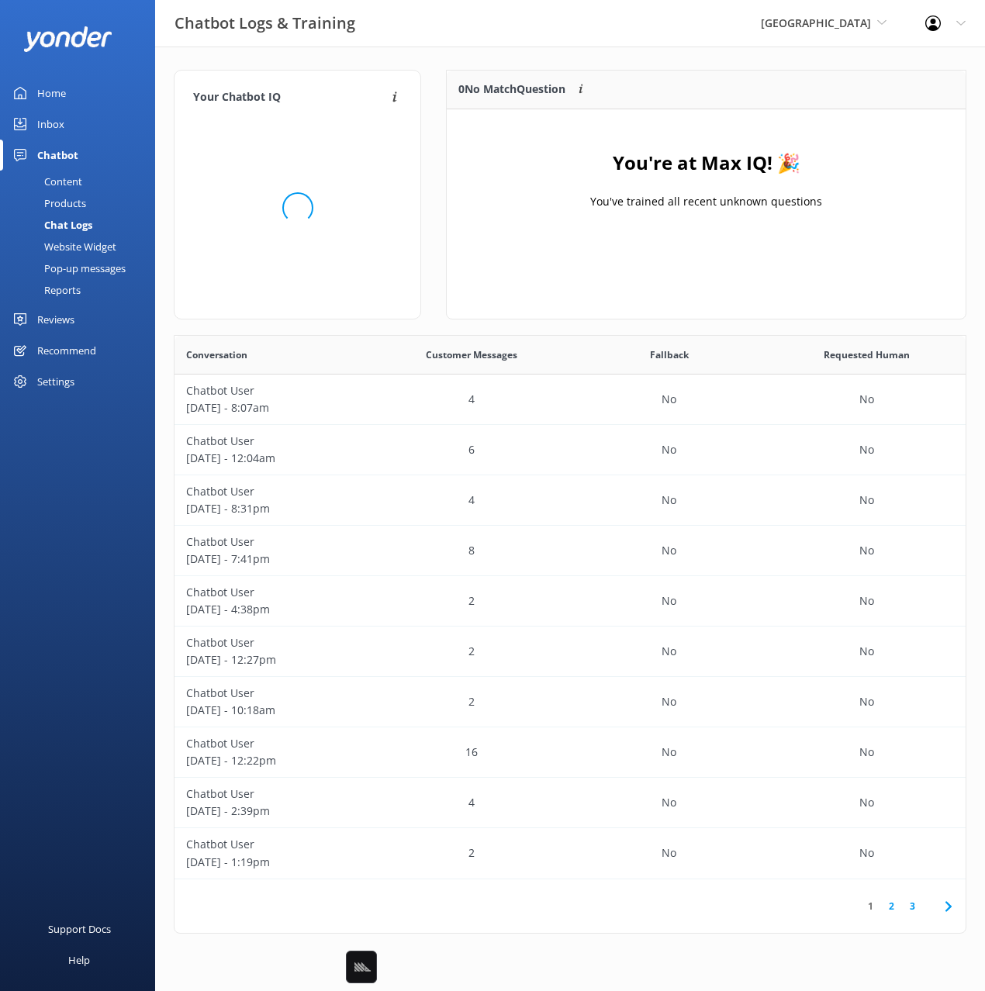
scroll to position [544, 791]
click at [463, 283] on div "0 No Match Question Customers sometimes ask questions that don't fully match an…" at bounding box center [706, 195] width 520 height 250
click at [496, 407] on div "4" at bounding box center [471, 400] width 198 height 50
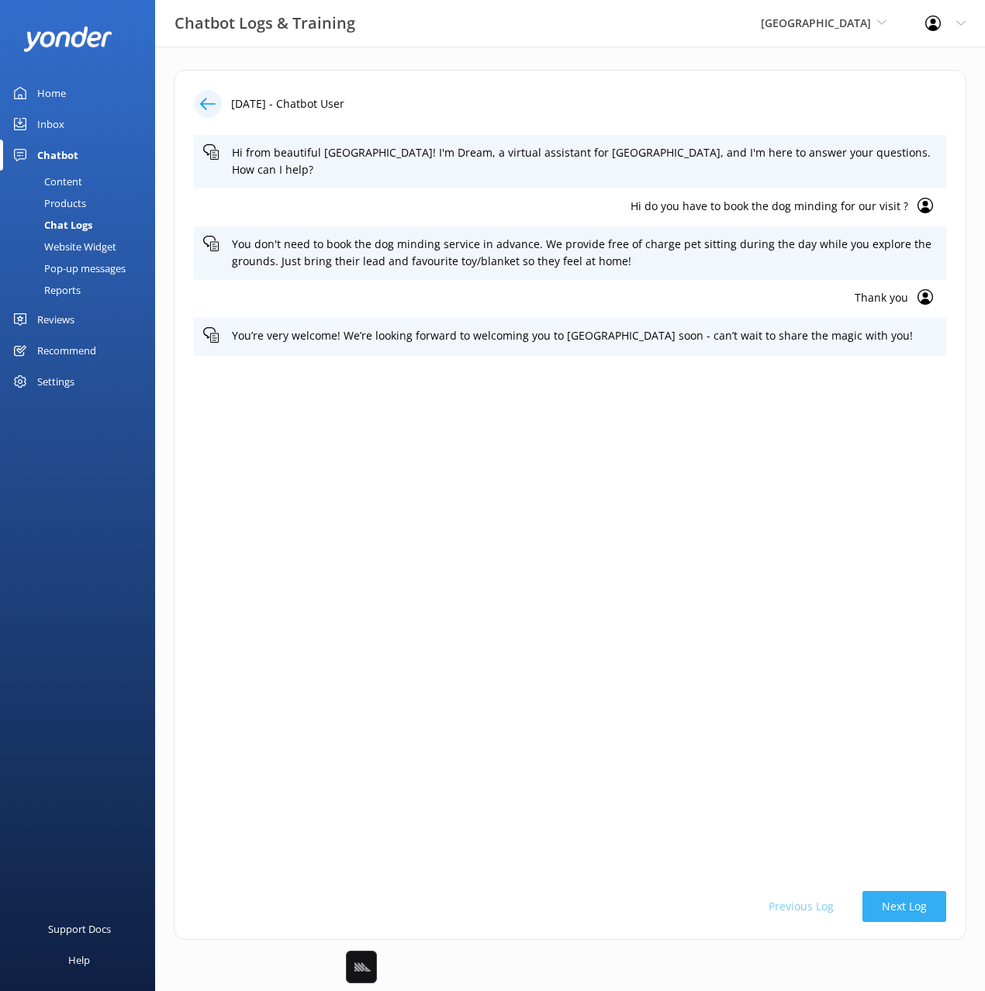
click at [912, 915] on button "Next Log" at bounding box center [904, 906] width 84 height 31
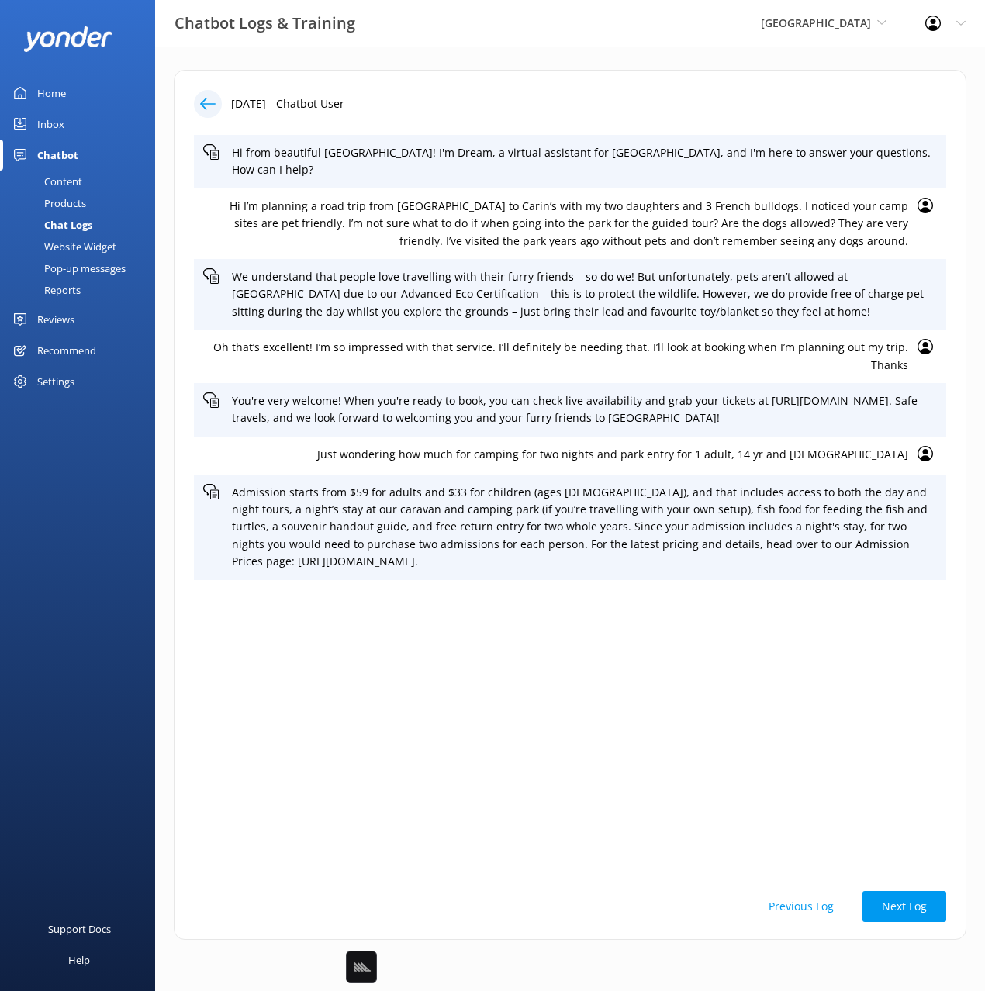
click at [774, 729] on div "Hi from beautiful Tropical North Queensland! I'm Dream, a virtual assistant for…" at bounding box center [570, 504] width 752 height 739
click at [769, 723] on div "Hi from beautiful Tropical North Queensland! I'm Dream, a virtual assistant for…" at bounding box center [570, 504] width 752 height 739
click at [581, 510] on p "Admission starts from $59 for adults and $33 for children (ages 5–15), and that…" at bounding box center [584, 527] width 705 height 87
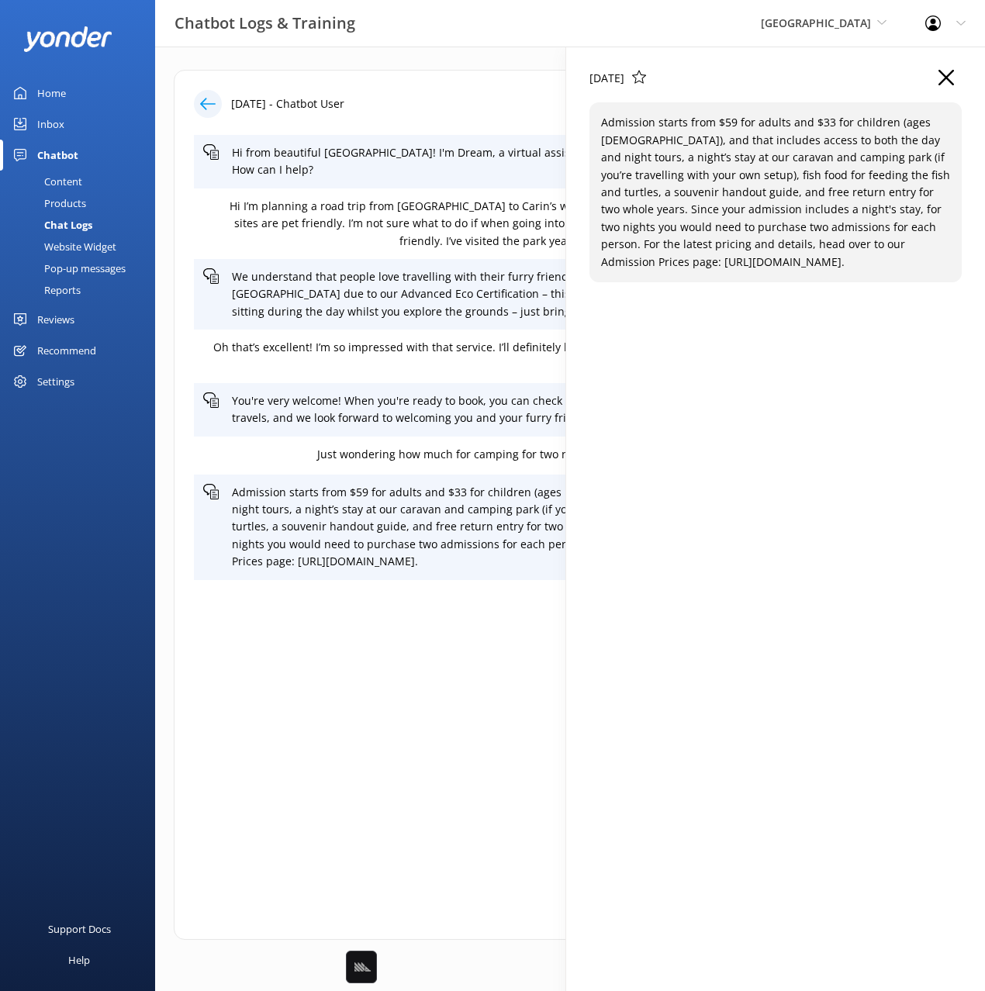
drag, startPoint x: 872, startPoint y: 527, endPoint x: 847, endPoint y: 427, distance: 103.1
click at [870, 527] on div "31 Aug 2025 Admission starts from $59 for adults and $33 for children (ages 5–1…" at bounding box center [775, 542] width 419 height 991
drag, startPoint x: 940, startPoint y: 80, endPoint x: 814, endPoint y: 400, distance: 344.0
click at [940, 80] on icon "button" at bounding box center [946, 78] width 16 height 16
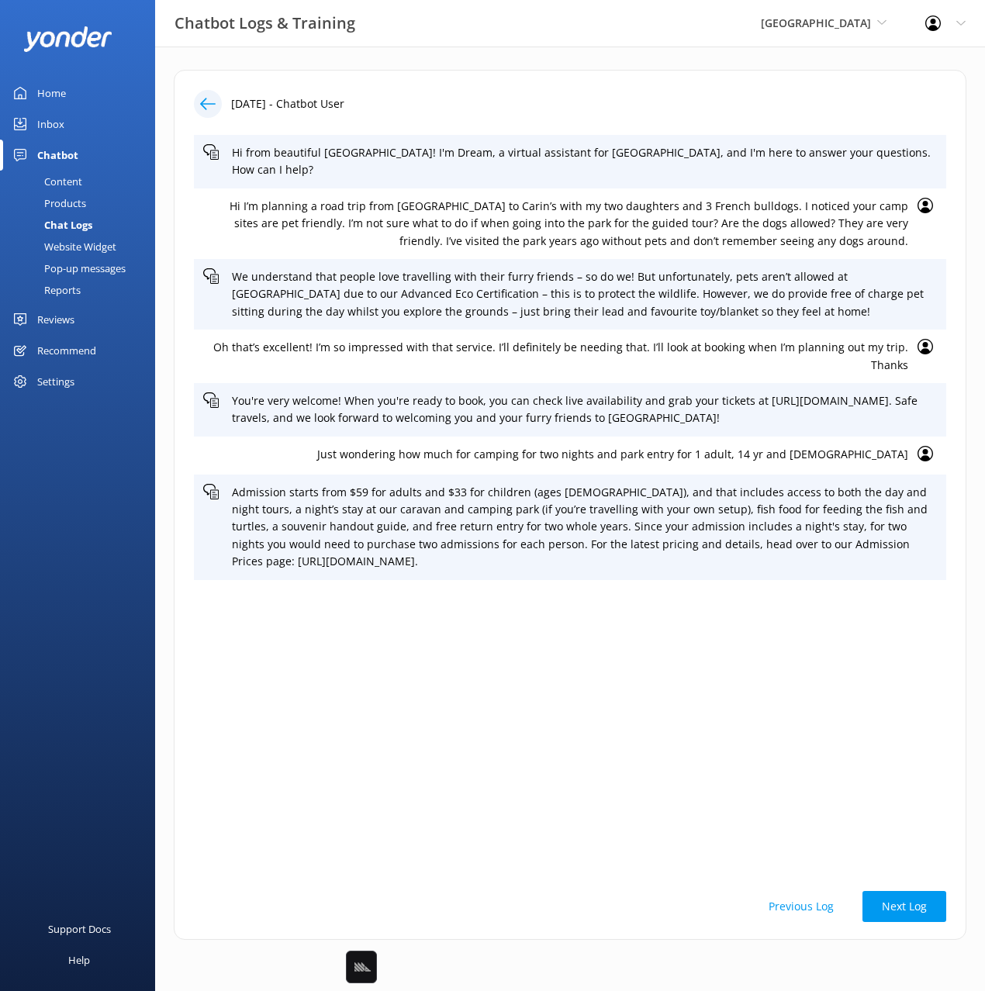
click at [773, 446] on p "Just wondering how much for camping for two nights and park entry for 1 adult, …" at bounding box center [555, 454] width 705 height 17
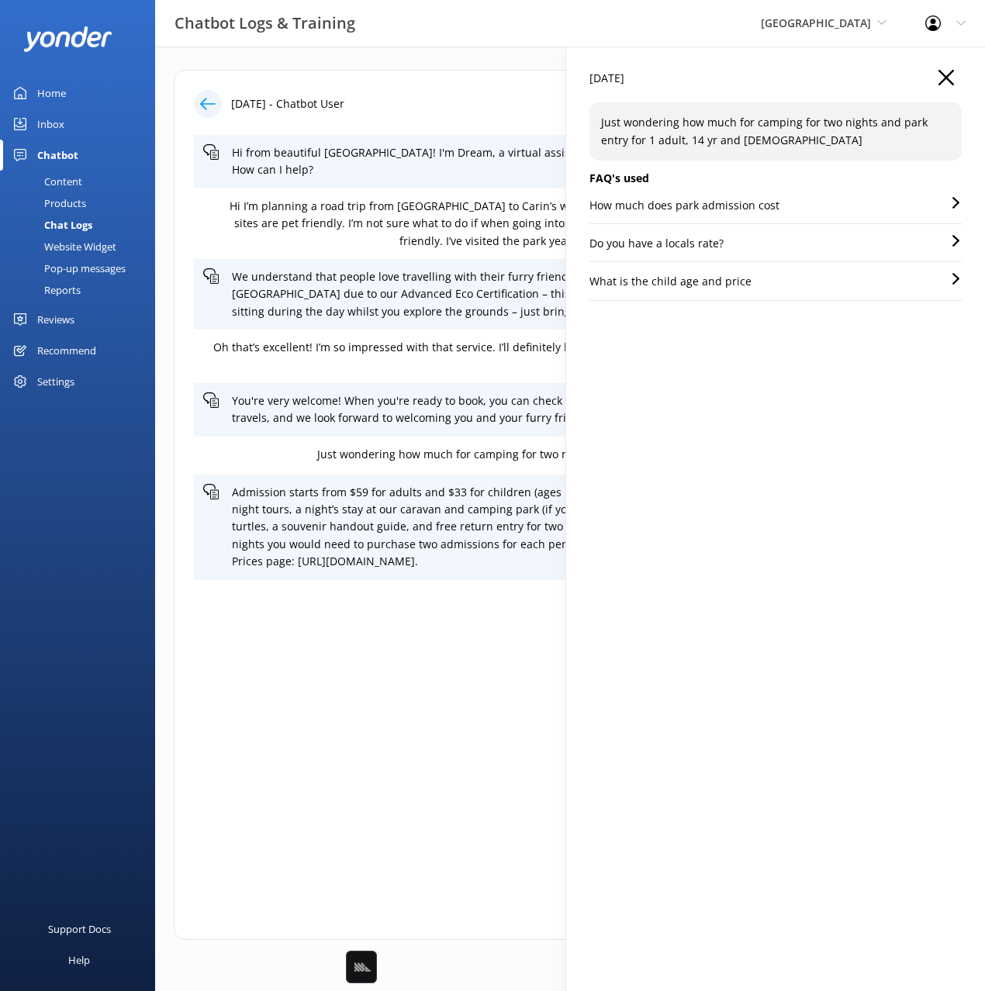
click at [917, 475] on div "31 Aug 2025 Just wondering how much for camping for two nights and park entry f…" at bounding box center [775, 542] width 419 height 991
click at [899, 478] on div "31 Aug 2025 Just wondering how much for camping for two nights and park entry f…" at bounding box center [775, 542] width 419 height 991
click at [885, 452] on div "31 Aug 2025 Just wondering how much for camping for two nights and park entry f…" at bounding box center [775, 542] width 419 height 991
click at [836, 437] on div "31 Aug 2025 Just wondering how much for camping for two nights and park entry f…" at bounding box center [775, 542] width 419 height 991
drag, startPoint x: 726, startPoint y: 382, endPoint x: 665, endPoint y: 237, distance: 157.1
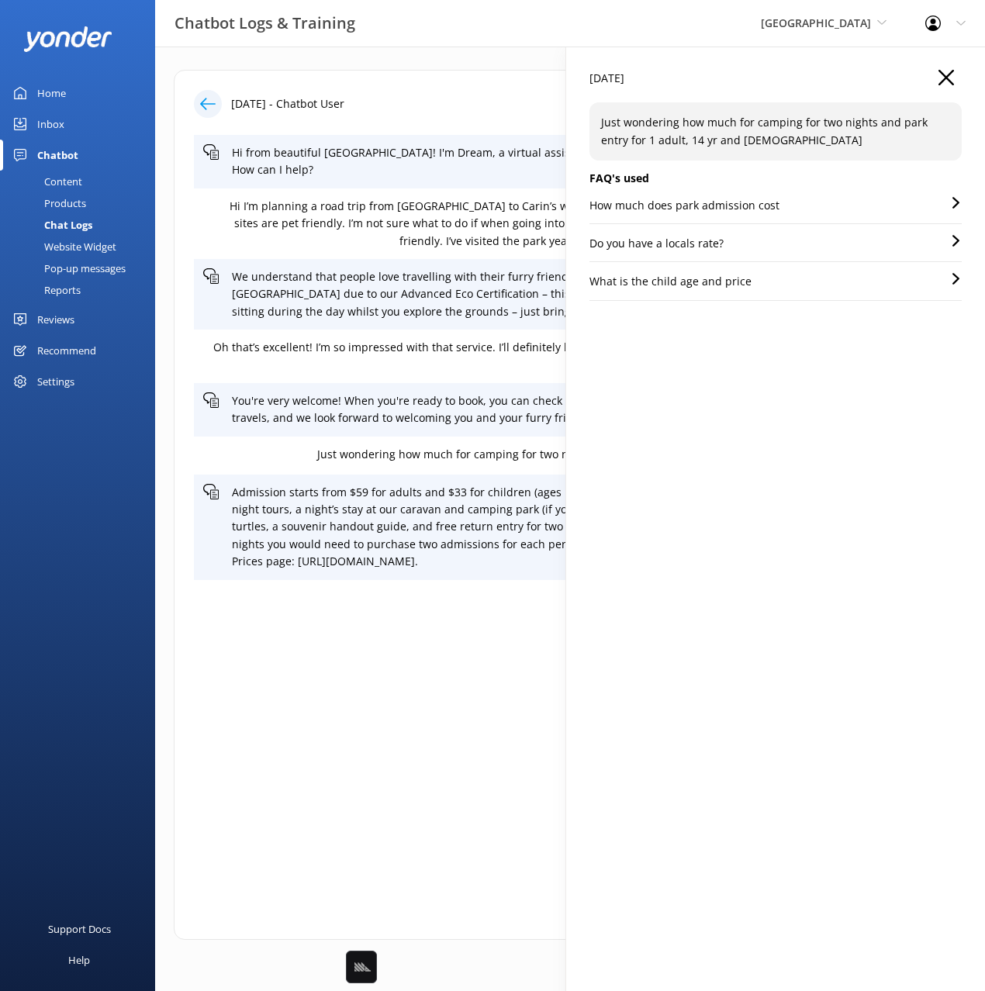
click at [725, 370] on div "31 Aug 2025 Just wondering how much for camping for two nights and park entry f…" at bounding box center [775, 542] width 419 height 991
click at [661, 210] on p "How much does park admission cost" at bounding box center [684, 205] width 190 height 17
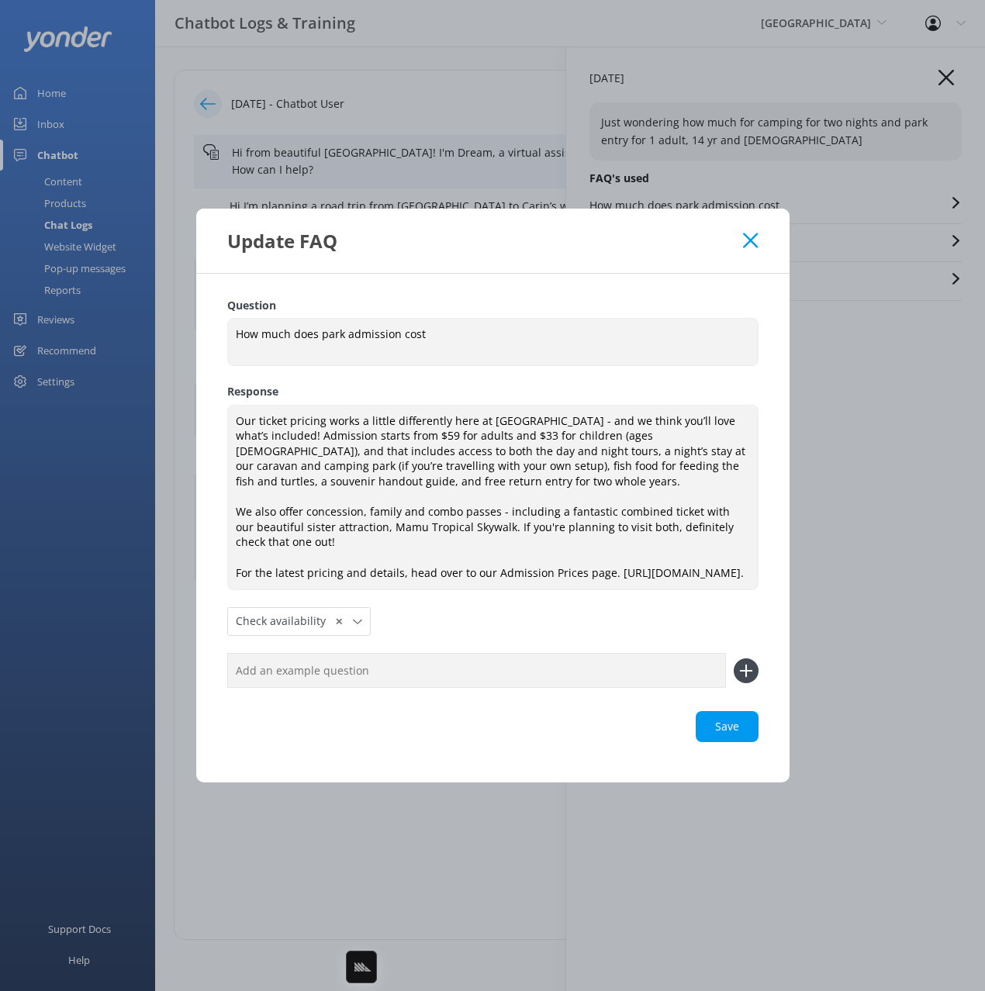
drag, startPoint x: 709, startPoint y: 227, endPoint x: 734, endPoint y: 231, distance: 25.9
click at [709, 228] on div "Update FAQ" at bounding box center [485, 241] width 516 height 26
drag, startPoint x: 746, startPoint y: 232, endPoint x: 760, endPoint y: 238, distance: 15.3
click at [746, 233] on icon at bounding box center [750, 241] width 15 height 16
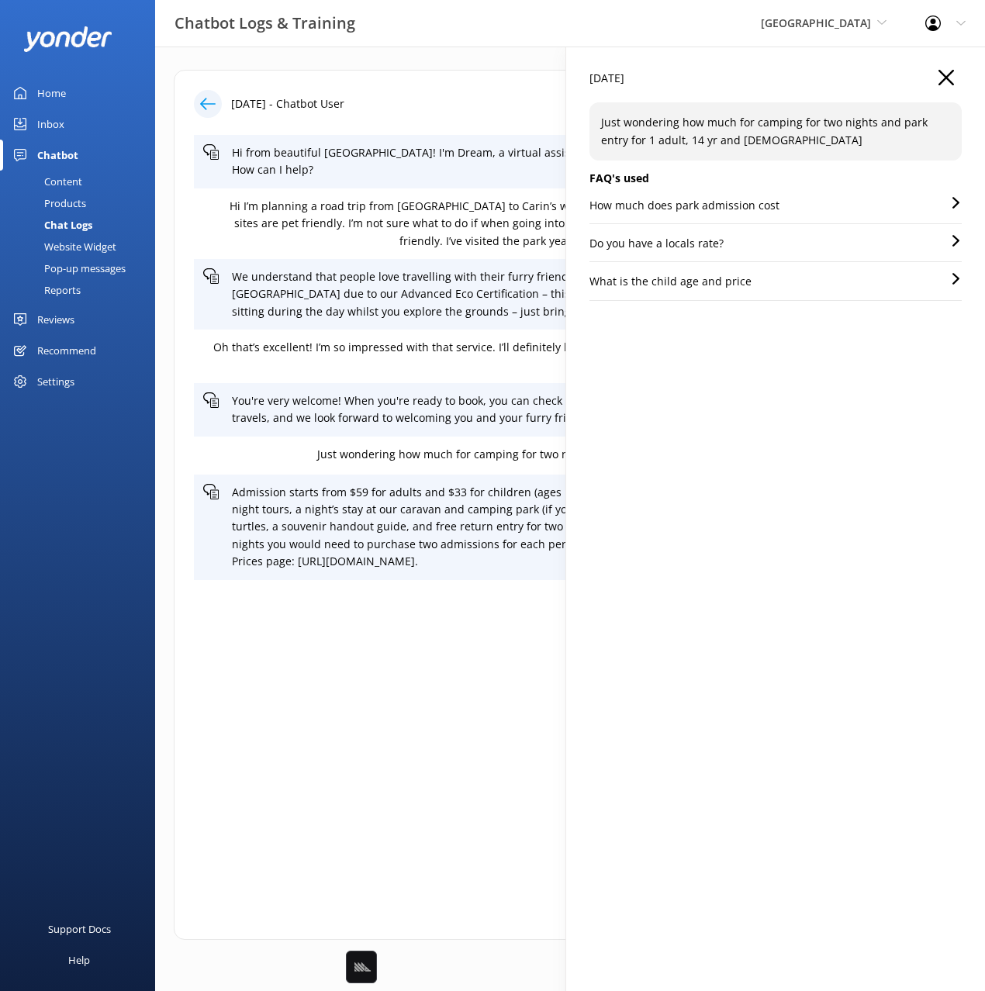
click at [938, 80] on icon "button" at bounding box center [946, 78] width 16 height 16
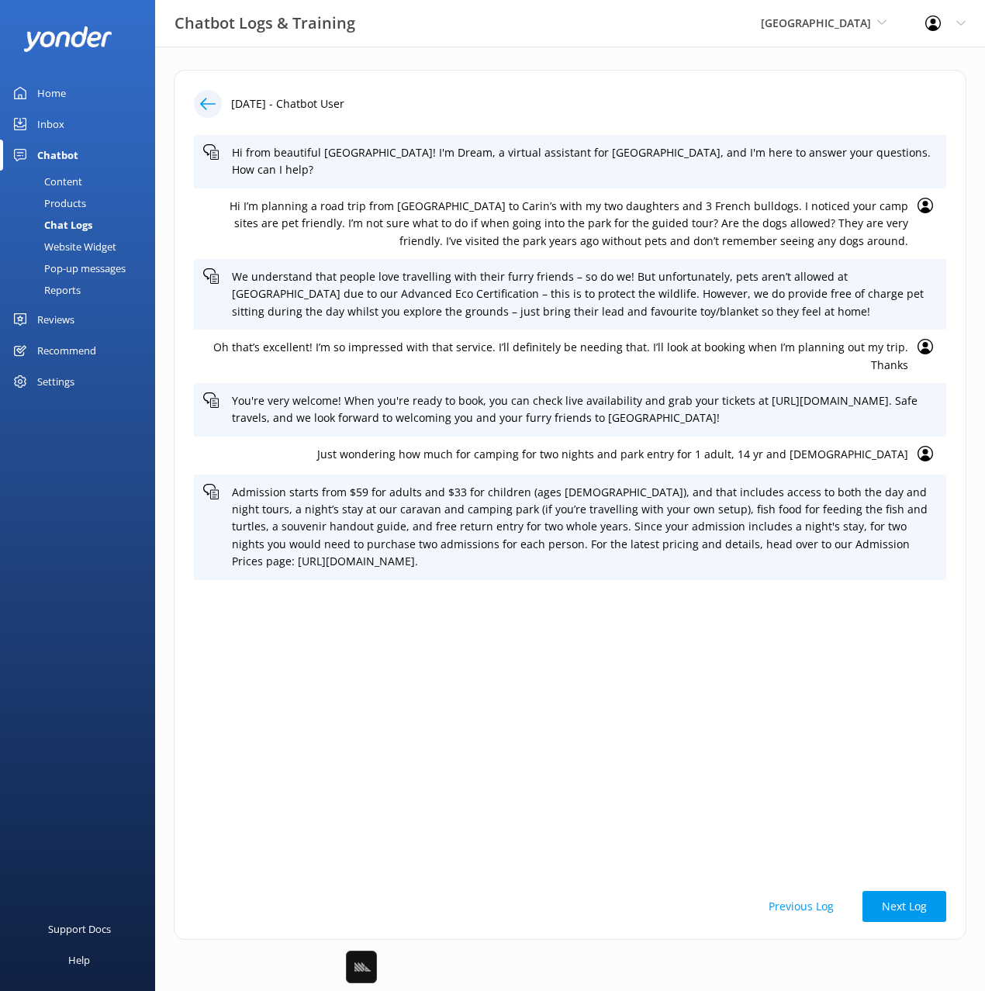
click at [589, 633] on div "Hi from beautiful Tropical North Queensland! I'm Dream, a virtual assistant for…" at bounding box center [570, 504] width 752 height 739
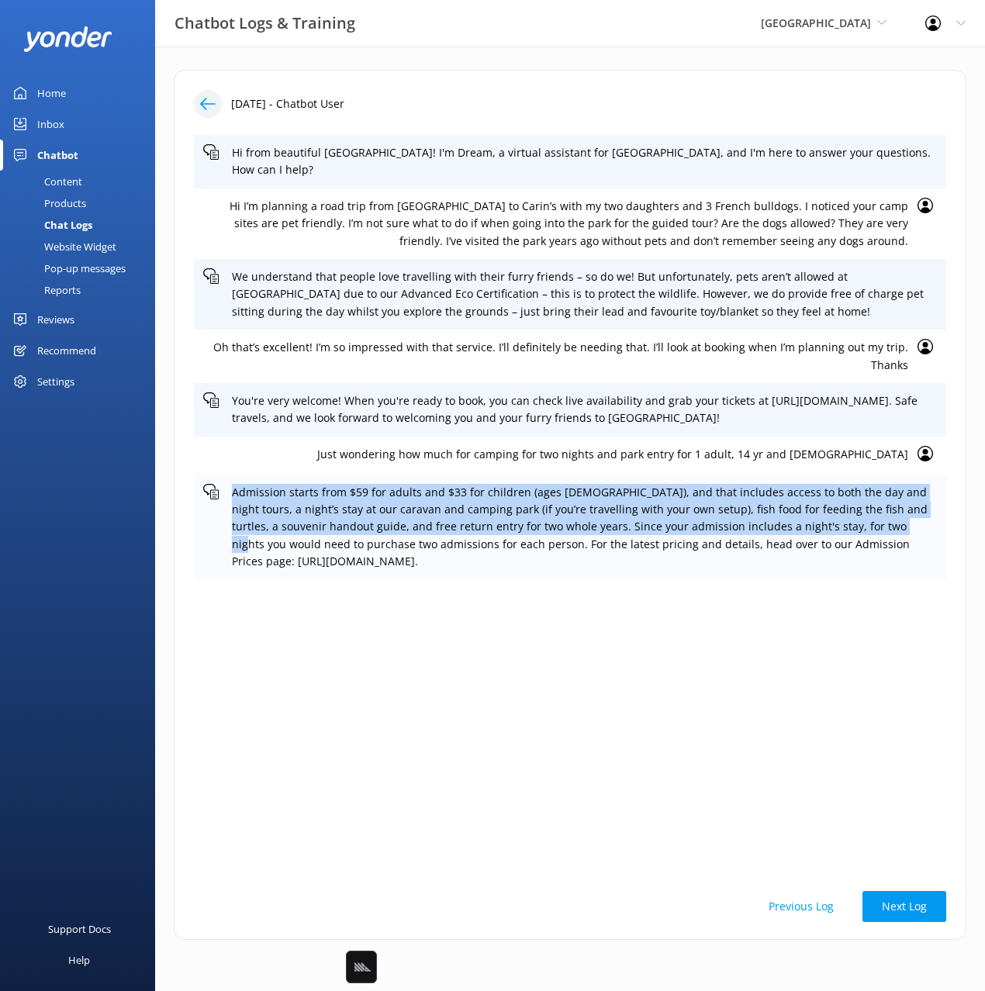
drag, startPoint x: 379, startPoint y: 504, endPoint x: 879, endPoint y: 533, distance: 500.2
click at [879, 533] on p "Admission starts from $59 for adults and $33 for children (ages 5–15), and that…" at bounding box center [584, 527] width 705 height 87
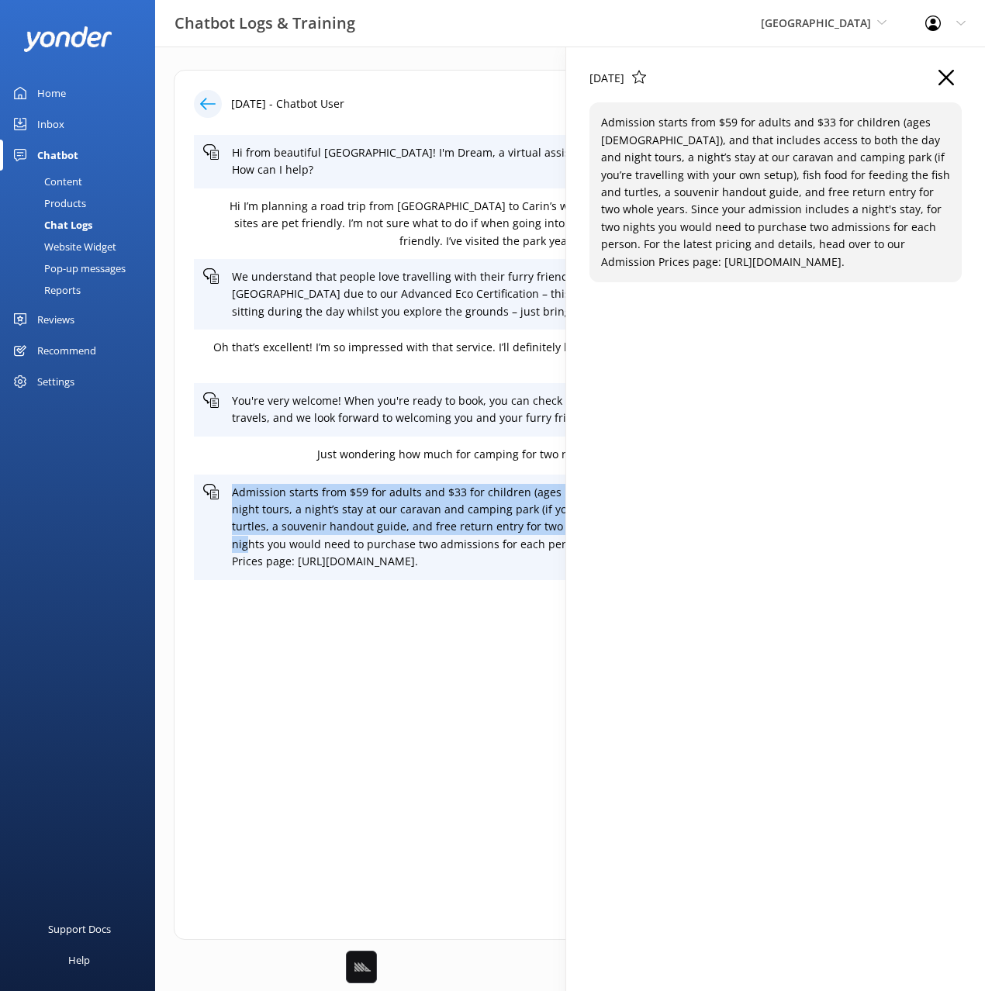
copy p "Admission starts from $59 for adults and $33 for children (ages 5–15), and that…"
click at [948, 72] on icon "button" at bounding box center [946, 78] width 16 height 16
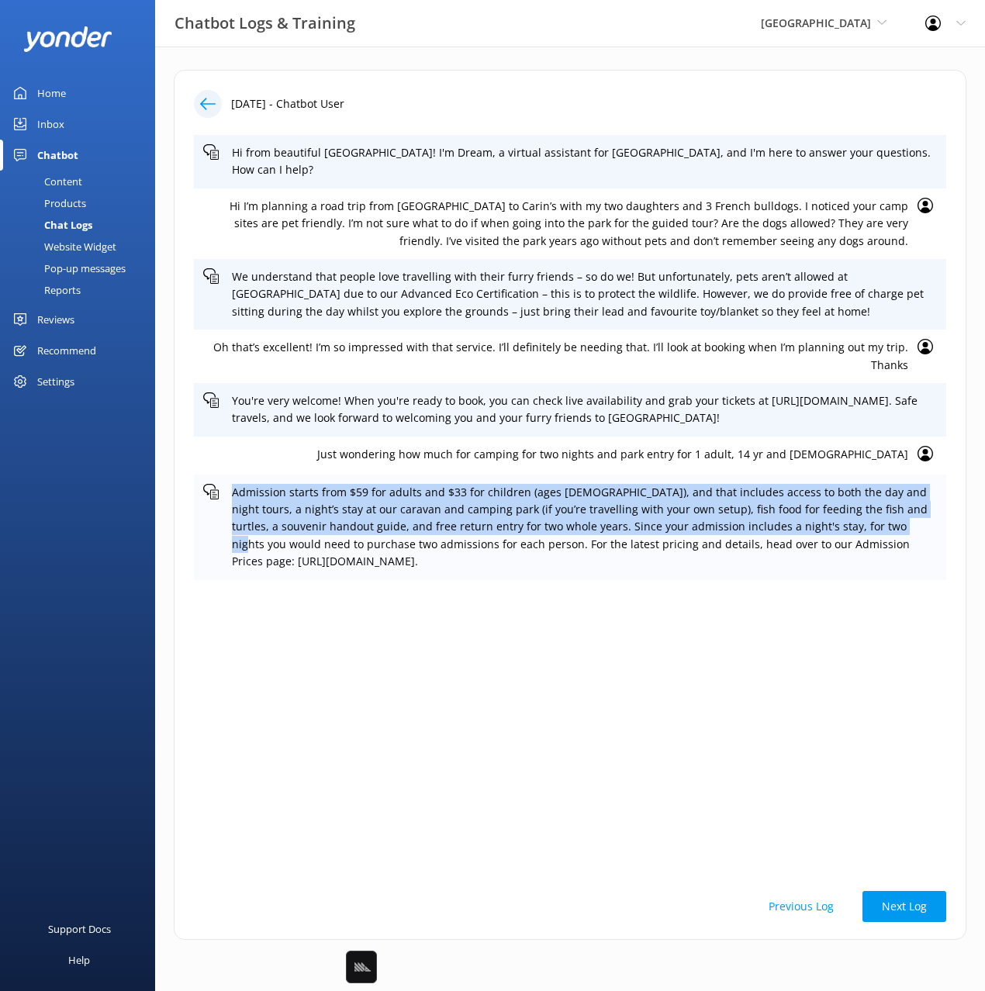
drag, startPoint x: 604, startPoint y: 565, endPoint x: 449, endPoint y: 550, distance: 155.8
click at [450, 550] on p "Admission starts from $59 for adults and $33 for children (ages 5–15), and that…" at bounding box center [584, 527] width 705 height 87
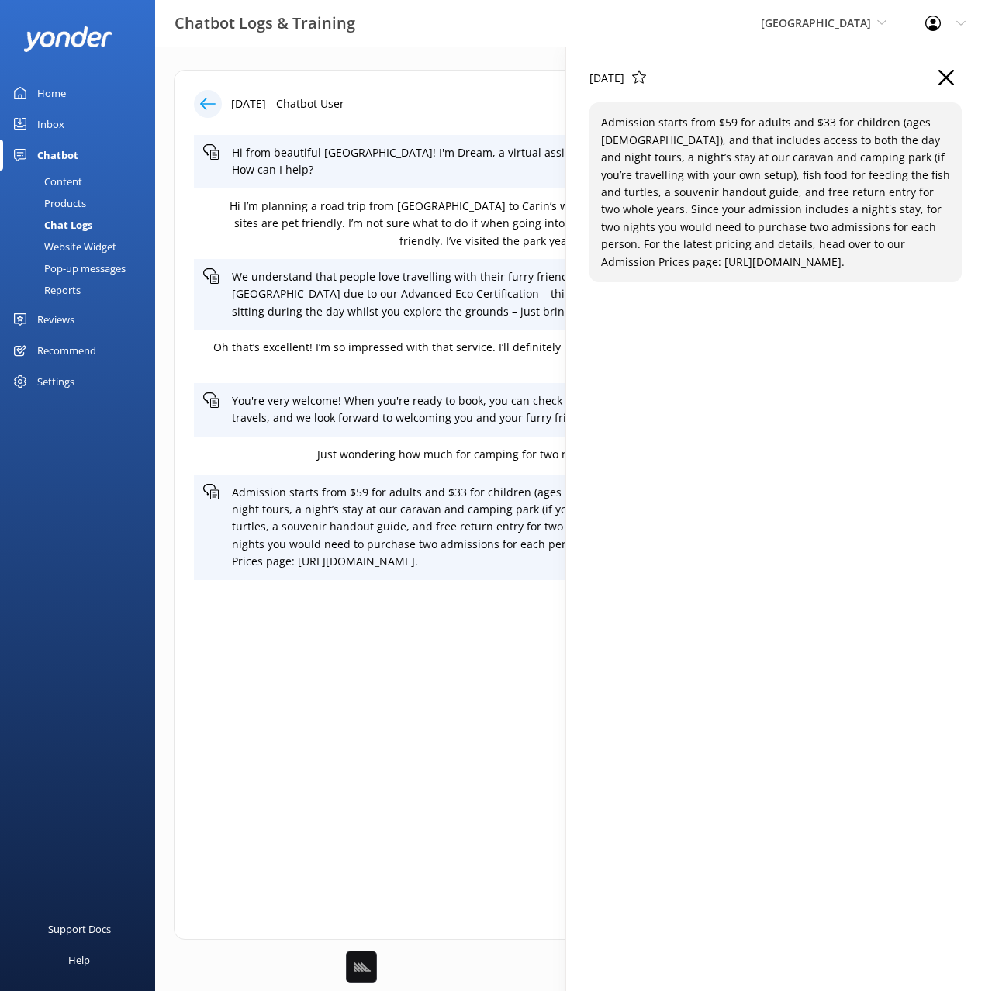
click at [687, 618] on div "31 Aug 2025 Admission starts from $59 for adults and $33 for children (ages 5–1…" at bounding box center [775, 542] width 419 height 991
drag, startPoint x: 879, startPoint y: 257, endPoint x: 894, endPoint y: 267, distance: 18.1
click at [879, 257] on p "Admission starts from $59 for adults and $33 for children (ages 5–15), and that…" at bounding box center [775, 192] width 349 height 157
drag, startPoint x: 923, startPoint y: 264, endPoint x: 599, endPoint y: 262, distance: 324.1
click at [599, 263] on div "Admission starts from $59 for adults and $33 for children (ages 5–15), and that…" at bounding box center [775, 192] width 372 height 180
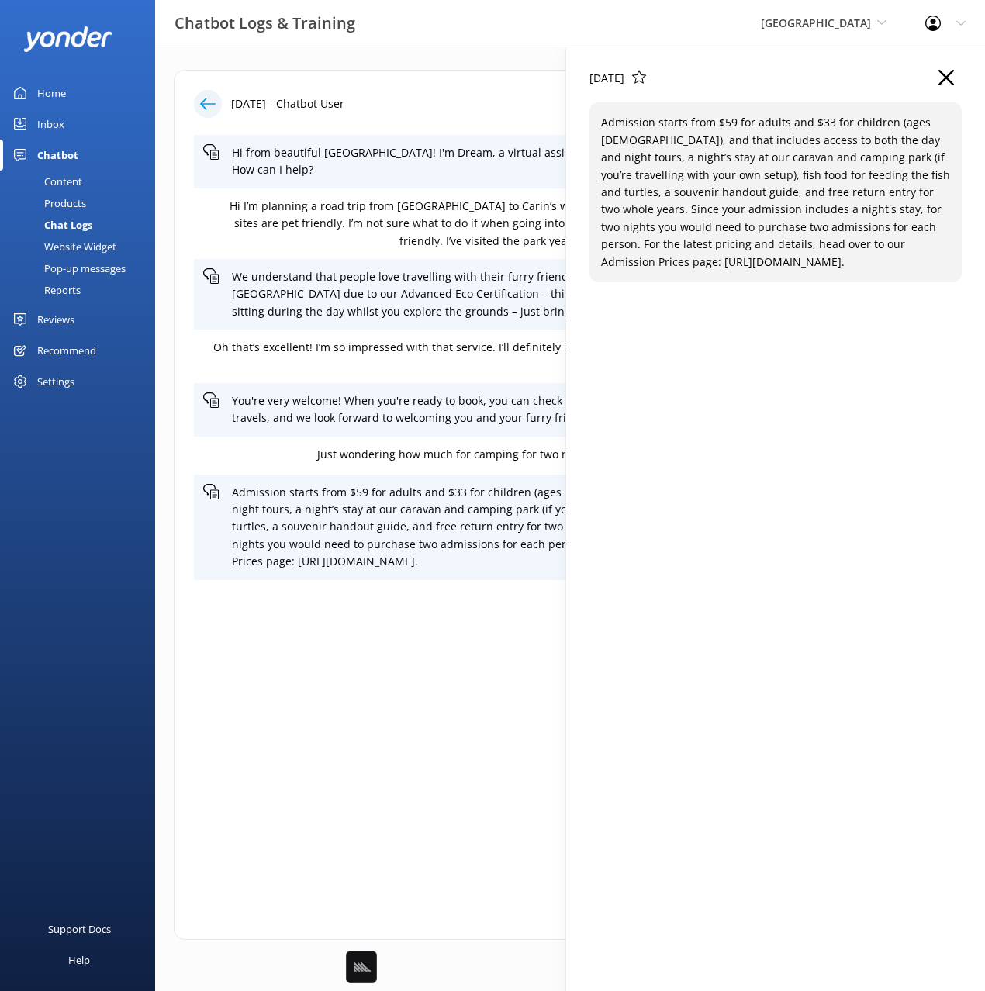
copy p "https://paronellapark.rezdy.com/4930/paronella-park-admission"
drag, startPoint x: 906, startPoint y: 88, endPoint x: 942, endPoint y: 78, distance: 37.3
click at [907, 88] on div "31 Aug 2025" at bounding box center [775, 86] width 372 height 33
drag, startPoint x: 945, startPoint y: 74, endPoint x: 657, endPoint y: 375, distance: 416.2
click at [945, 74] on icon "button" at bounding box center [946, 78] width 16 height 16
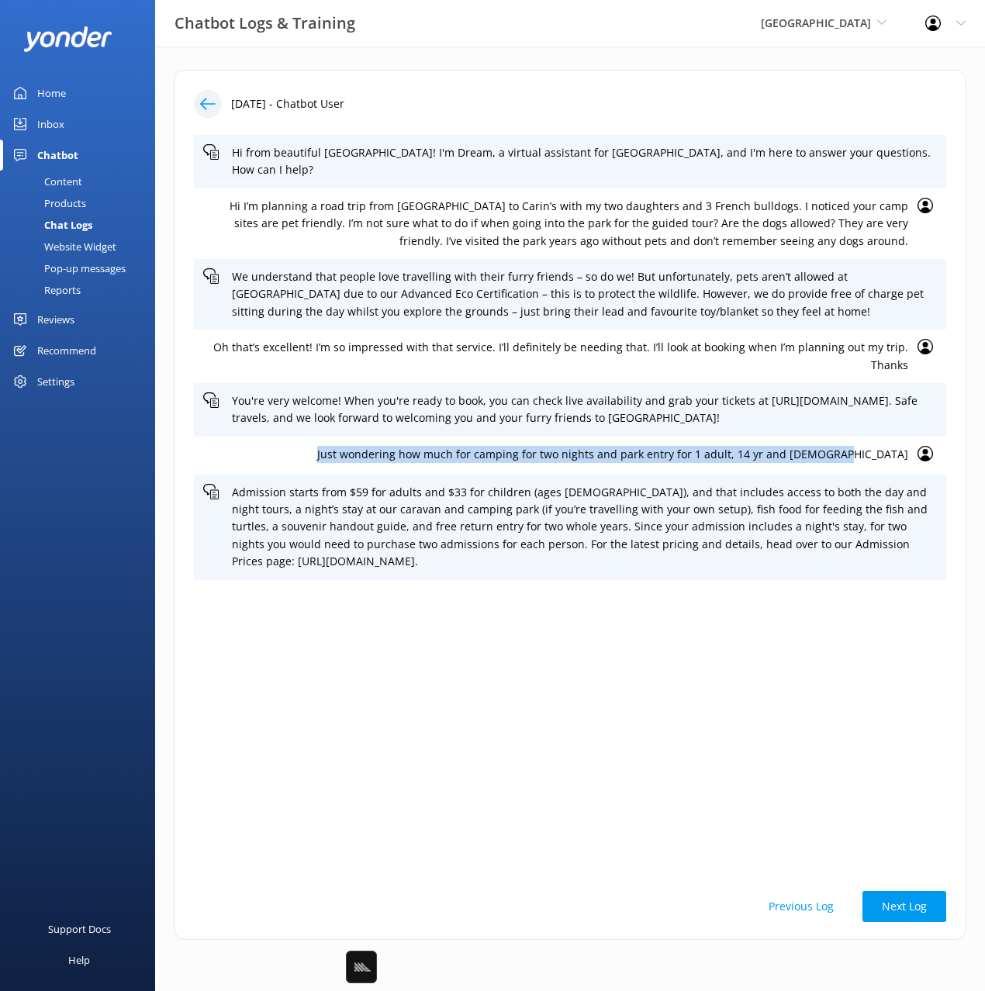
drag, startPoint x: 406, startPoint y: 454, endPoint x: 912, endPoint y: 463, distance: 505.7
click at [911, 463] on div "Just wondering how much for camping for two nights and park entry for 1 adult, …" at bounding box center [570, 456] width 752 height 38
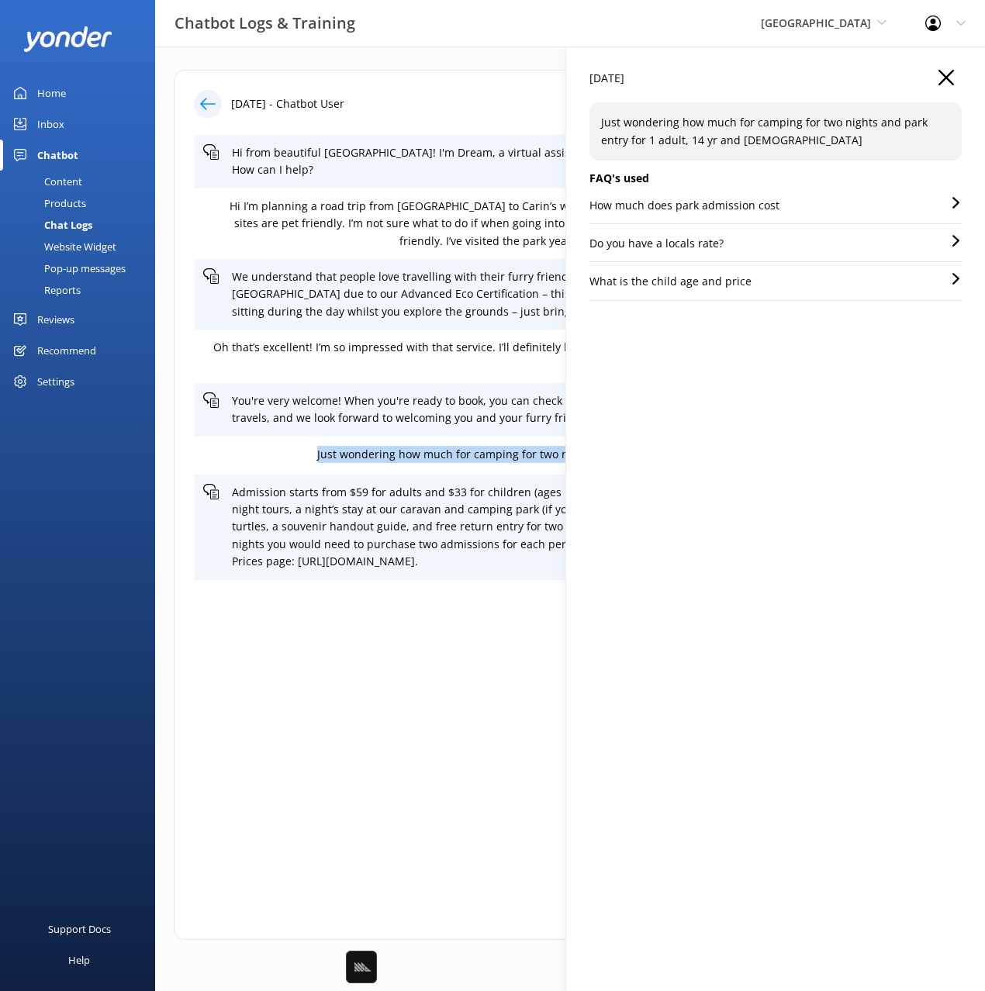
copy p "Just wondering how much for camping for two nights and park entry for 1 adult, …"
click at [761, 148] on div "Just wondering how much for camping for two nights and park entry for 1 adult, …" at bounding box center [775, 131] width 372 height 58
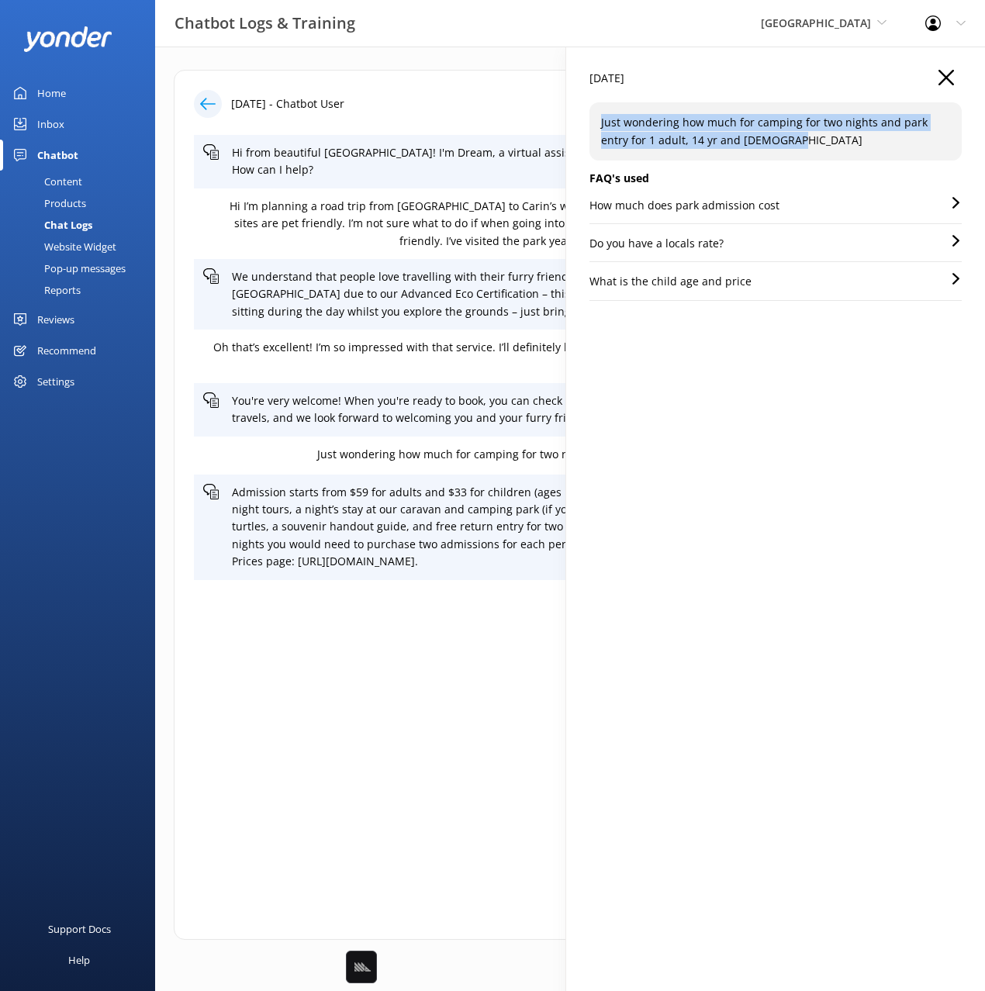
drag, startPoint x: 708, startPoint y: 131, endPoint x: 616, endPoint y: 130, distance: 92.3
click at [589, 126] on div "Just wondering how much for camping for two nights and park entry for 1 adult, …" at bounding box center [775, 131] width 372 height 58
copy p "Just wondering how much for camping for two nights and park entry for 1 adult, …"
drag, startPoint x: 94, startPoint y: 181, endPoint x: 141, endPoint y: 192, distance: 48.7
click at [94, 181] on link "Content" at bounding box center [82, 182] width 146 height 22
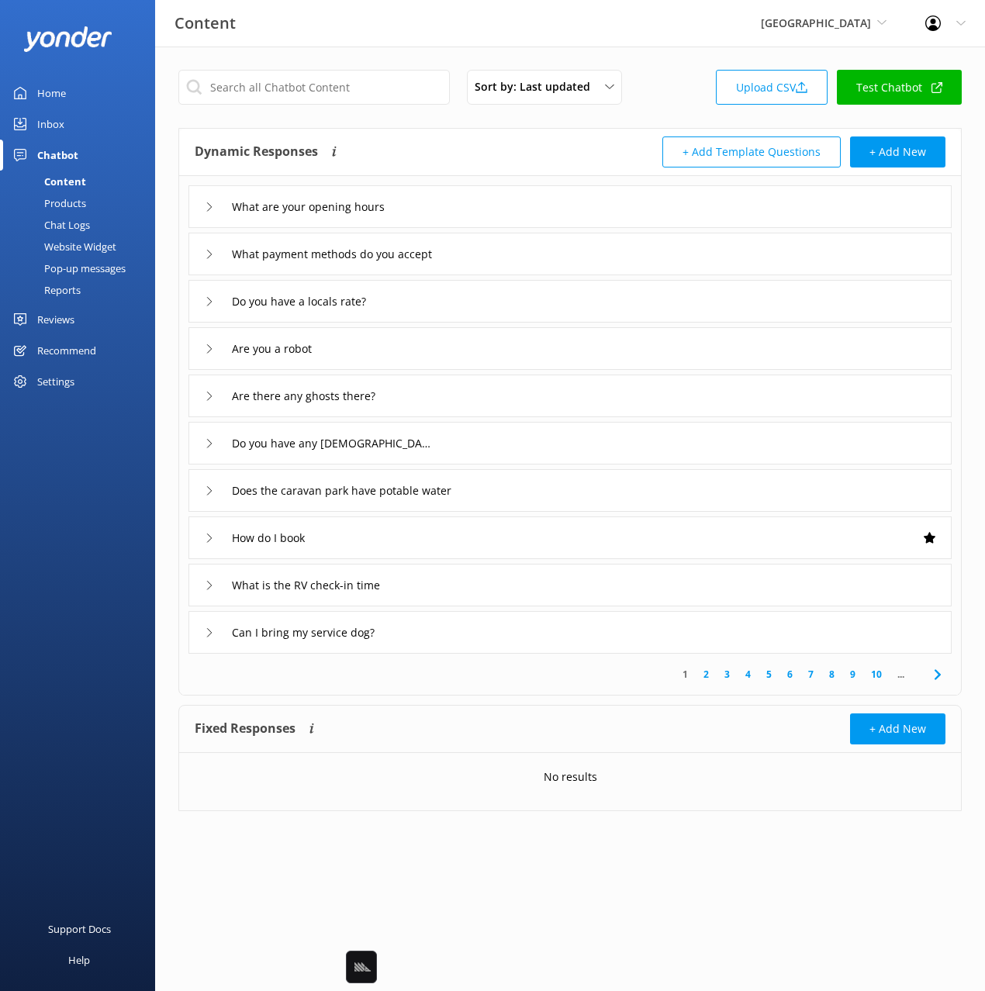
click at [520, 150] on div "Dynamic Responses Dynamic responses rely on the Large Language Model to create …" at bounding box center [382, 151] width 375 height 31
click at [889, 154] on button "+ Add New" at bounding box center [897, 151] width 95 height 31
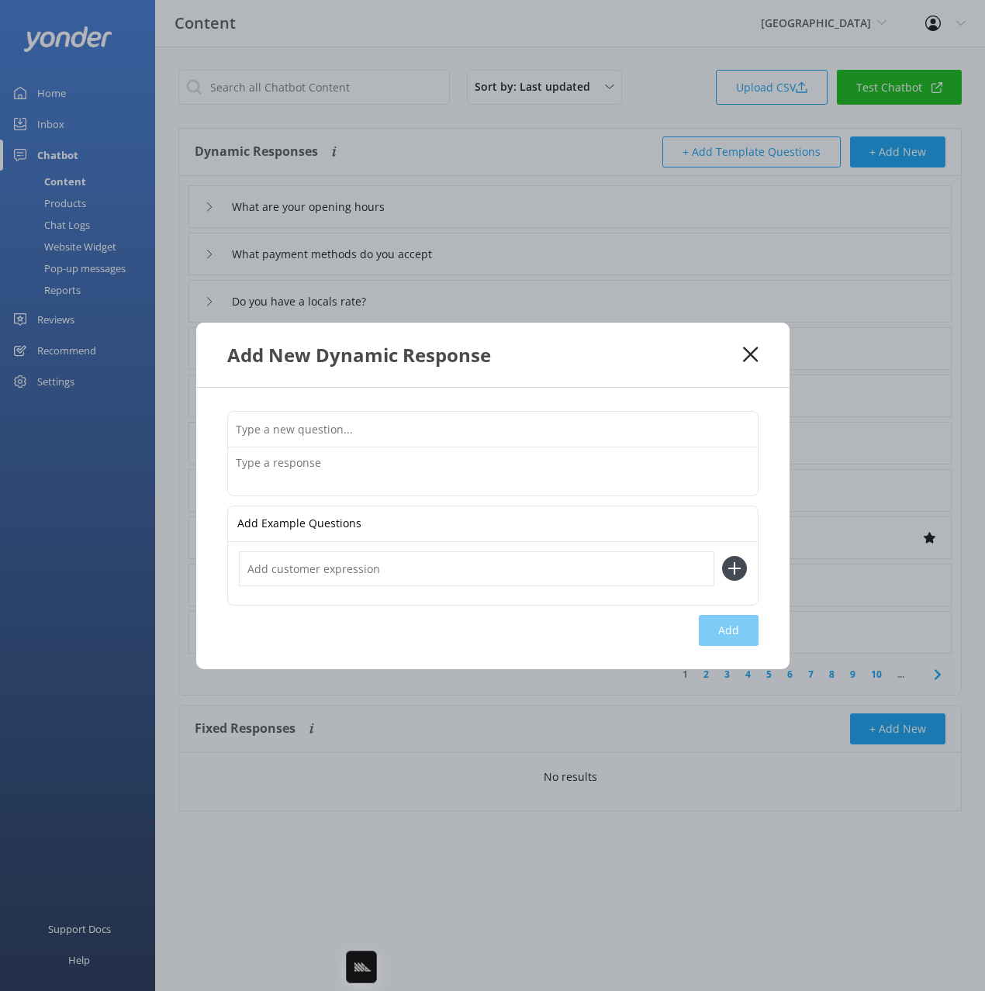
click at [480, 564] on input "text" at bounding box center [476, 568] width 475 height 35
paste input "Just wondering how much for camping for two nights and park entry for 1 adult, …"
type input "Just wondering how much for camping for two nights and park entry for 1 adult, …"
click at [722, 556] on button at bounding box center [734, 568] width 25 height 25
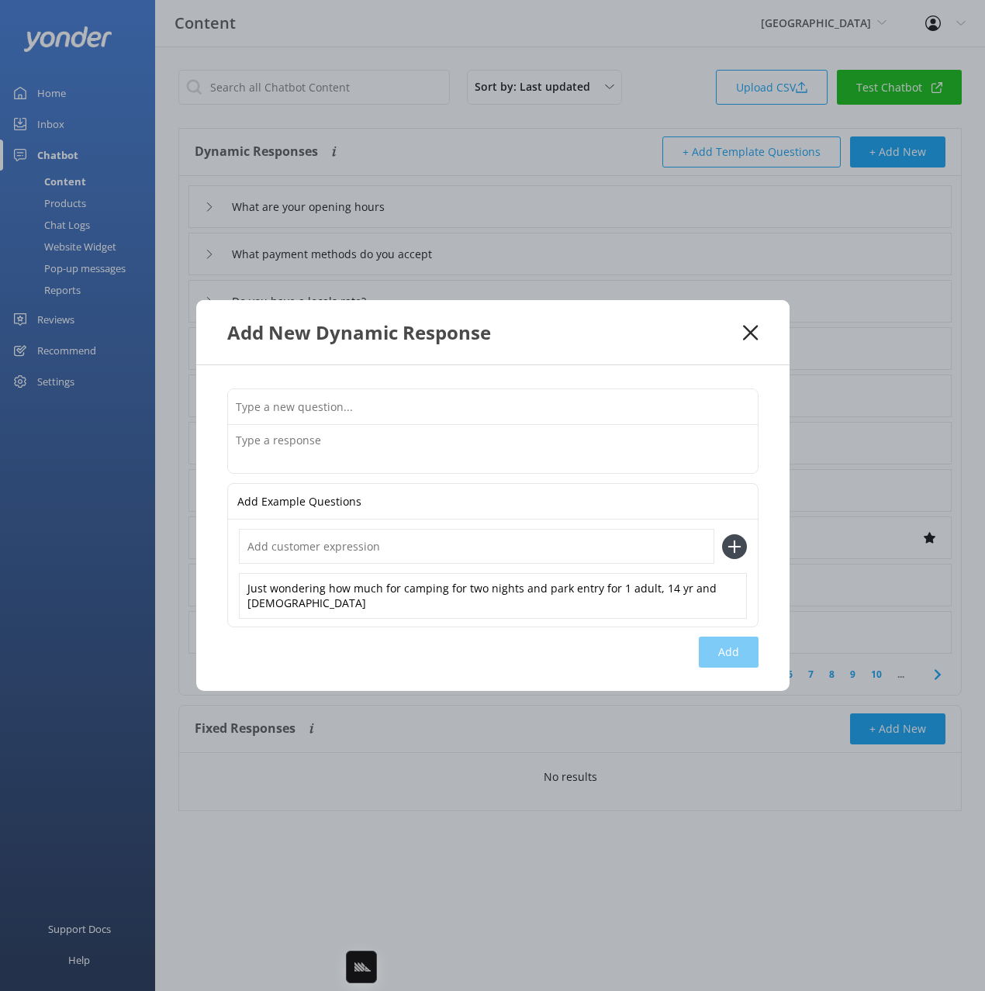
scroll to position [0, 0]
click at [556, 599] on div "Just wondering how much for camping for two nights and park entry for 1 adult, …" at bounding box center [493, 595] width 508 height 45
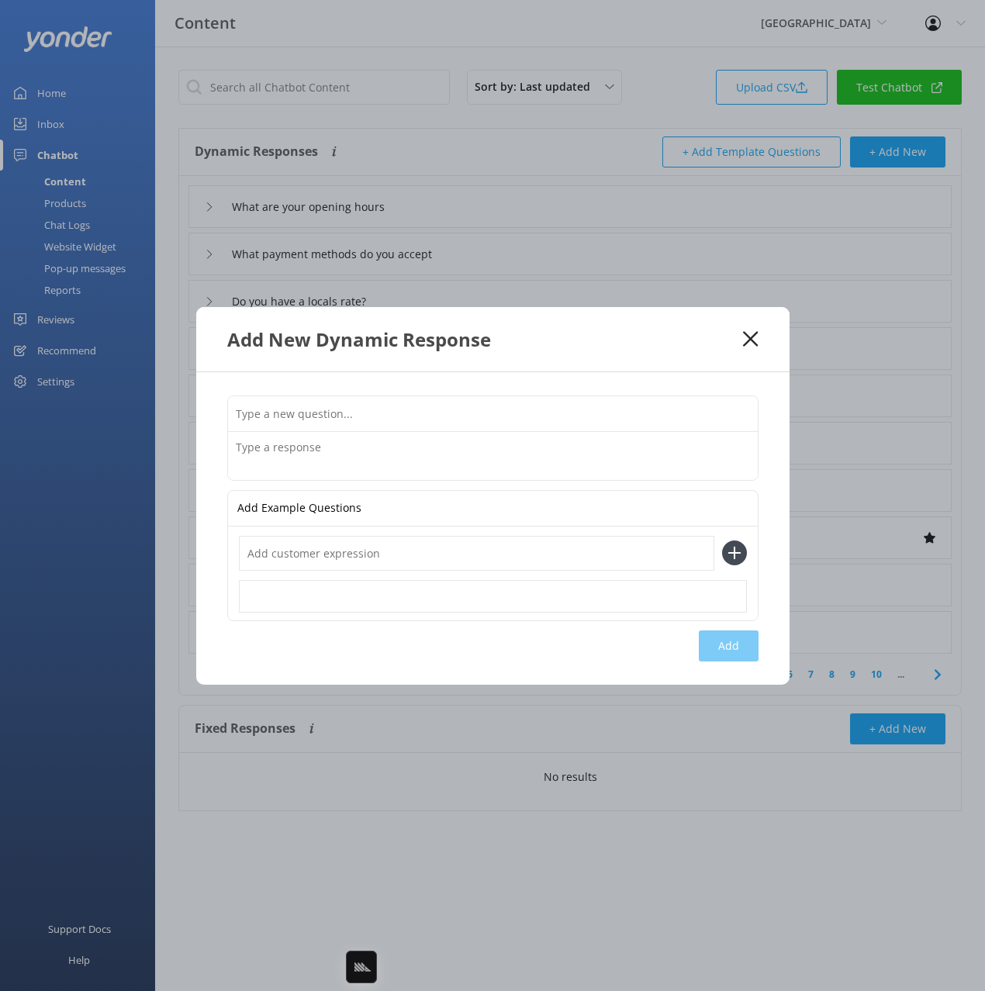
click at [751, 339] on use at bounding box center [750, 338] width 15 height 15
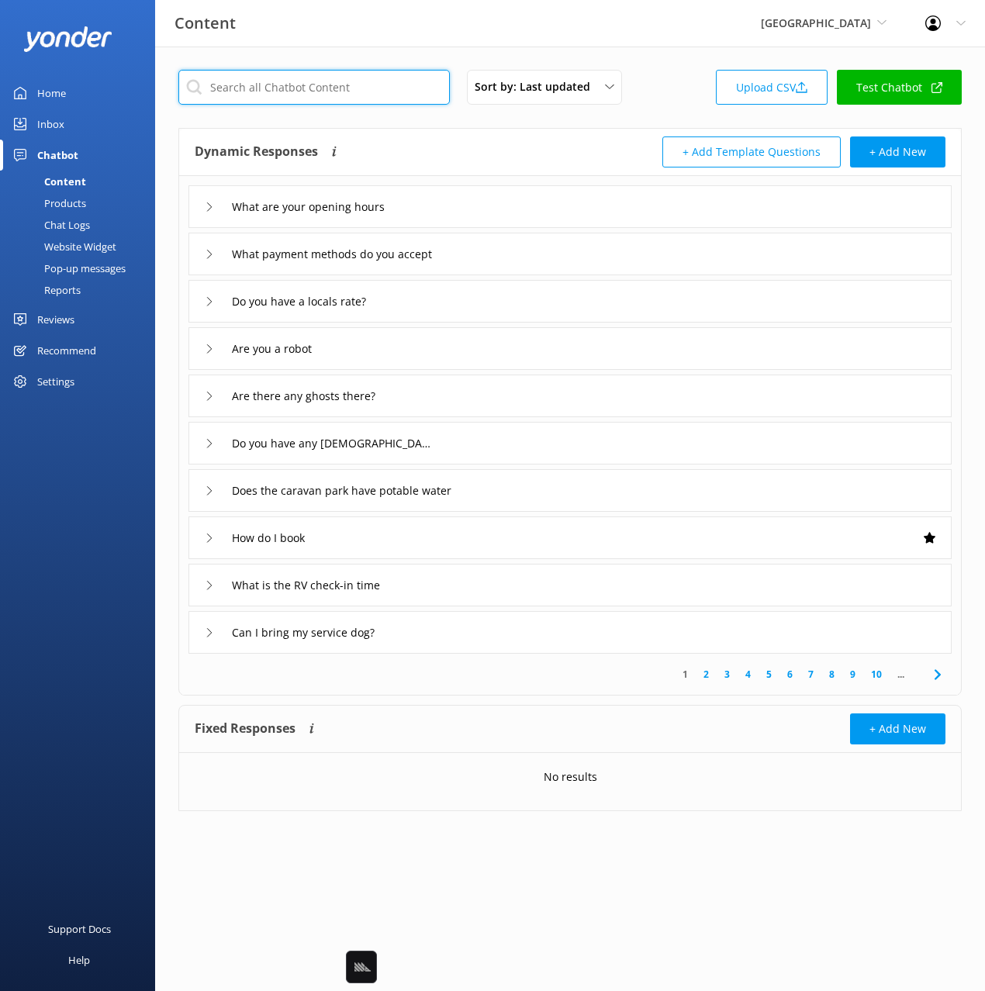
click at [292, 82] on input "text" at bounding box center [313, 87] width 271 height 35
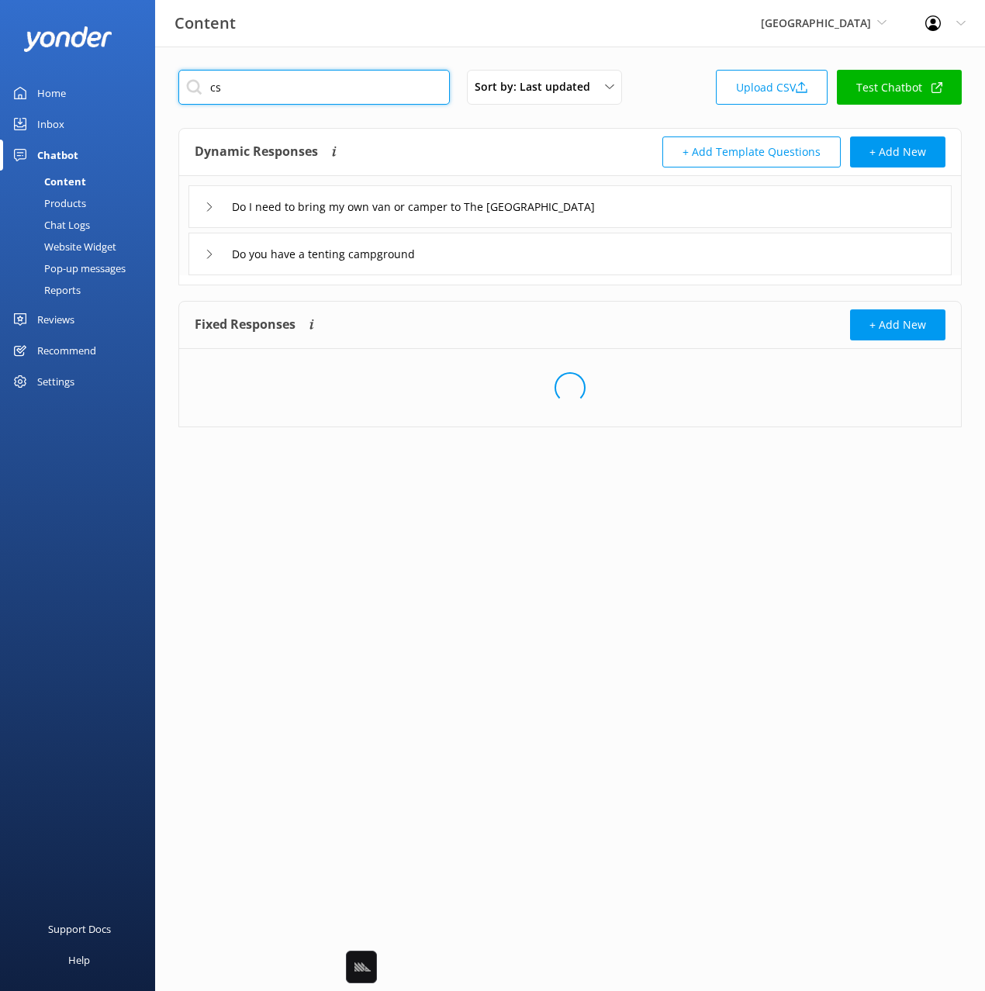
type input "c"
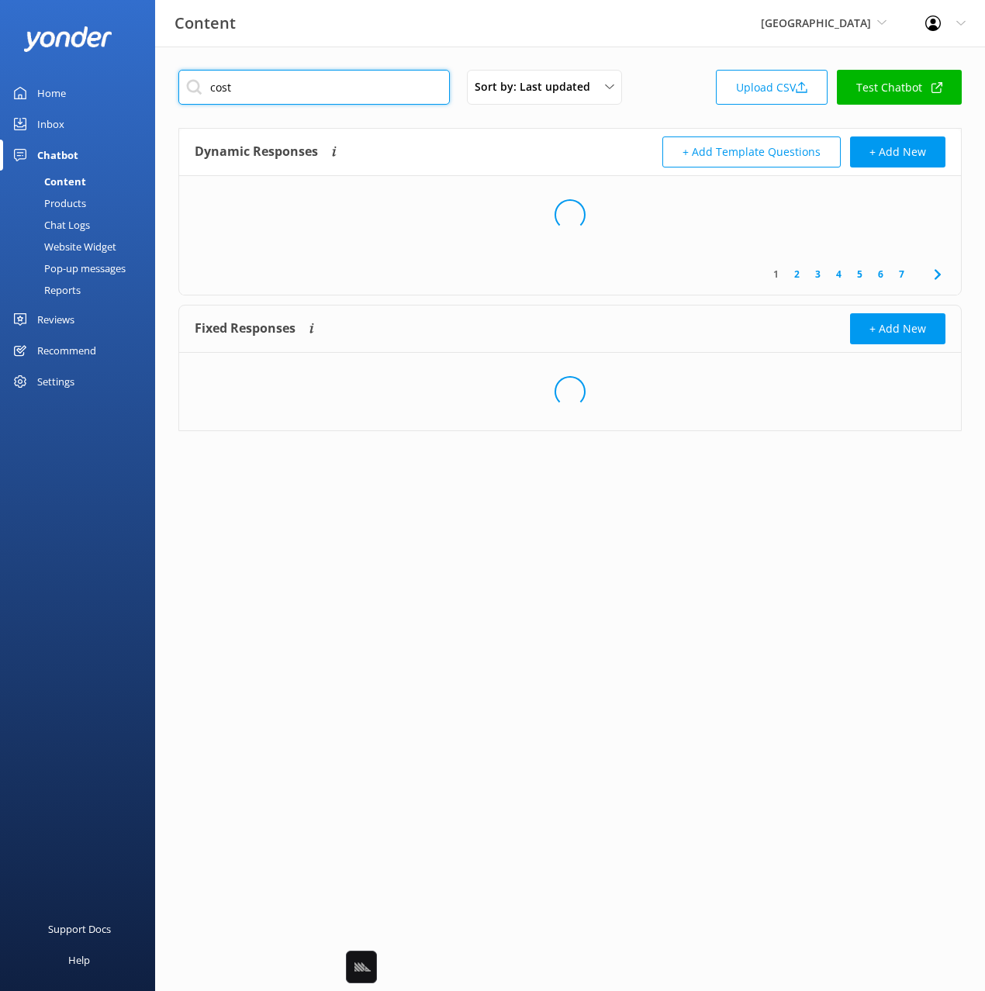
type input "cost"
click at [464, 147] on div "Dynamic Responses Dynamic responses rely on the Large Language Model to create …" at bounding box center [382, 151] width 375 height 31
drag, startPoint x: 451, startPoint y: 137, endPoint x: 466, endPoint y: 139, distance: 14.8
click at [451, 136] on div "Dynamic Responses Dynamic responses rely on the Large Language Model to create …" at bounding box center [382, 151] width 375 height 31
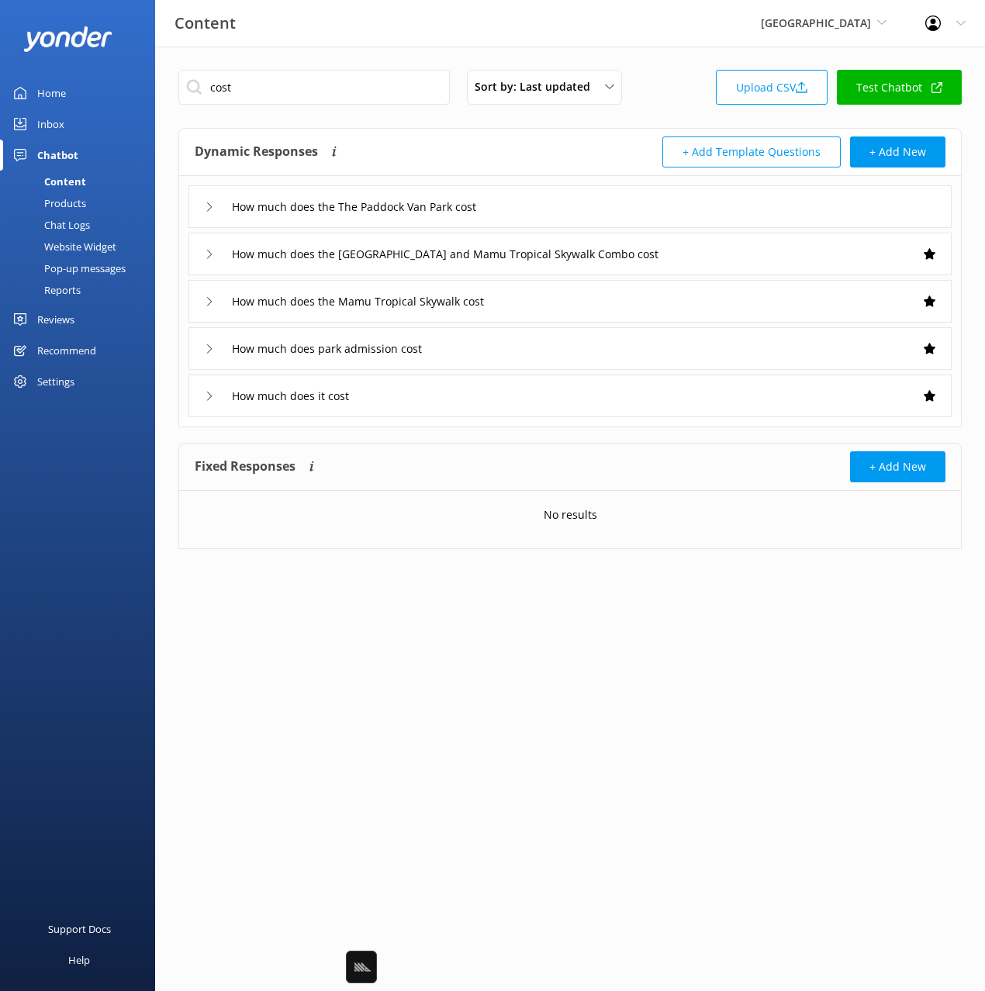
drag, startPoint x: 504, startPoint y: 129, endPoint x: 495, endPoint y: 129, distance: 8.6
click at [503, 129] on div "Dynamic Responses Dynamic responses rely on the Large Language Model to create …" at bounding box center [570, 152] width 782 height 47
click at [551, 191] on div "How much does the The Paddock Van Park cost" at bounding box center [569, 206] width 763 height 43
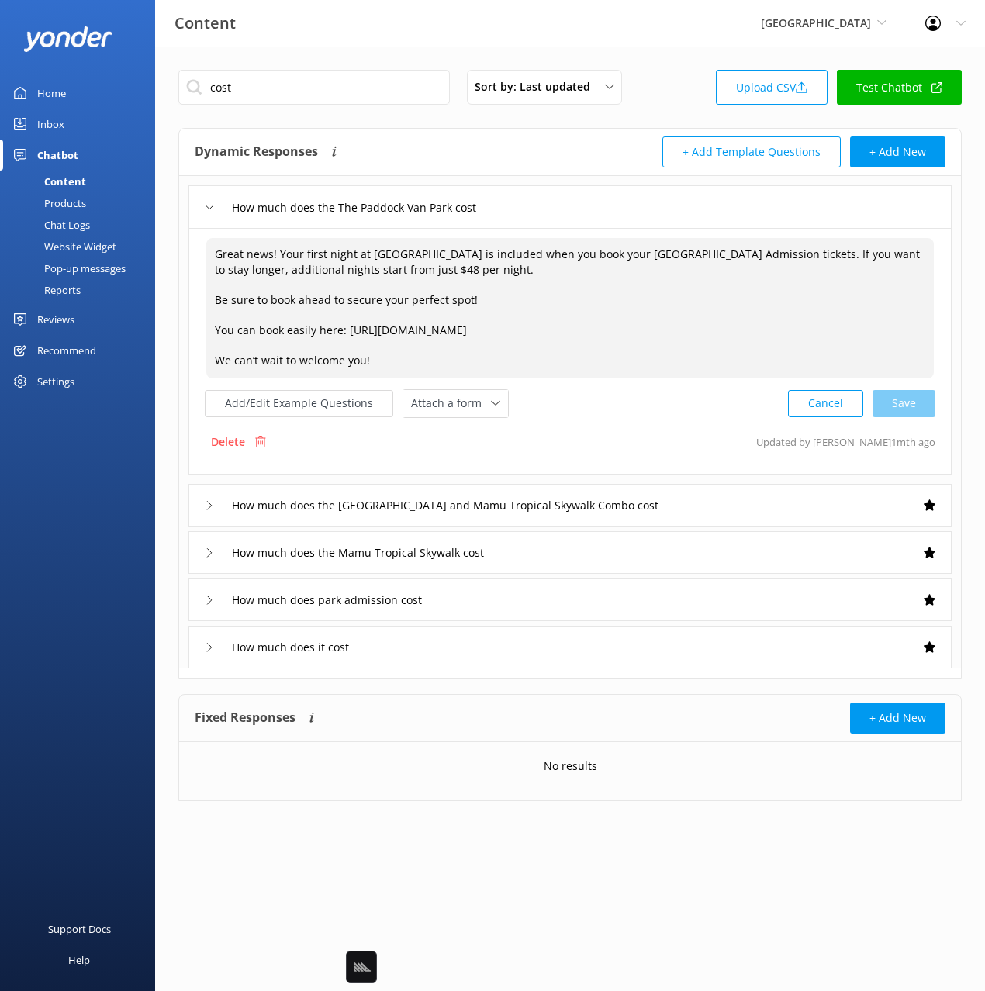
drag, startPoint x: 779, startPoint y: 336, endPoint x: 347, endPoint y: 333, distance: 431.9
click at [347, 333] on textarea "Great news! Your first night at The Paddock is included when you book your Paro…" at bounding box center [569, 308] width 727 height 140
drag, startPoint x: 810, startPoint y: 273, endPoint x: 616, endPoint y: 293, distance: 195.7
click at [810, 272] on textarea "Great news! Your first night at The Paddock is included when you book your Paro…" at bounding box center [569, 308] width 727 height 140
click at [413, 277] on textarea "Great news! Your first night at The Paddock is included when you book your Paro…" at bounding box center [569, 308] width 727 height 140
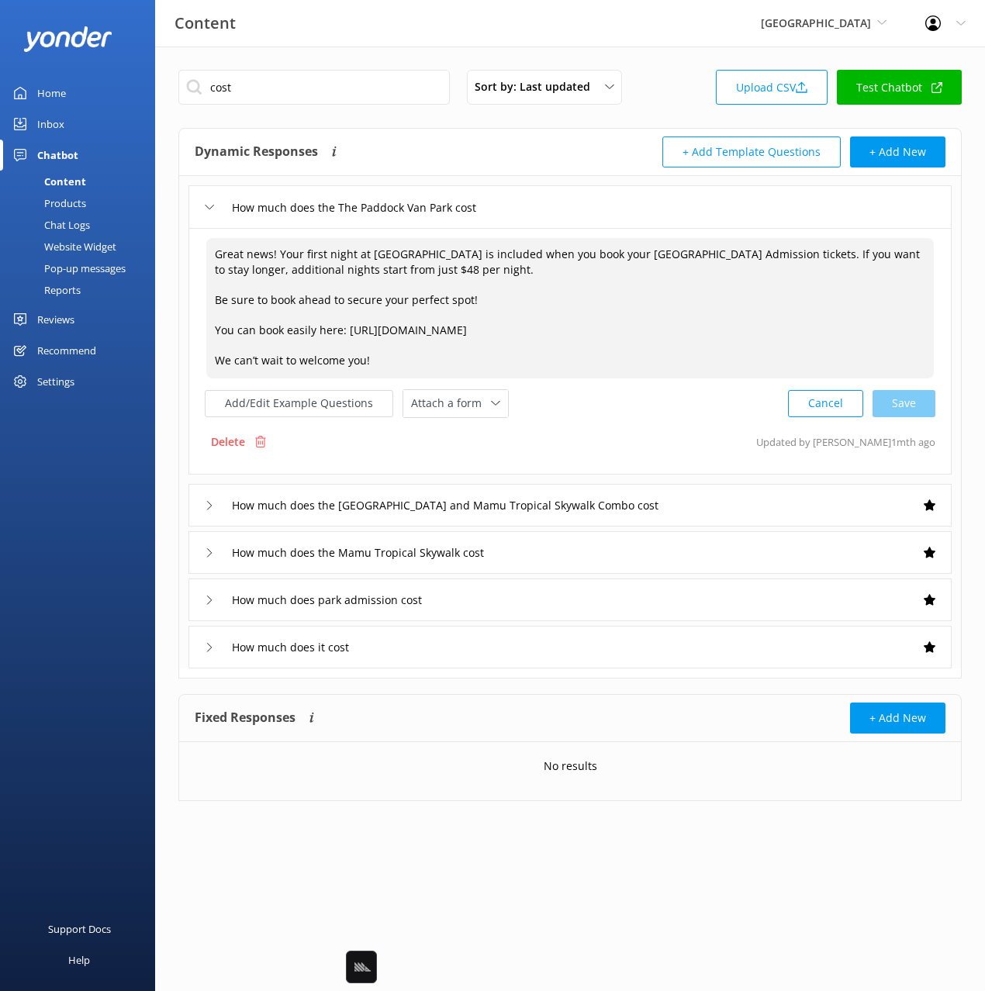
click at [398, 264] on textarea "Great news! Your first night at The Paddock is included when you book your Paro…" at bounding box center [569, 308] width 727 height 140
drag, startPoint x: 452, startPoint y: 271, endPoint x: 683, endPoint y: 278, distance: 231.2
click at [453, 271] on textarea "Great news! Your first night at The Paddock is included when you book your Paro…" at bounding box center [569, 308] width 727 height 140
drag, startPoint x: 752, startPoint y: 277, endPoint x: 772, endPoint y: 270, distance: 21.3
click at [754, 277] on textarea "Great news! Your first night at The Paddock is included when you book your Paro…" at bounding box center [569, 308] width 727 height 140
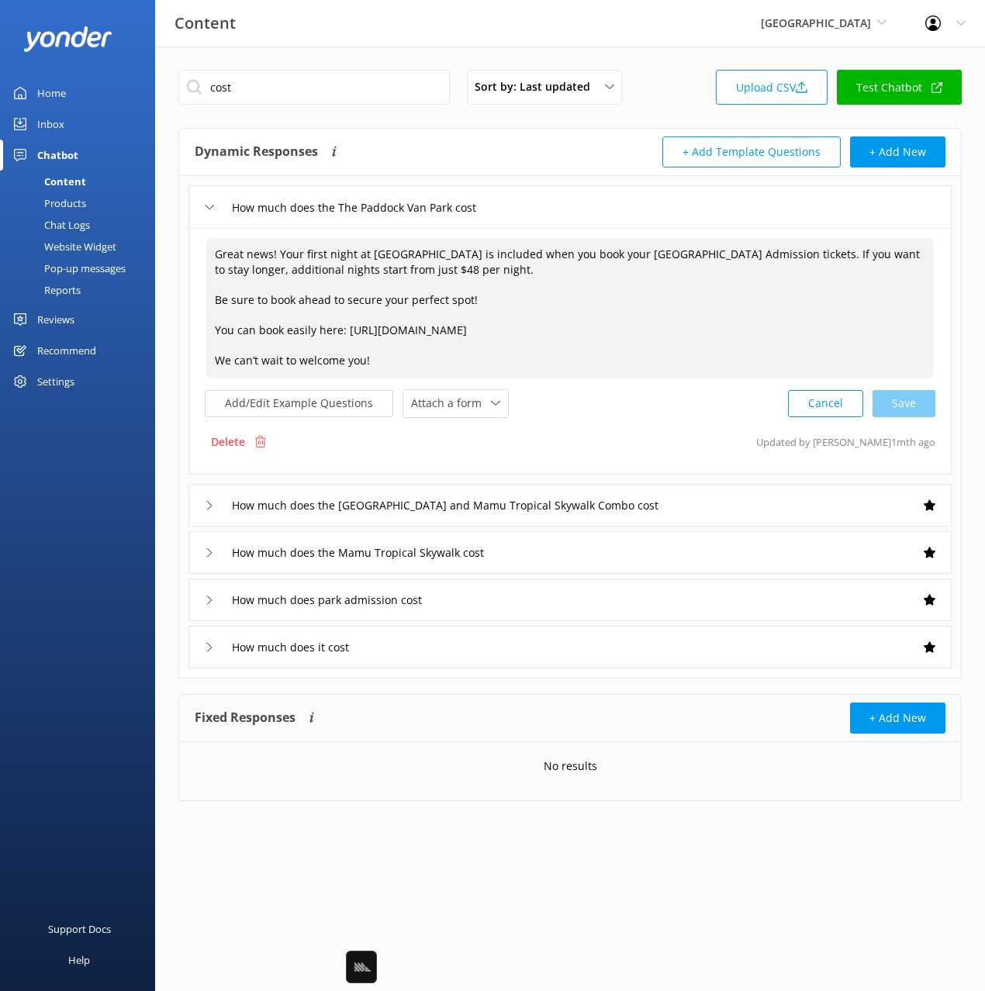
drag, startPoint x: 768, startPoint y: 264, endPoint x: 772, endPoint y: 257, distance: 8.4
click at [769, 254] on textarea "Great news! Your first night at The Paddock is included when you book your Paro…" at bounding box center [569, 308] width 727 height 140
click at [425, 312] on textarea "Great news! Your first night at The Paddock is included when you book your Paro…" at bounding box center [569, 308] width 727 height 140
drag, startPoint x: 307, startPoint y: 330, endPoint x: 687, endPoint y: 336, distance: 380.0
click at [606, 333] on textarea "Great news! Your first night at The Paddock is included when you book your Paro…" at bounding box center [569, 308] width 727 height 140
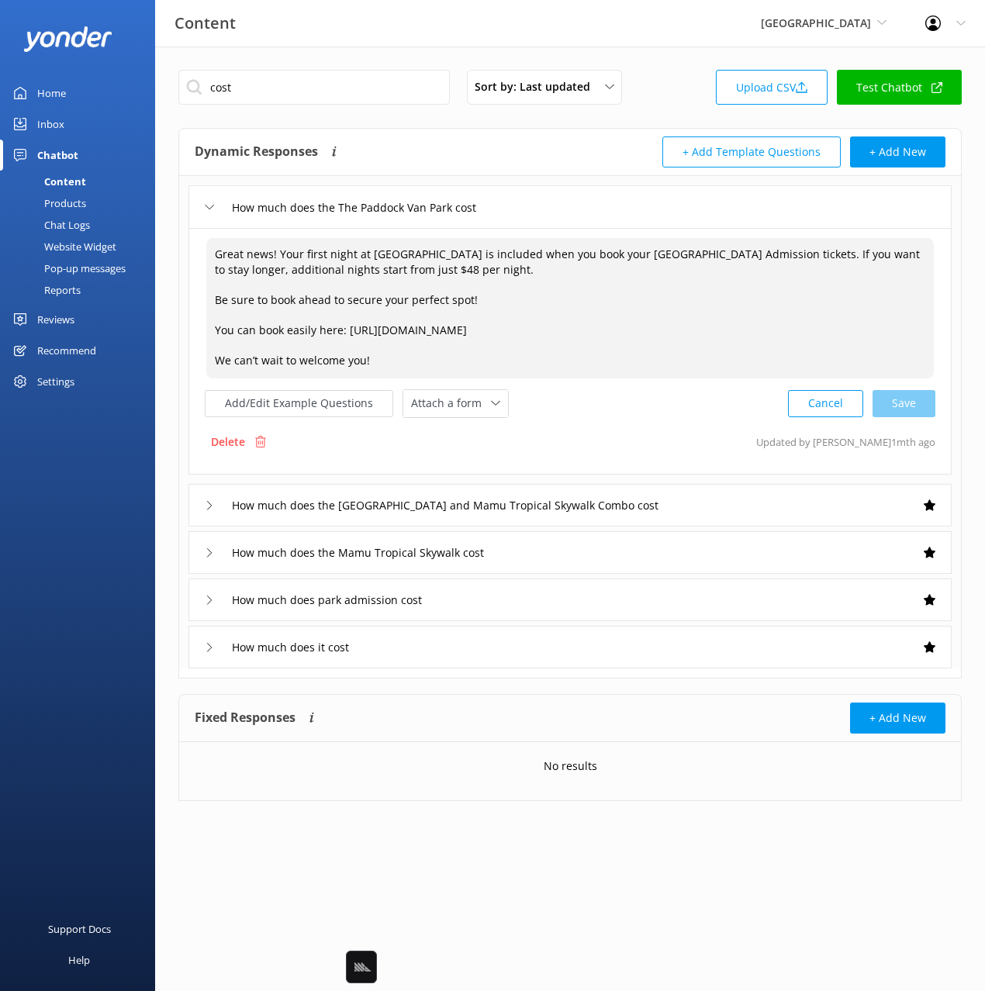
drag, startPoint x: 602, startPoint y: 333, endPoint x: 219, endPoint y: 335, distance: 383.1
click at [188, 328] on div "Great news! Your first night at The Paddock is included when you book your Paro…" at bounding box center [569, 351] width 763 height 247
drag, startPoint x: 366, startPoint y: 361, endPoint x: 428, endPoint y: 352, distance: 62.7
click at [202, 356] on div "Great news! Your first night at The Paddock is included when you book your Paro…" at bounding box center [569, 351] width 763 height 247
click at [639, 407] on div "Add/Edit Example Questions Attach a form Leave contact details Check availabili…" at bounding box center [570, 403] width 730 height 29
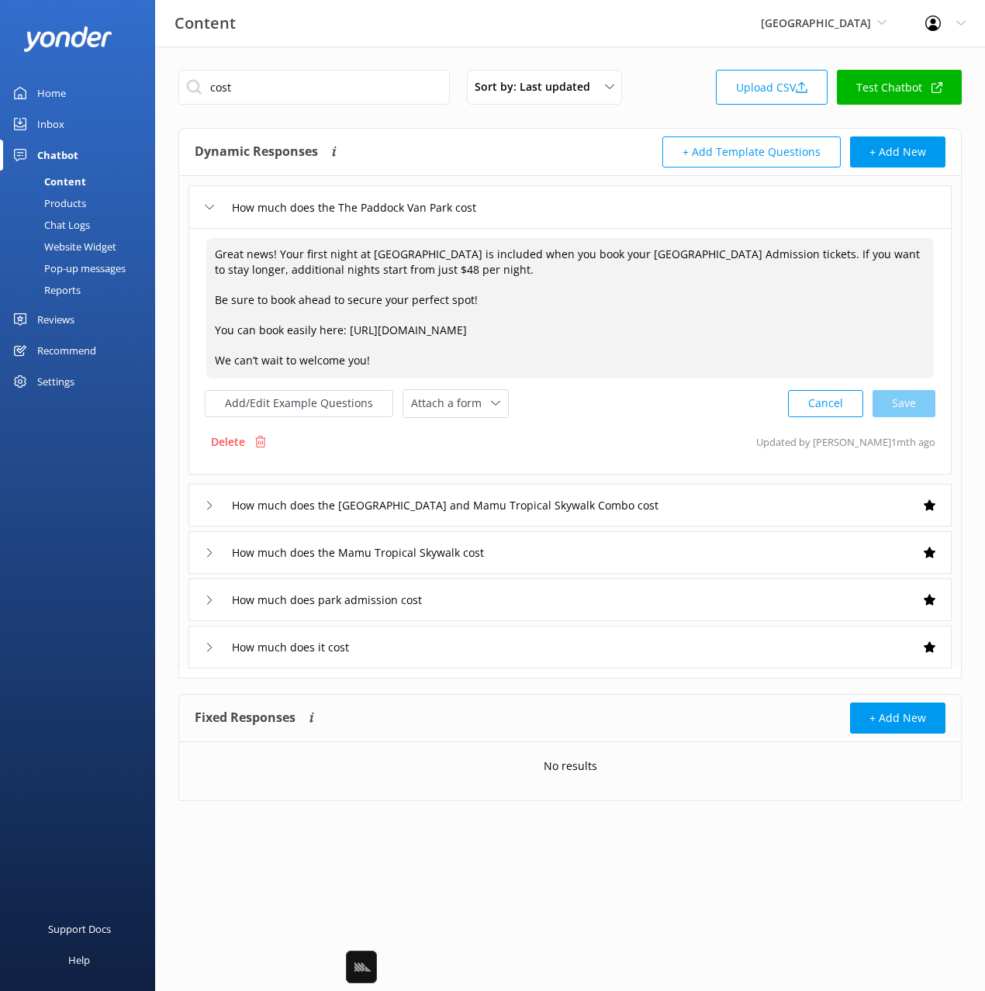
click at [533, 149] on div "Dynamic Responses Dynamic responses rely on the Large Language Model to create …" at bounding box center [382, 151] width 375 height 31
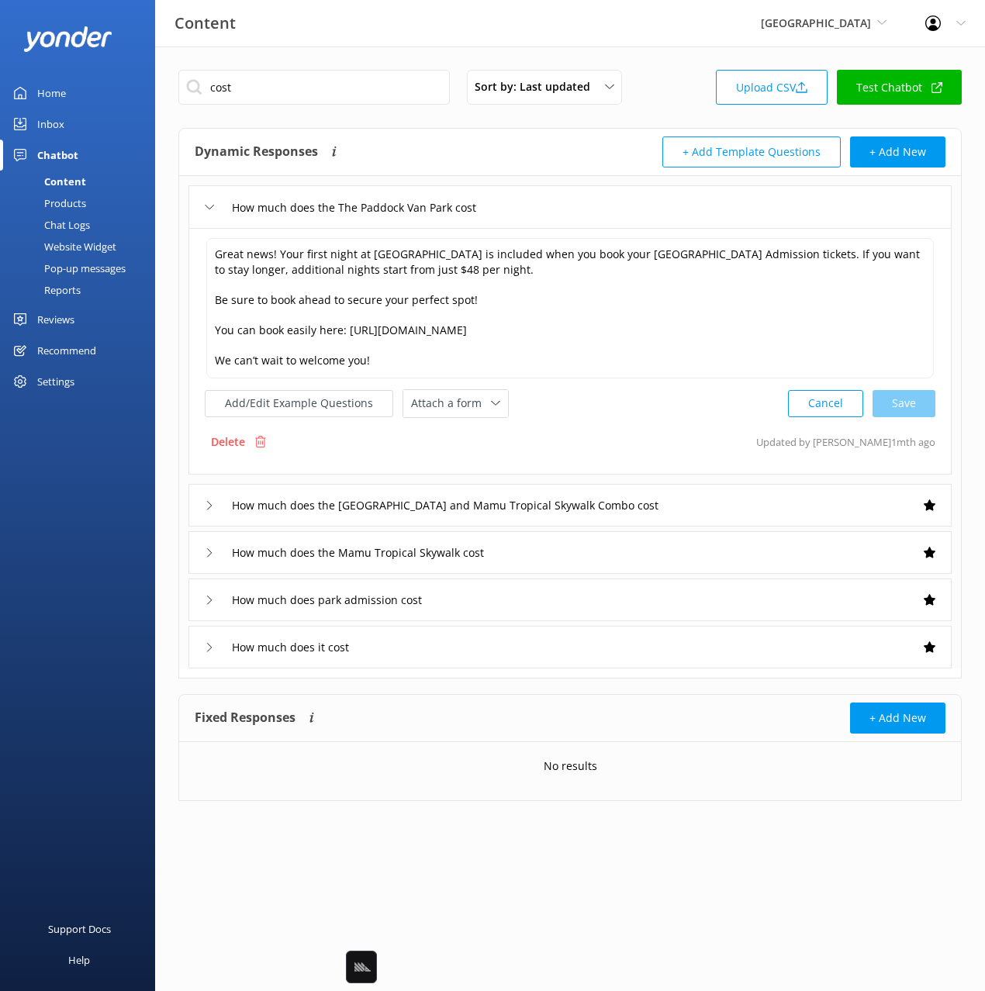
click at [532, 150] on div "Dynamic Responses Dynamic responses rely on the Large Language Model to create …" at bounding box center [382, 151] width 375 height 31
click at [532, 149] on div "Dynamic Responses Dynamic responses rely on the Large Language Model to create …" at bounding box center [382, 151] width 375 height 31
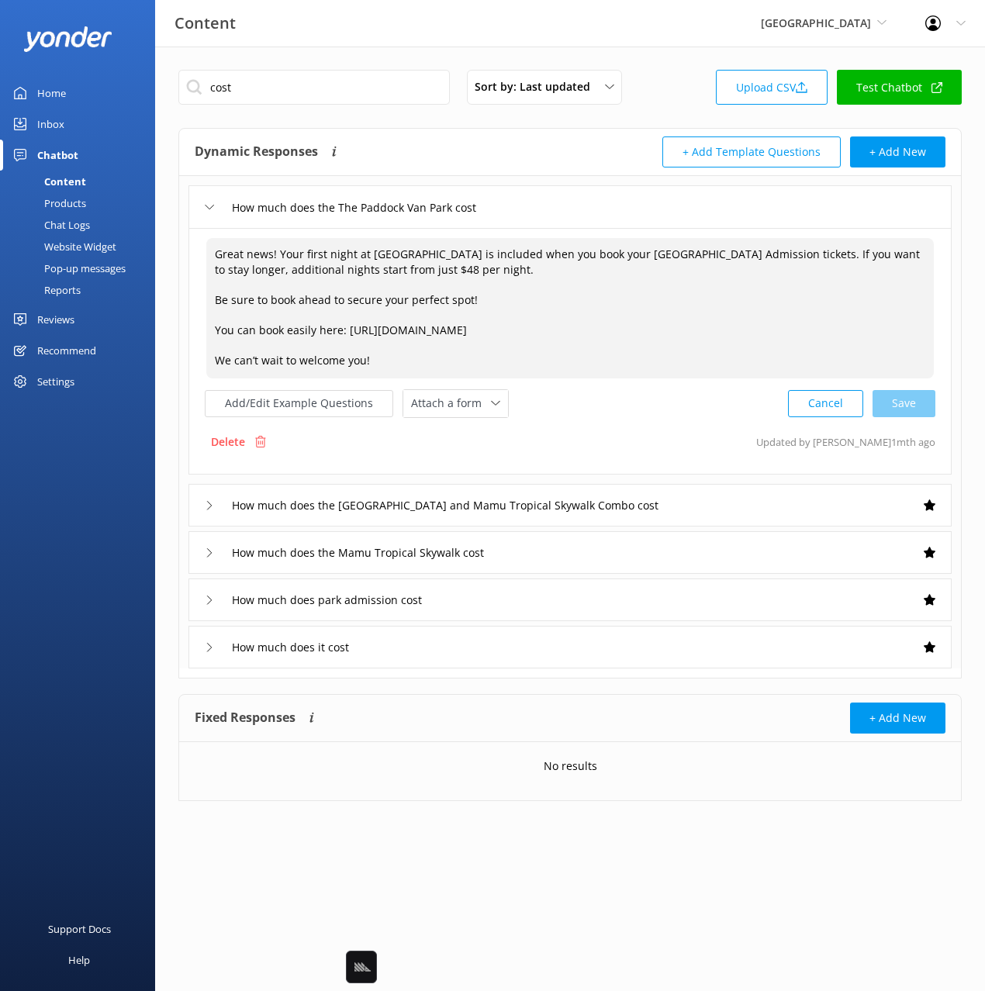
drag, startPoint x: 460, startPoint y: 275, endPoint x: 194, endPoint y: 266, distance: 266.1
click at [192, 266] on div "Great news! Your first night at The Paddock is included when you book your Paro…" at bounding box center [569, 351] width 763 height 247
drag, startPoint x: 309, startPoint y: 334, endPoint x: 228, endPoint y: 344, distance: 81.9
click at [210, 330] on textarea "Great news! Your first night at The Paddock is included when you book your Paro…" at bounding box center [569, 308] width 727 height 140
drag, startPoint x: 401, startPoint y: 363, endPoint x: 201, endPoint y: 379, distance: 200.7
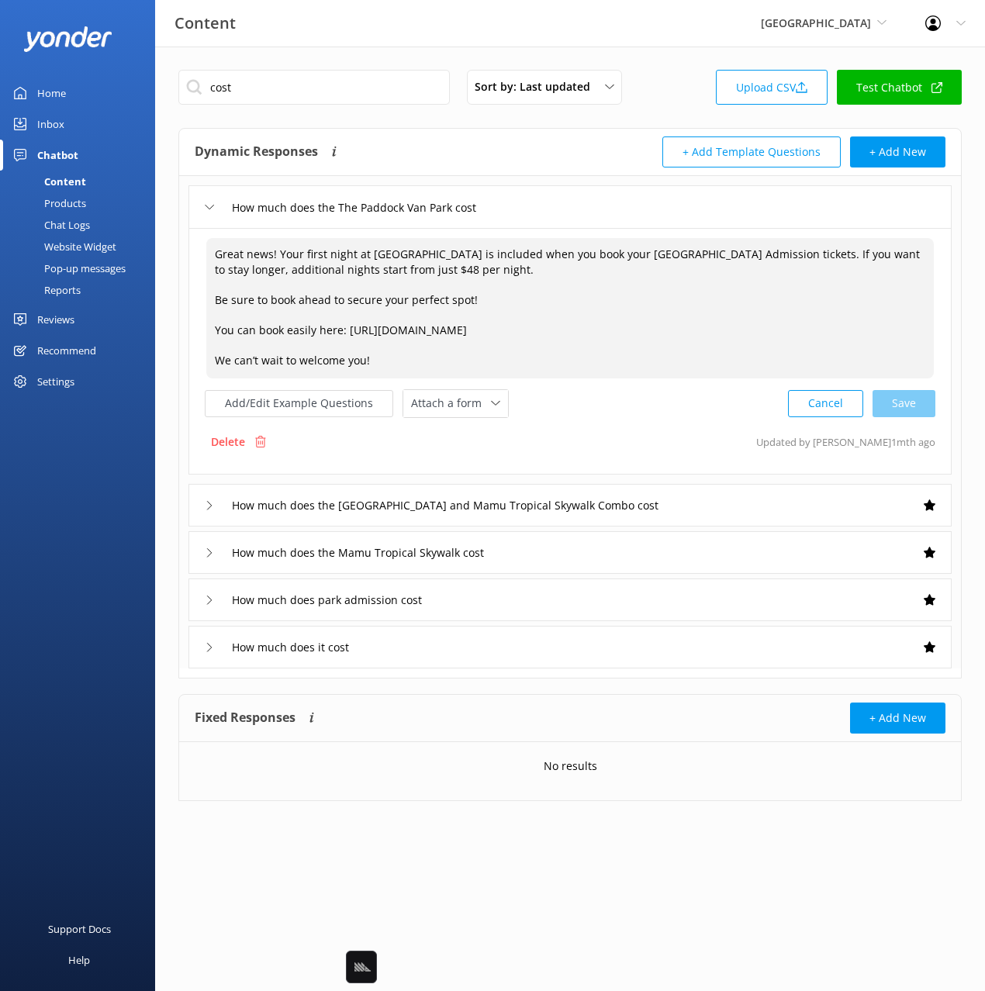
click at [164, 361] on div "cost Sort by: Last updated Title Last updated Upload CSV Test Chatbot Dynamic R…" at bounding box center [570, 447] width 830 height 801
drag, startPoint x: 92, startPoint y: 230, endPoint x: 148, endPoint y: 239, distance: 56.5
click at [93, 230] on link "Chat Logs" at bounding box center [82, 225] width 146 height 22
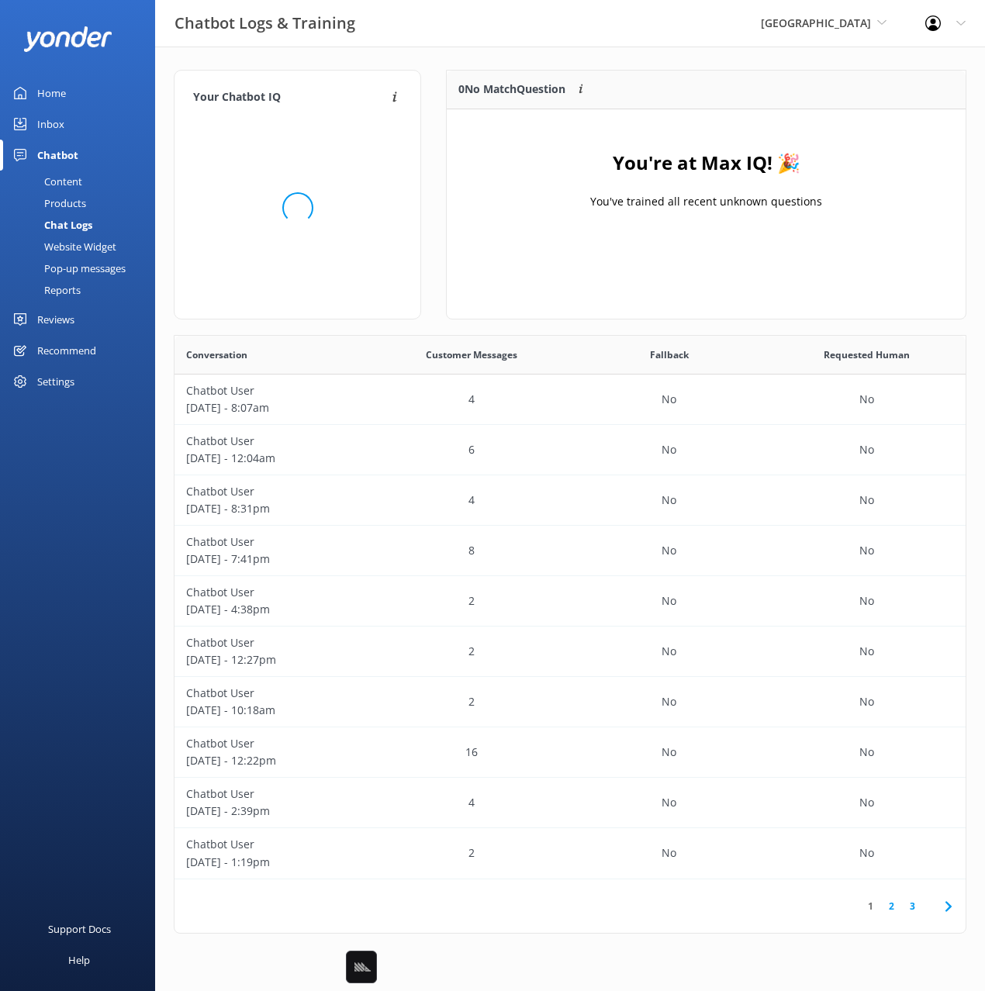
scroll to position [544, 791]
click at [514, 314] on div "0 No Match Question Customers sometimes ask questions that don't fully match an…" at bounding box center [706, 195] width 520 height 250
click at [446, 392] on div "4" at bounding box center [471, 400] width 198 height 50
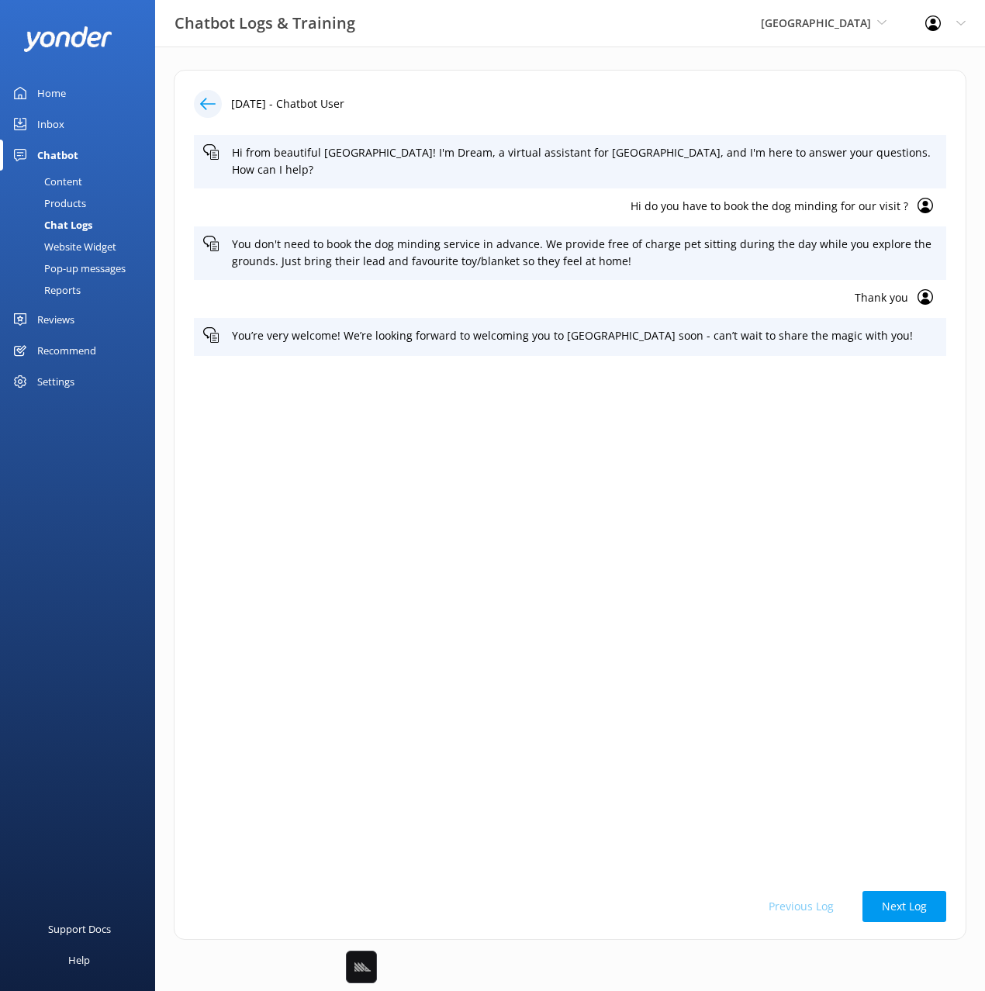
click at [899, 903] on button "Next Log" at bounding box center [904, 906] width 84 height 31
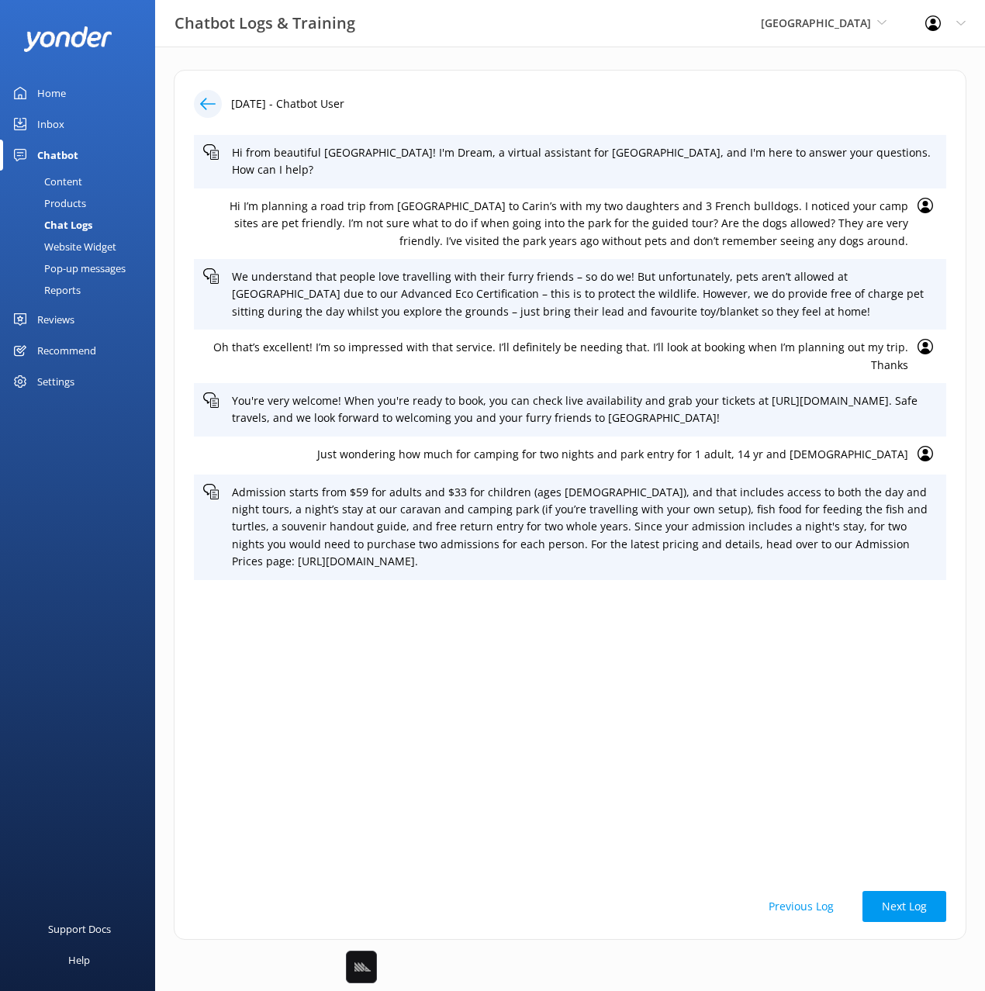
click at [629, 716] on div "Hi from beautiful Tropical North Queensland! I'm Dream, a virtual assistant for…" at bounding box center [570, 504] width 752 height 739
drag, startPoint x: 85, startPoint y: 171, endPoint x: 78, endPoint y: 179, distance: 11.5
click at [85, 171] on link "Content" at bounding box center [82, 182] width 146 height 22
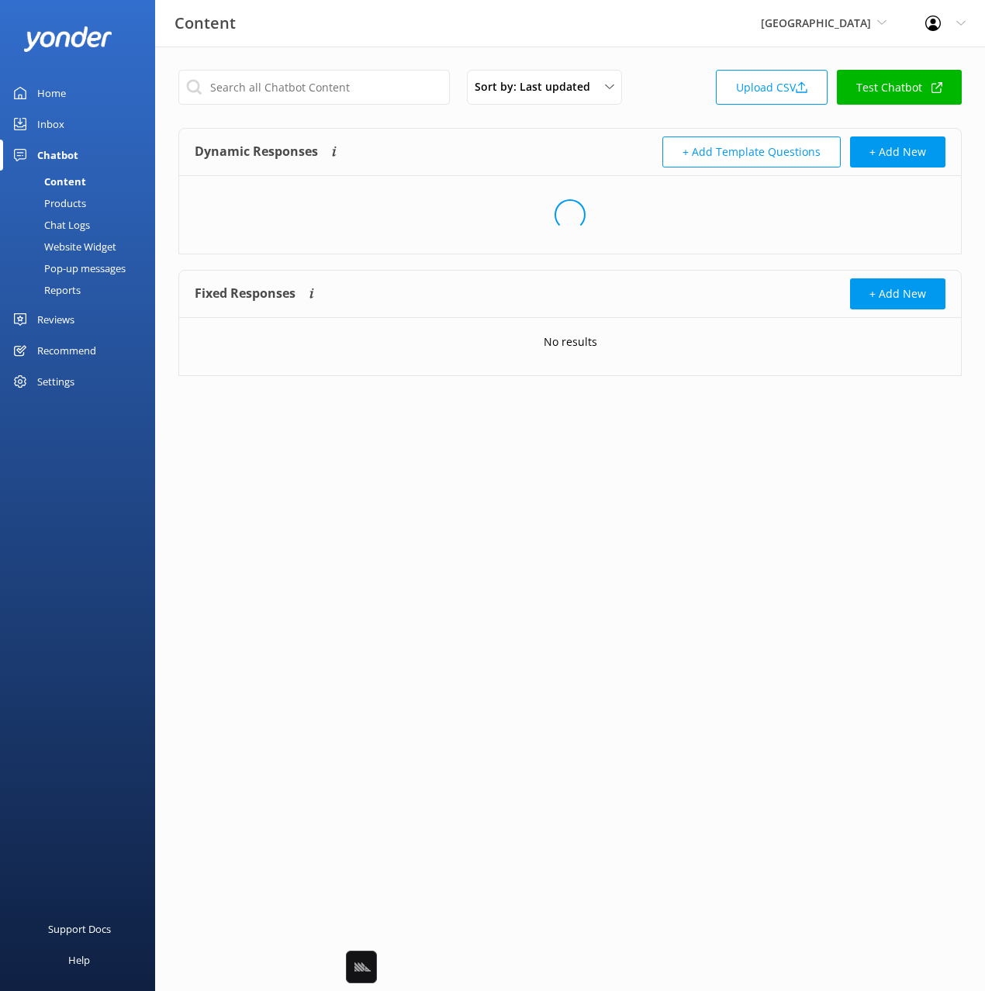
drag, startPoint x: 78, startPoint y: 179, endPoint x: 93, endPoint y: 174, distance: 15.5
click at [80, 178] on div "Content" at bounding box center [47, 182] width 77 height 22
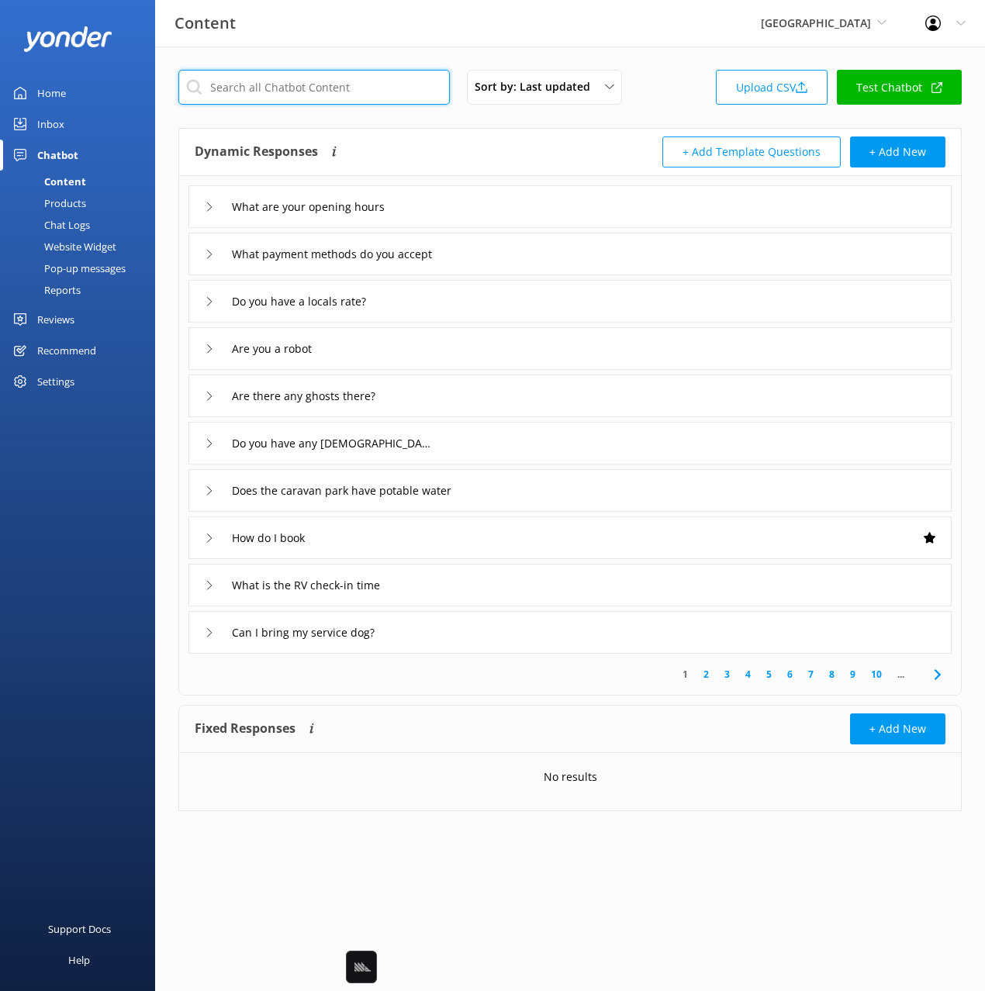
click at [295, 94] on input "text" at bounding box center [313, 87] width 271 height 35
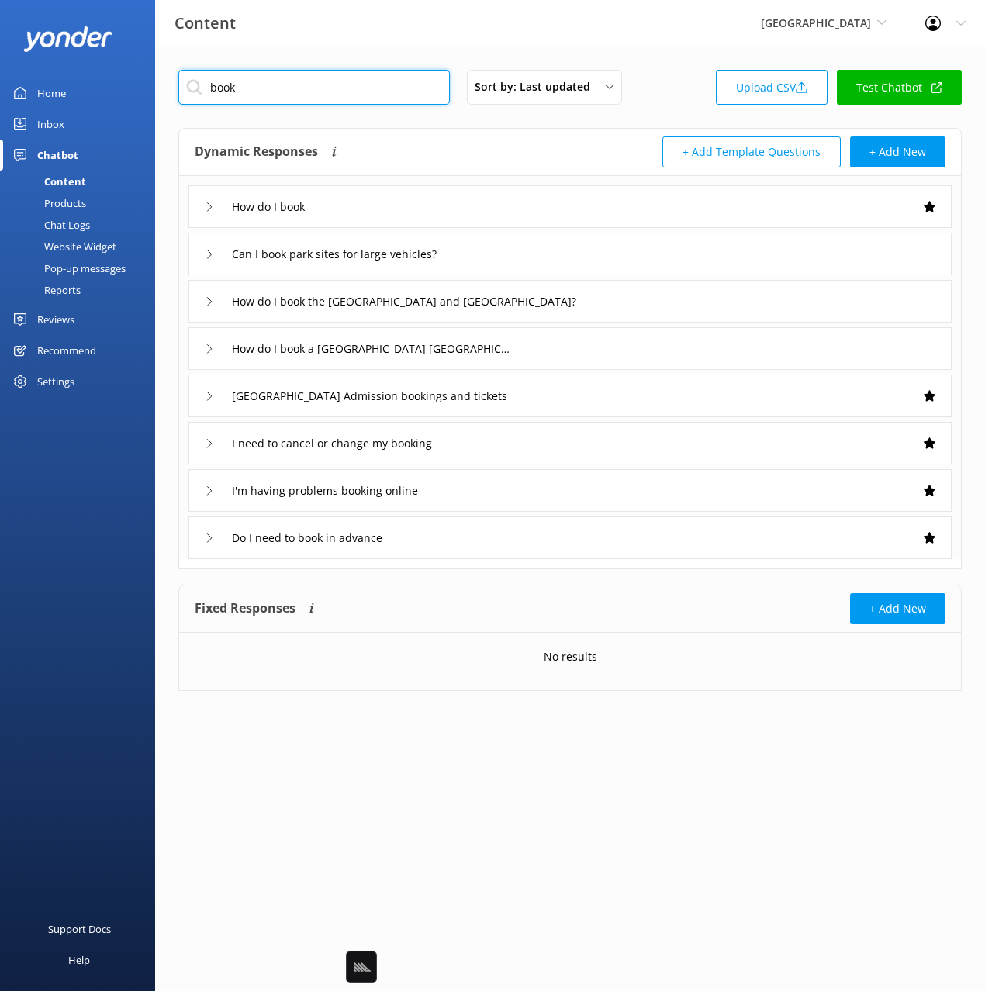
type input "book"
click at [436, 217] on div "How do I book" at bounding box center [569, 206] width 763 height 43
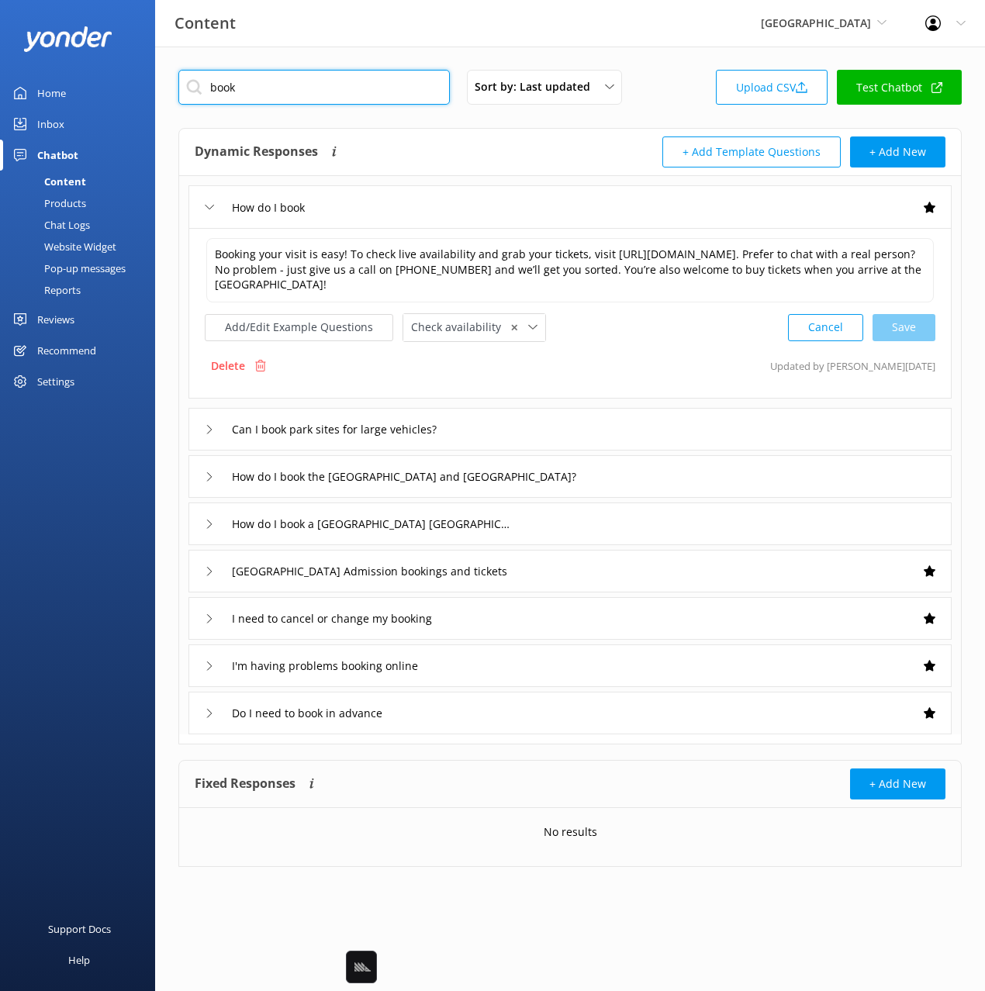
click at [265, 85] on input "book" at bounding box center [313, 87] width 271 height 35
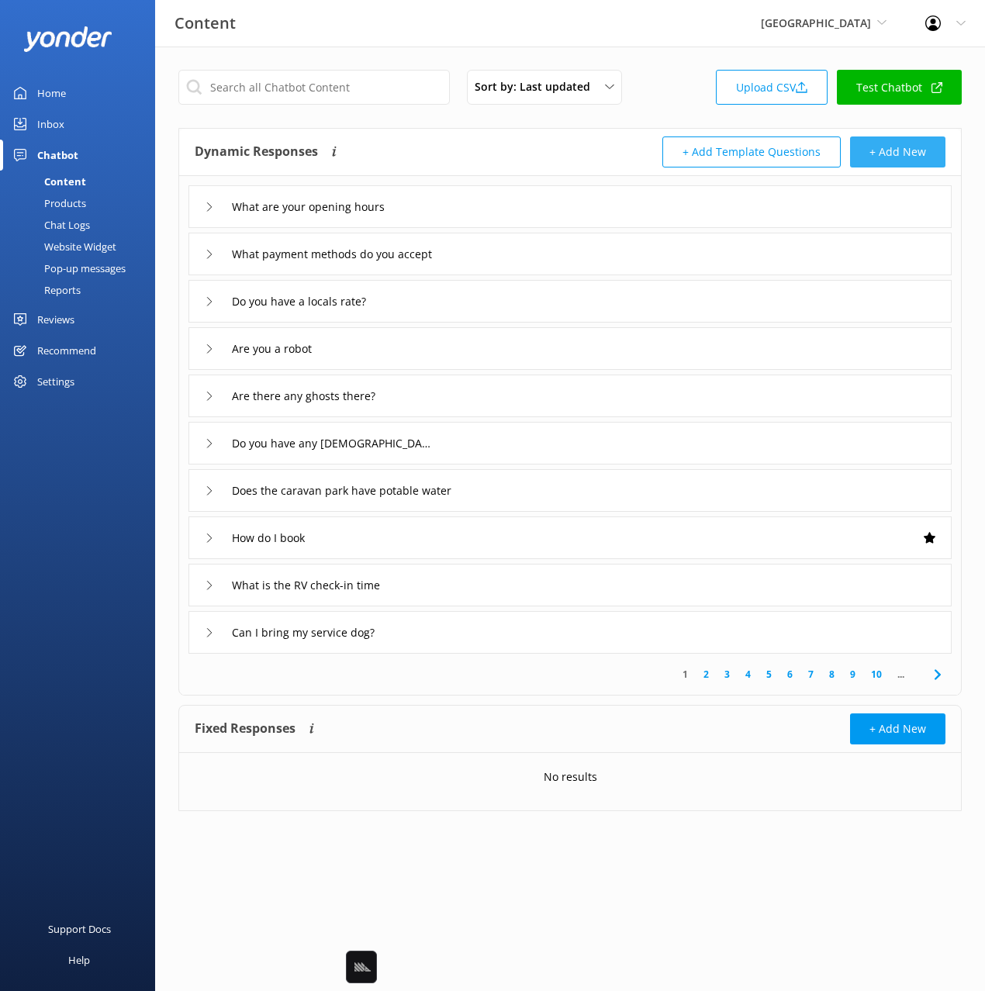
click at [878, 153] on button "+ Add New" at bounding box center [897, 151] width 95 height 31
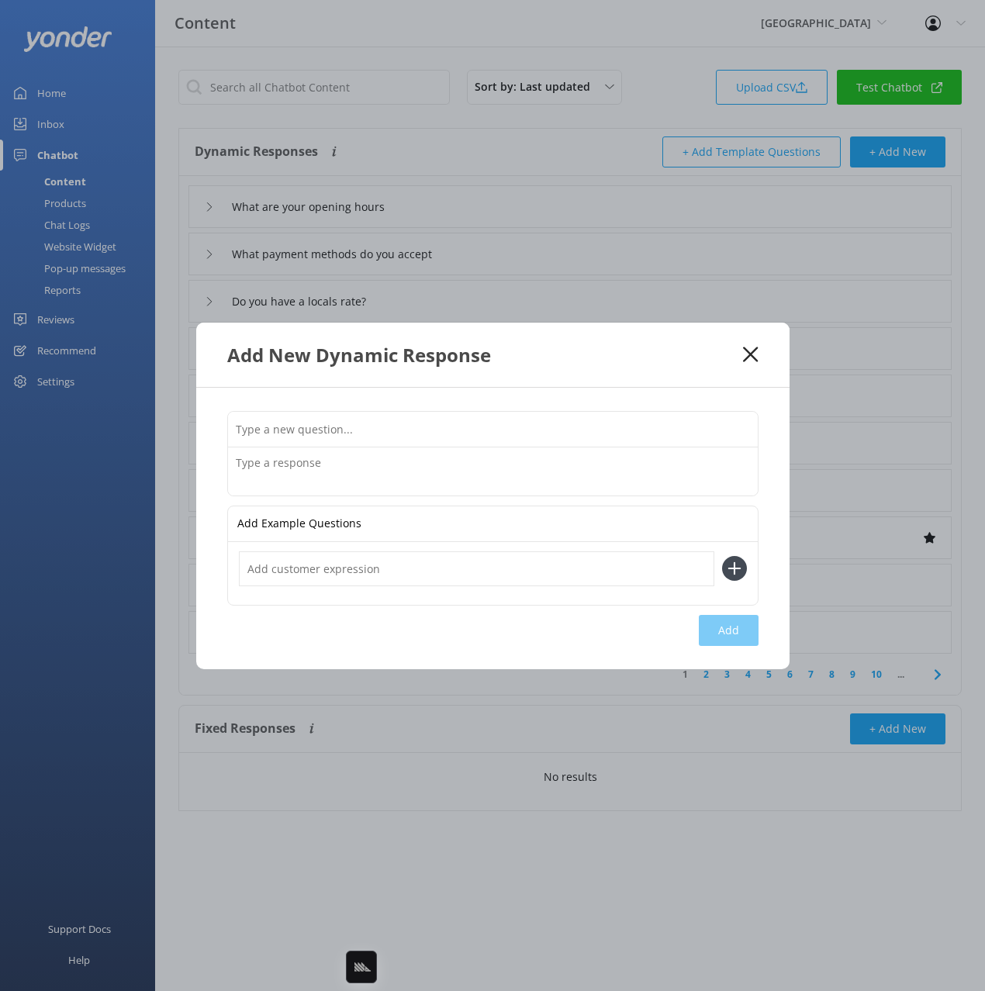
drag, startPoint x: 400, startPoint y: 483, endPoint x: 361, endPoint y: 533, distance: 63.6
click at [400, 483] on textarea at bounding box center [493, 471] width 530 height 48
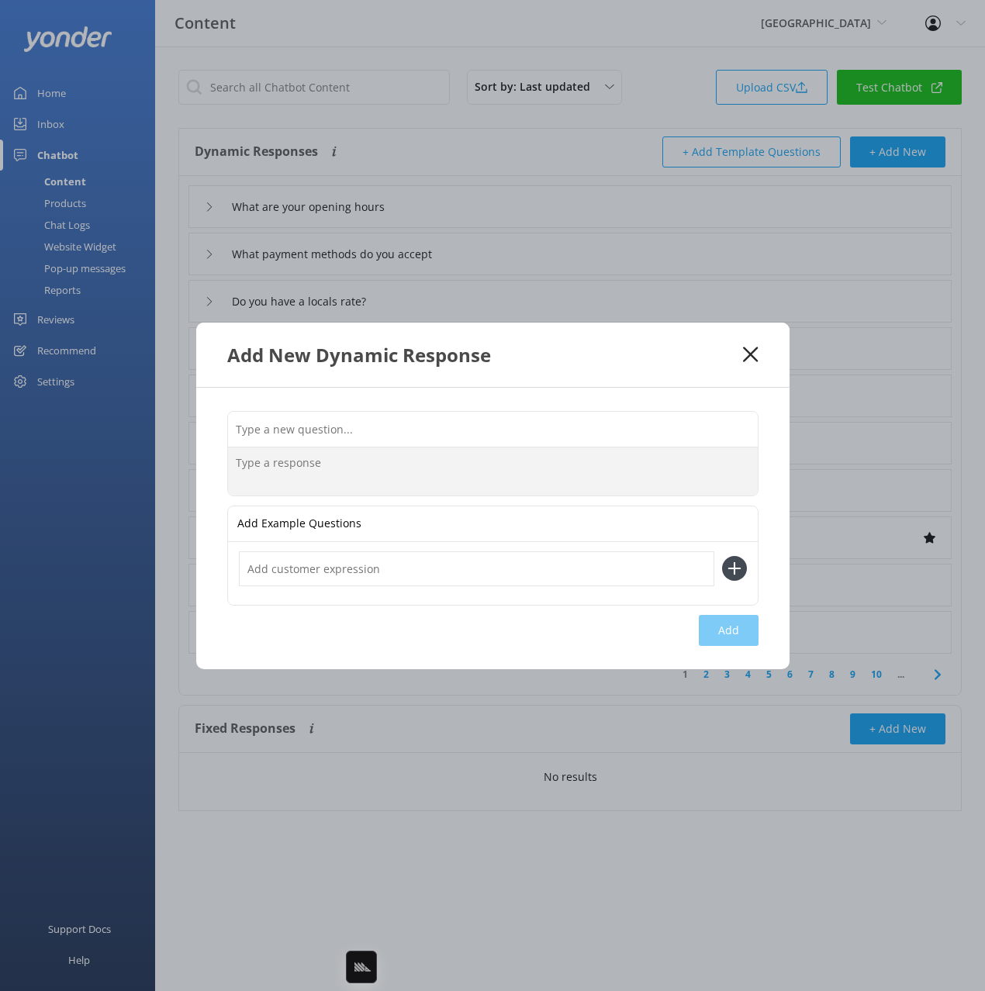
paste textarea "Admission starts from $59 for adults and $33 for children (ages 5–15), and that…"
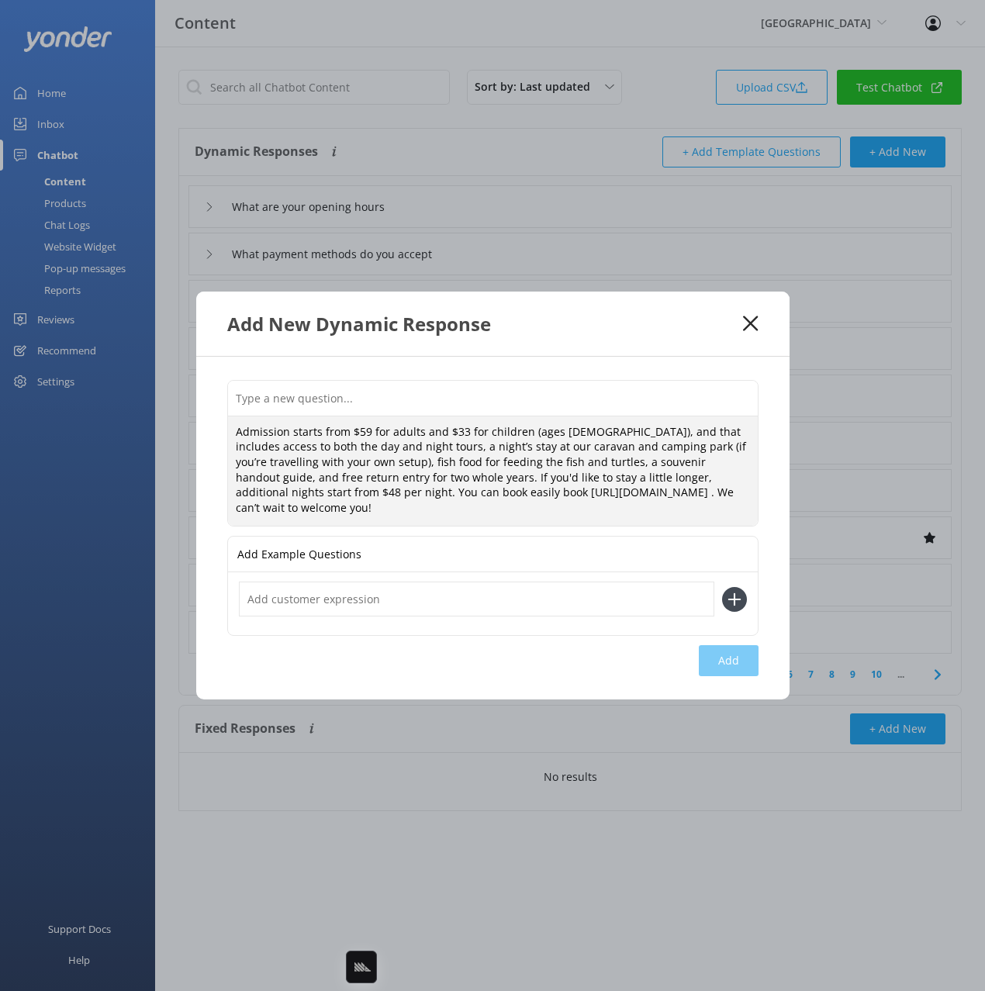
type textarea "Admission starts from $59 for adults and $33 for children (ages 5–15), and that…"
click at [472, 597] on input "text" at bounding box center [476, 599] width 475 height 35
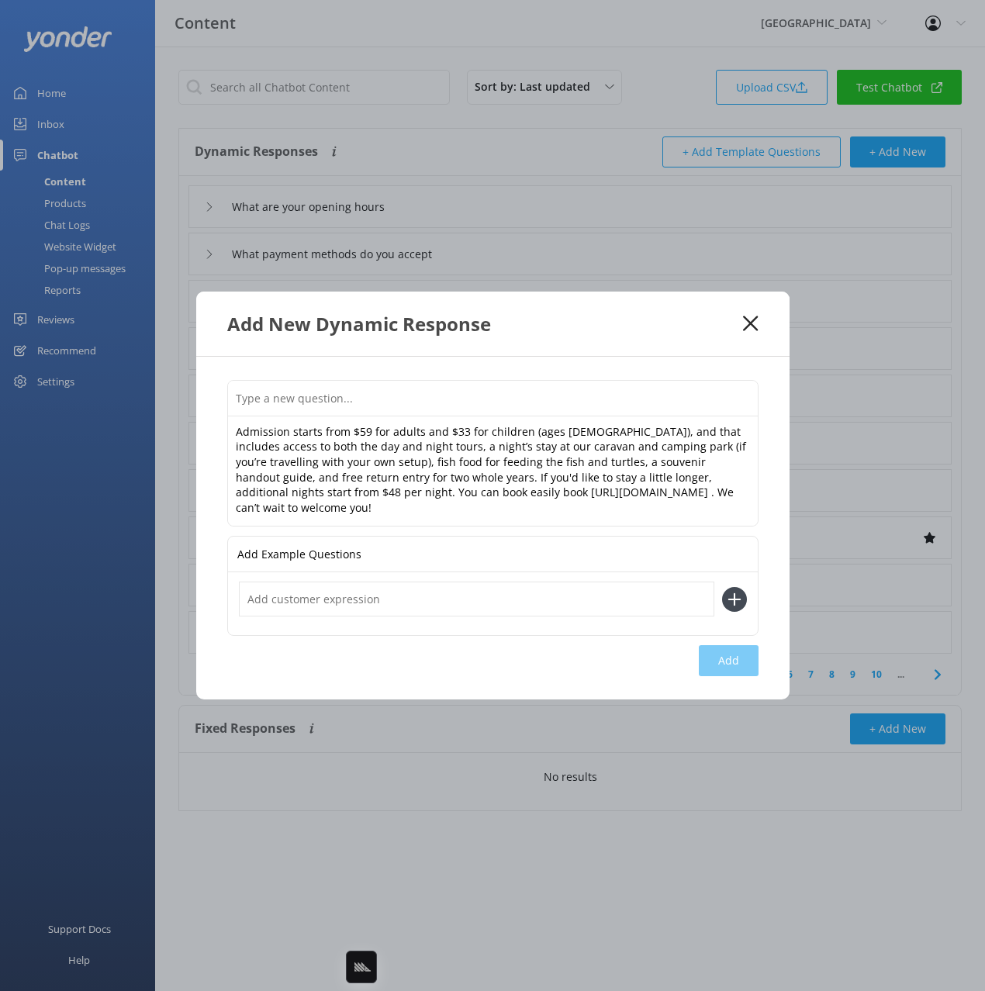
paste input "Just wondering how much for camping for two nights and park entry for 1 adult, …"
type input "Just wondering how much for camping for two nights and park entry for 1 adult, …"
click at [722, 587] on button at bounding box center [734, 599] width 25 height 25
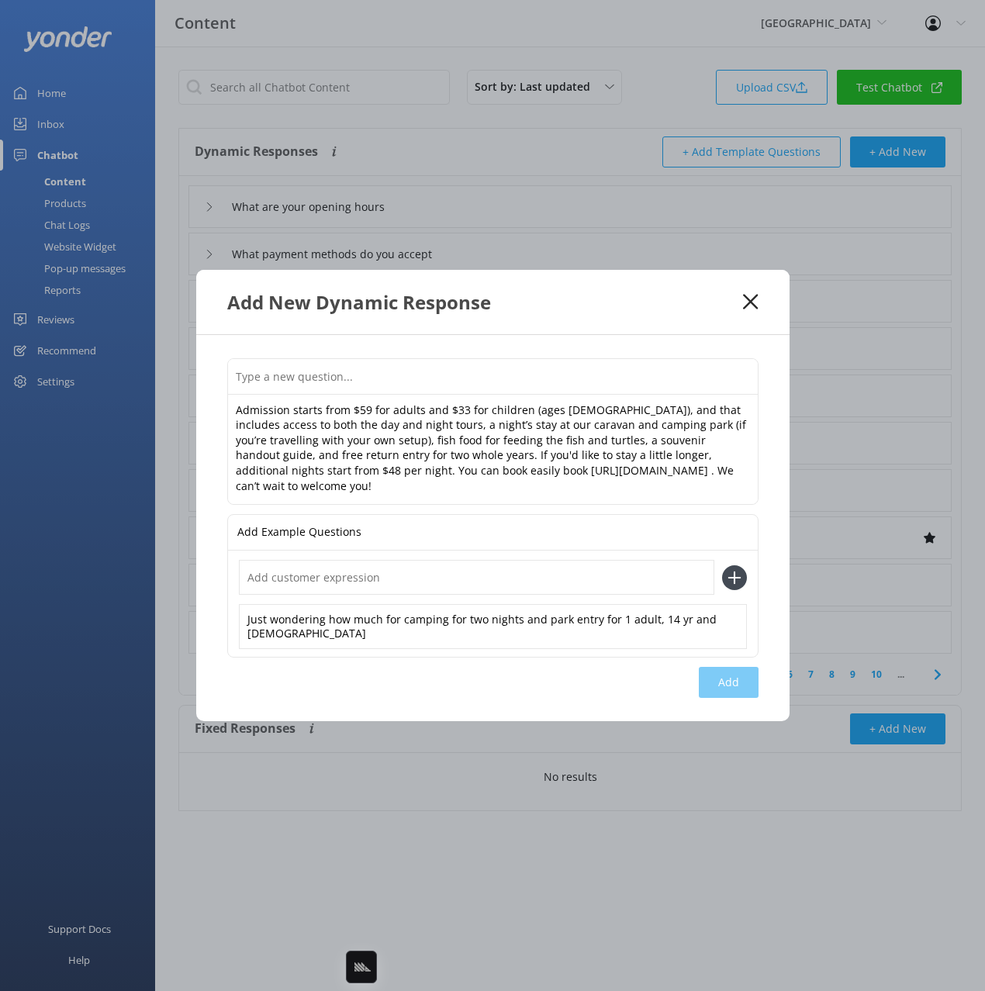
scroll to position [0, 0]
click at [388, 618] on div "Just wondering how much for camping for two nights and park entry for 1 adult, …" at bounding box center [493, 626] width 508 height 45
copy div "Just wondering how much for camping for two nights and park entry for 1 adult, …"
click at [315, 577] on input "text" at bounding box center [476, 577] width 475 height 35
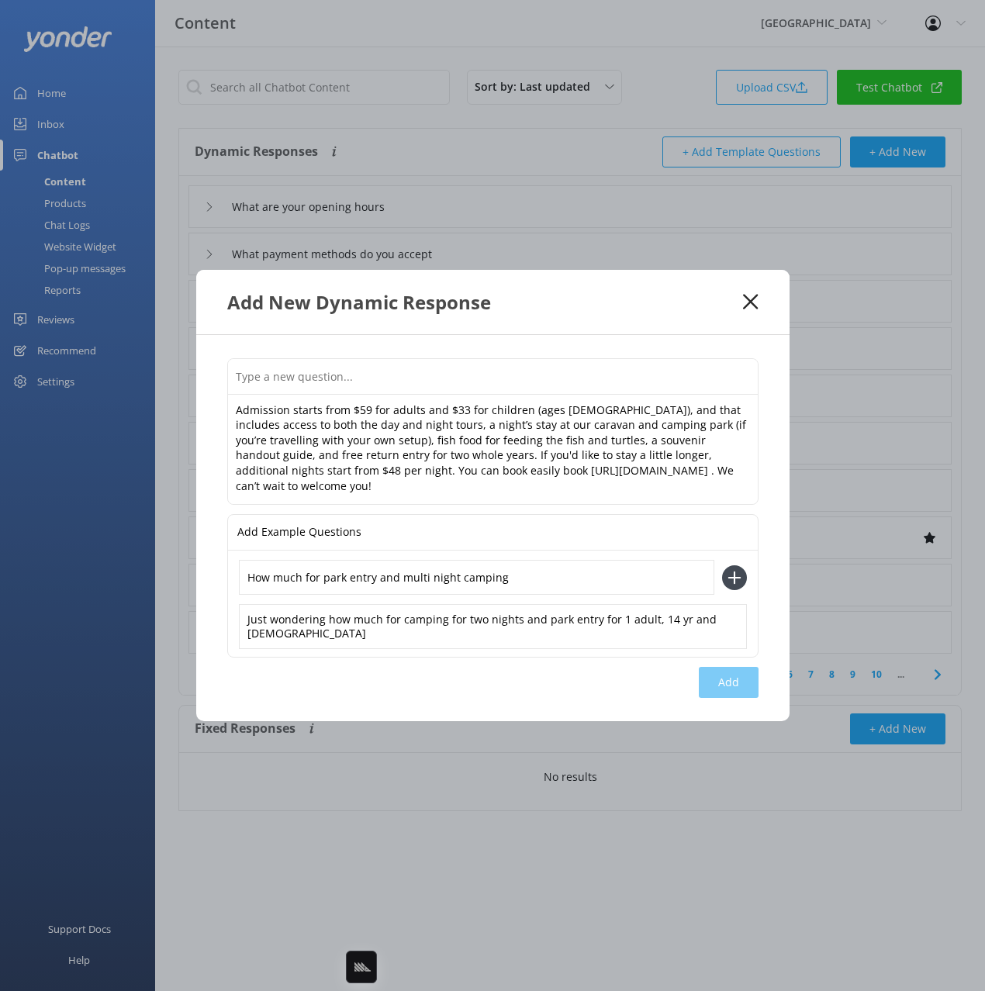
type input "How much for park entry and multi night camping"
click at [722, 565] on button at bounding box center [734, 577] width 25 height 25
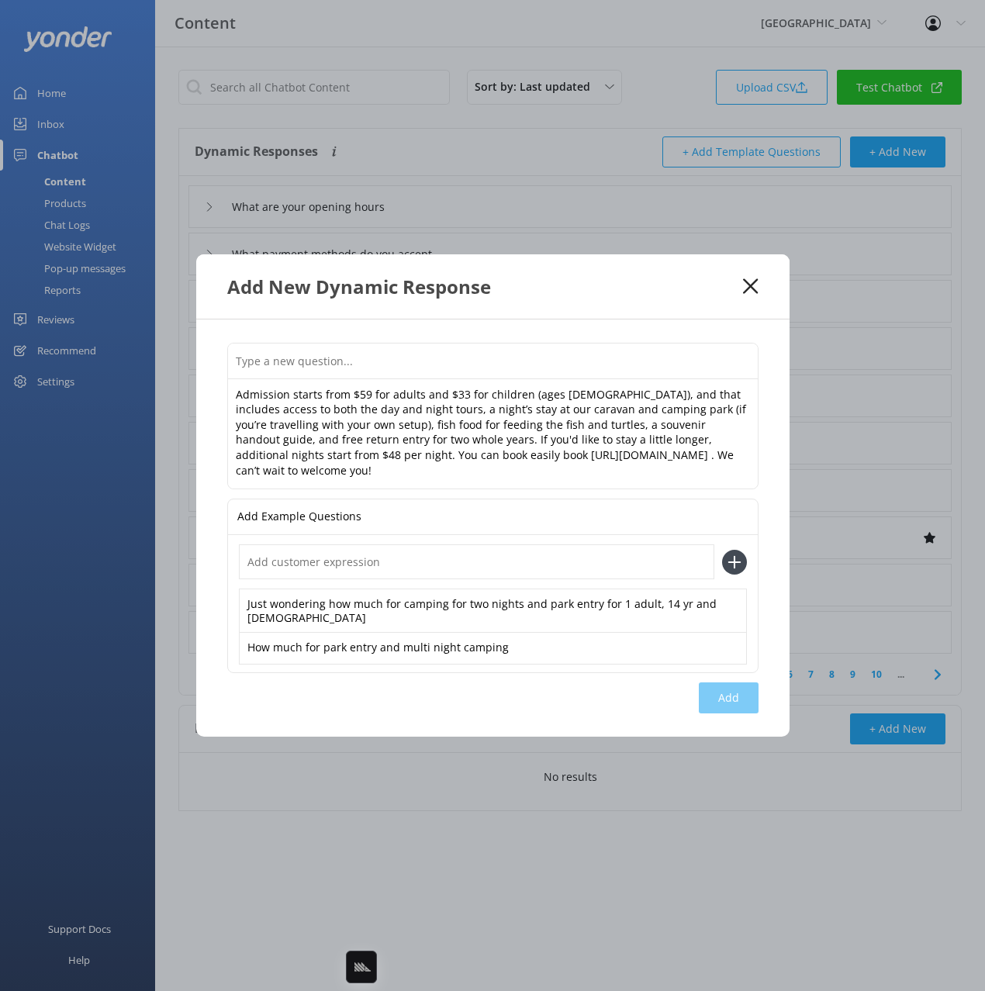
drag, startPoint x: 613, startPoint y: 566, endPoint x: 610, endPoint y: 558, distance: 8.1
click at [610, 560] on input "text" at bounding box center [476, 561] width 475 height 35
paste input "How much is it to get into the park and camp for a couple of nights?"
type input "How much is it to get into the park and camp for a couple of nights?"
click at [722, 550] on button at bounding box center [734, 562] width 25 height 25
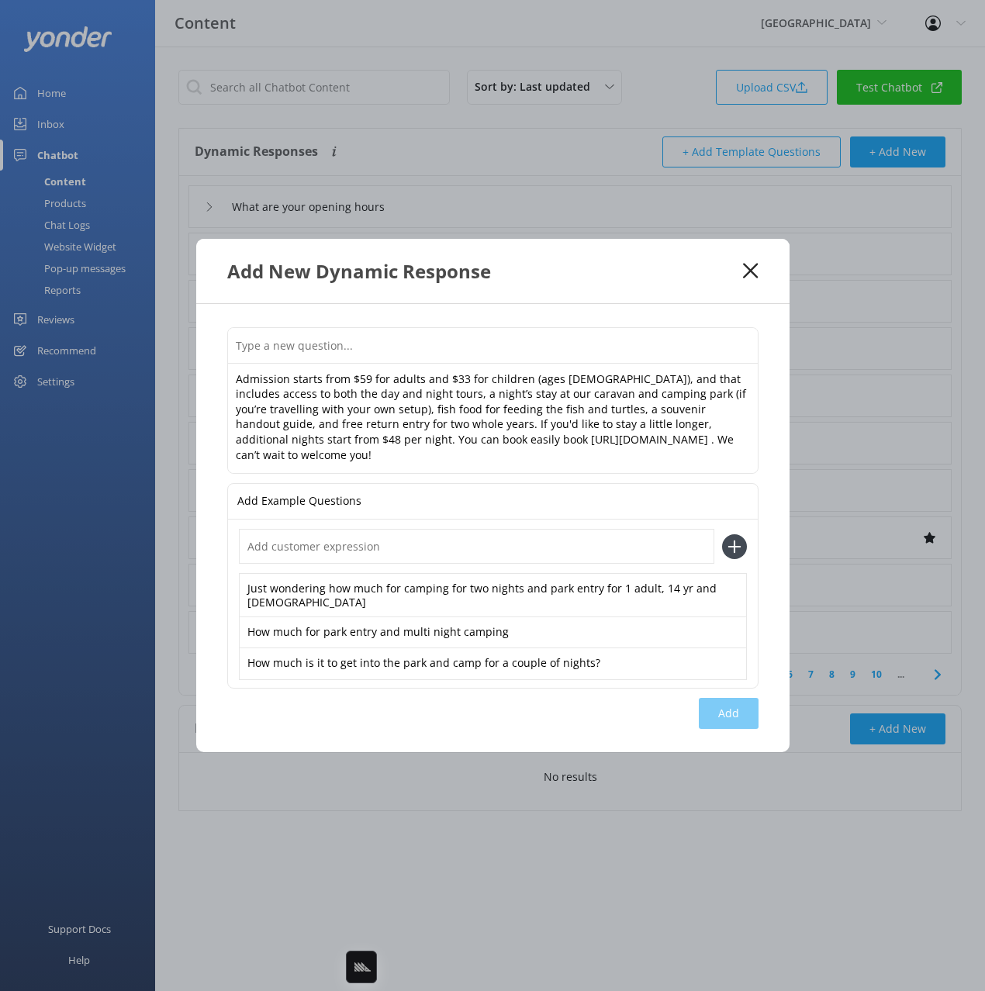
click at [499, 540] on input "text" at bounding box center [476, 546] width 475 height 35
paste input "What’s the cost for entry and staying more than one night at the campground?"
type input "What’s the cost for entry and staying more than one night at the campground?"
click at [493, 552] on input "What’s the cost for entry and staying more than one night at the campground?" at bounding box center [476, 546] width 475 height 35
click at [731, 551] on icon at bounding box center [734, 546] width 25 height 25
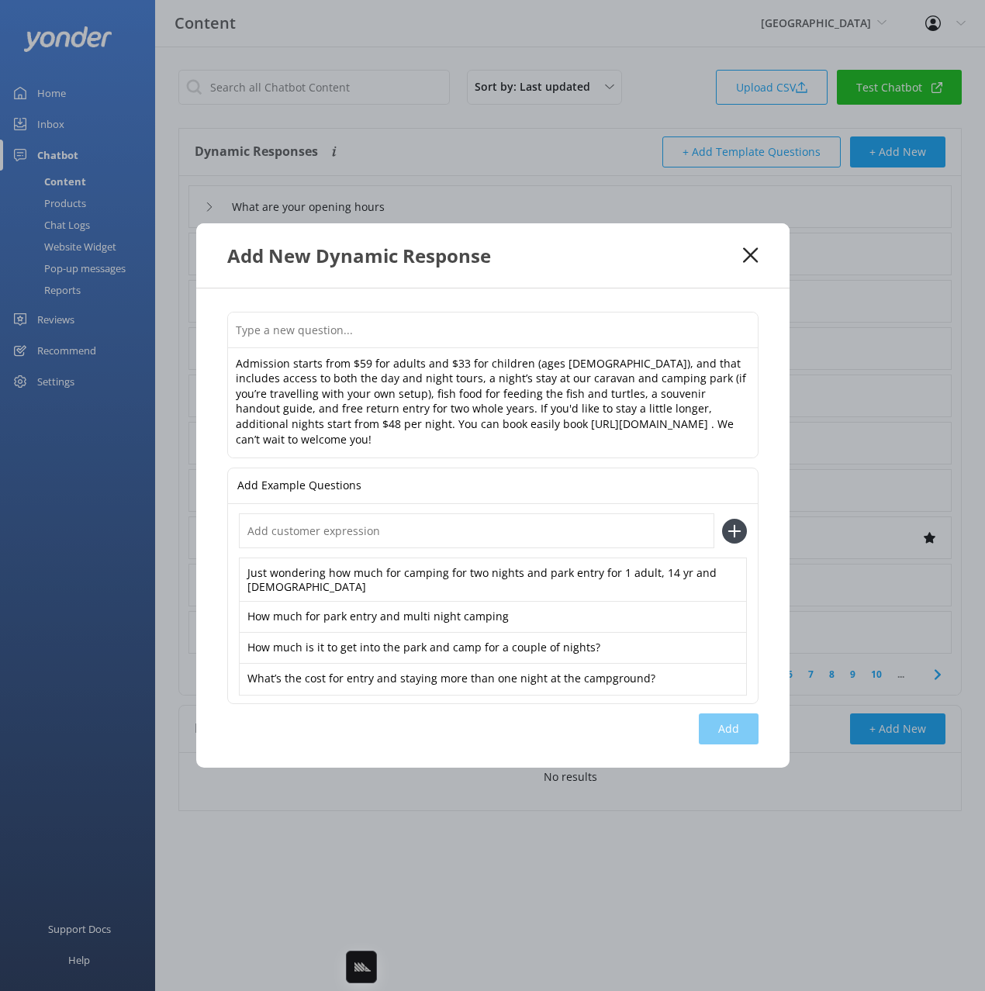
click at [437, 333] on input "text" at bounding box center [493, 329] width 530 height 35
paste input "How much is park entry and camping for more than one night?"
type input "How much is park entry and camping for more than one night"
drag, startPoint x: 727, startPoint y: 737, endPoint x: 751, endPoint y: 745, distance: 24.8
click at [727, 736] on button "Add" at bounding box center [729, 728] width 60 height 31
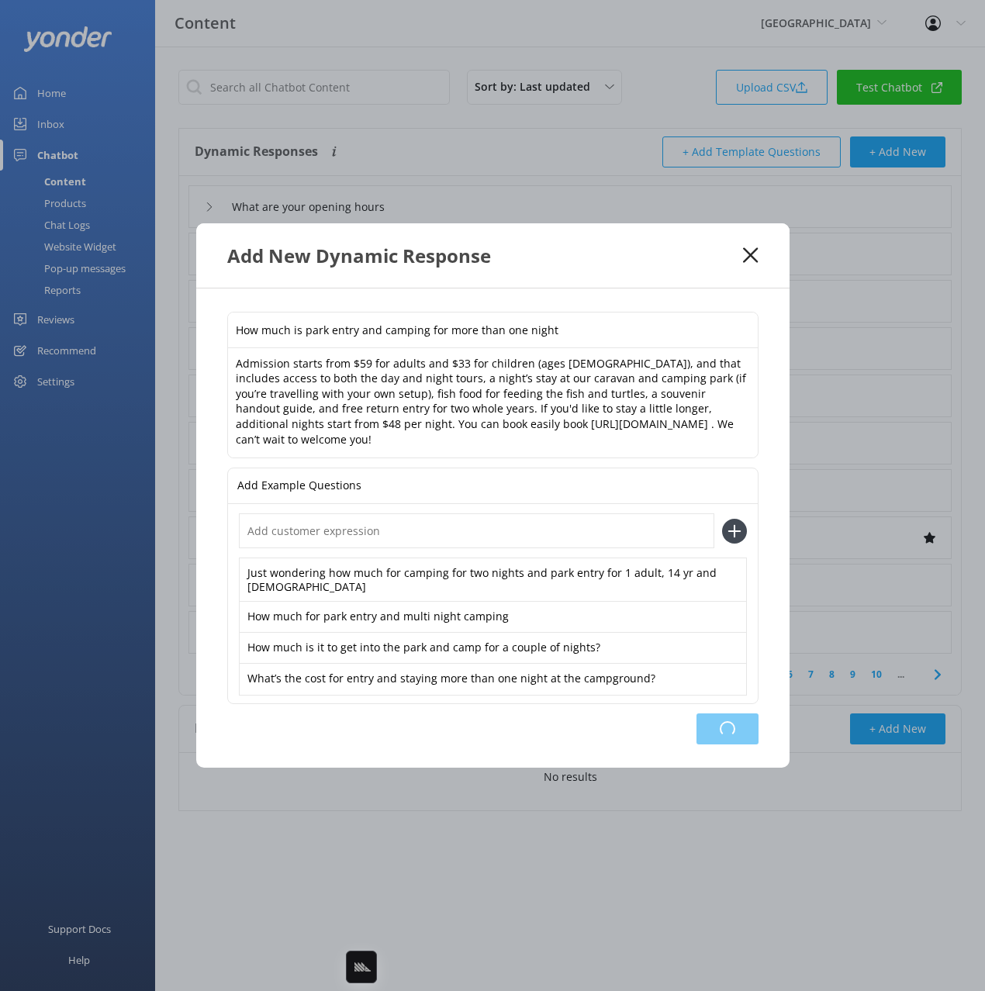
type input "How much is park entry and camping for more than one night"
type input "What are your opening hours"
type input "What payment methods do you accept"
type input "Do you have a locals rate?"
type input "Are you a robot"
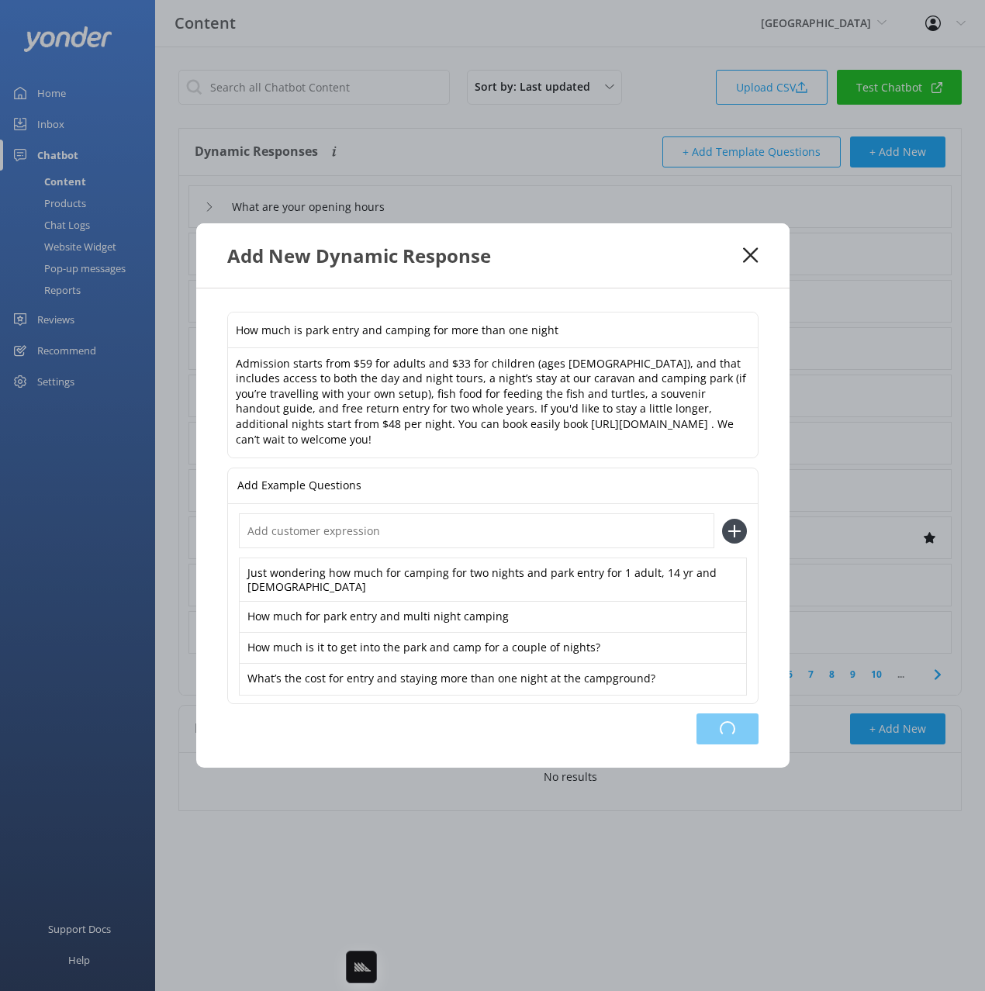
type input "Are there any ghosts there?"
type input "Do you have any Japanese guides?"
type input "Does the caravan park have potable water"
type input "How do I book"
type input "What is the RV check-in time"
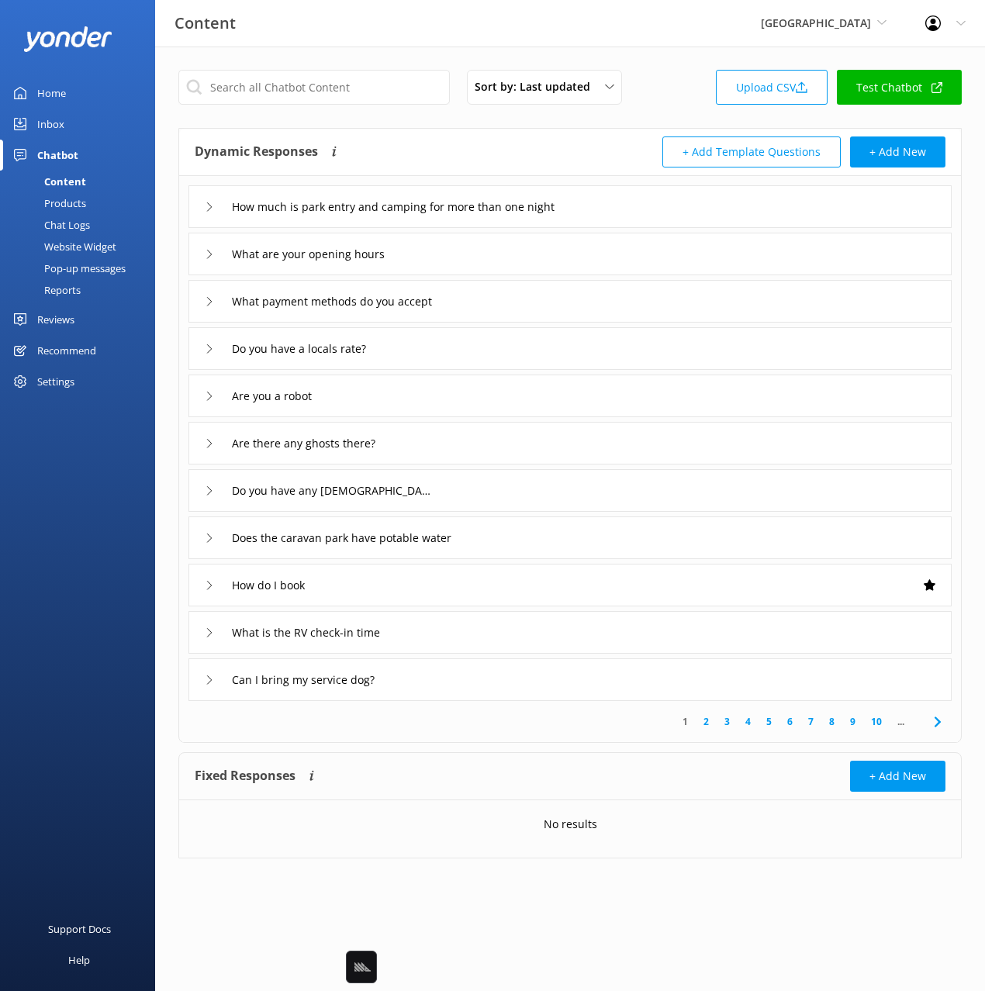
drag, startPoint x: 488, startPoint y: 139, endPoint x: 479, endPoint y: 140, distance: 8.7
click at [487, 139] on div "Dynamic Responses Dynamic responses rely on the Large Language Model to create …" at bounding box center [382, 151] width 375 height 31
click at [665, 95] on div "Sort by: Last updated Title Last updated Upload CSV Test Chatbot" at bounding box center [569, 92] width 783 height 44
click at [398, 40] on div "Content Paronella Park Black Cat Cruises Banff Airporter International Antarcti…" at bounding box center [492, 23] width 985 height 47
click at [471, 207] on input "How much is park entry and camping for more than one night" at bounding box center [412, 206] width 378 height 23
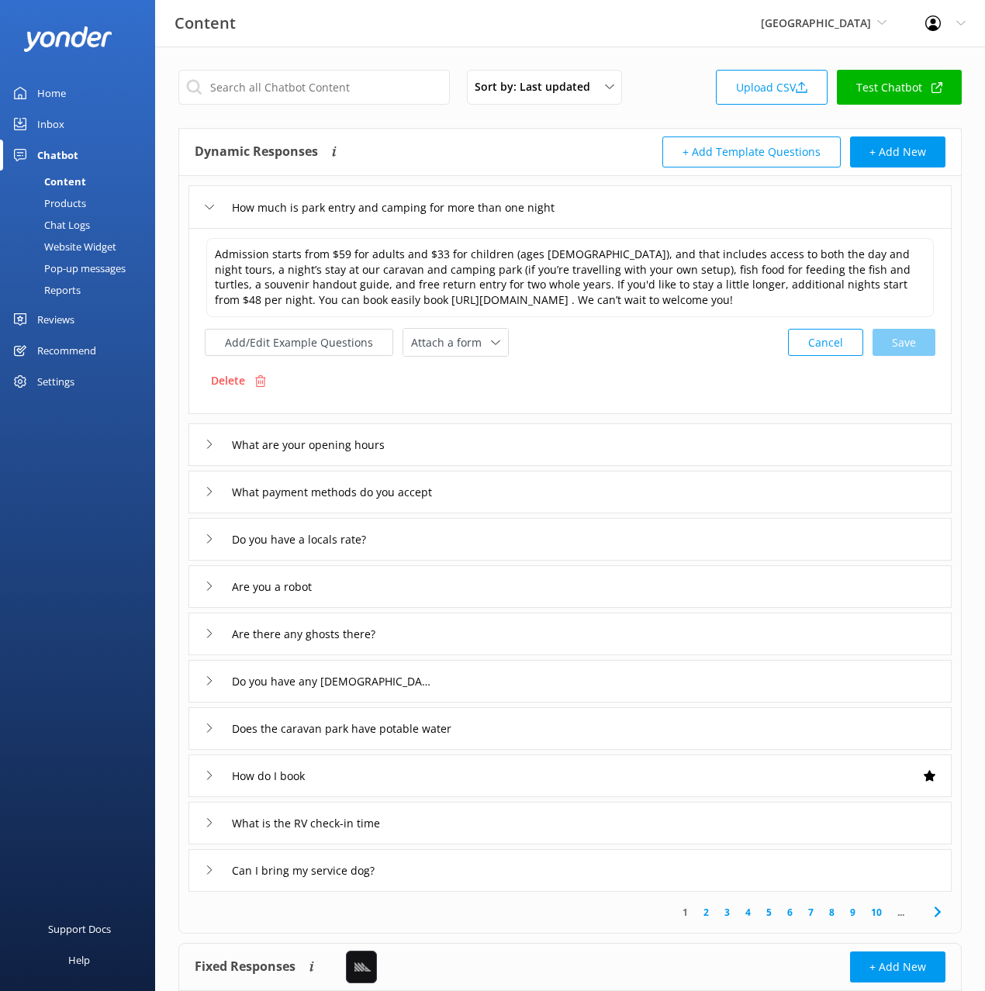
drag, startPoint x: 87, startPoint y: 223, endPoint x: 109, endPoint y: 237, distance: 26.1
click at [87, 223] on div "Chat Logs" at bounding box center [49, 225] width 81 height 22
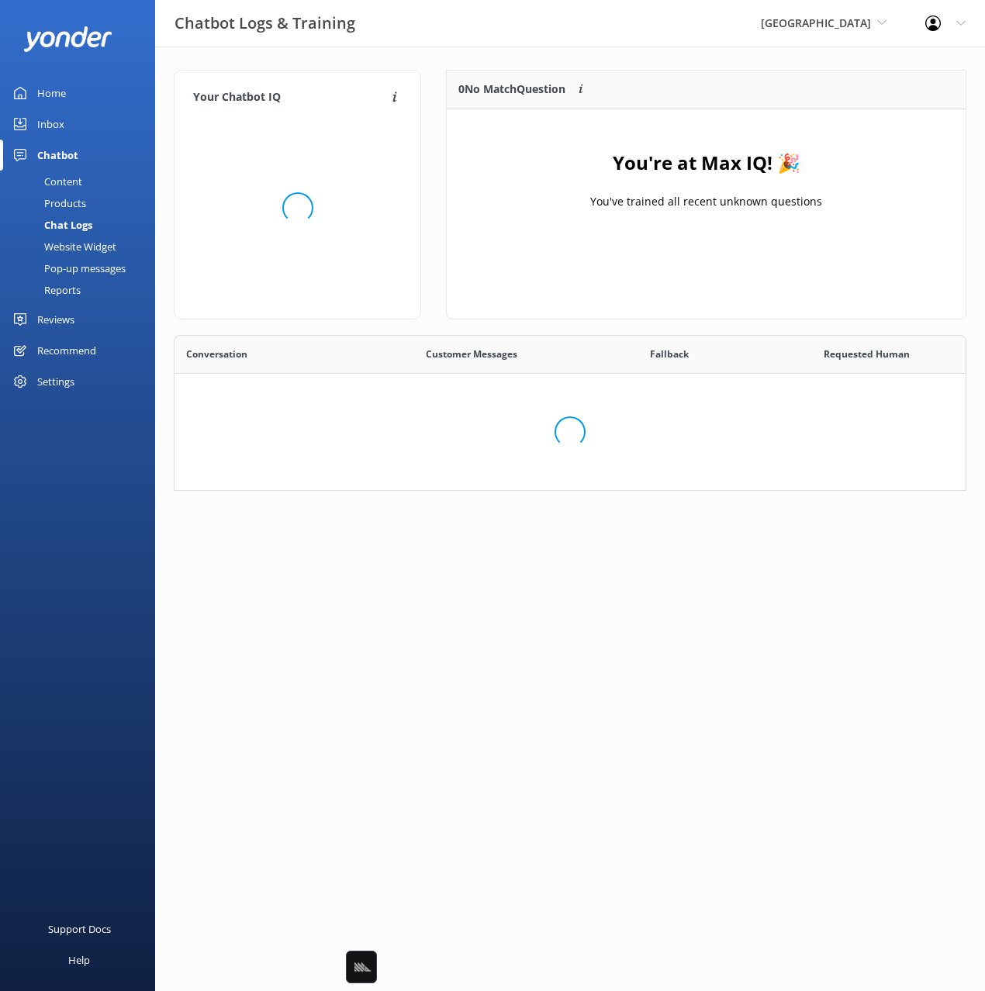
scroll to position [544, 791]
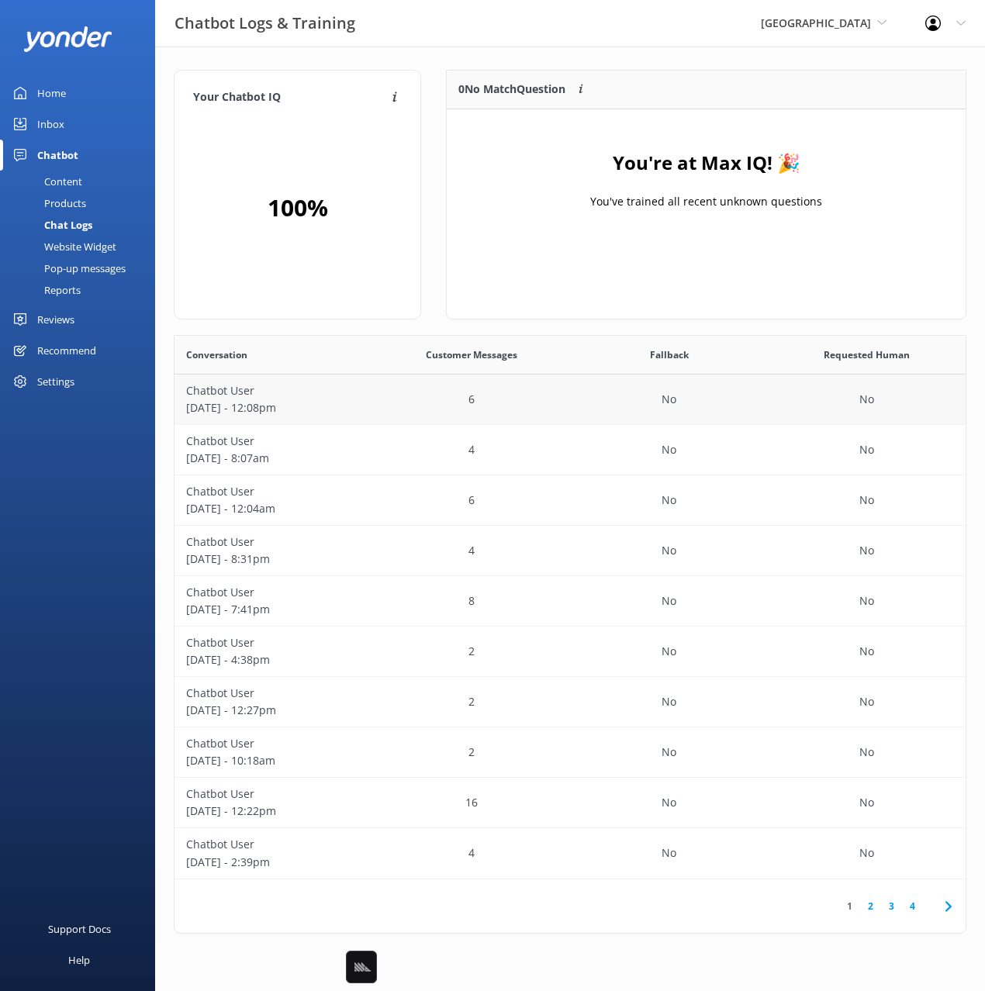
click at [498, 402] on div "6" at bounding box center [471, 400] width 198 height 50
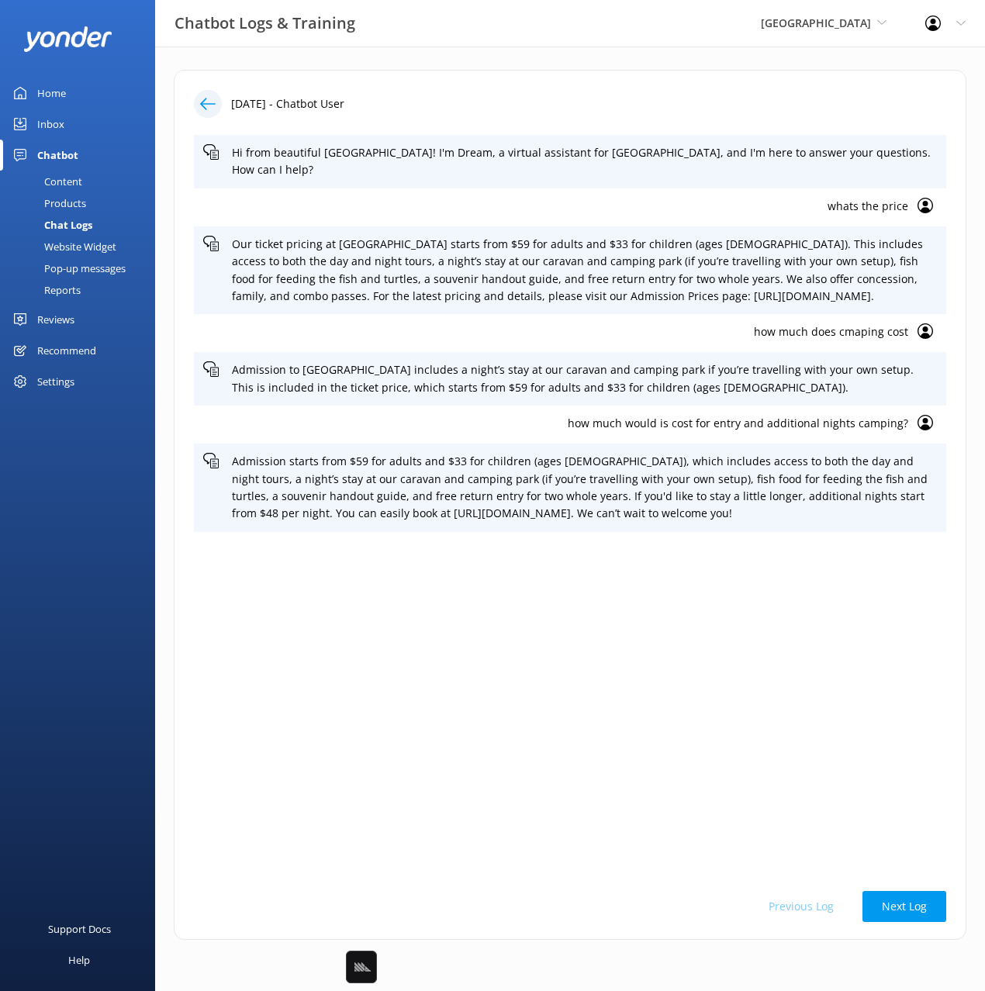
click at [920, 902] on button "Next Log" at bounding box center [904, 906] width 84 height 31
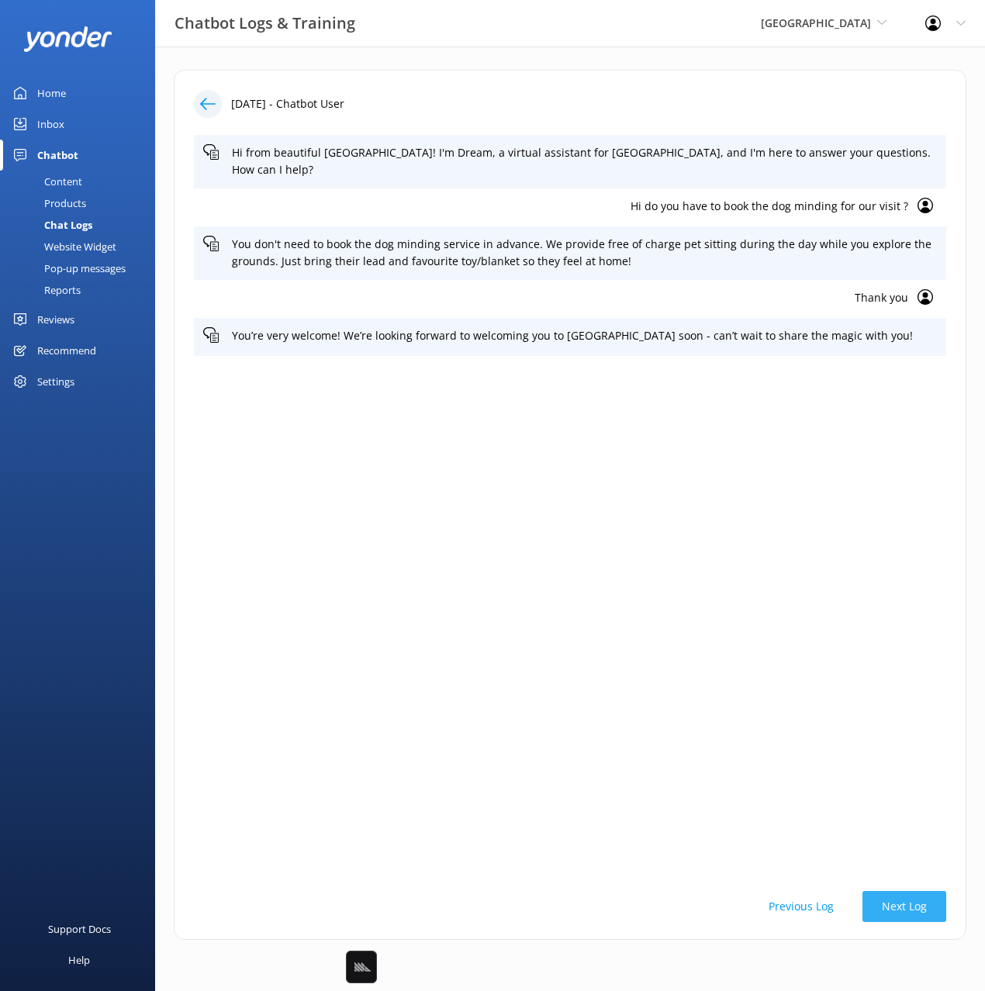
click at [920, 902] on button "Next Log" at bounding box center [904, 906] width 84 height 31
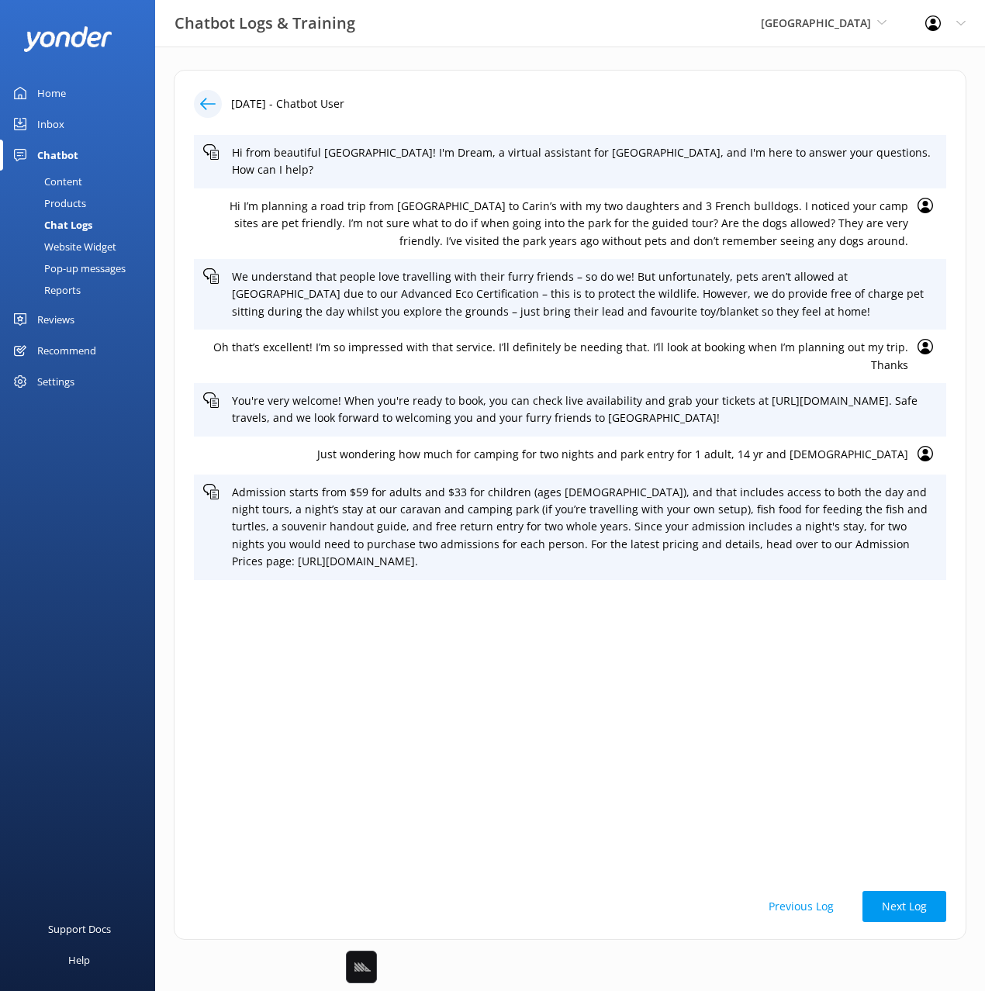
click at [806, 765] on div "Hi from beautiful Tropical North Queensland! I'm Dream, a virtual assistant for…" at bounding box center [570, 504] width 752 height 739
click at [818, 779] on div "Hi from beautiful Tropical North Queensland! I'm Dream, a virtual assistant for…" at bounding box center [570, 504] width 752 height 739
drag, startPoint x: 237, startPoint y: 76, endPoint x: 215, endPoint y: 88, distance: 25.3
click at [236, 76] on div "31st Aug 2025 - Chatbot User Hi from beautiful Tropical North Queensland! I'm D…" at bounding box center [570, 505] width 792 height 870
click at [50, 120] on div "Inbox" at bounding box center [50, 124] width 27 height 31
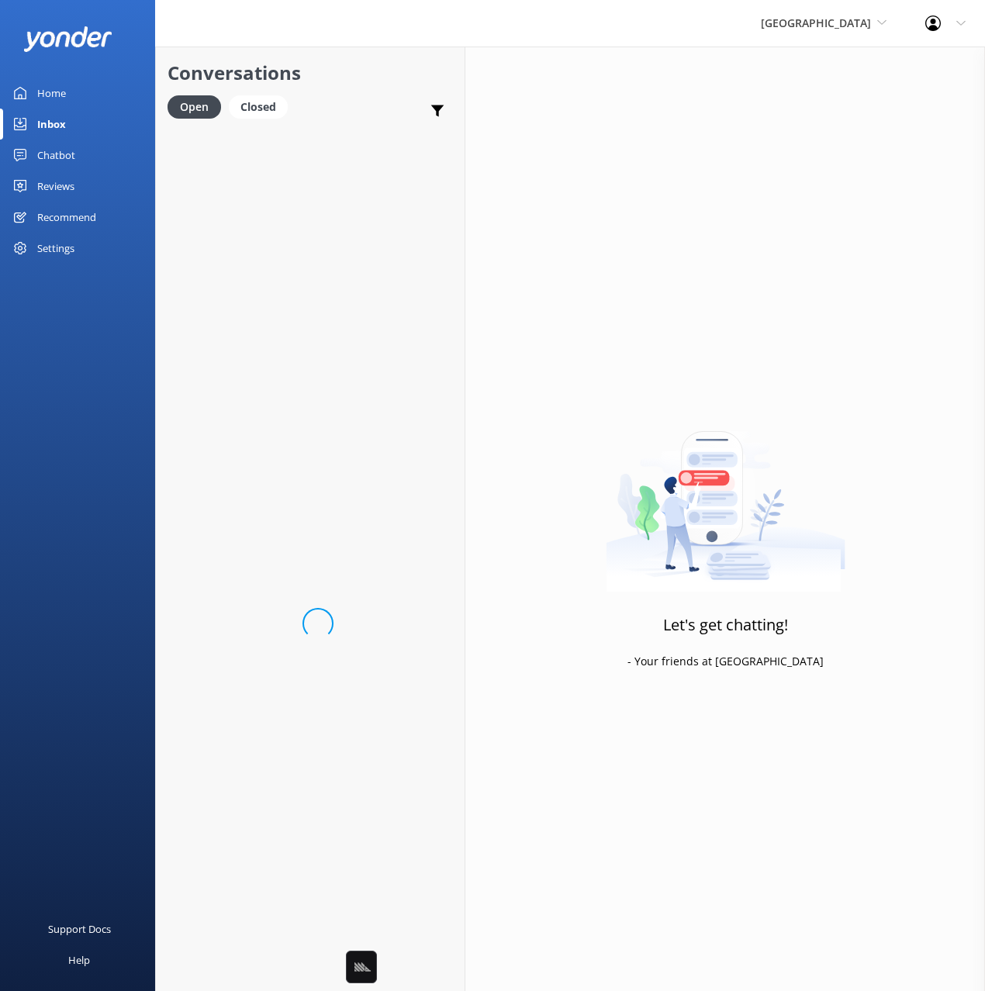
drag, startPoint x: 391, startPoint y: 87, endPoint x: 382, endPoint y: 98, distance: 13.8
click at [391, 87] on h2 "Conversations" at bounding box center [309, 72] width 285 height 29
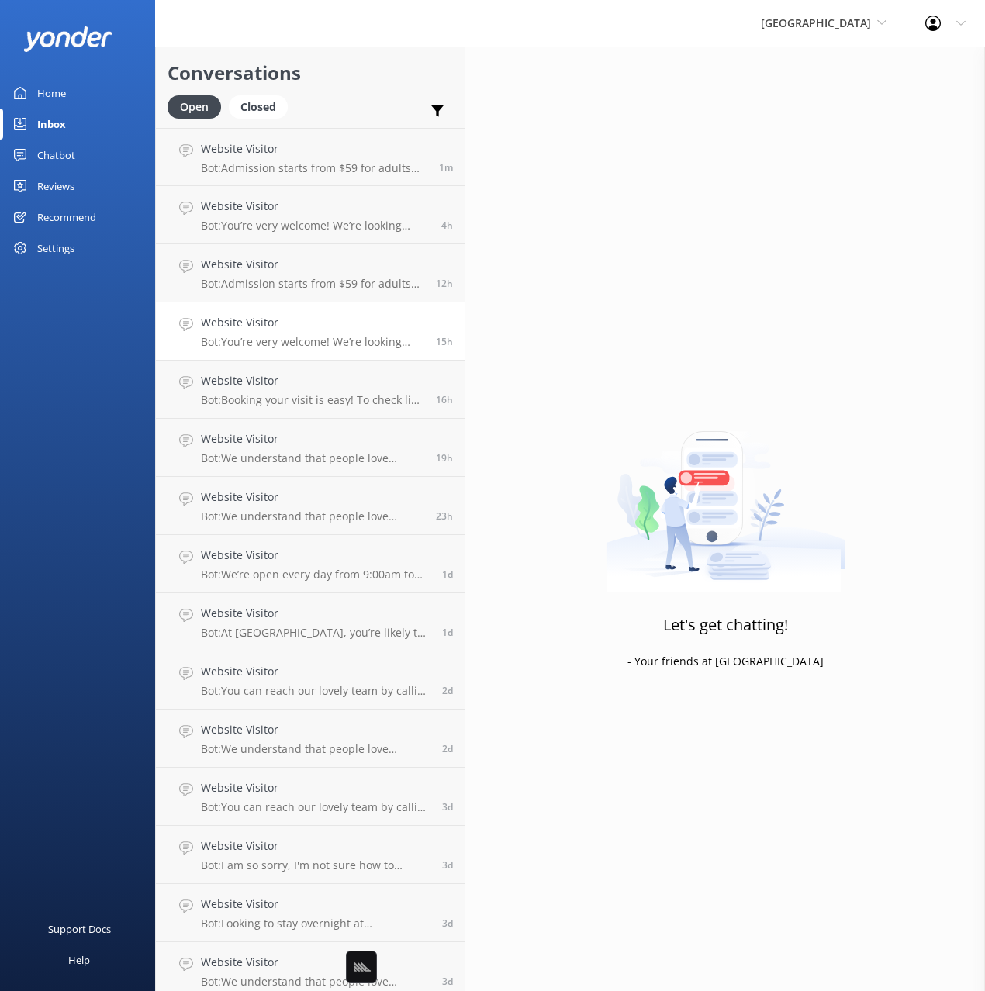
click at [287, 306] on link "Website Visitor Bot: You’re very welcome! We’re looking forward to welcoming yo…" at bounding box center [310, 331] width 309 height 58
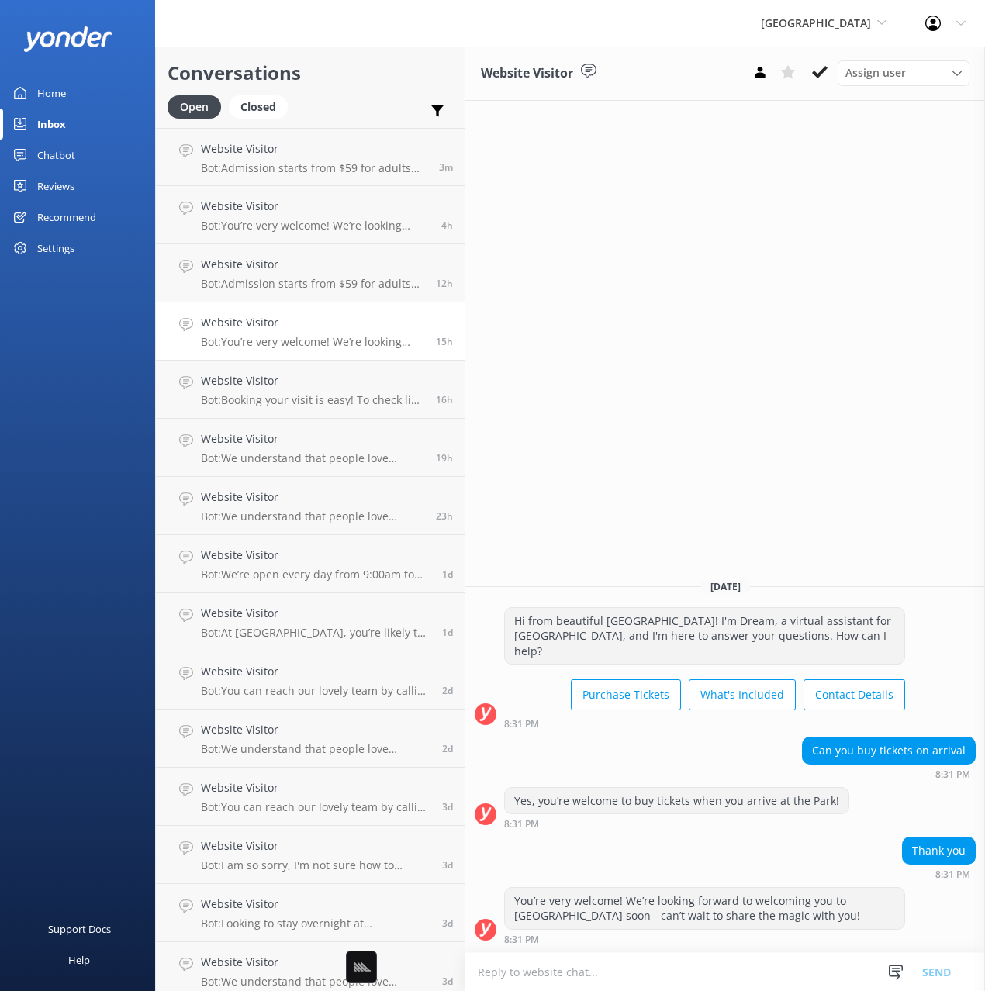
drag, startPoint x: 357, startPoint y: 97, endPoint x: 350, endPoint y: 112, distance: 16.6
click at [357, 97] on div "Open Closed Important Assigned to me Unassigned" at bounding box center [309, 113] width 285 height 37
click at [339, 158] on div "Website Visitor Bot: Admission starts from $59 for adults and $33 for children …" at bounding box center [314, 156] width 226 height 33
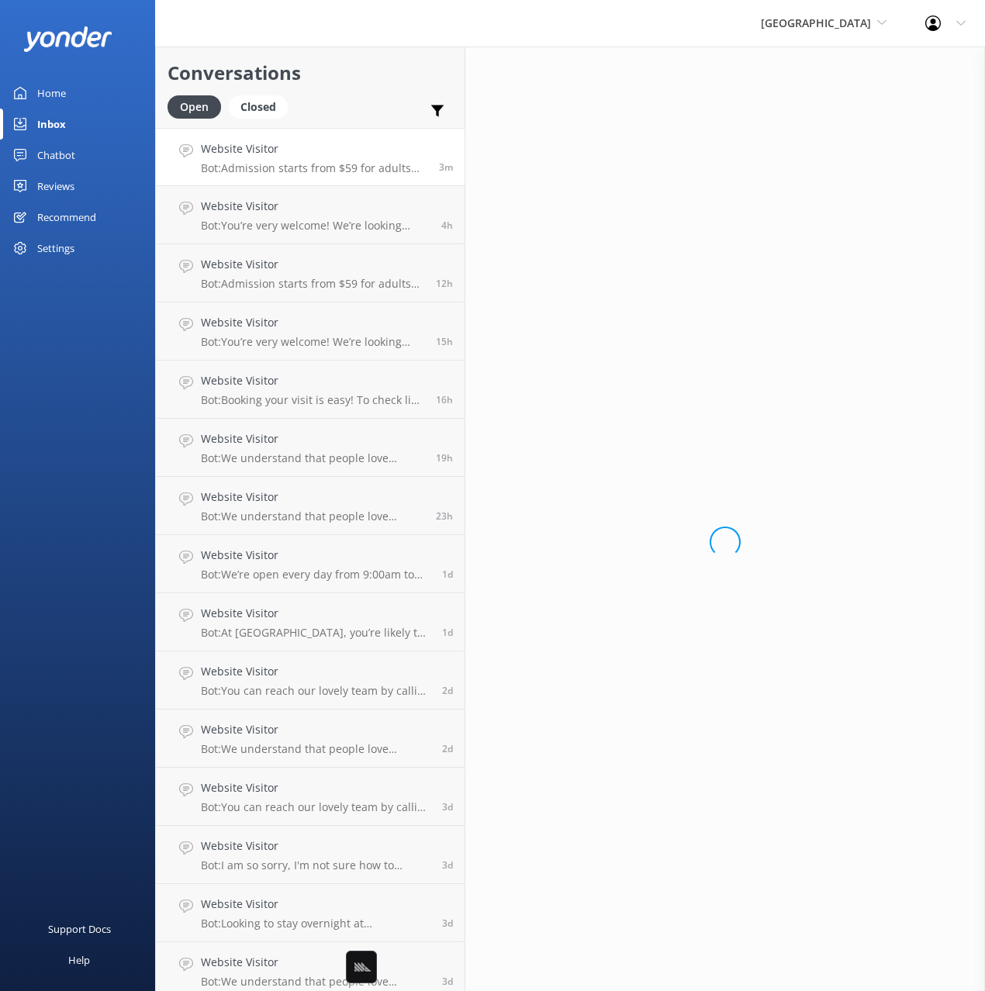
drag, startPoint x: 389, startPoint y: 54, endPoint x: 497, endPoint y: 88, distance: 113.3
click at [390, 54] on div "Conversations Open Closed Important Assigned to me Unassigned" at bounding box center [310, 87] width 309 height 81
drag, startPoint x: 673, startPoint y: 154, endPoint x: 545, endPoint y: 28, distance: 179.3
click at [672, 154] on div "Loading.." at bounding box center [725, 542] width 520 height 991
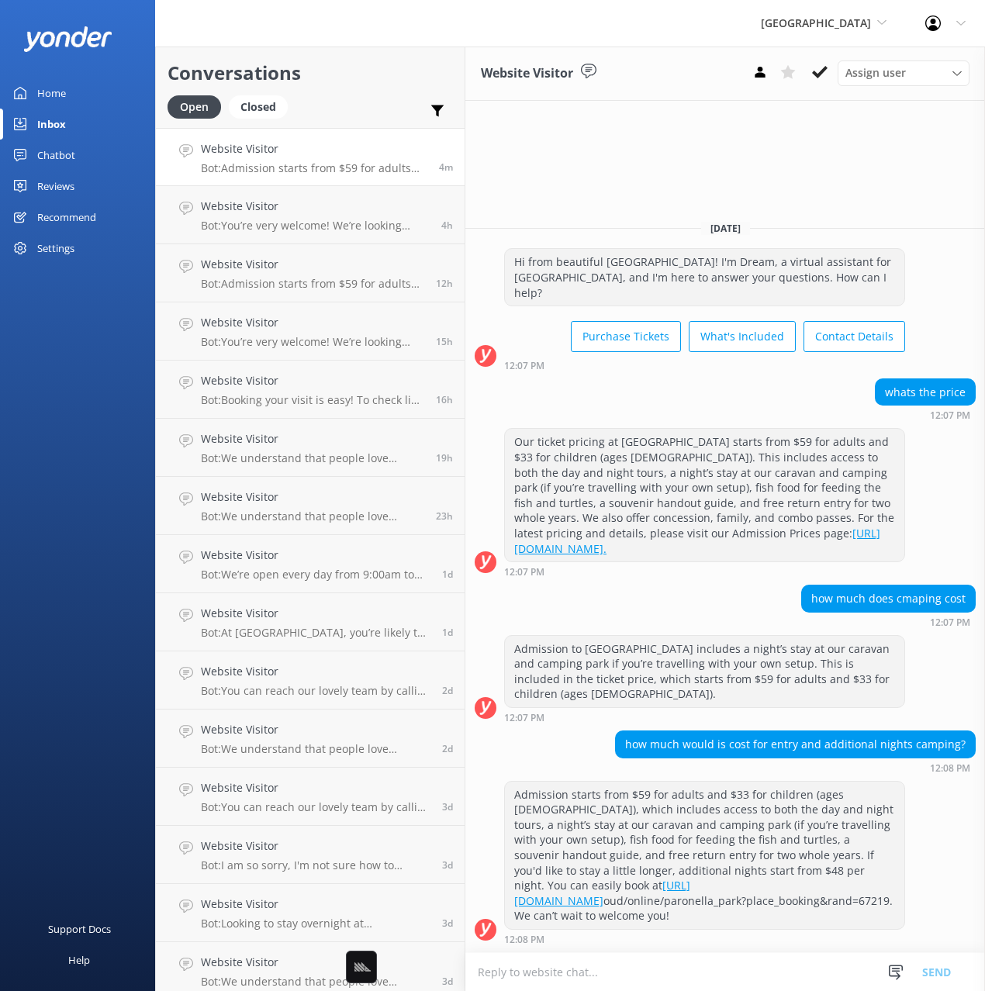
drag, startPoint x: 375, startPoint y: 40, endPoint x: 409, endPoint y: 139, distance: 105.0
click at [375, 40] on div "Paronella Park Black Cat Cruises Banff Airporter International Antarctic Centre…" at bounding box center [492, 23] width 985 height 47
drag, startPoint x: 344, startPoint y: 257, endPoint x: 364, endPoint y: 270, distance: 23.7
click at [344, 257] on h4 "Website Visitor" at bounding box center [312, 264] width 223 height 17
